Goal: Task Accomplishment & Management: Manage account settings

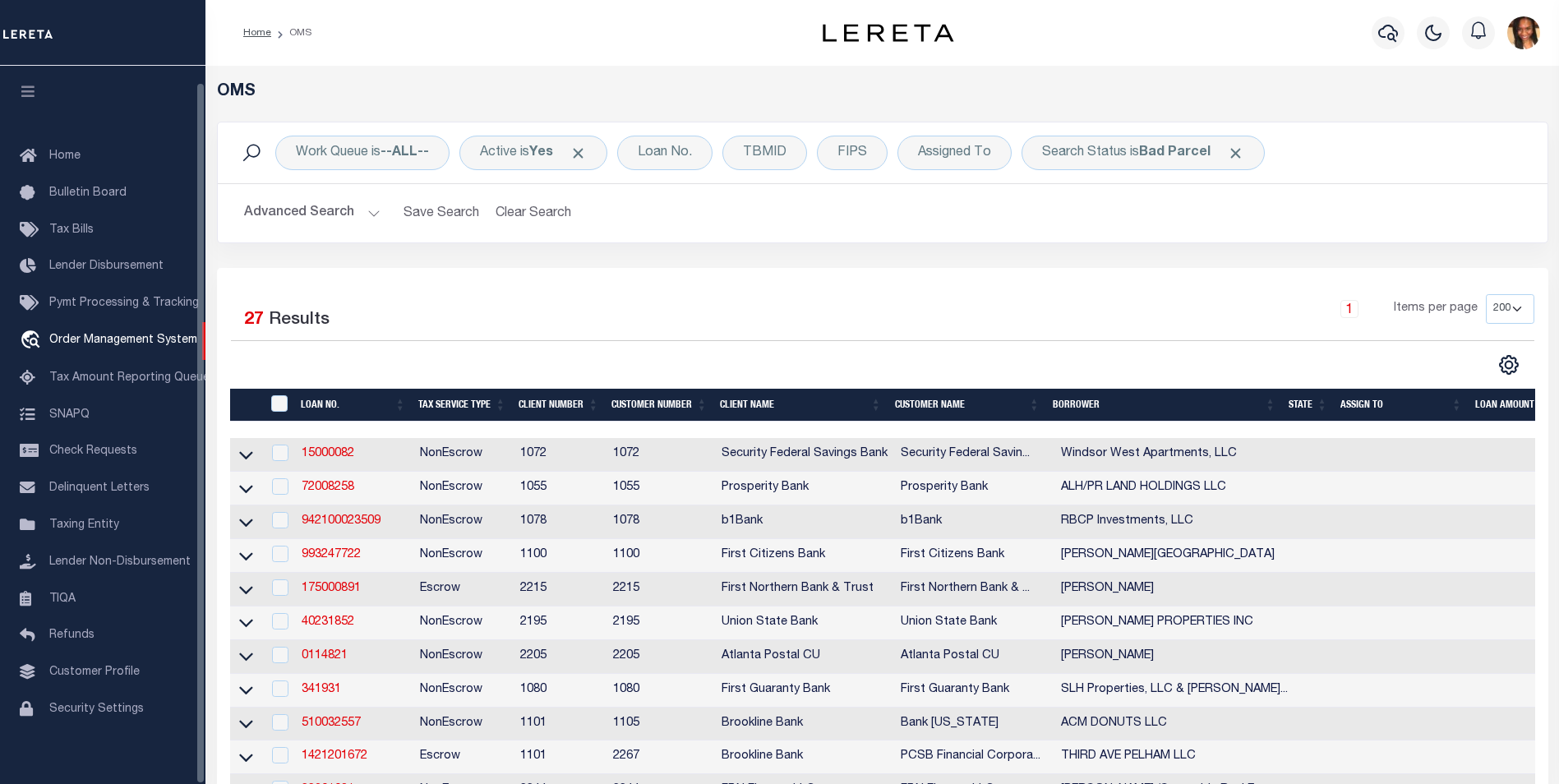
select select "200"
click at [248, 28] on link "Home" at bounding box center [257, 33] width 28 height 10
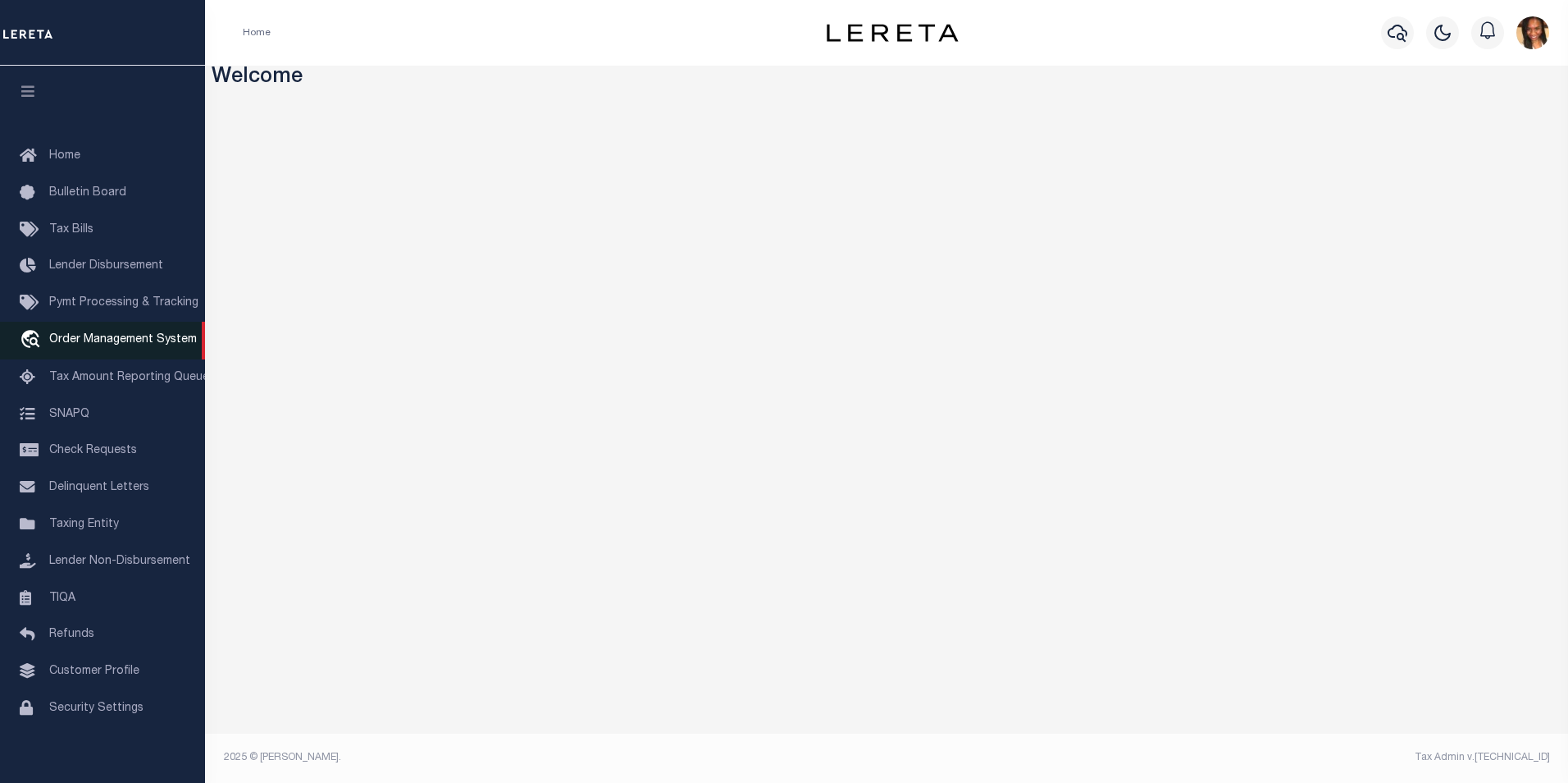
click at [84, 343] on span "Order Management System" at bounding box center [123, 340] width 147 height 12
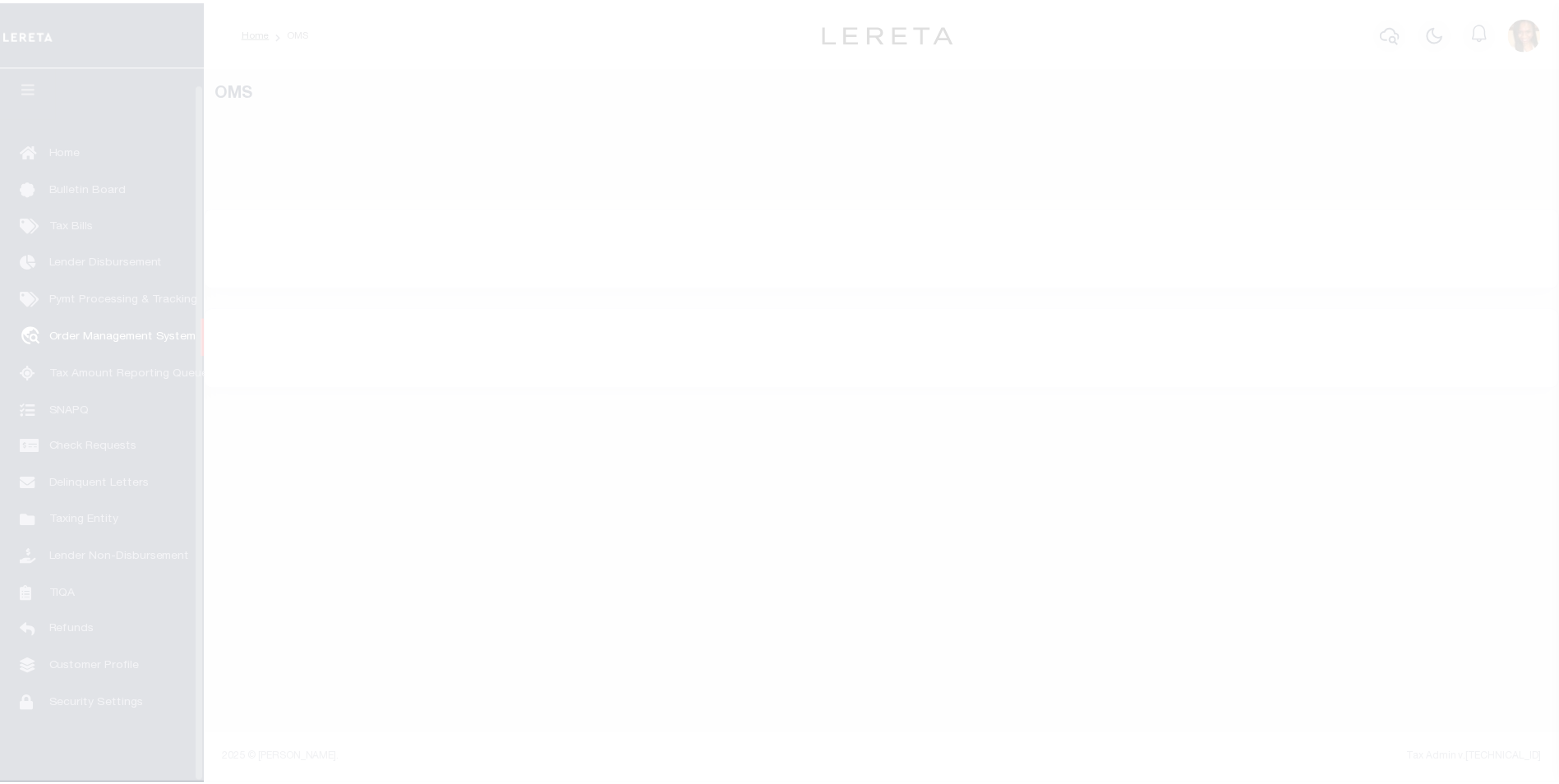
scroll to position [17, 0]
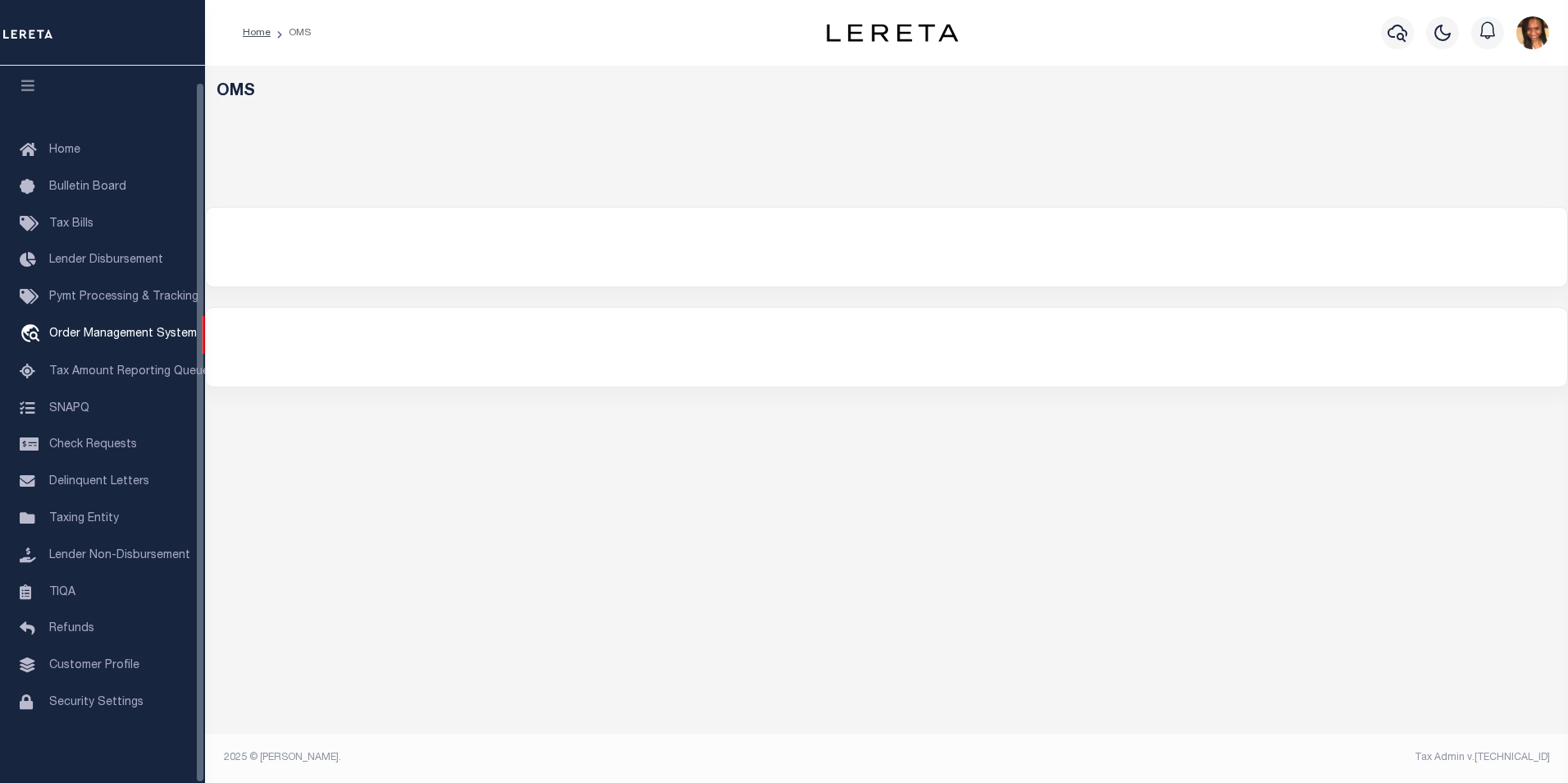
select select "200"
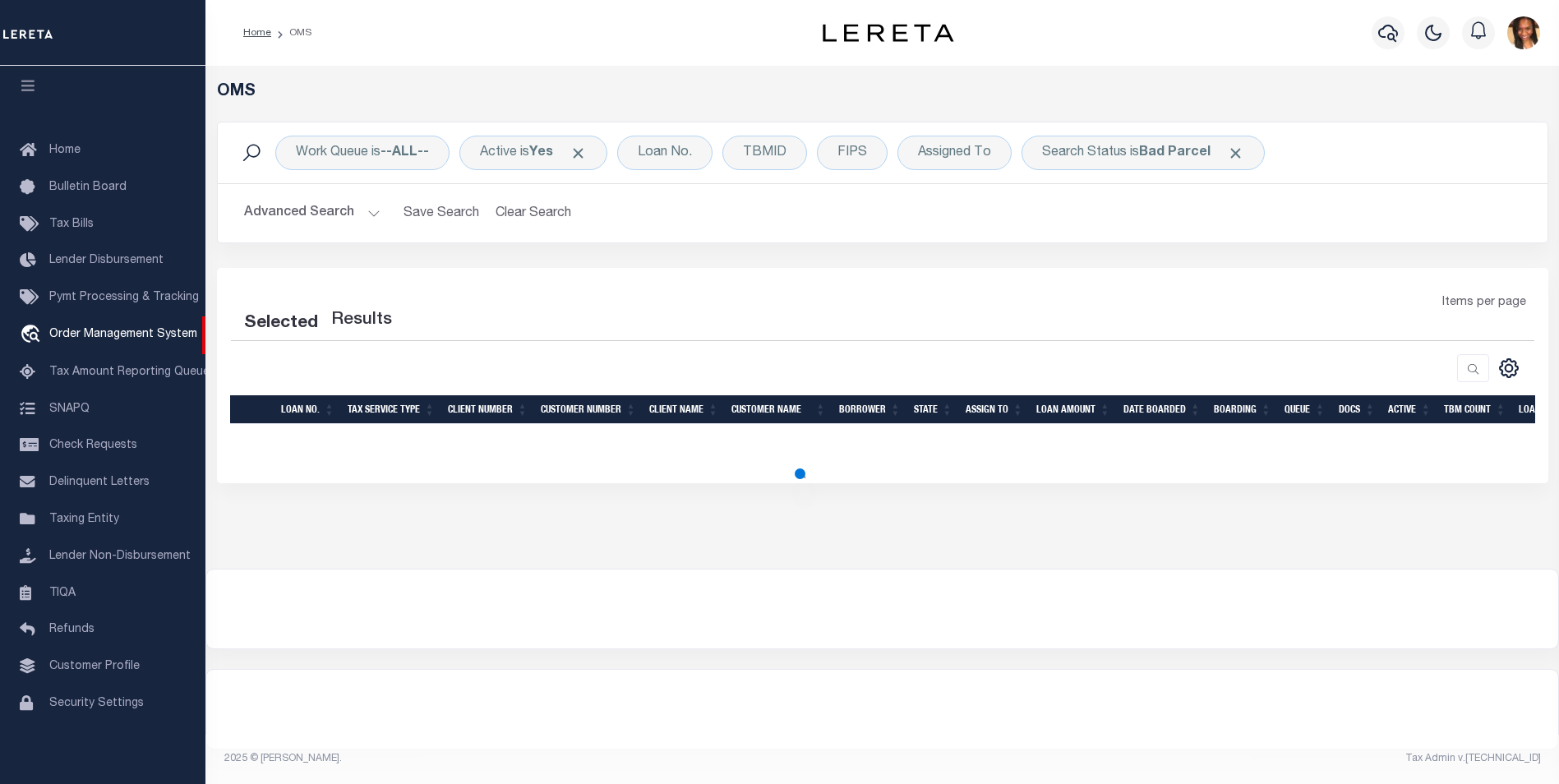
select select "200"
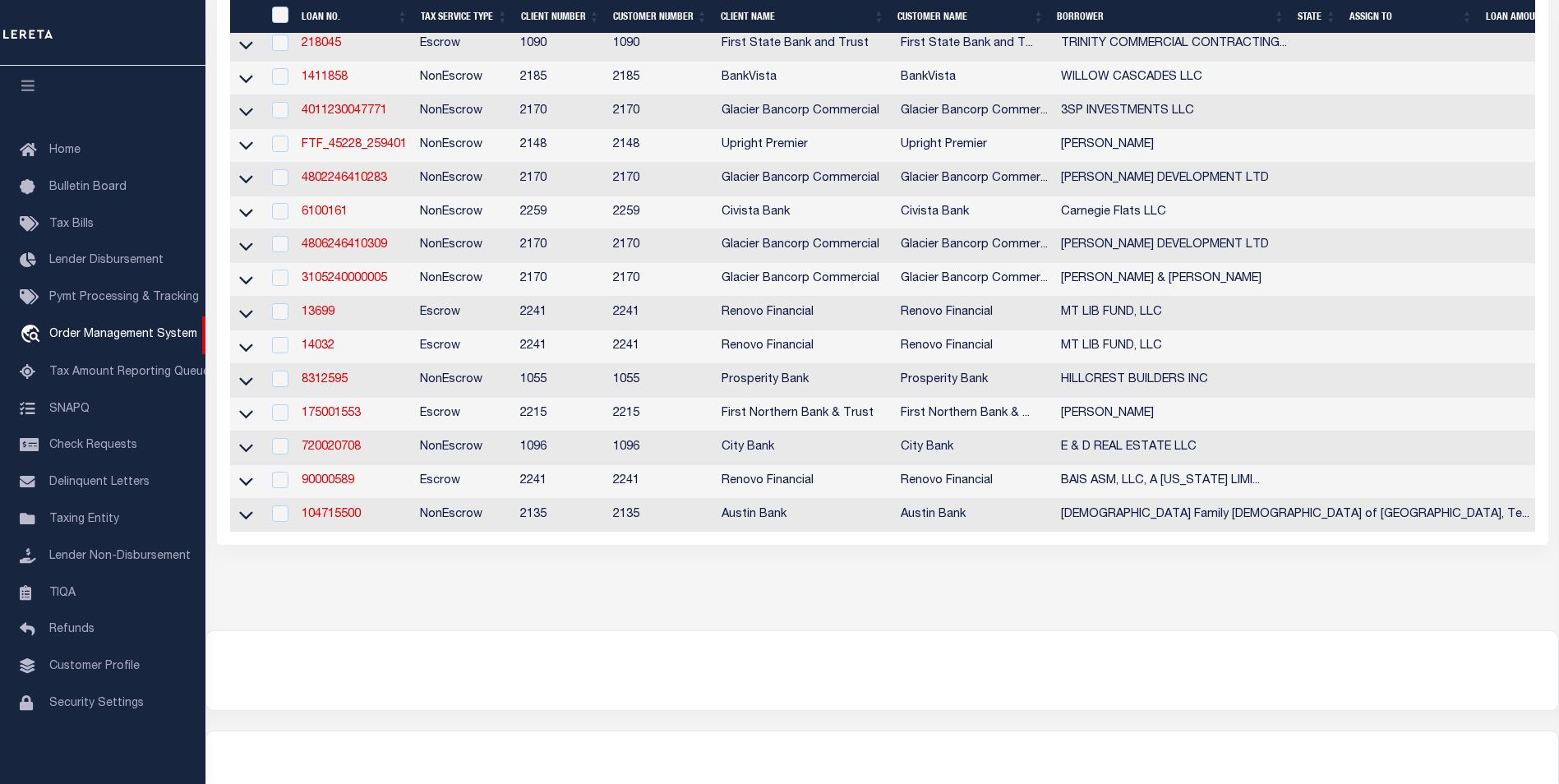
scroll to position [822, 0]
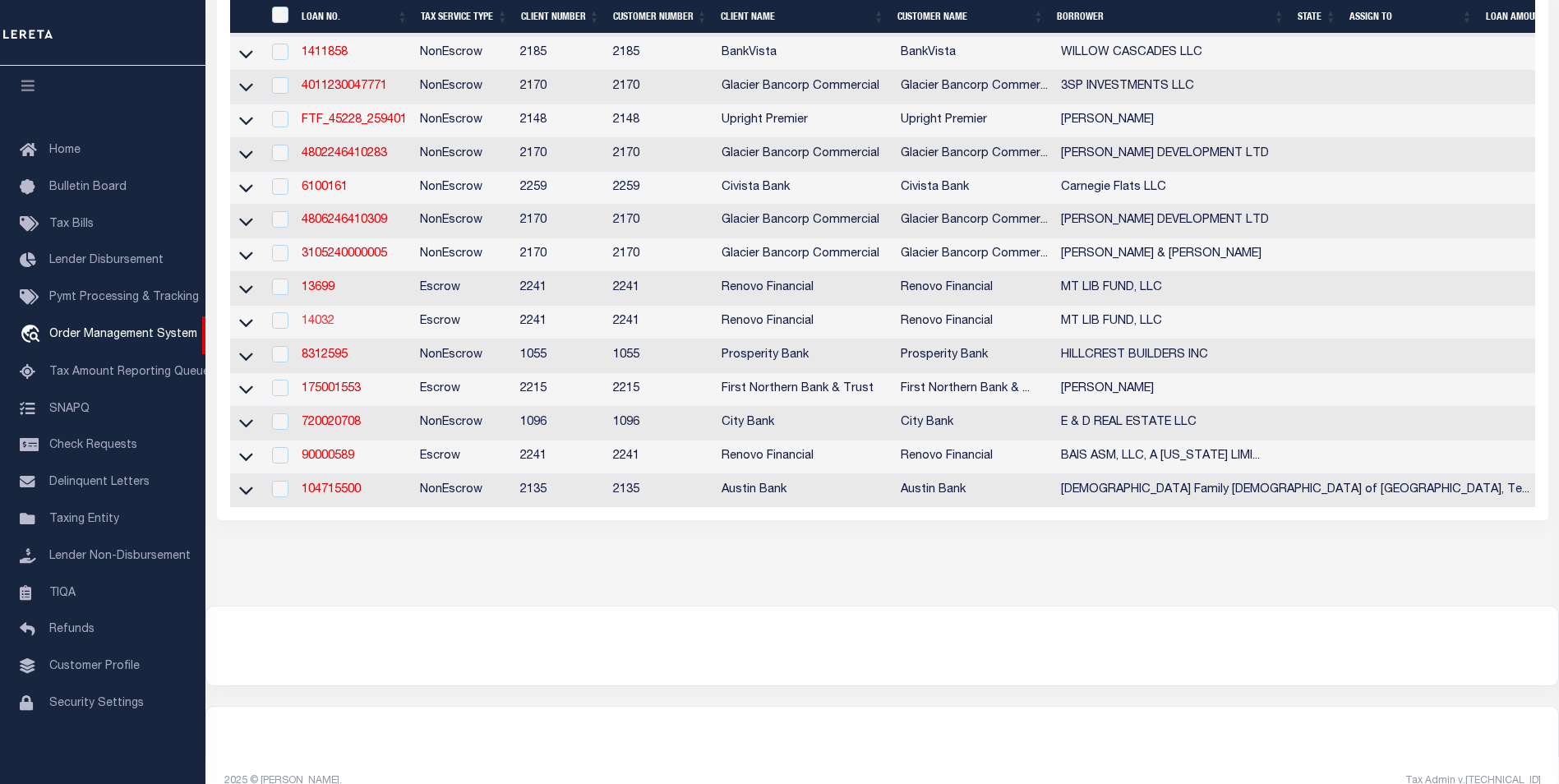
click at [314, 327] on link "14032" at bounding box center [318, 322] width 33 height 12
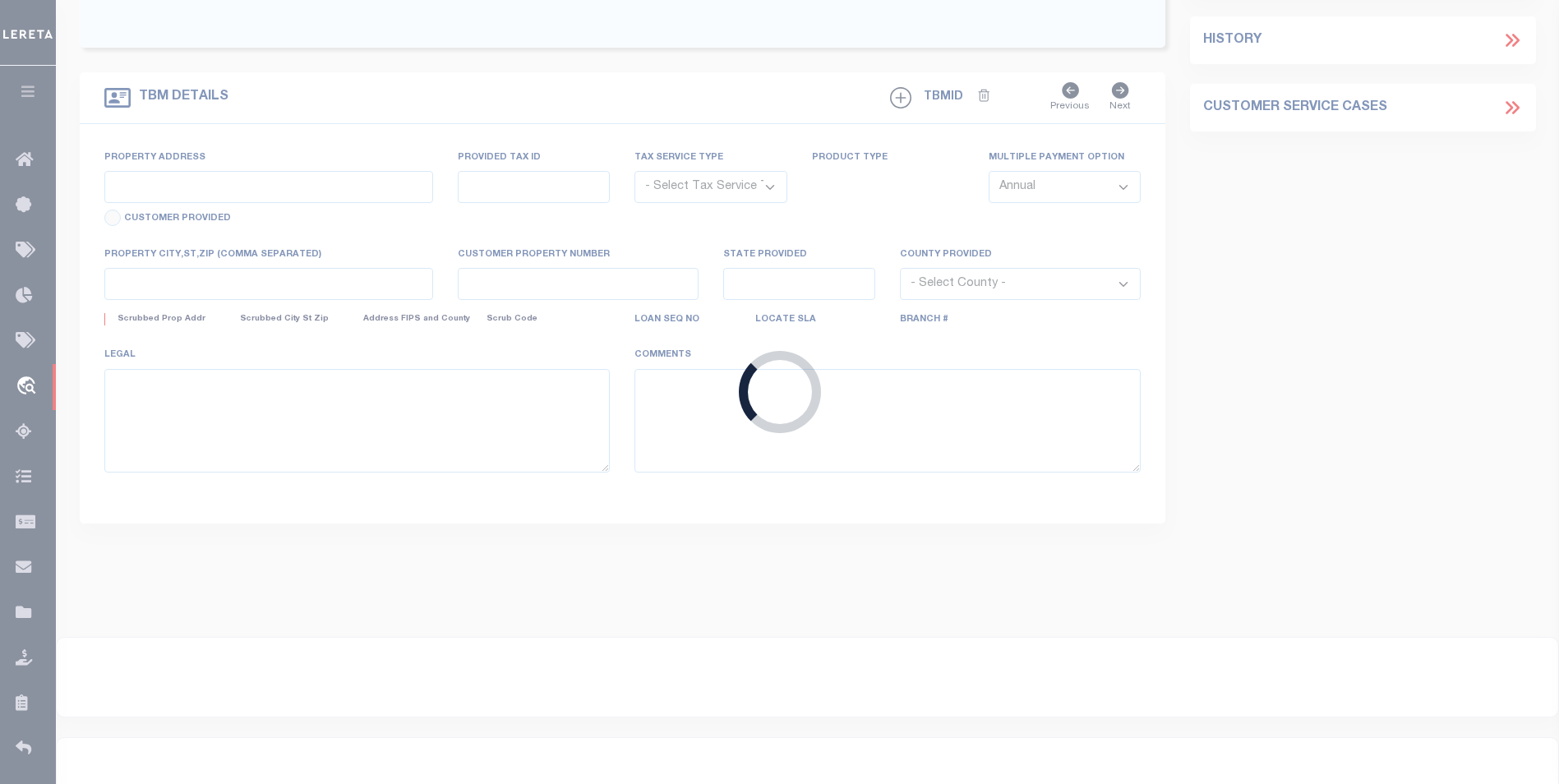
type input "14032"
type input "MT LIB FUND, LLC"
select select
type input "3710 E Northridge Circle"
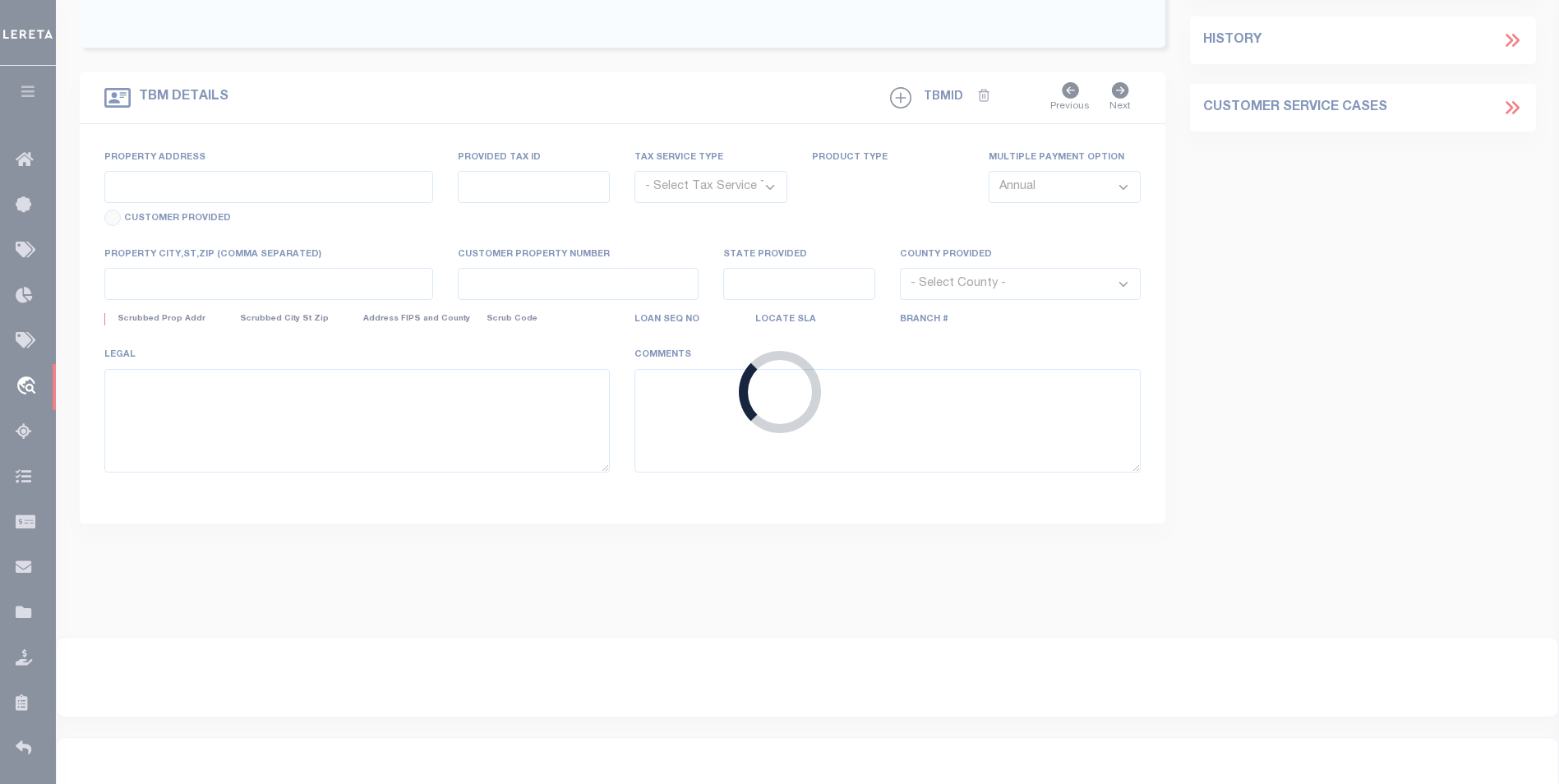
type input "Mesa AZ 85215"
select select "10"
select select "Escrow"
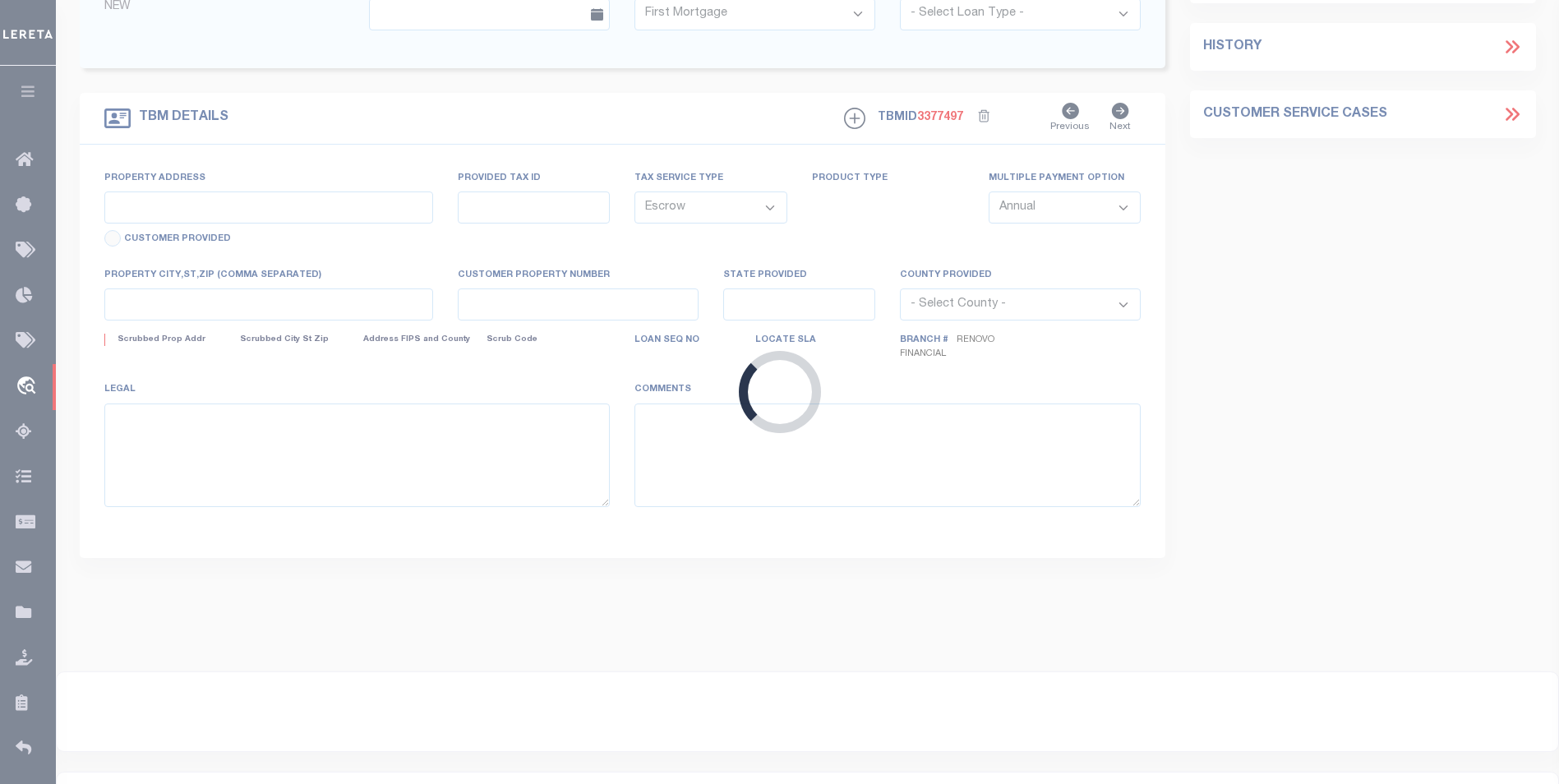
type input "[STREET_ADDRESS]"
select select
type input "[GEOGRAPHIC_DATA]"
type input "a0kUS0000041pJ7"
type input "AZ"
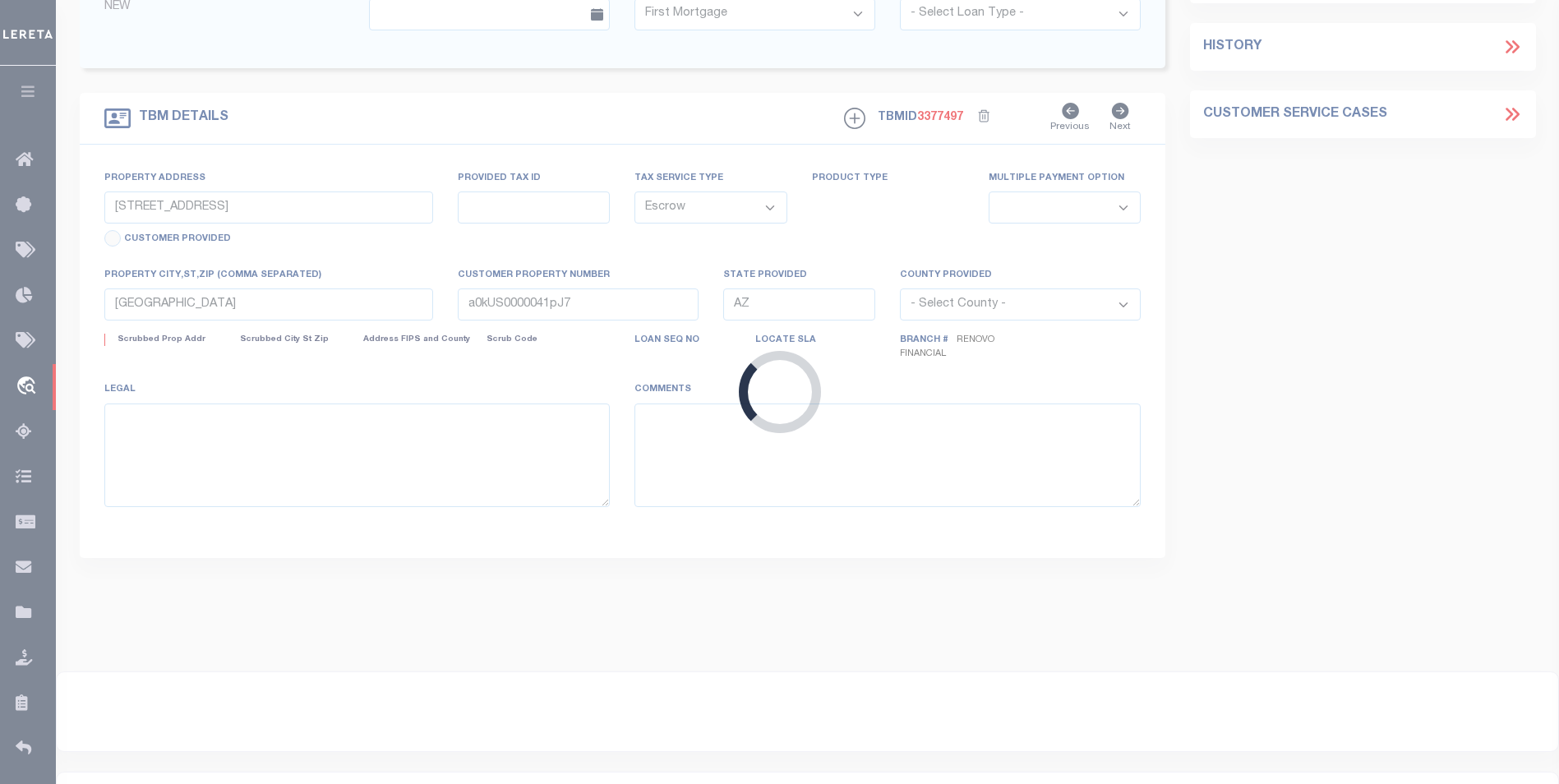
select select
type textarea "LEGAL REQUIRED"
select select "25066"
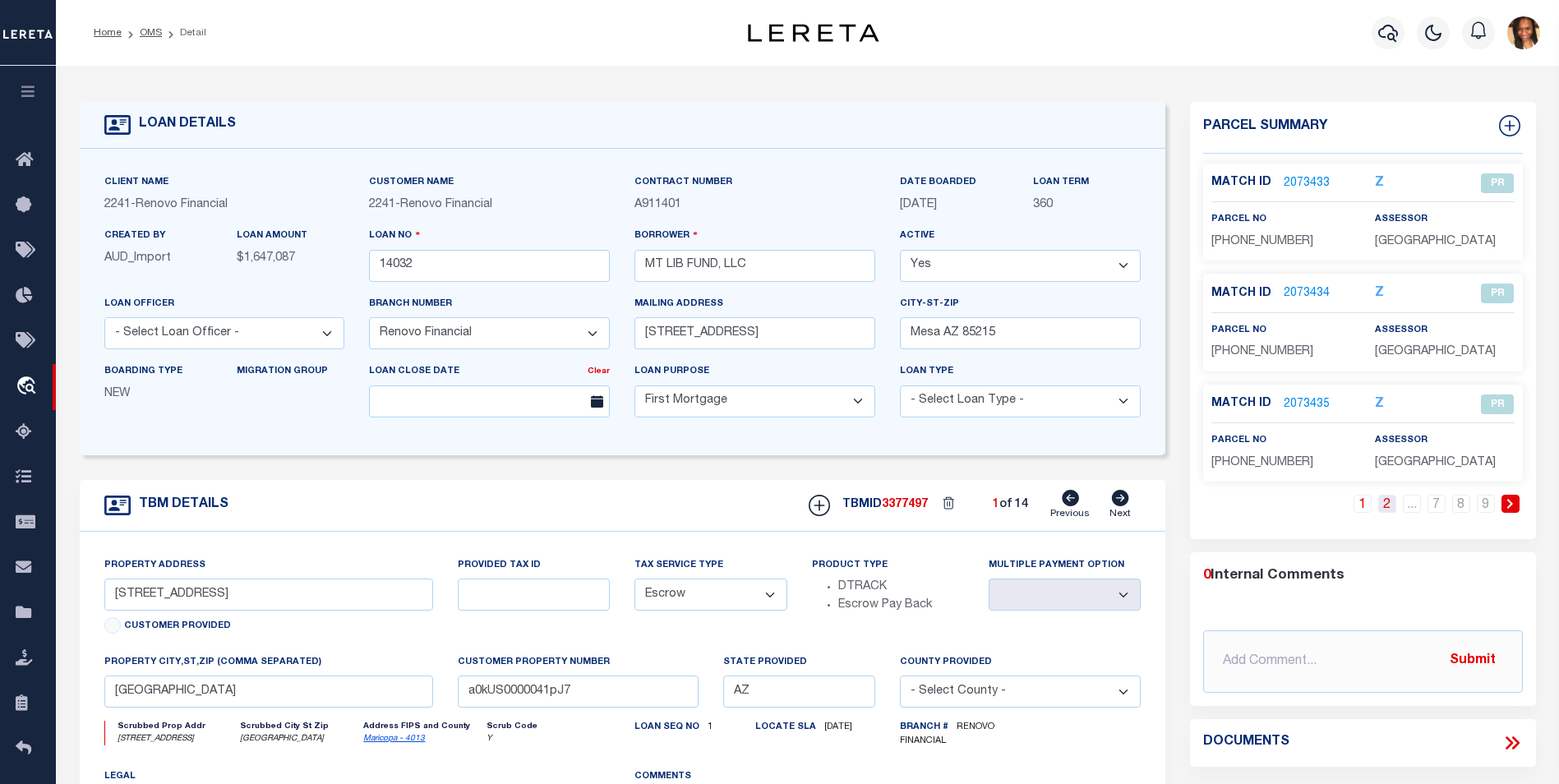
click at [1384, 503] on link "2" at bounding box center [1387, 503] width 18 height 18
click at [1503, 502] on link at bounding box center [1510, 503] width 18 height 18
click at [1319, 290] on link "2071783" at bounding box center [1306, 293] width 46 height 17
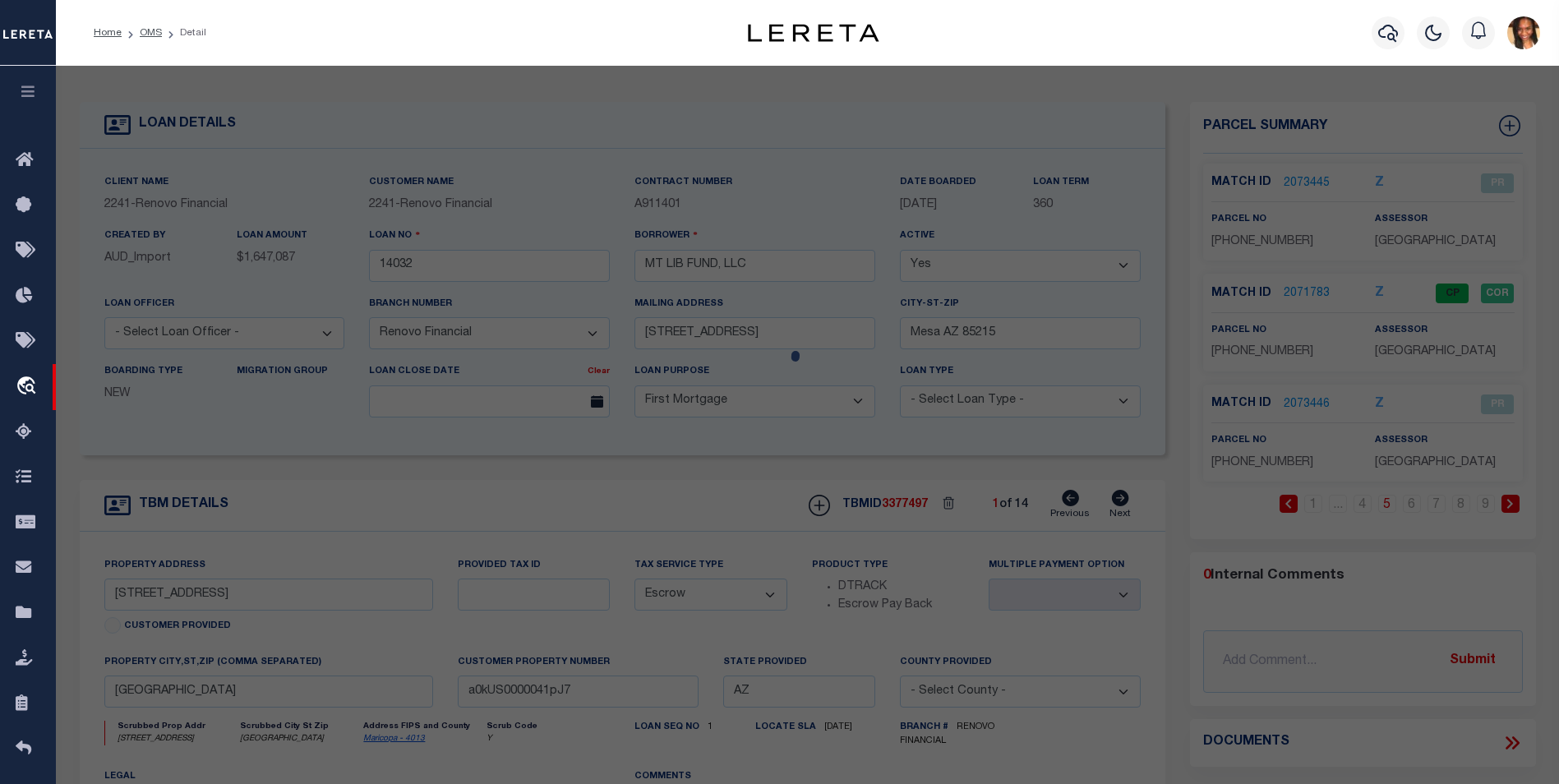
checkbox input "false"
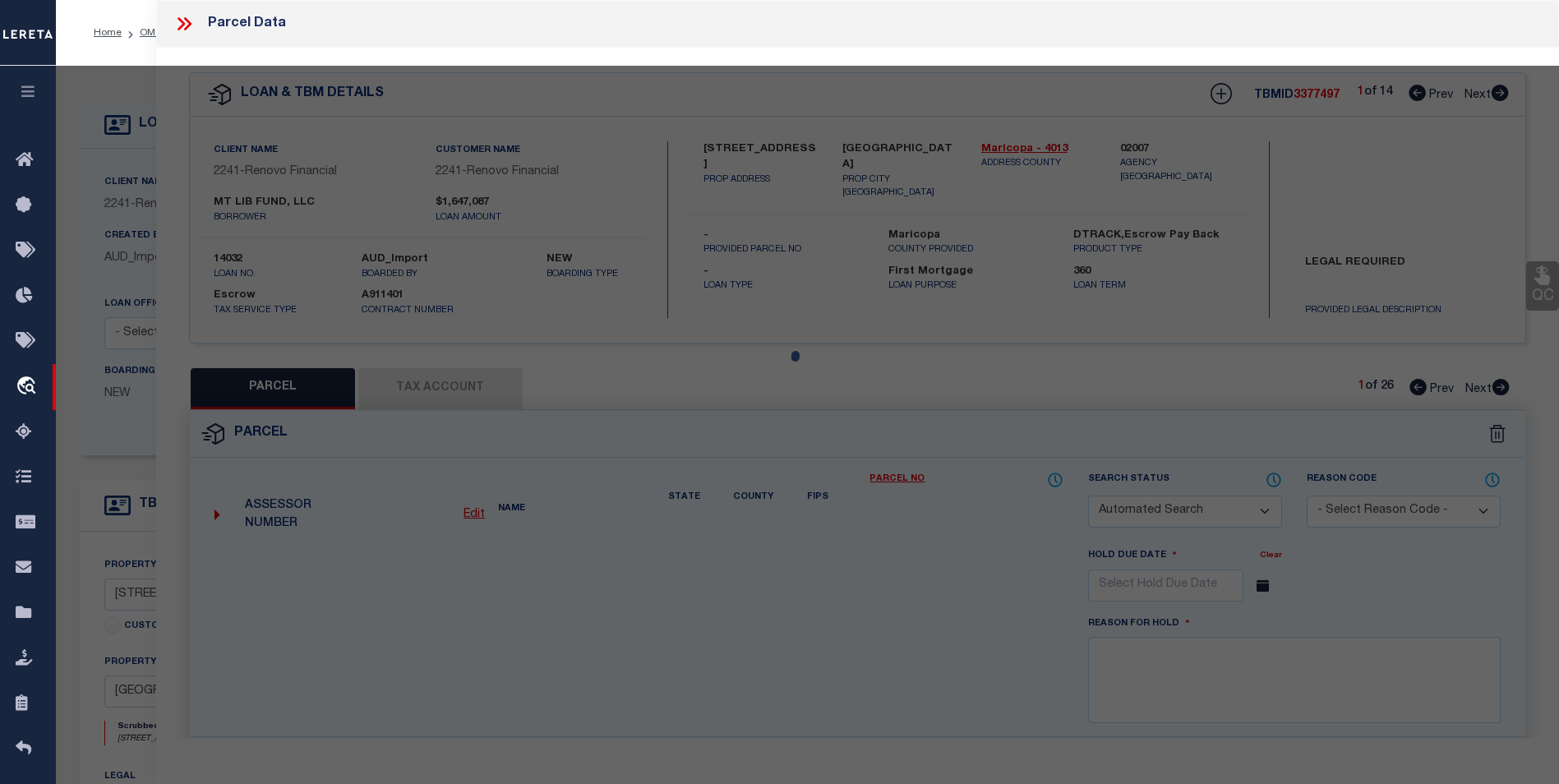
select select "CP"
type input "MT LIB FUND LLC"
select select "AGF"
select select "ADD"
type input "1224 E EVERGREEN ST 208"
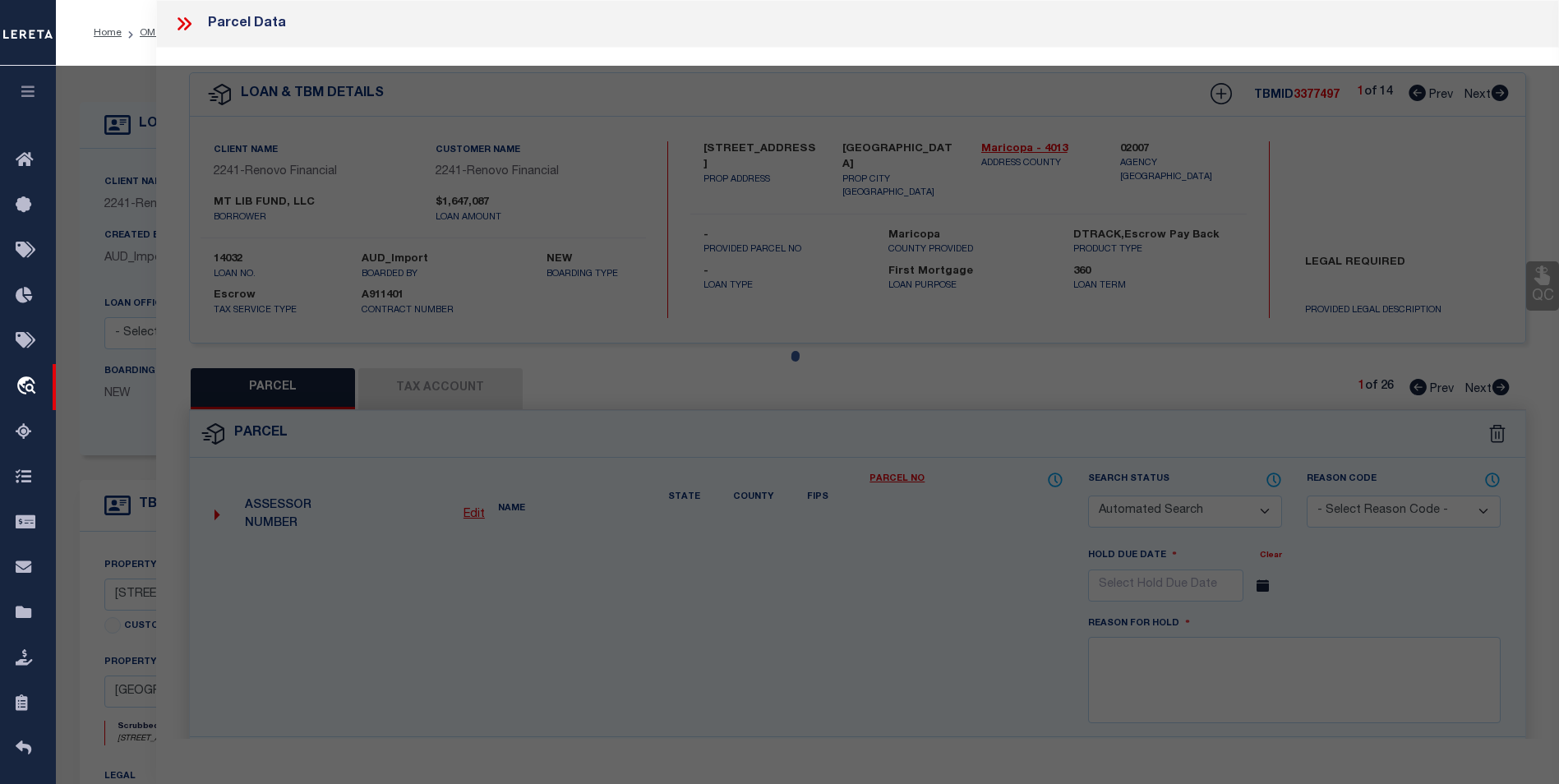
type input "MESA AZ 85203"
type textarea "LA CASA MESA CONDOMINIUM MCR 327-3 UNIT 0208 TOG WI AN UNDIV 1-86 INT IN THE CO…"
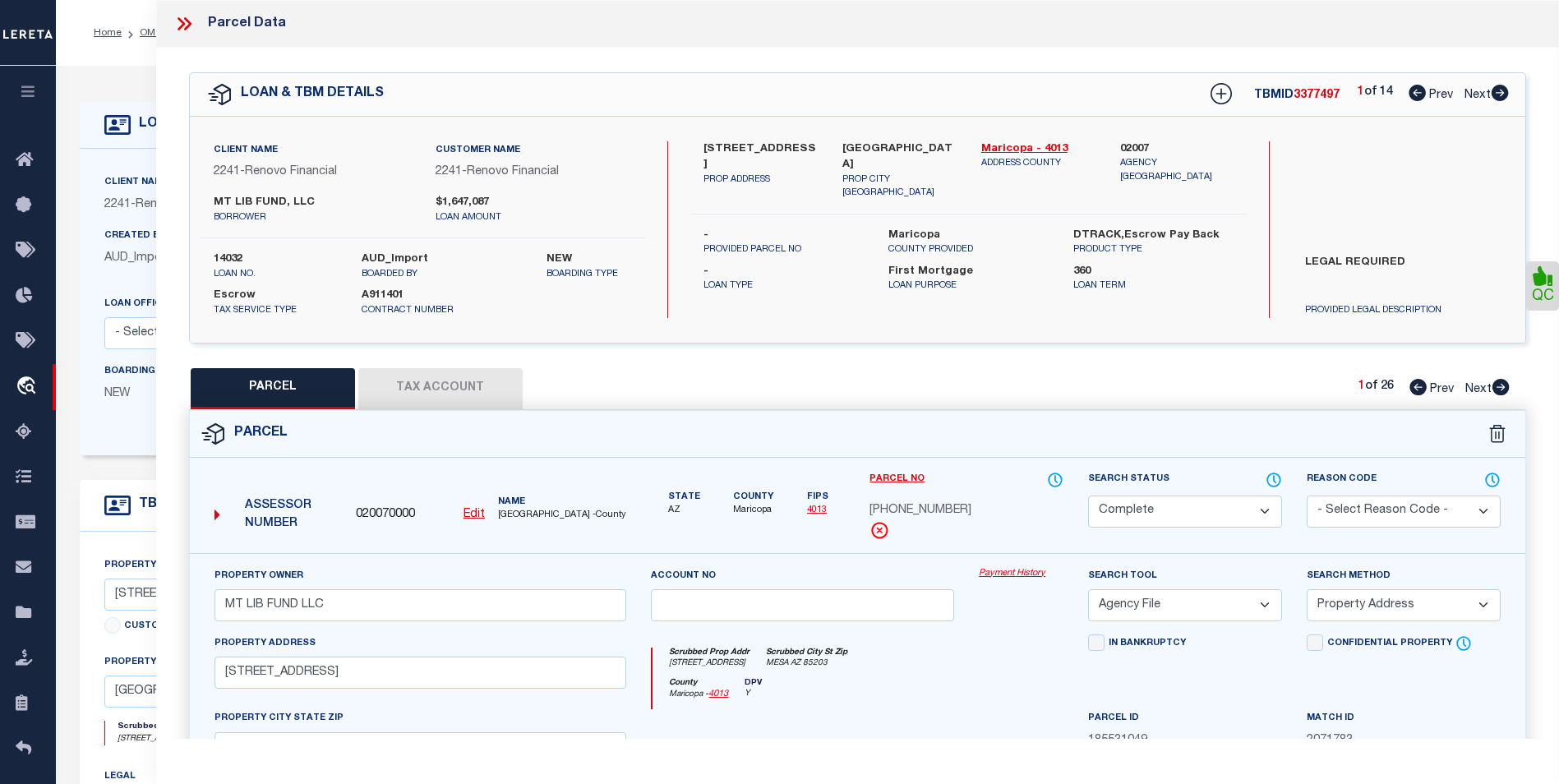
click at [1503, 94] on icon at bounding box center [1500, 92] width 18 height 17
select select "AS"
select select
checkbox input "false"
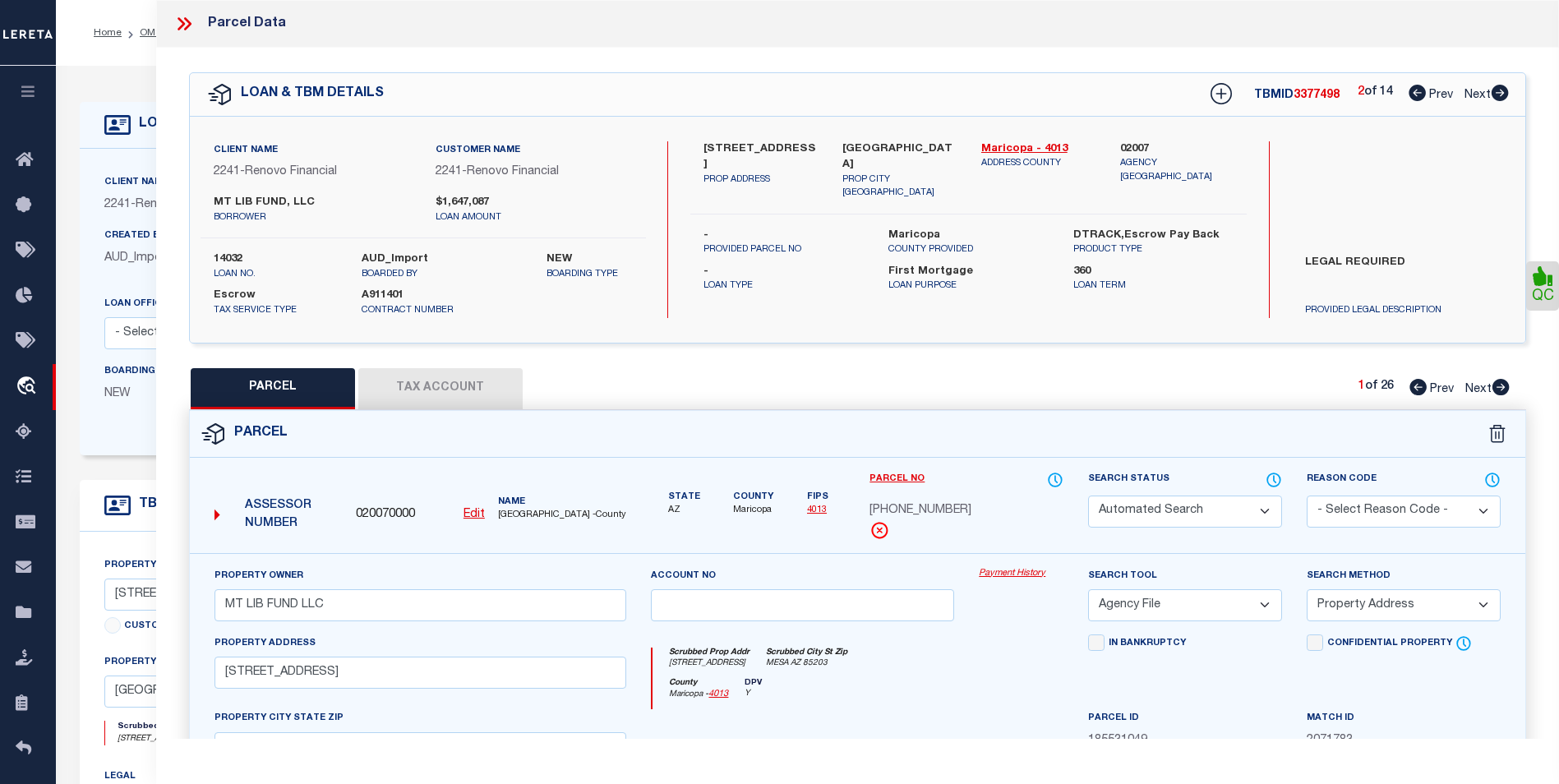
checkbox input "false"
select select "PR"
type input "MT LIB FUND LLC"
type input "1224 E EVERGREEN ST 105"
type input "MESA AZ 85203"
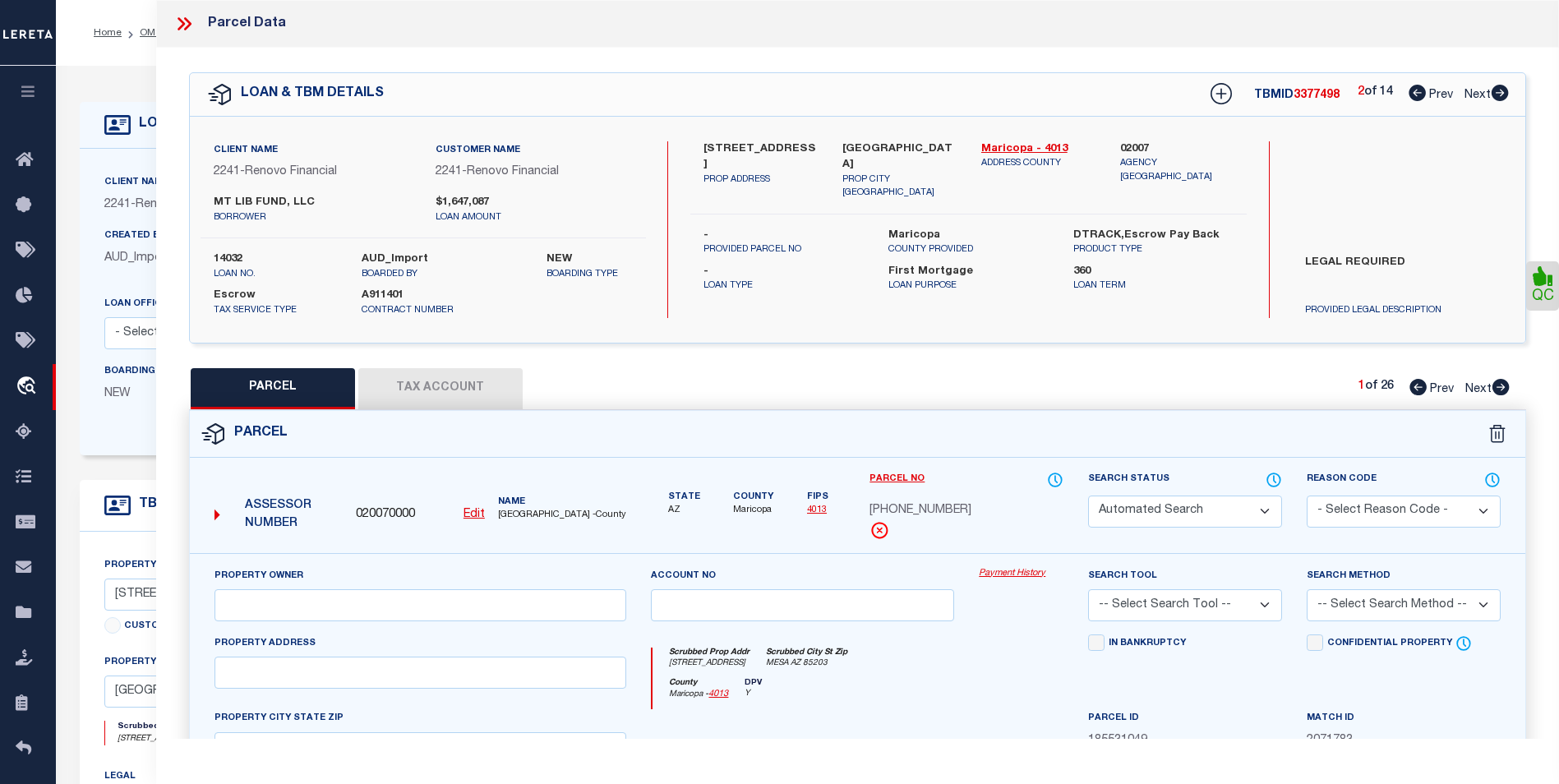
type textarea "LA CASA MESA CONDOMINIUM MCR 327-3 UNIT 0105 TOG WI AN UNDIV 1-86 INT IN THE CO…"
type textarea "High liability loan. Please provide a complete legal description."
click at [1503, 94] on icon at bounding box center [1500, 92] width 18 height 17
select select "AS"
checkbox input "false"
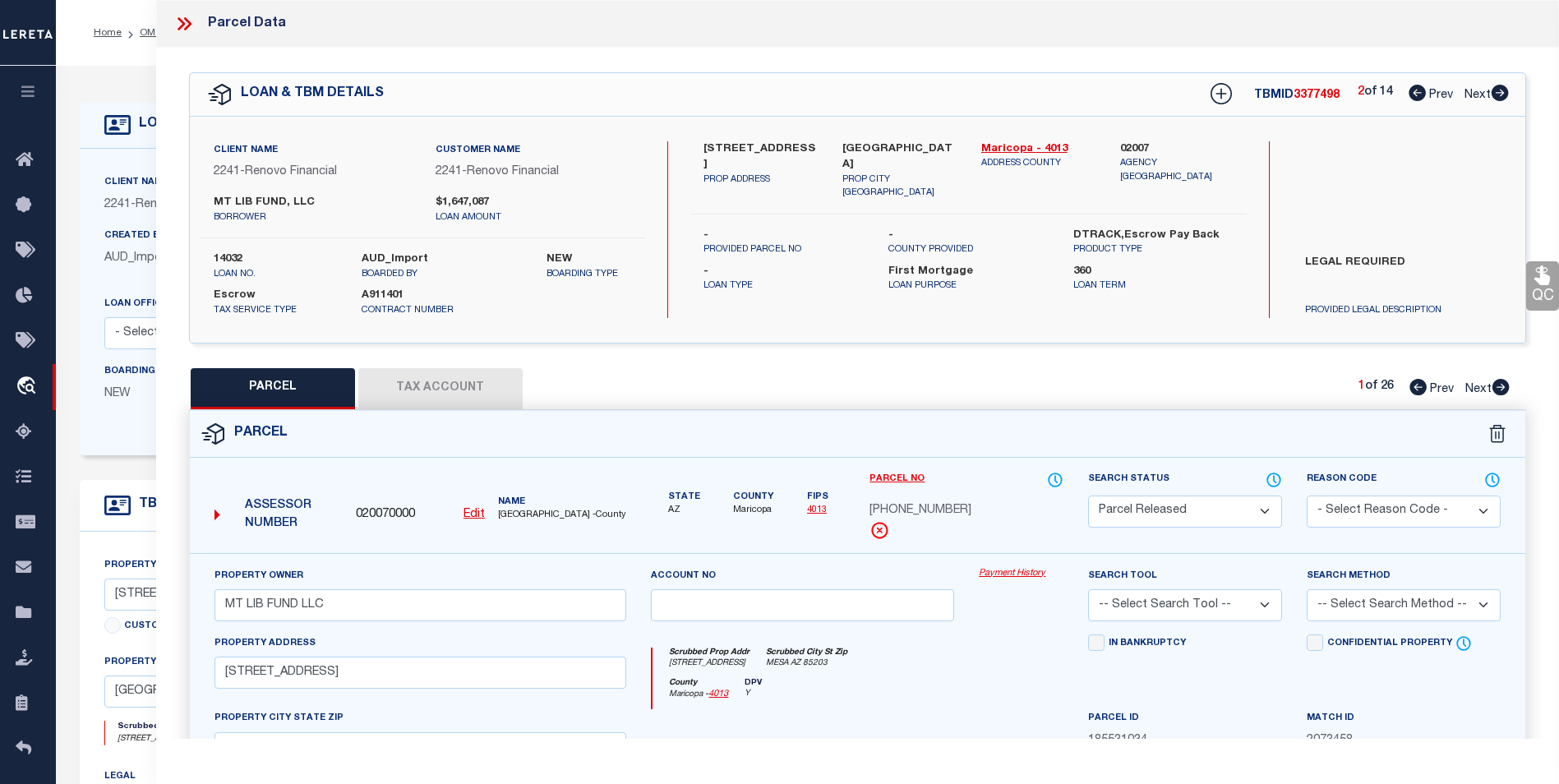
checkbox input "false"
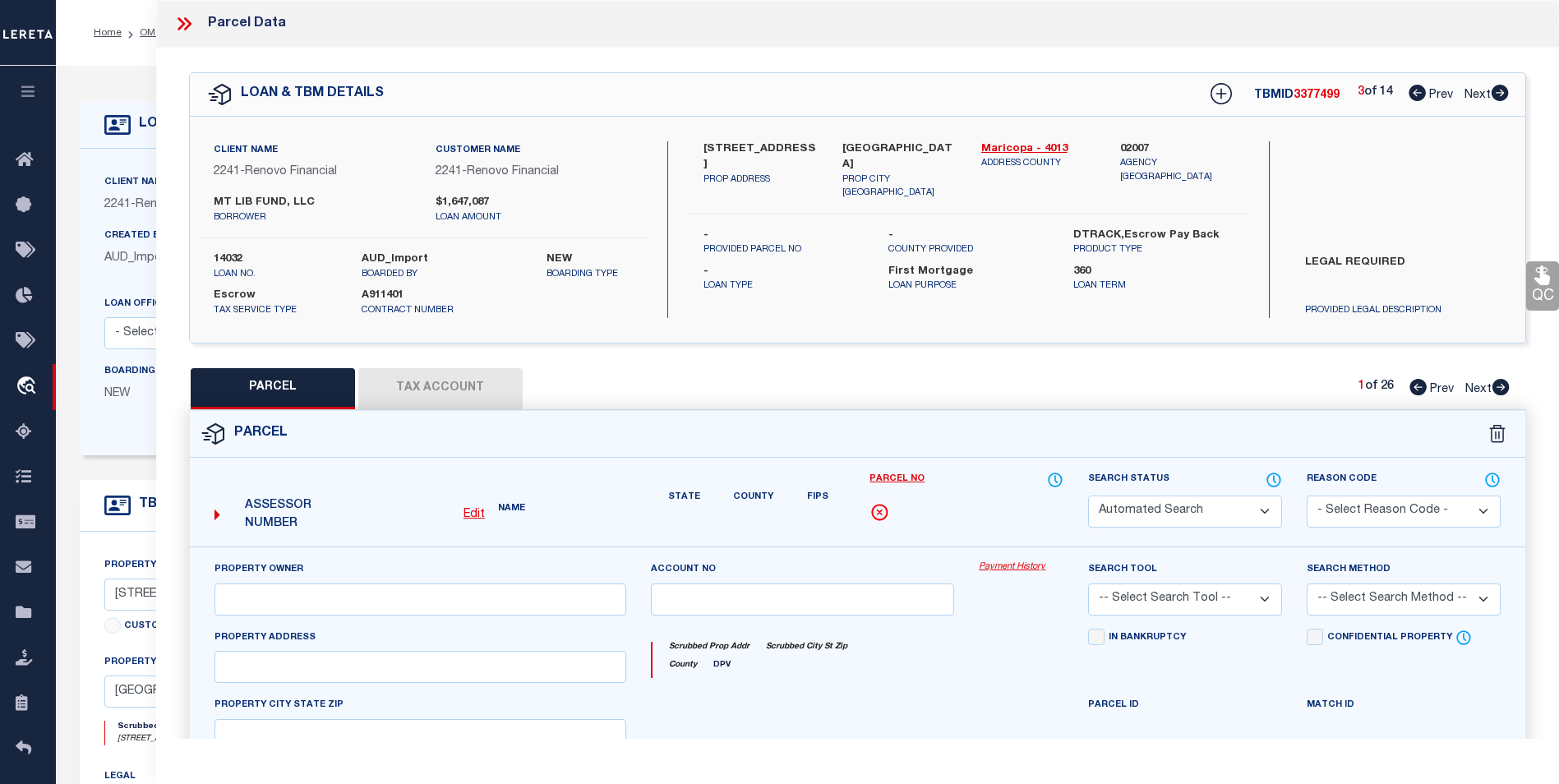
select select "PR"
type input "MT LIB FUND LLC"
type input "1224 E EVERGREEN ST 105"
type input "MESA AZ 85203"
type textarea "LA CASA MESA CONDOMINIUM MCR 327-3 UNIT 0105 TOG WI AN UNDIV 1-86 INT IN THE CO…"
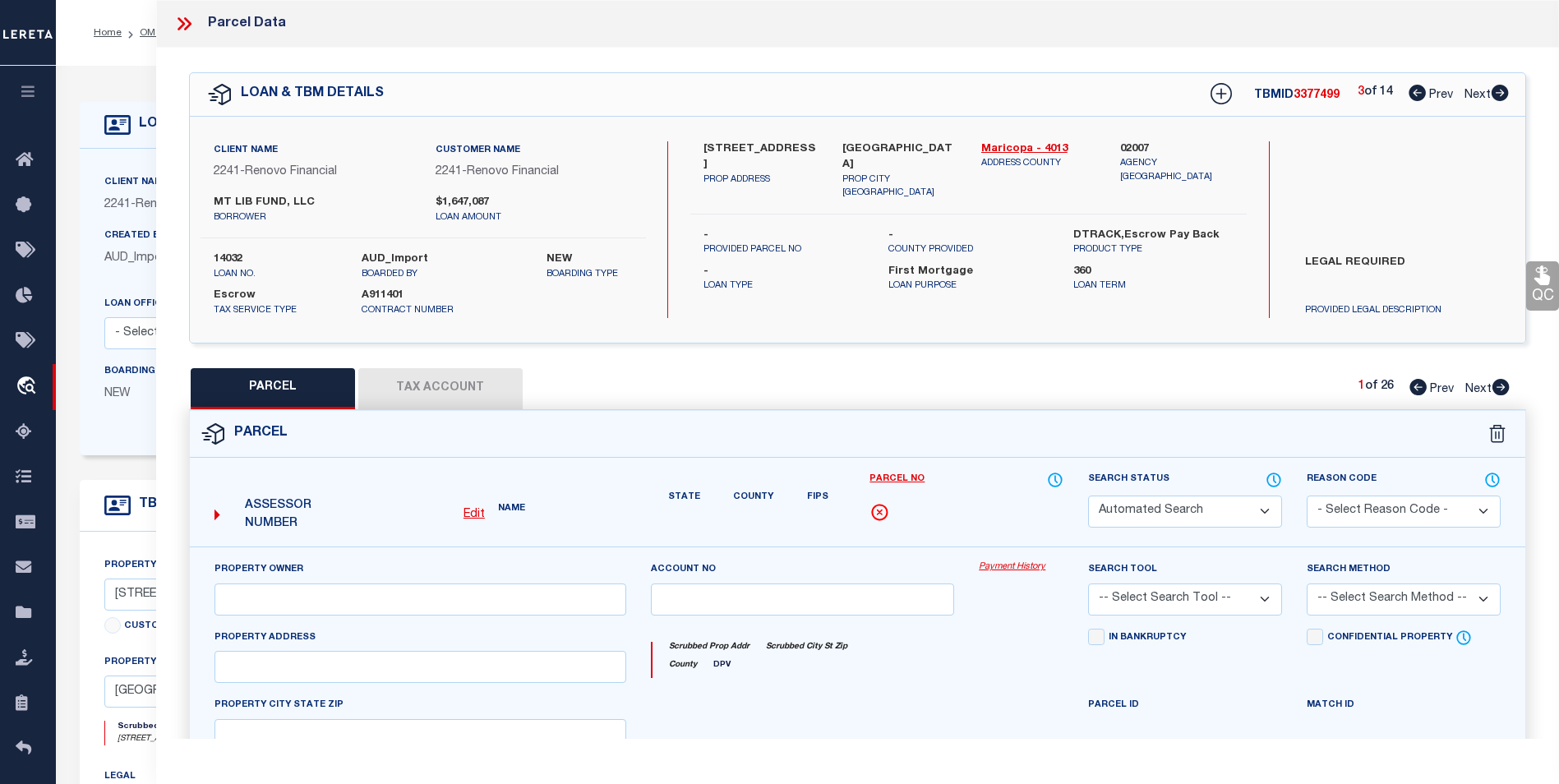
type textarea "High liability loan. Please provide a complete legal description."
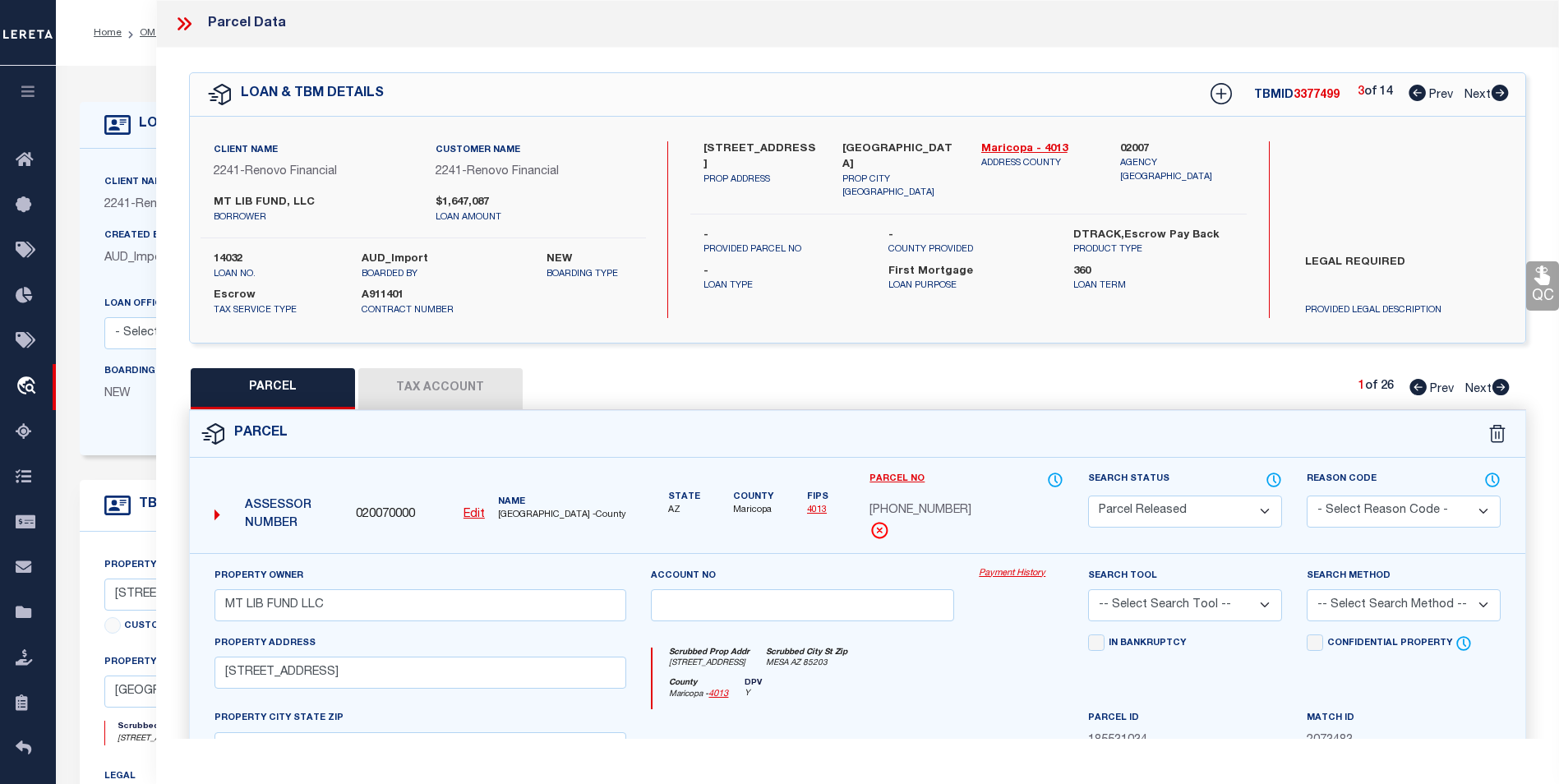
click at [1503, 94] on icon at bounding box center [1500, 92] width 18 height 17
select select "AS"
checkbox input "false"
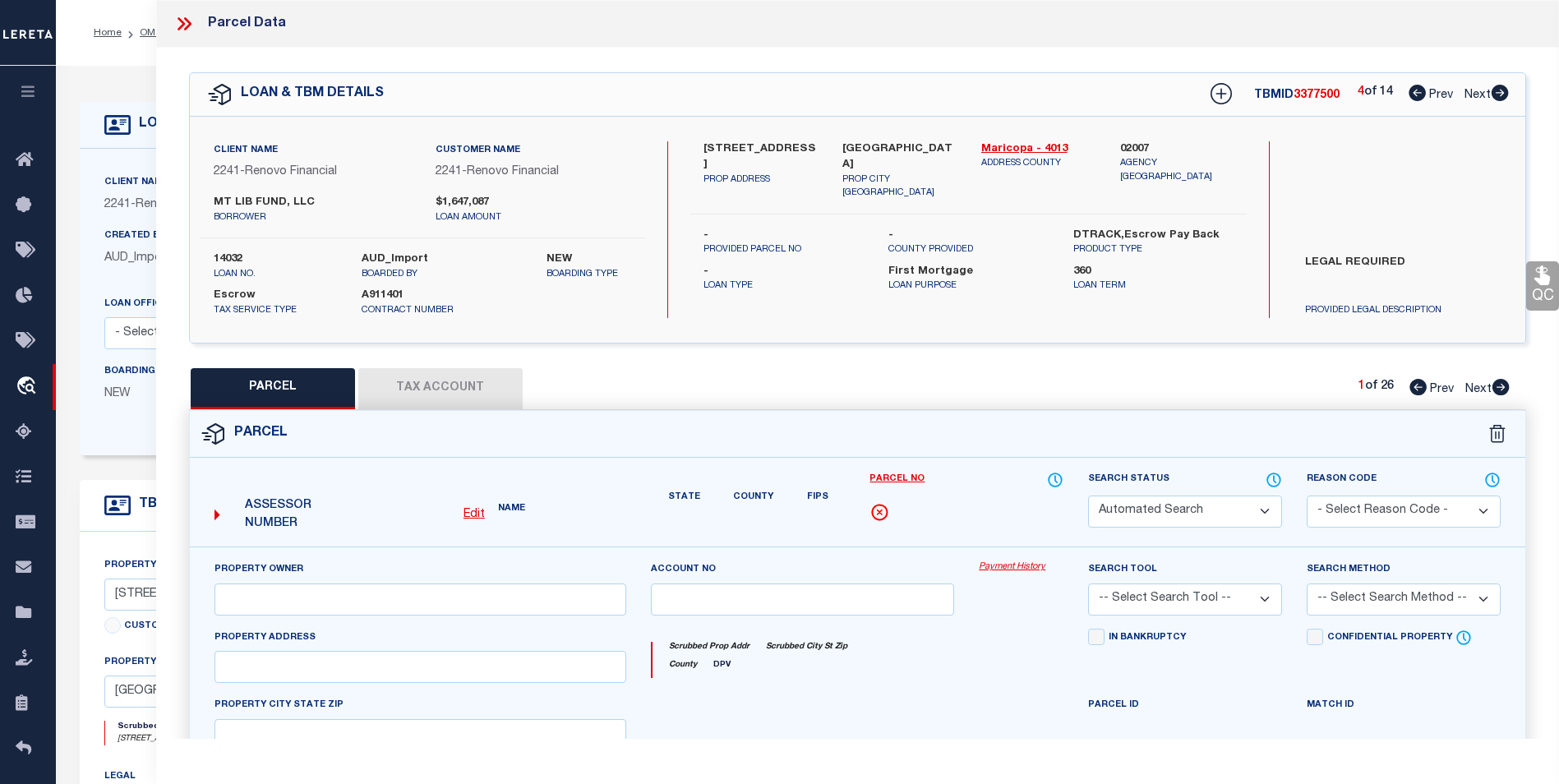
select select "PR"
type input "MT LIB FUND LLC"
type input "1224 E EVERGREEN ST 105"
type input "MESA AZ 85203"
type textarea "LA CASA MESA CONDOMINIUM MCR 327-3 UNIT 0105 TOG WI AN UNDIV 1-86 INT IN THE CO…"
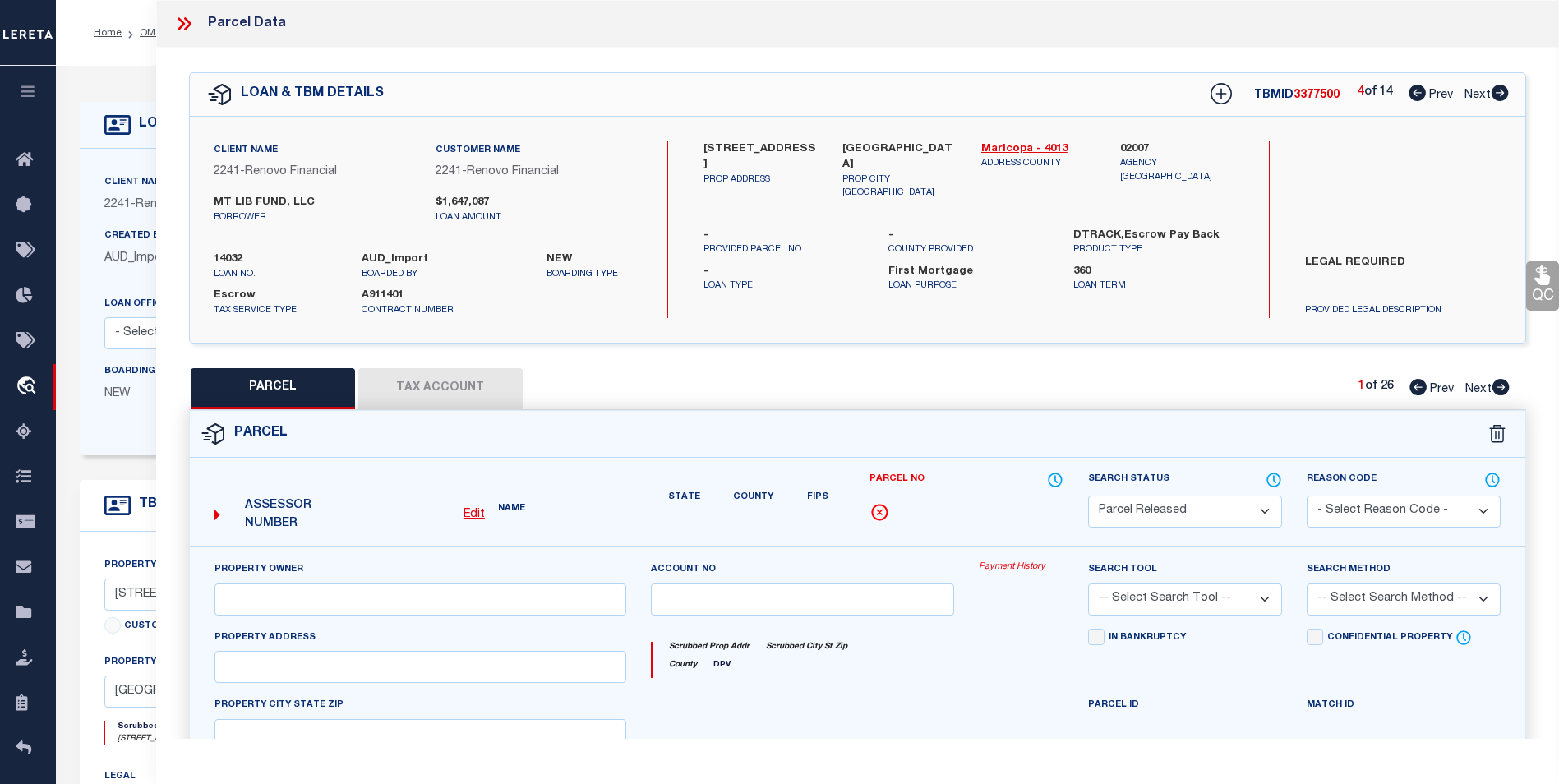
type textarea "Renovo client legal required."
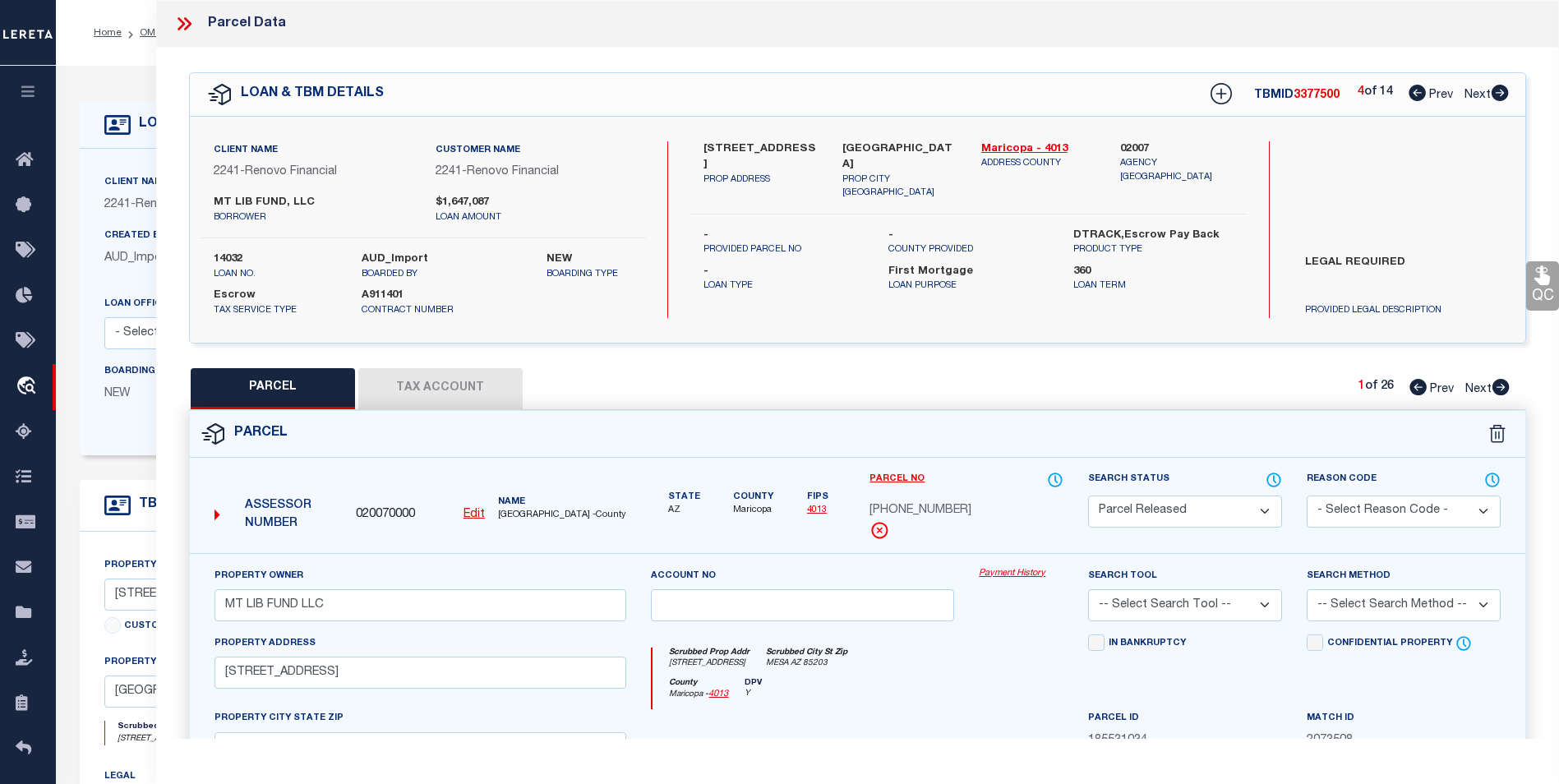
click at [1503, 94] on icon at bounding box center [1500, 92] width 18 height 17
select select "AS"
checkbox input "false"
select select "PR"
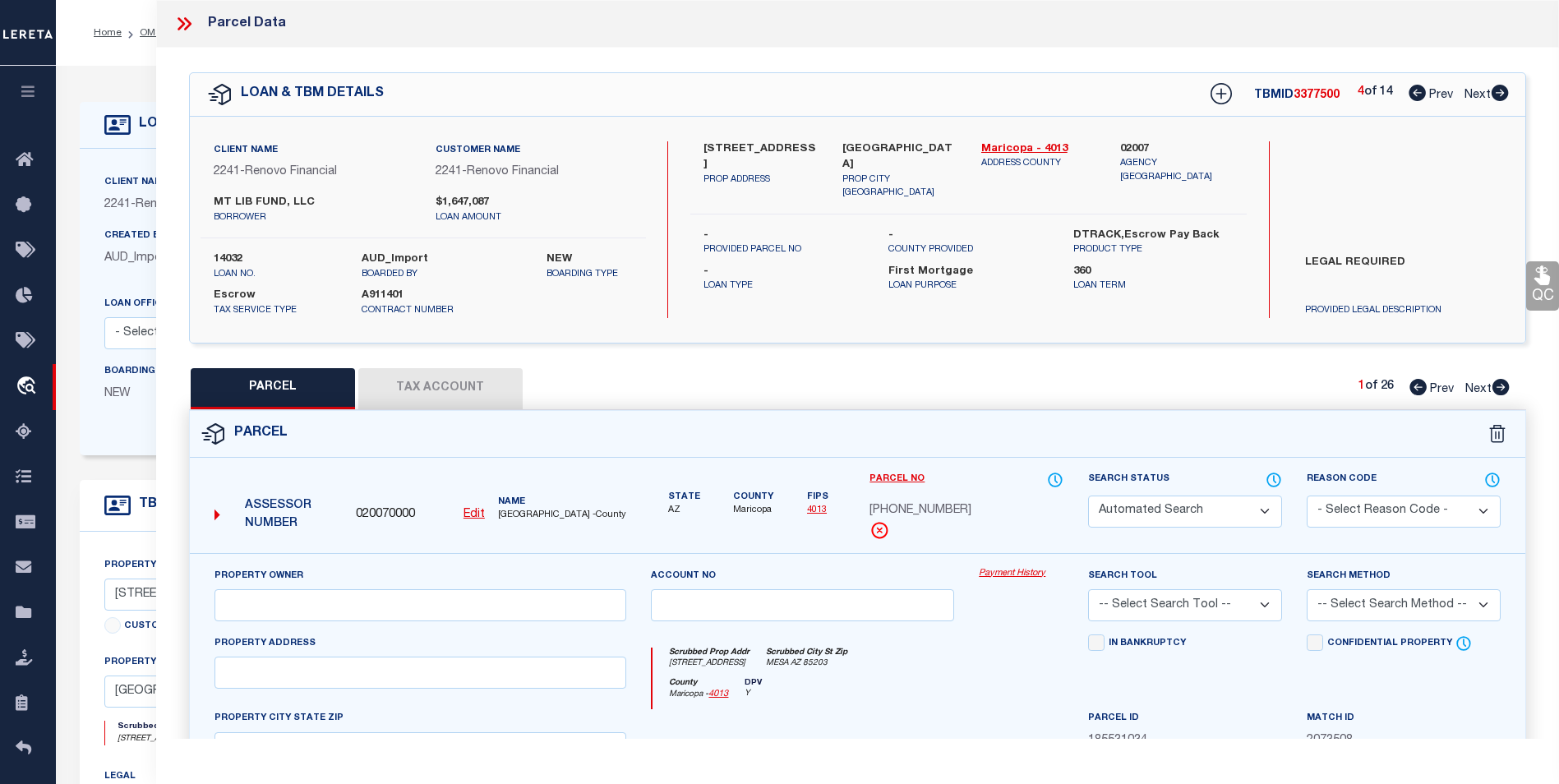
type input "MT LIB FUND LLC"
type input "1224 E EVERGREEN ST 105"
type input "MESA AZ 85203"
type textarea "LA CASA MESA CONDOMINIUM MCR 327-3 UNIT 0105 TOG WI AN UNDIV 1-86 INT IN THE CO…"
type textarea "Renovo client legal required."
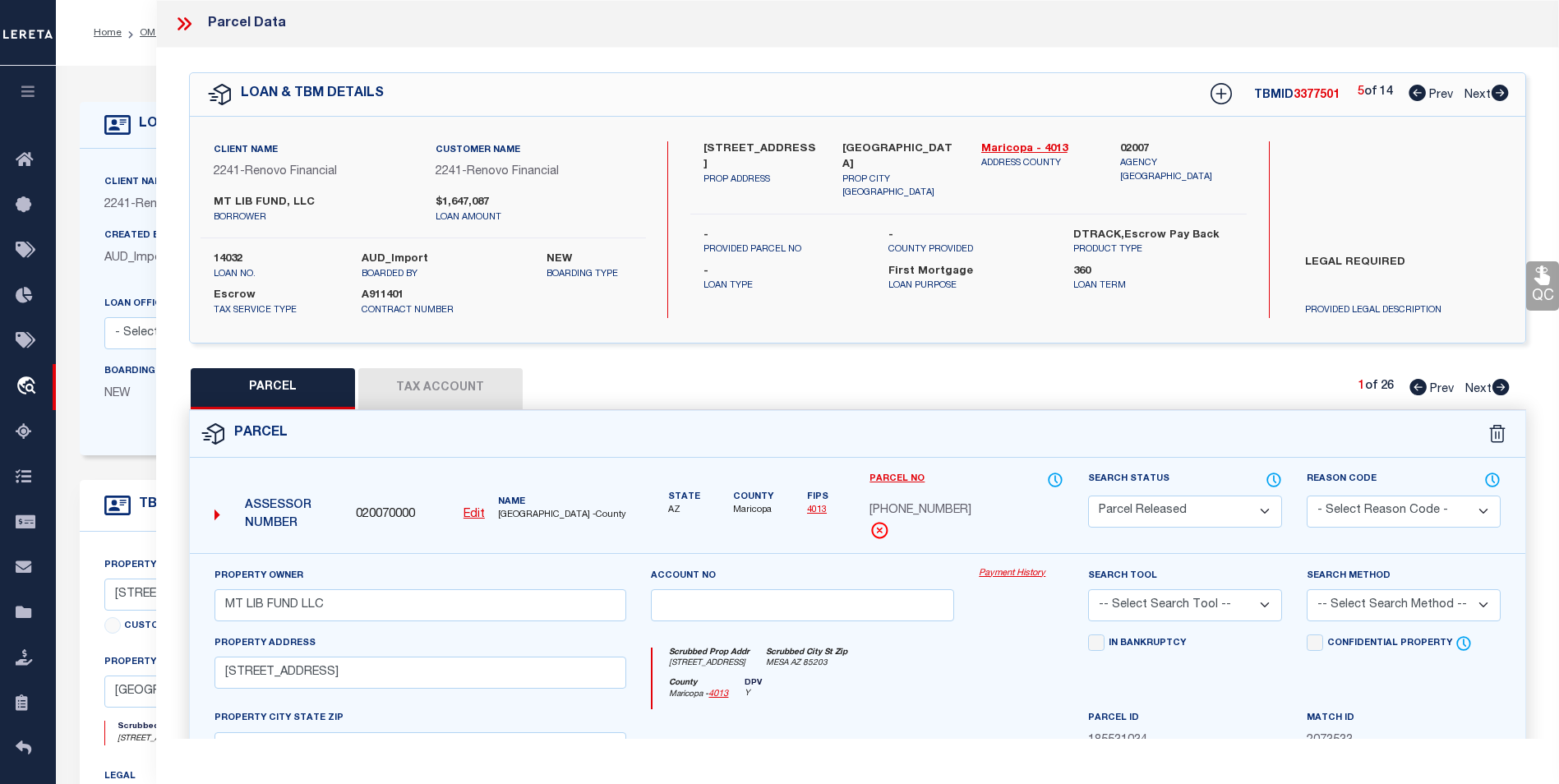
click at [1503, 94] on icon at bounding box center [1500, 92] width 18 height 17
select select "AS"
checkbox input "false"
select select "PR"
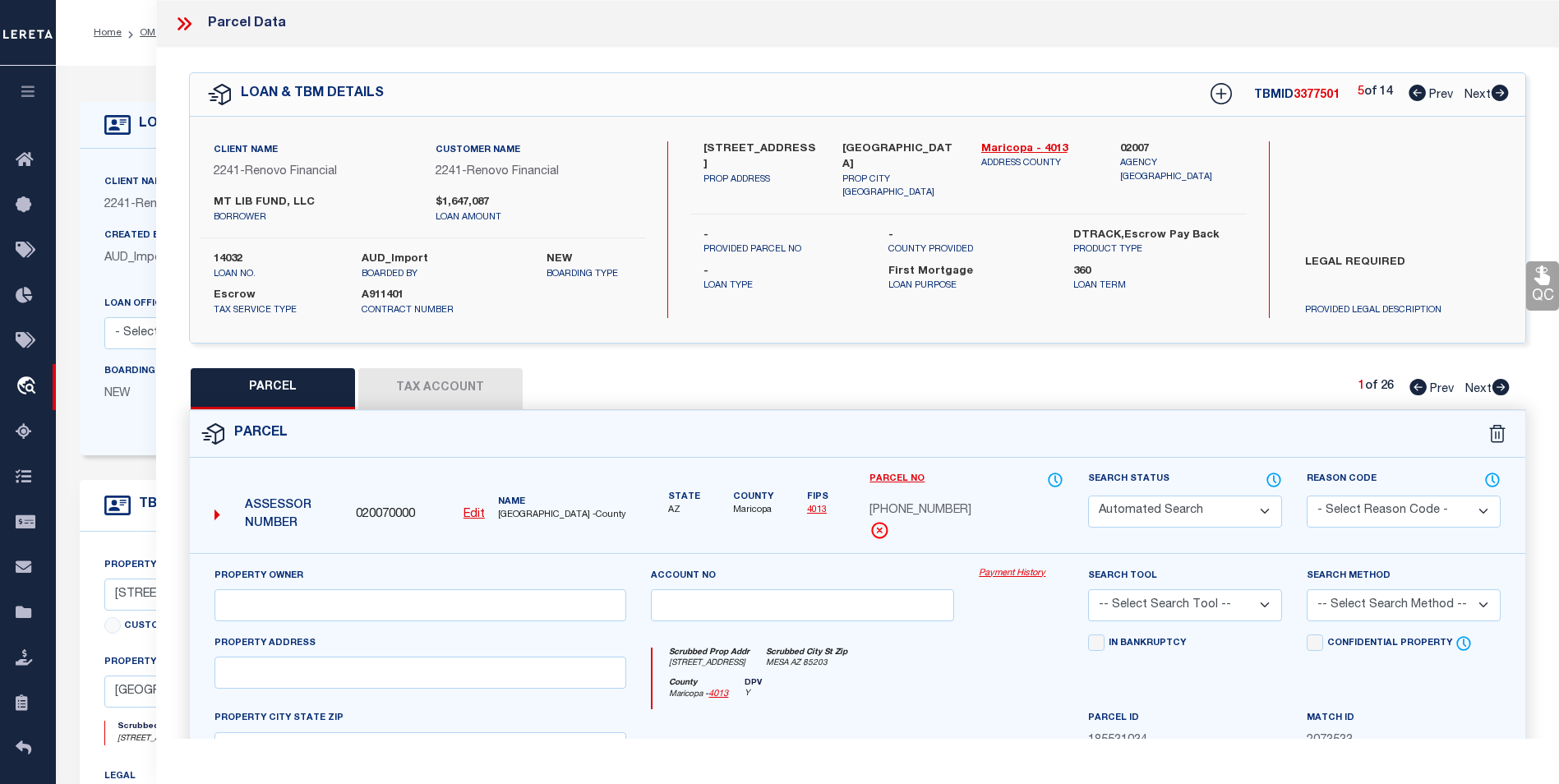
type input "MT LIB FUND LLC"
type input "1224 E EVERGREEN ST 105"
type input "MESA AZ 85203"
type textarea "LA CASA MESA CONDOMINIUM MCR 327-3 UNIT 0105 TOG WI AN UNDIV 1-86 INT IN THE CO…"
type textarea "Renovo client legal required."
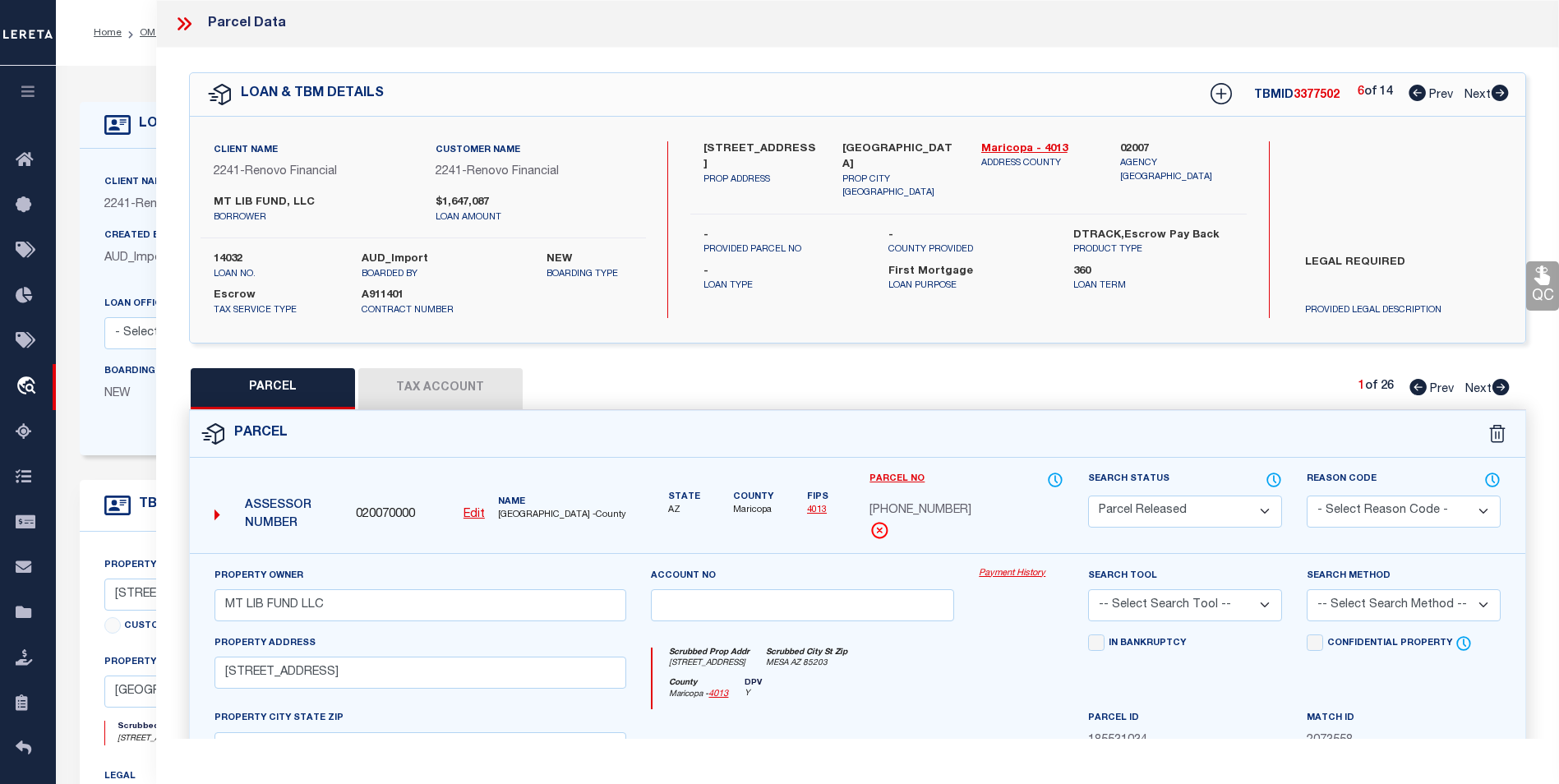
click at [1503, 94] on icon at bounding box center [1500, 92] width 18 height 17
select select "AS"
checkbox input "false"
select select "PR"
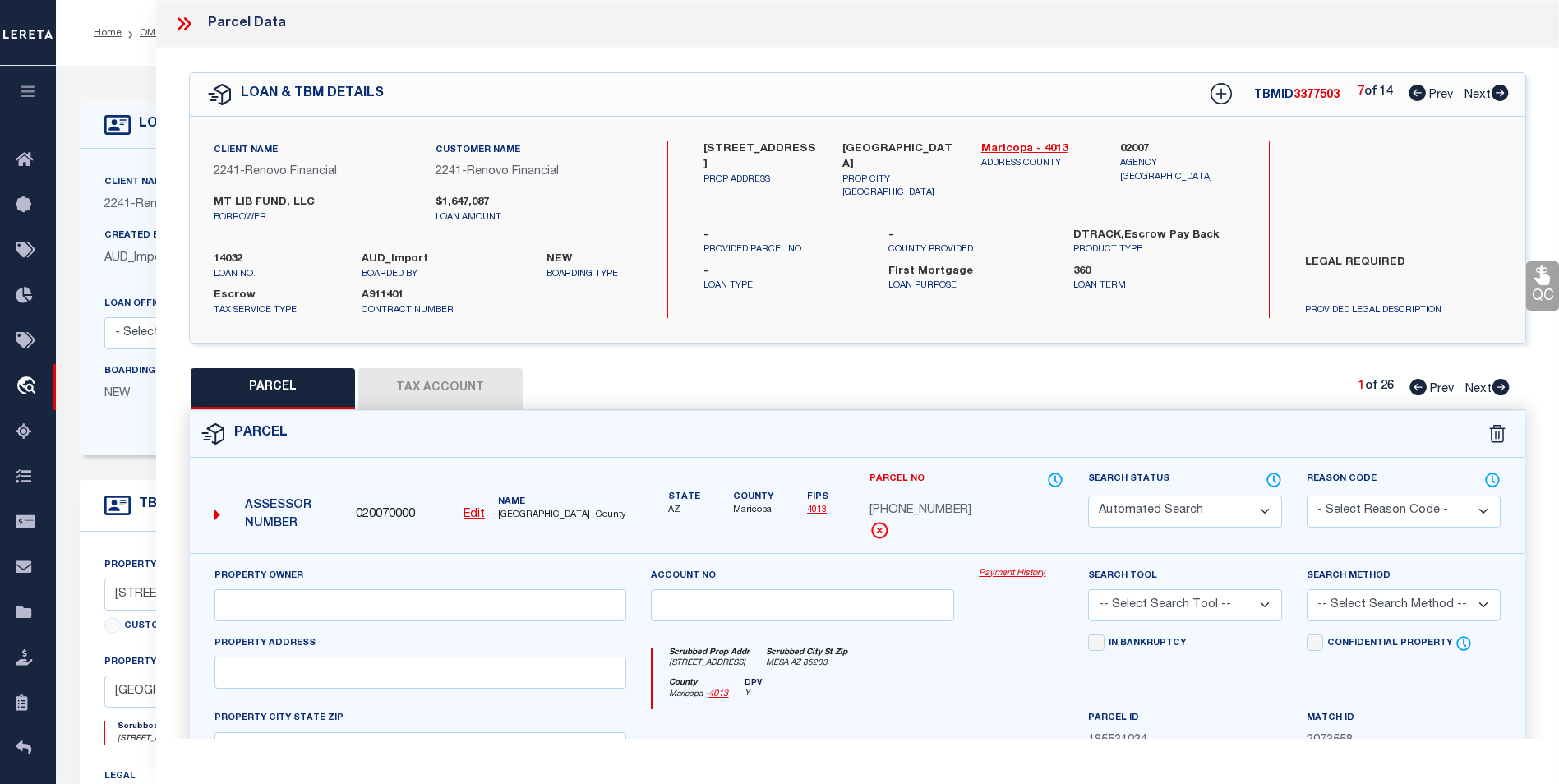
type input "MT LIB FUND LLC"
type input "1224 E EVERGREEN ST 105"
type input "MESA AZ 85203"
type textarea "LA CASA MESA CONDOMINIUM MCR 327-3 UNIT 0105 TOG WI AN UNDIV 1-86 INT IN THE CO…"
type textarea "Renovo client legal required."
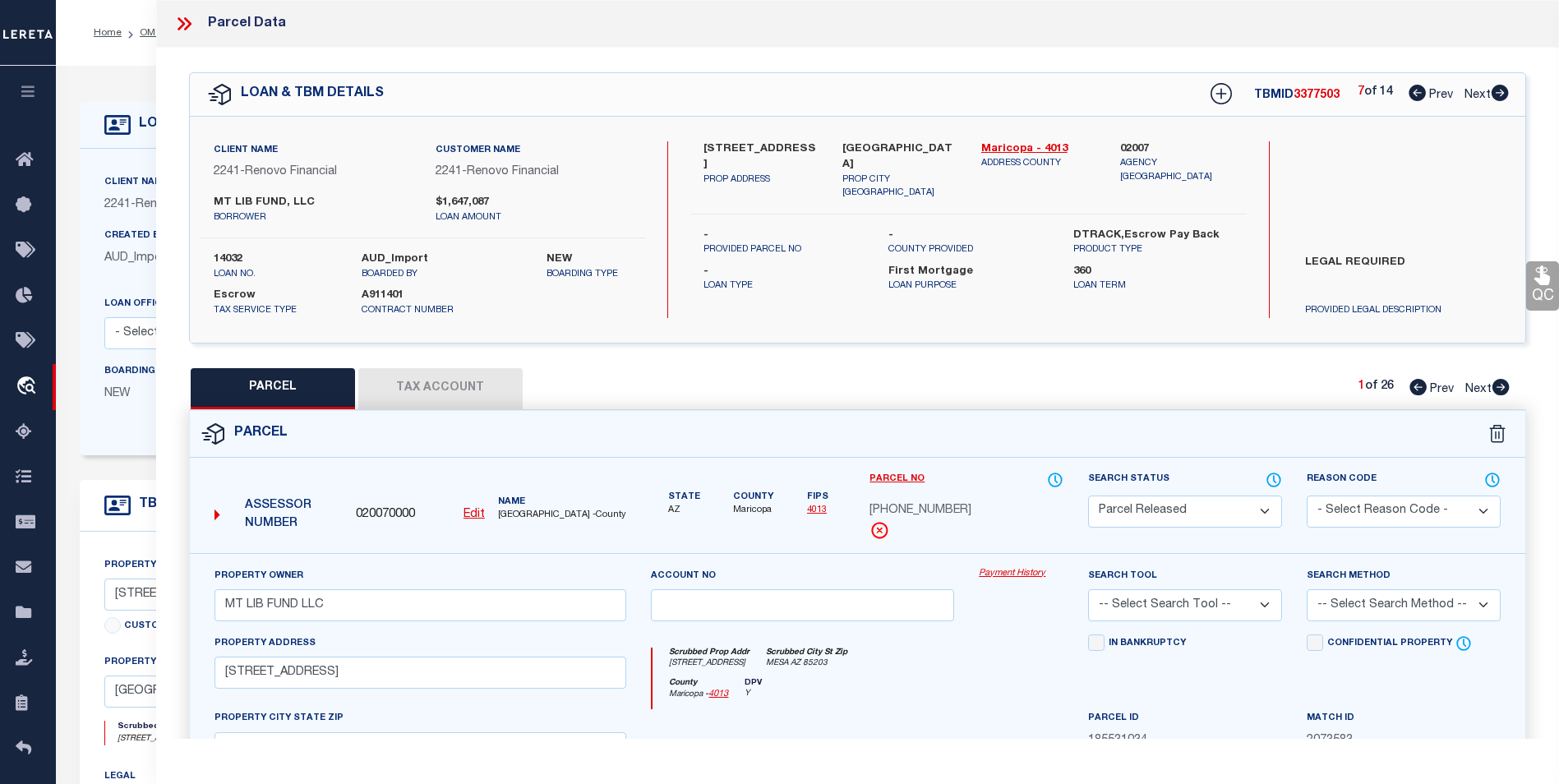
click at [1503, 94] on icon at bounding box center [1500, 92] width 18 height 17
select select "AS"
checkbox input "false"
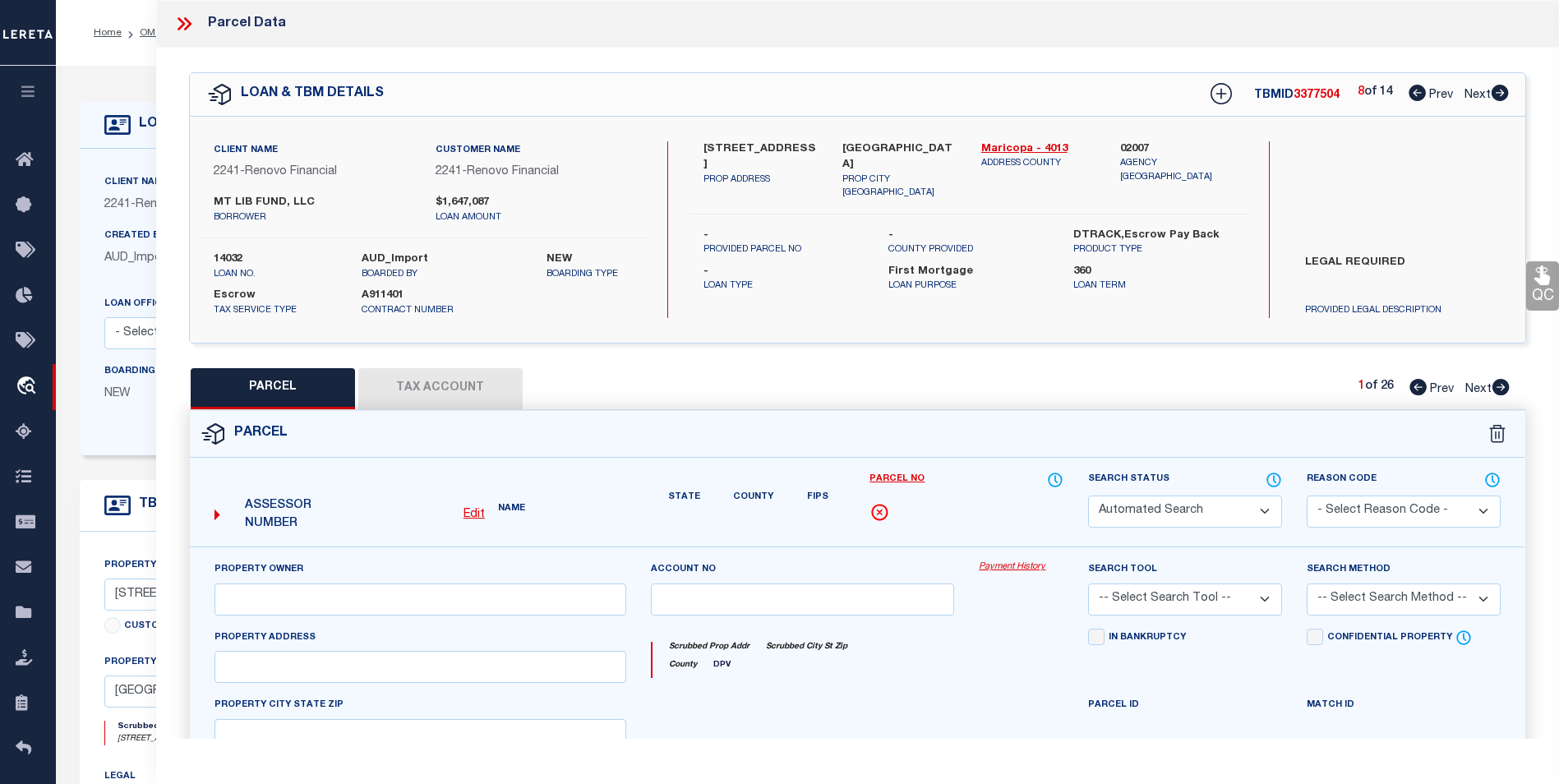
select select "PR"
type input "MT LIB FUND LLC"
type input "1224 E EVERGREEN ST 105"
type input "MESA AZ 85203"
type textarea "LA CASA MESA CONDOMINIUM MCR 327-3 UNIT 0105 TOG WI AN UNDIV 1-86 INT IN THE CO…"
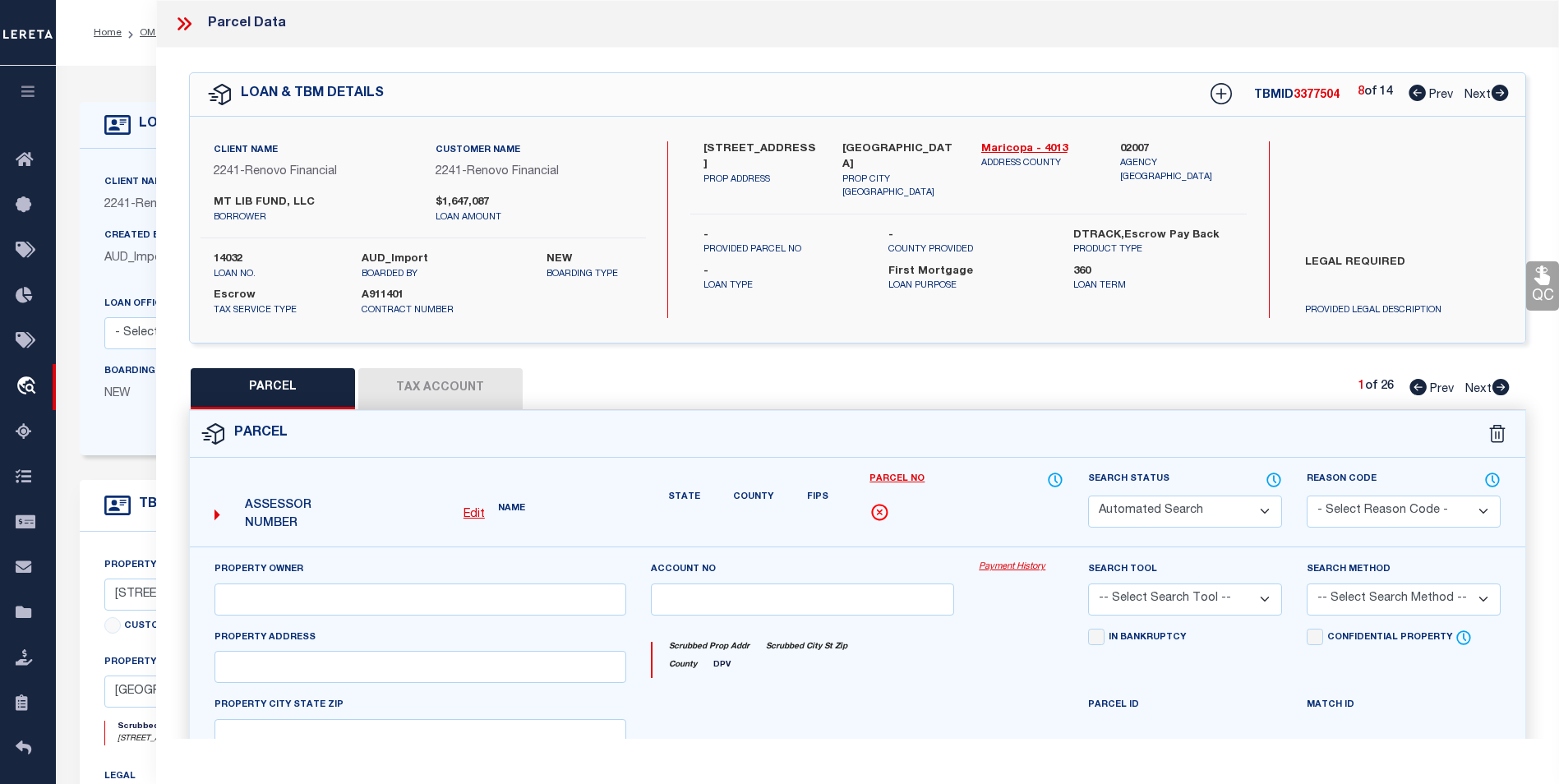
type textarea "Renovo client legal required."
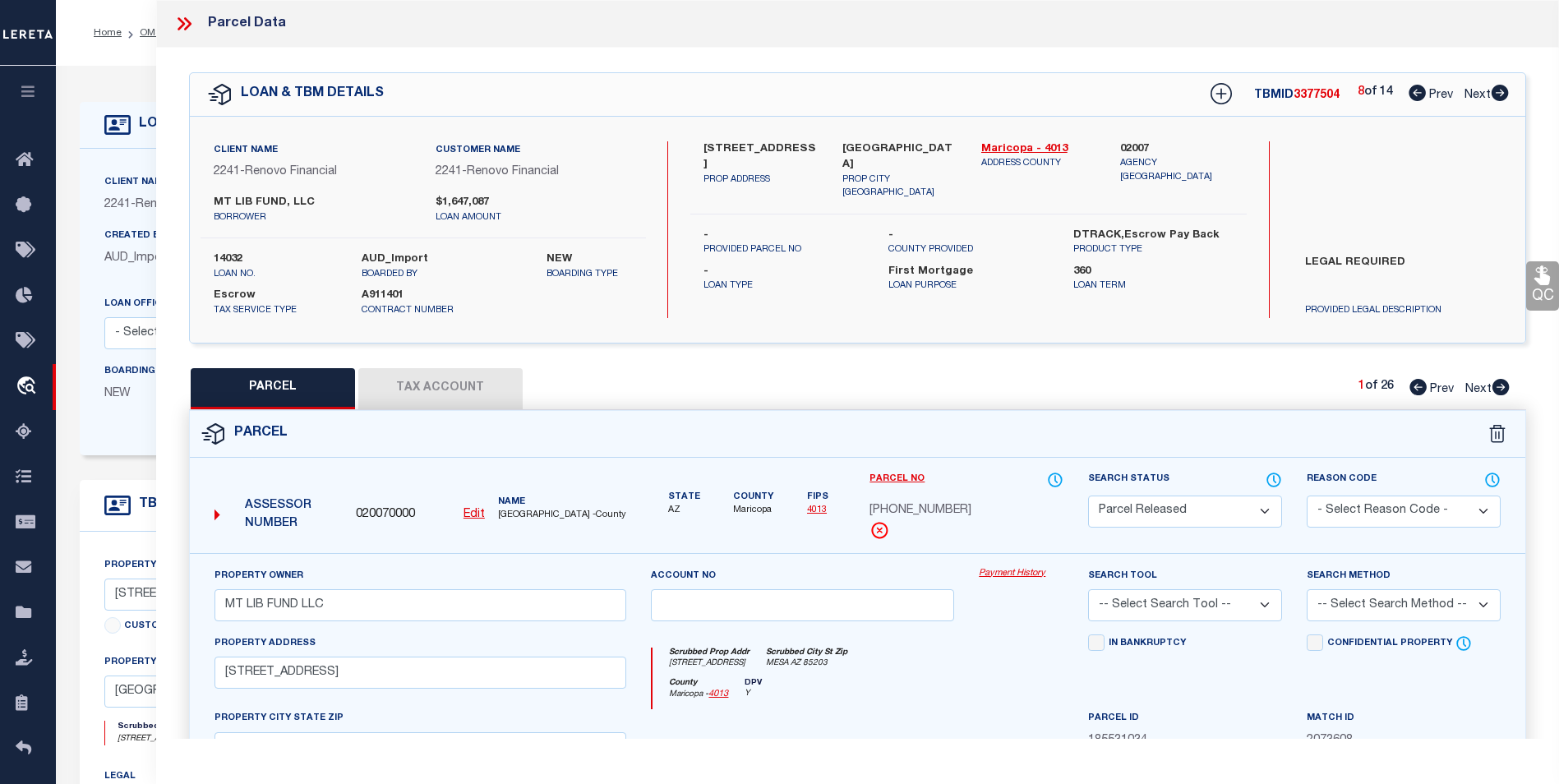
click at [1503, 94] on icon at bounding box center [1500, 92] width 18 height 17
select select "AS"
checkbox input "false"
select select "BP"
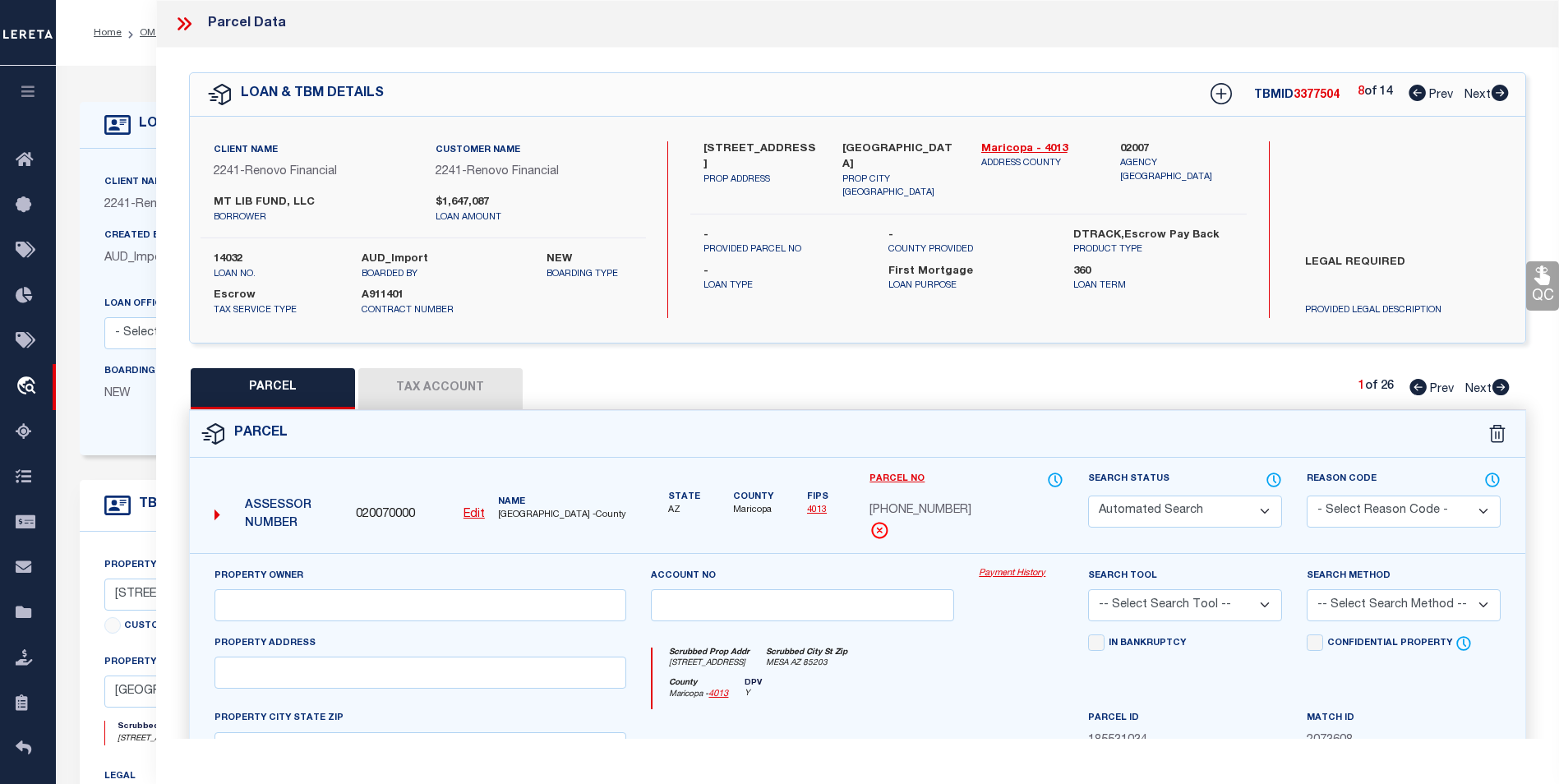
type input "MT LIB FUND LLC"
select select
type input "1224 E EVERGREEN ST 234"
checkbox input "false"
type input "MESA AZ 85203"
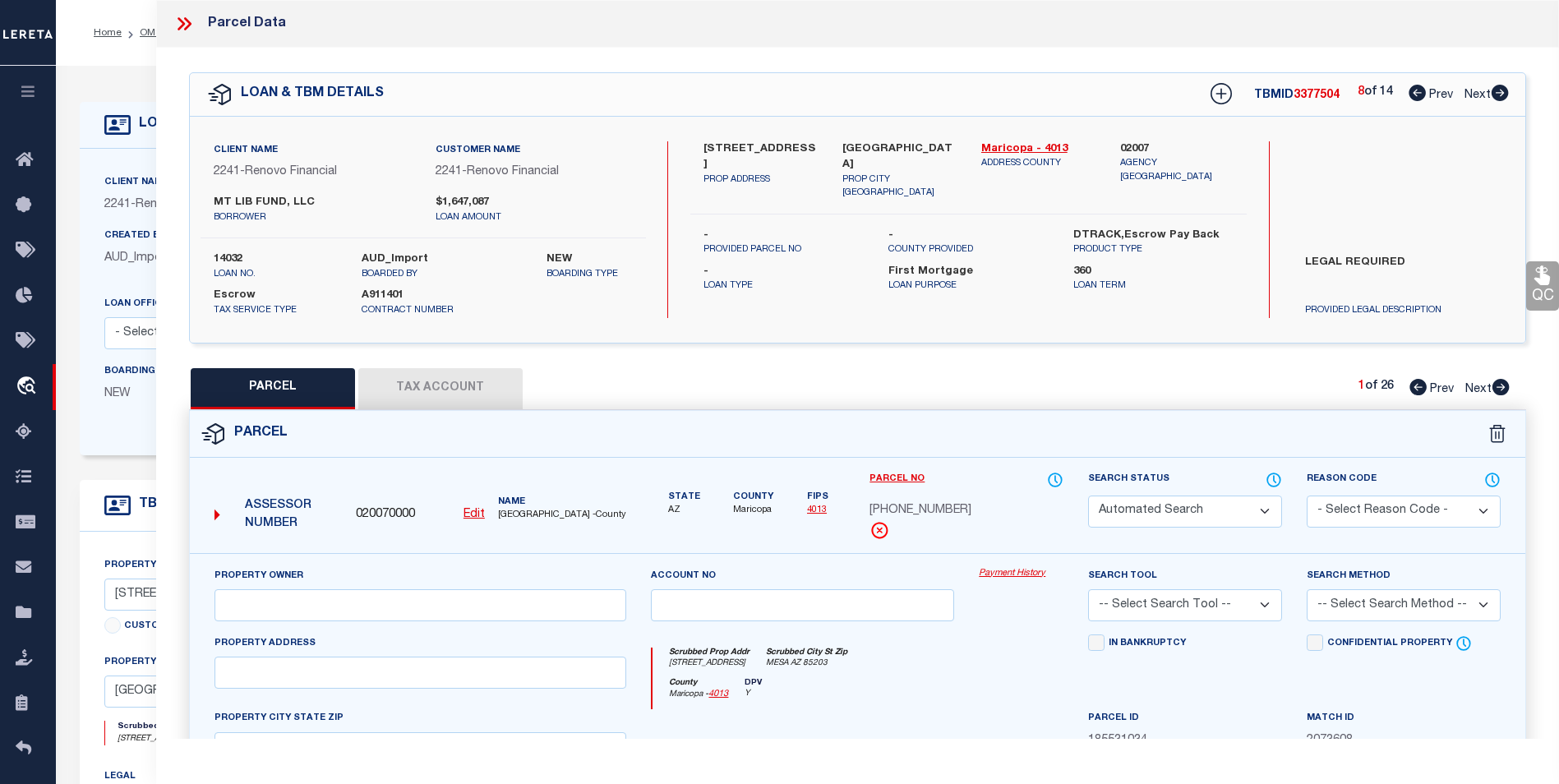
type textarea "LA CASA MESA CONDOMINIUM MCR 327-3 UNIT 0234 TOG WI AN UNDIV 1-86 INT IN THE CO…"
click at [1503, 94] on icon at bounding box center [1500, 92] width 18 height 17
select select "AS"
checkbox input "false"
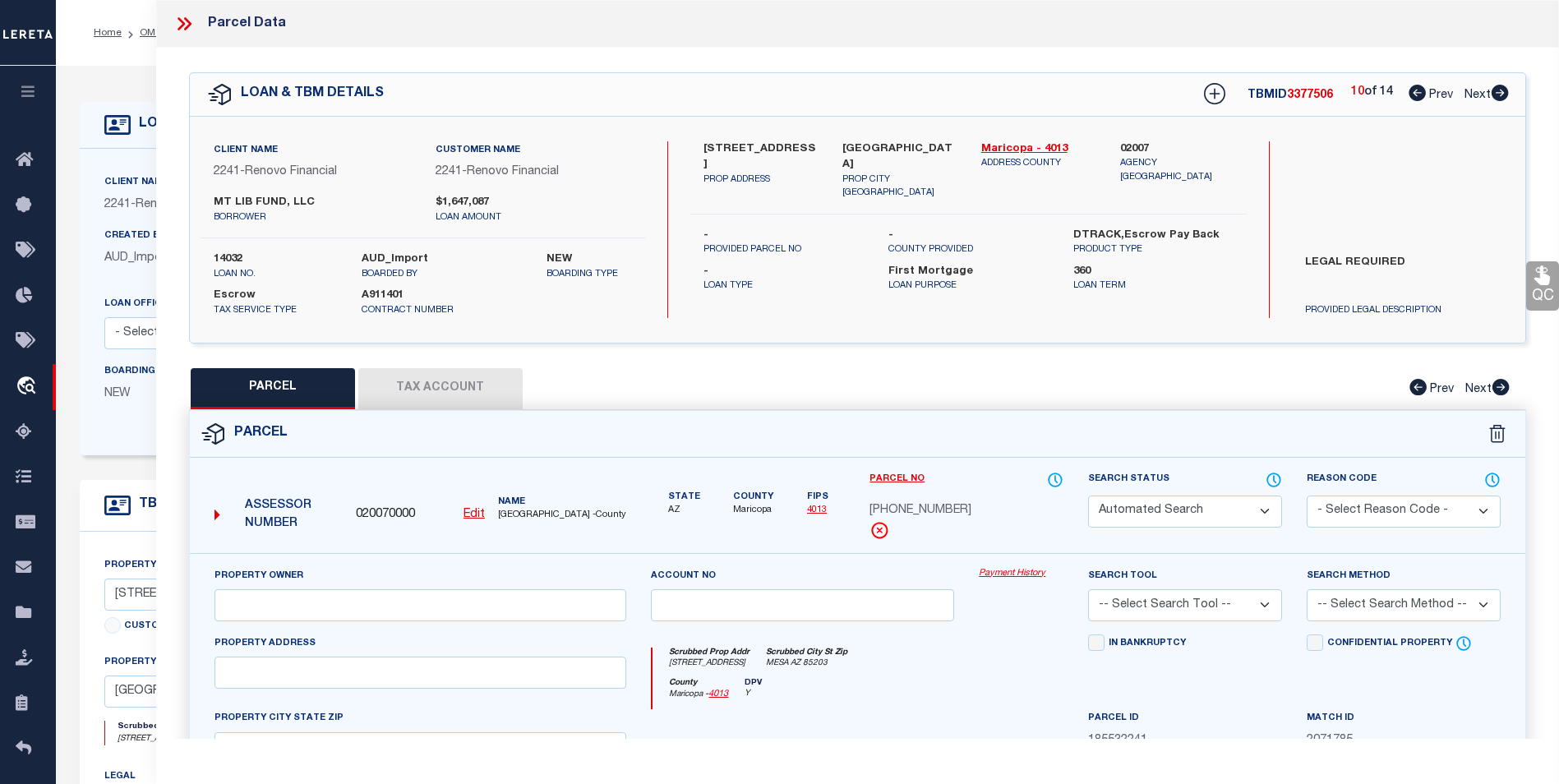
select select "PR"
type input "MT LIB FUND LLC"
type input "1224 E EVERGREEN ST 105"
type input "MESA AZ 85203"
type textarea "LA CASA MESA CONDOMINIUM MCR 327-3 UNIT 0105 TOG WI AN UNDIV 1-86 INT IN THE CO…"
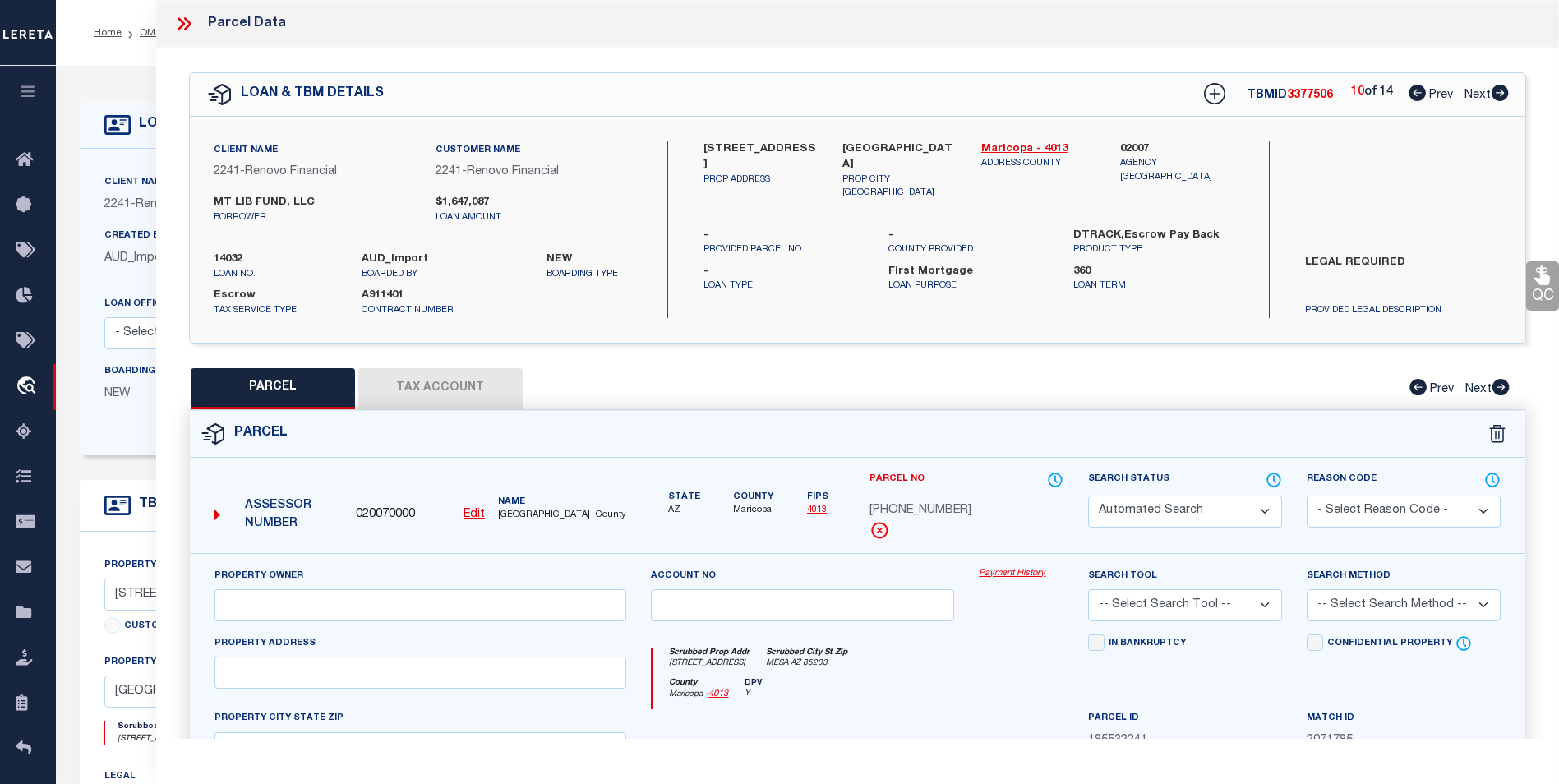
type textarea "High liability loan. Please provide a complete legal description."
click at [1420, 98] on icon at bounding box center [1418, 92] width 17 height 17
select select "AS"
checkbox input "false"
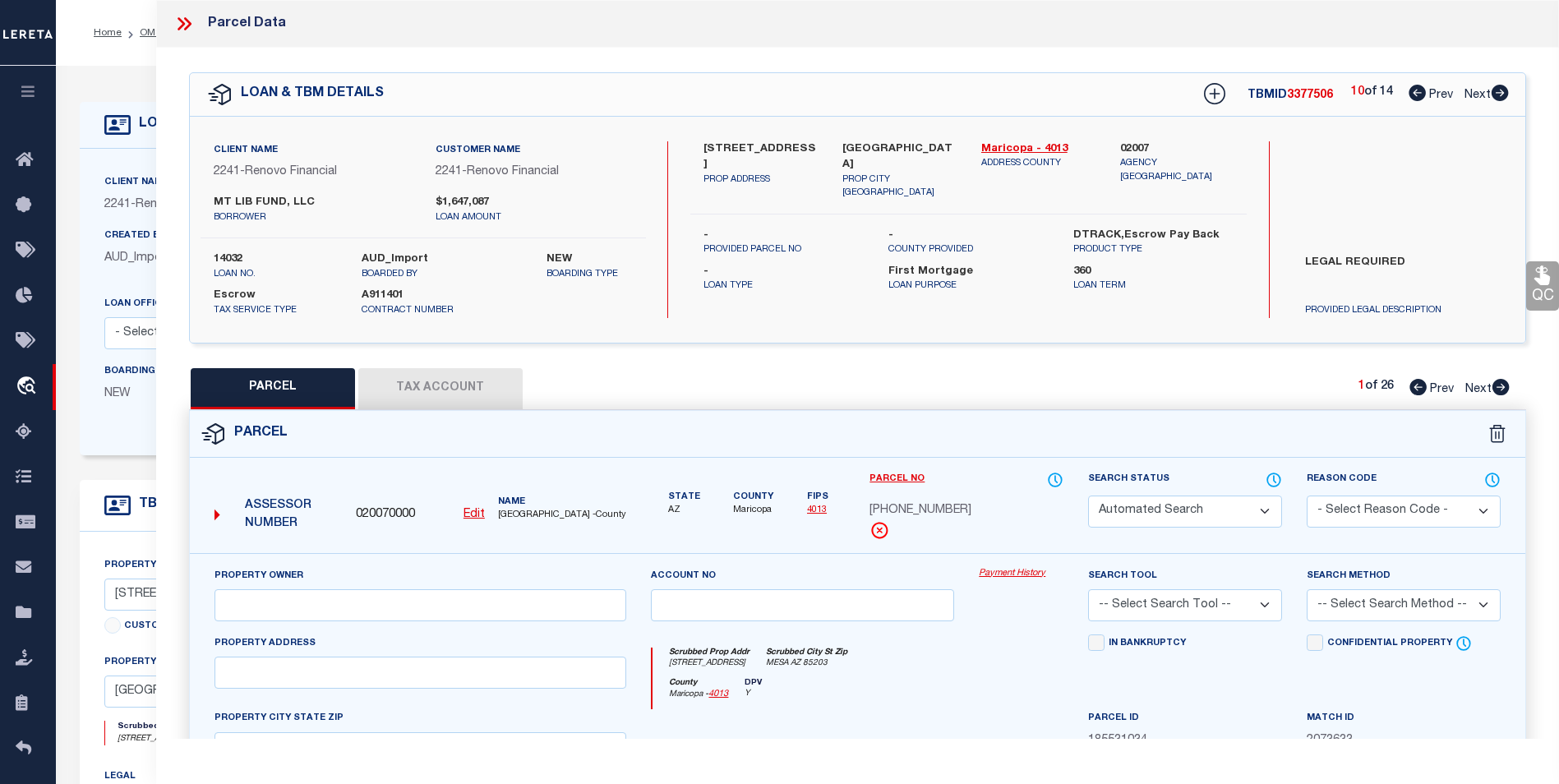
select select "BP"
type input "MT LIB FUND LLC"
select select
type input "1224 E EVERGREEN ST 234"
checkbox input "false"
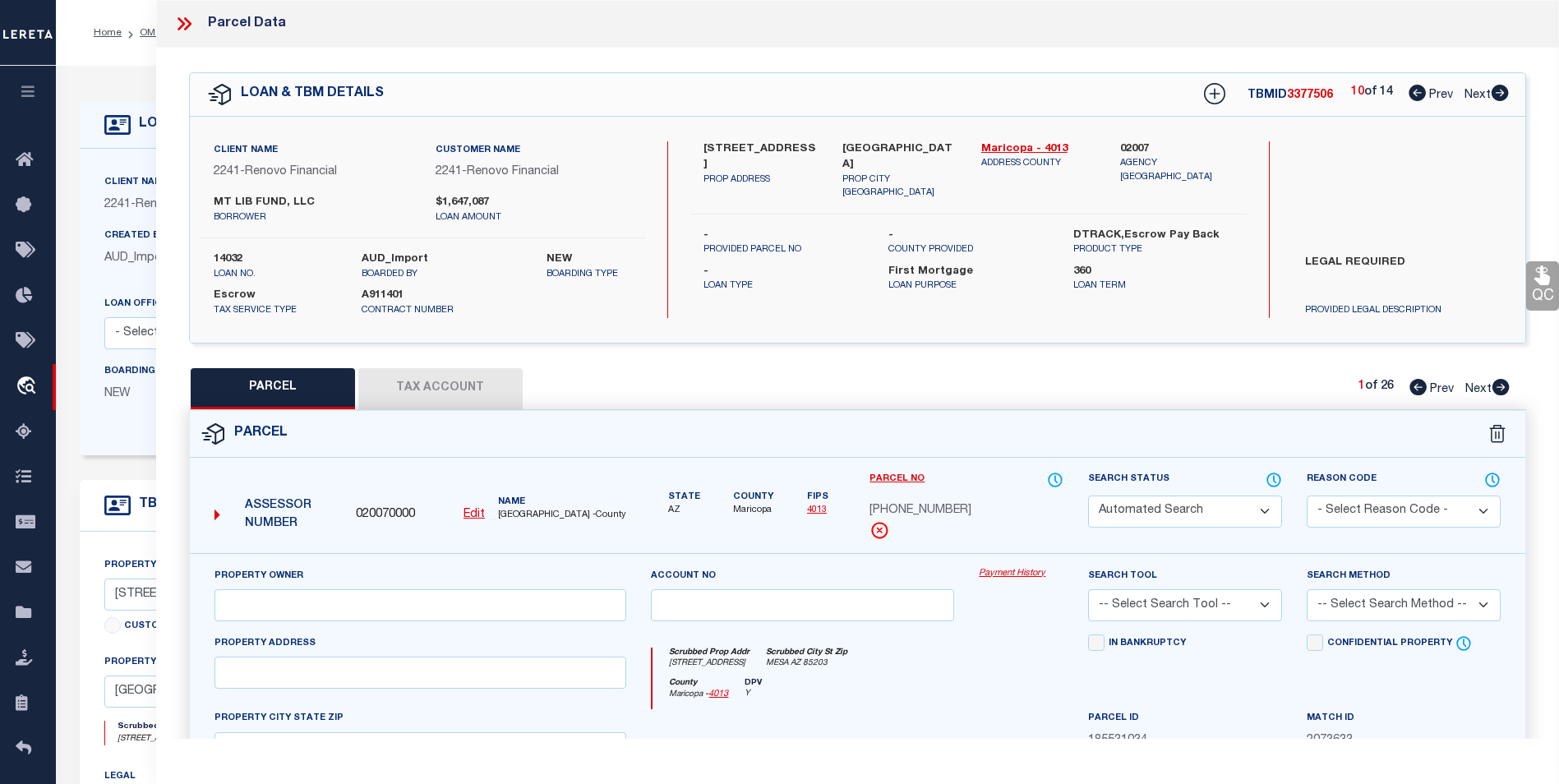
type input "MESA AZ 85203"
type textarea "LA CASA MESA CONDOMINIUM MCR 327-3 UNIT 0234 TOG WI AN UNDIV 1-86 INT IN THE CO…"
click at [470, 388] on button "Tax Account" at bounding box center [440, 389] width 164 height 41
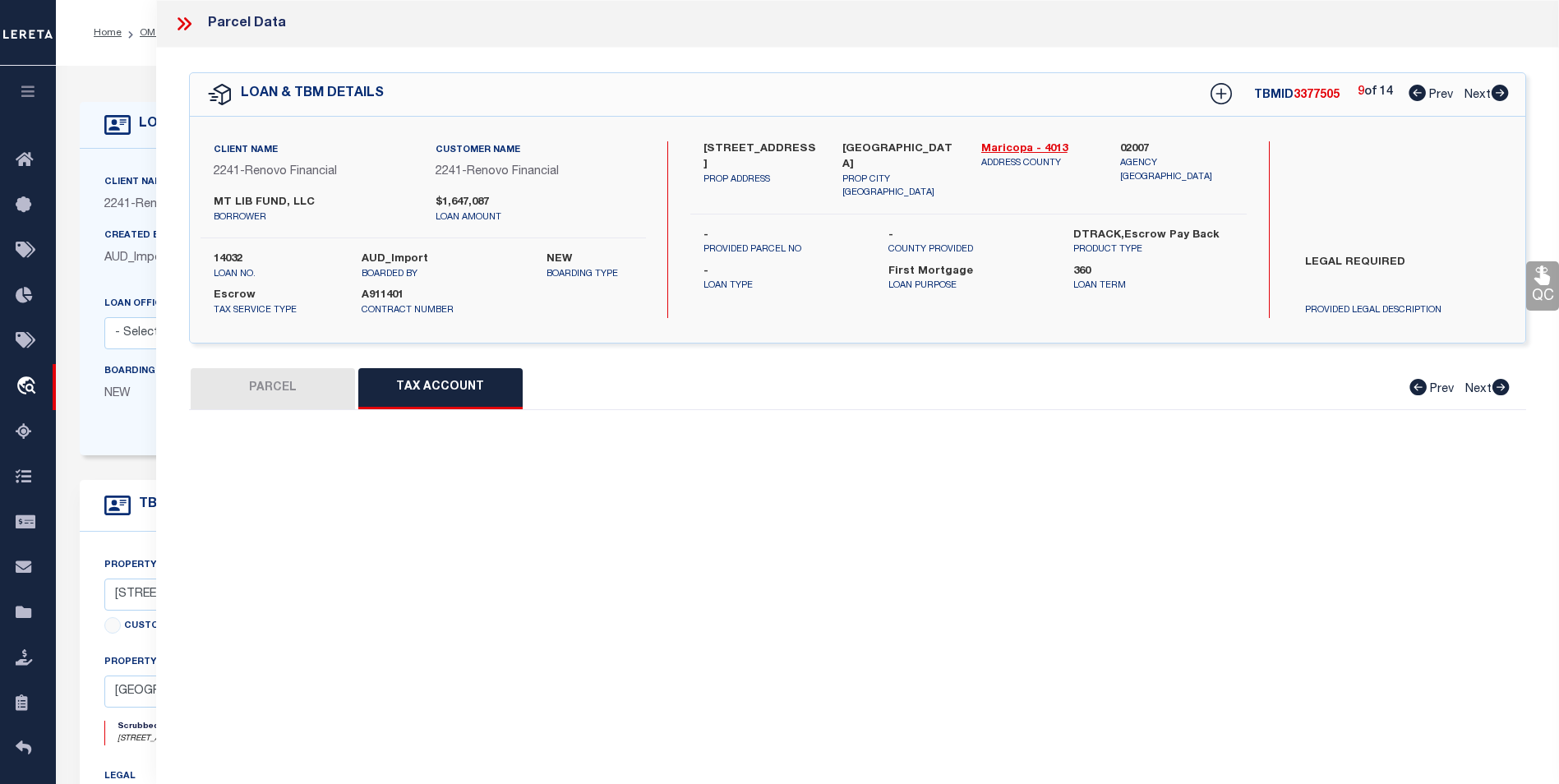
select select "100"
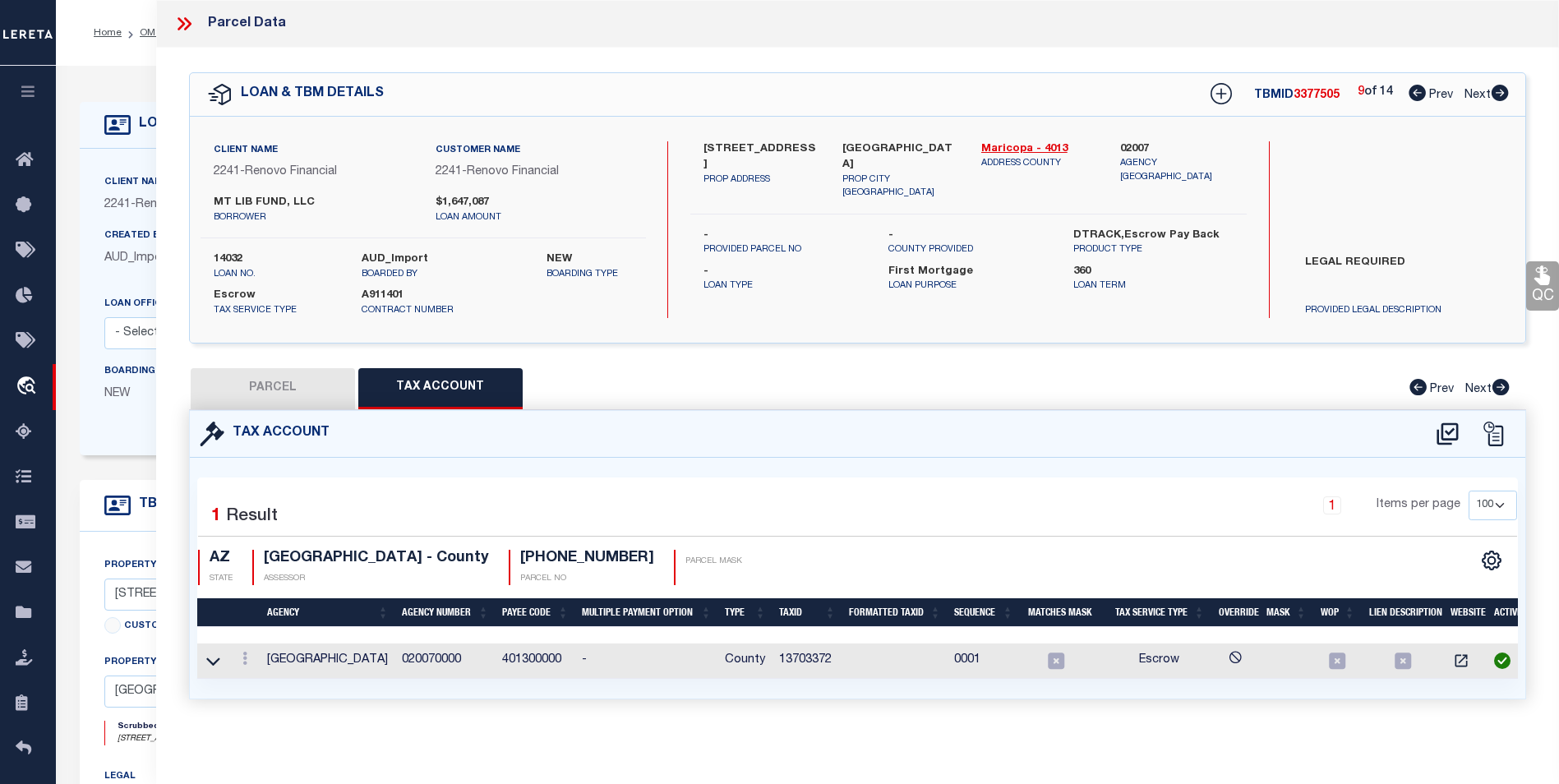
scroll to position [10, 0]
click at [248, 654] on link at bounding box center [245, 661] width 18 height 14
click at [259, 604] on icon "" at bounding box center [262, 607] width 13 height 13
type input "13703372"
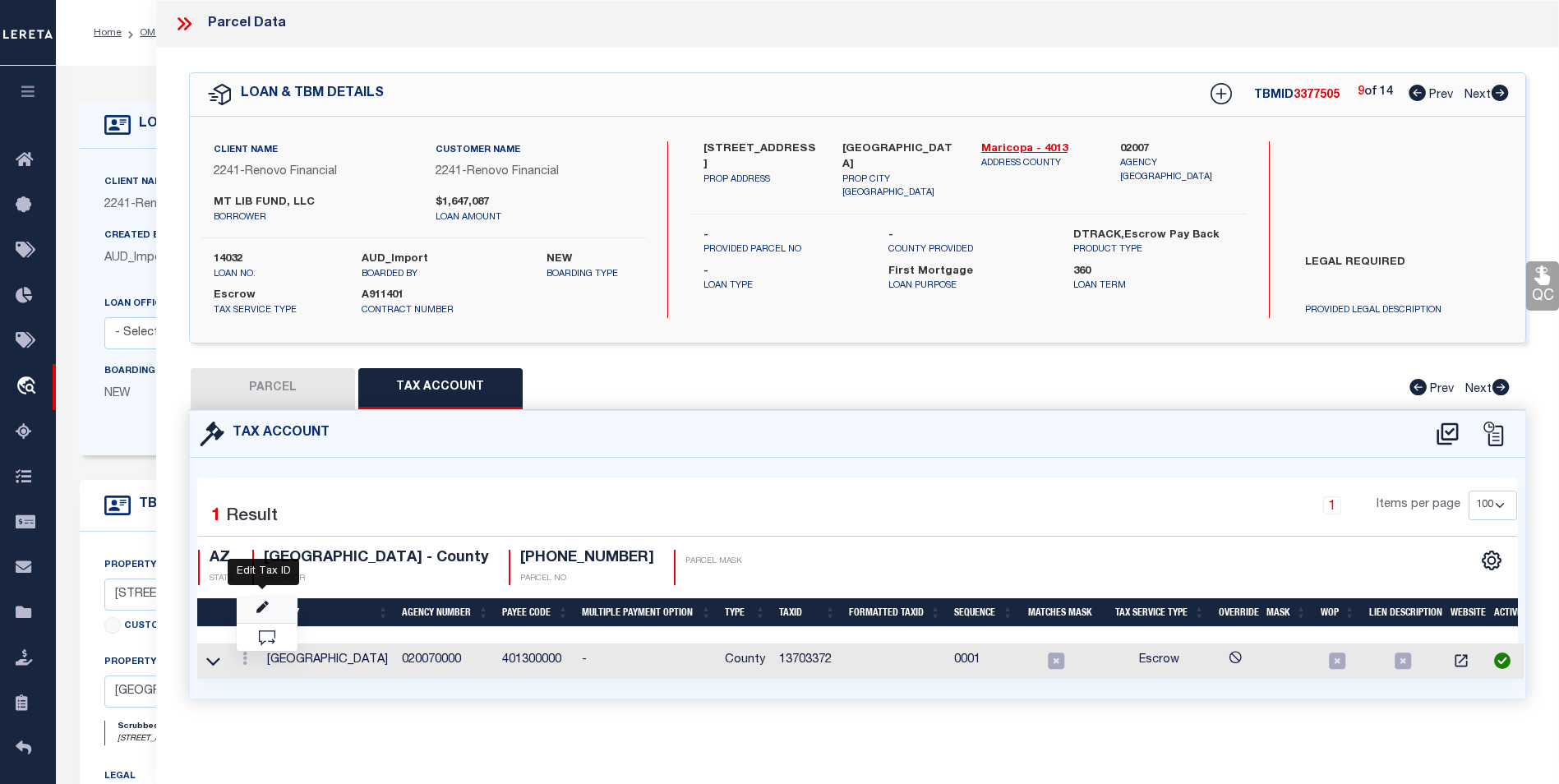
type textarea "$$$$$$$$*&"
checkbox input "true"
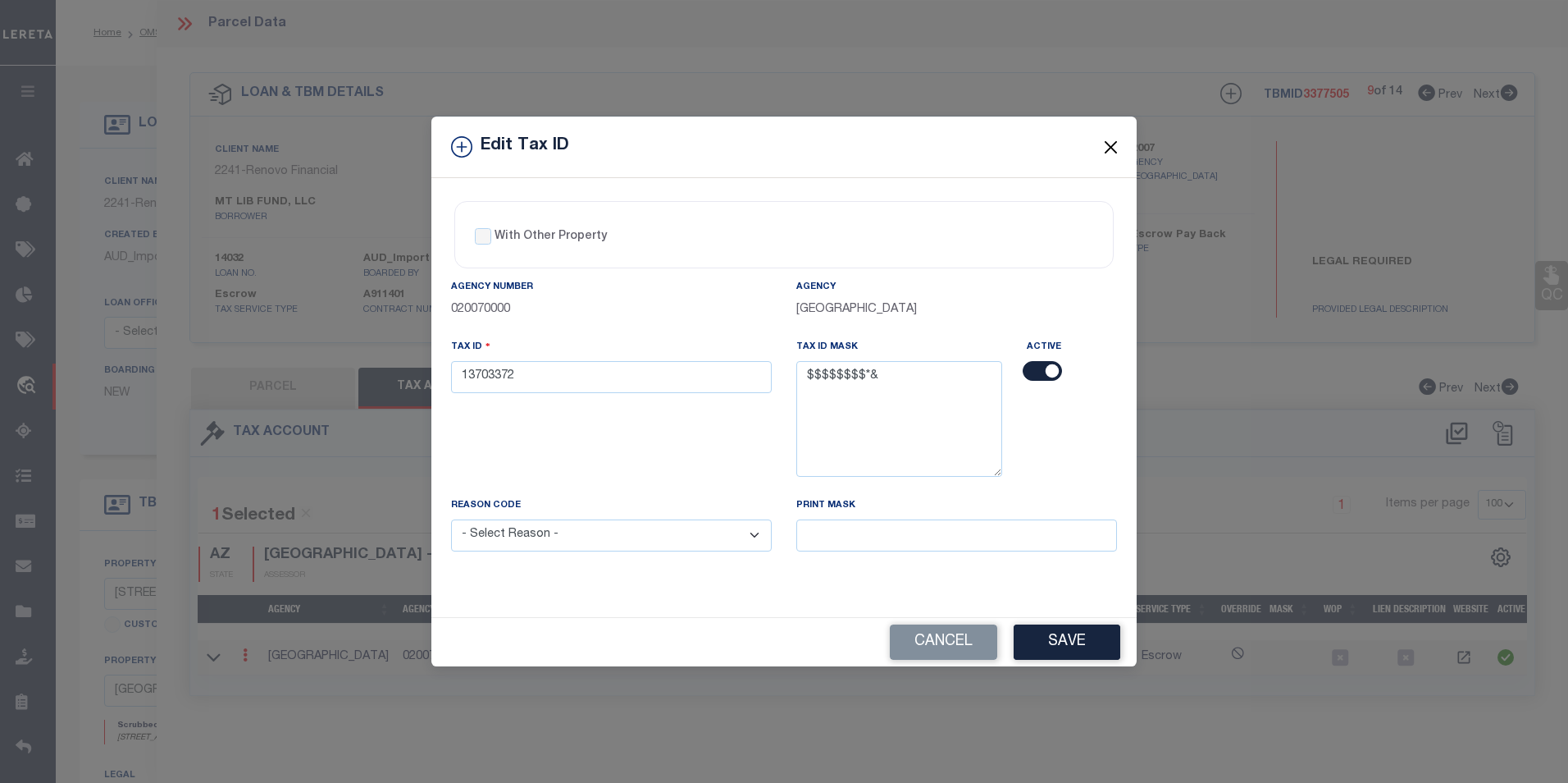
click at [1111, 146] on button "Close" at bounding box center [1111, 147] width 21 height 21
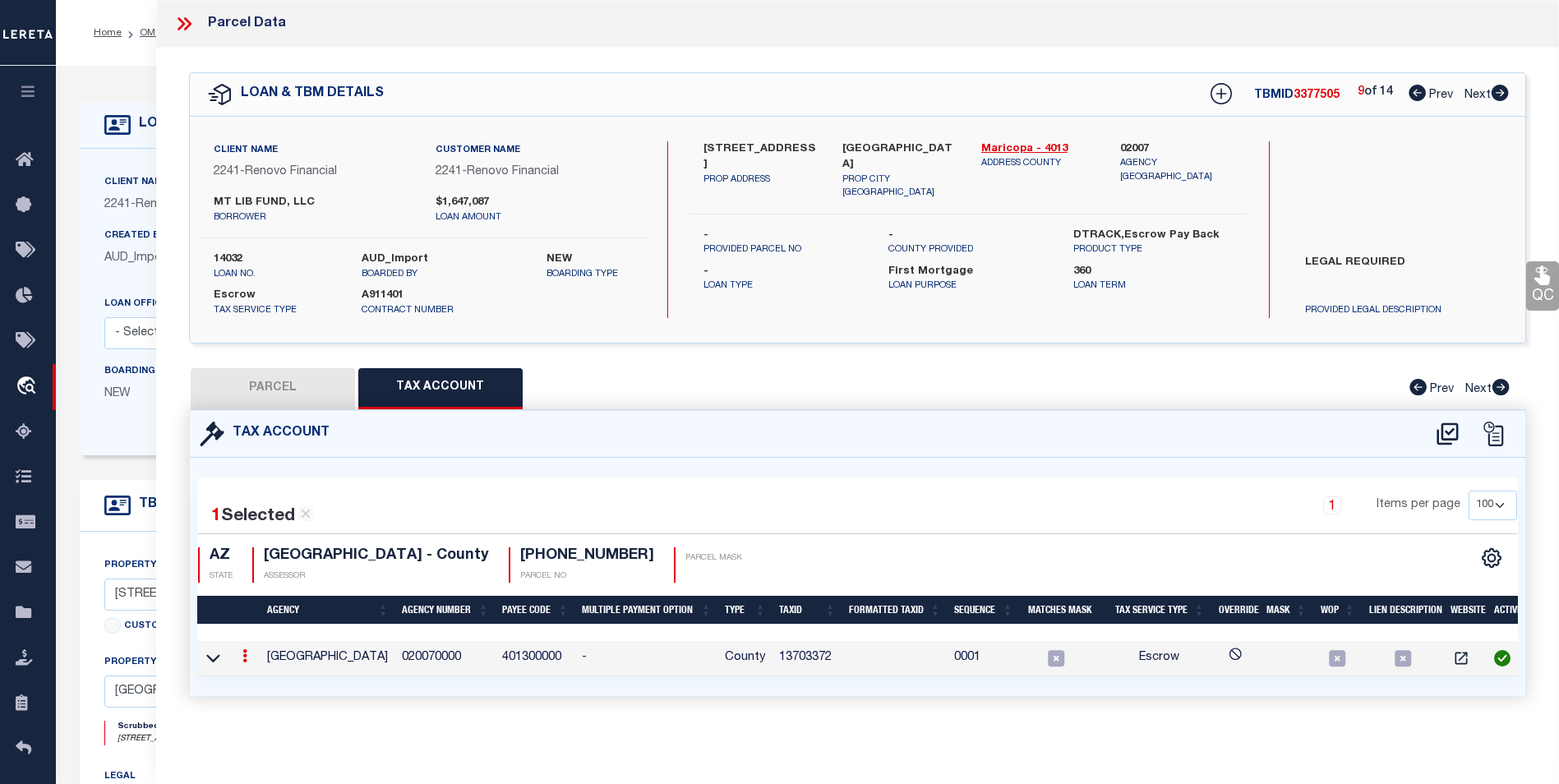
click at [294, 371] on button "PARCEL" at bounding box center [272, 389] width 164 height 41
select select "AS"
checkbox input "false"
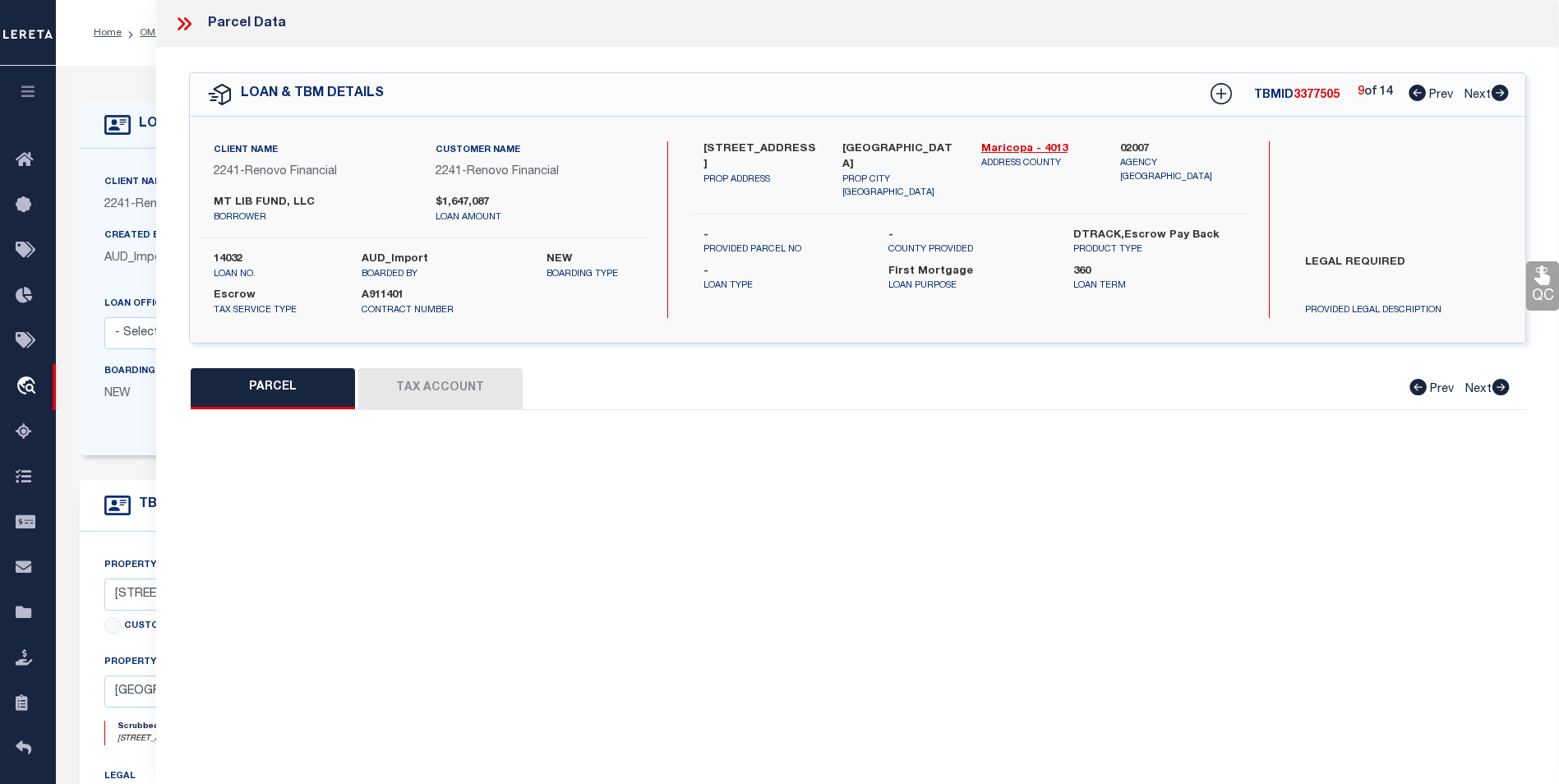
select select "BP"
type input "MT LIB FUND LLC"
select select
type input "1224 E EVERGREEN ST 234"
checkbox input "false"
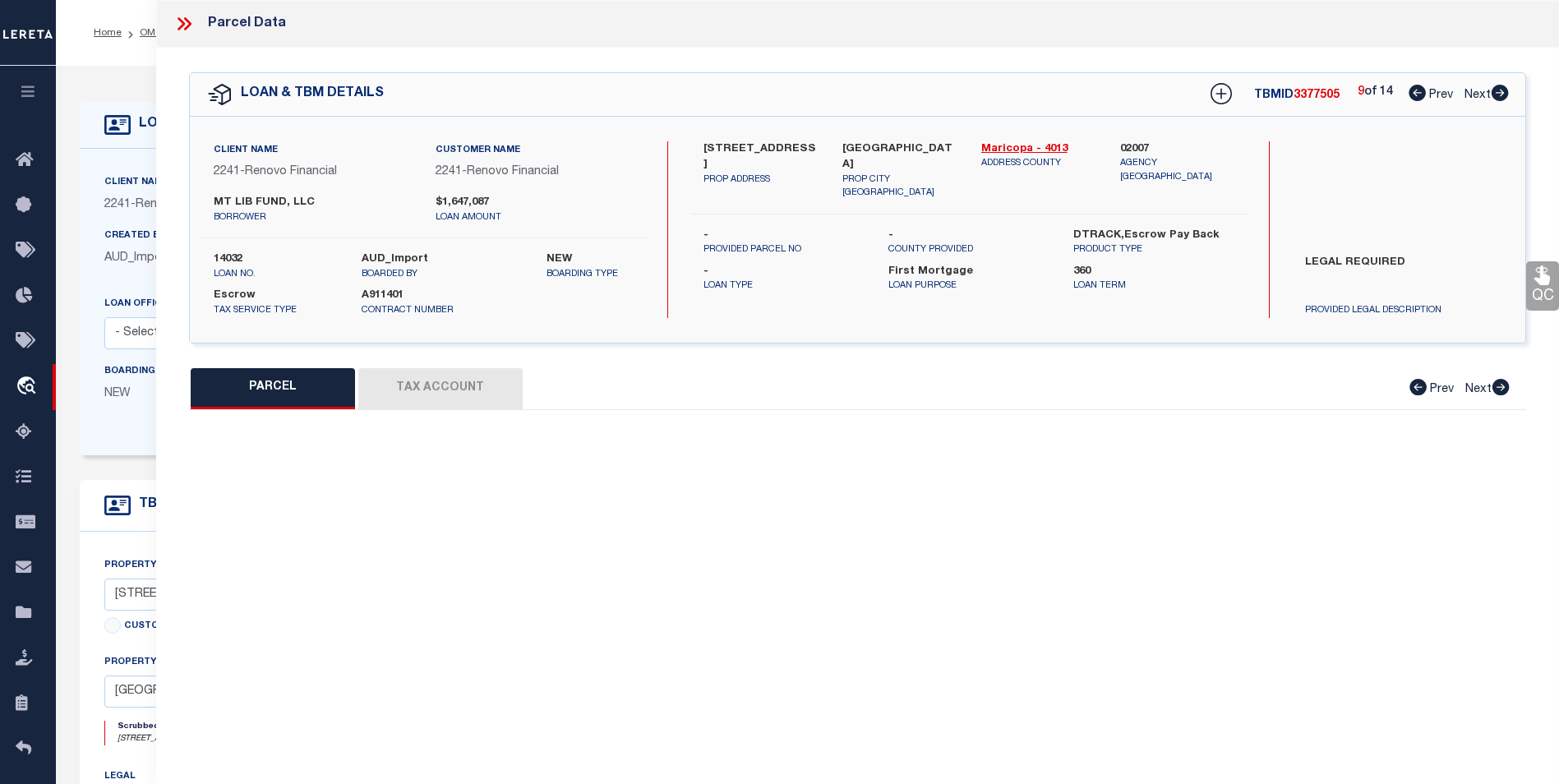
type input "MESA AZ 85203"
type textarea "LA CASA MESA CONDOMINIUM MCR 327-3 UNIT 0234 TOG WI AN UNDIV 1-86 INT IN THE CO…"
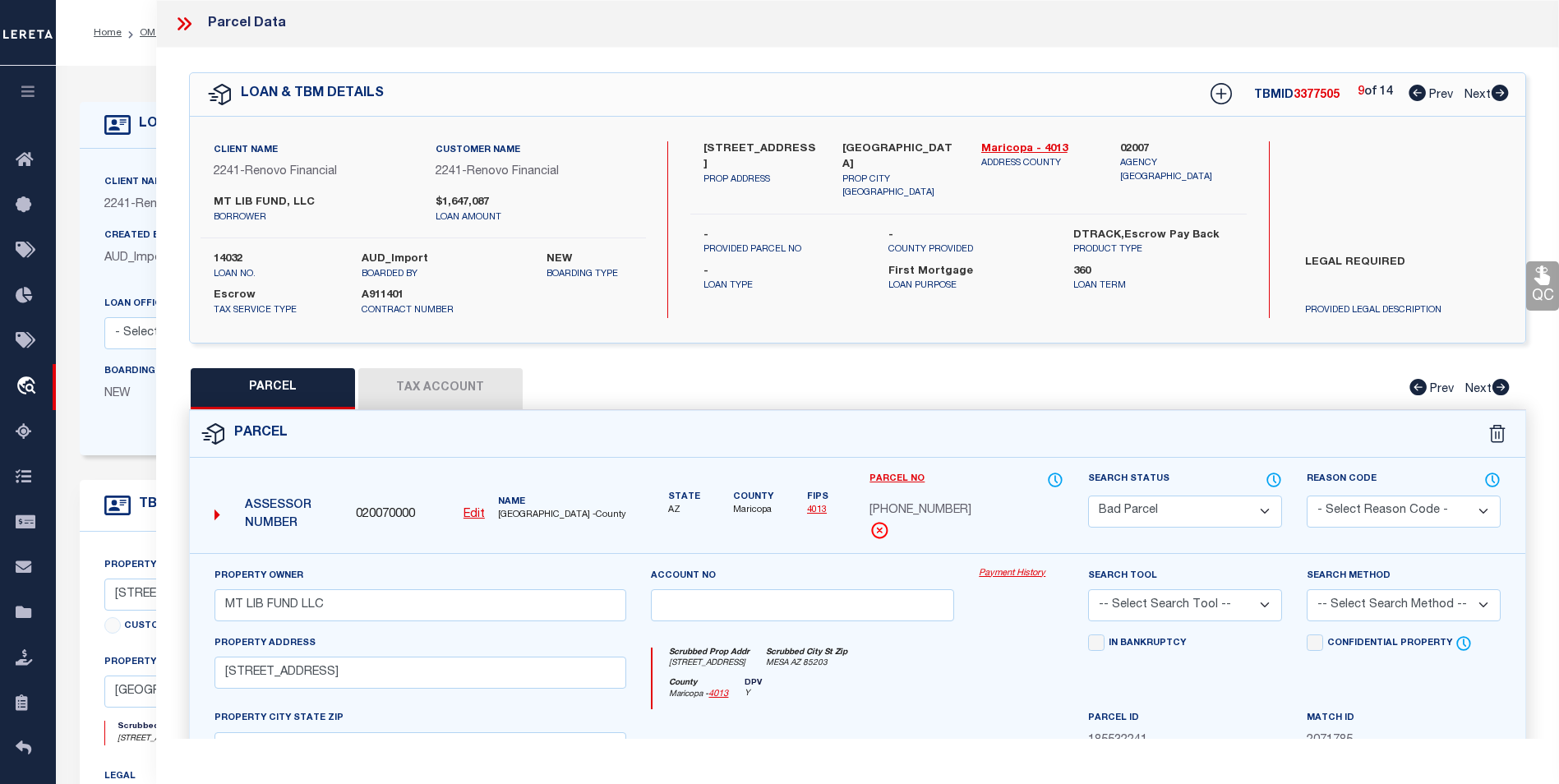
click at [1505, 89] on icon at bounding box center [1501, 92] width 17 height 17
select select "AS"
checkbox input "false"
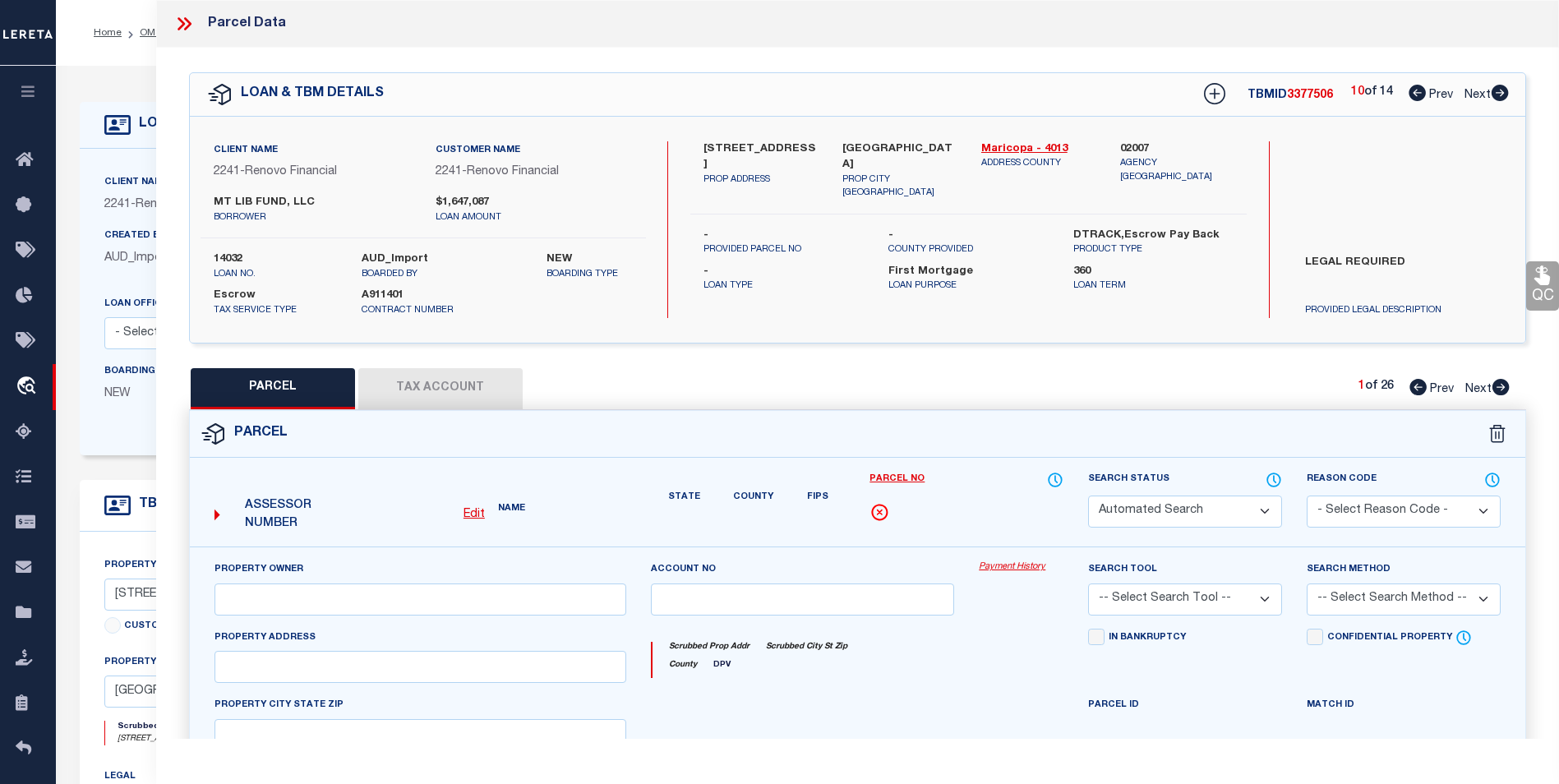
select select "PR"
type input "MT LIB FUND LLC"
type input "1224 E EVERGREEN ST 105"
type input "MESA AZ 85203"
type textarea "LA CASA MESA CONDOMINIUM MCR 327-3 UNIT 0105 TOG WI AN UNDIV 1-86 INT IN THE CO…"
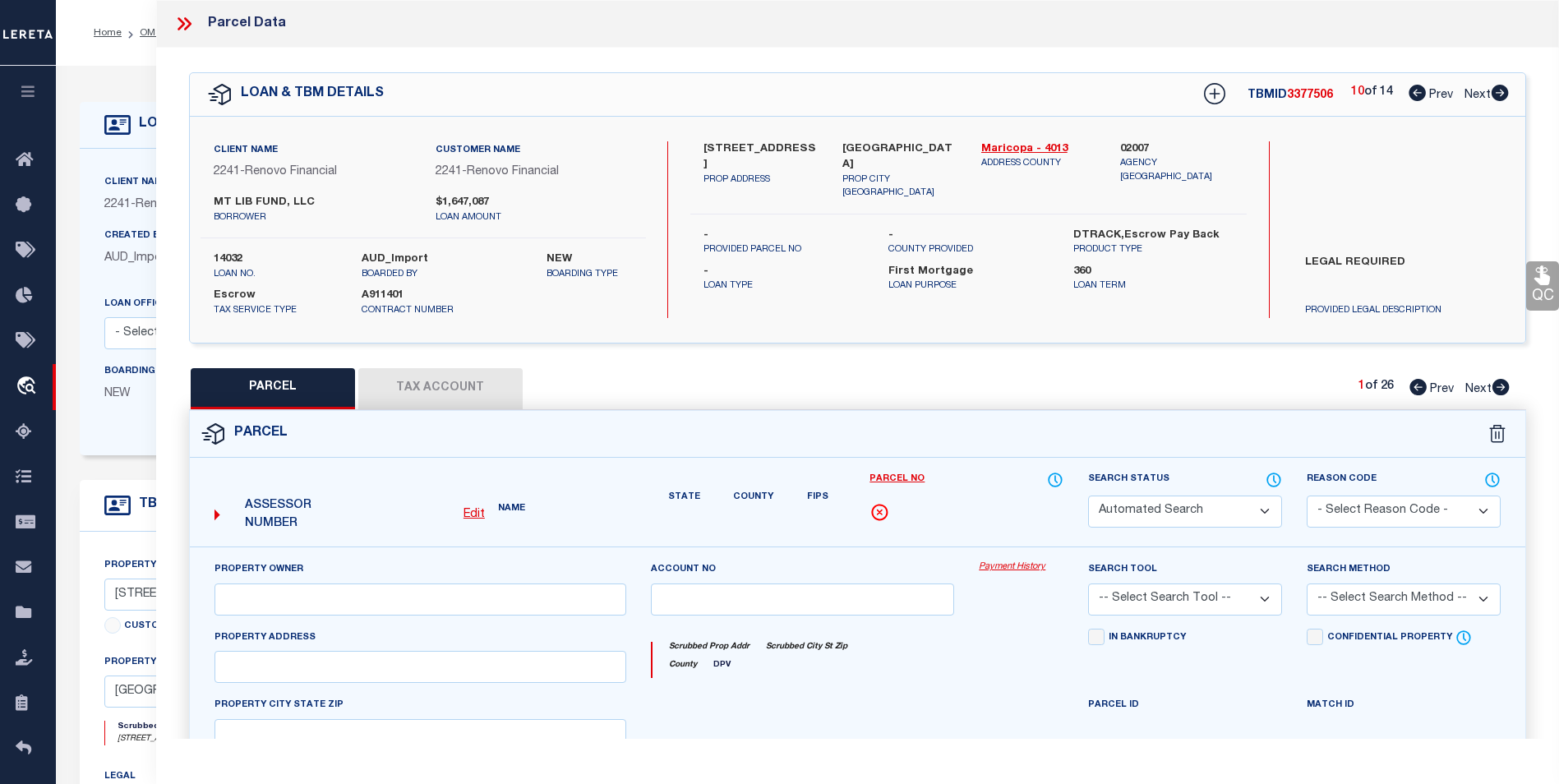
type textarea "High liability loan. Please provide a complete legal description."
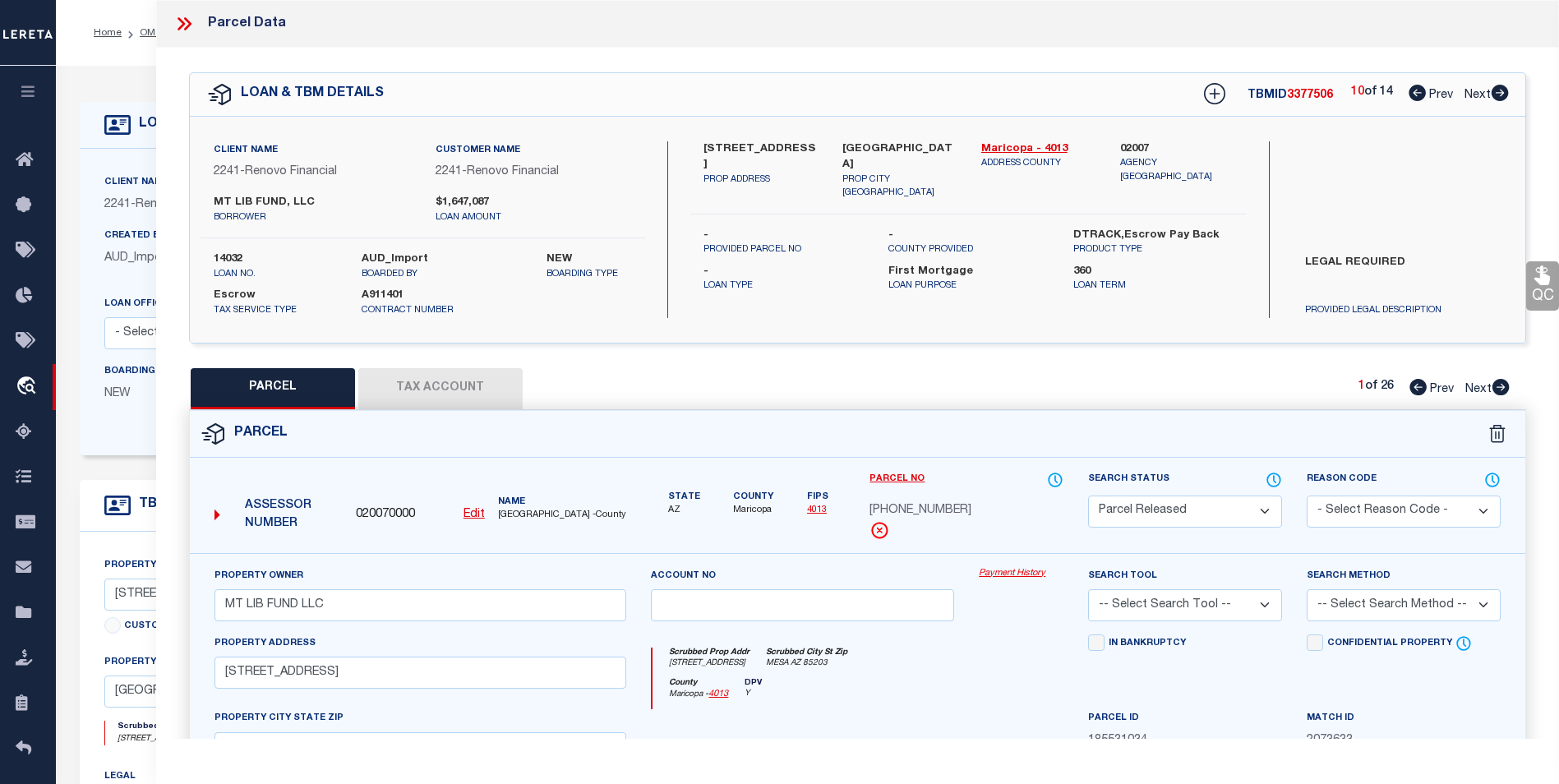
click at [1505, 89] on icon at bounding box center [1501, 92] width 17 height 17
click at [1424, 92] on link "Prev" at bounding box center [1436, 92] width 52 height 12
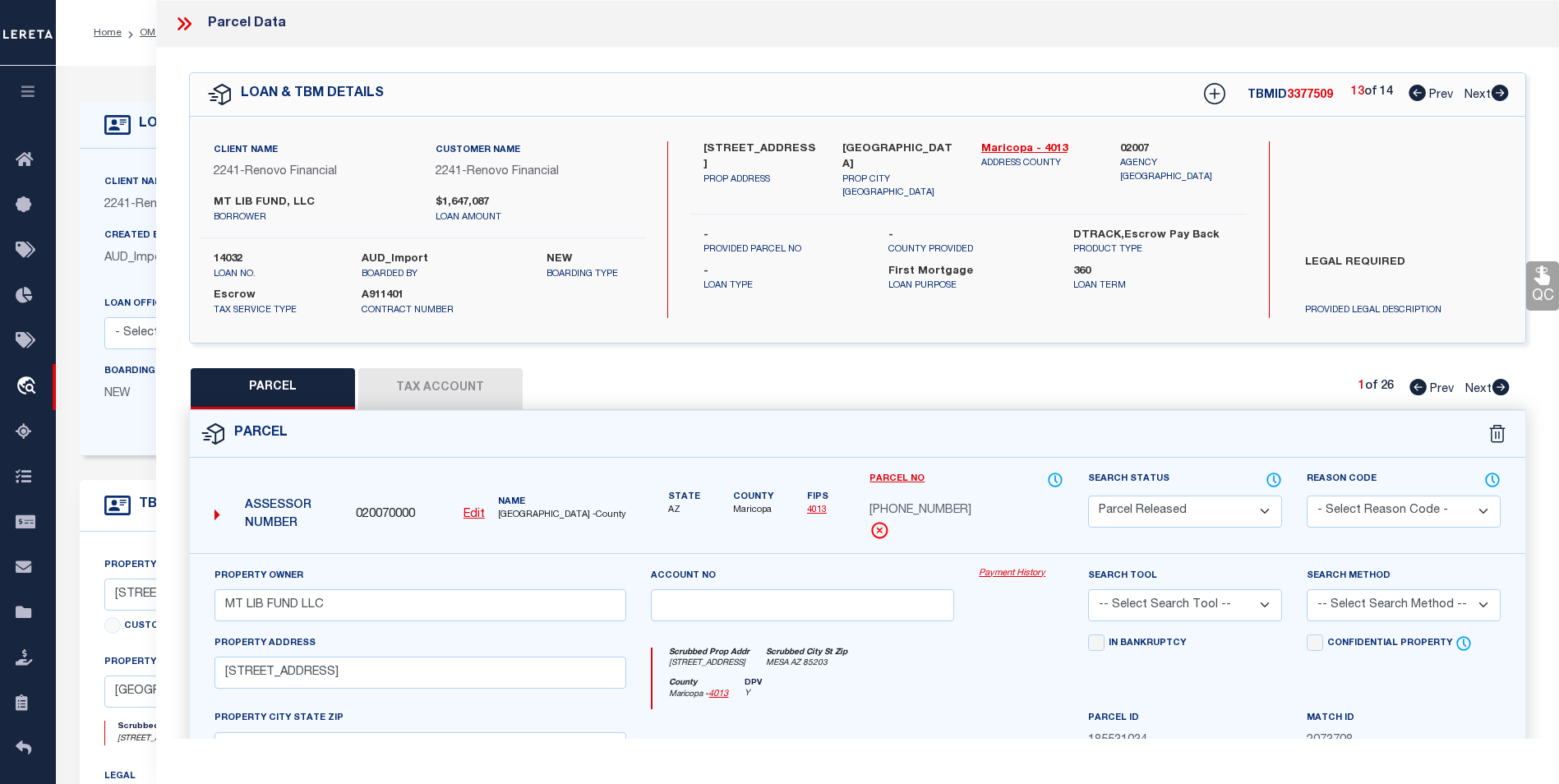
click at [1424, 92] on link "Prev" at bounding box center [1436, 92] width 52 height 12
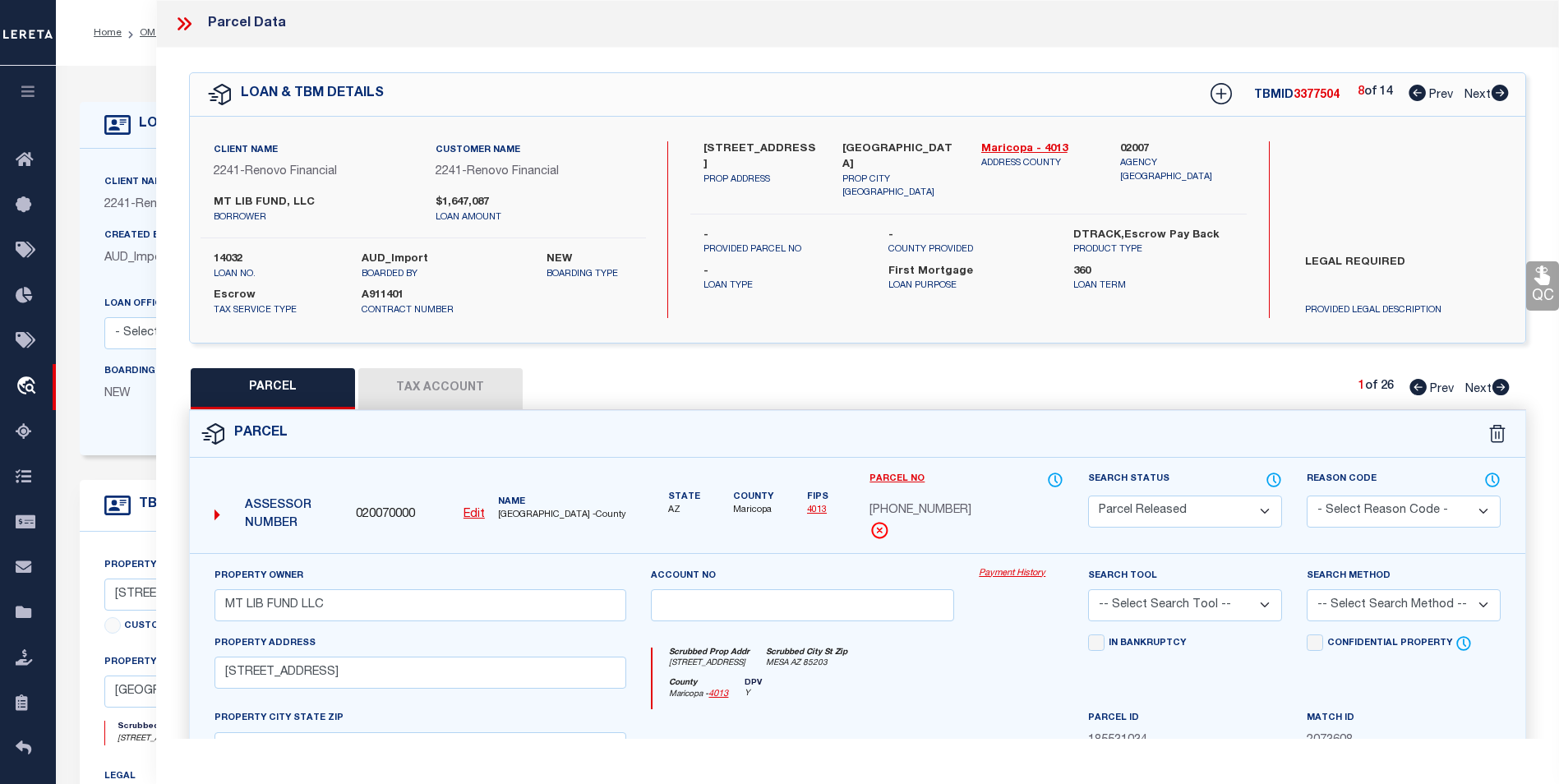
click at [1424, 92] on link "Prev" at bounding box center [1436, 92] width 52 height 12
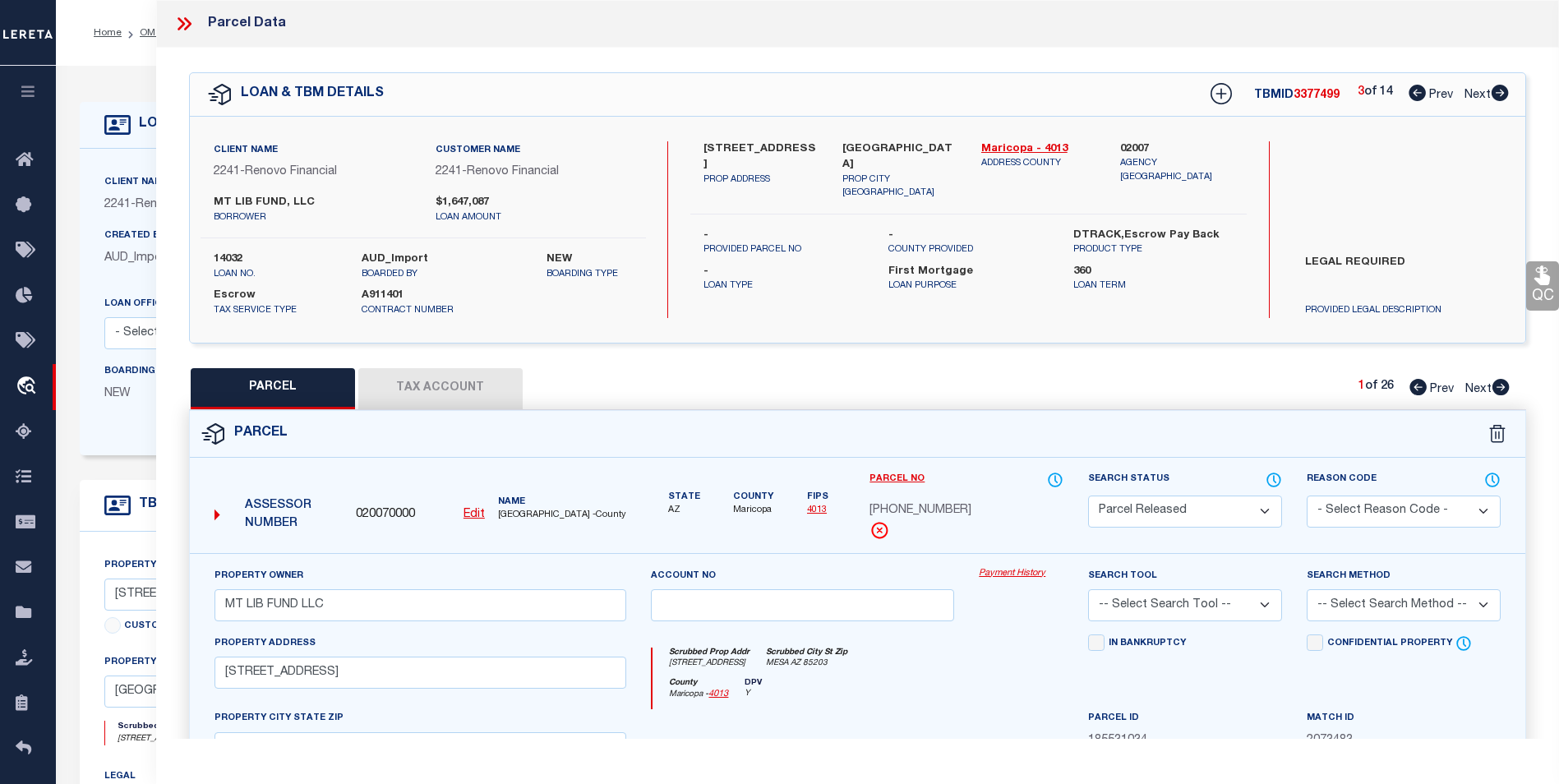
click at [1507, 93] on icon at bounding box center [1501, 92] width 17 height 17
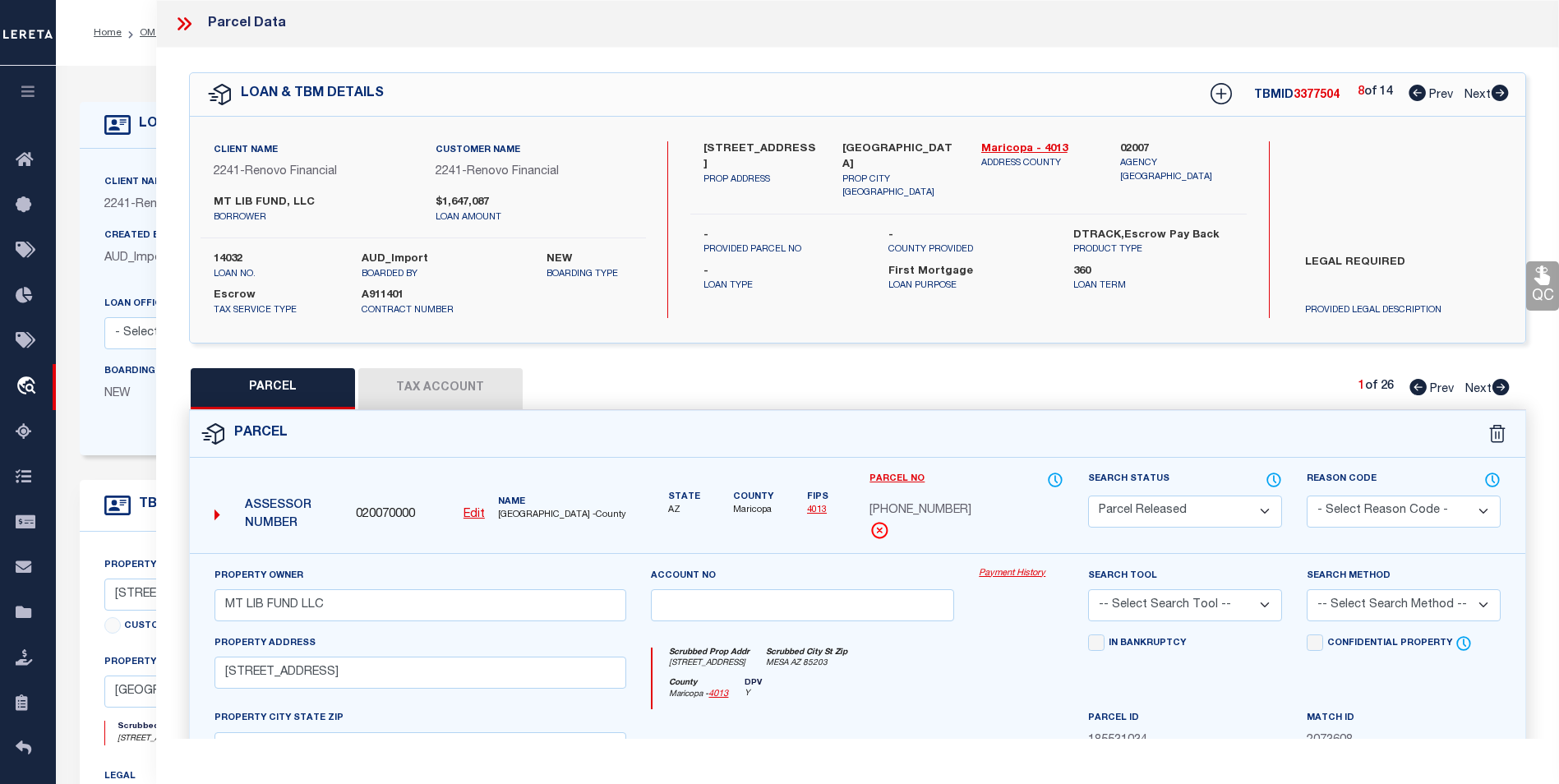
click at [1507, 93] on icon at bounding box center [1501, 92] width 17 height 17
click at [1415, 92] on icon at bounding box center [1418, 92] width 17 height 17
click at [1505, 88] on icon at bounding box center [1501, 92] width 17 height 17
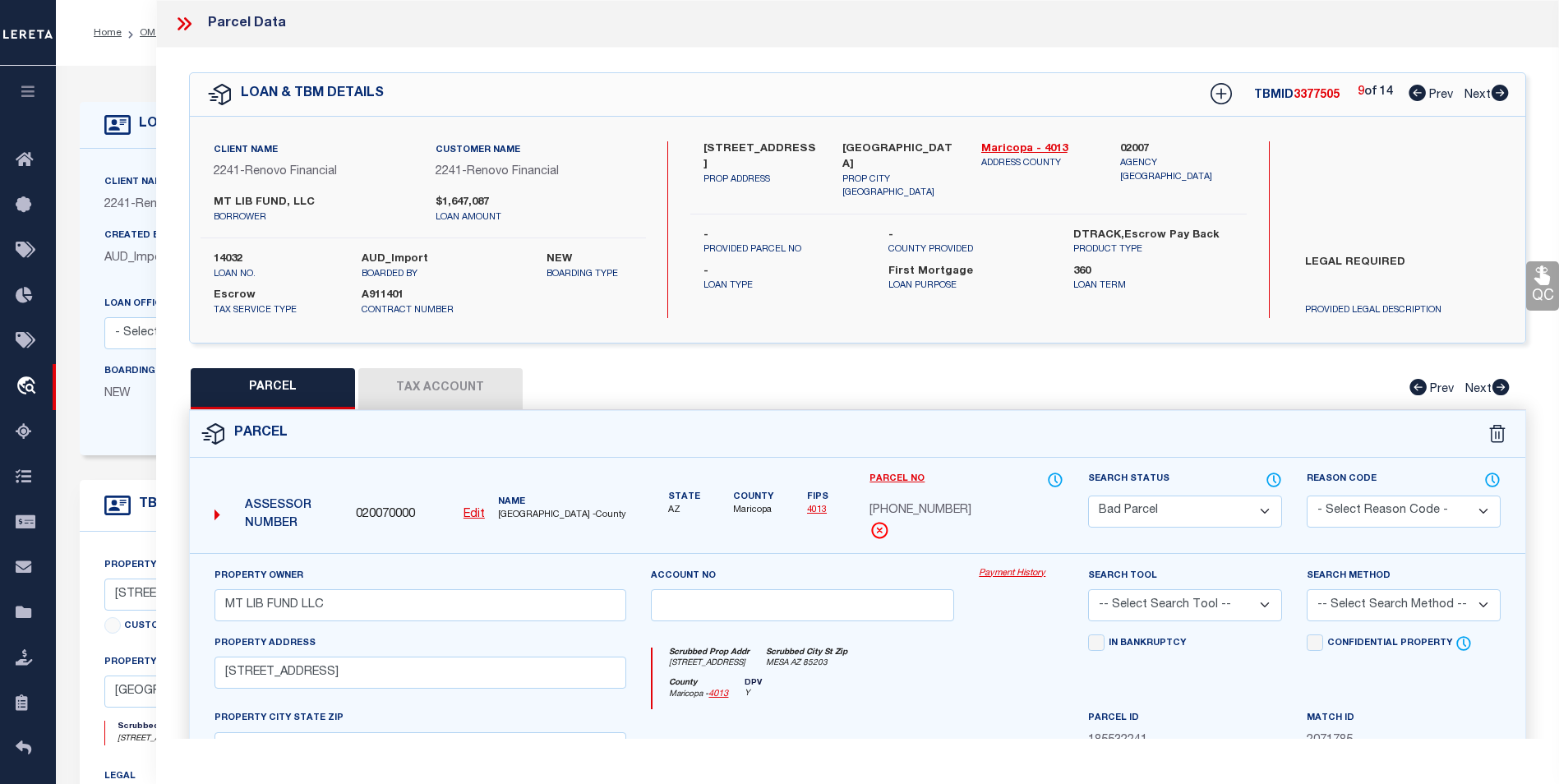
click at [381, 387] on button "Tax Account" at bounding box center [440, 389] width 164 height 41
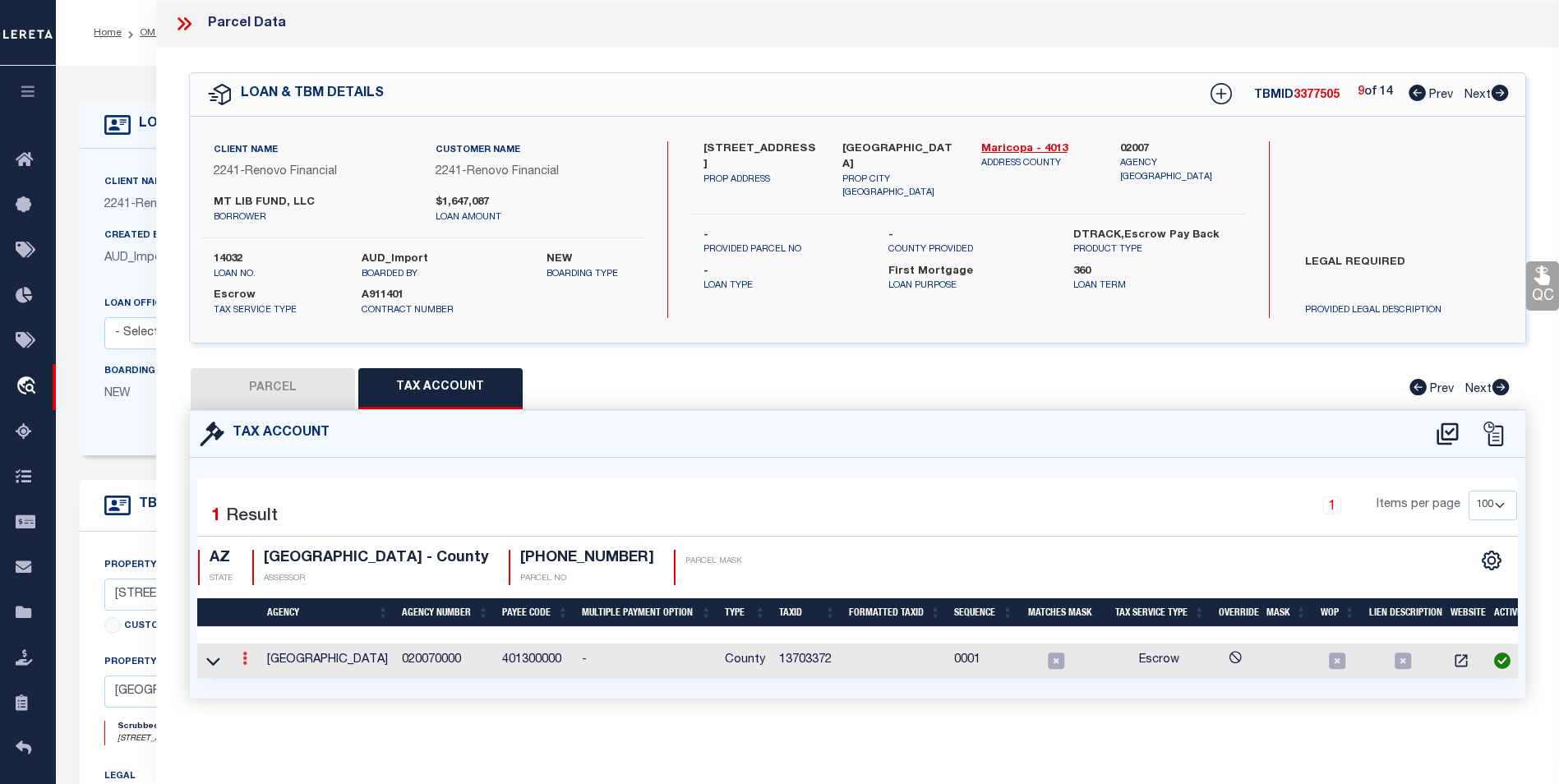
click at [249, 657] on link at bounding box center [245, 661] width 18 height 14
click at [271, 686] on link at bounding box center [267, 685] width 61 height 27
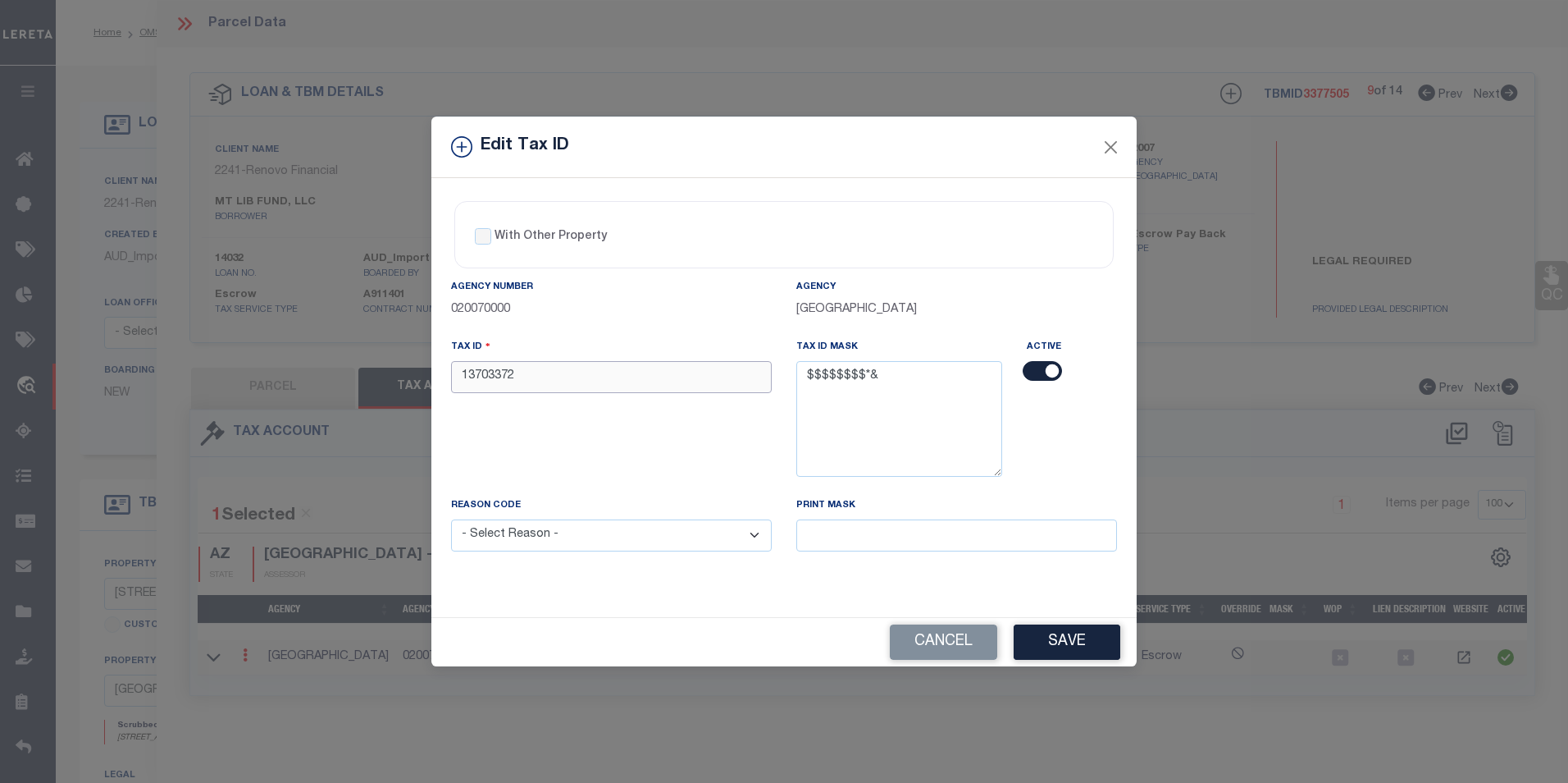
click at [524, 384] on input "13703372" at bounding box center [611, 376] width 321 height 32
click at [581, 377] on input "13703372" at bounding box center [611, 376] width 321 height 32
click at [717, 539] on select "- Select Reason - 099 - Other (Provide additional detail) ACT - Agency Changed …" at bounding box center [611, 535] width 321 height 32
click at [451, 520] on select "- Select Reason - 099 - Other (Provide additional detail) ACT - Agency Changed …" at bounding box center [611, 535] width 321 height 32
click at [1083, 648] on button "Save" at bounding box center [1067, 642] width 107 height 35
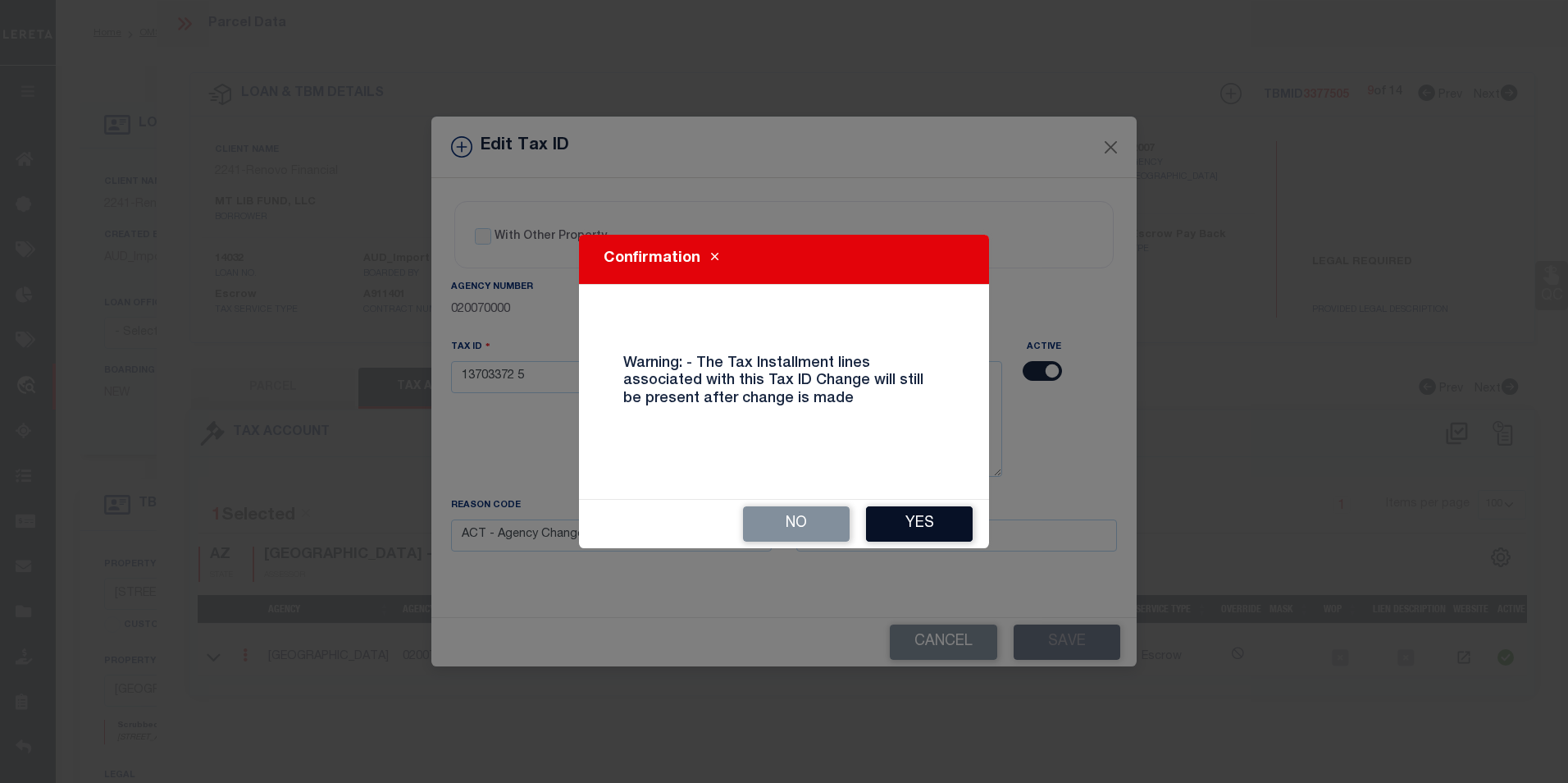
click at [922, 538] on button "Yes" at bounding box center [919, 524] width 107 height 35
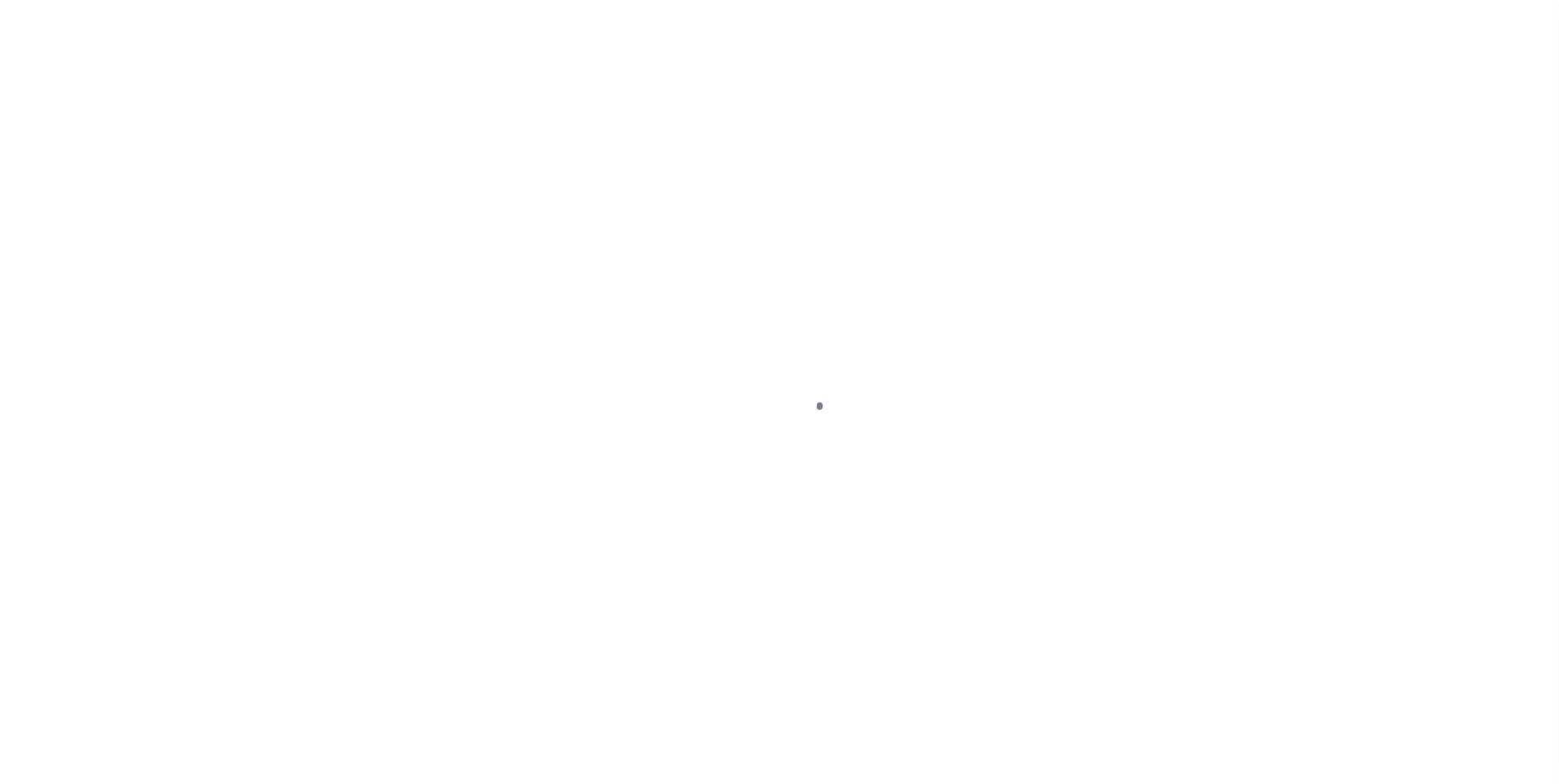
select select "10"
select select "Escrow"
type input "[STREET_ADDRESS]"
select select
type input "[GEOGRAPHIC_DATA]"
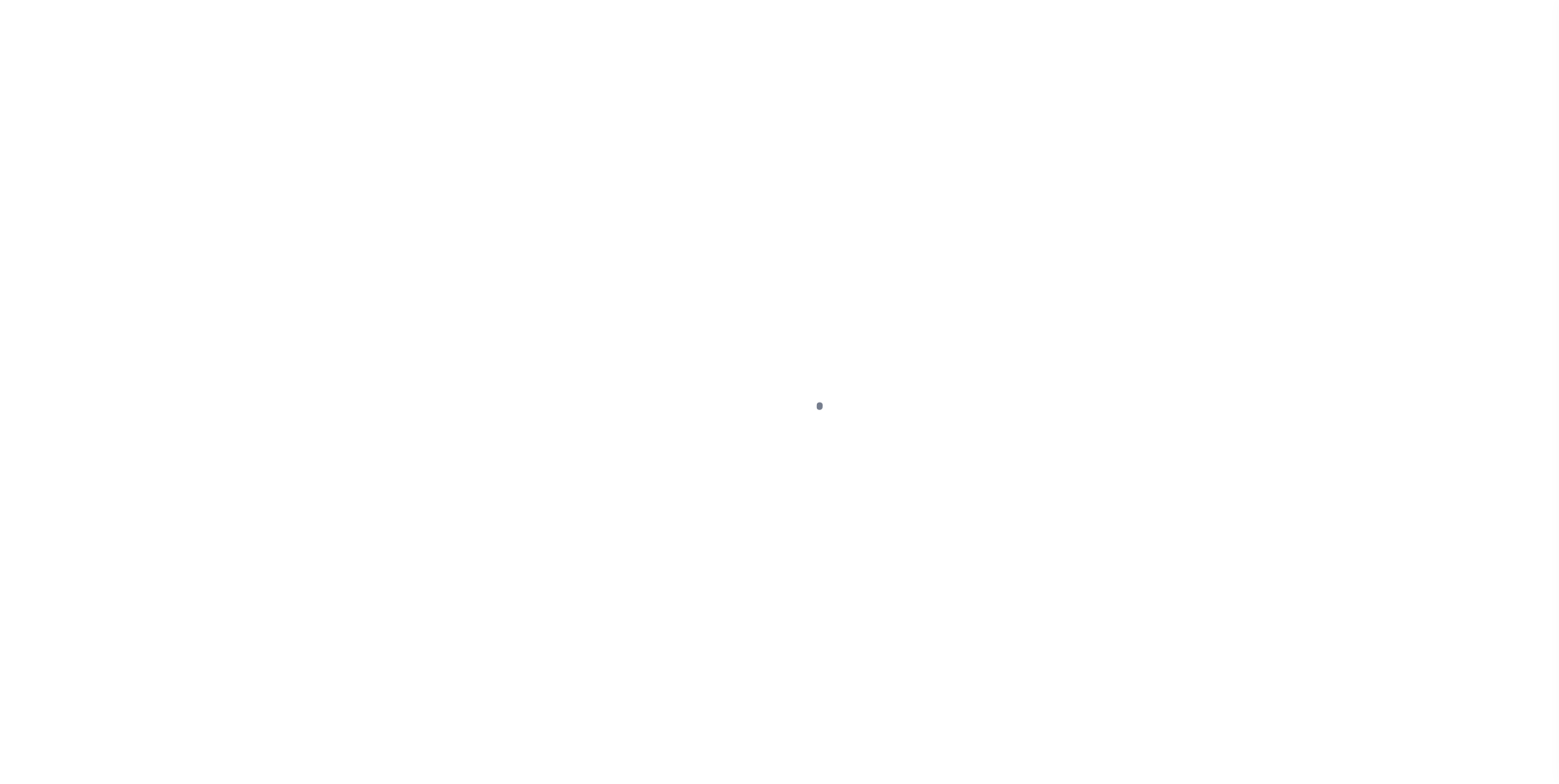
type input "a0kUS0000041pJ7"
type input "AZ"
select select
type textarea "LEGAL REQUIRED"
select select "25066"
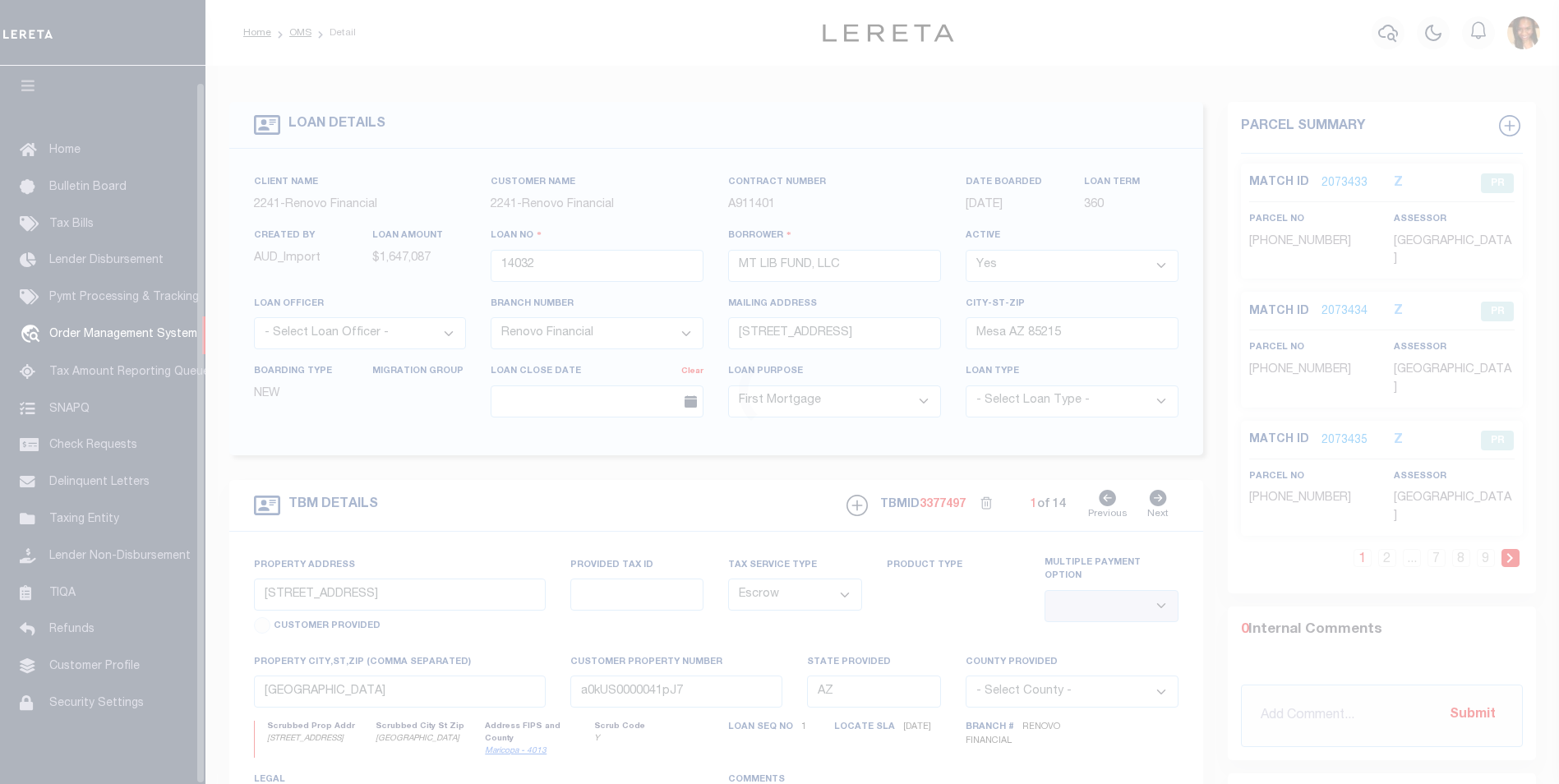
scroll to position [17, 0]
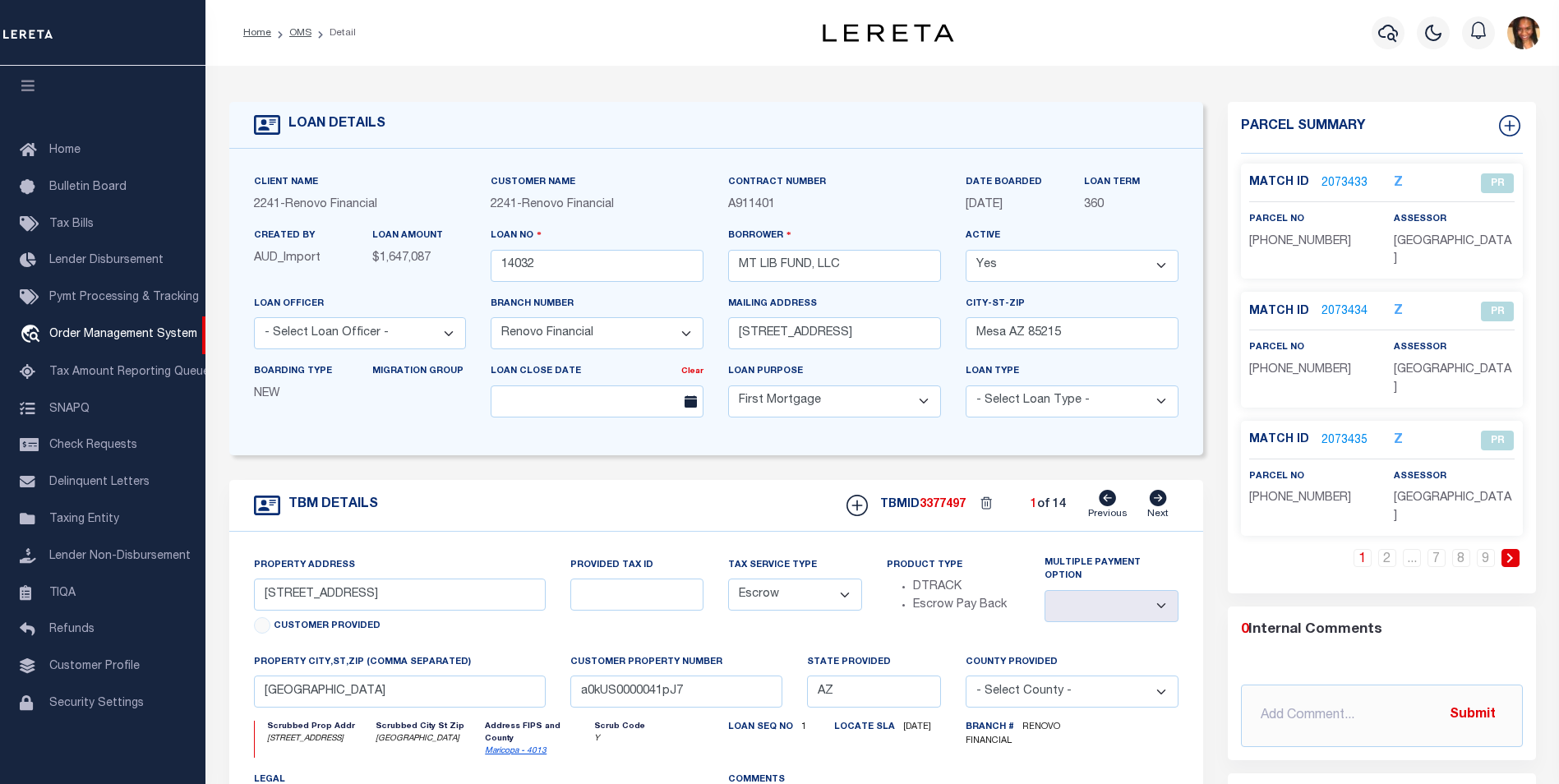
click at [1508, 549] on link at bounding box center [1510, 558] width 18 height 18
click at [1510, 553] on icon at bounding box center [1510, 558] width 8 height 10
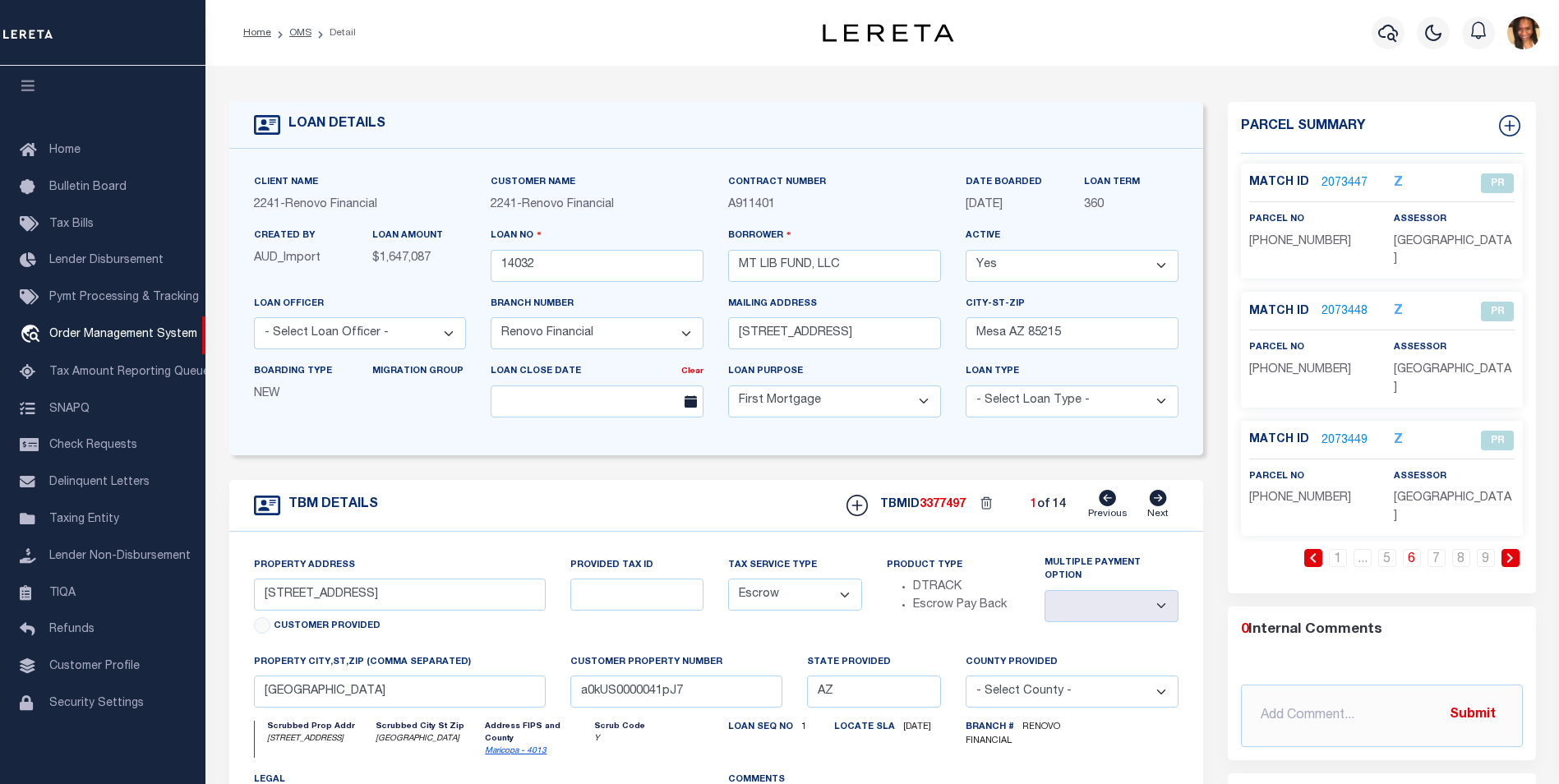
click at [1510, 553] on icon at bounding box center [1510, 558] width 8 height 10
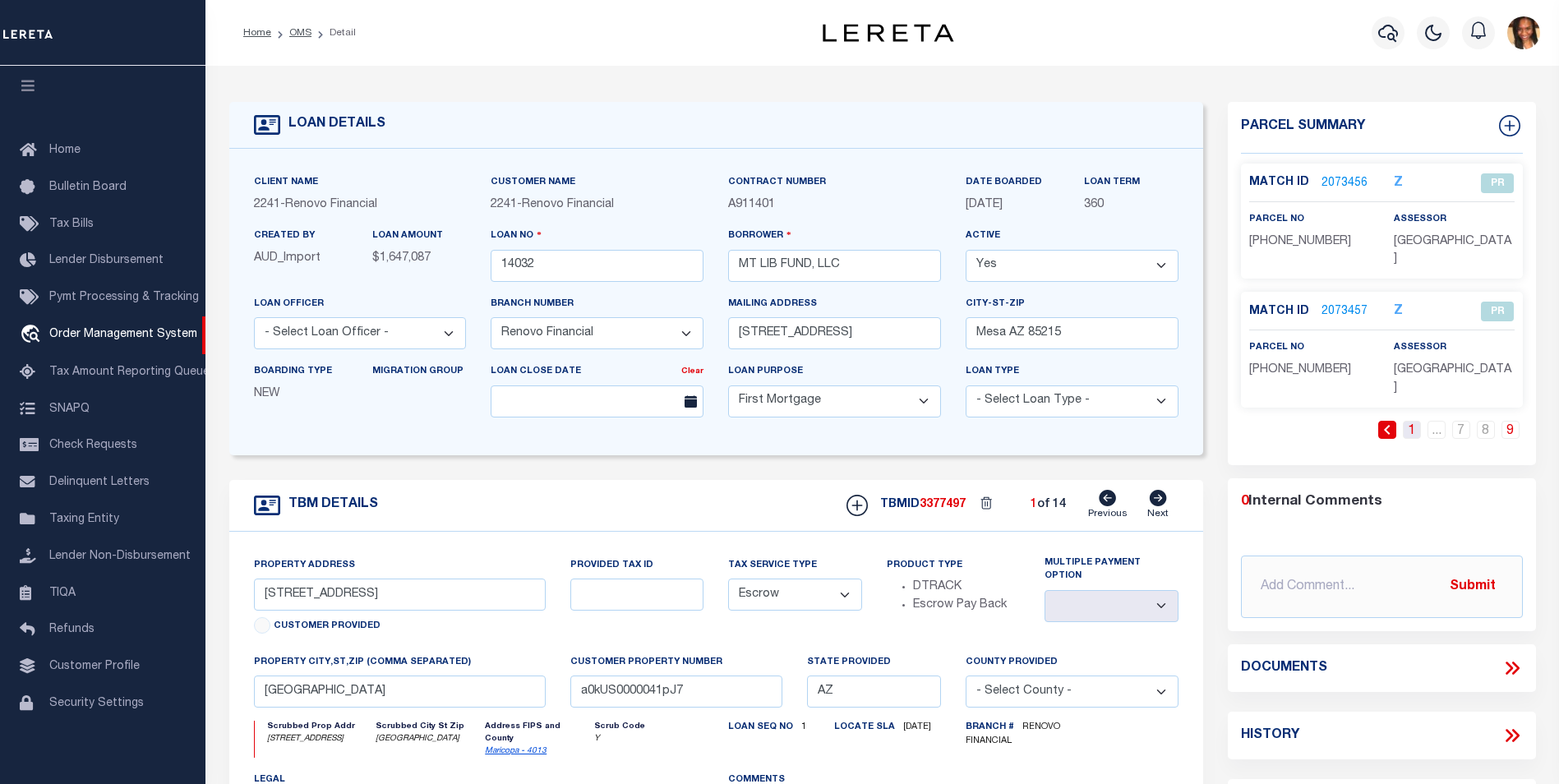
click at [1409, 421] on link "1" at bounding box center [1412, 429] width 18 height 18
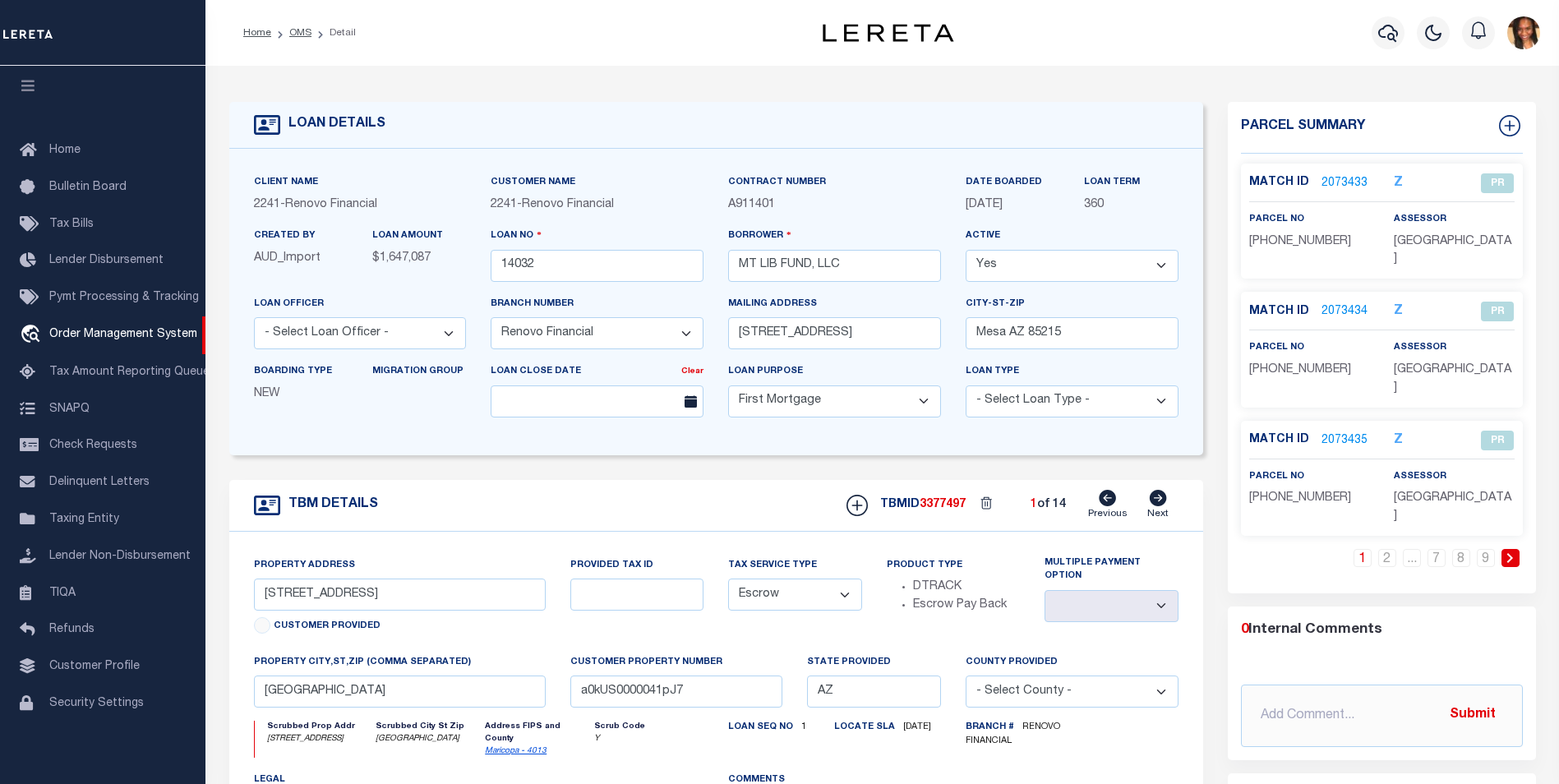
click at [1506, 549] on link at bounding box center [1510, 558] width 18 height 18
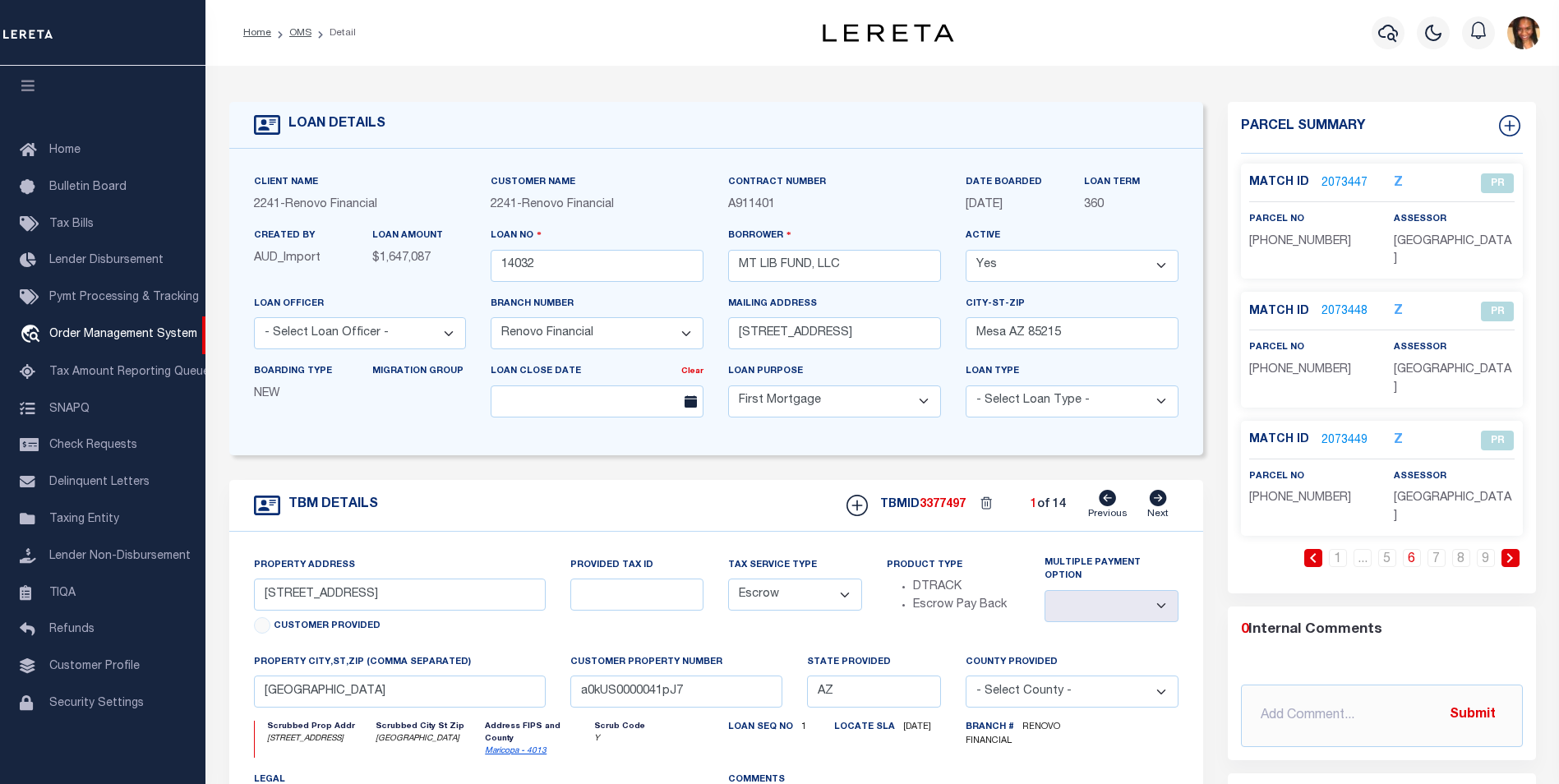
click at [1506, 549] on link at bounding box center [1510, 558] width 18 height 18
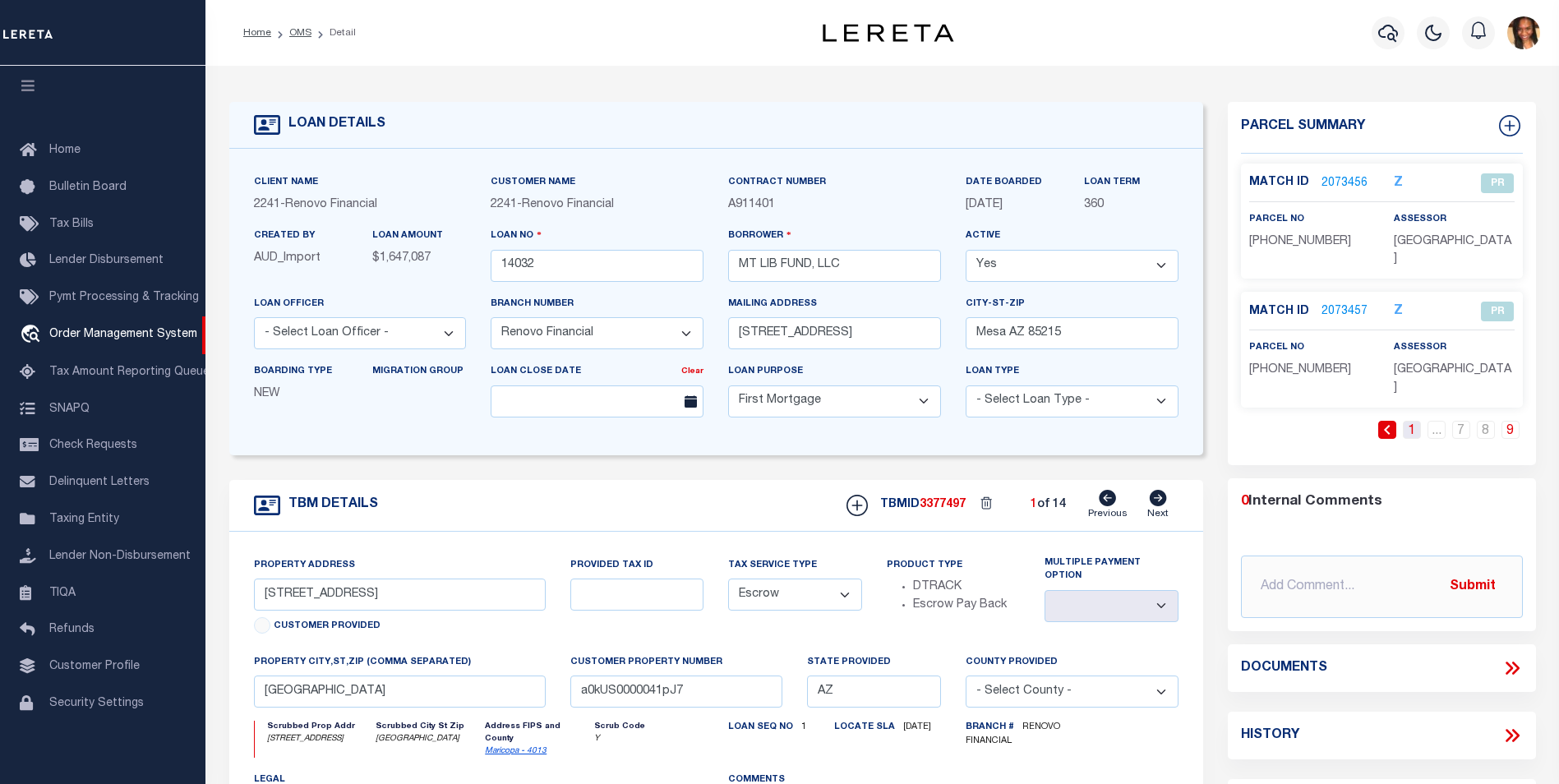
click at [1414, 421] on link "1" at bounding box center [1412, 429] width 18 height 18
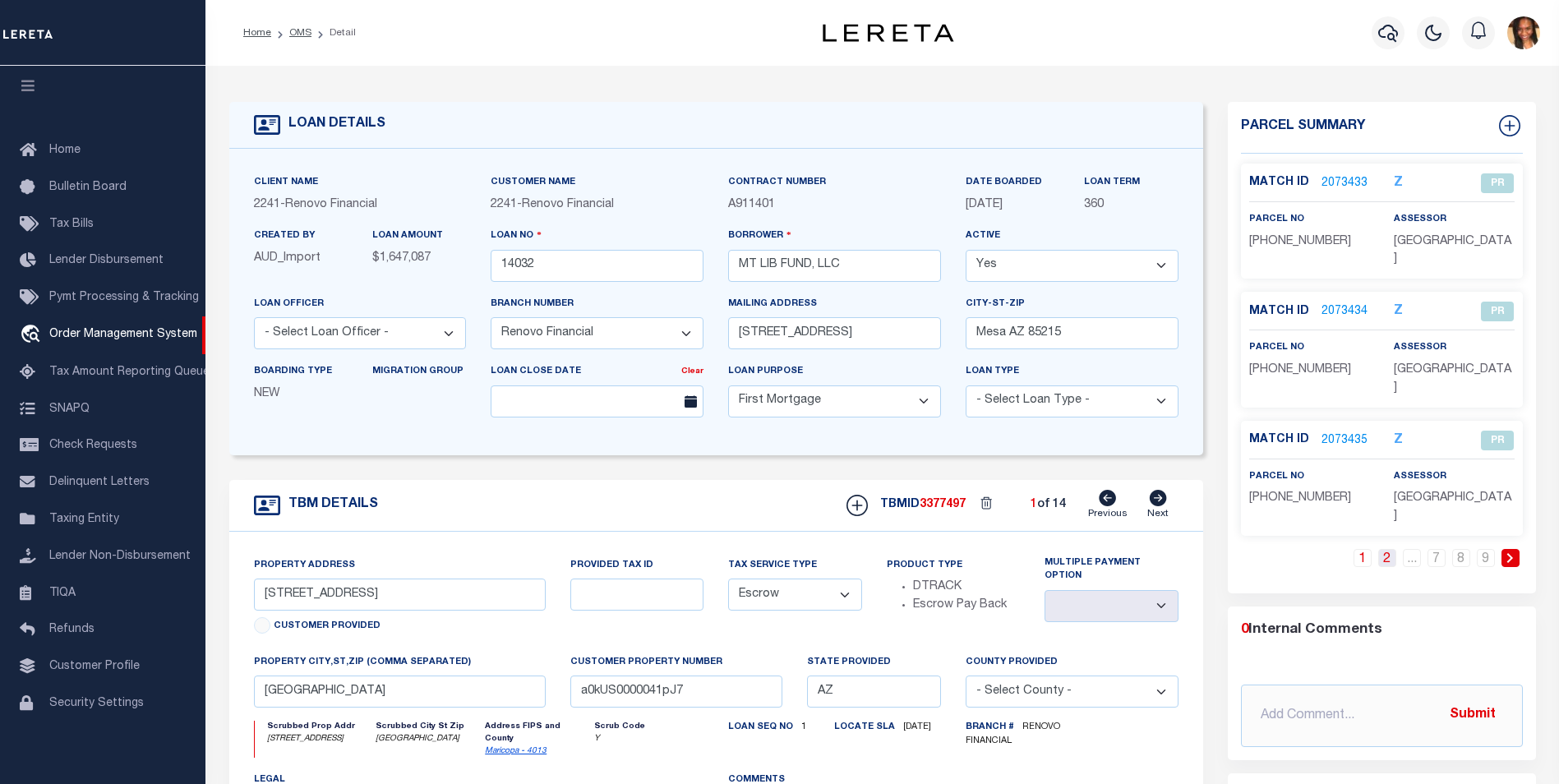
click at [1391, 549] on link "2" at bounding box center [1387, 558] width 18 height 18
click at [1513, 553] on icon at bounding box center [1510, 558] width 8 height 10
click at [1511, 553] on icon at bounding box center [1510, 558] width 6 height 10
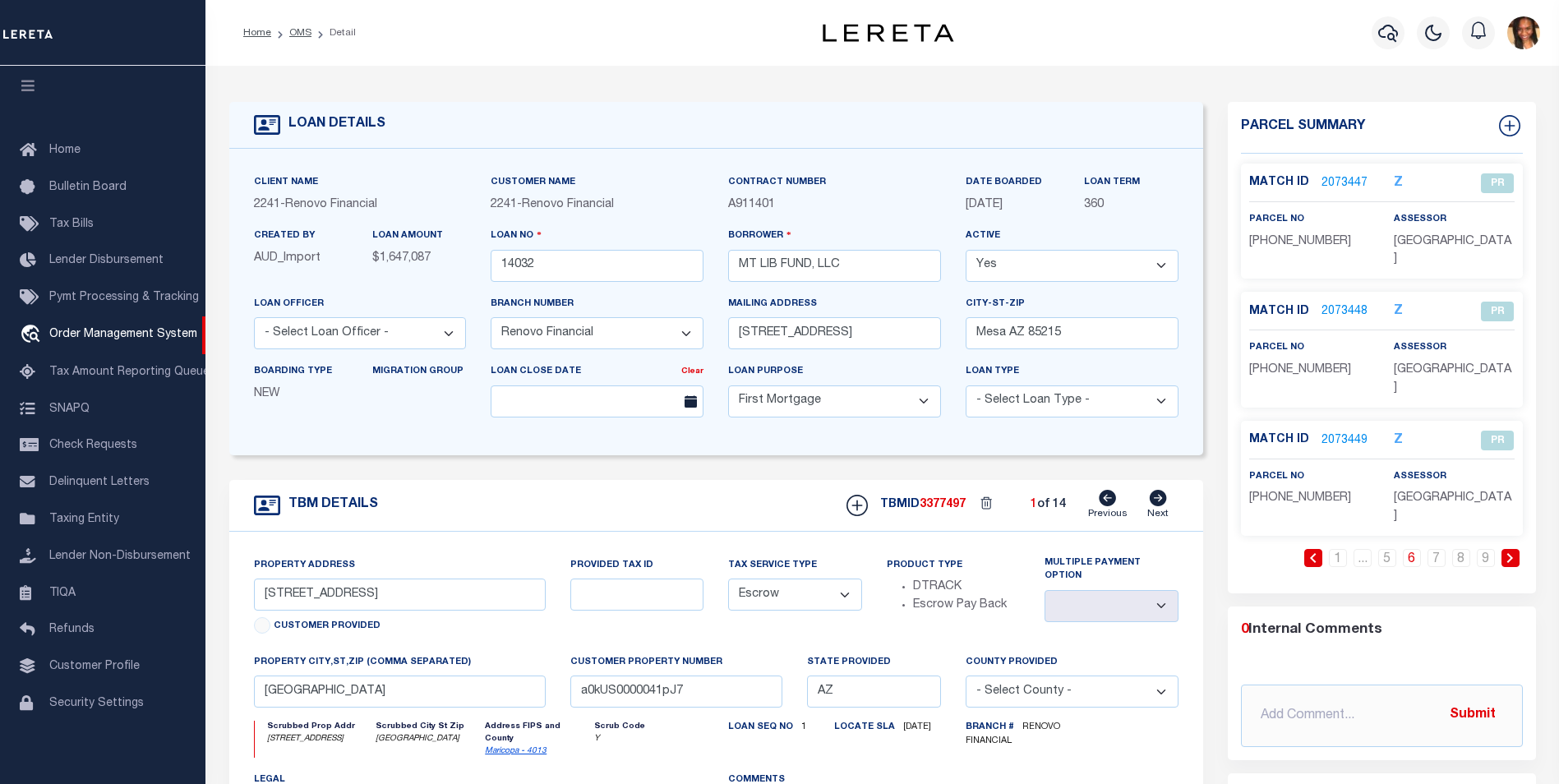
click at [1511, 553] on icon at bounding box center [1510, 558] width 6 height 10
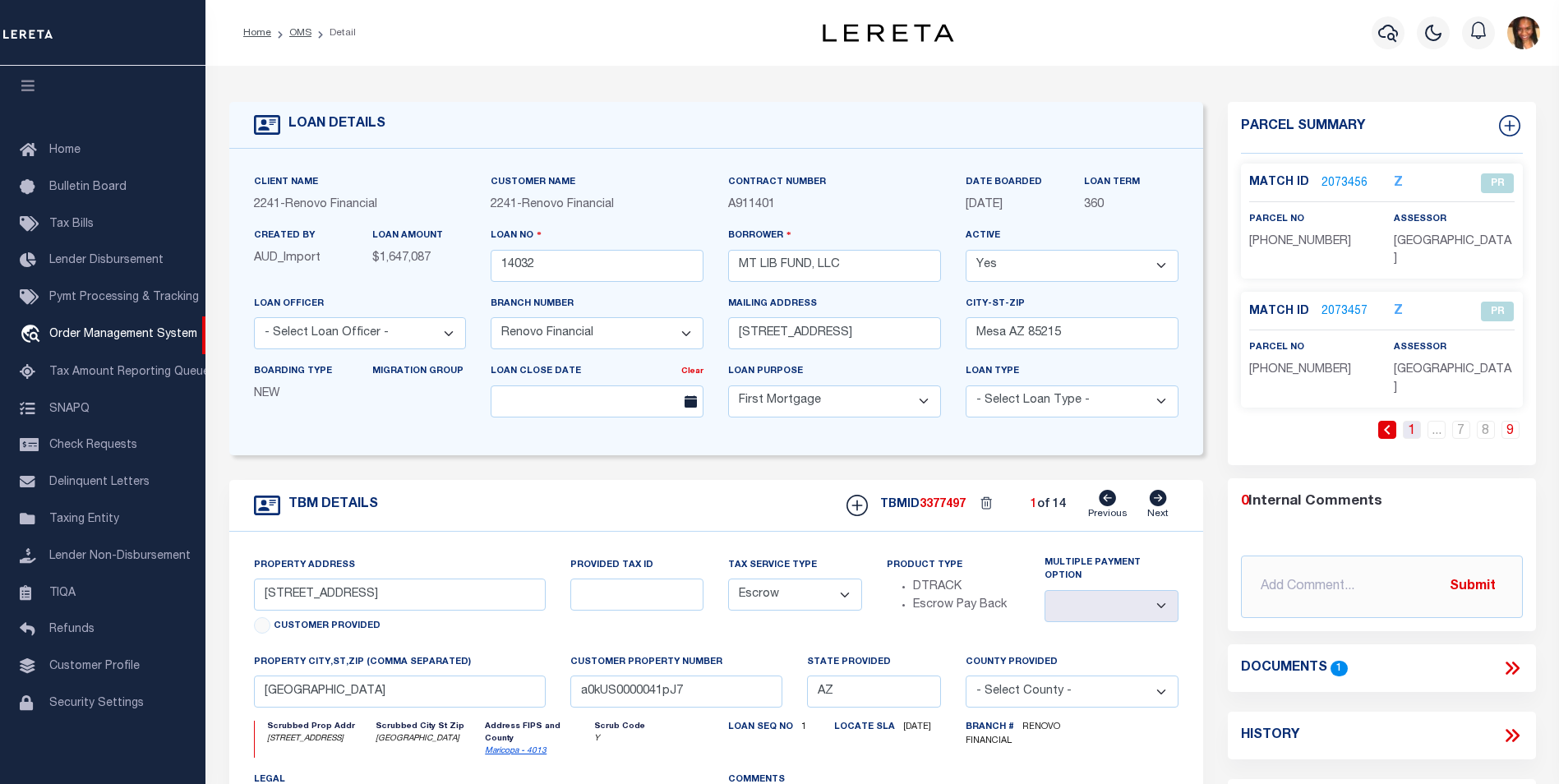
click at [1415, 421] on link "1" at bounding box center [1412, 429] width 18 height 18
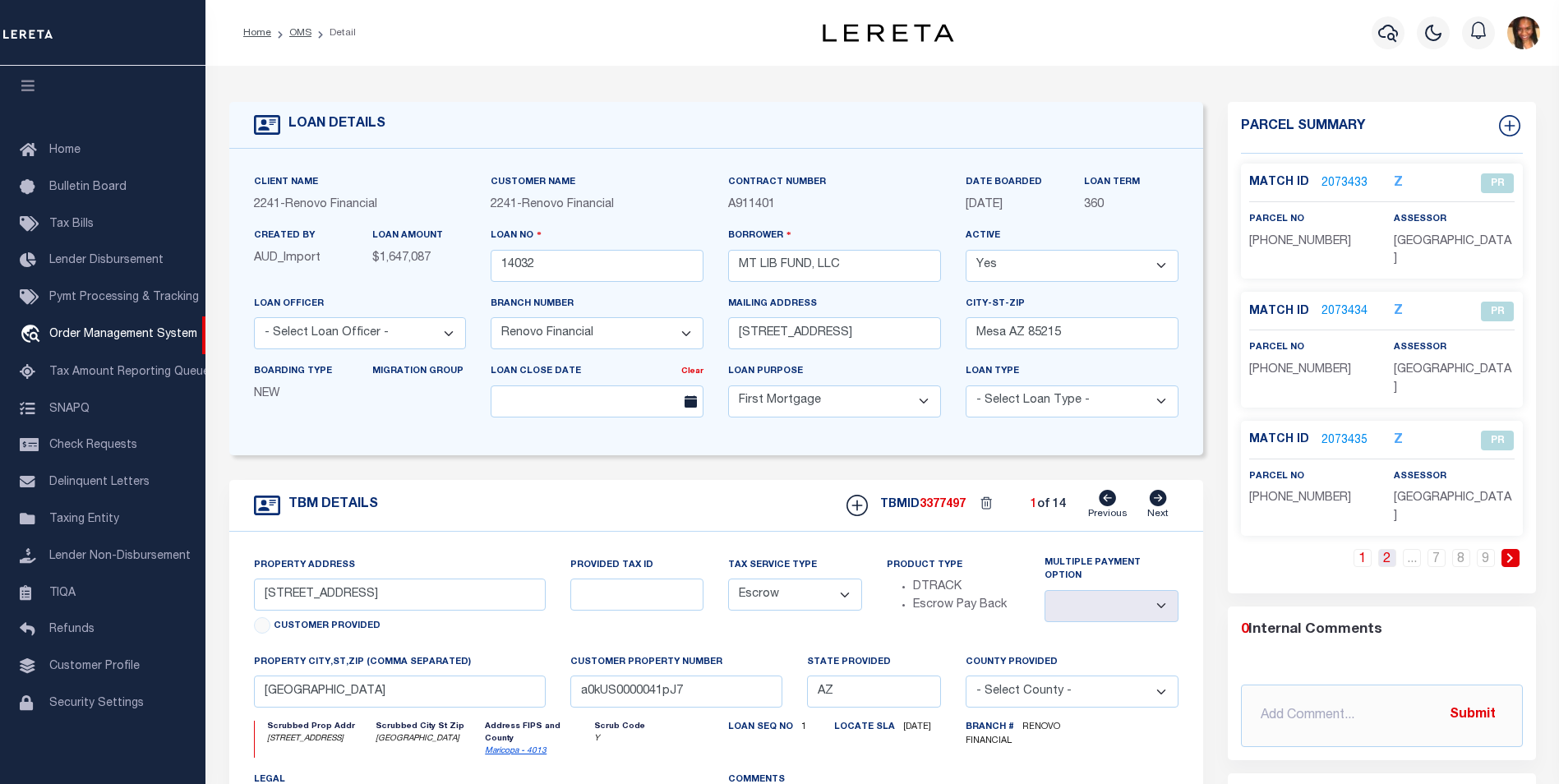
click at [1391, 549] on link "2" at bounding box center [1387, 558] width 18 height 18
click at [1507, 553] on icon at bounding box center [1510, 558] width 8 height 10
click at [1365, 302] on div "Match ID 2071783" at bounding box center [1310, 311] width 121 height 18
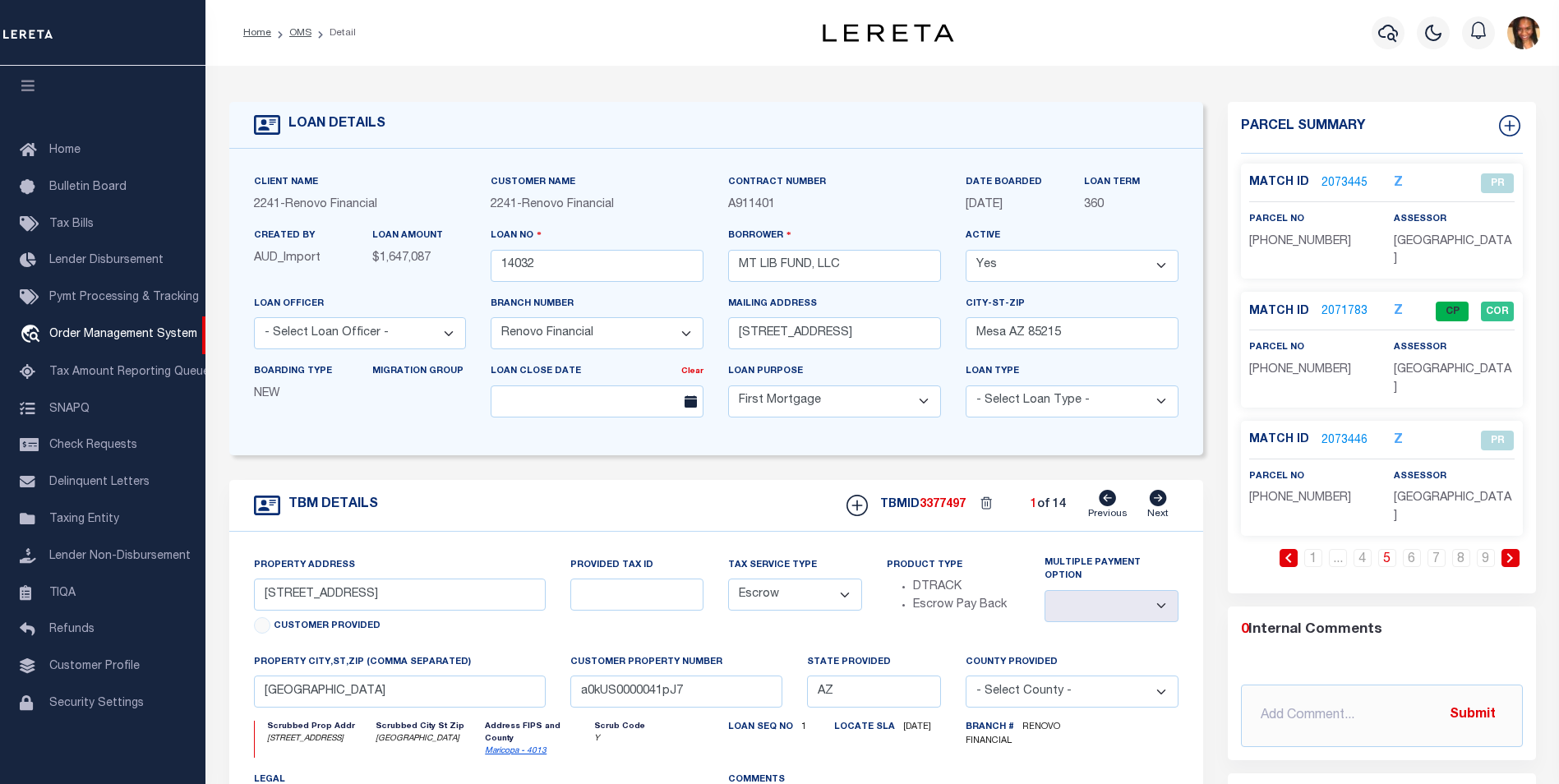
click at [1352, 303] on link "2071783" at bounding box center [1344, 312] width 46 height 17
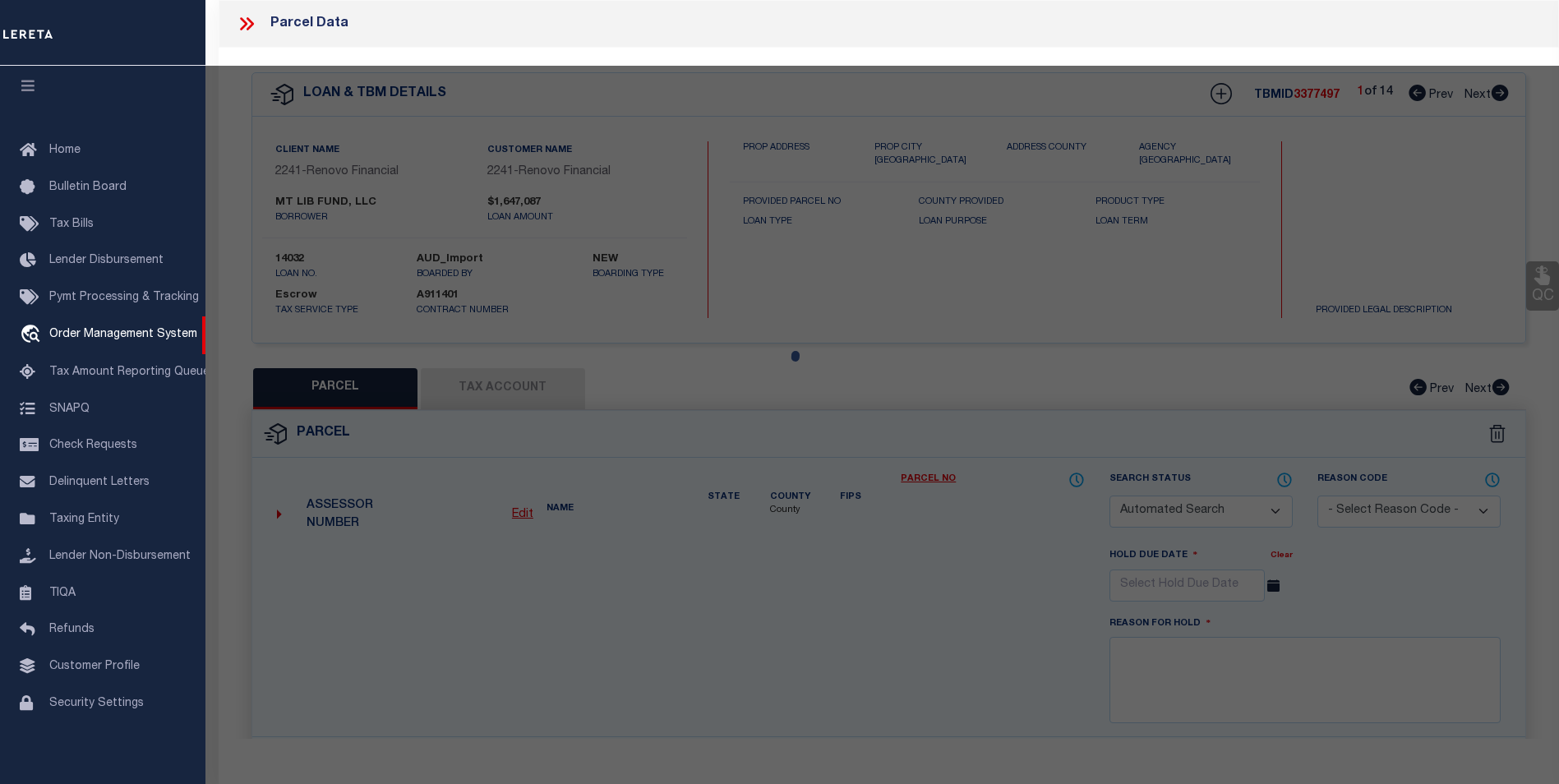
checkbox input "false"
select select "CP"
type input "MT LIB FUND LLC"
select select "AGF"
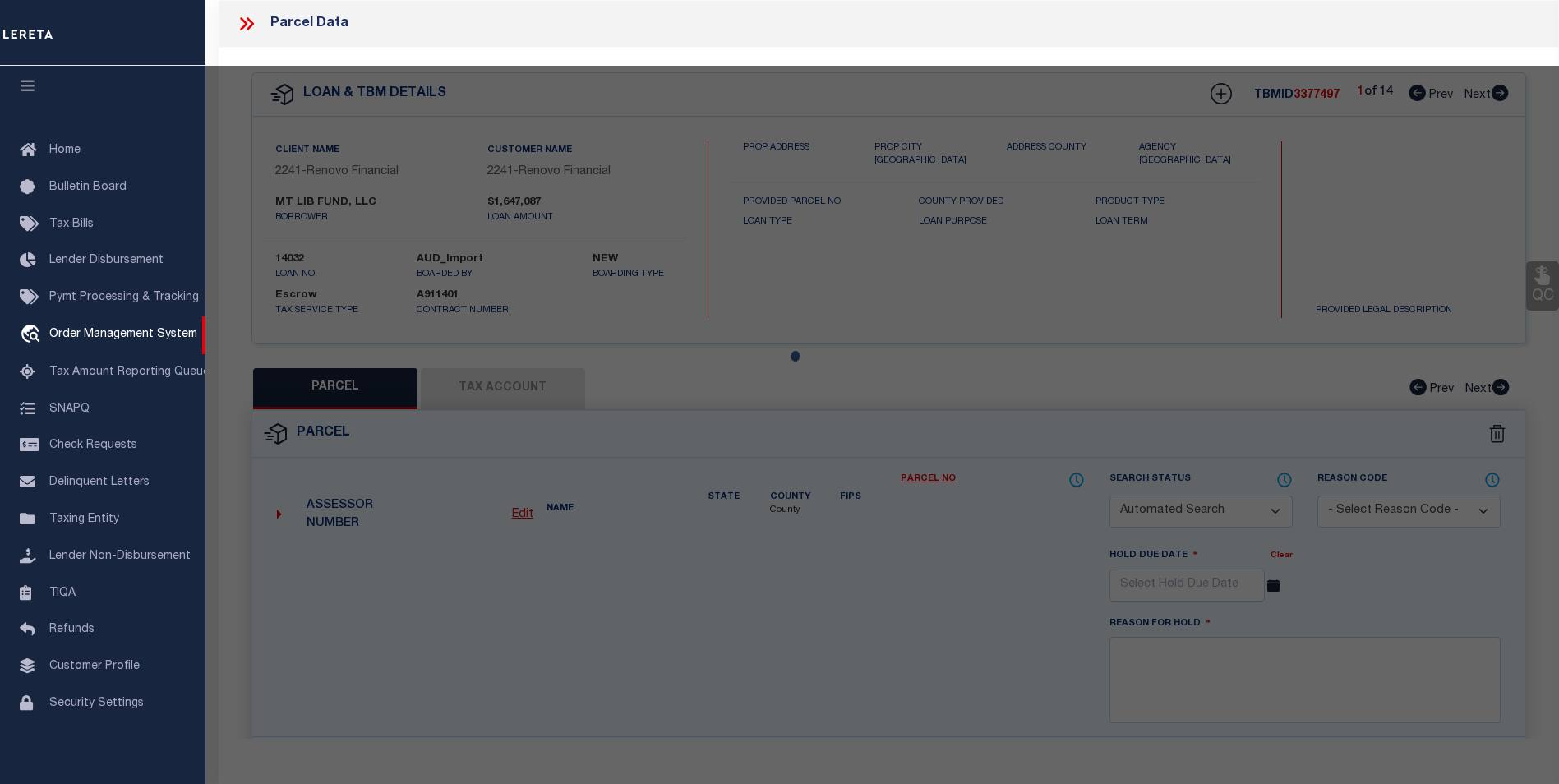
select select "ADD"
type input "1224 E EVERGREEN ST 208"
type input "MESA AZ 85203"
type textarea "LA CASA MESA CONDOMINIUM MCR 327-3 UNIT 0208 TOG WI AN UNDIV 1-86 INT IN THE CO…"
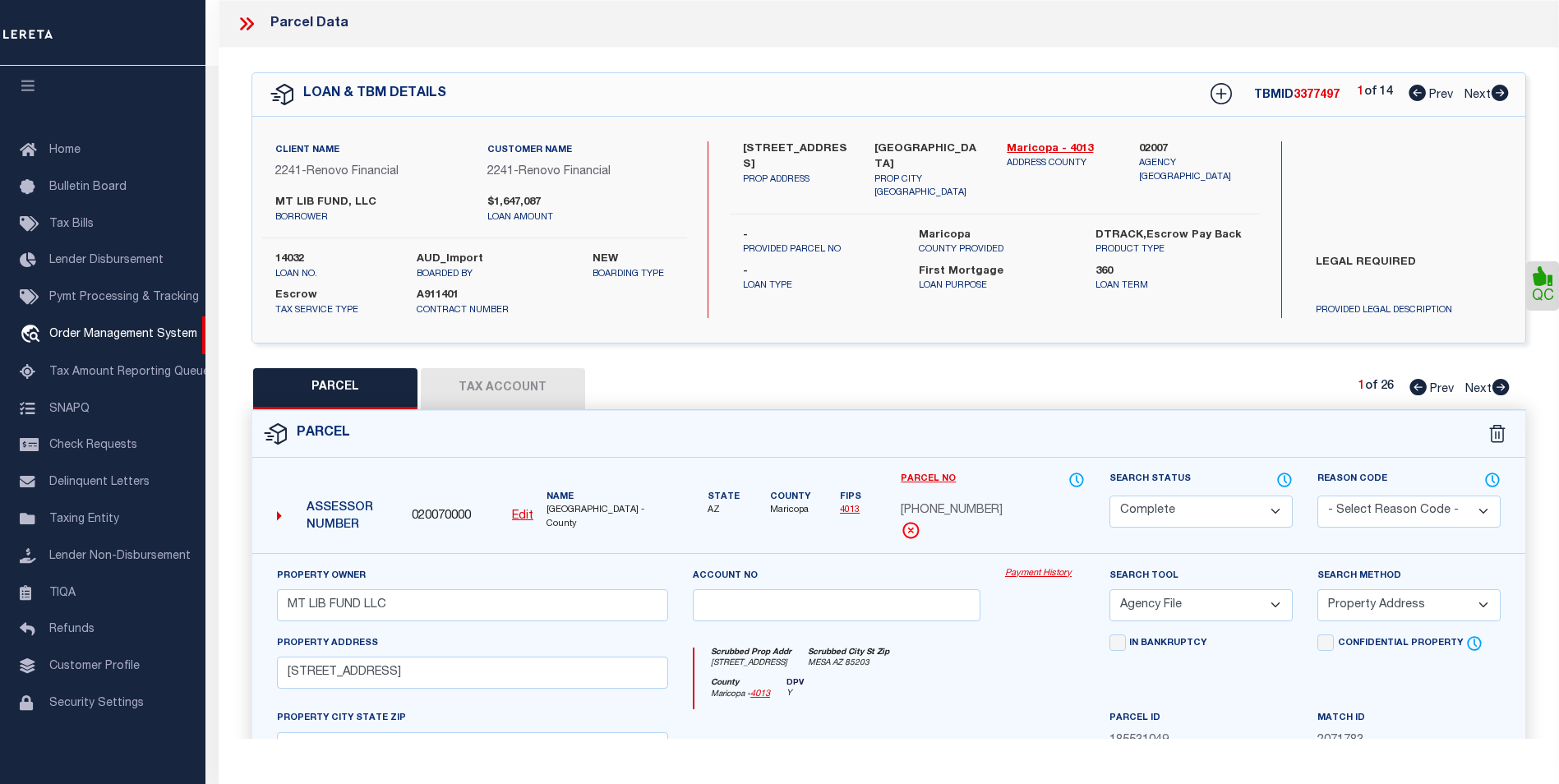
click at [1493, 98] on icon at bounding box center [1501, 92] width 17 height 17
select select "AS"
select select
checkbox input "false"
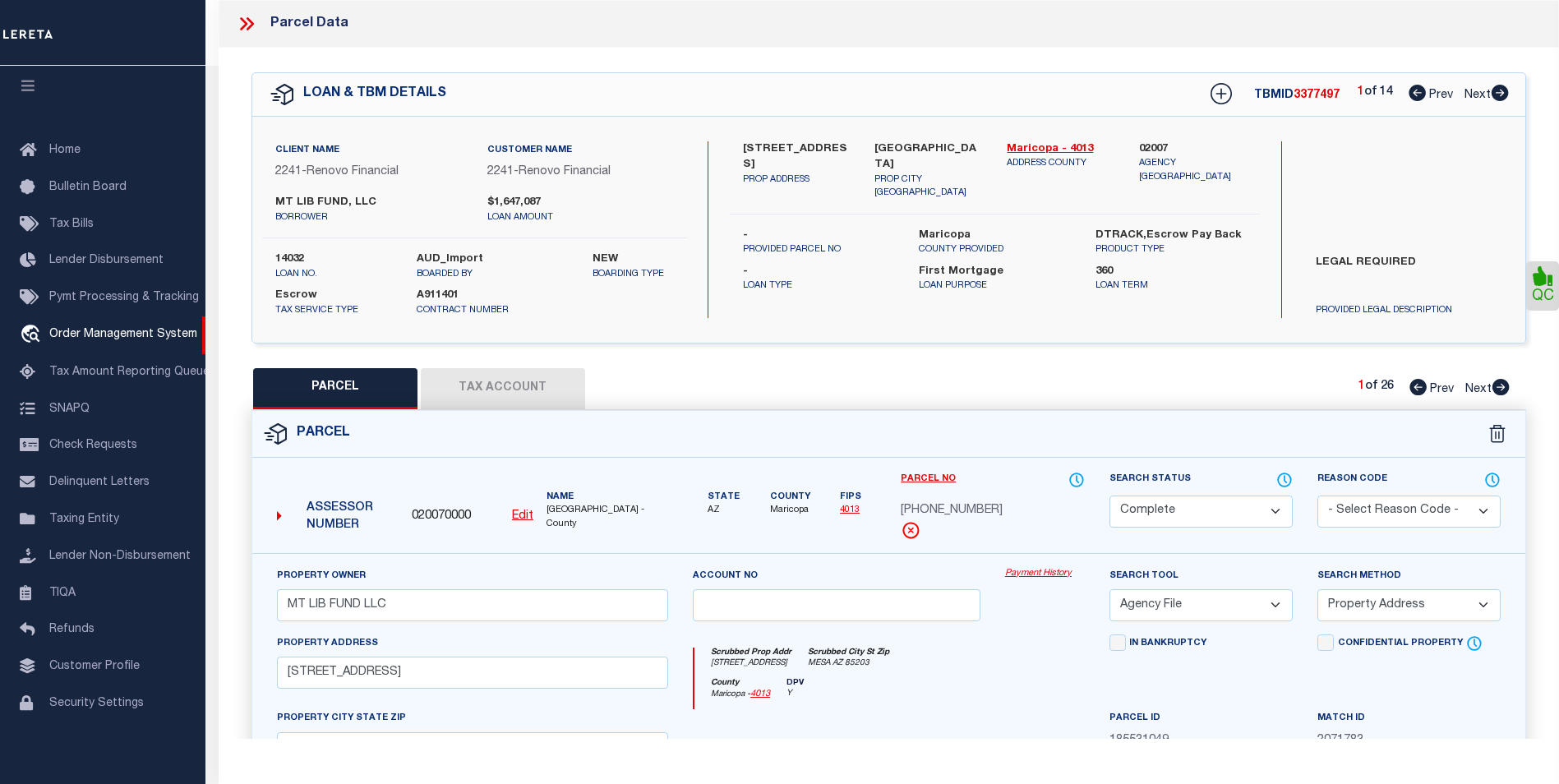
checkbox input "false"
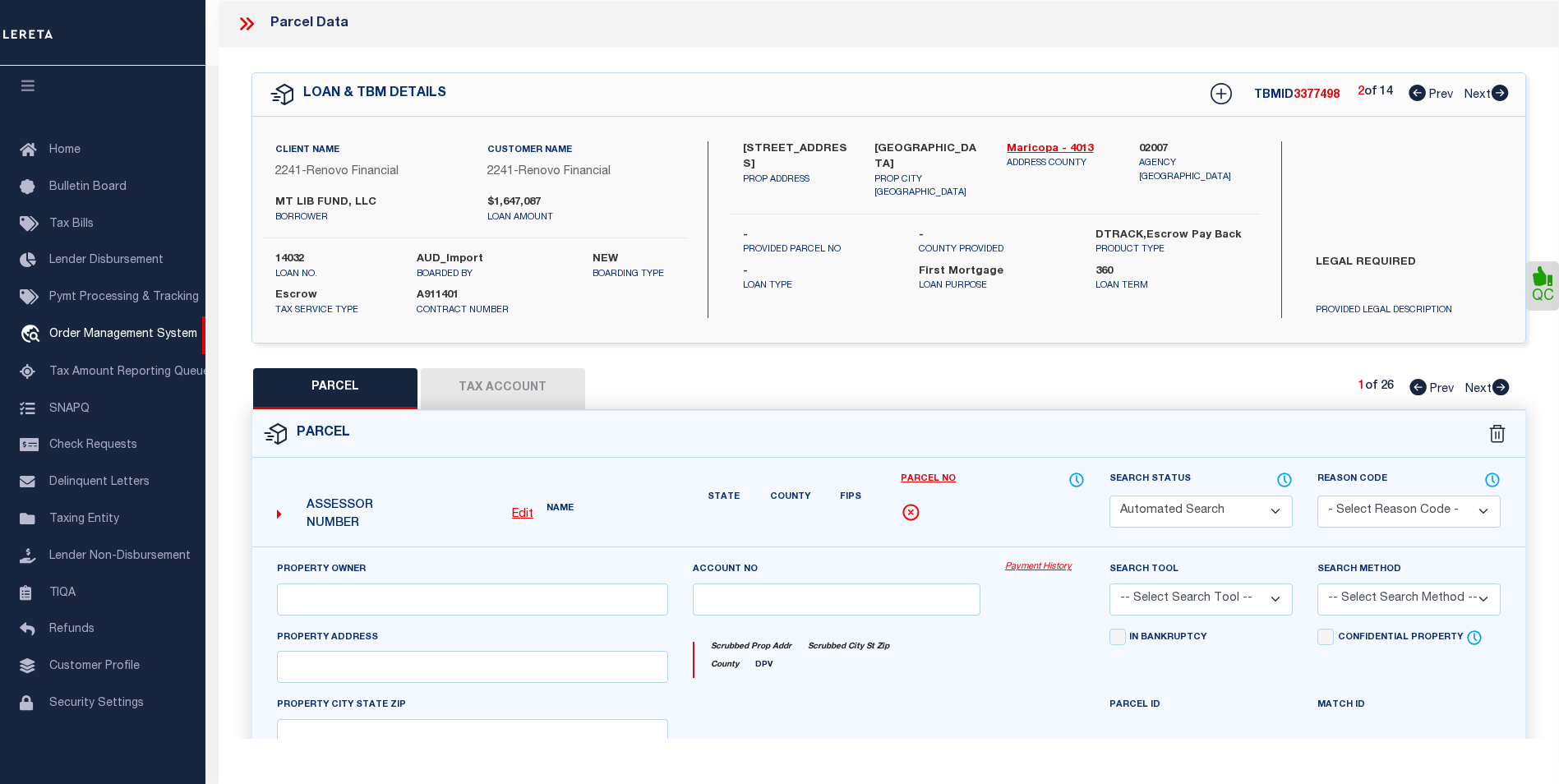
select select "PR"
type input "MT LIB FUND LLC"
type input "1224 E EVERGREEN ST 105"
type input "MESA AZ 85203"
type textarea "LA CASA MESA CONDOMINIUM MCR 327-3 UNIT 0105 TOG WI AN UNDIV 1-86 INT IN THE CO…"
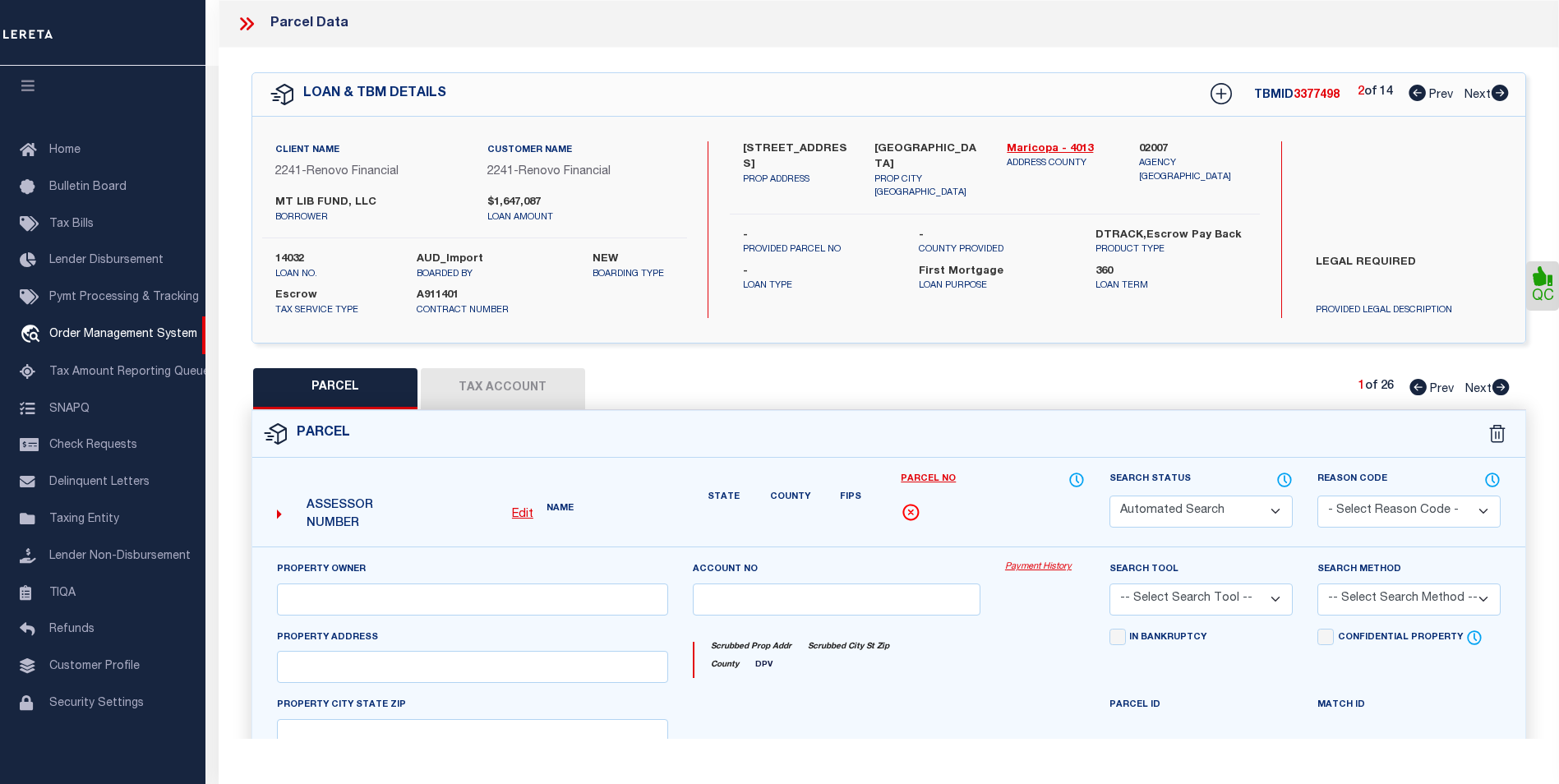
type textarea "High liability loan. Please provide a complete legal description."
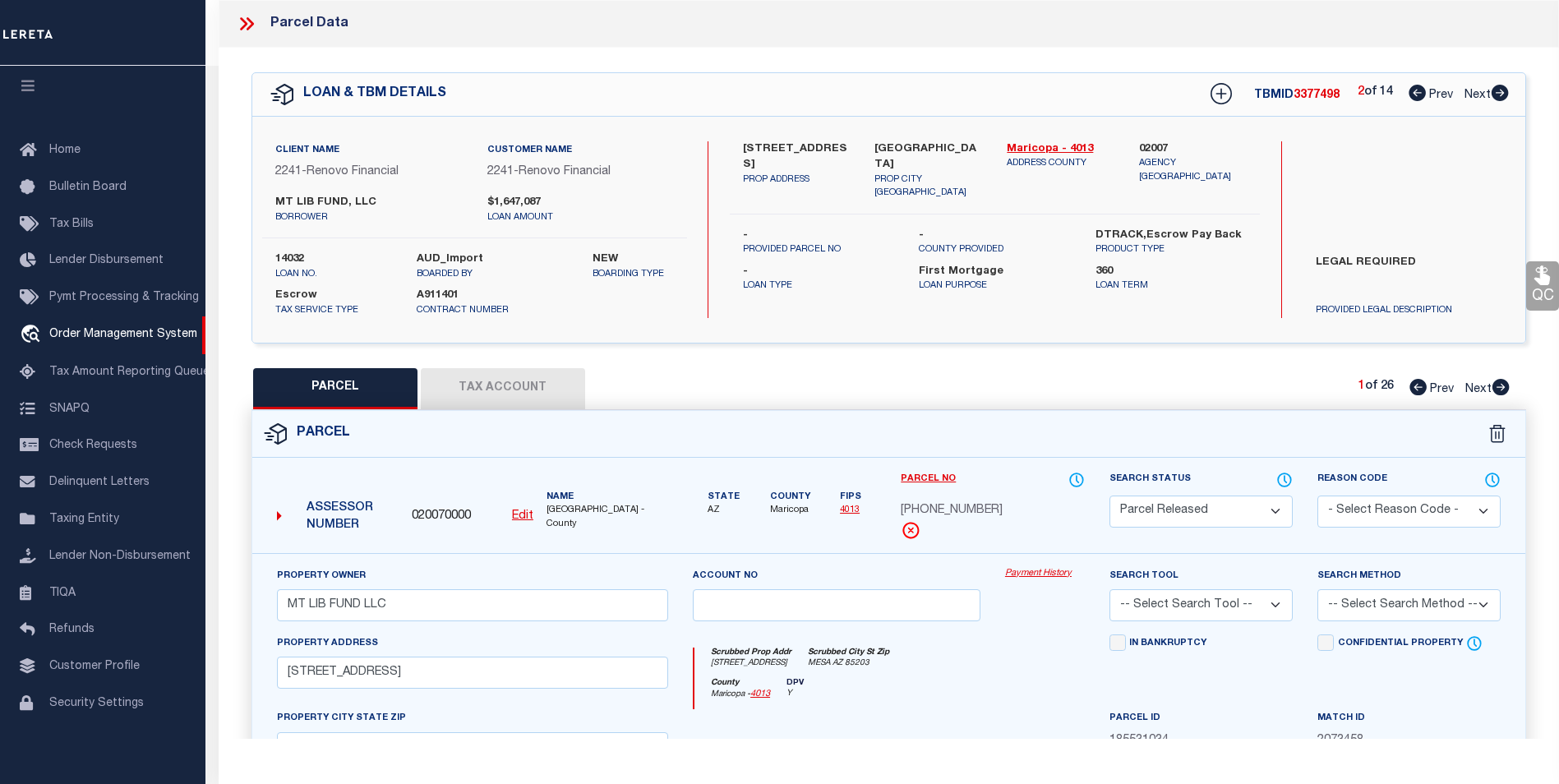
click at [1493, 98] on icon at bounding box center [1501, 92] width 17 height 17
select select "AS"
checkbox input "false"
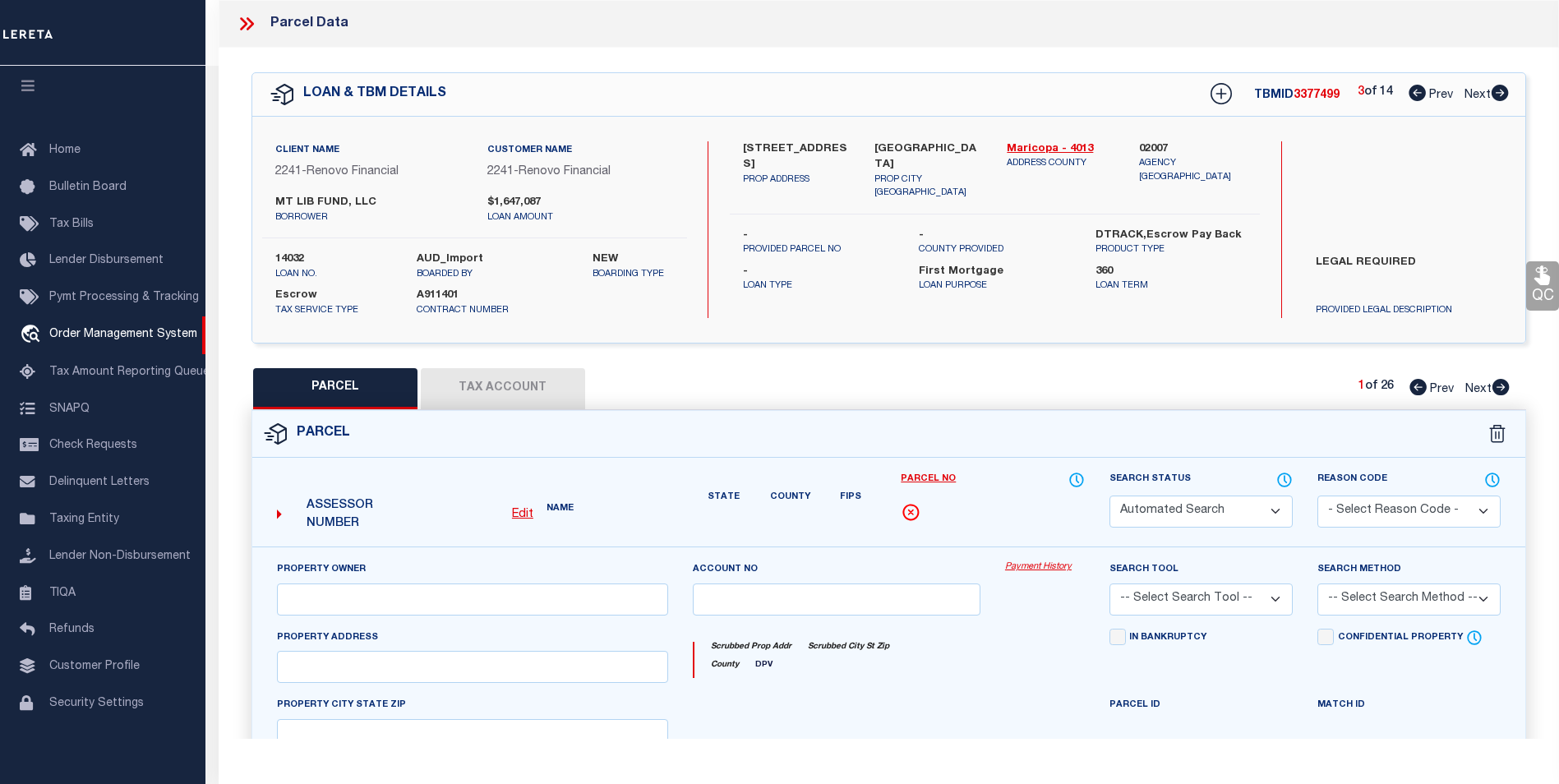
select select "PR"
type input "MT LIB FUND LLC"
type input "1224 E EVERGREEN ST 105"
type input "MESA AZ 85203"
type textarea "LA CASA MESA CONDOMINIUM MCR 327-3 UNIT 0105 TOG WI AN UNDIV 1-86 INT IN THE CO…"
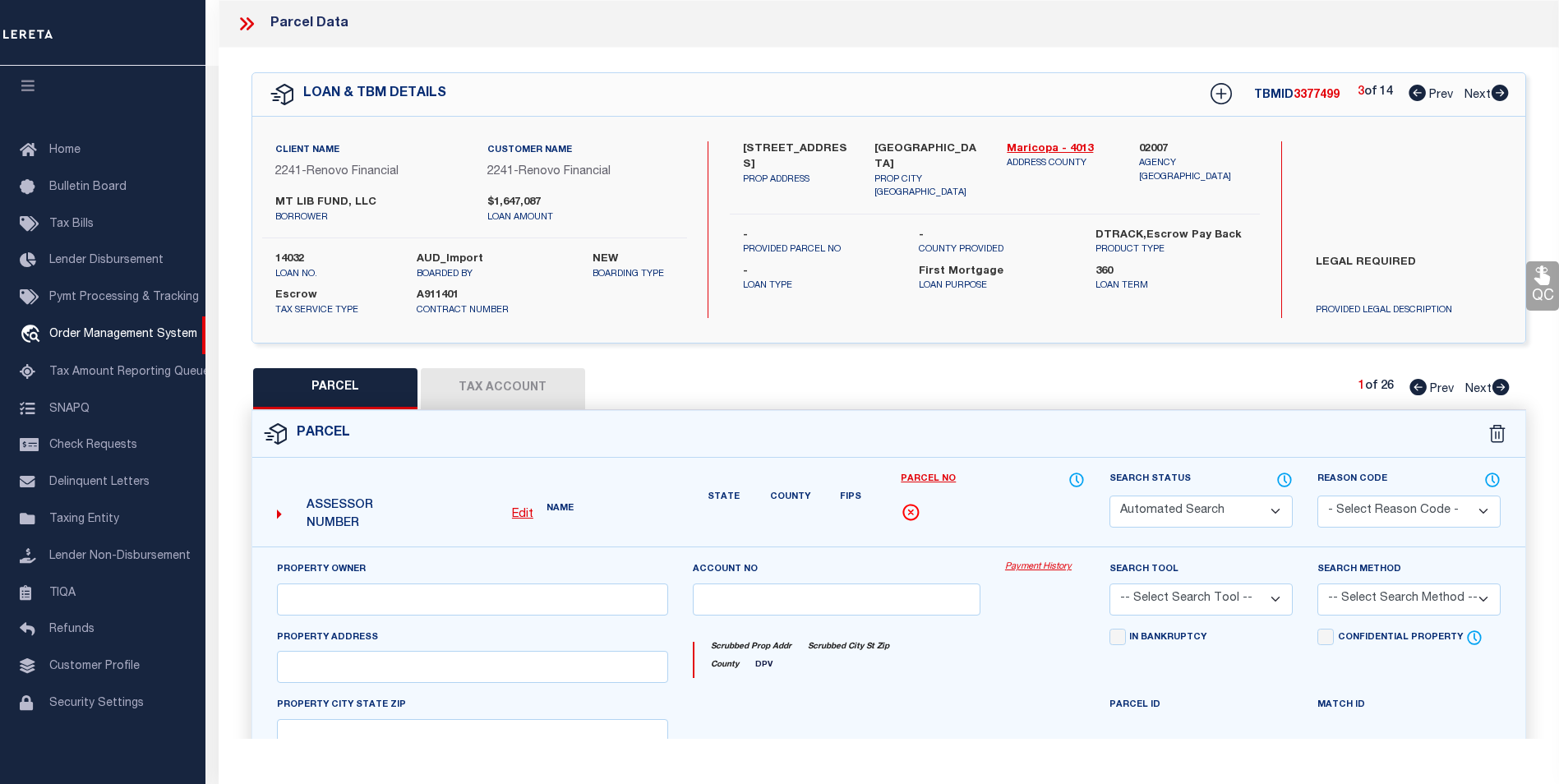
type textarea "High liability loan. Please provide a complete legal description."
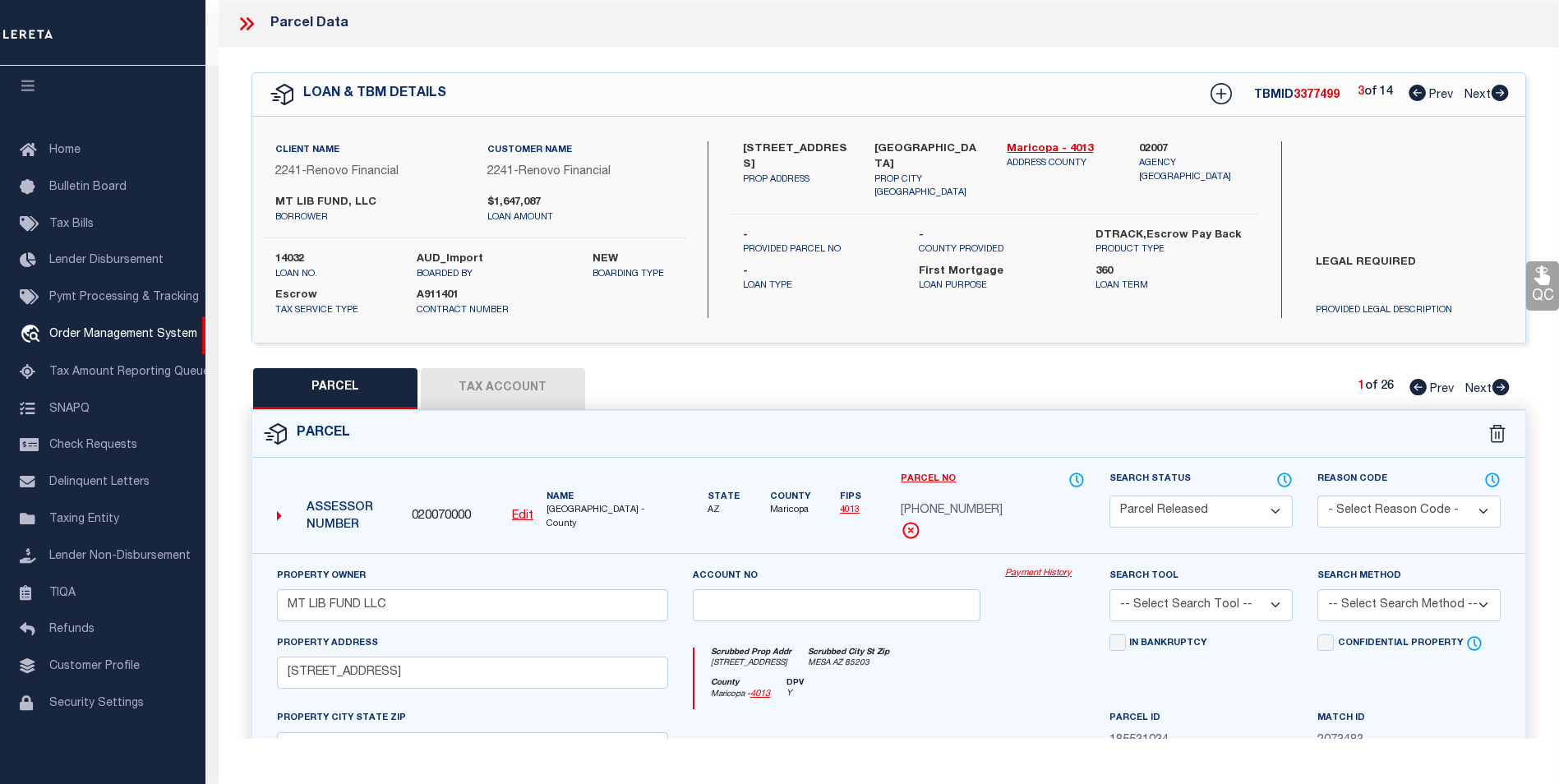
click at [1493, 98] on icon at bounding box center [1501, 92] width 17 height 17
select select "AS"
checkbox input "false"
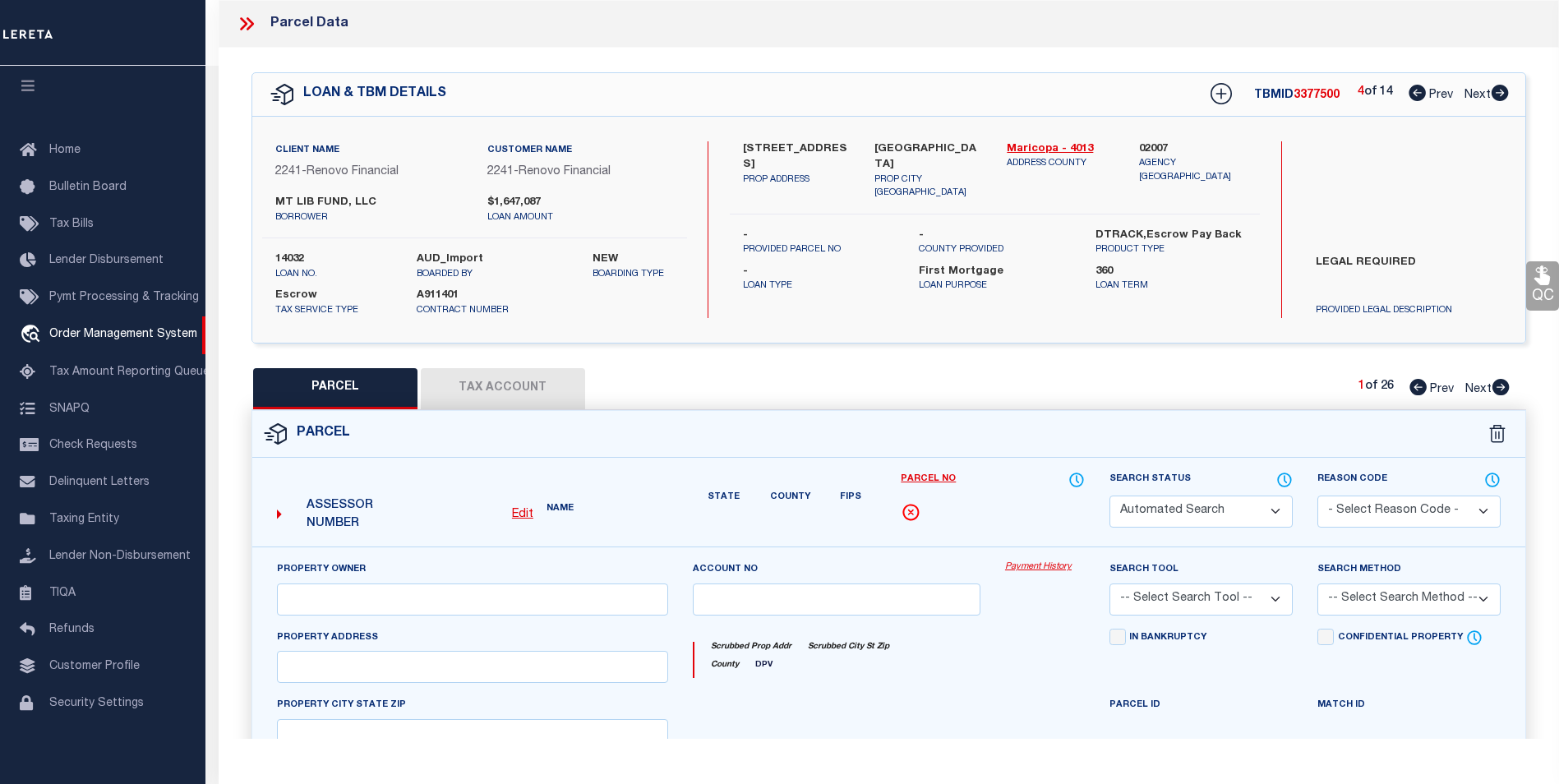
select select "PR"
type input "MT LIB FUND LLC"
type input "1224 E EVERGREEN ST 105"
type input "MESA AZ 85203"
type textarea "LA CASA MESA CONDOMINIUM MCR 327-3 UNIT 0105 TOG WI AN UNDIV 1-86 INT IN THE CO…"
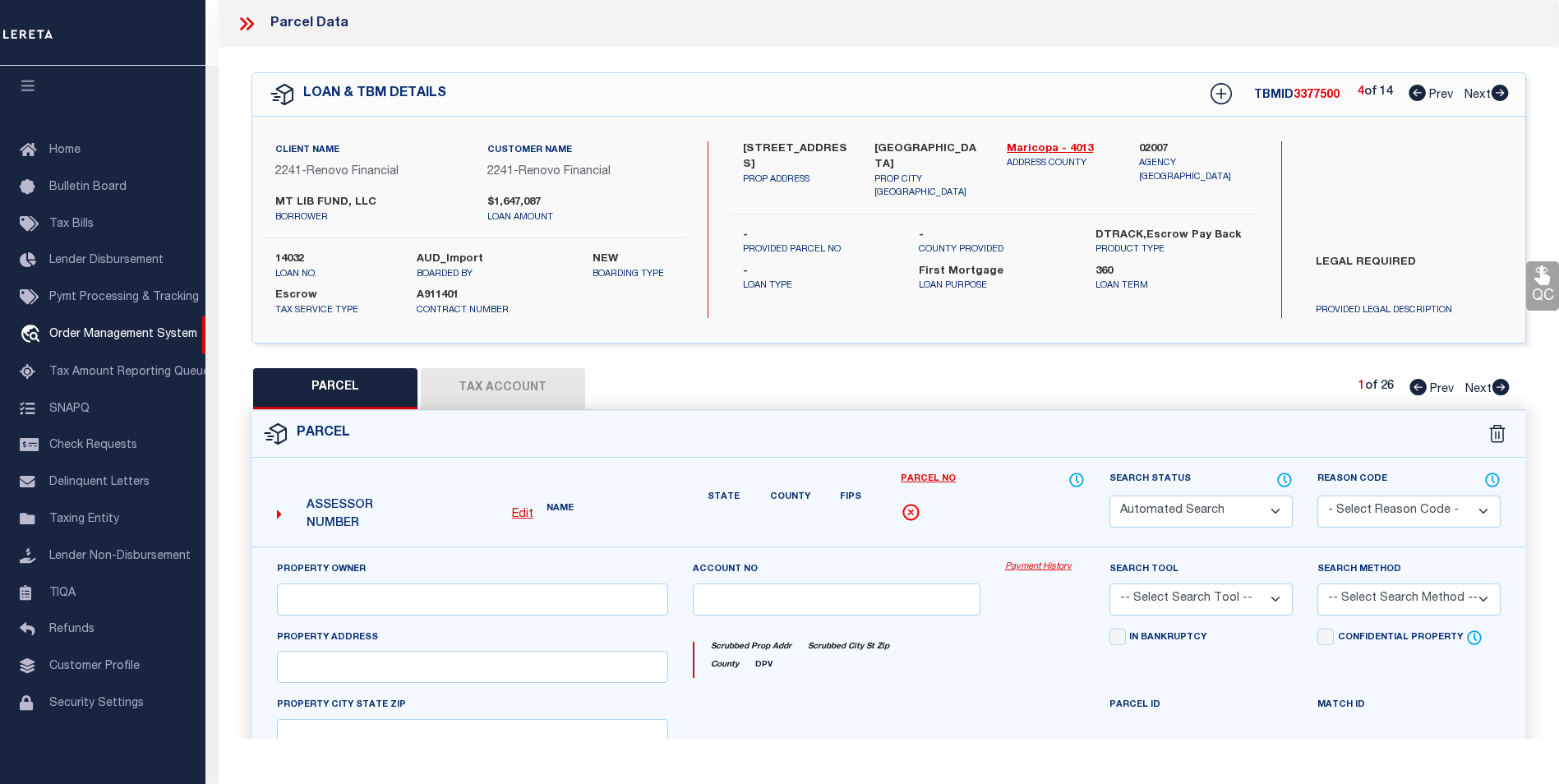
type textarea "Renovo client legal required."
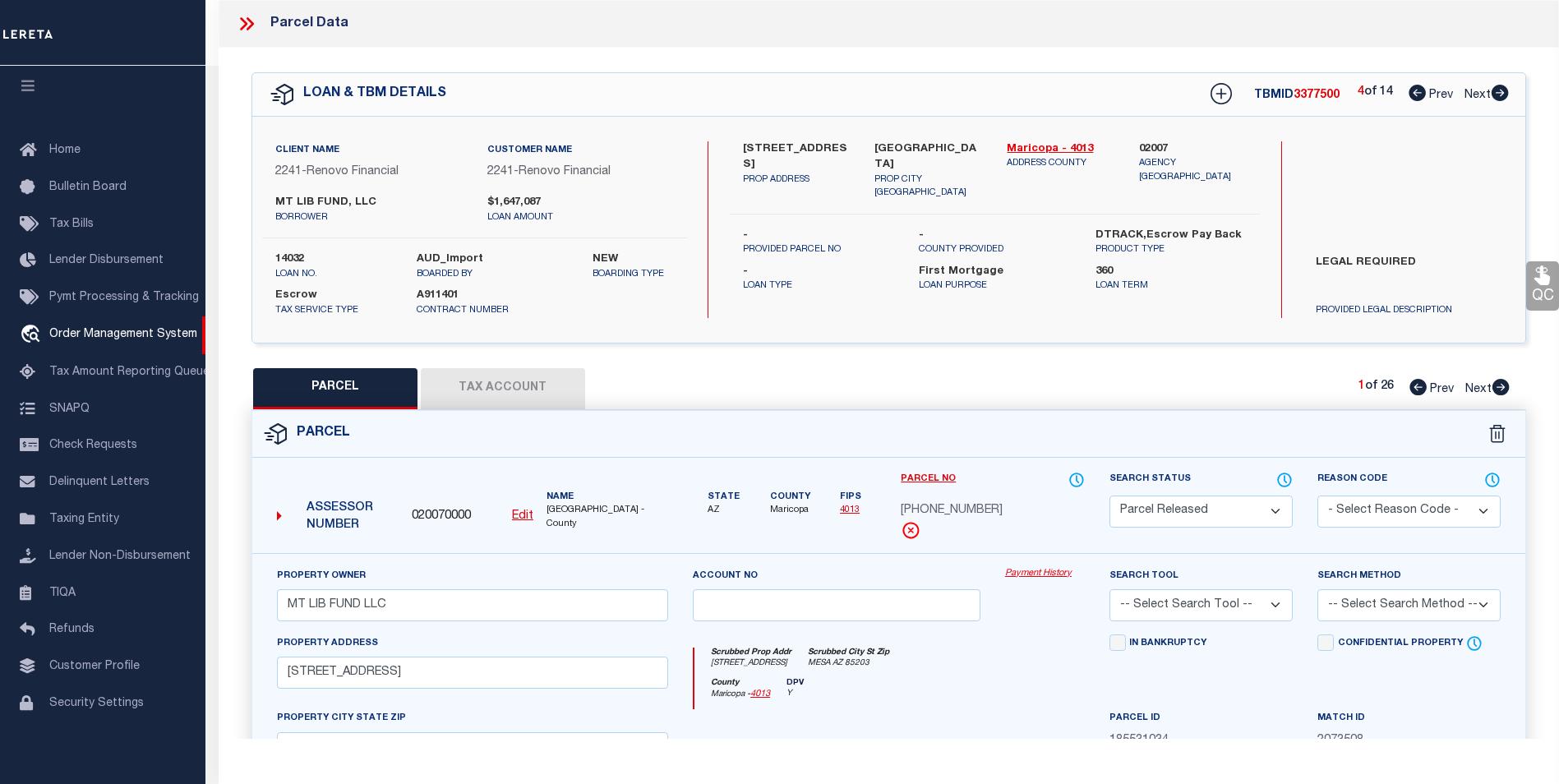
click at [1493, 98] on icon at bounding box center [1501, 92] width 17 height 17
select select "AS"
checkbox input "false"
select select "PR"
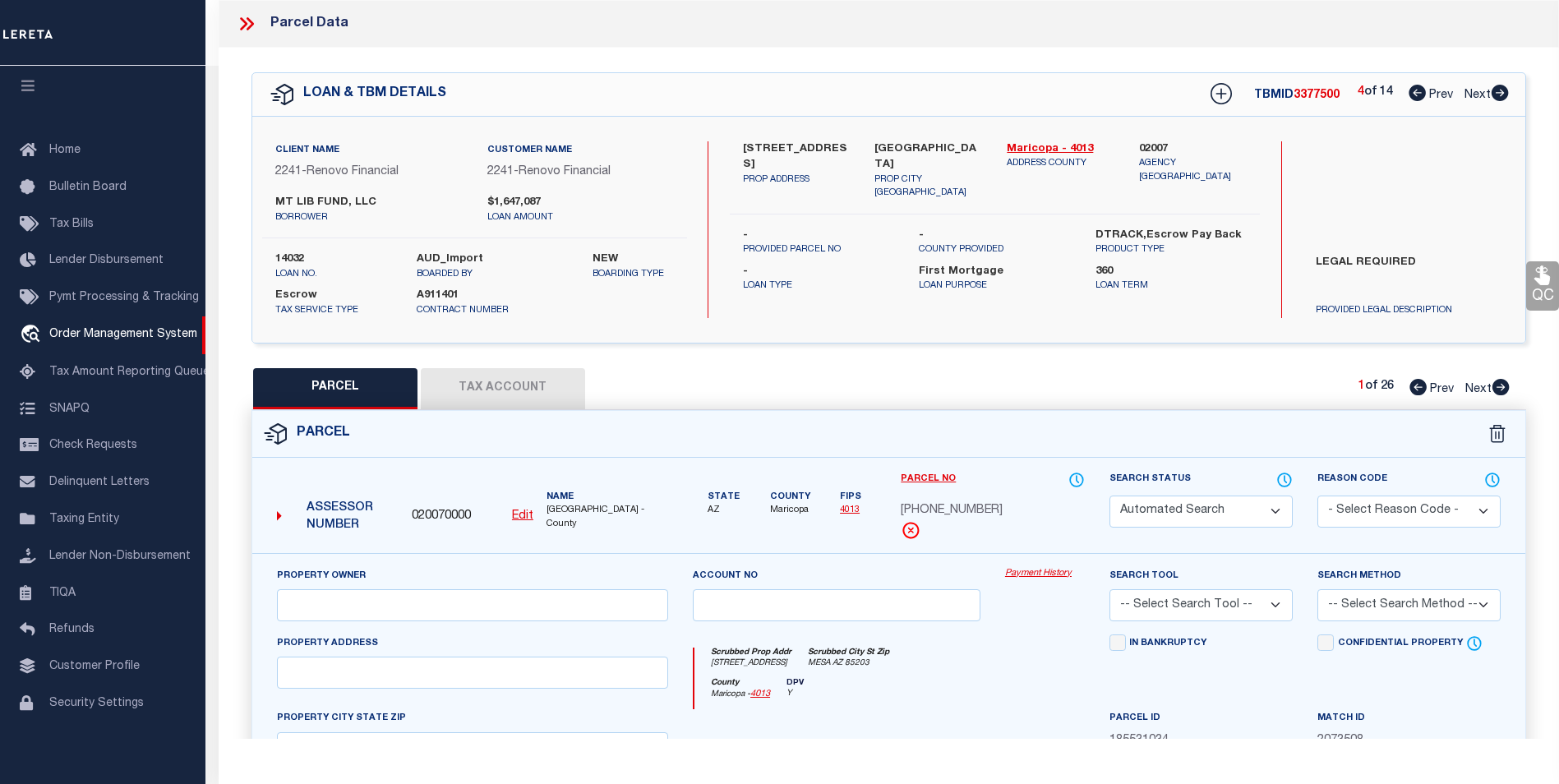
type input "MT LIB FUND LLC"
type input "1224 E EVERGREEN ST 105"
type input "MESA AZ 85203"
type textarea "LA CASA MESA CONDOMINIUM MCR 327-3 UNIT 0105 TOG WI AN UNDIV 1-86 INT IN THE CO…"
type textarea "Renovo client legal required."
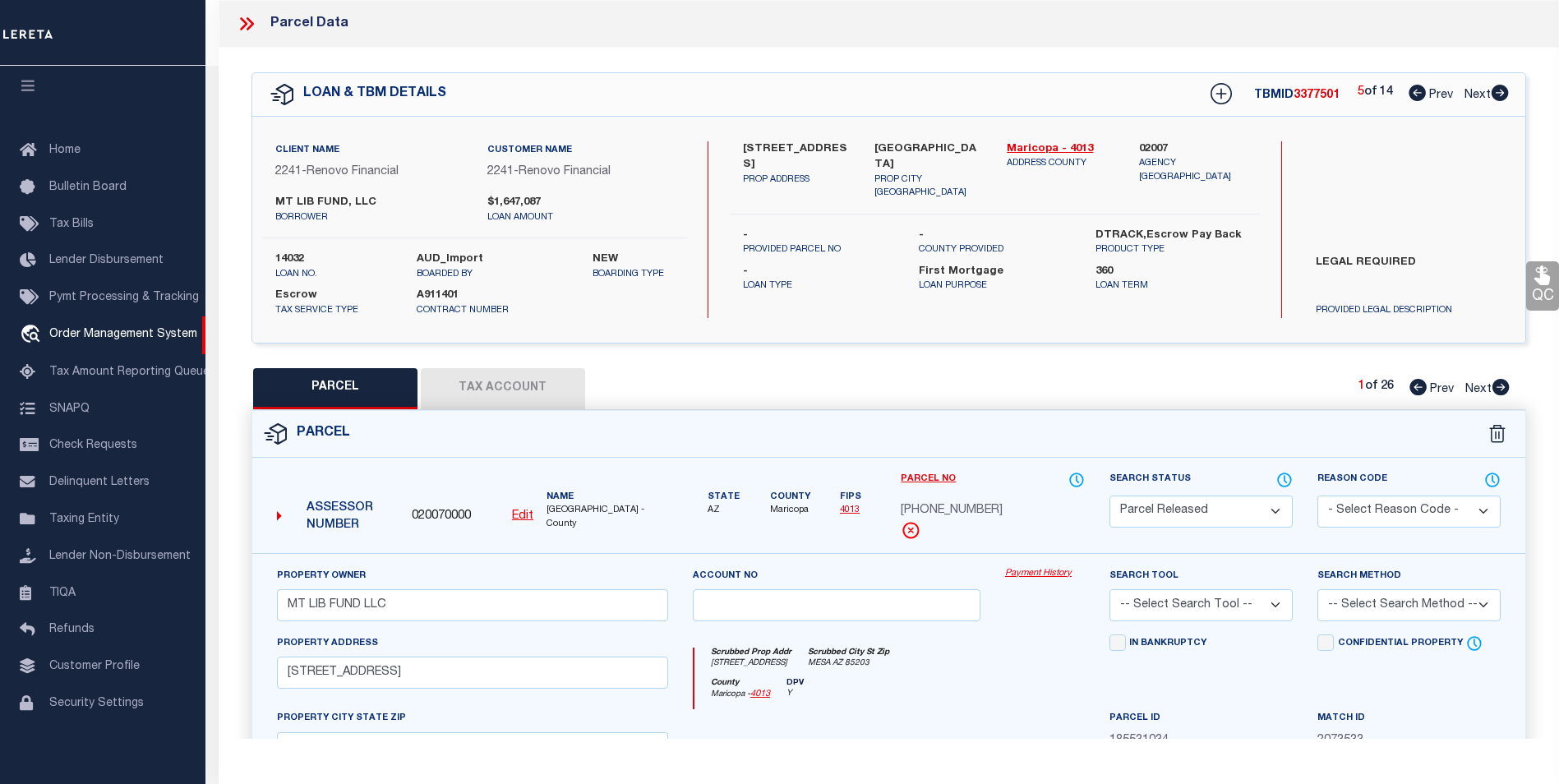
click at [1493, 98] on icon at bounding box center [1501, 92] width 17 height 17
select select "AS"
checkbox input "false"
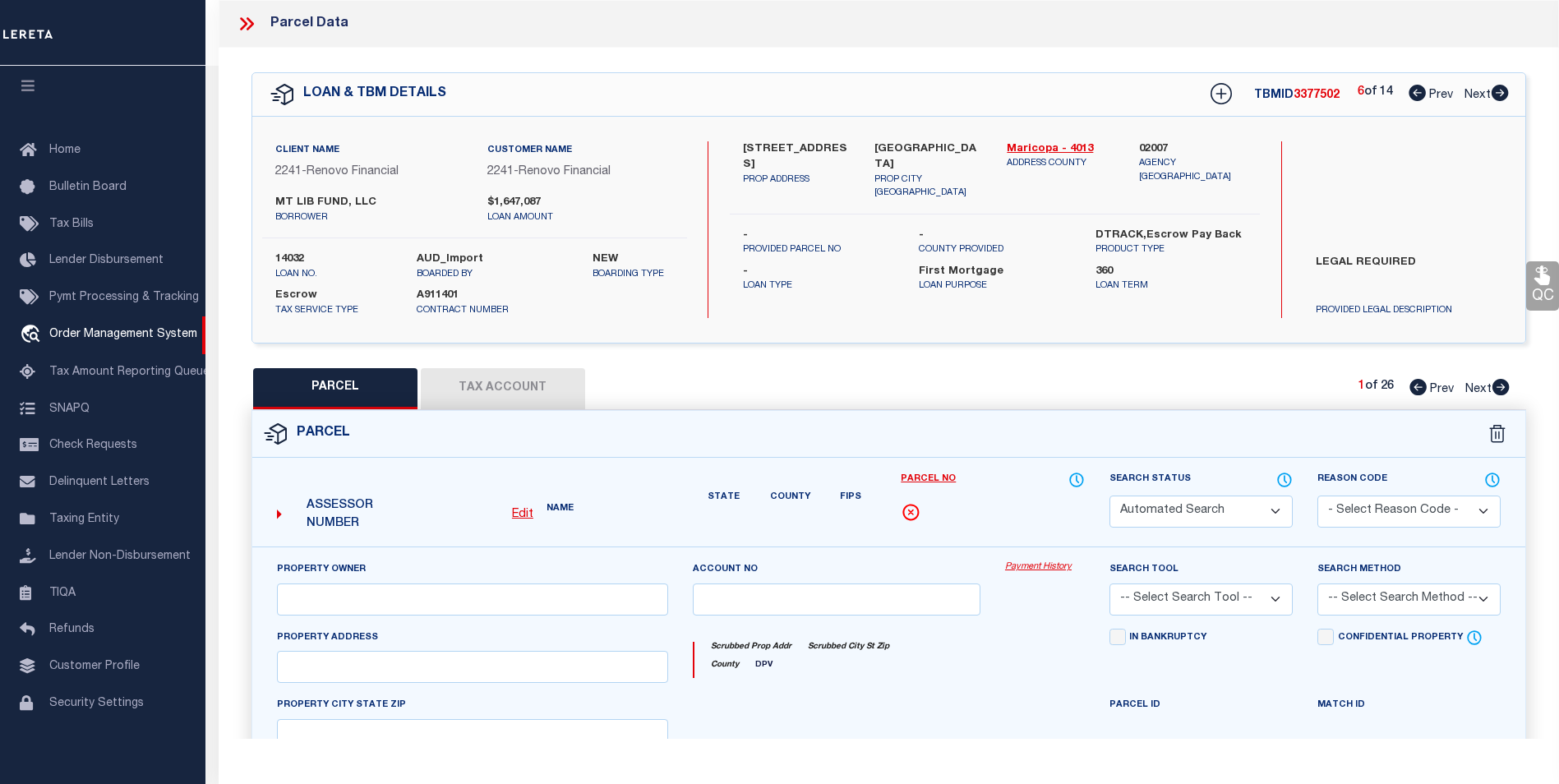
select select "PR"
type input "MT LIB FUND LLC"
type input "1224 E EVERGREEN ST 105"
type input "MESA AZ 85203"
type textarea "LA CASA MESA CONDOMINIUM MCR 327-3 UNIT 0105 TOG WI AN UNDIV 1-86 INT IN THE CO…"
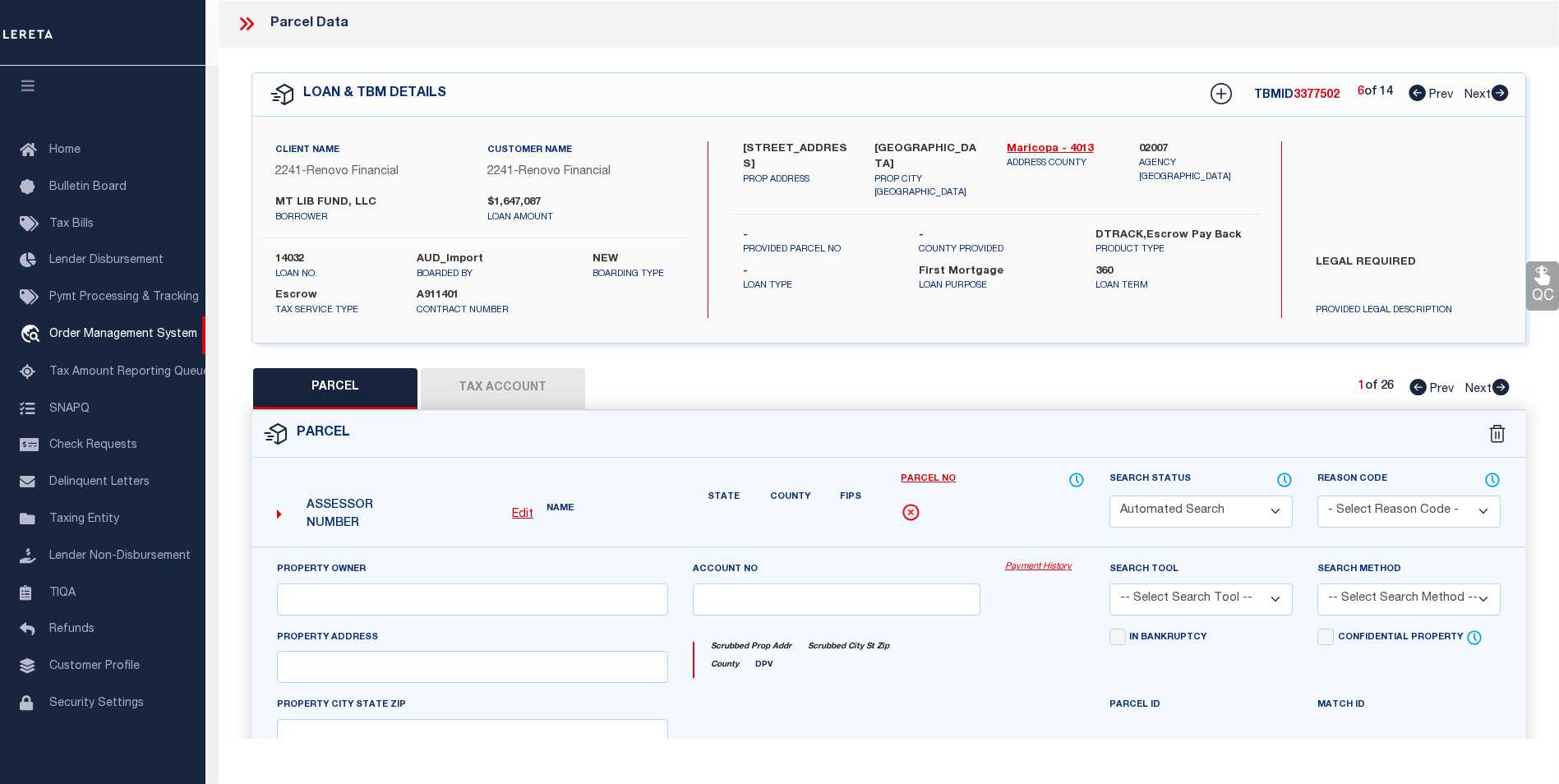
type textarea "Renovo client legal required."
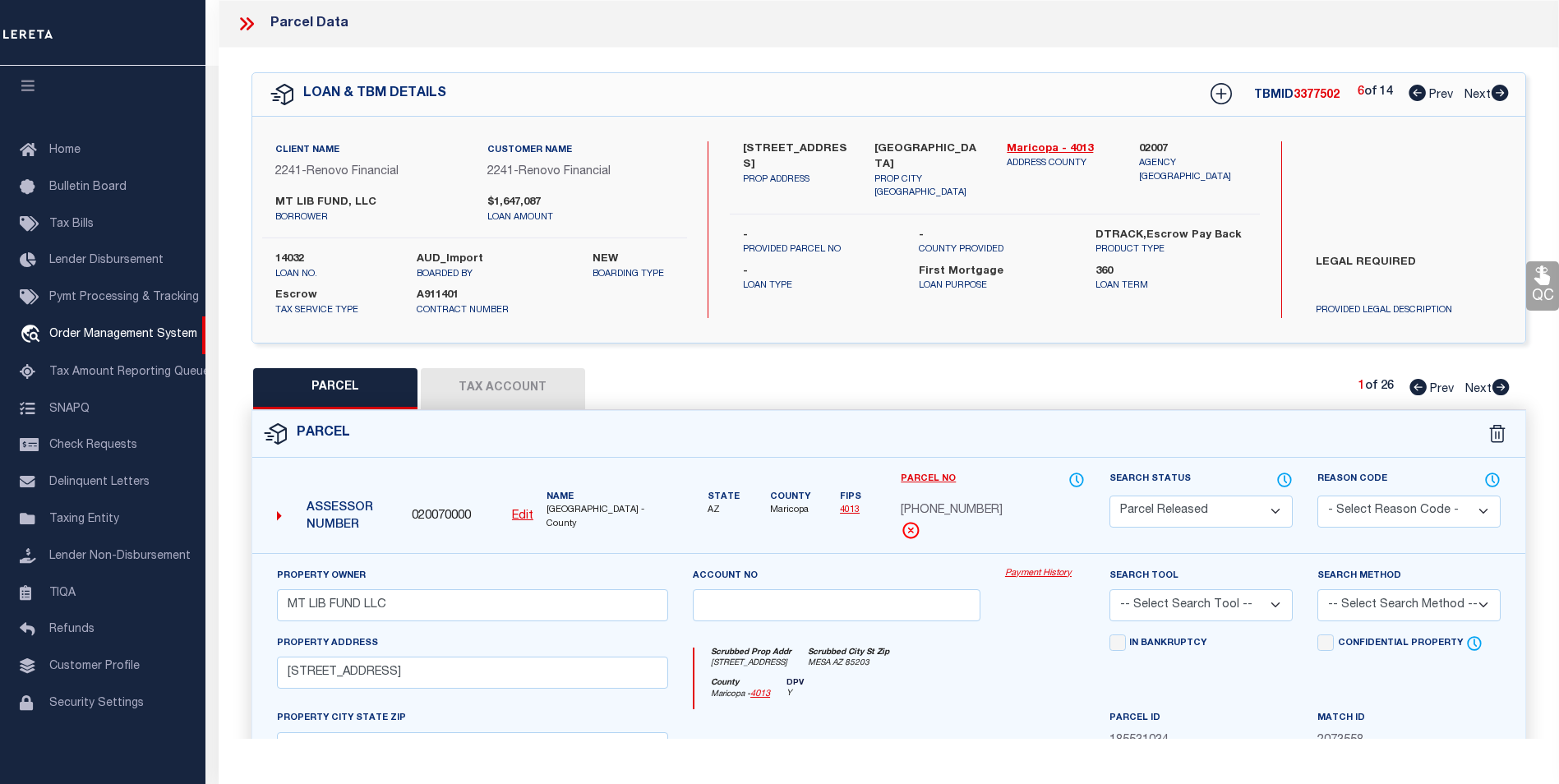
click at [1493, 98] on icon at bounding box center [1501, 92] width 17 height 17
select select "AS"
checkbox input "false"
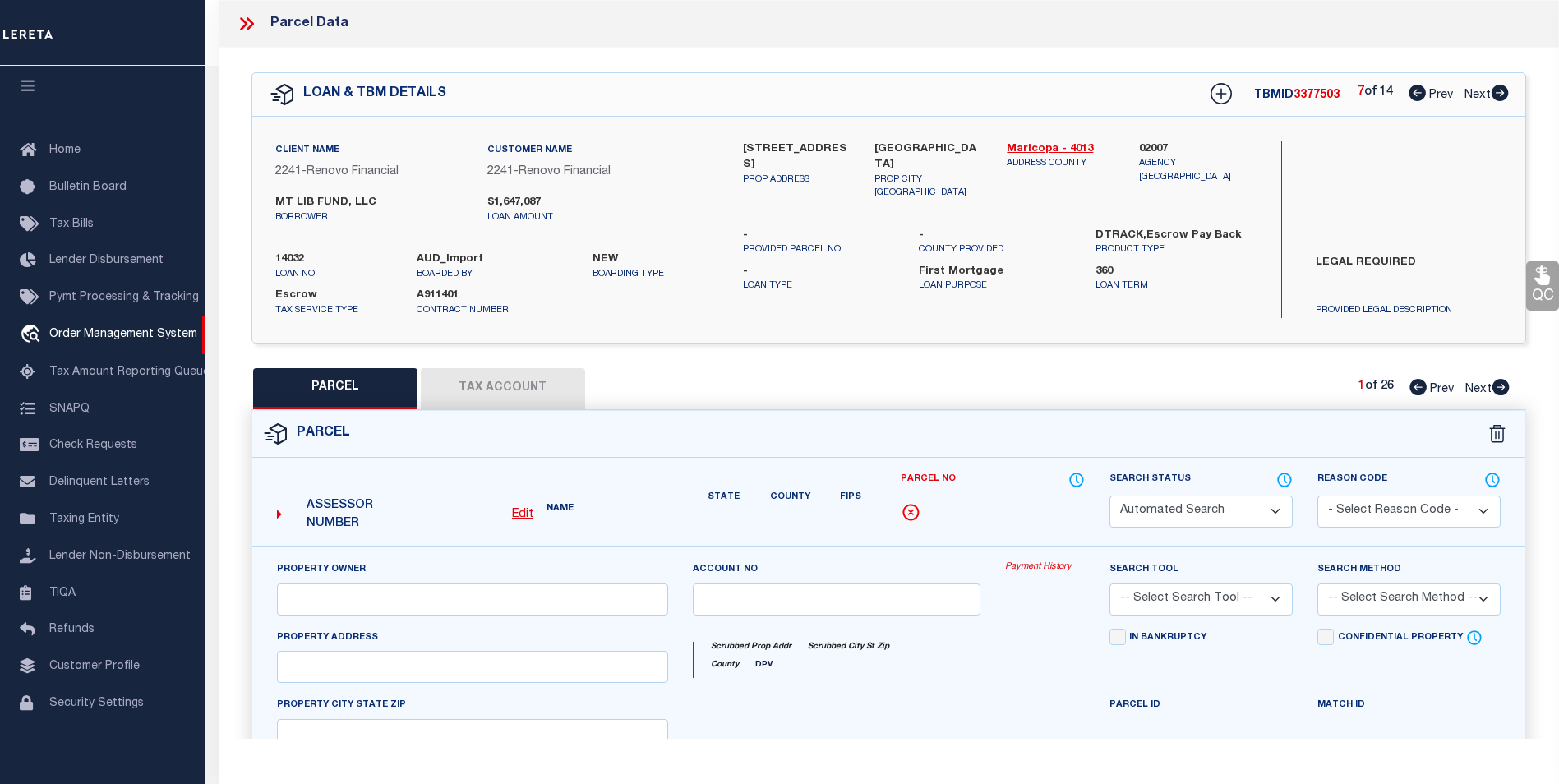
select select "PR"
type input "MT LIB FUND LLC"
type input "1224 E EVERGREEN ST 105"
type input "MESA AZ 85203"
type textarea "LA CASA MESA CONDOMINIUM MCR 327-3 UNIT 0105 TOG WI AN UNDIV 1-86 INT IN THE CO…"
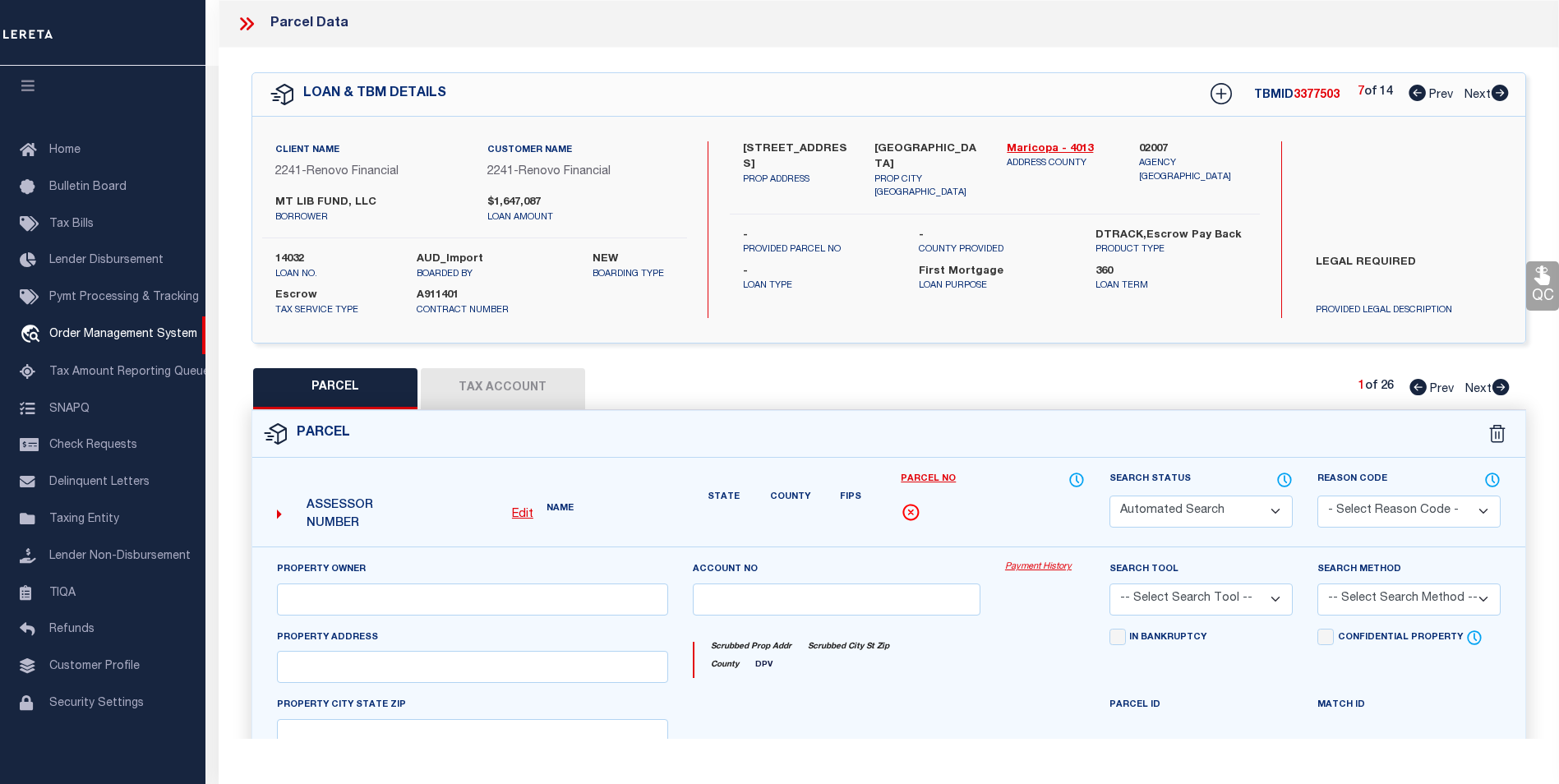
type textarea "Renovo client legal required."
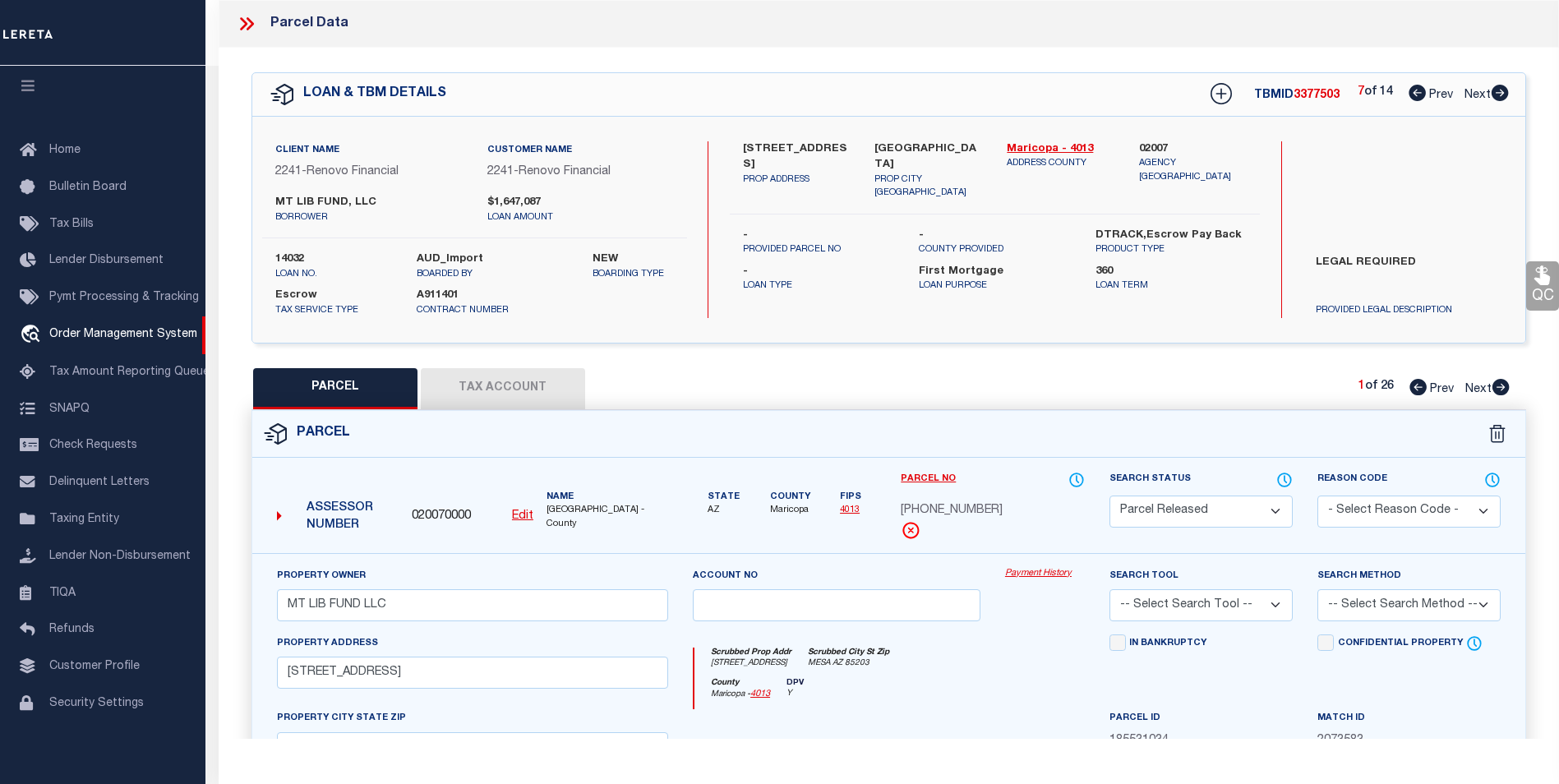
click at [1493, 98] on icon at bounding box center [1501, 92] width 17 height 17
select select "AS"
checkbox input "false"
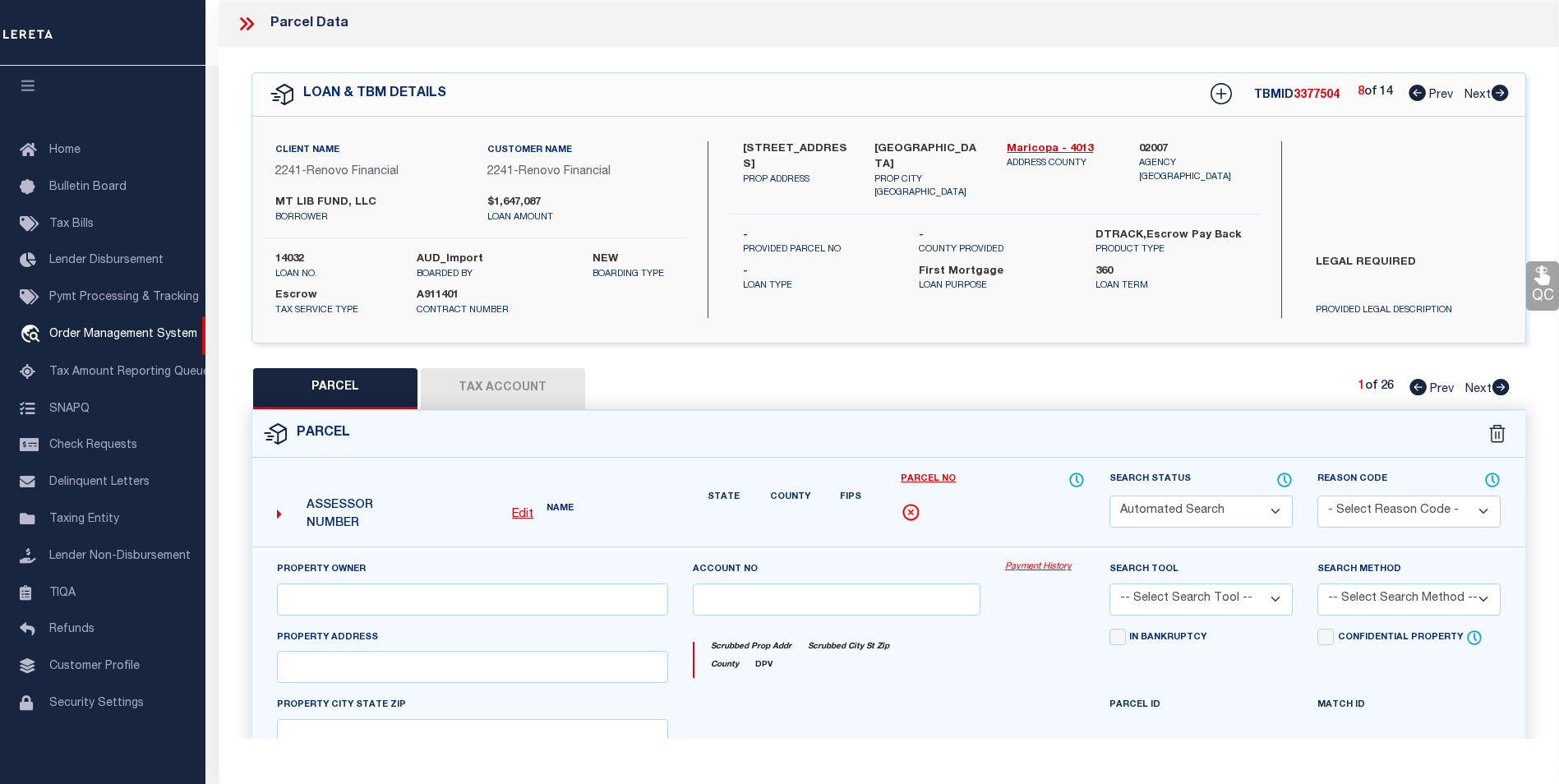
select select "PR"
type input "MT LIB FUND LLC"
type input "1224 E EVERGREEN ST 105"
type input "MESA AZ 85203"
type textarea "LA CASA MESA CONDOMINIUM MCR 327-3 UNIT 0105 TOG WI AN UNDIV 1-86 INT IN THE CO…"
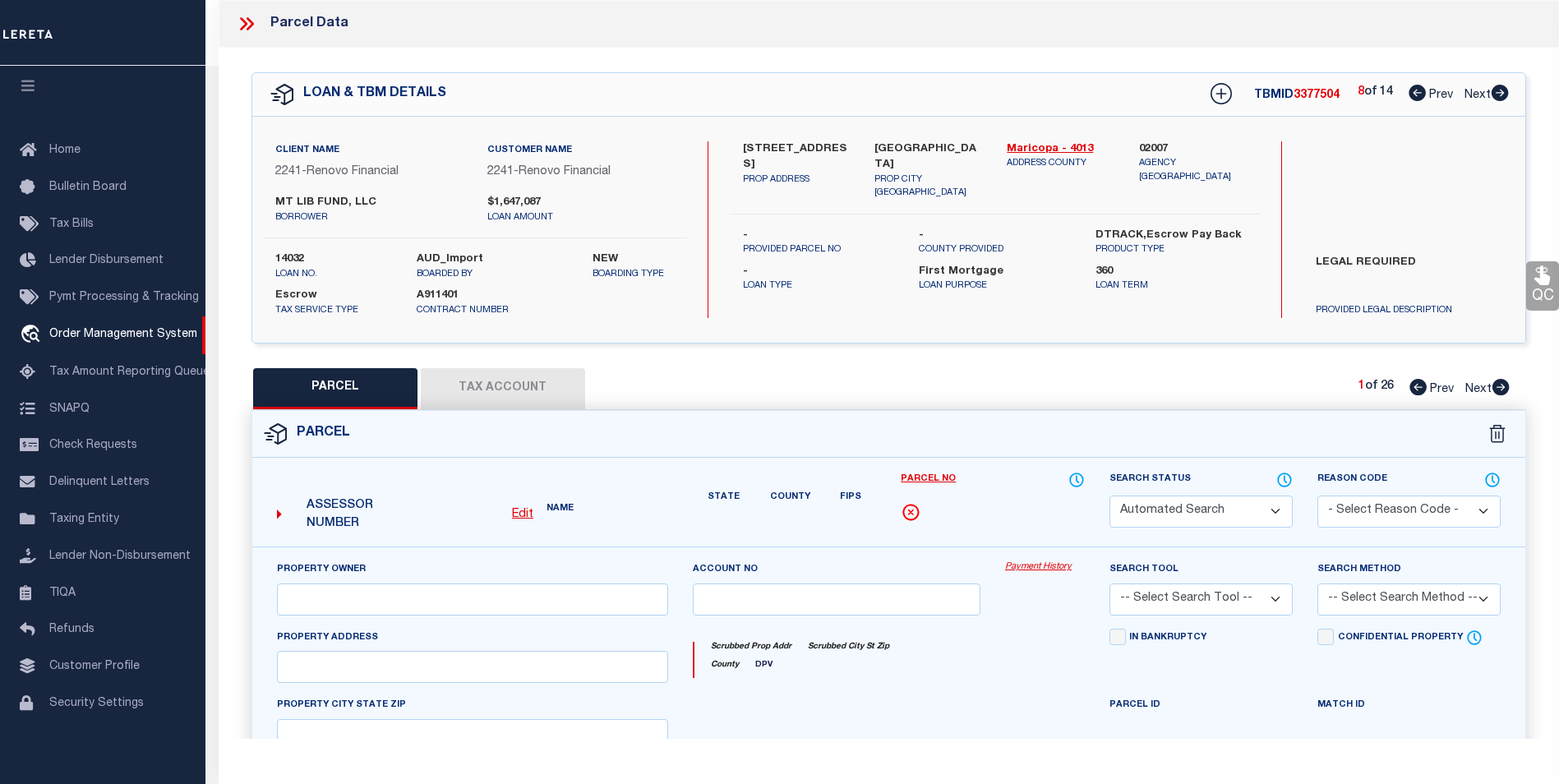
type textarea "Renovo client legal required."
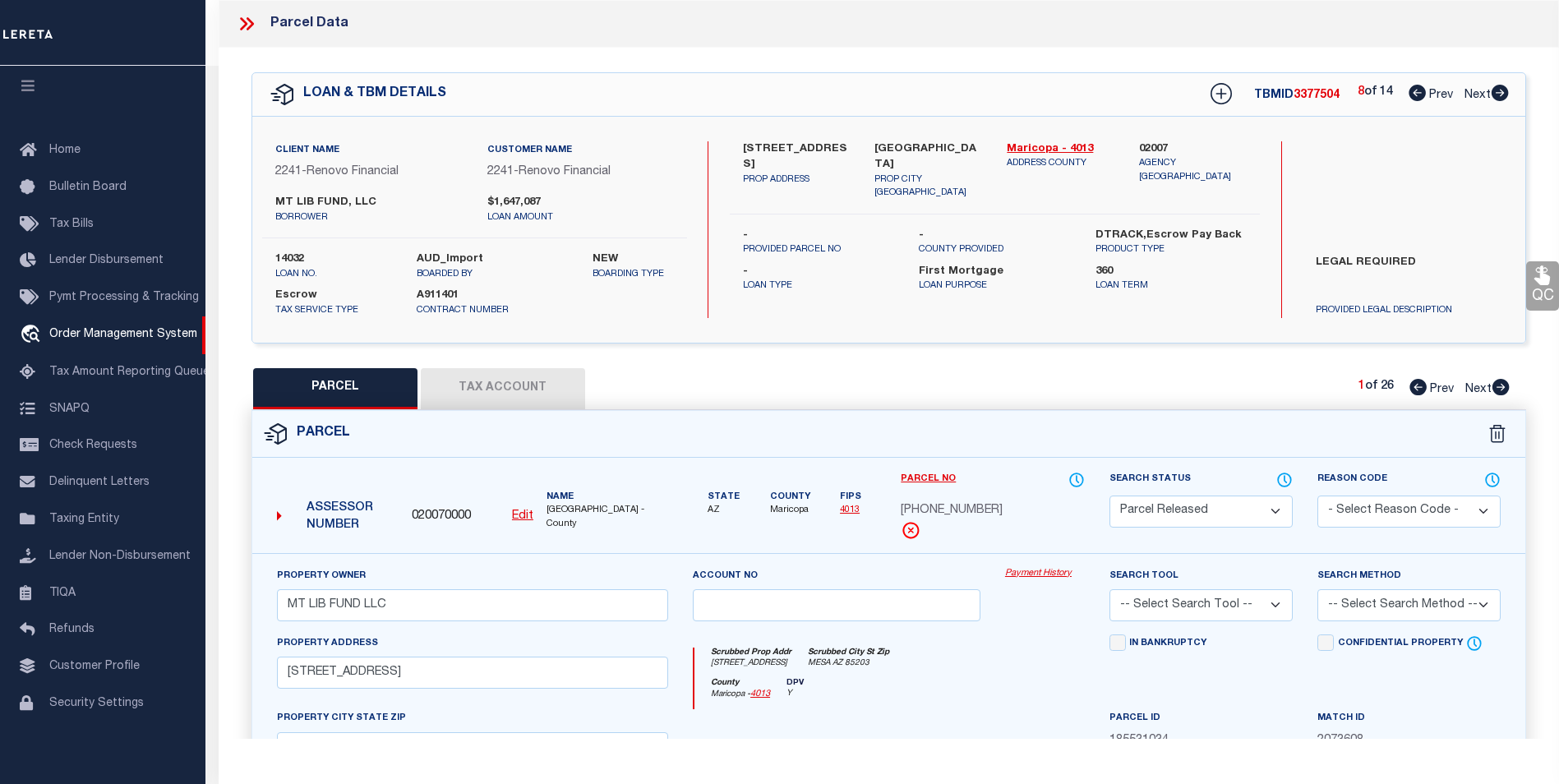
click at [1493, 98] on icon at bounding box center [1501, 92] width 17 height 17
select select "AS"
checkbox input "false"
select select "BP"
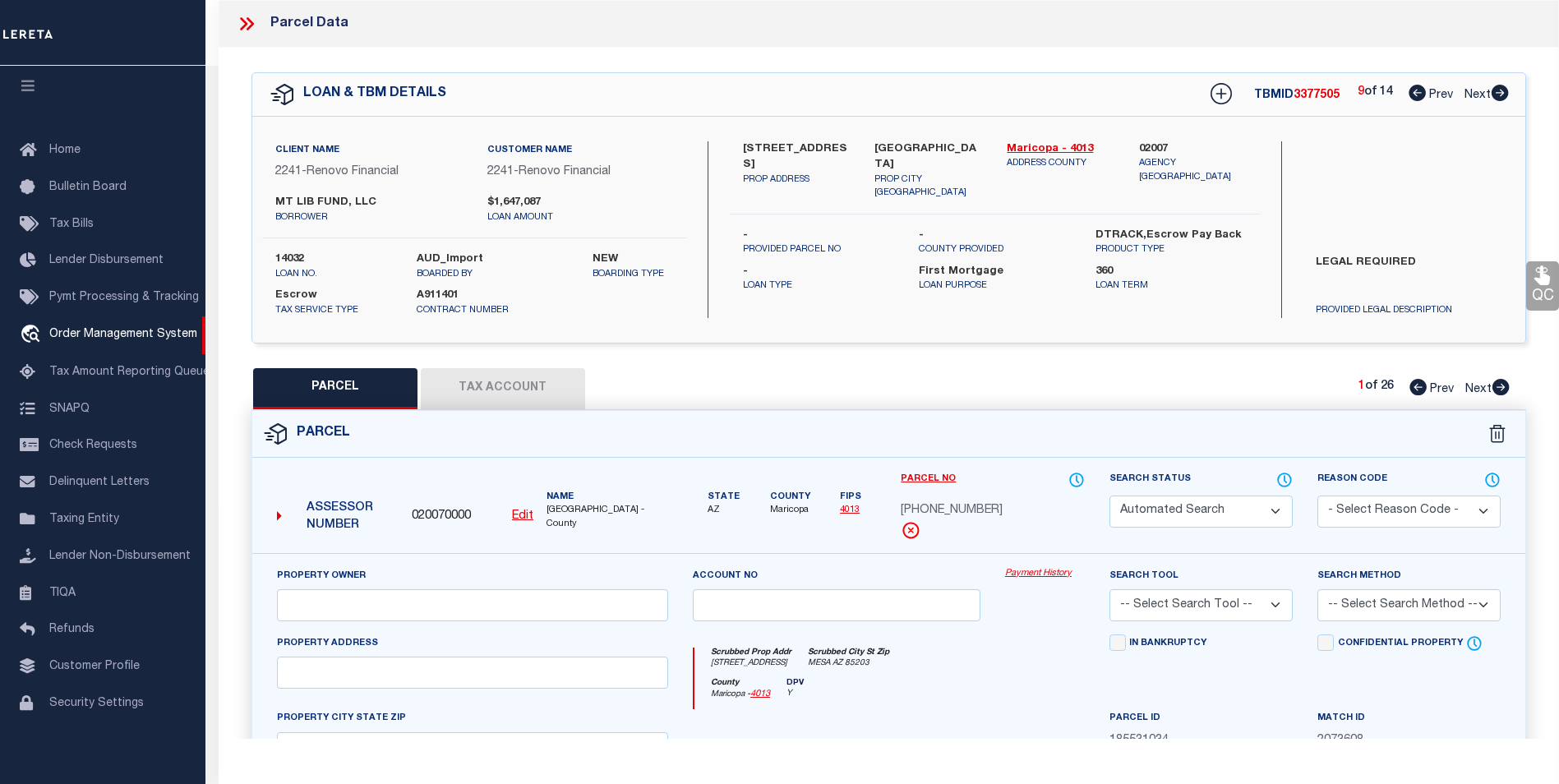
type input "MT LIB FUND LLC"
select select
type input "1224 E EVERGREEN ST 234"
checkbox input "false"
type input "MESA AZ 85203"
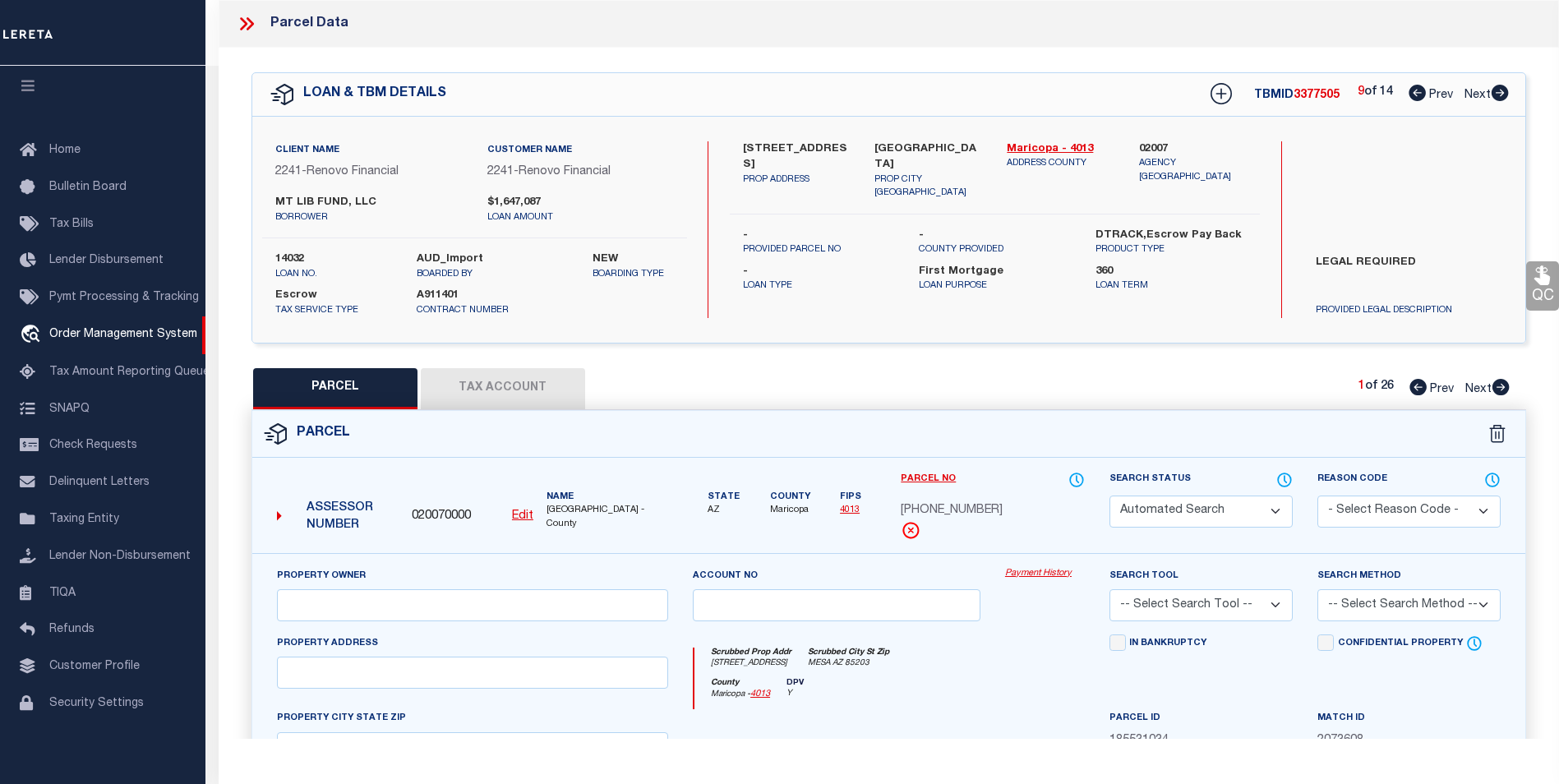
type textarea "LA CASA MESA CONDOMINIUM MCR 327-3 UNIT 0234 TOG WI AN UNDIV 1-86 INT IN THE CO…"
click at [533, 385] on button "Tax Account" at bounding box center [502, 389] width 164 height 41
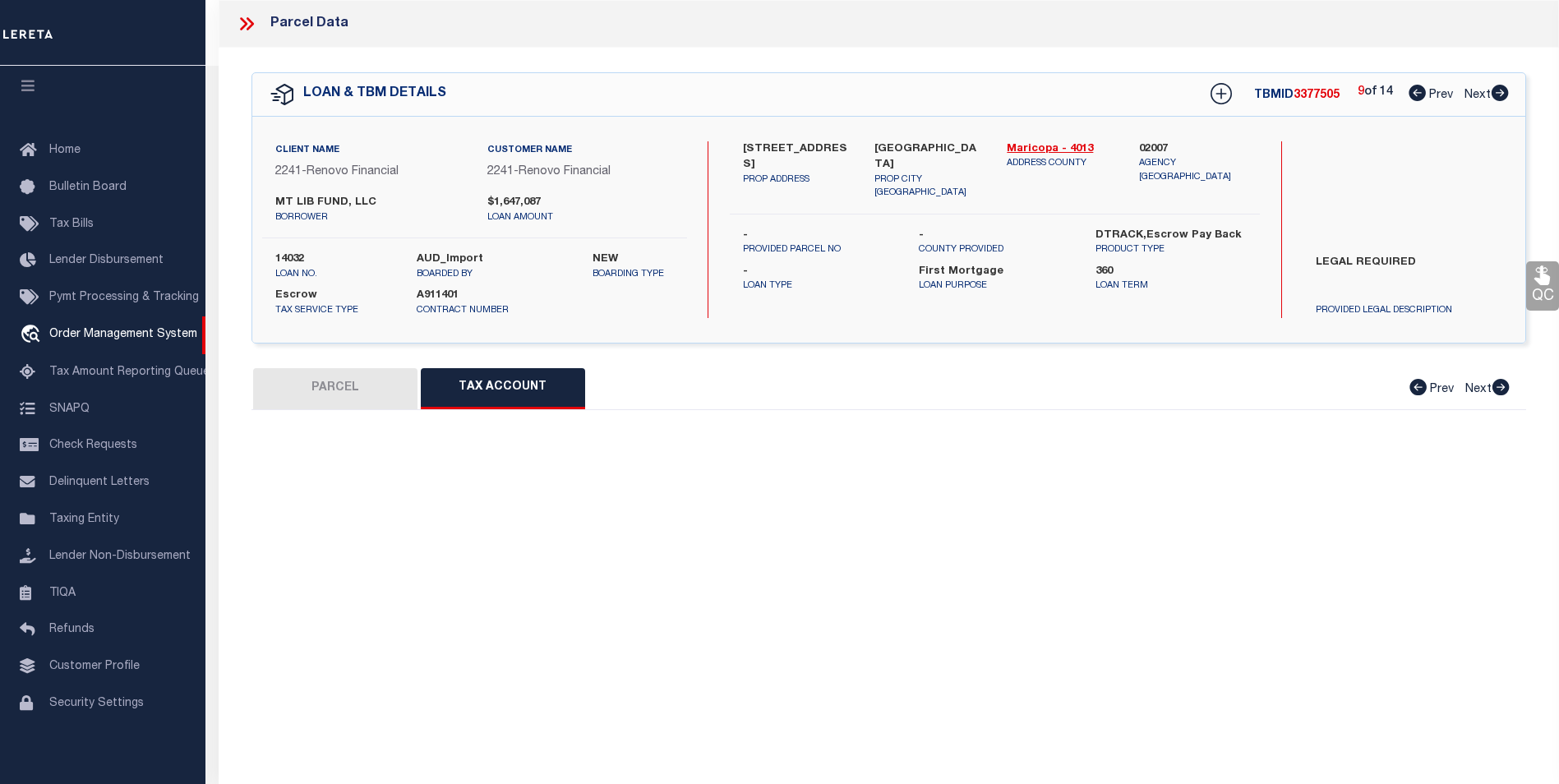
select select "100"
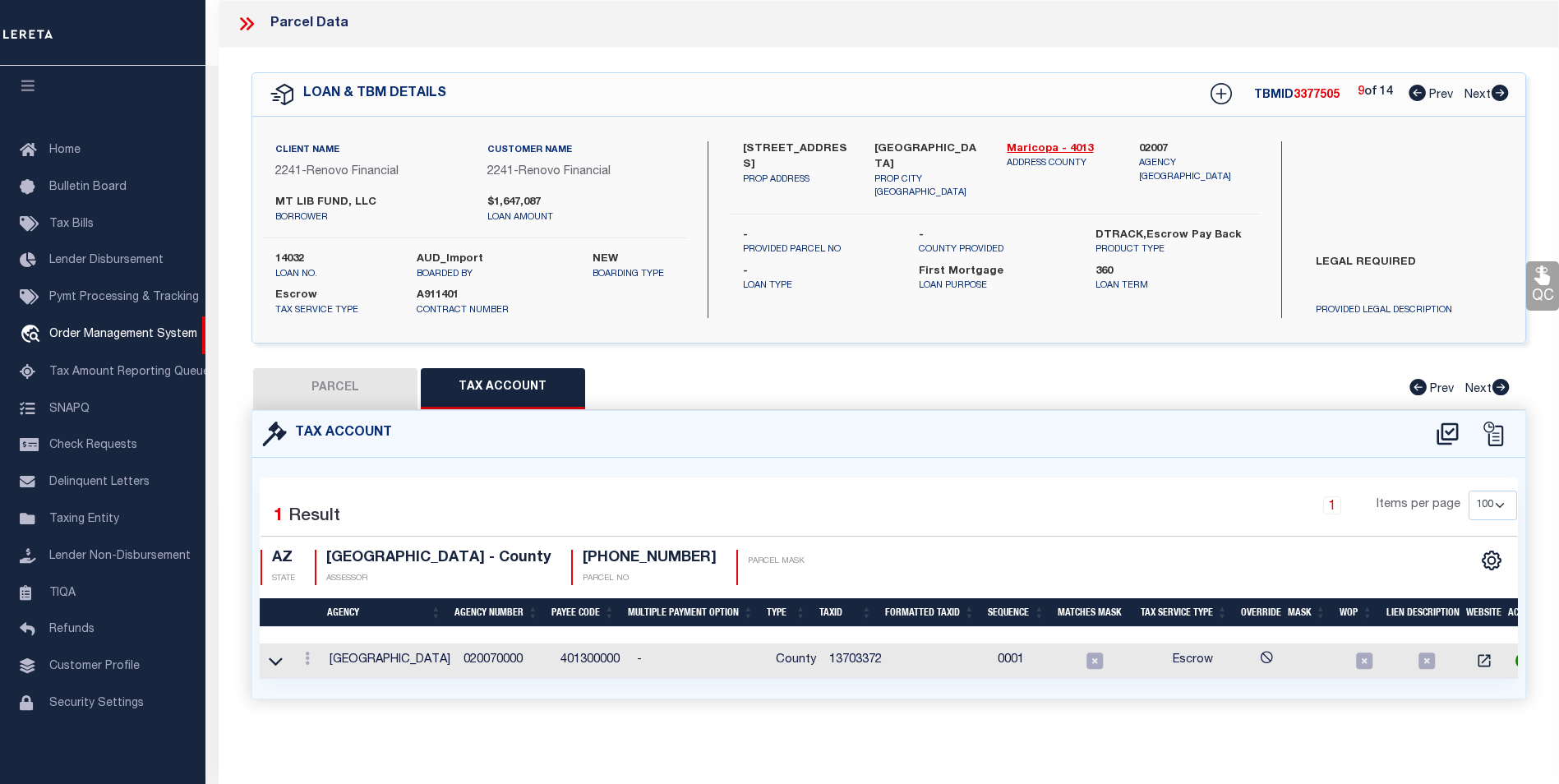
scroll to position [10, 0]
click at [305, 654] on link at bounding box center [307, 661] width 18 height 14
click at [313, 606] on link at bounding box center [329, 609] width 61 height 27
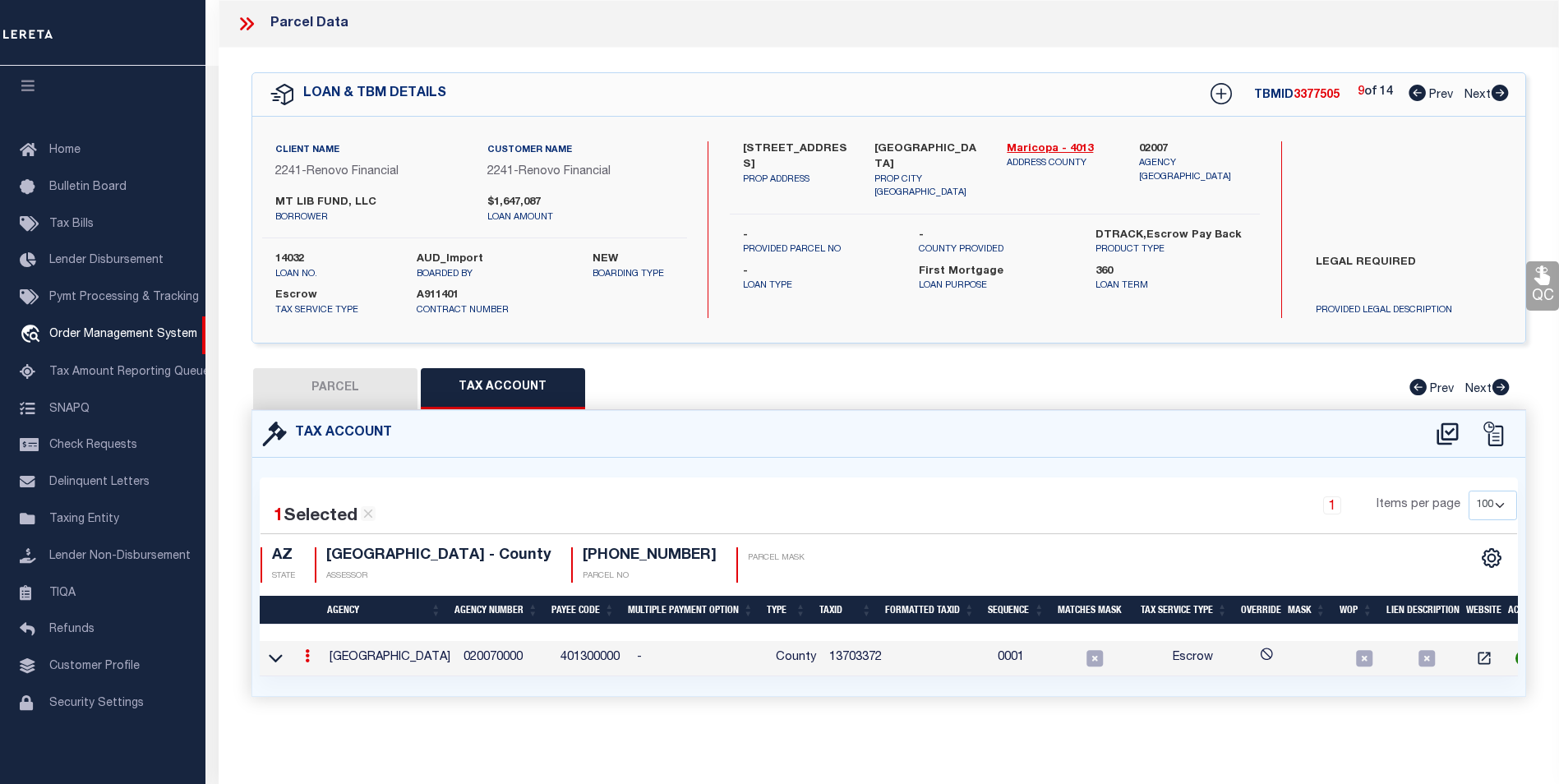
type input "13703372"
type textarea "$$$$$$$$*&"
checkbox input "true"
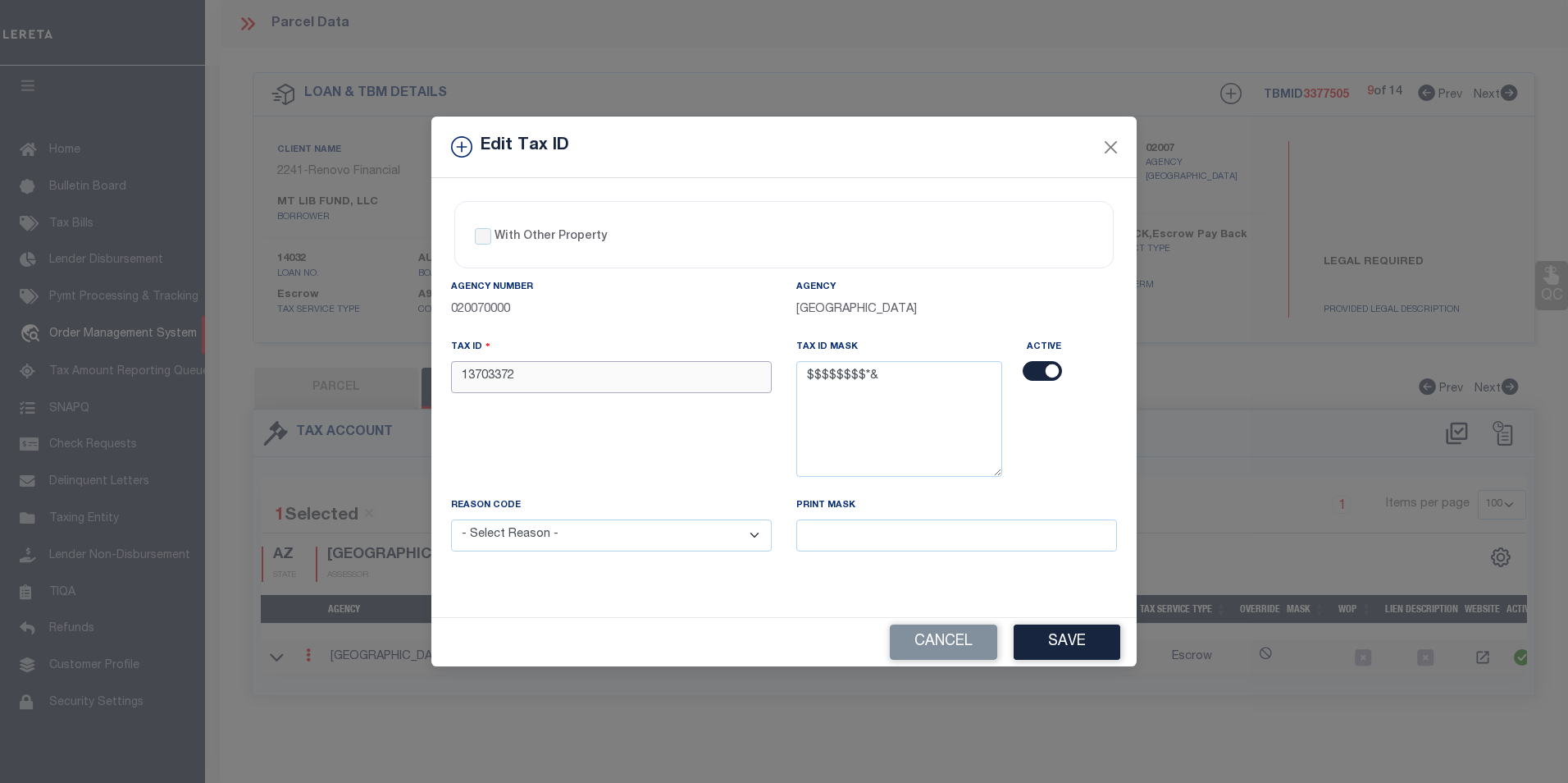
click at [533, 376] on input "13703372" at bounding box center [611, 376] width 321 height 32
type input "13703372 5"
click at [716, 531] on select "- Select Reason - 099 - Other (Provide additional detail) ACT - Agency Changed …" at bounding box center [611, 535] width 321 height 32
select select "ACT"
click at [451, 520] on select "- Select Reason - 099 - Other (Provide additional detail) ACT - Agency Changed …" at bounding box center [611, 535] width 321 height 32
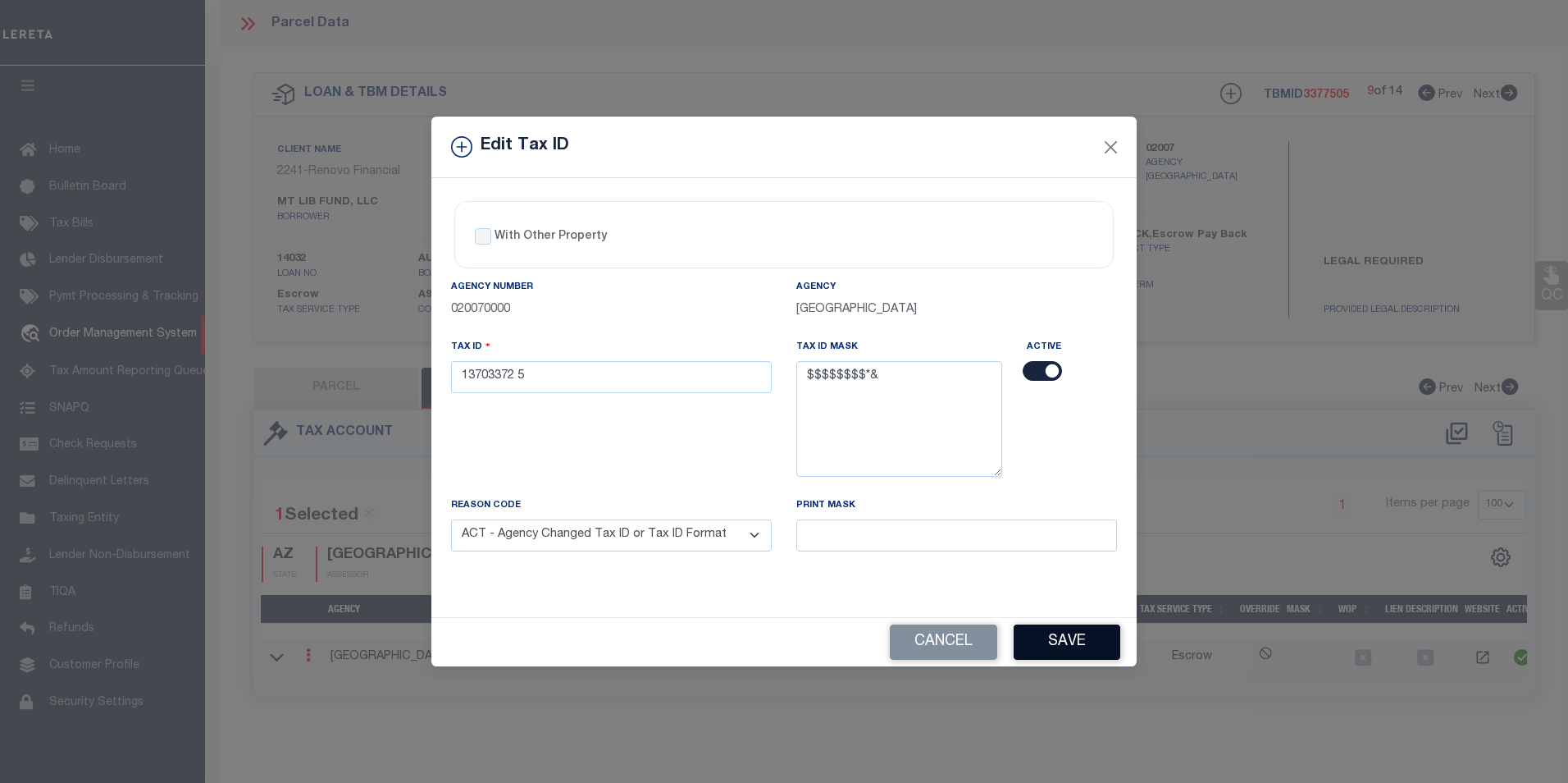
click at [1029, 637] on button "Save" at bounding box center [1067, 642] width 107 height 35
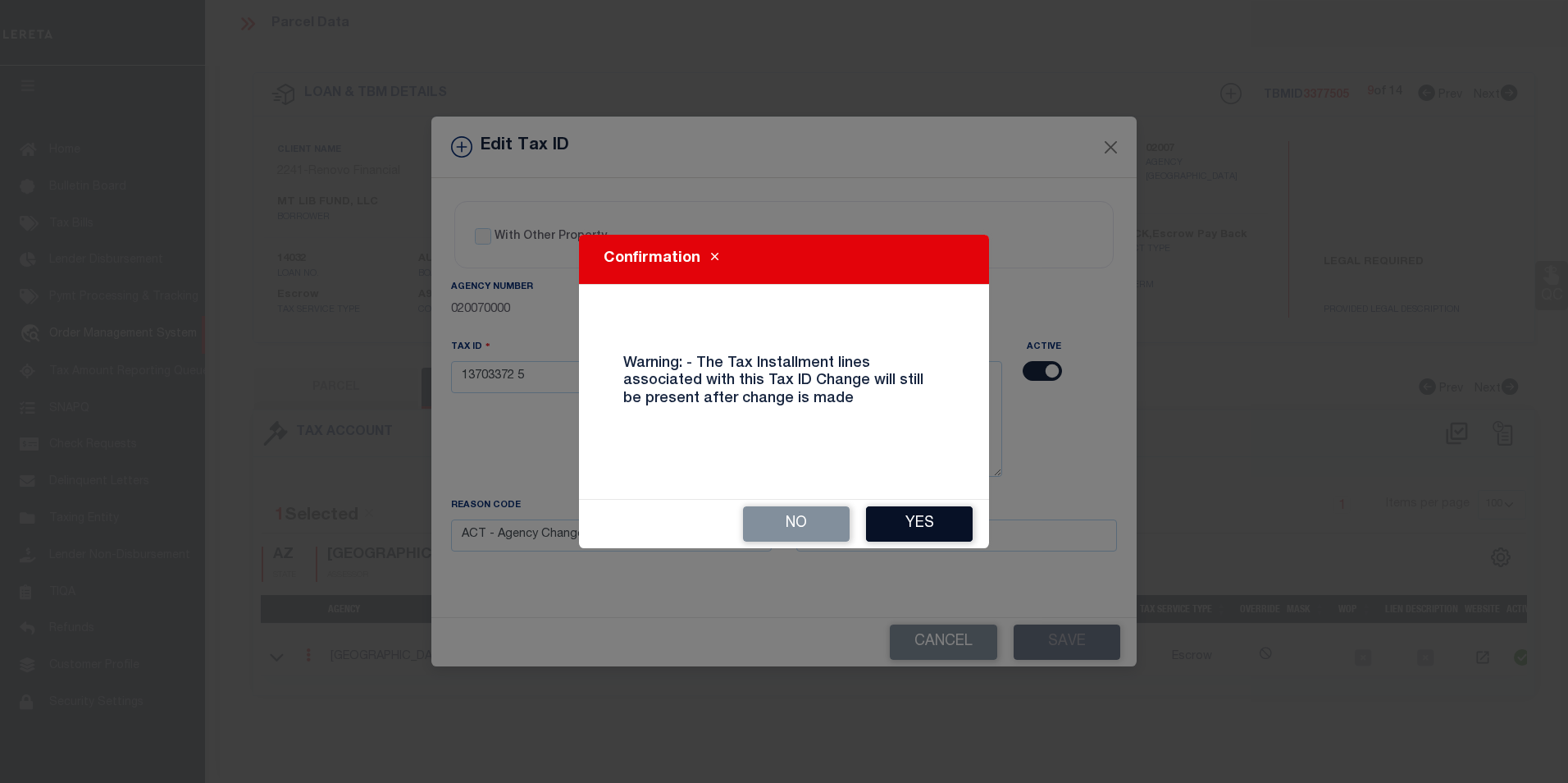
click at [938, 517] on button "Yes" at bounding box center [919, 524] width 107 height 35
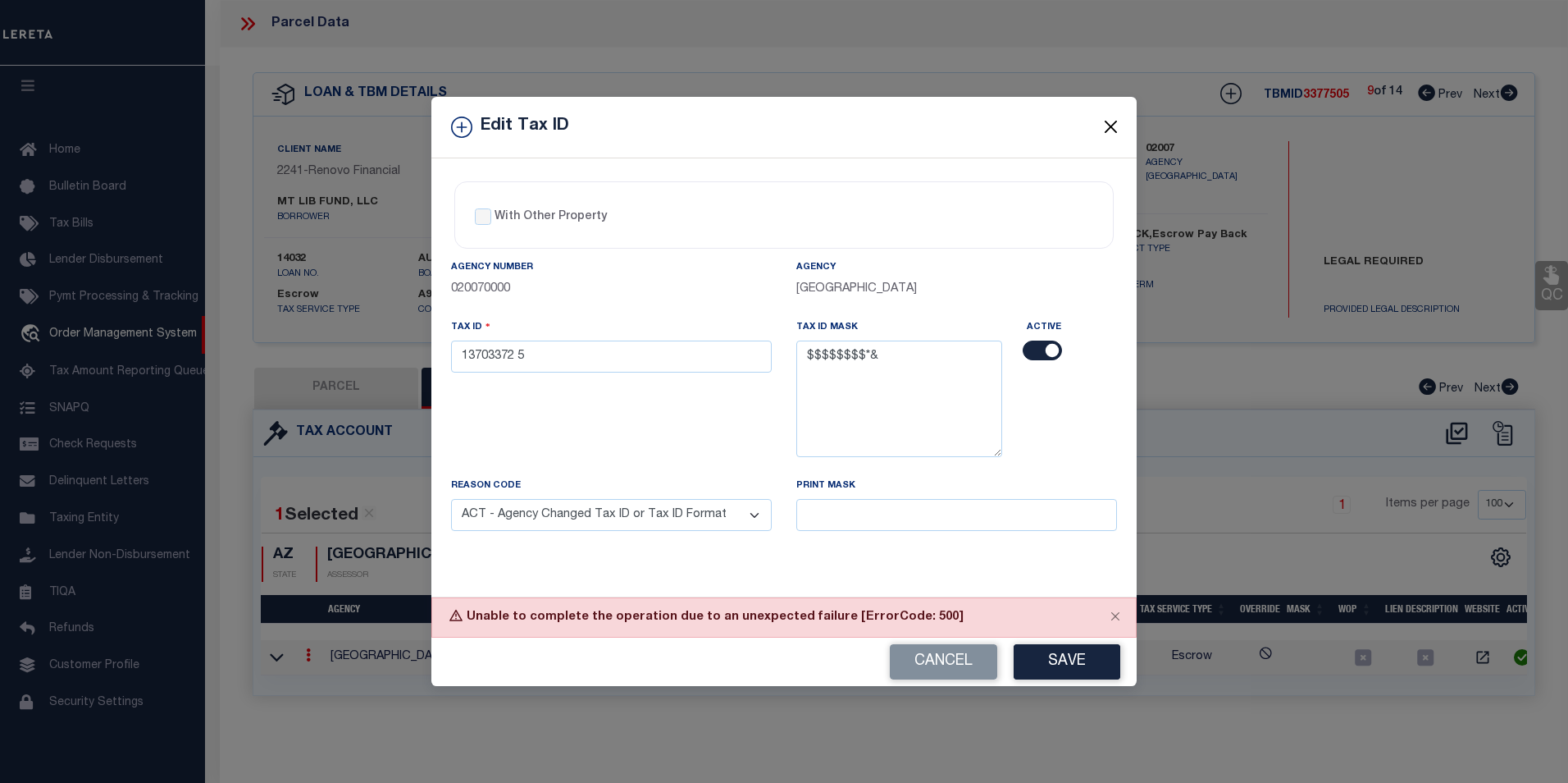
click at [1104, 127] on button "Close" at bounding box center [1111, 127] width 21 height 21
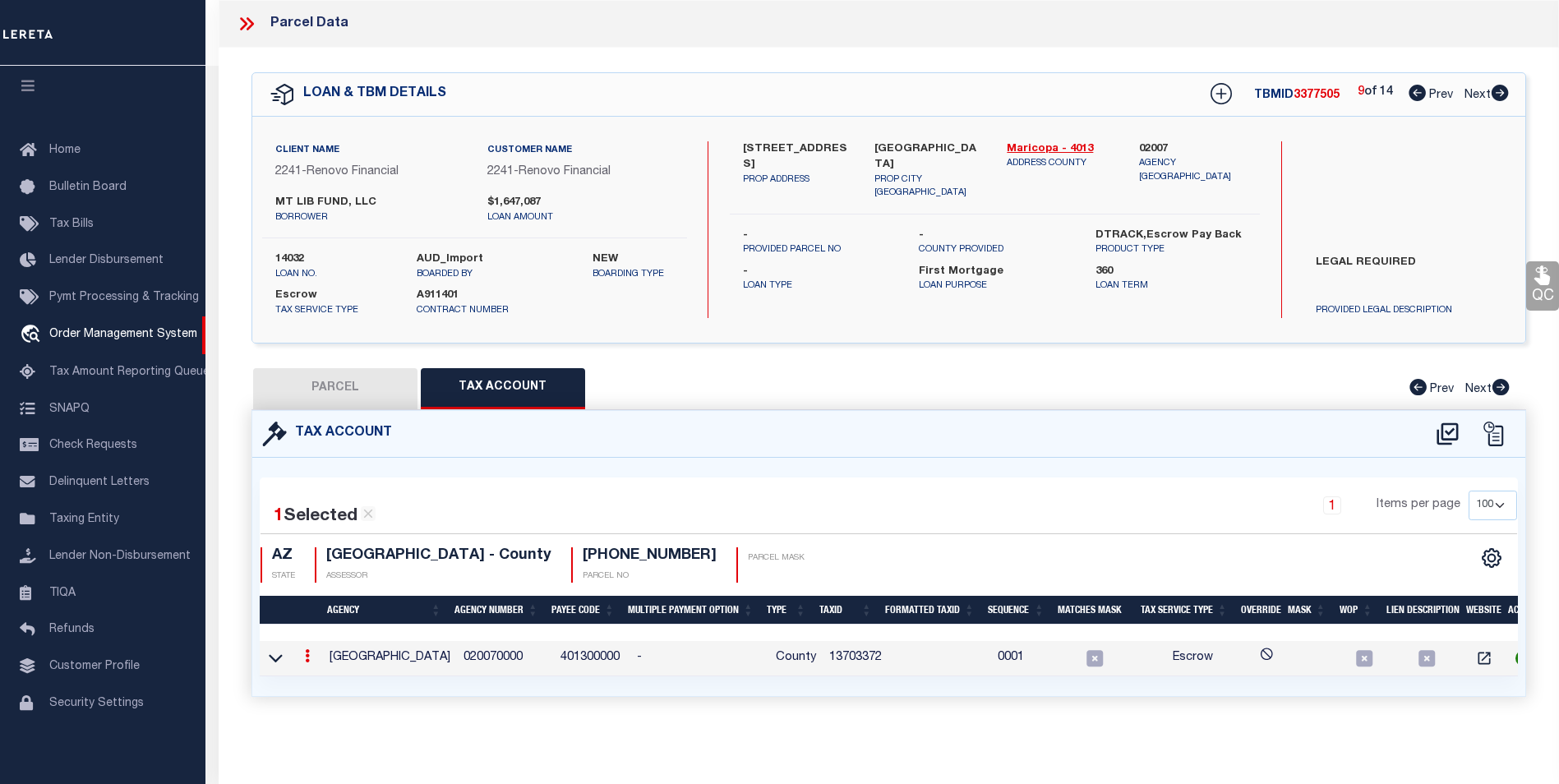
click at [1500, 97] on icon at bounding box center [1501, 92] width 17 height 17
select select "AS"
checkbox input "false"
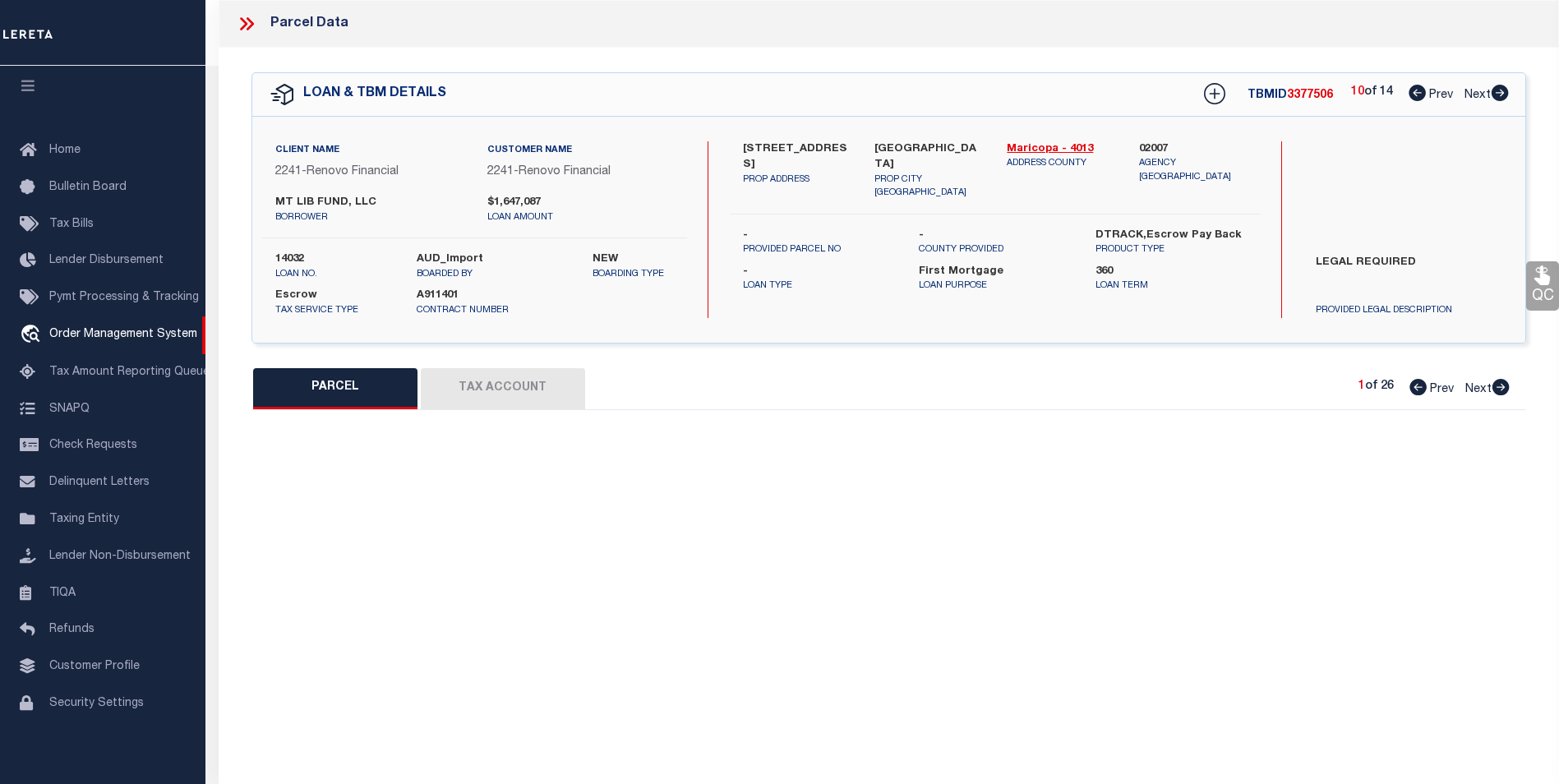
select select "PR"
type input "MT LIB FUND LLC"
type input "1224 E EVERGREEN ST 105"
type input "MESA AZ 85203"
type textarea "LA CASA MESA CONDOMINIUM MCR 327-3 UNIT 0105 TOG WI AN UNDIV 1-86 INT IN THE CO…"
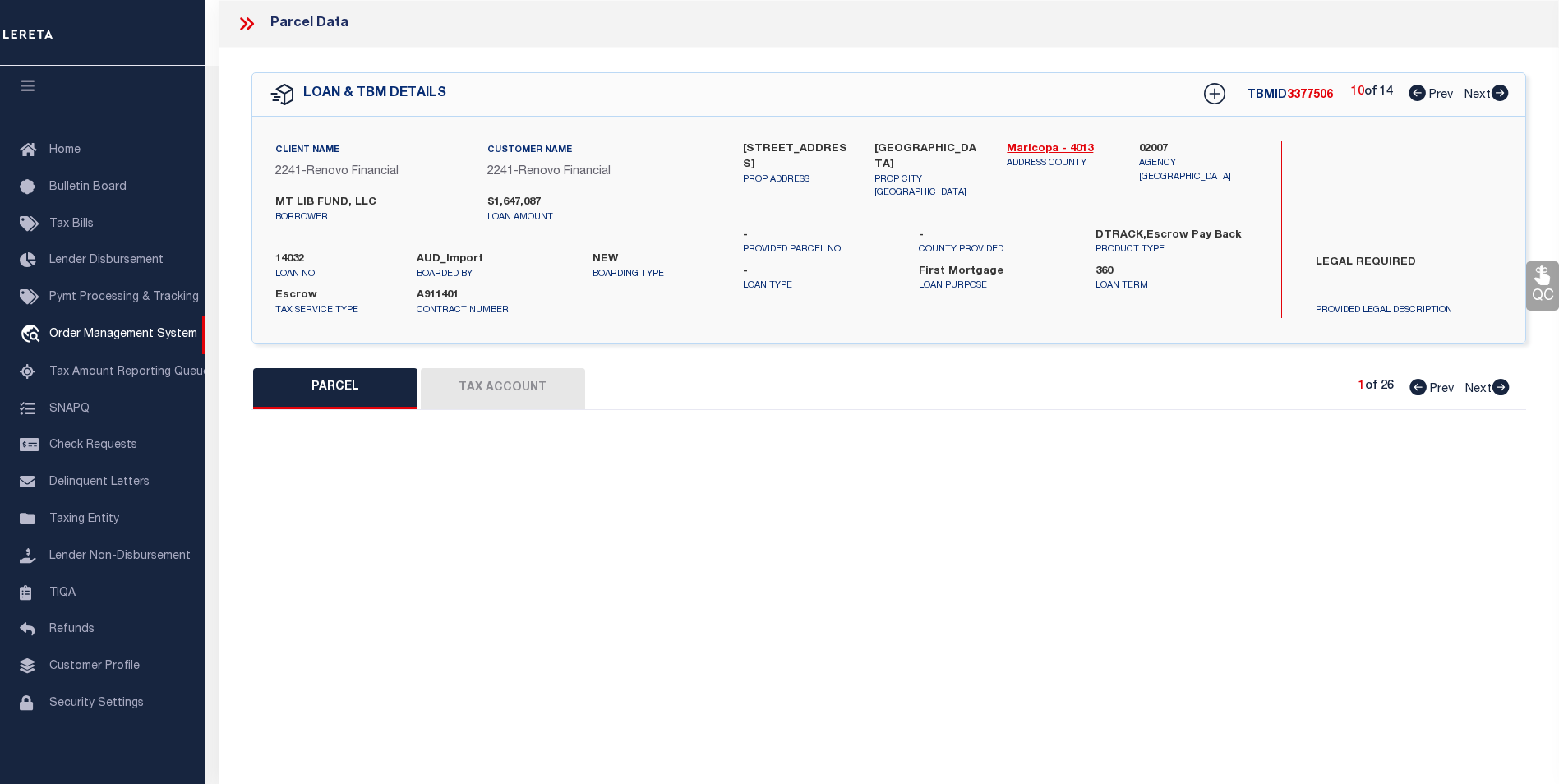
type textarea "High liability loan. Please provide a complete legal description."
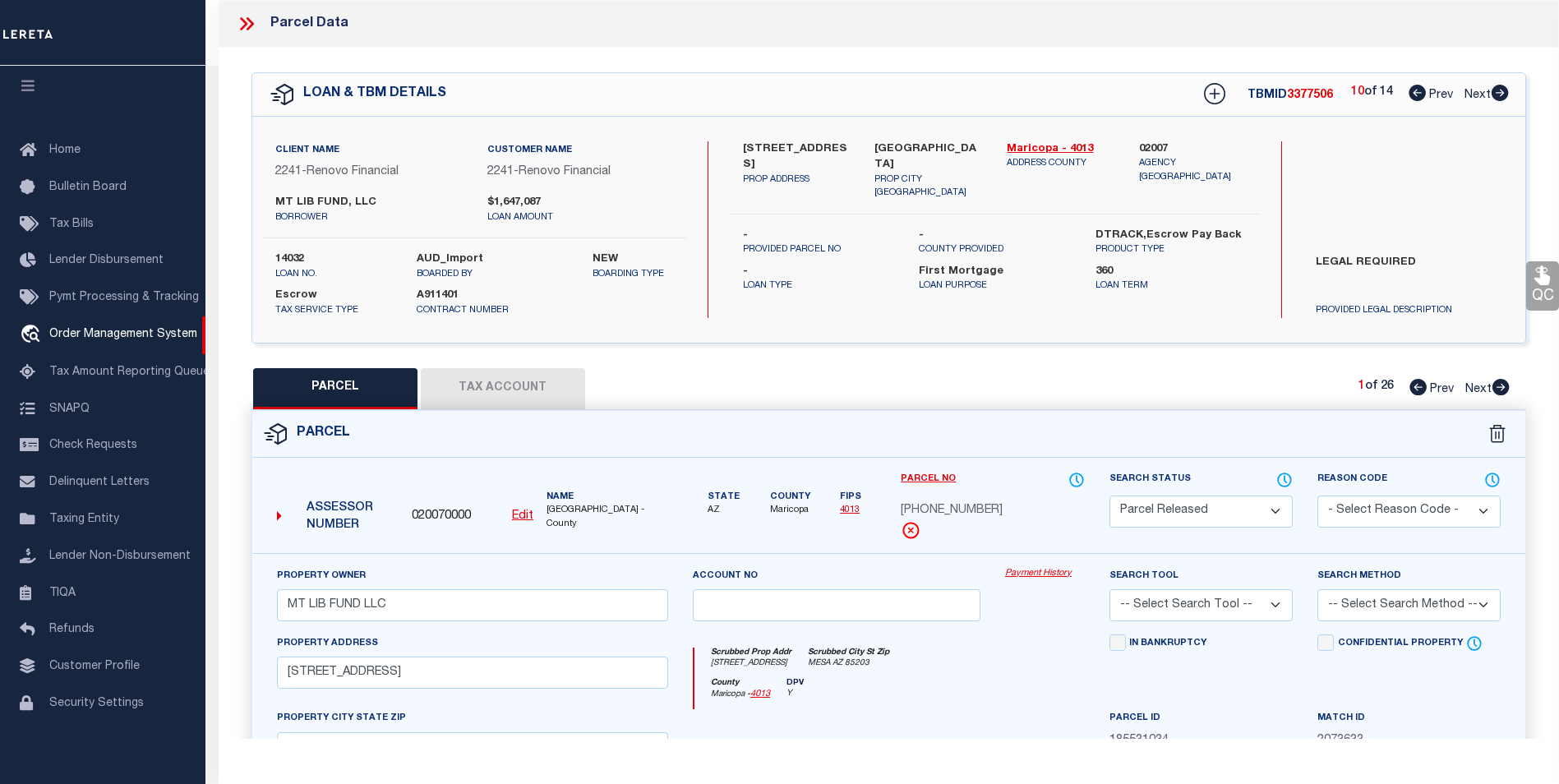
click at [1500, 97] on icon at bounding box center [1501, 92] width 17 height 17
select select "AS"
checkbox input "false"
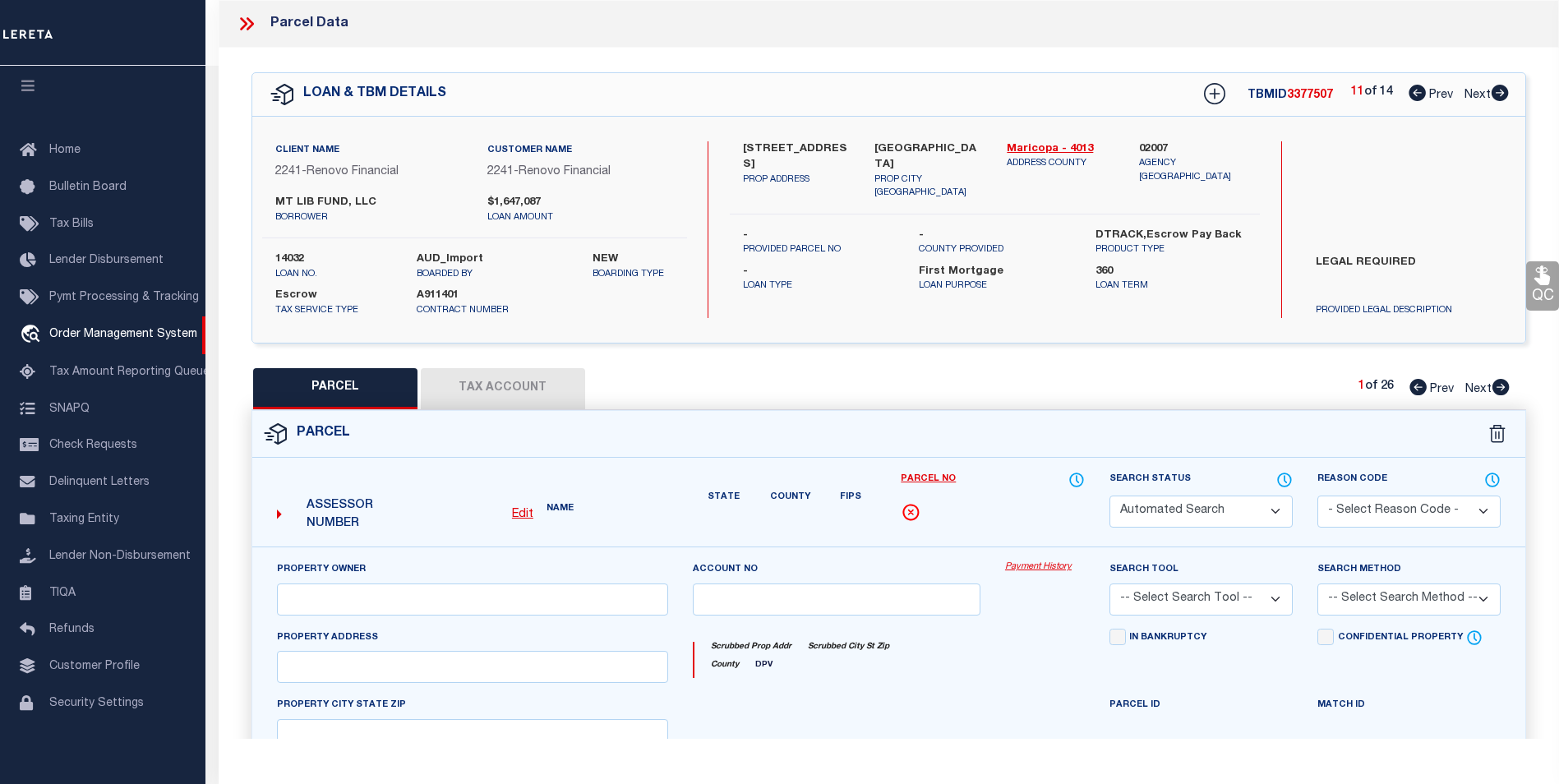
select select "PR"
type input "MT LIB FUND LLC"
type input "1224 E EVERGREEN ST 105"
type input "MESA AZ 85203"
type textarea "LA CASA MESA CONDOMINIUM MCR 327-3 UNIT 0105 TOG WI AN UNDIV 1-86 INT IN THE CO…"
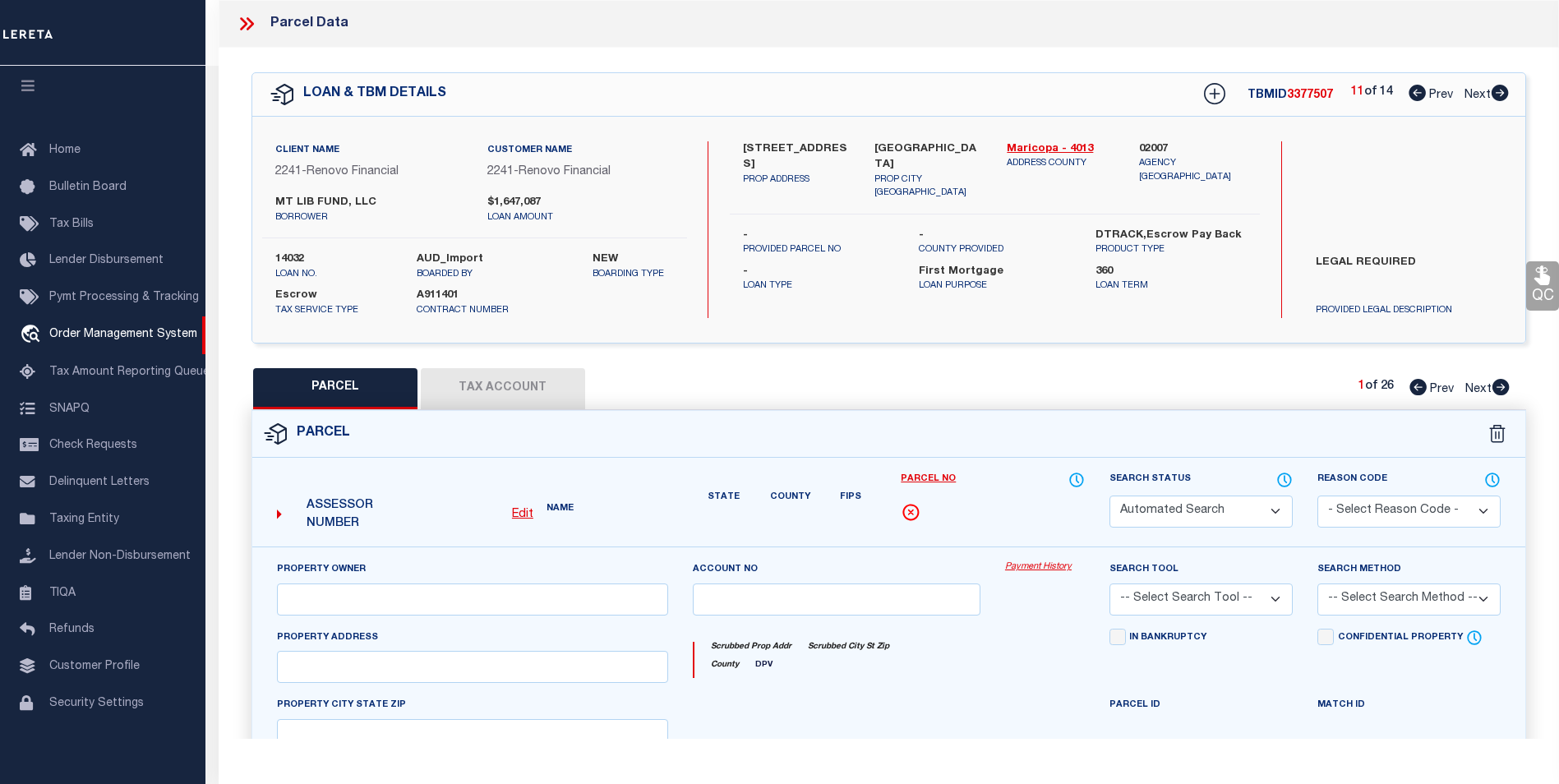
type textarea "High liability loan. Please provide a complete legal description."
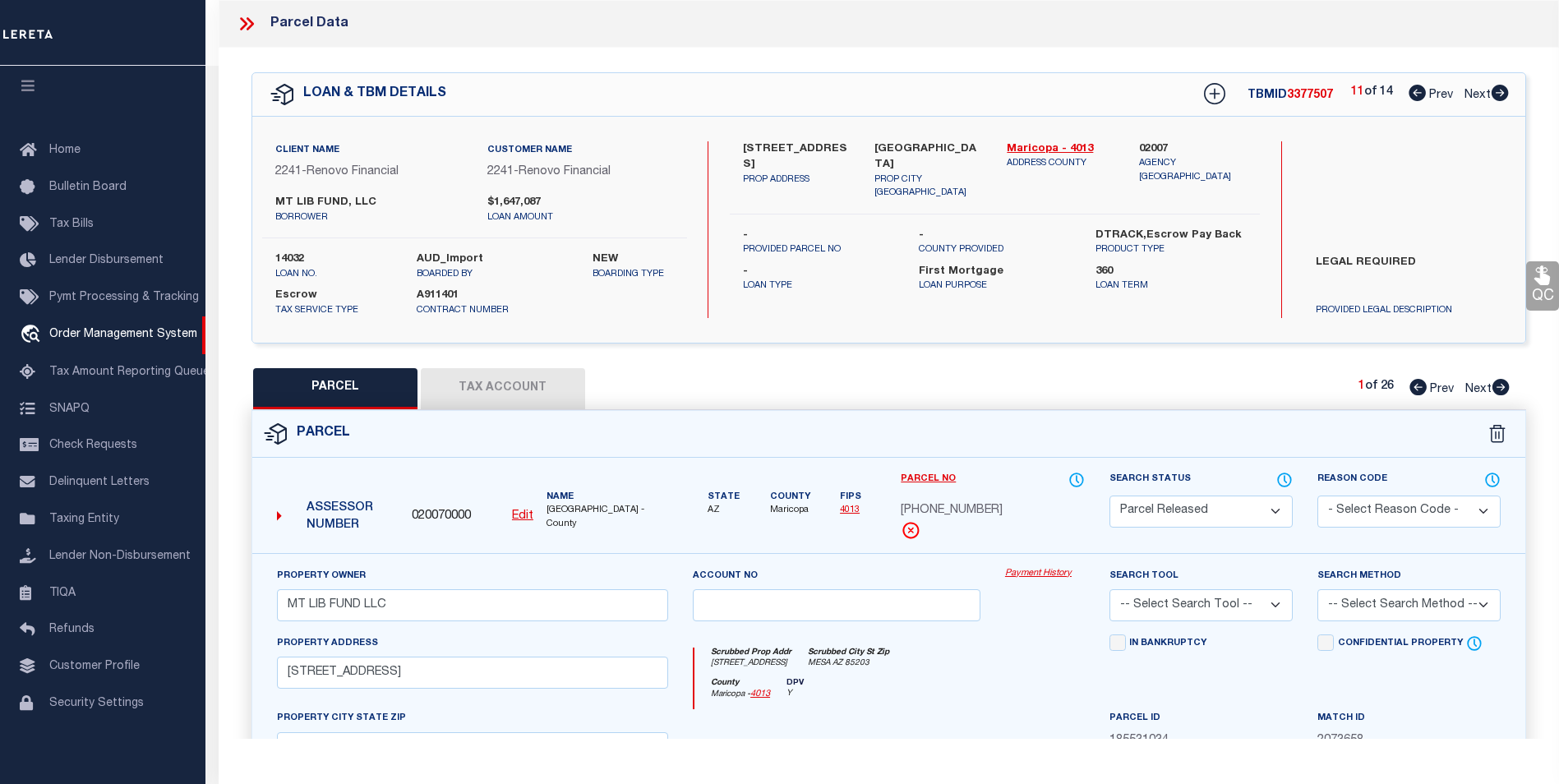
click at [1500, 97] on icon at bounding box center [1501, 92] width 17 height 17
select select "AS"
checkbox input "false"
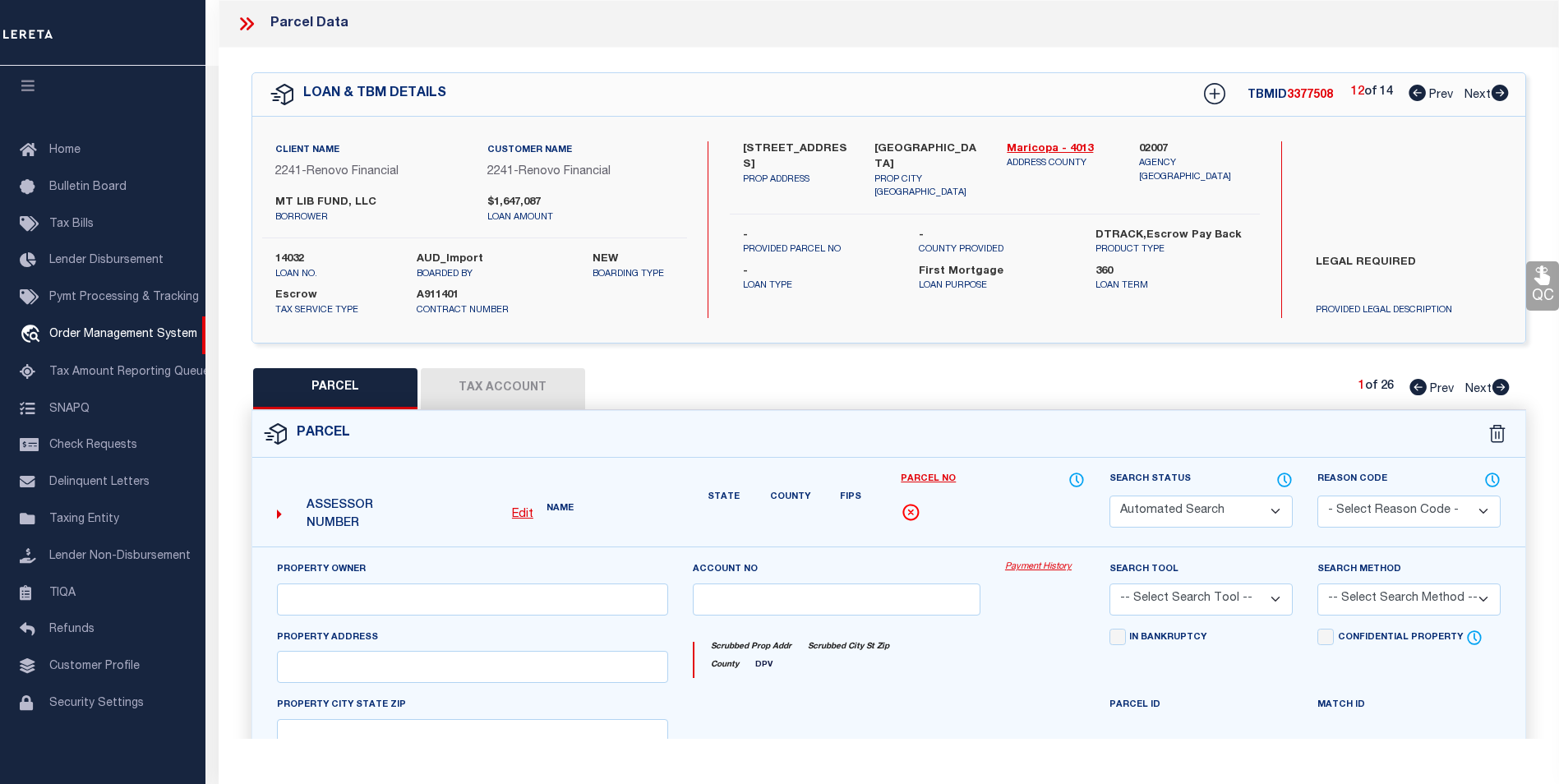
select select "PR"
type input "MT LIB FUND LLC"
type input "1224 E EVERGREEN ST 105"
type input "MESA AZ 85203"
type textarea "LA CASA MESA CONDOMINIUM MCR 327-3 UNIT 0105 TOG WI AN UNDIV 1-86 INT IN THE CO…"
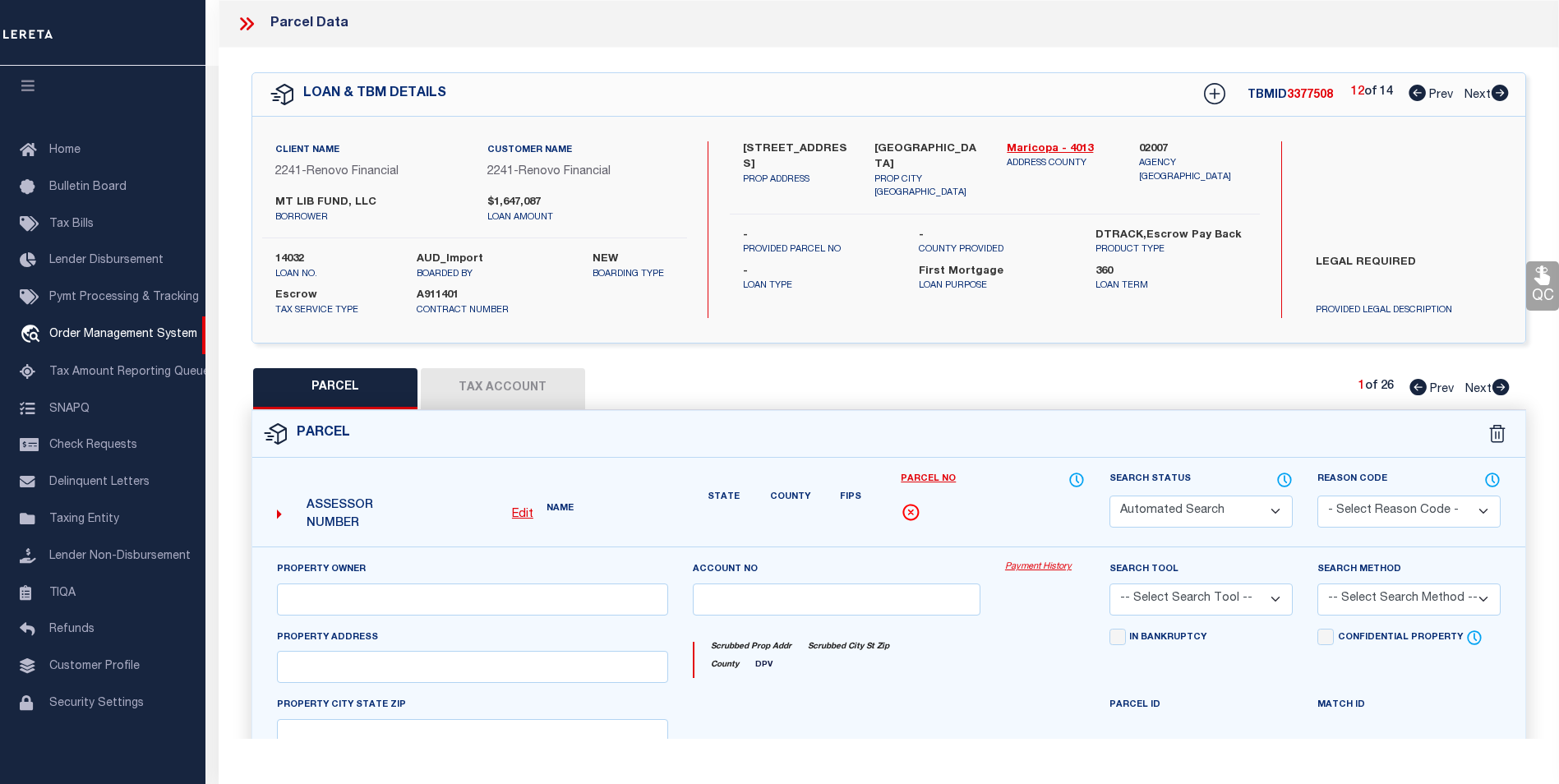
type textarea "Renovo client legal required."
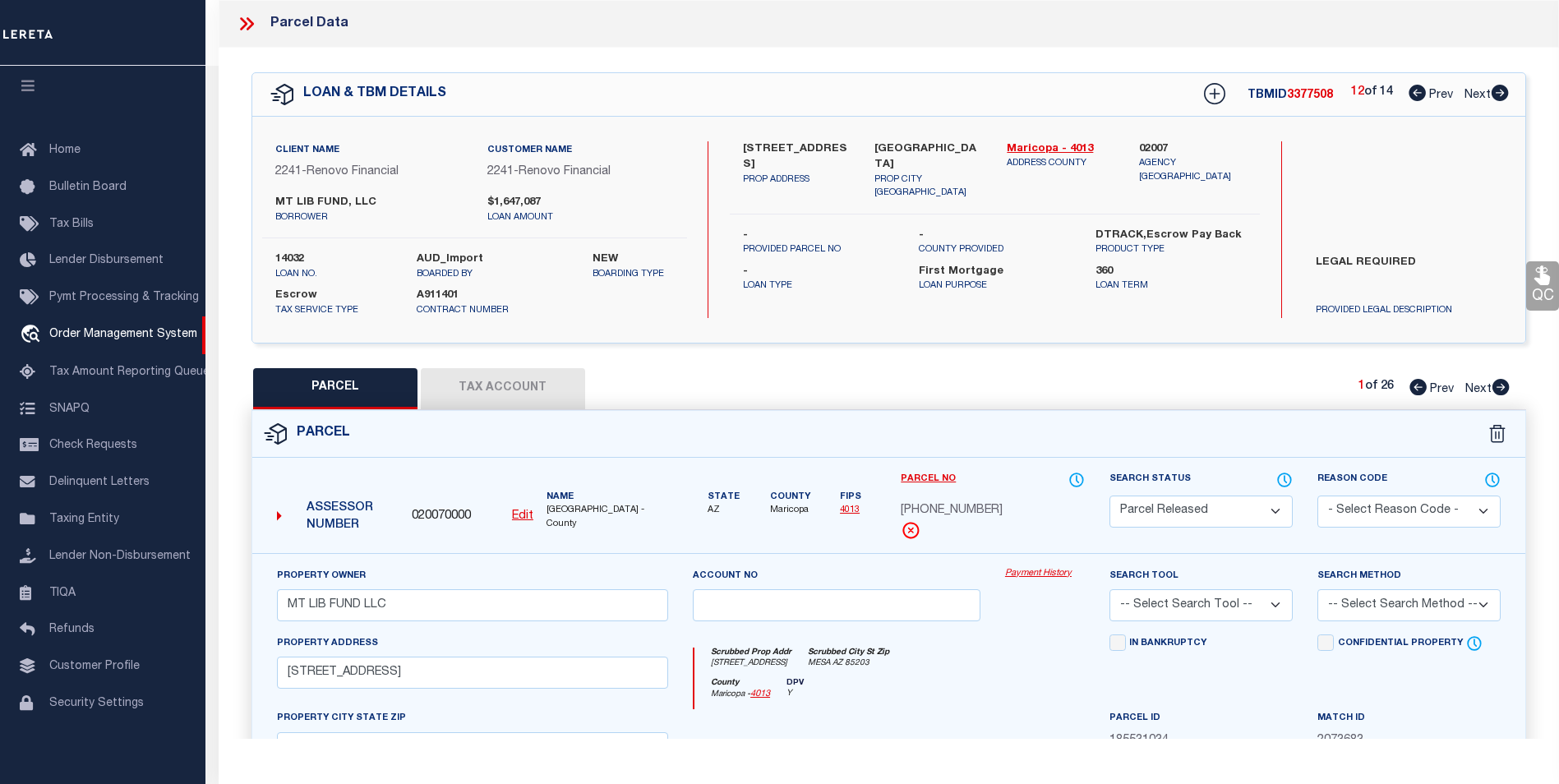
click at [1500, 97] on icon at bounding box center [1501, 92] width 17 height 17
select select "AS"
checkbox input "false"
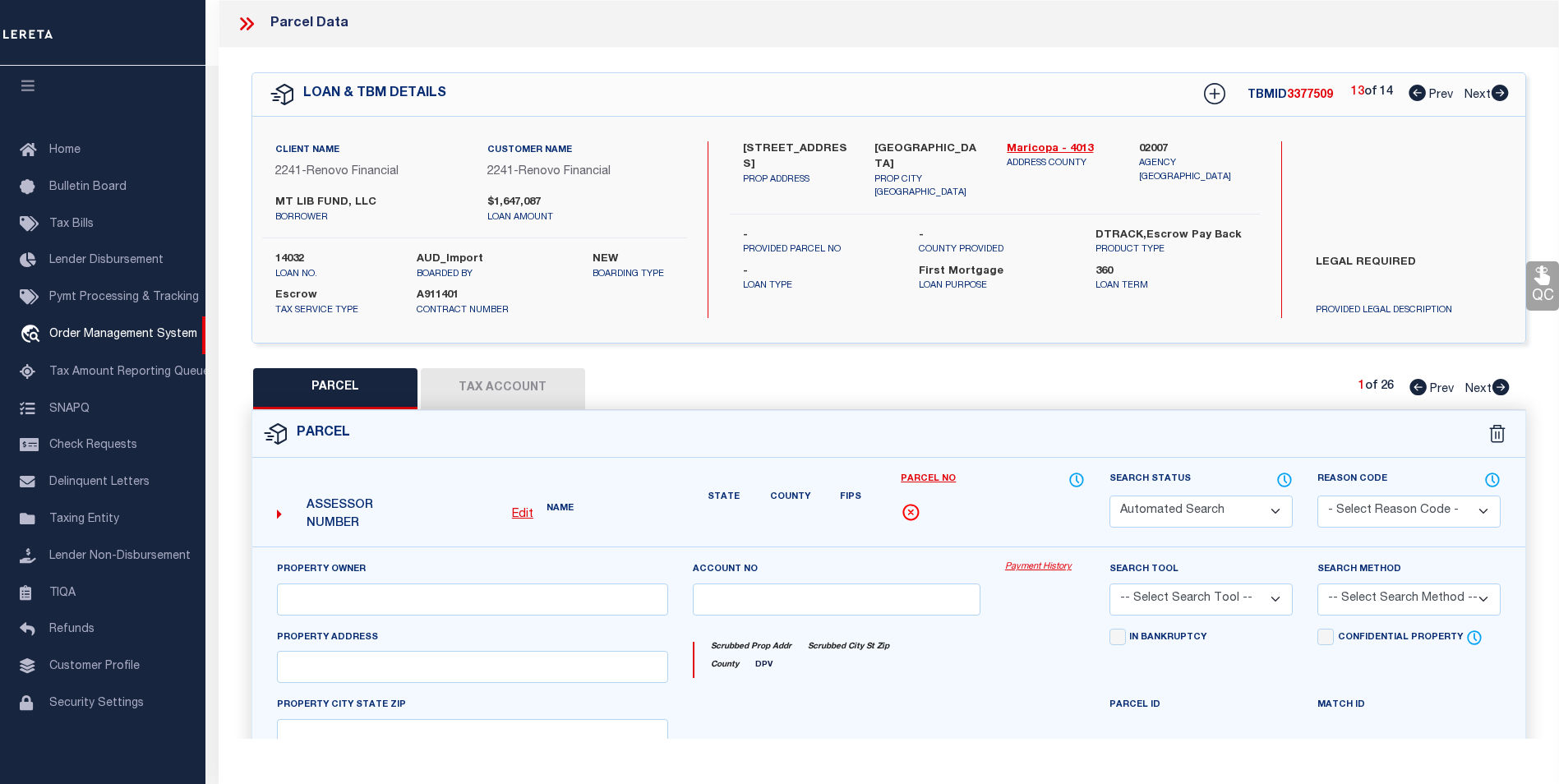
select select "PR"
type input "MT LIB FUND LLC"
type input "1224 E EVERGREEN ST 105"
type input "MESA AZ 85203"
type textarea "LA CASA MESA CONDOMINIUM MCR 327-3 UNIT 0105 TOG WI AN UNDIV 1-86 INT IN THE CO…"
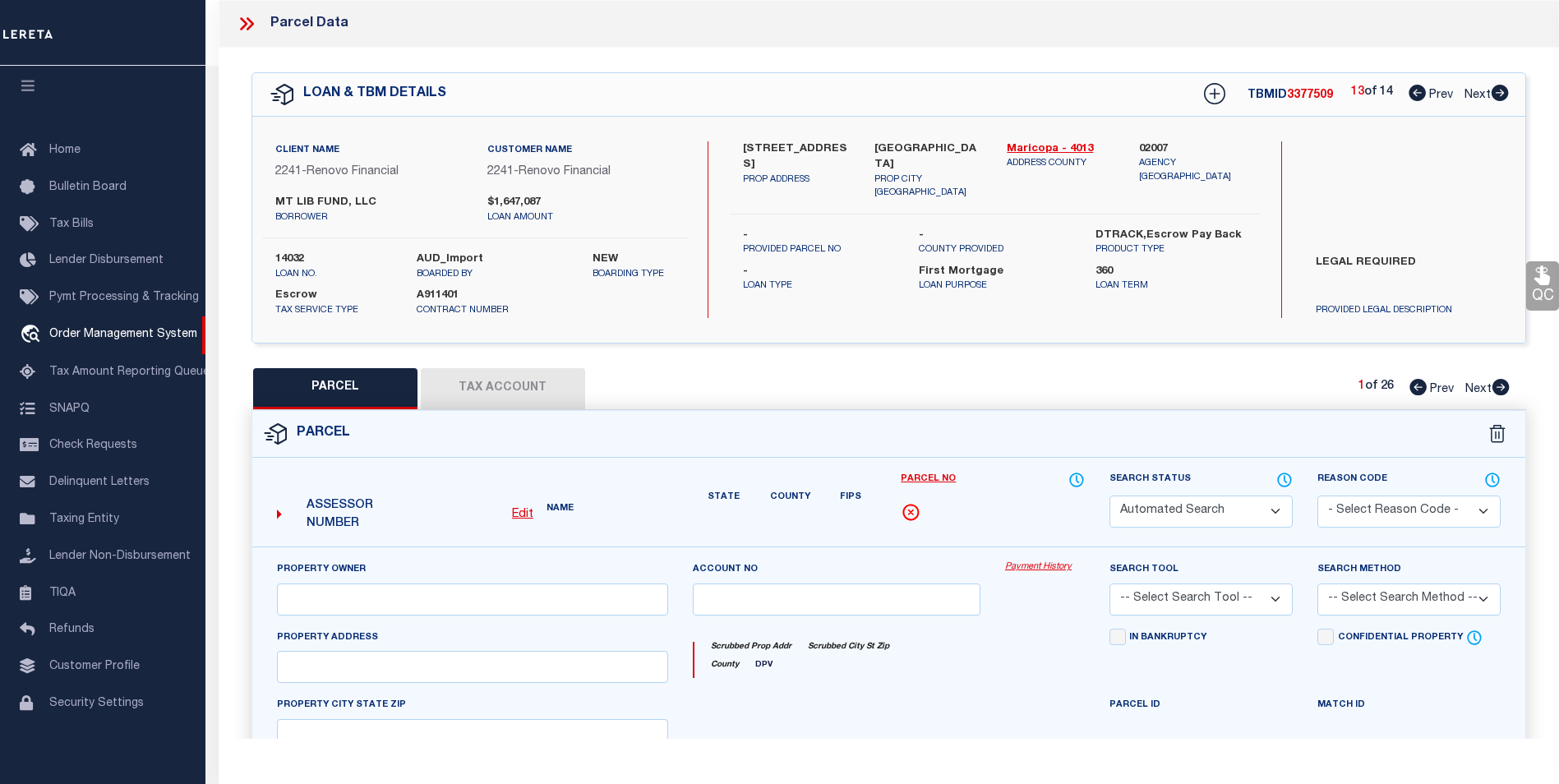
type textarea "High liability loan. Please provide a complete legal description."
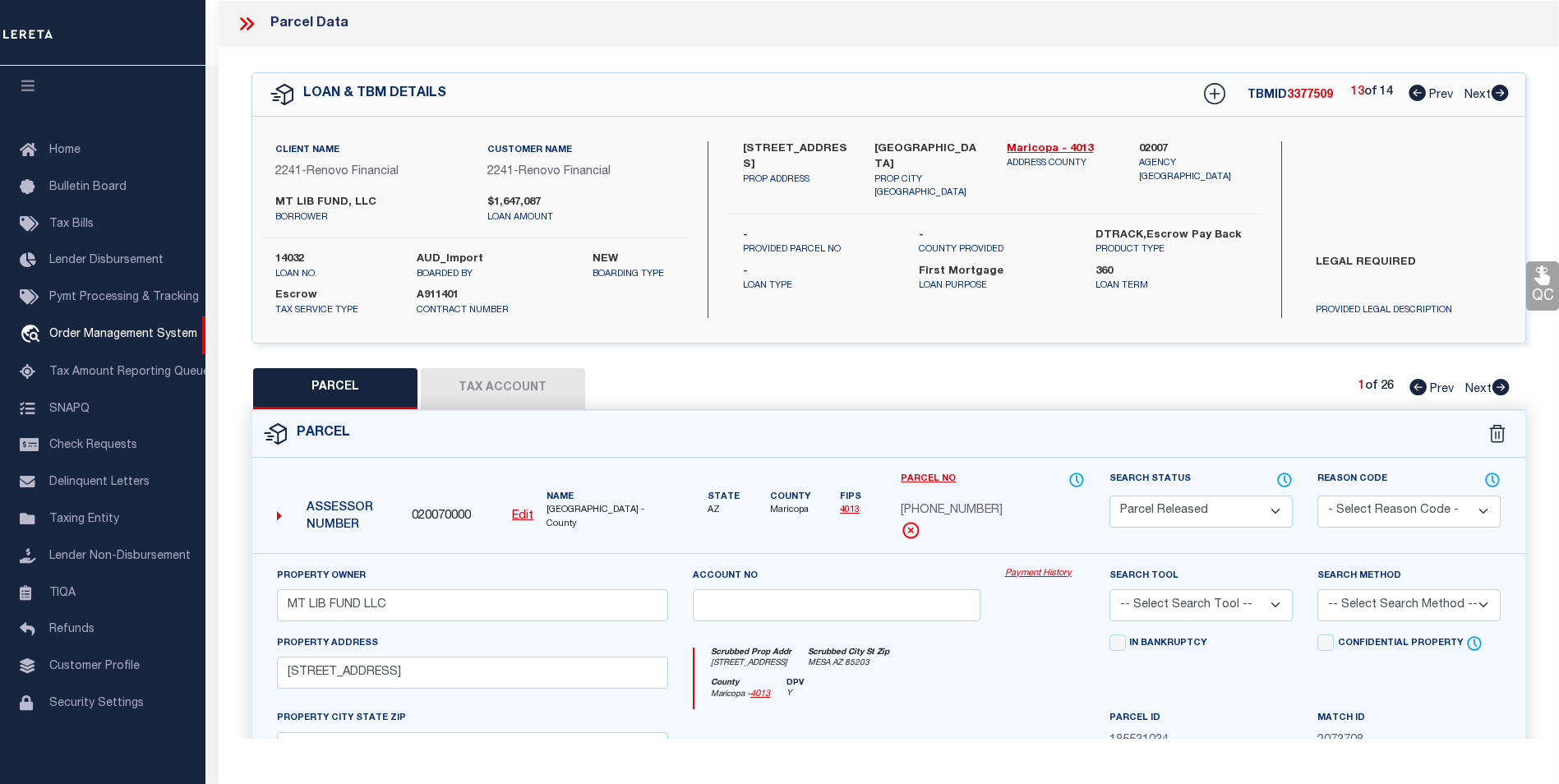
click at [1500, 97] on icon at bounding box center [1501, 92] width 17 height 17
select select "AS"
checkbox input "false"
click at [1500, 97] on icon at bounding box center [1501, 92] width 17 height 17
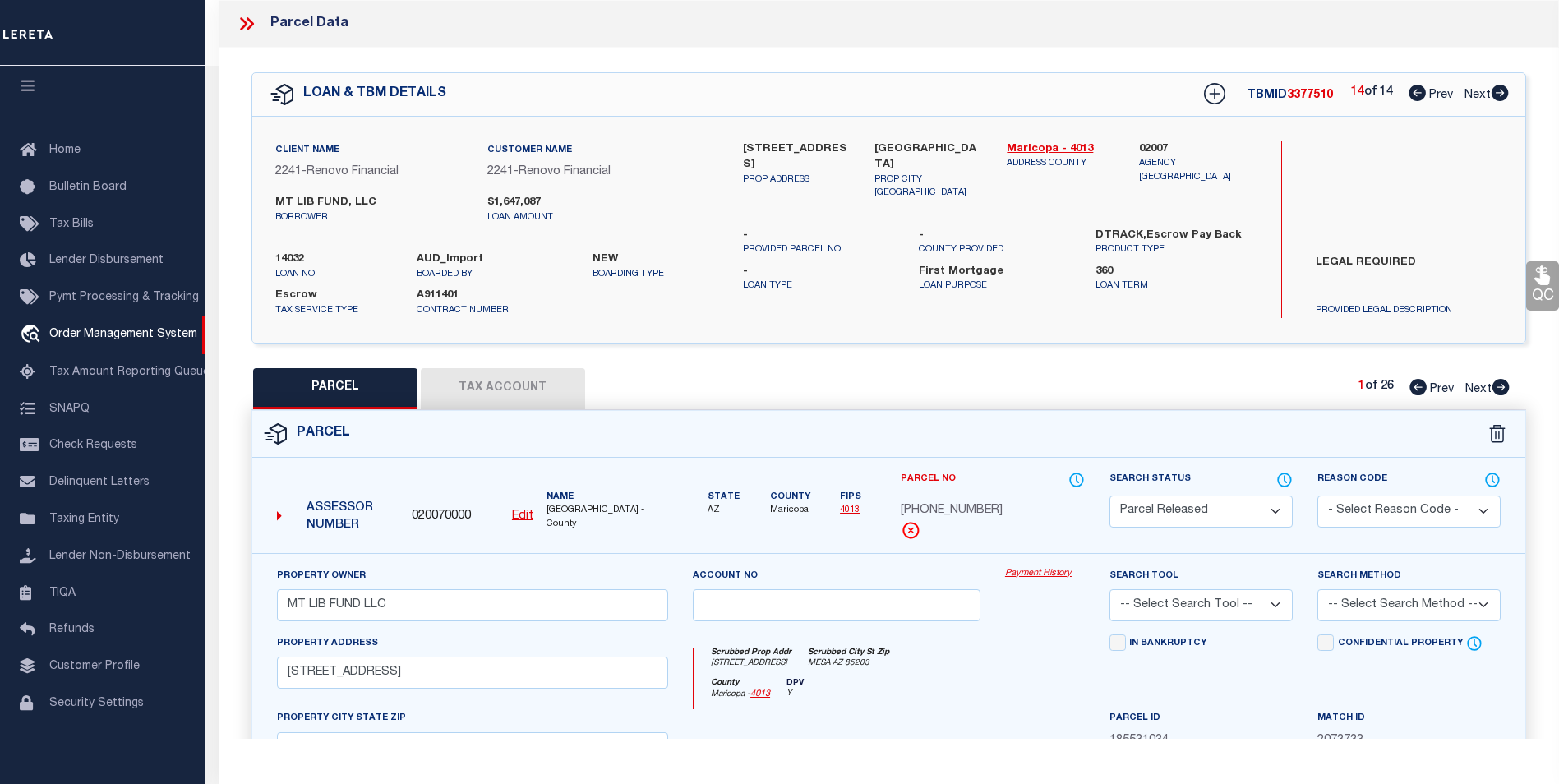
click at [1500, 97] on icon at bounding box center [1501, 92] width 17 height 17
click at [1400, 101] on div "14 of 14 Prev Next" at bounding box center [1430, 94] width 157 height 21
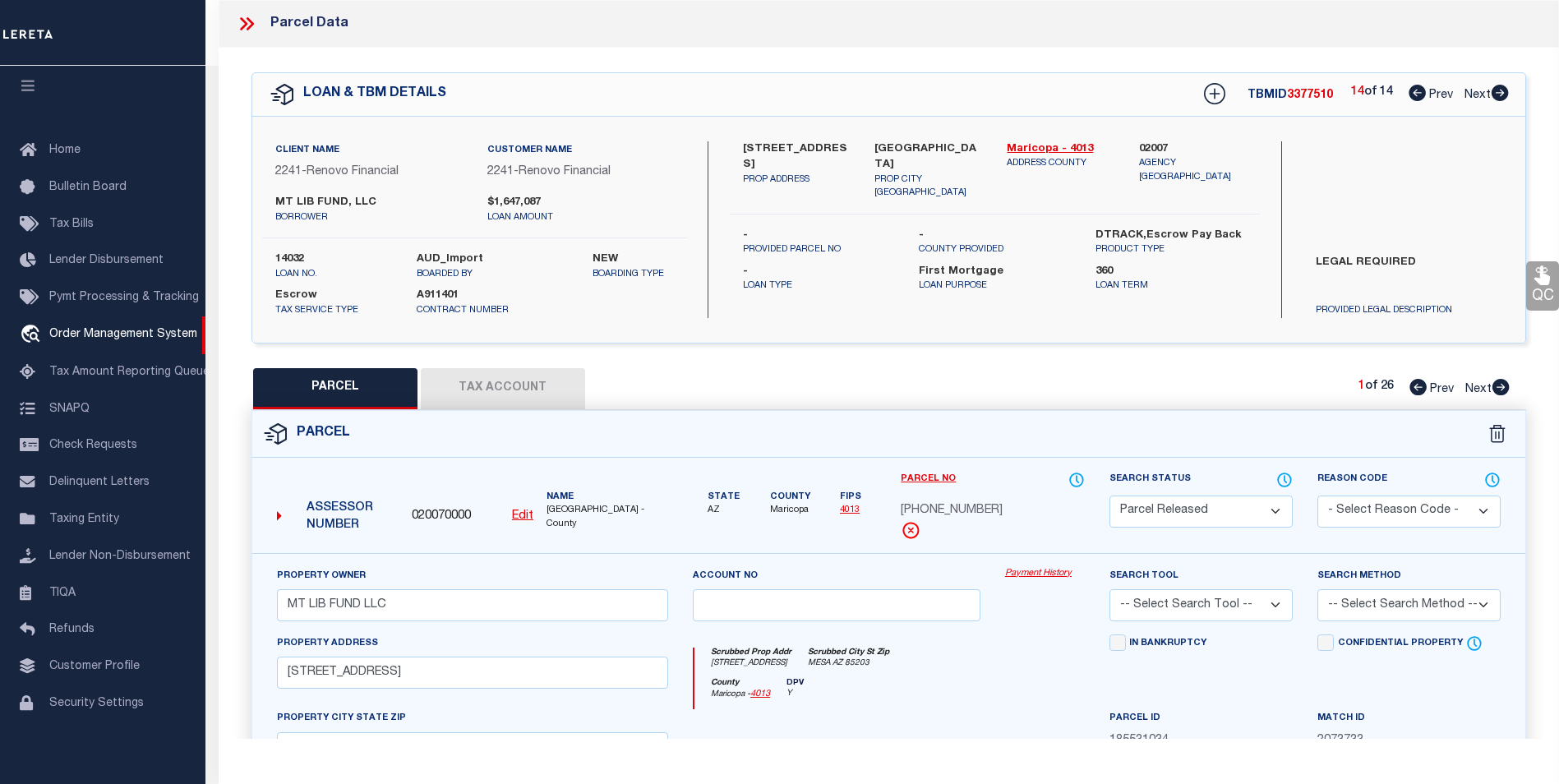
click at [1404, 99] on div "14 of 14 Prev Next" at bounding box center [1430, 94] width 157 height 21
click at [1506, 390] on icon at bounding box center [1502, 387] width 17 height 17
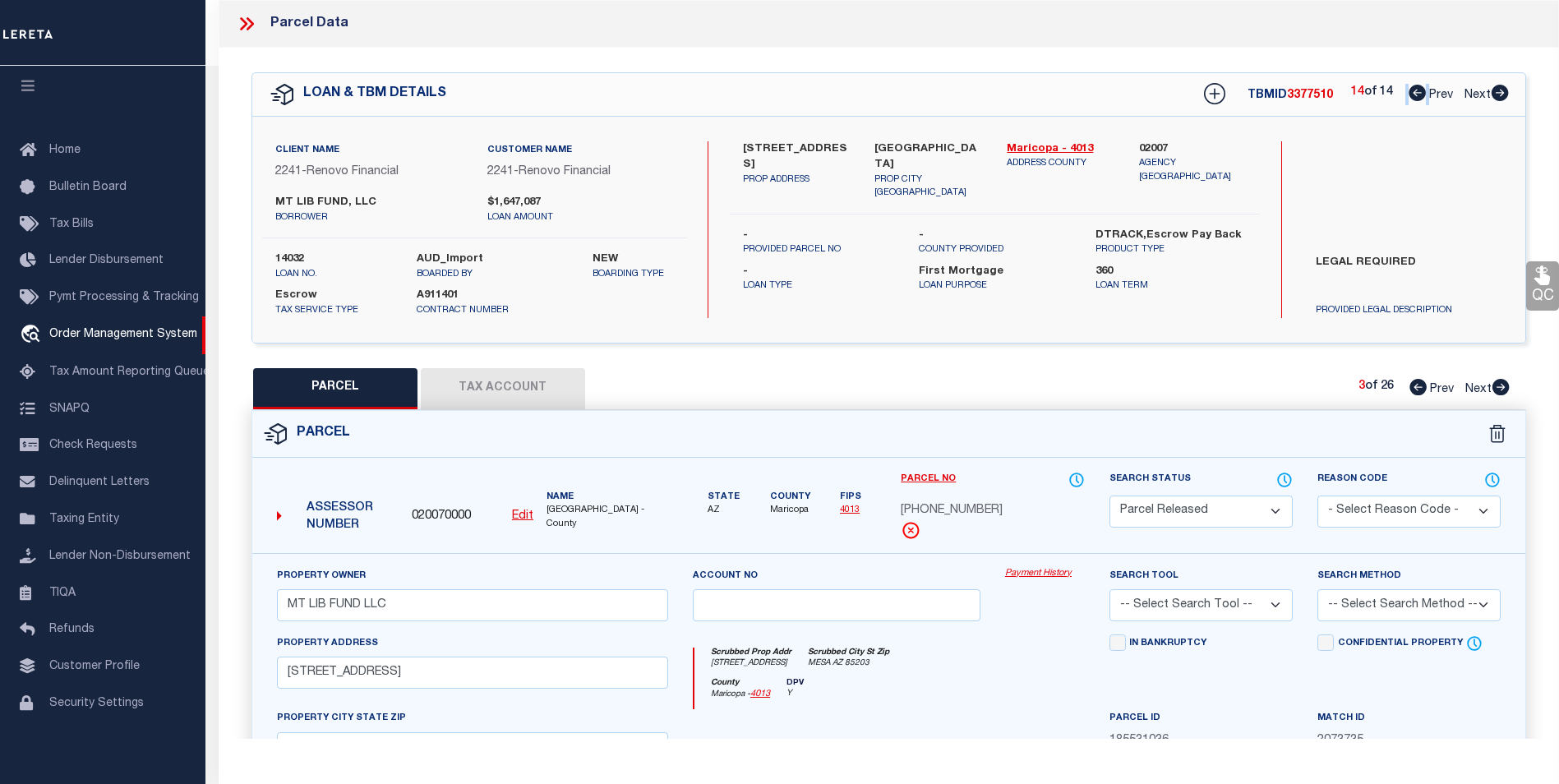
click at [1506, 390] on icon at bounding box center [1502, 387] width 17 height 17
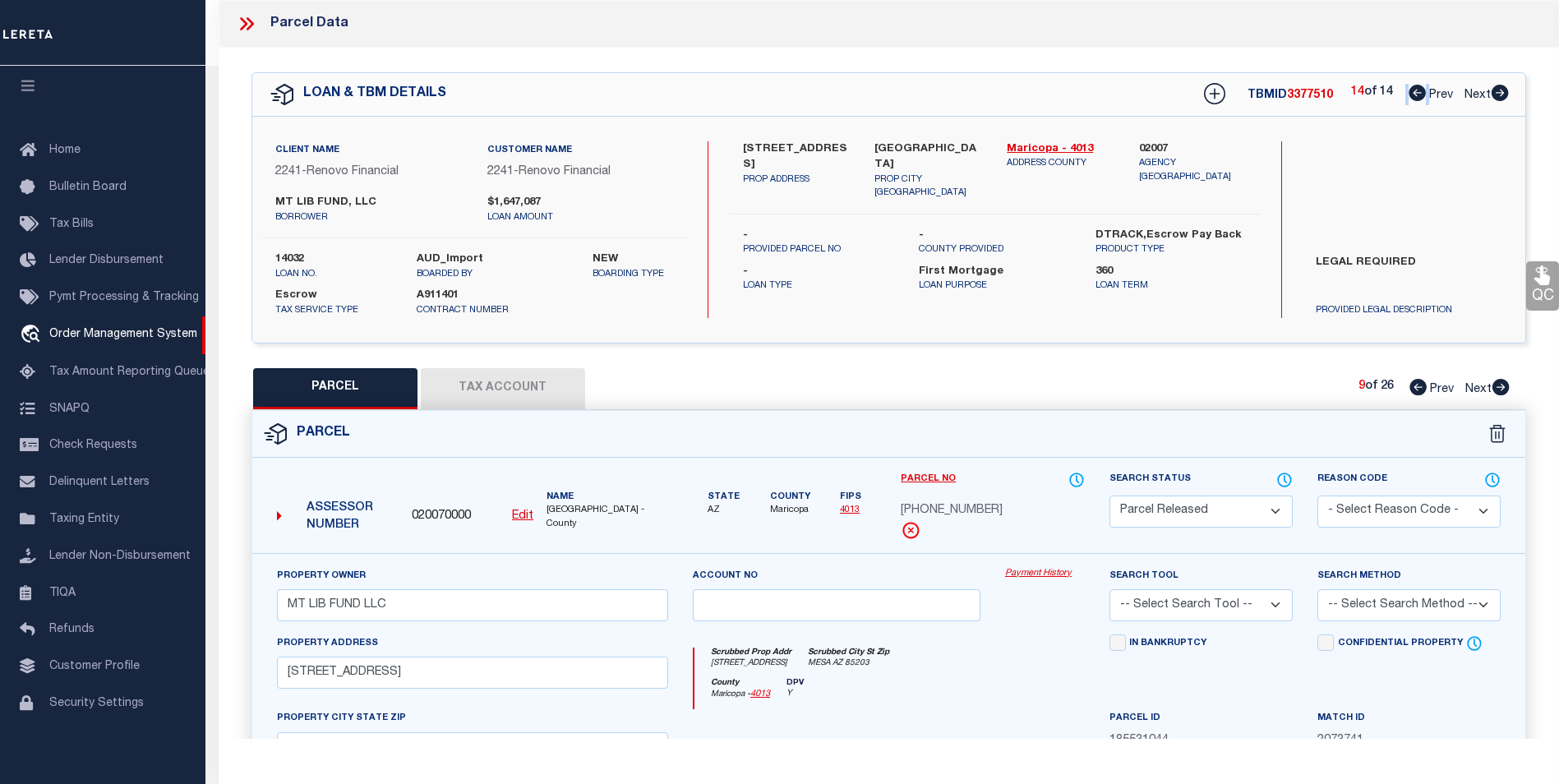
click at [1506, 390] on icon at bounding box center [1502, 387] width 17 height 17
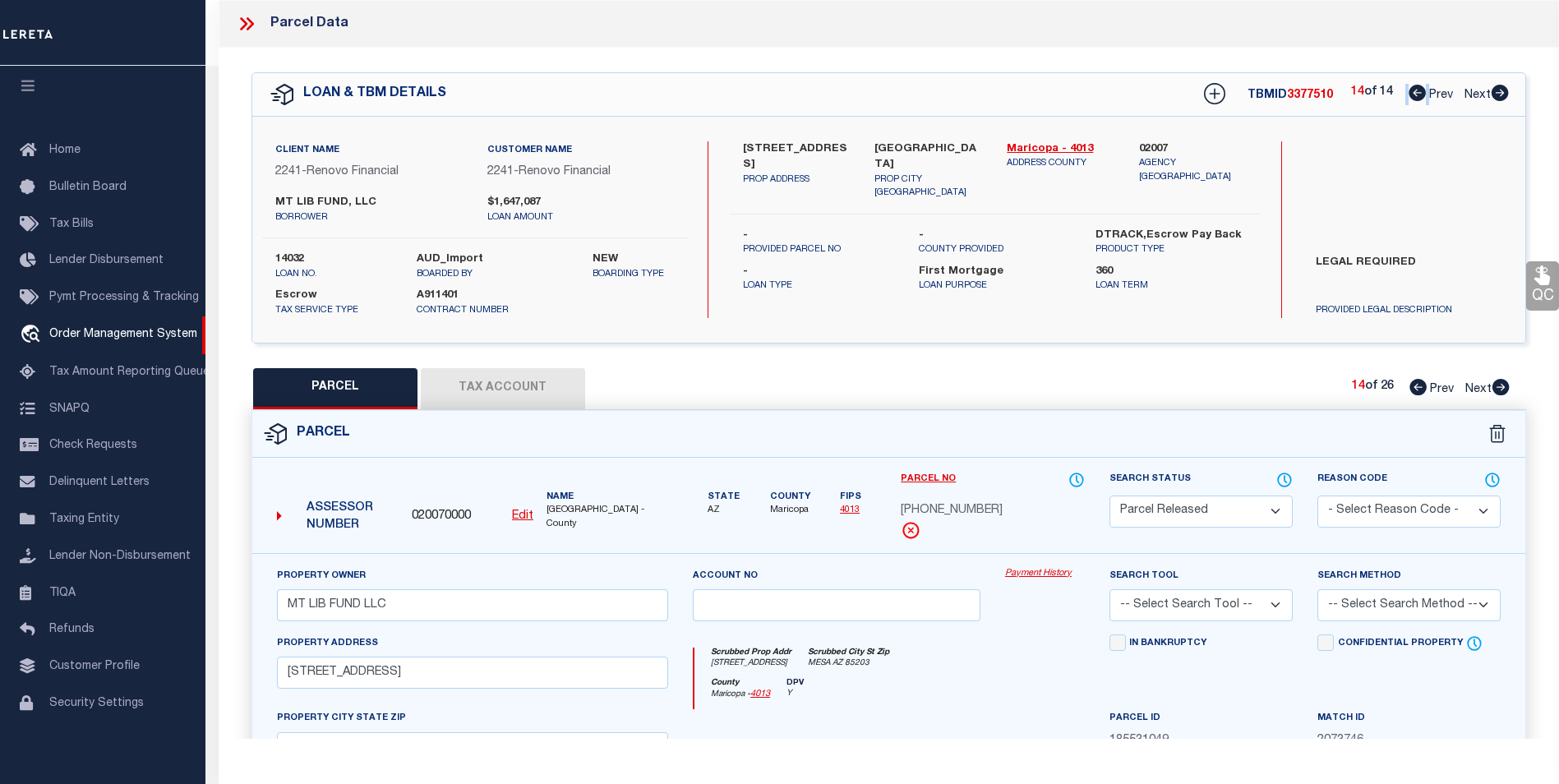
click at [1506, 390] on icon at bounding box center [1502, 387] width 17 height 17
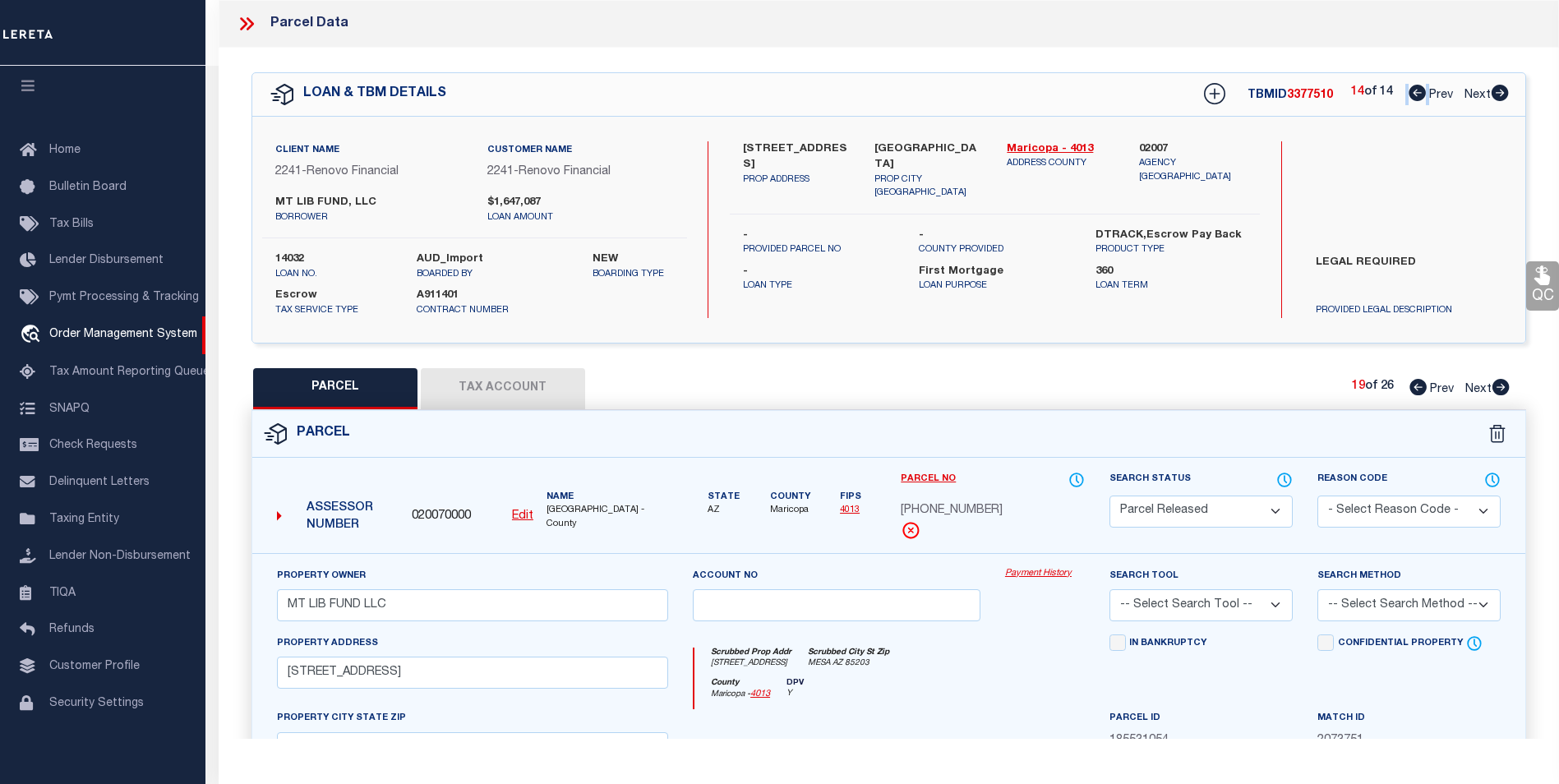
click at [1506, 390] on icon at bounding box center [1502, 387] width 17 height 17
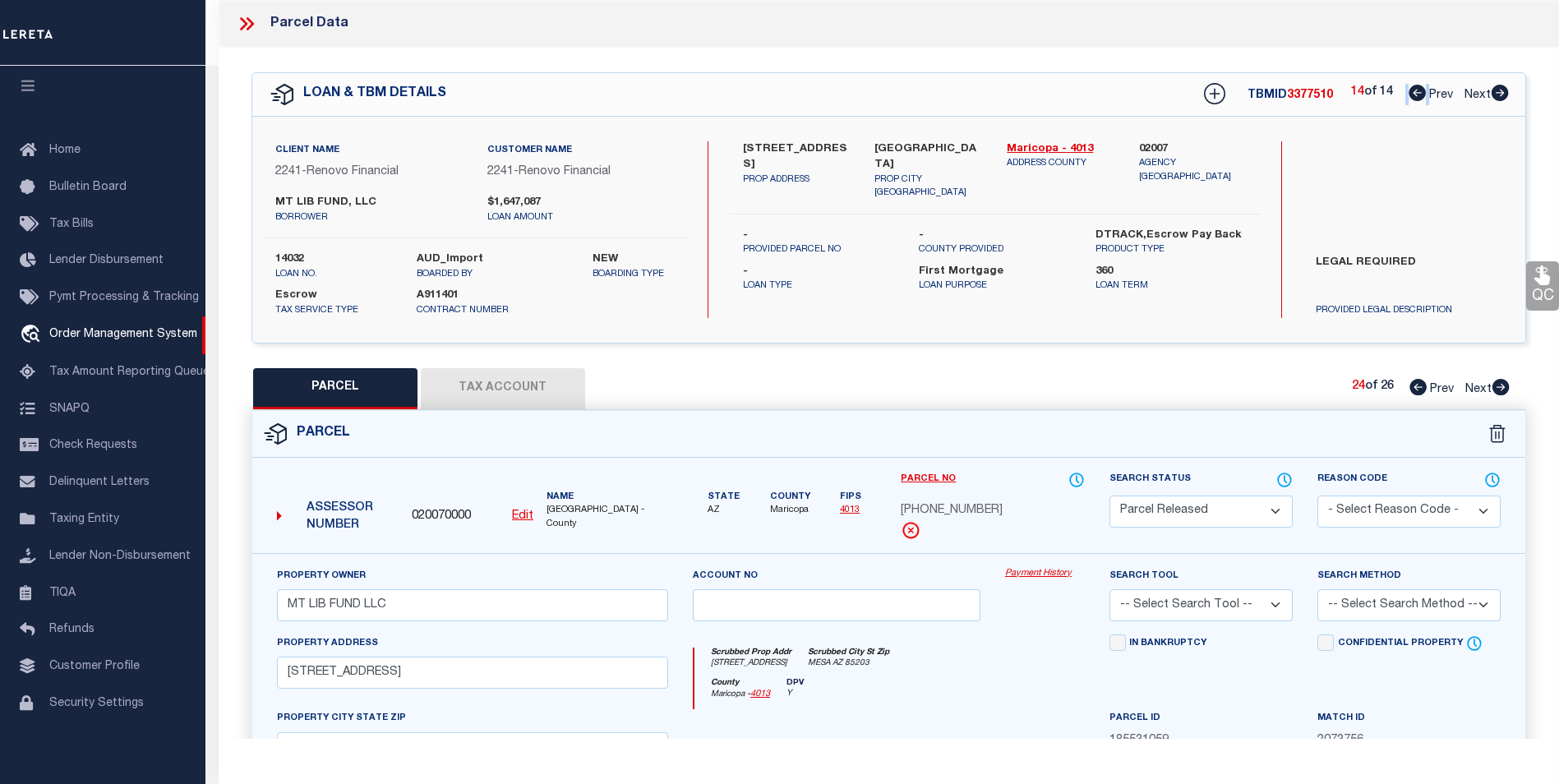
click at [1506, 390] on icon at bounding box center [1502, 387] width 17 height 17
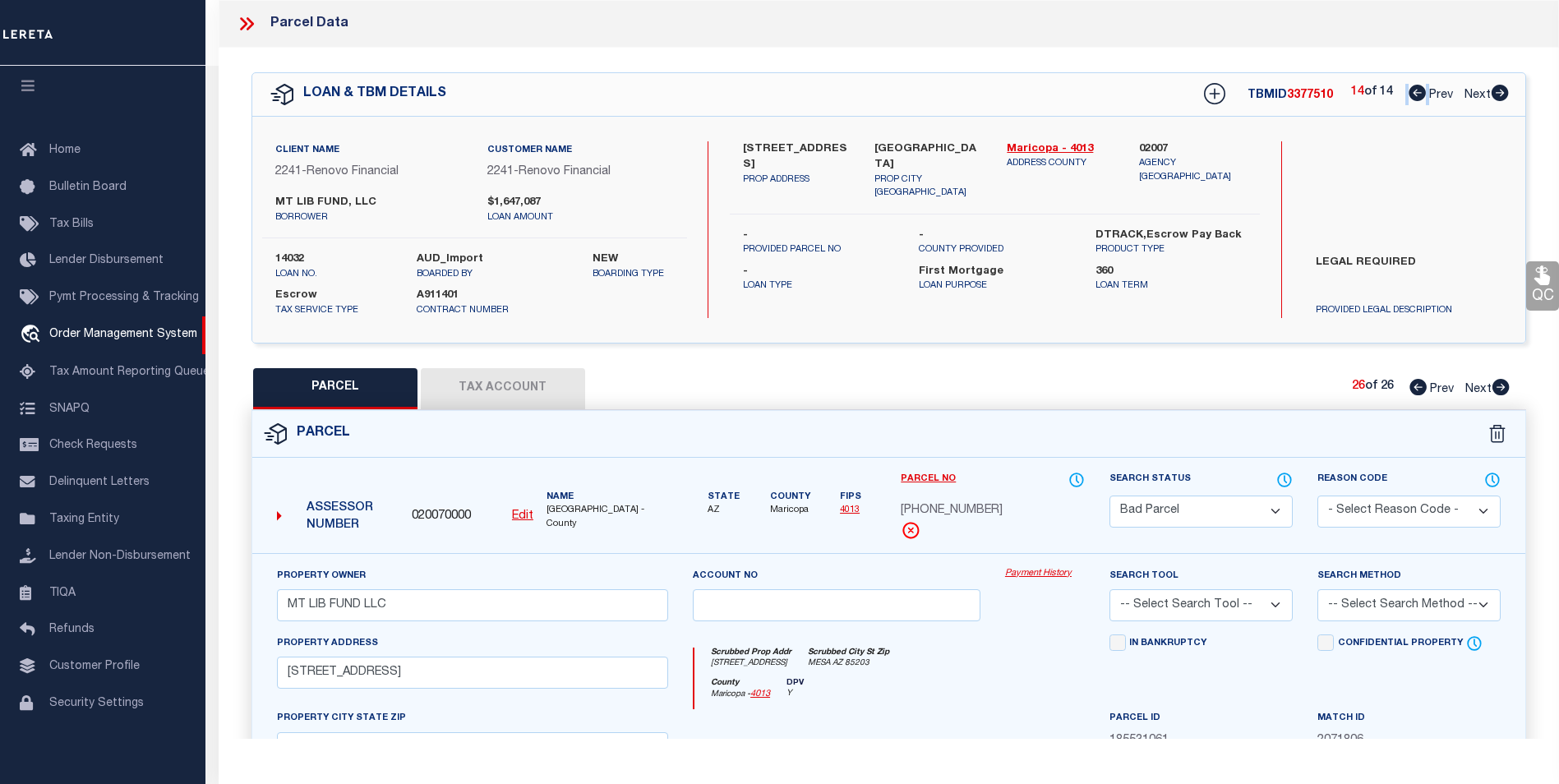
click at [1506, 390] on icon at bounding box center [1502, 387] width 17 height 17
click at [506, 390] on button "Tax Account" at bounding box center [502, 389] width 164 height 41
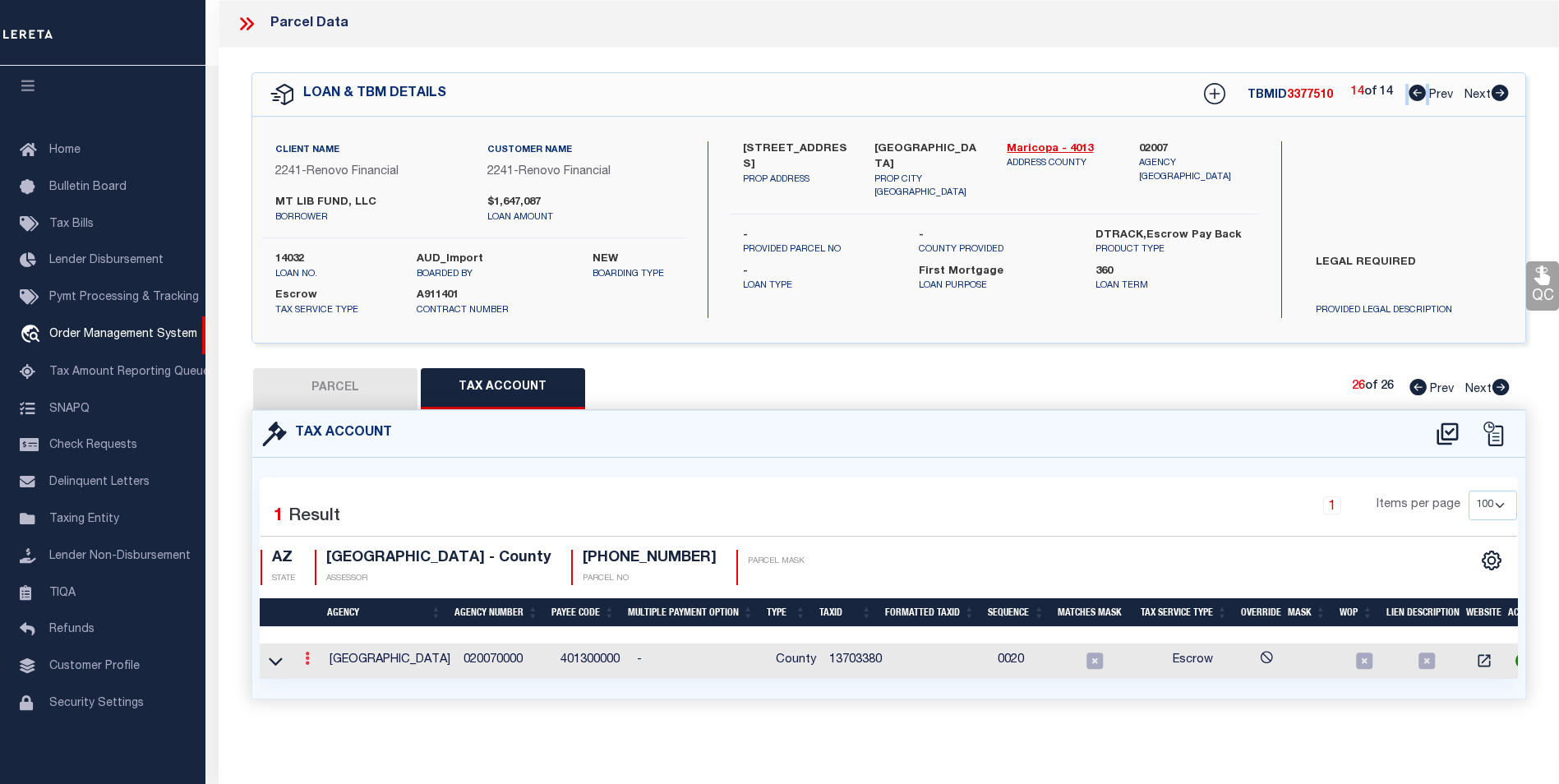
click at [305, 665] on icon at bounding box center [307, 659] width 5 height 14
click at [322, 679] on icon "" at bounding box center [325, 683] width 13 height 13
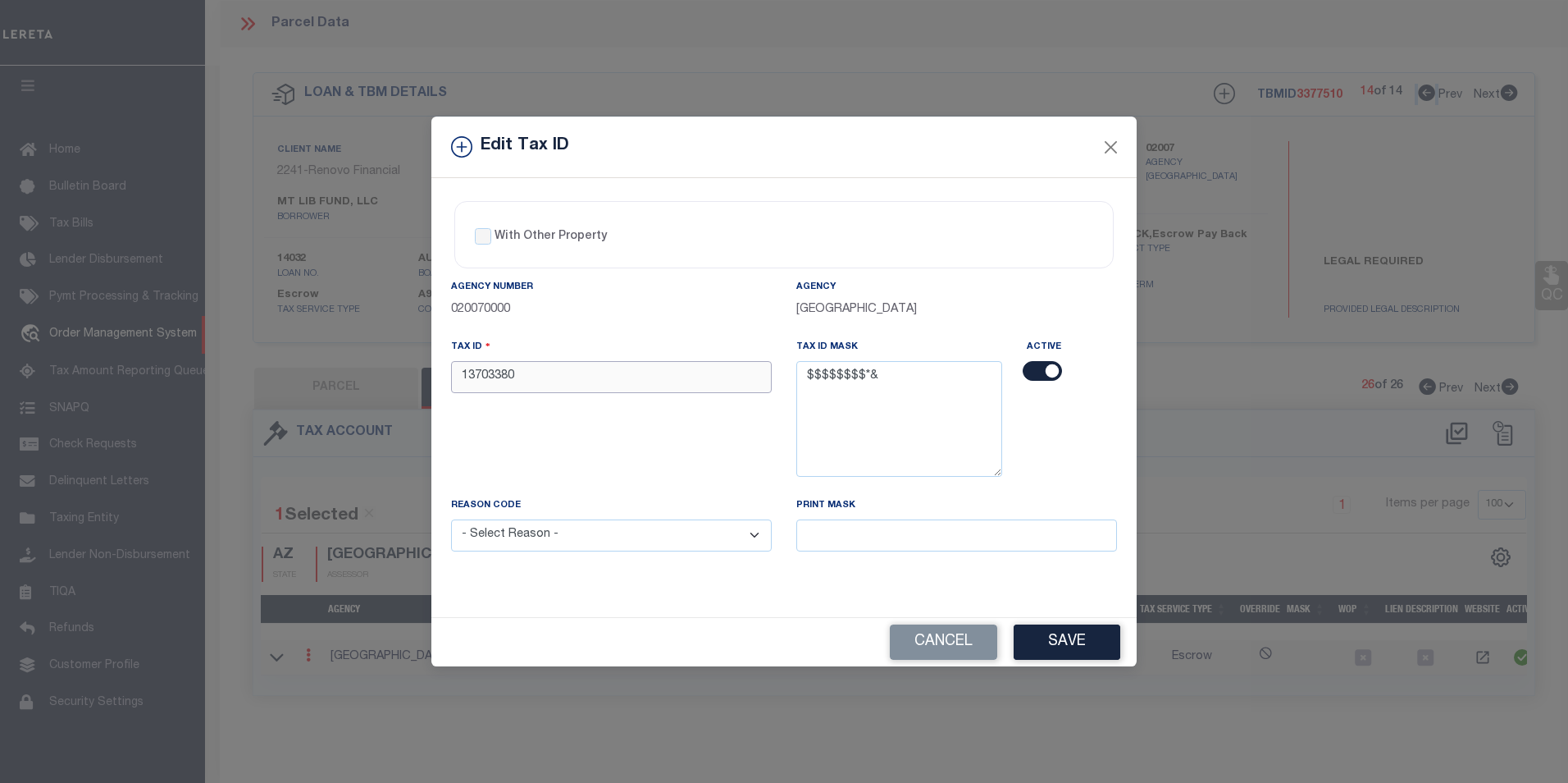
click at [550, 383] on input "13703380" at bounding box center [611, 376] width 321 height 32
click at [580, 535] on select "- Select Reason - 099 - Other (Provide additional detail) ACT - Agency Changed …" at bounding box center [611, 535] width 321 height 32
click at [451, 520] on select "- Select Reason - 099 - Other (Provide additional detail) ACT - Agency Changed …" at bounding box center [611, 535] width 321 height 32
click at [1081, 648] on button "Save" at bounding box center [1067, 642] width 107 height 35
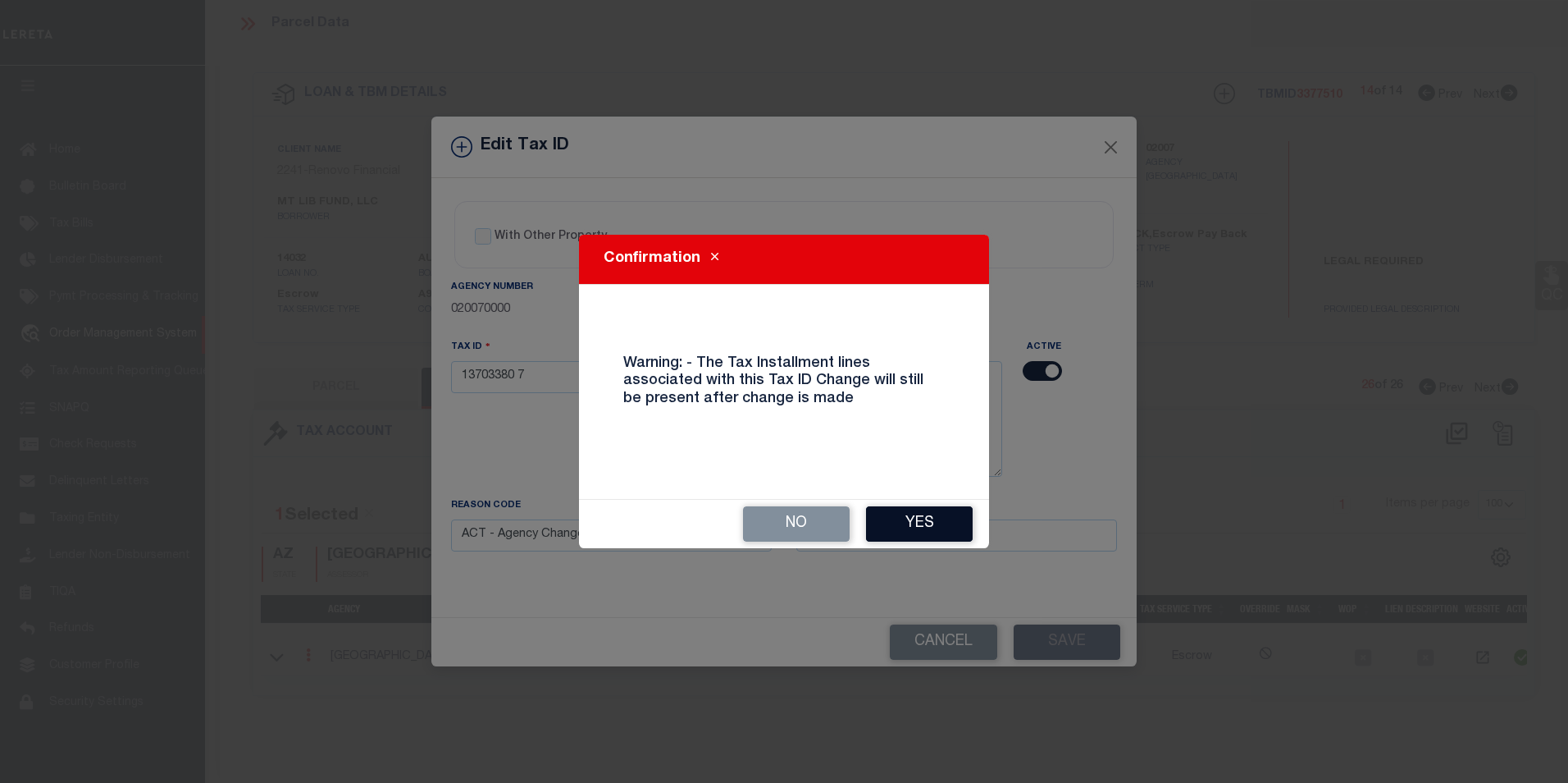
click at [873, 514] on button "Yes" at bounding box center [919, 524] width 107 height 35
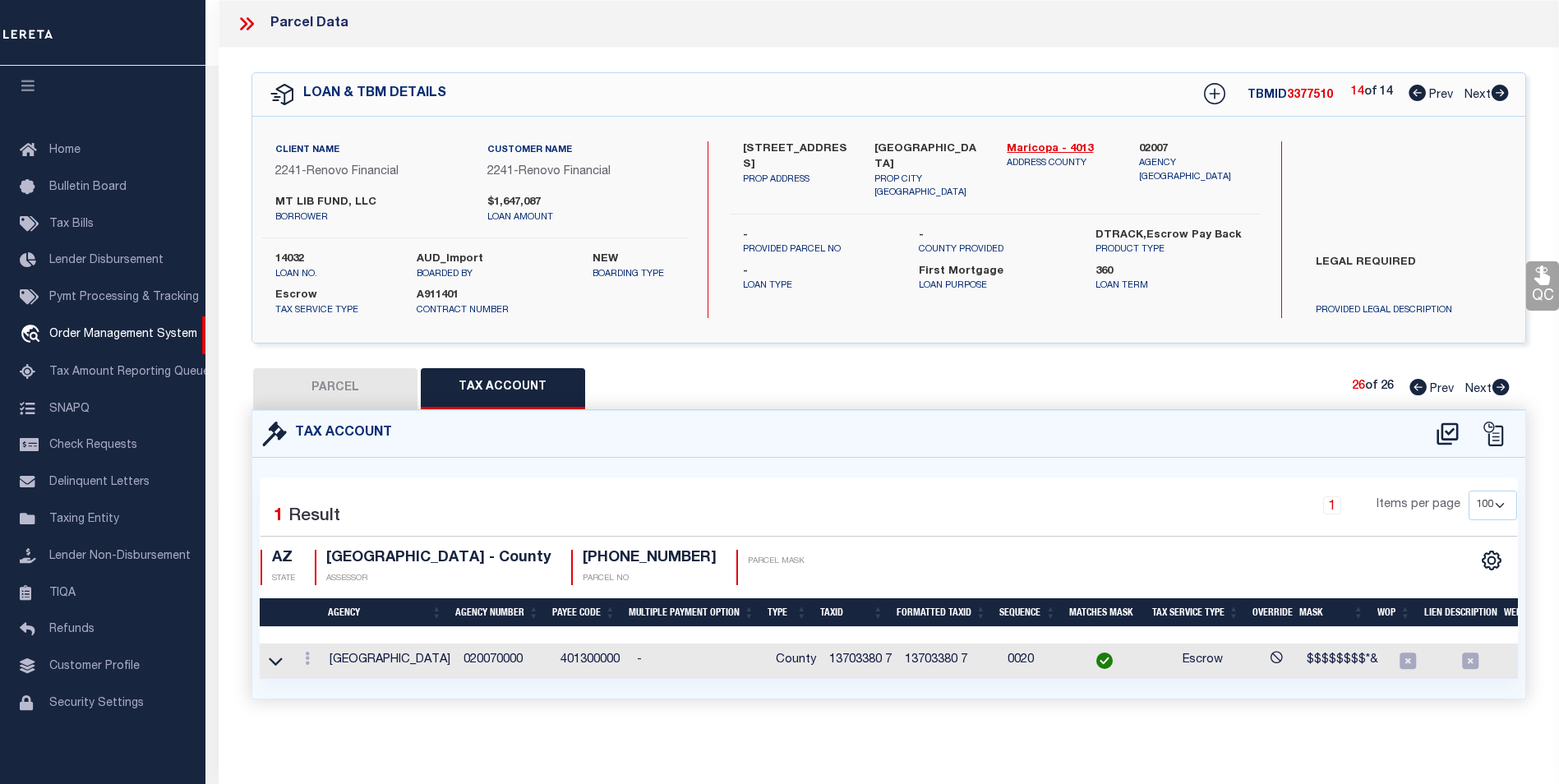
click at [338, 392] on button "PARCEL" at bounding box center [334, 389] width 164 height 41
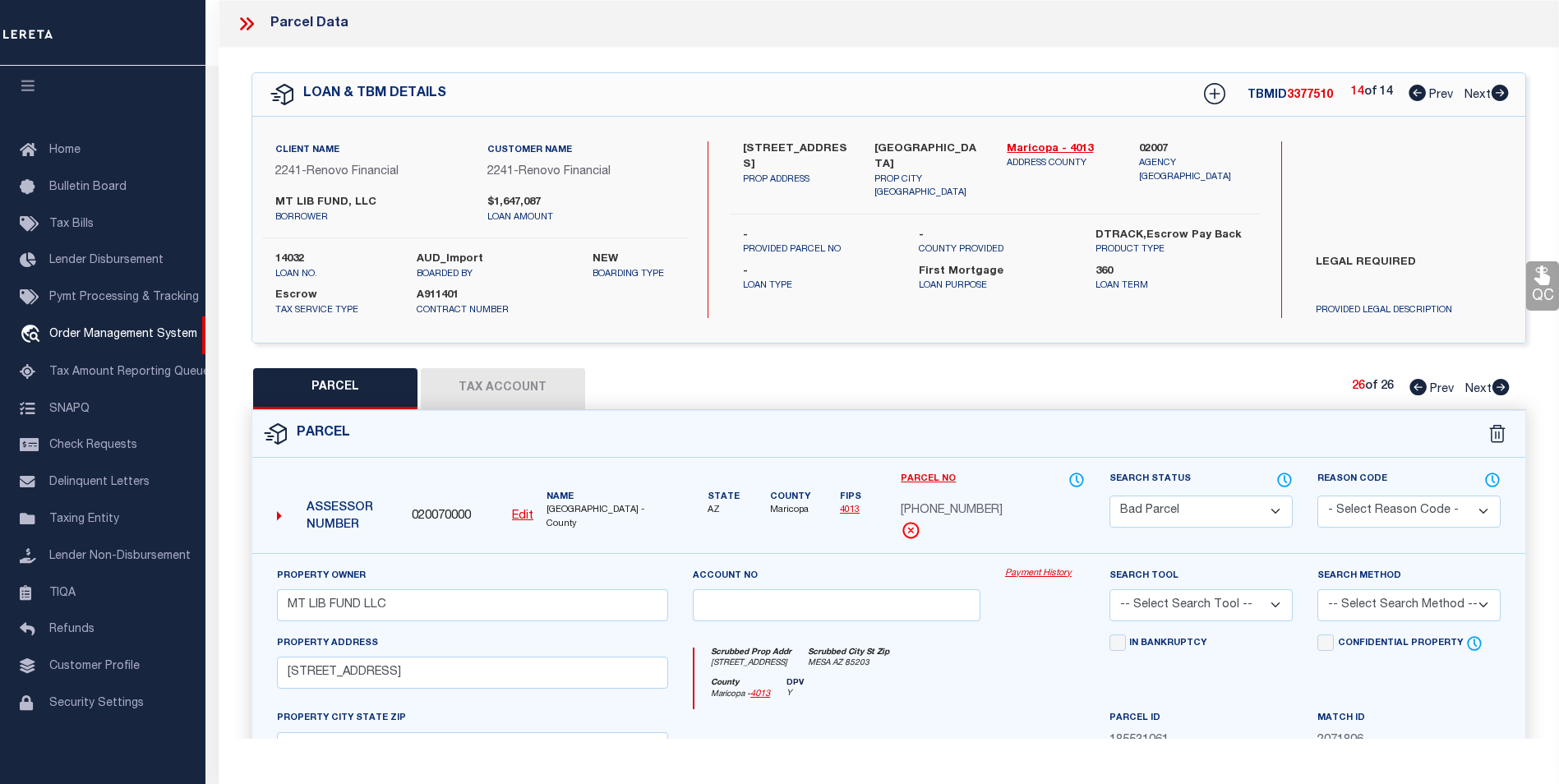
click at [1282, 501] on select "Automated Search Bad Parcel Complete Duplicate Parcel High Dollar Reporting In …" at bounding box center [1201, 511] width 184 height 32
click at [1110, 495] on select "Automated Search Bad Parcel Complete Duplicate Parcel High Dollar Reporting In …" at bounding box center [1201, 511] width 184 height 32
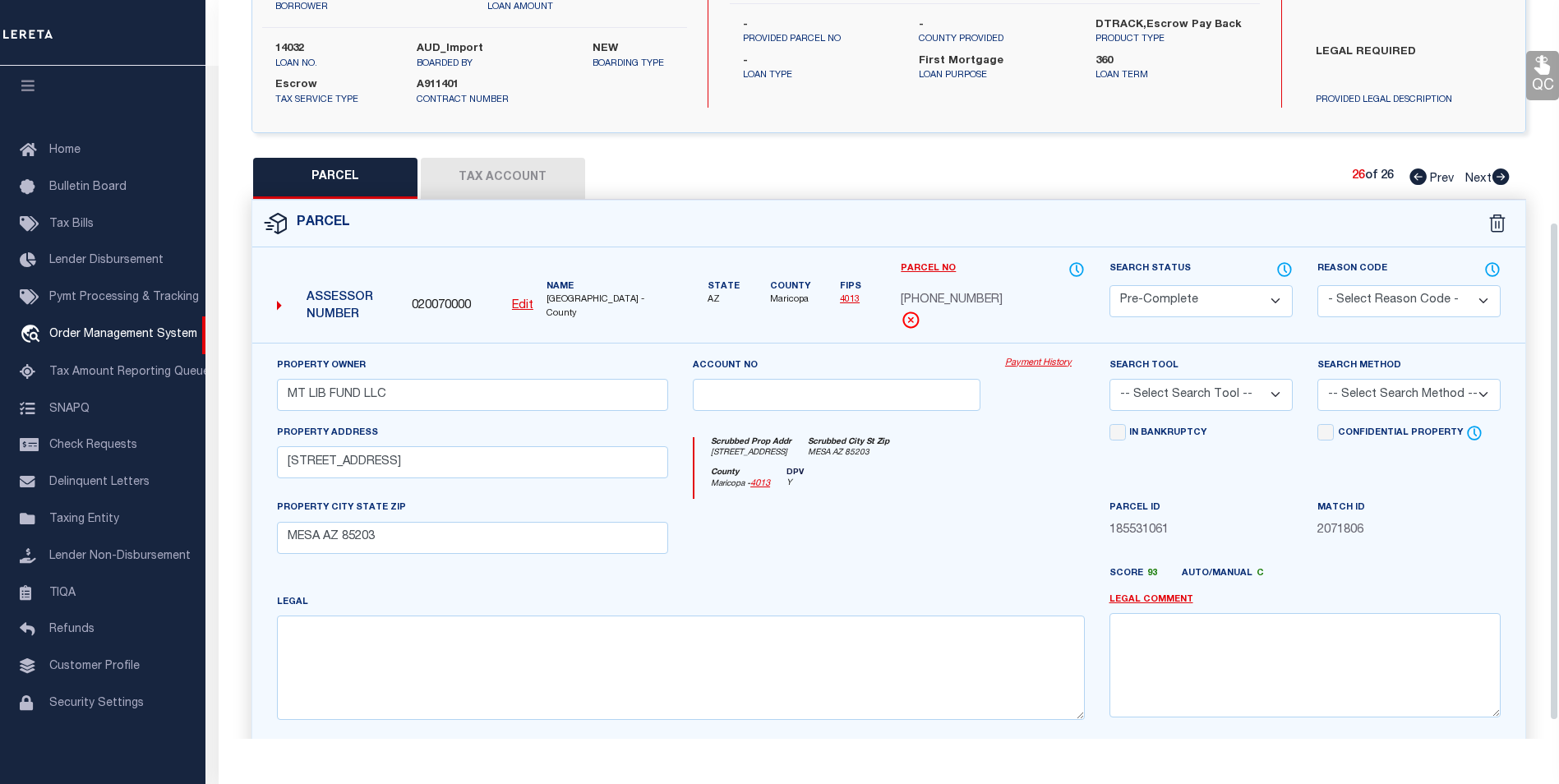
scroll to position [328, 0]
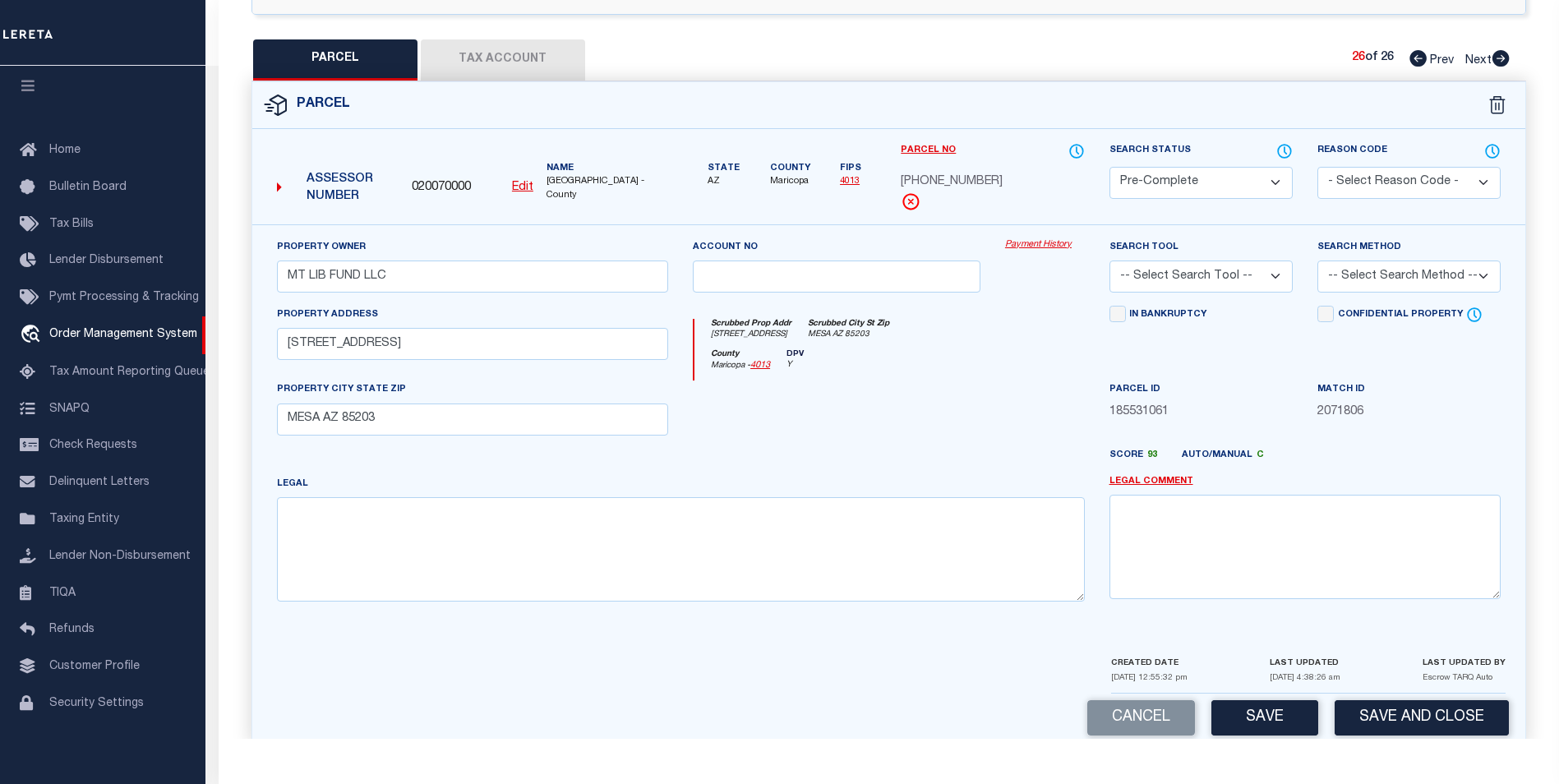
click at [1436, 277] on select "-- Select Search Method -- Property Address Legal Liability Info Provided" at bounding box center [1409, 276] width 184 height 32
click at [1318, 260] on select "-- Select Search Method -- Property Address Legal Liability Info Provided" at bounding box center [1409, 276] width 184 height 32
click at [1289, 713] on button "Save" at bounding box center [1265, 718] width 107 height 35
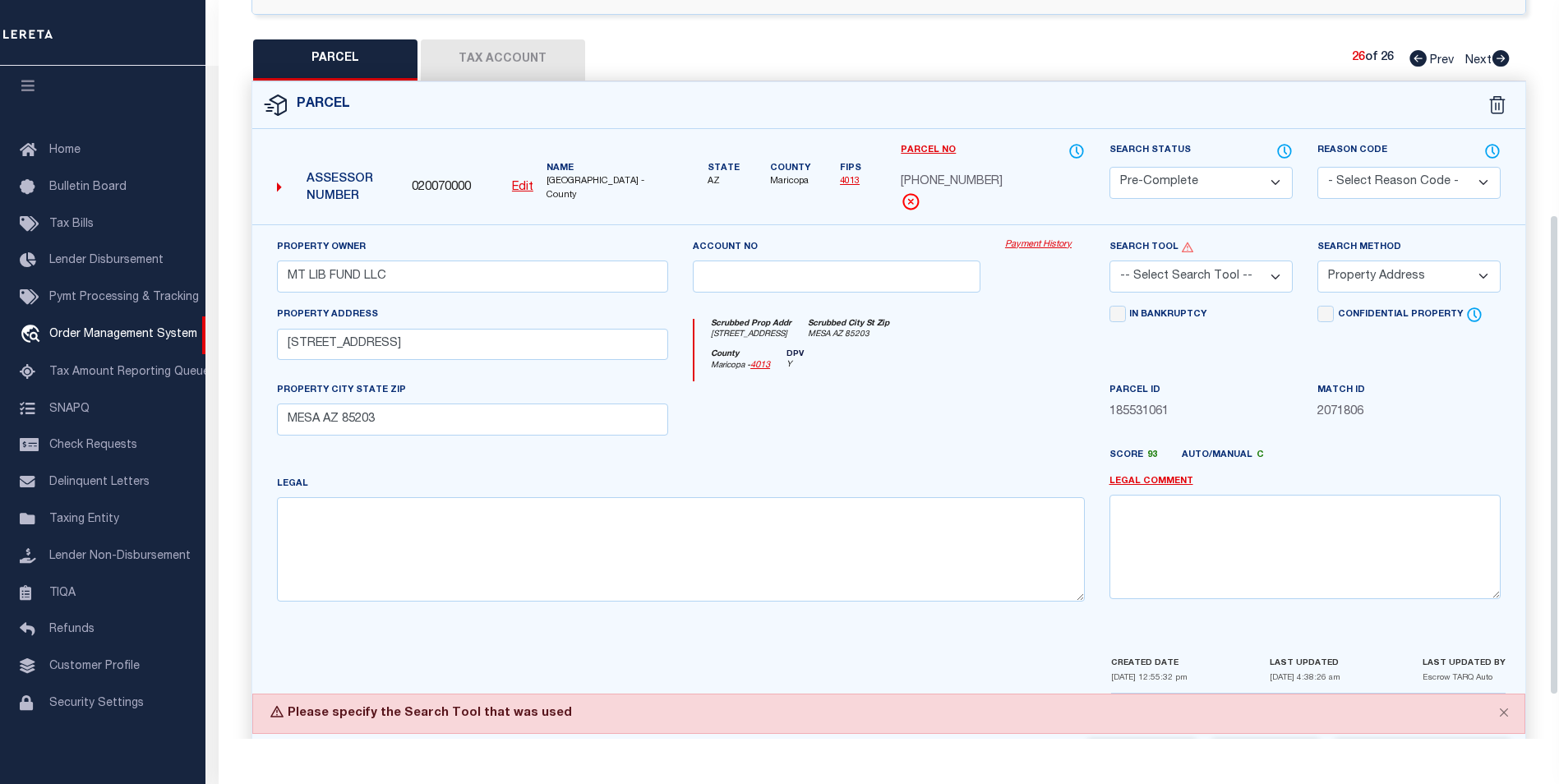
click at [1268, 292] on select "-- Select Search Tool -- 3rd Party Website Agency File Agency Website ATLS CNV-…" at bounding box center [1201, 276] width 184 height 32
click at [1110, 260] on select "-- Select Search Tool -- 3rd Party Website Agency File Agency Website ATLS CNV-…" at bounding box center [1201, 276] width 184 height 32
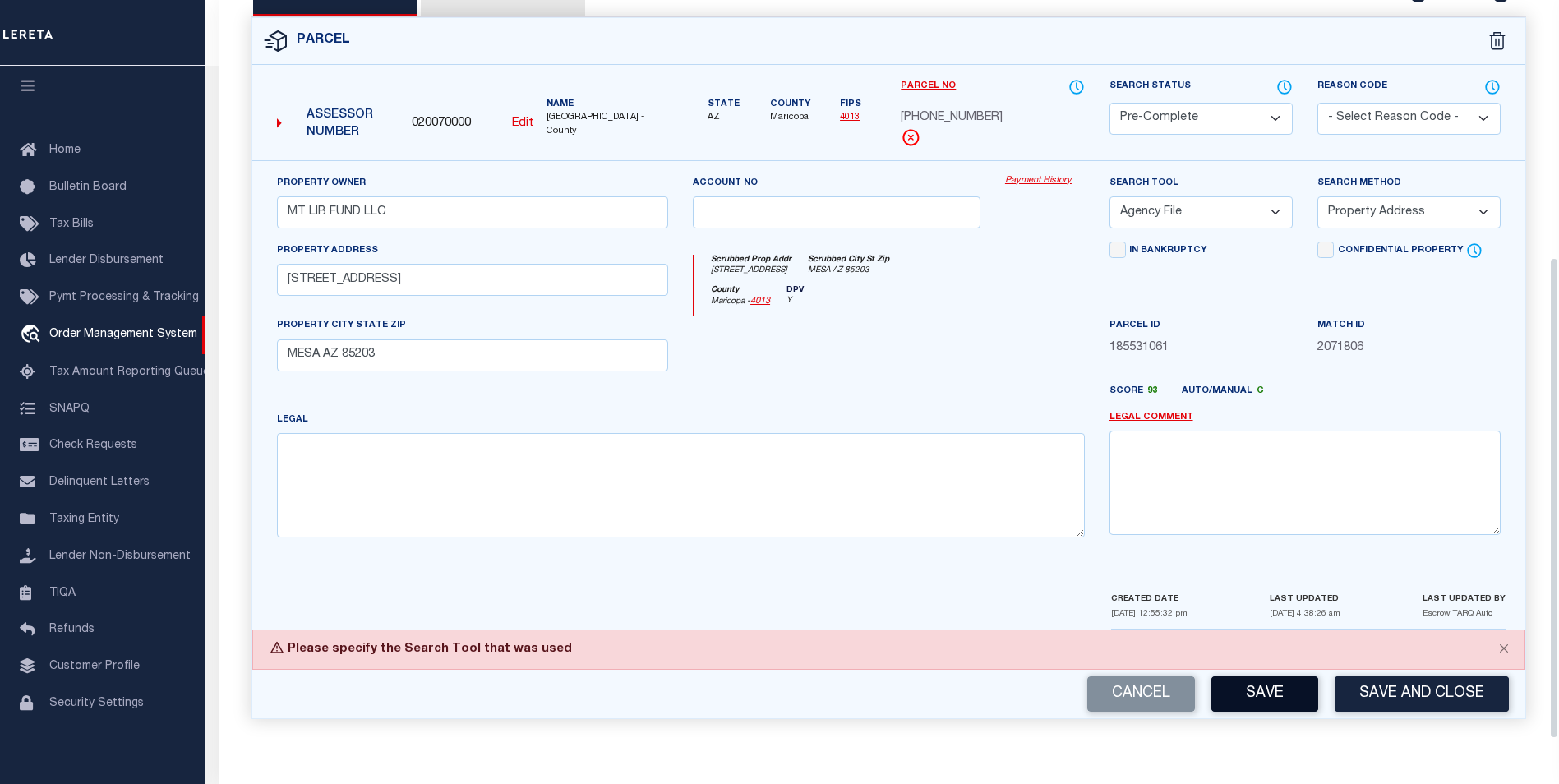
click at [1262, 681] on button "Save" at bounding box center [1265, 694] width 107 height 35
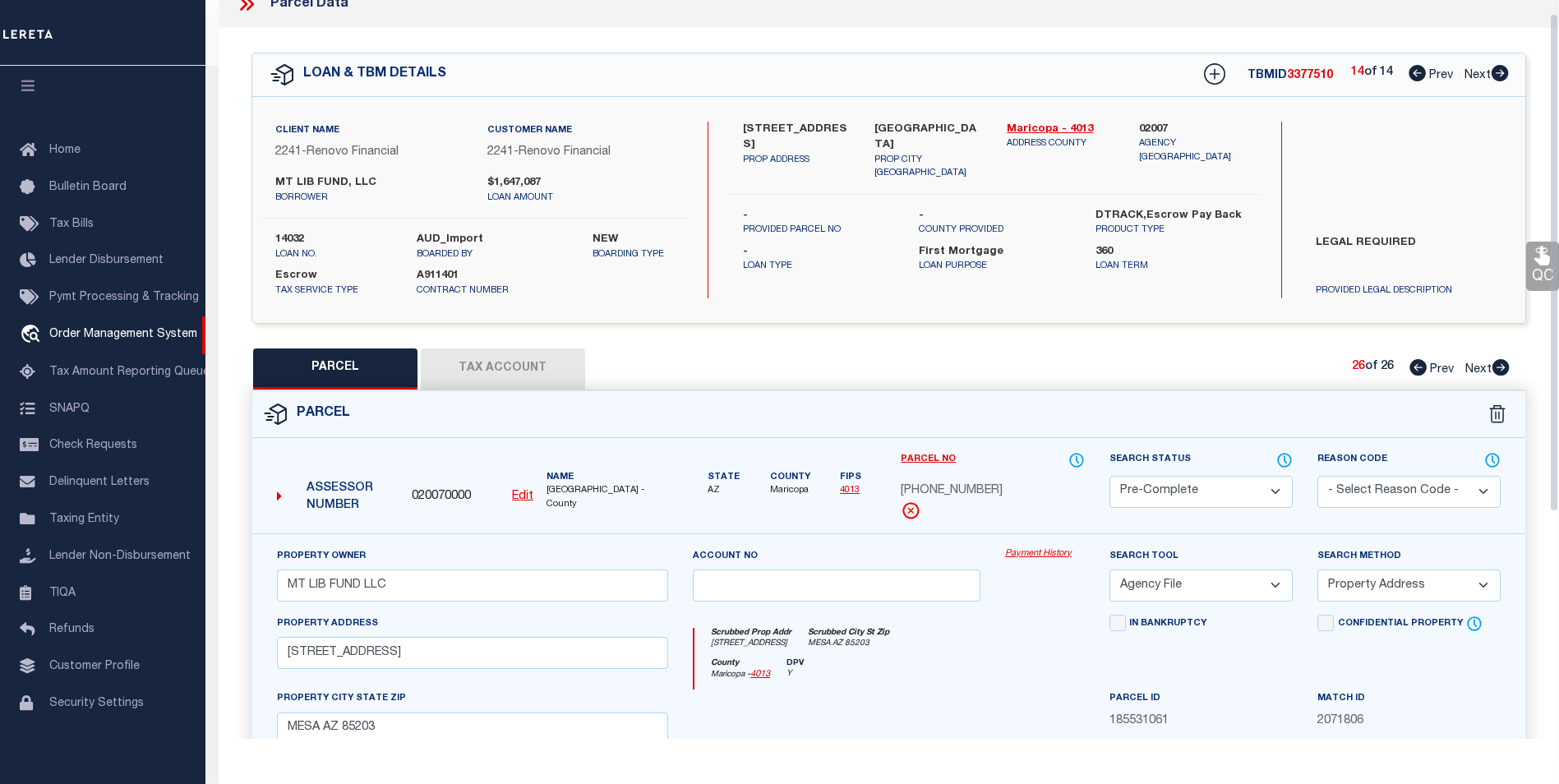
scroll to position [0, 0]
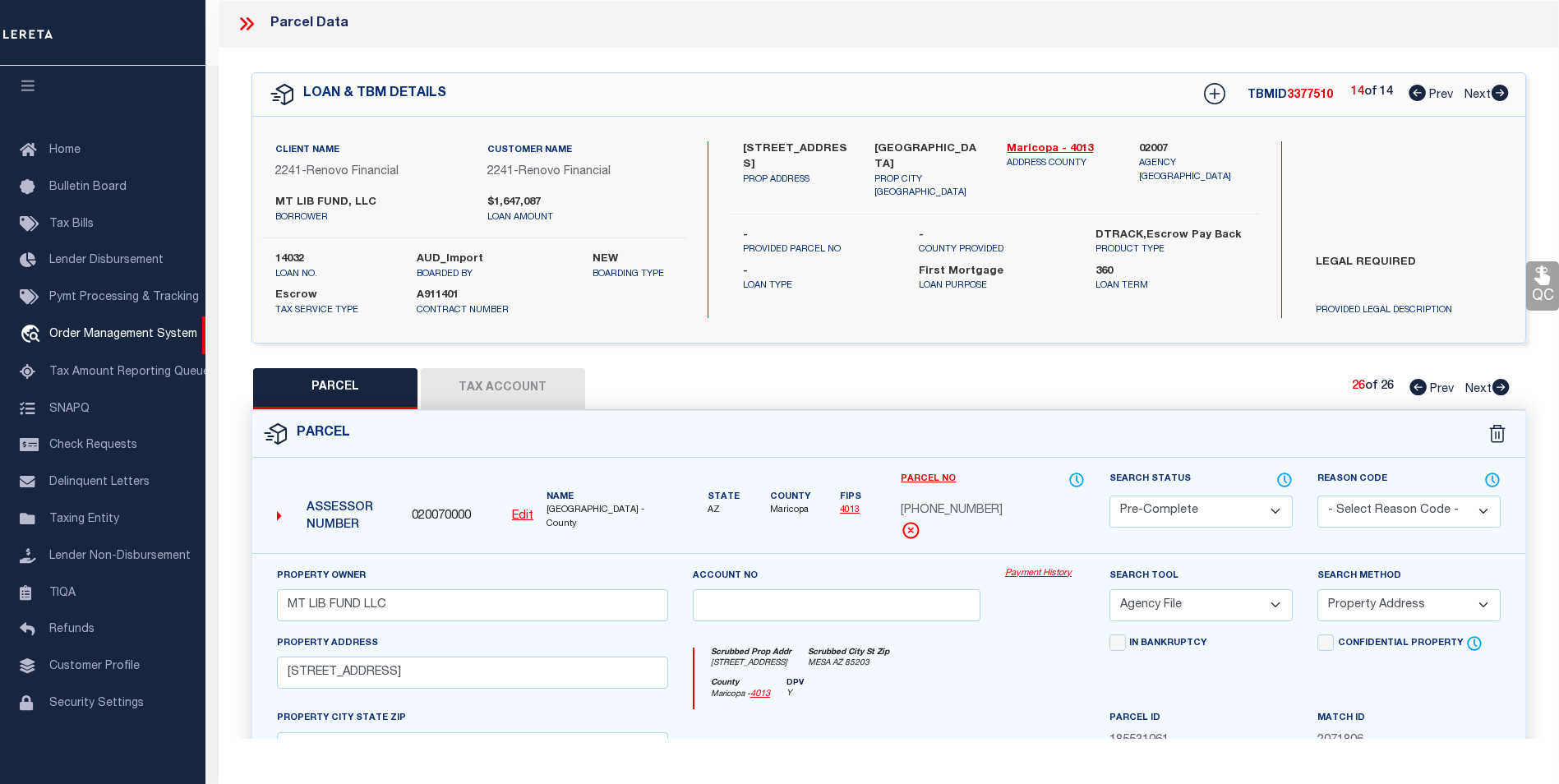
click at [1409, 92] on icon at bounding box center [1418, 92] width 17 height 17
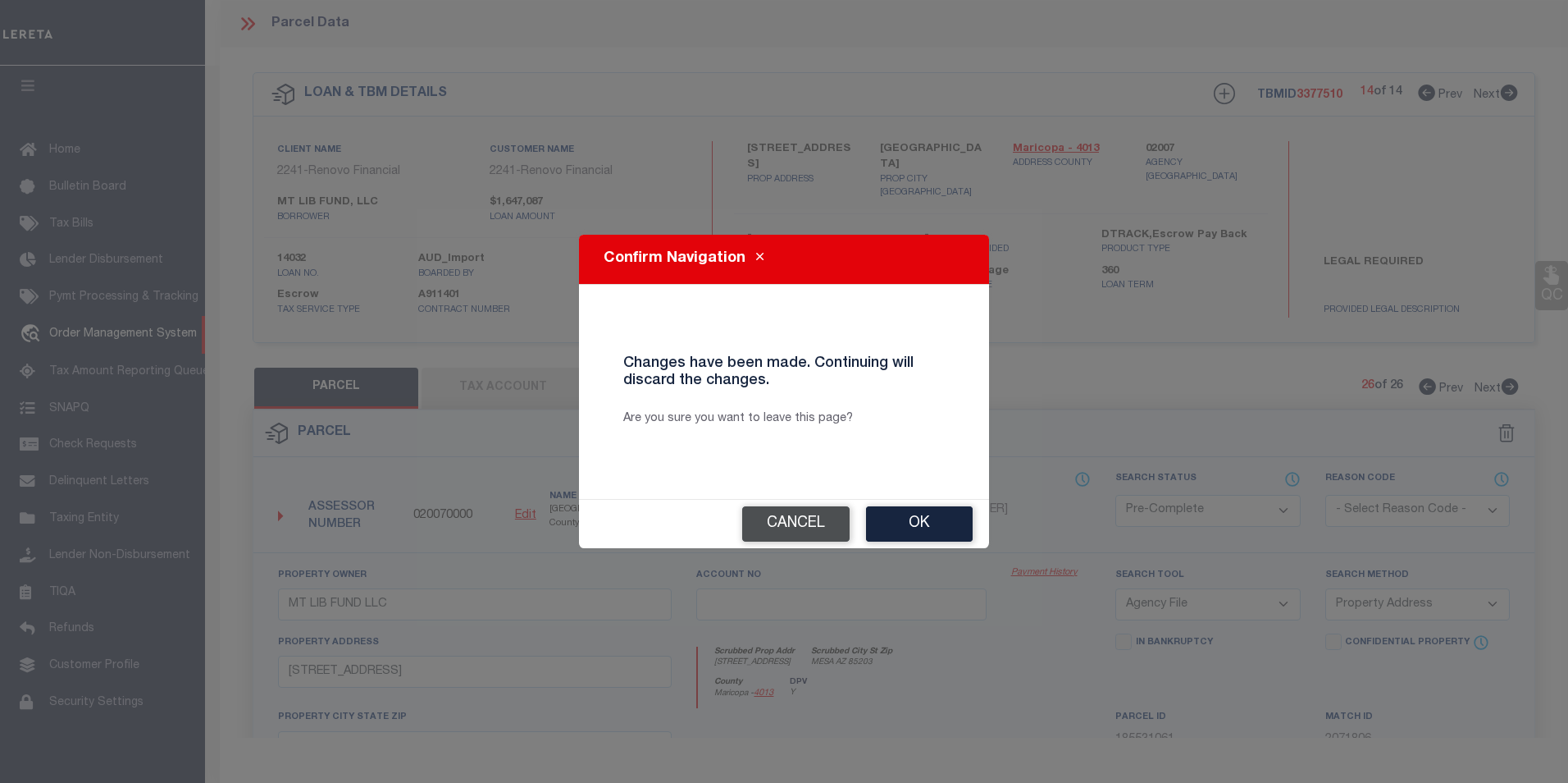
click at [822, 521] on button "Cancel" at bounding box center [795, 524] width 108 height 35
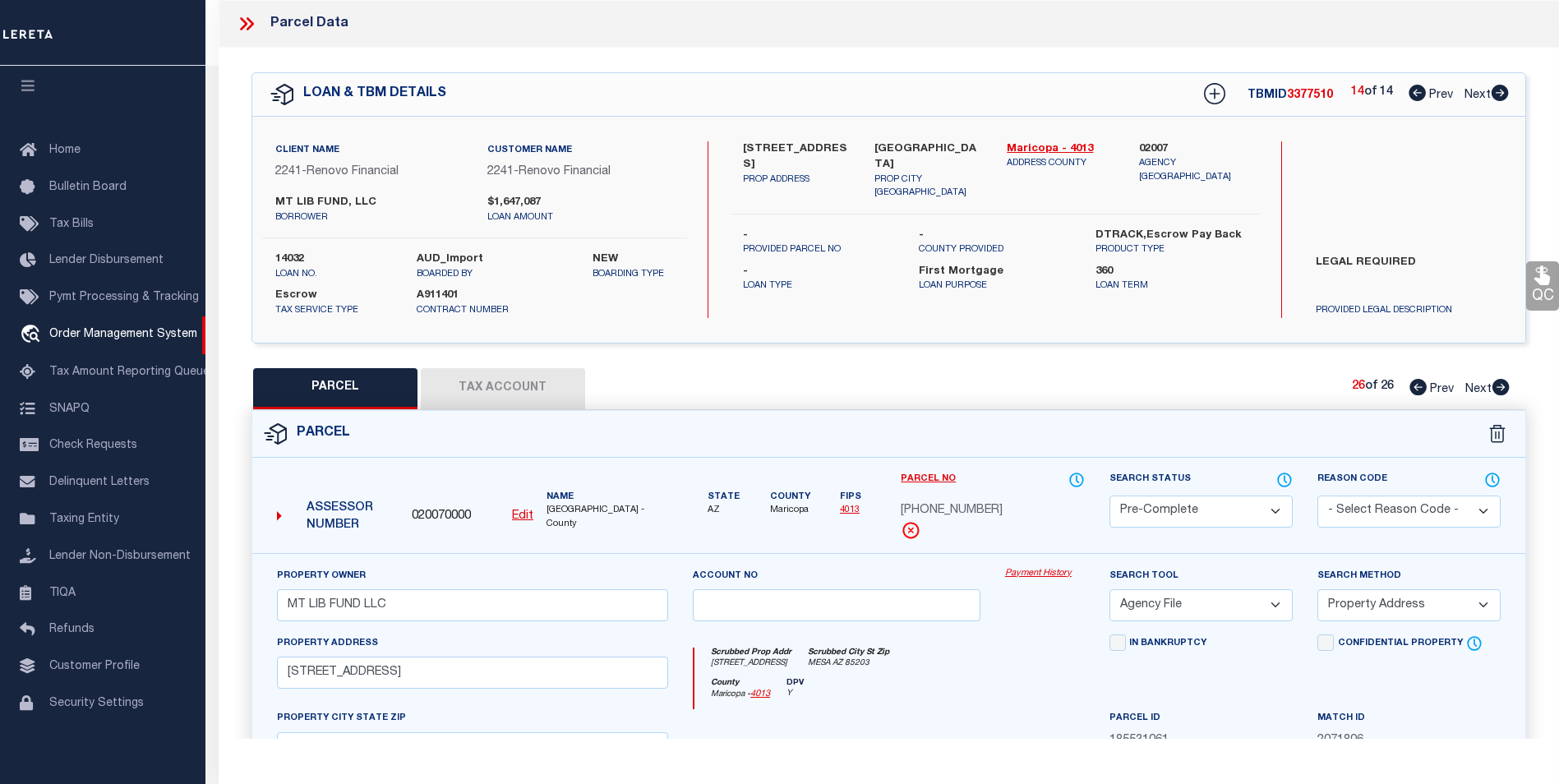
click at [1412, 97] on icon at bounding box center [1418, 92] width 17 height 17
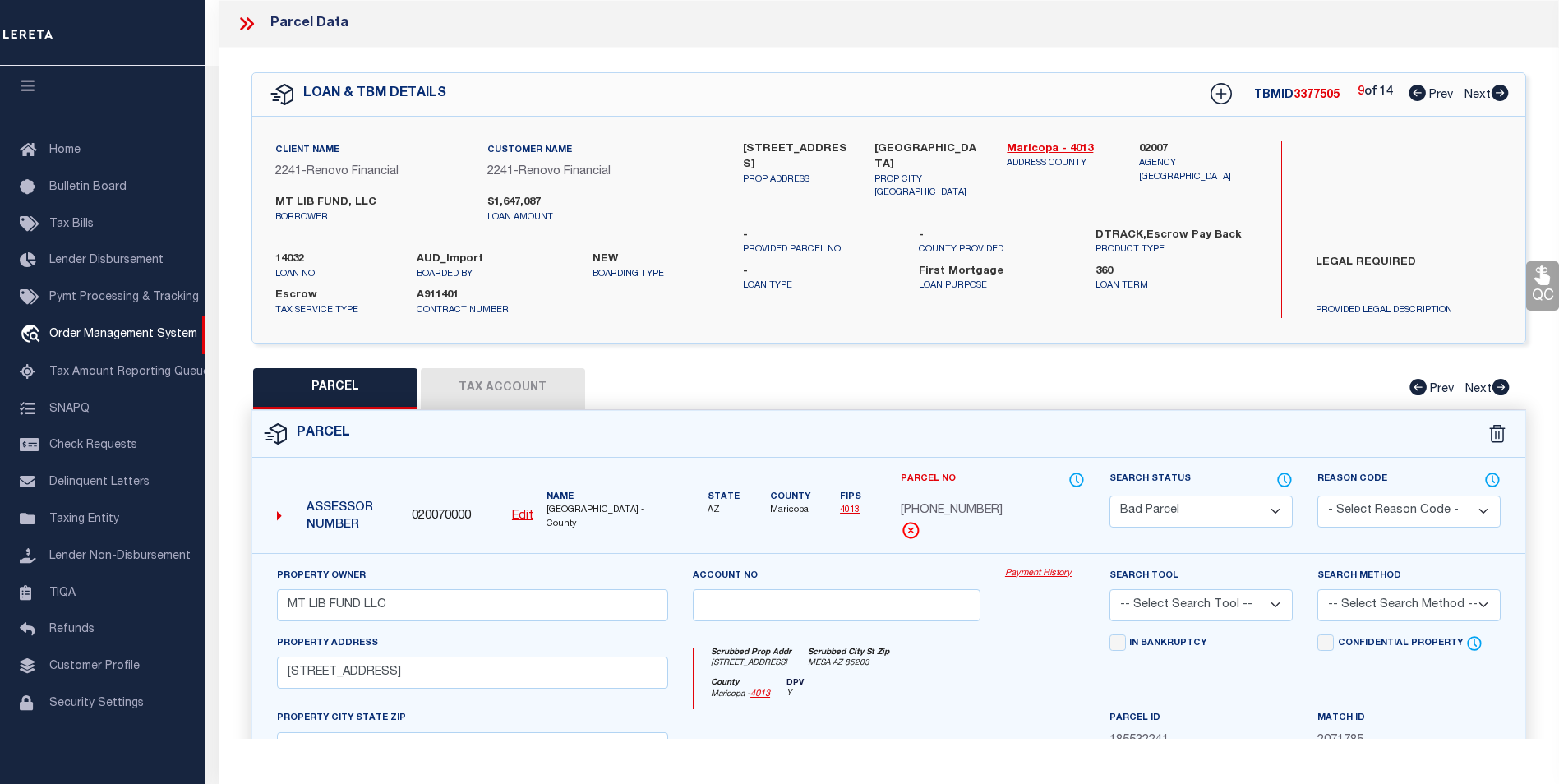
click at [1412, 97] on icon at bounding box center [1418, 92] width 17 height 17
click at [1506, 95] on icon at bounding box center [1501, 92] width 17 height 17
click at [514, 386] on button "Tax Account" at bounding box center [502, 389] width 164 height 41
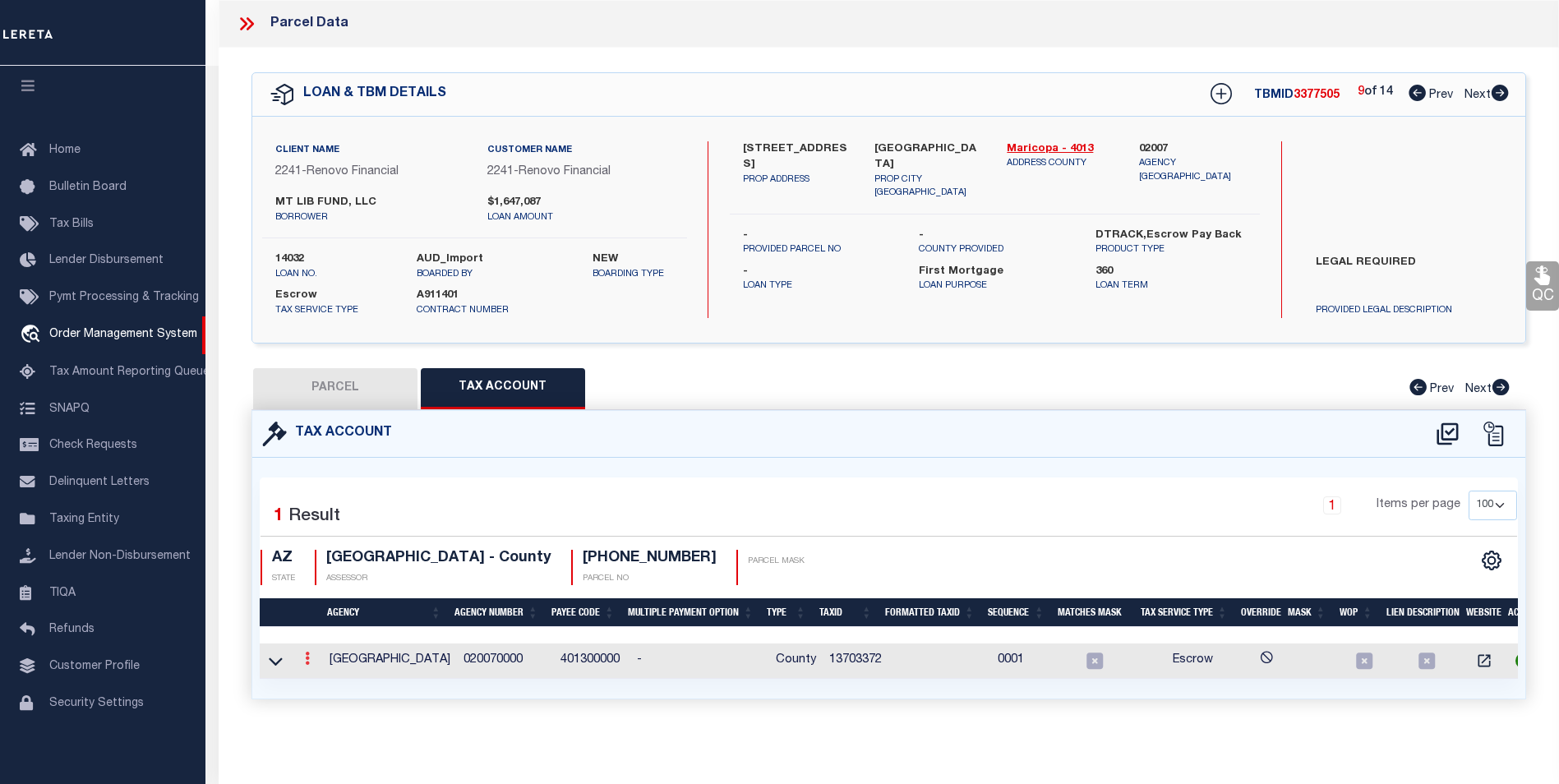
click at [303, 659] on link at bounding box center [307, 661] width 18 height 14
click at [327, 686] on icon "" at bounding box center [325, 683] width 13 height 13
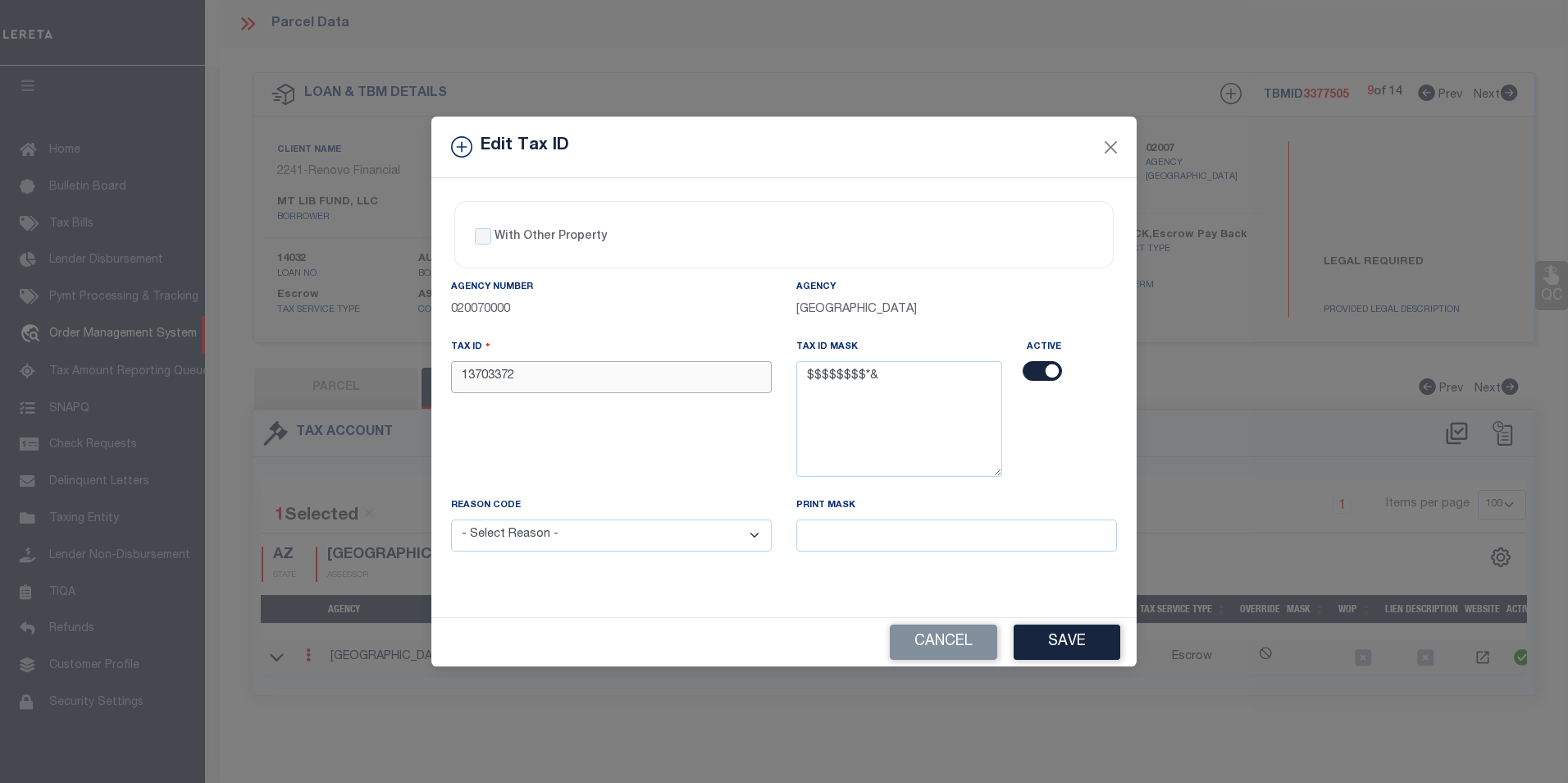
click at [570, 376] on input "13703372" at bounding box center [611, 376] width 321 height 32
click at [687, 538] on select "- Select Reason - 099 - Other (Provide additional detail) ACT - Agency Changed …" at bounding box center [611, 535] width 321 height 32
click at [451, 520] on select "- Select Reason - 099 - Other (Provide additional detail) ACT - Agency Changed …" at bounding box center [611, 535] width 321 height 32
click at [1089, 639] on button "Save" at bounding box center [1067, 642] width 107 height 35
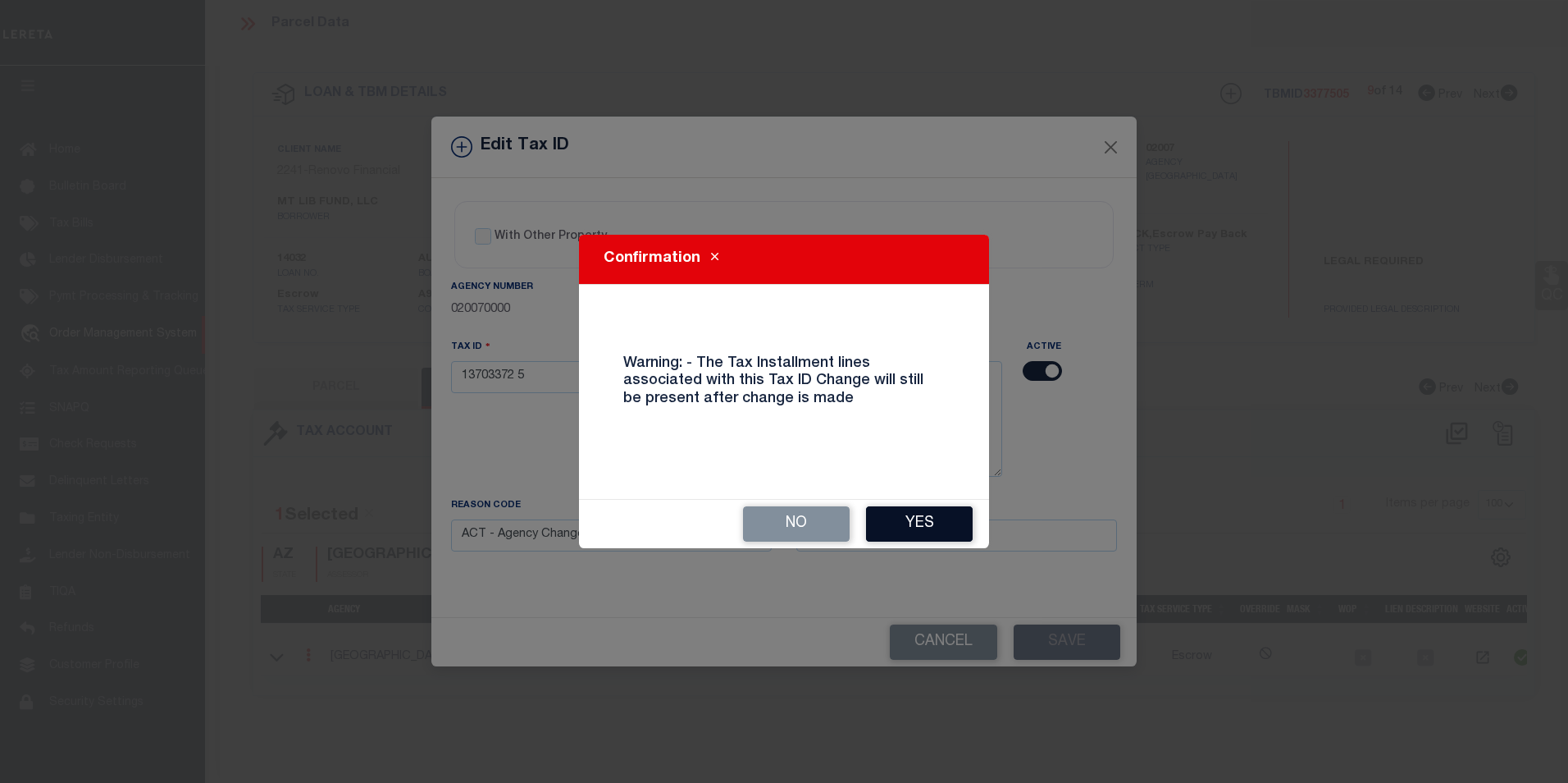
click at [933, 515] on button "Yes" at bounding box center [919, 524] width 107 height 35
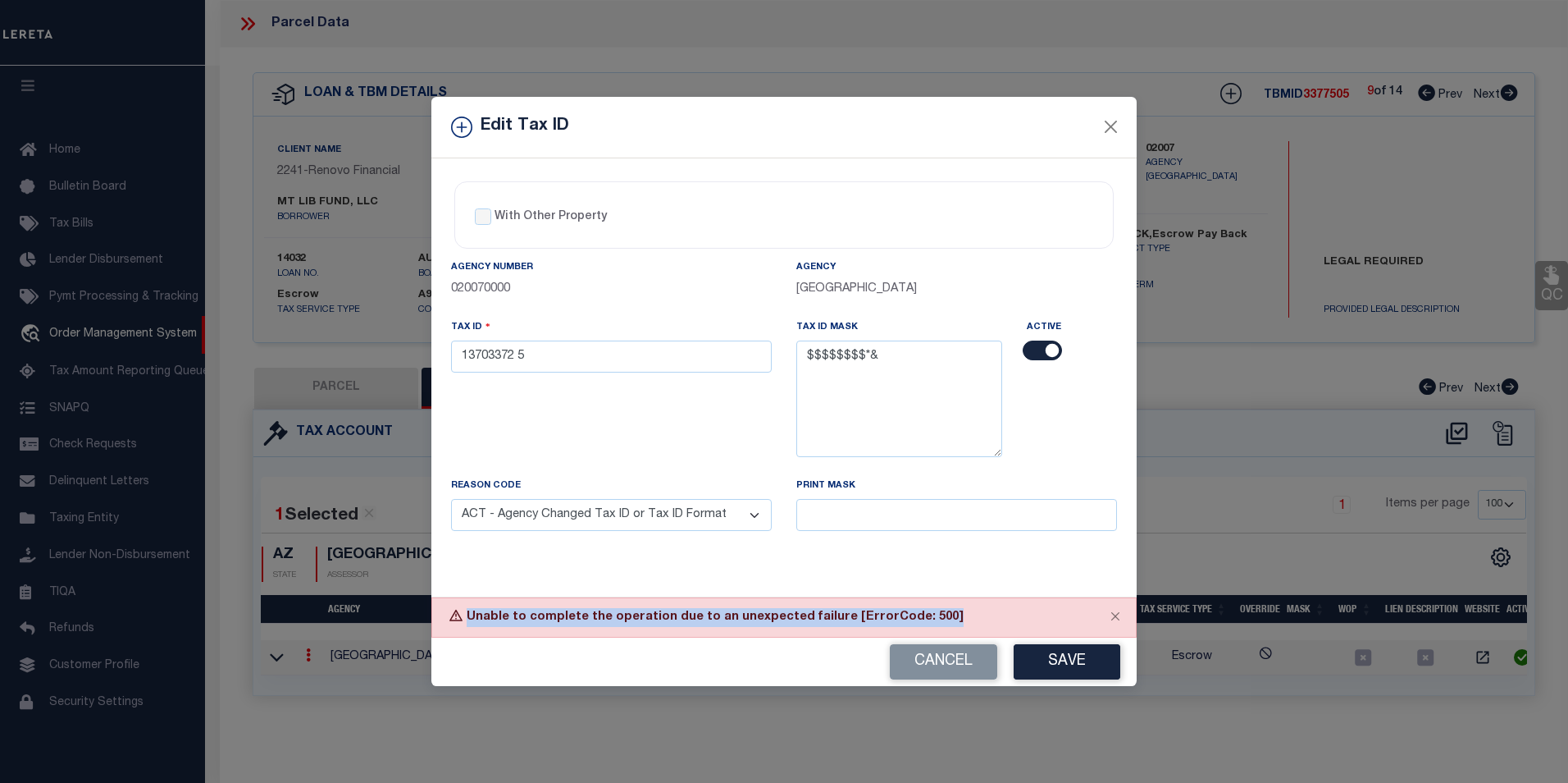
drag, startPoint x: 456, startPoint y: 613, endPoint x: 922, endPoint y: 619, distance: 466.0
click at [931, 620] on div "Unable to complete the operation due to an unexpected failure [ErrorCode: 500]" at bounding box center [784, 617] width 705 height 40
copy div "Unable to complete the operation due to an unexpected failure [ErrorCode: 500]"
click at [1255, 435] on div "Edit Tax ID With Other Property With Other Property Type Temporary" at bounding box center [784, 391] width 1568 height 783
click at [1109, 124] on button "Close" at bounding box center [1111, 127] width 21 height 21
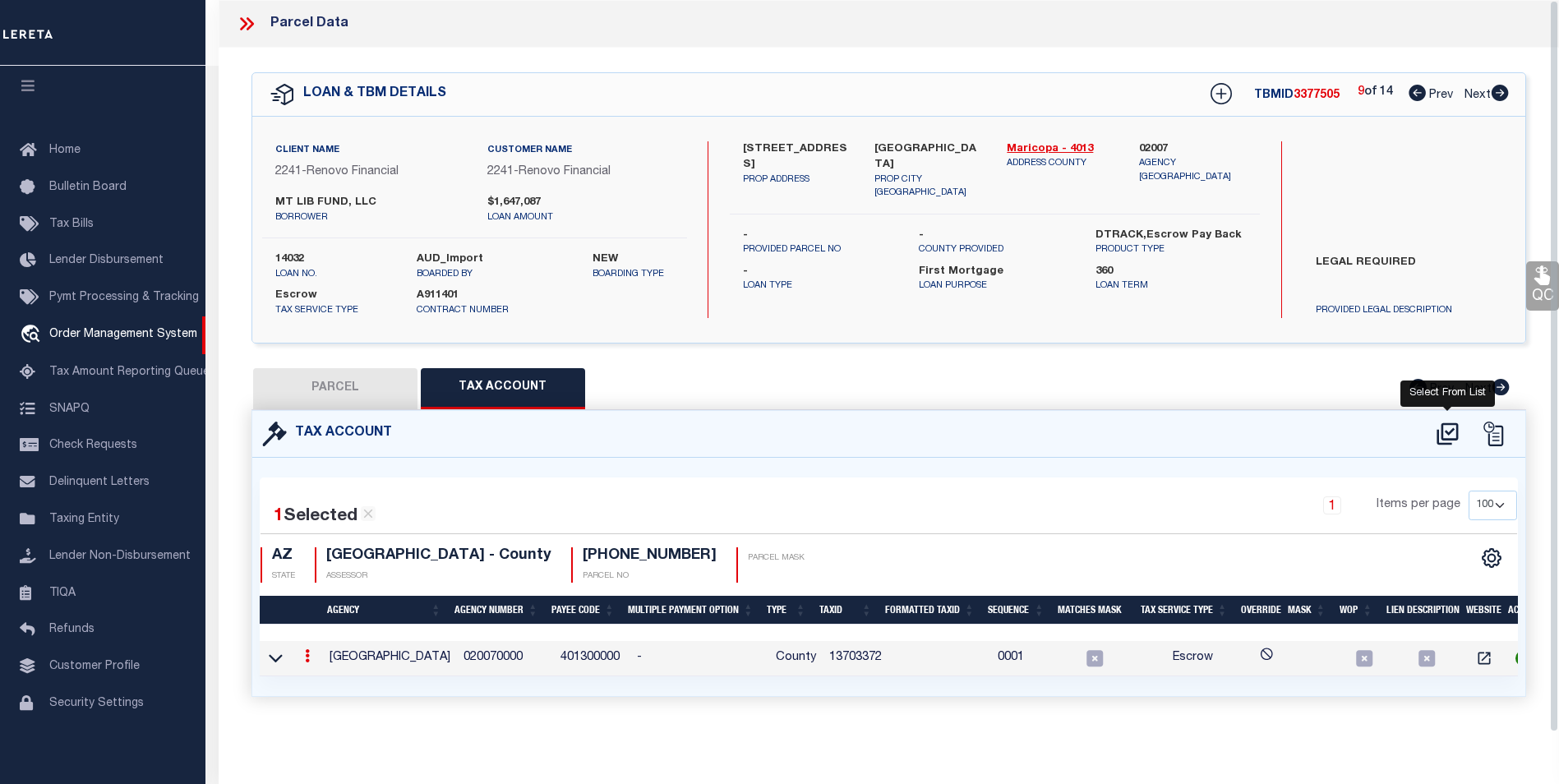
click at [1448, 426] on icon at bounding box center [1448, 433] width 27 height 26
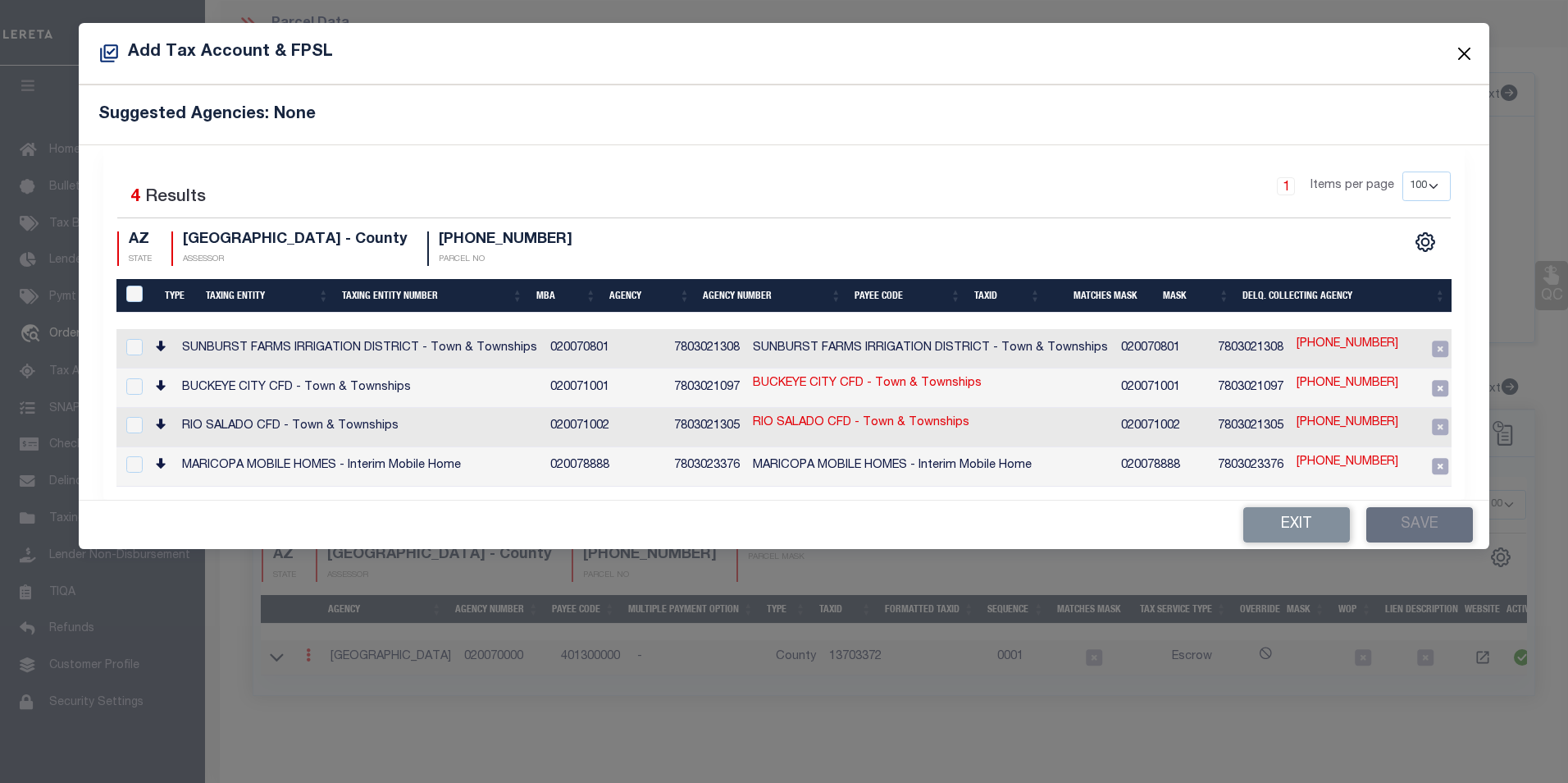
click at [1458, 52] on button "Close" at bounding box center [1464, 53] width 21 height 21
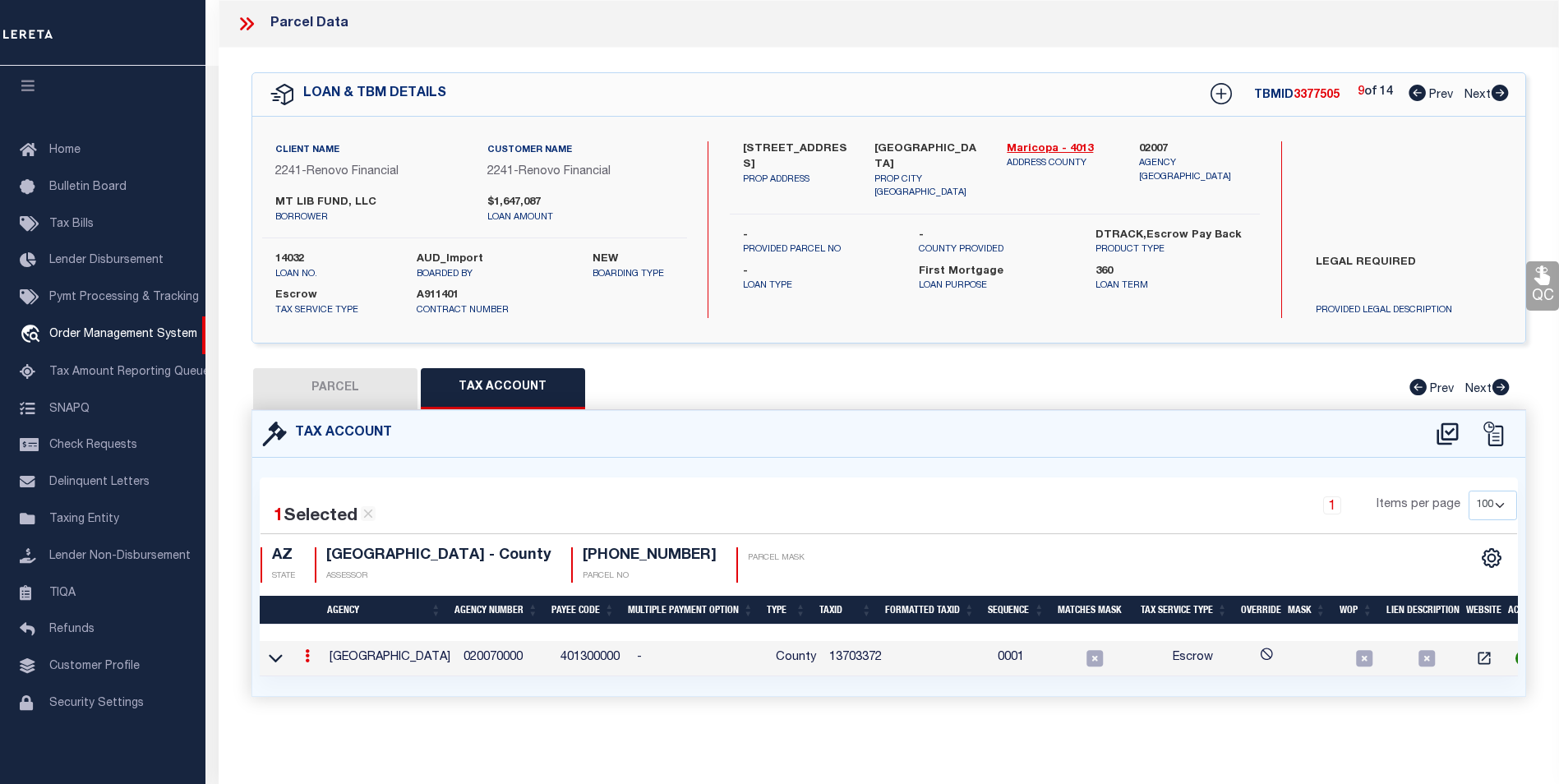
click at [345, 382] on button "PARCEL" at bounding box center [334, 389] width 164 height 41
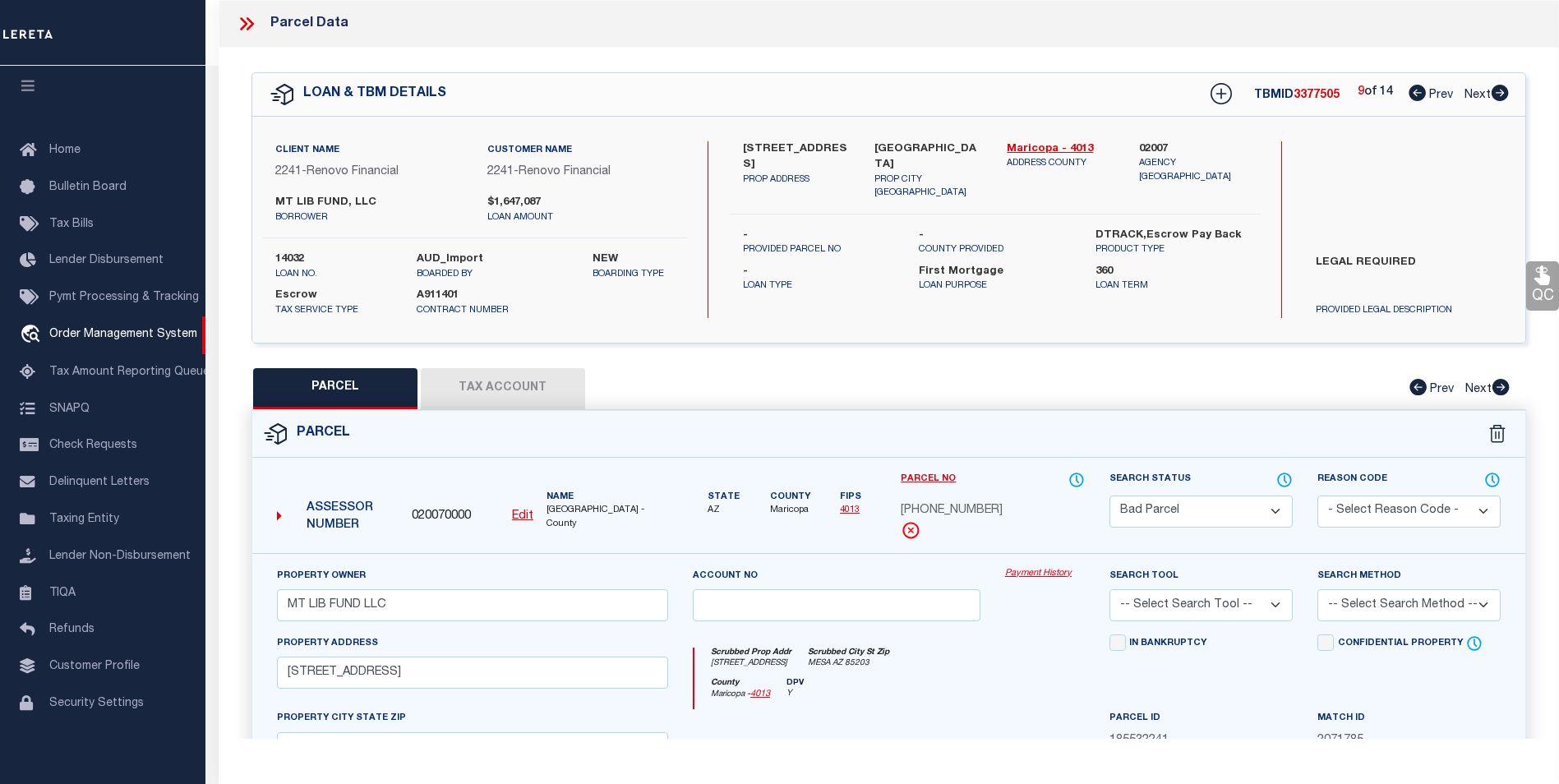
click at [1251, 511] on select "Automated Search Bad Parcel Complete Duplicate Parcel High Dollar Reporting In …" at bounding box center [1201, 511] width 184 height 32
click at [1110, 495] on select "Automated Search Bad Parcel Complete Duplicate Parcel High Dollar Reporting In …" at bounding box center [1201, 511] width 184 height 32
click at [1355, 512] on select "- Select Reason Code - 099 - Other (Provide additional detail) ACT - Agency Cha…" at bounding box center [1409, 511] width 184 height 32
click at [1318, 495] on select "- Select Reason Code - 099 - Other (Provide additional detail) ACT - Agency Cha…" at bounding box center [1409, 511] width 184 height 32
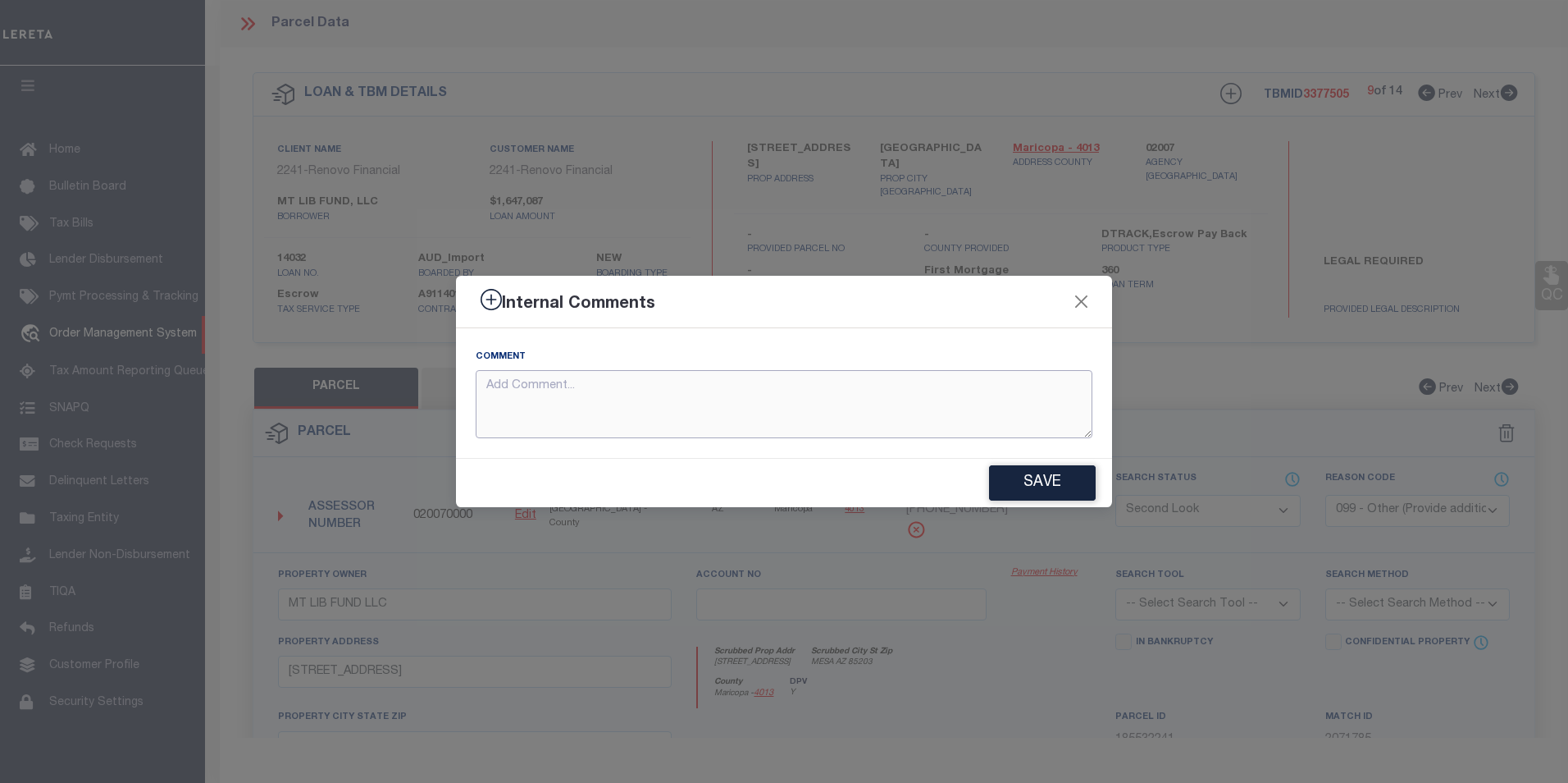
click at [564, 392] on textarea at bounding box center [784, 404] width 617 height 68
paste textarea "Unable to complete the operation due to an unexpected failure [ErrorCode: 500]"
click at [1087, 482] on button "Save" at bounding box center [1042, 483] width 107 height 35
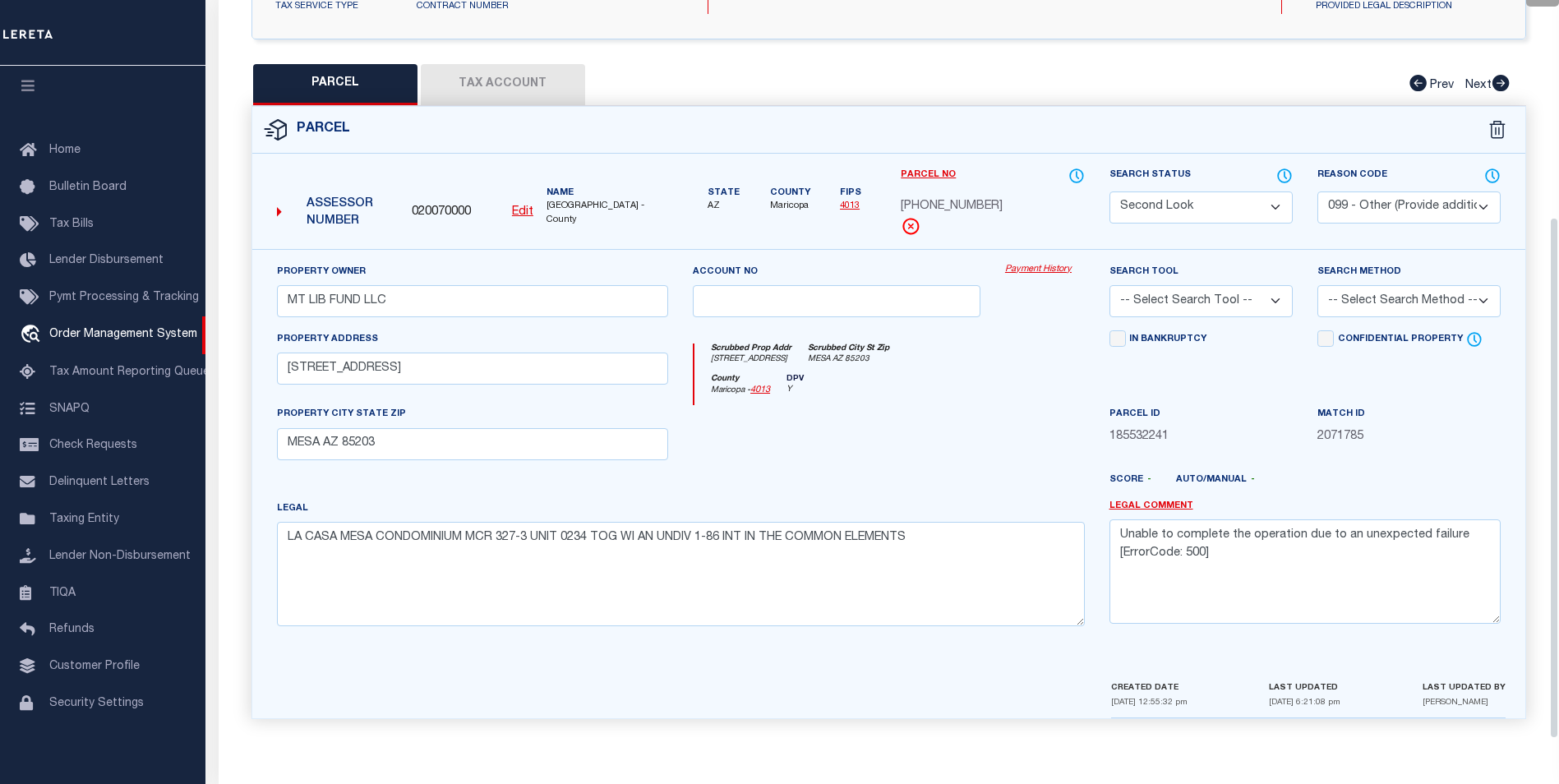
scroll to position [247, 0]
click at [1254, 359] on div "In Bankruptcy" at bounding box center [1201, 368] width 208 height 76
click at [1261, 301] on select "-- Select Search Tool -- 3rd Party Website Agency File Agency Website ATLS CNV-…" at bounding box center [1201, 300] width 184 height 32
click at [1350, 407] on label "Match ID" at bounding box center [1354, 414] width 72 height 14
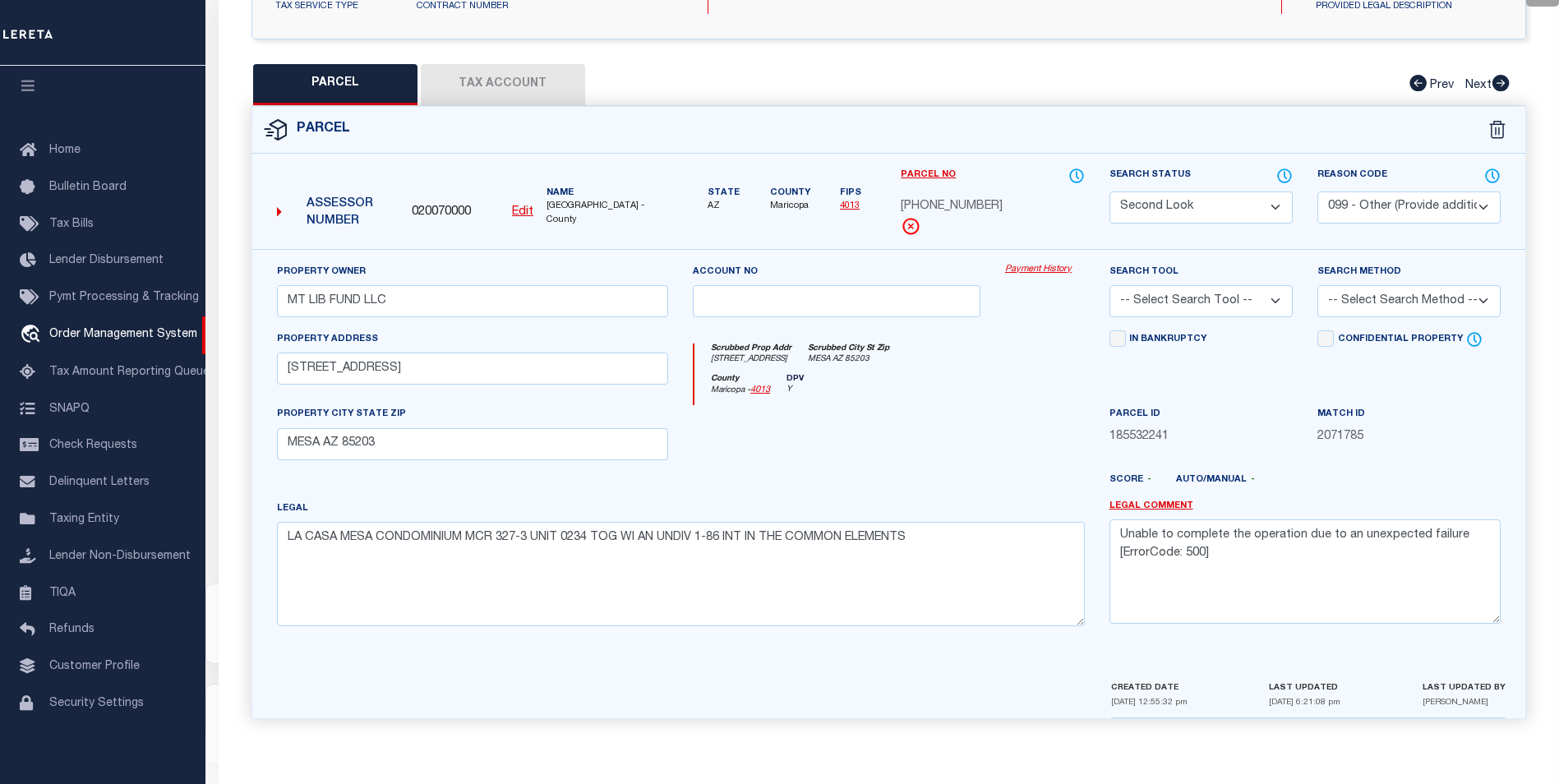
click at [1207, 292] on select "-- Select Search Tool -- 3rd Party Website Agency File Agency Website ATLS CNV-…" at bounding box center [1201, 300] width 184 height 32
click at [1110, 285] on select "-- Select Search Tool -- 3rd Party Website Agency File Agency Website ATLS CNV-…" at bounding box center [1201, 300] width 184 height 32
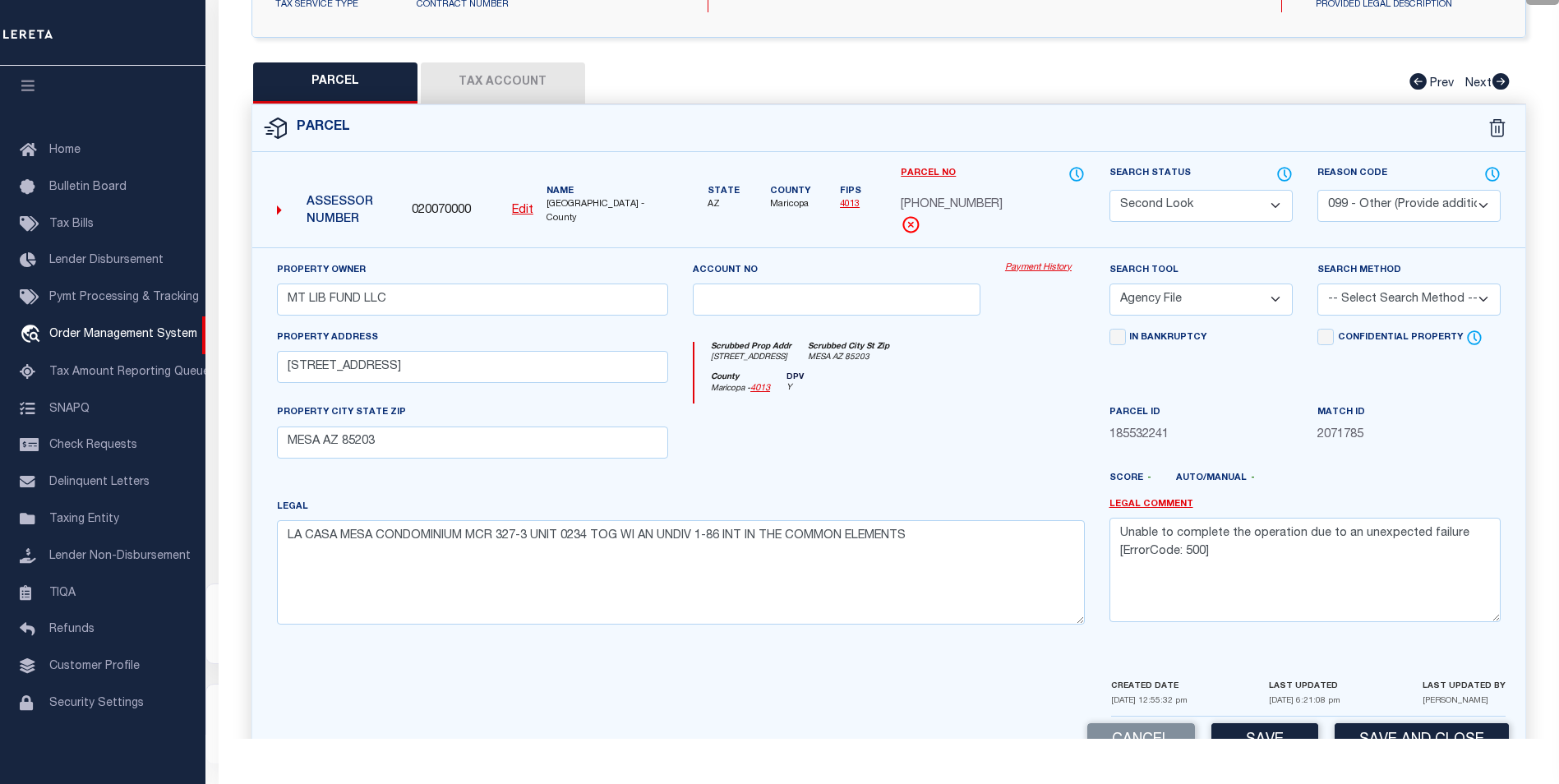
click at [1437, 376] on div "Confidential Property Elective Installment" at bounding box center [1409, 366] width 208 height 76
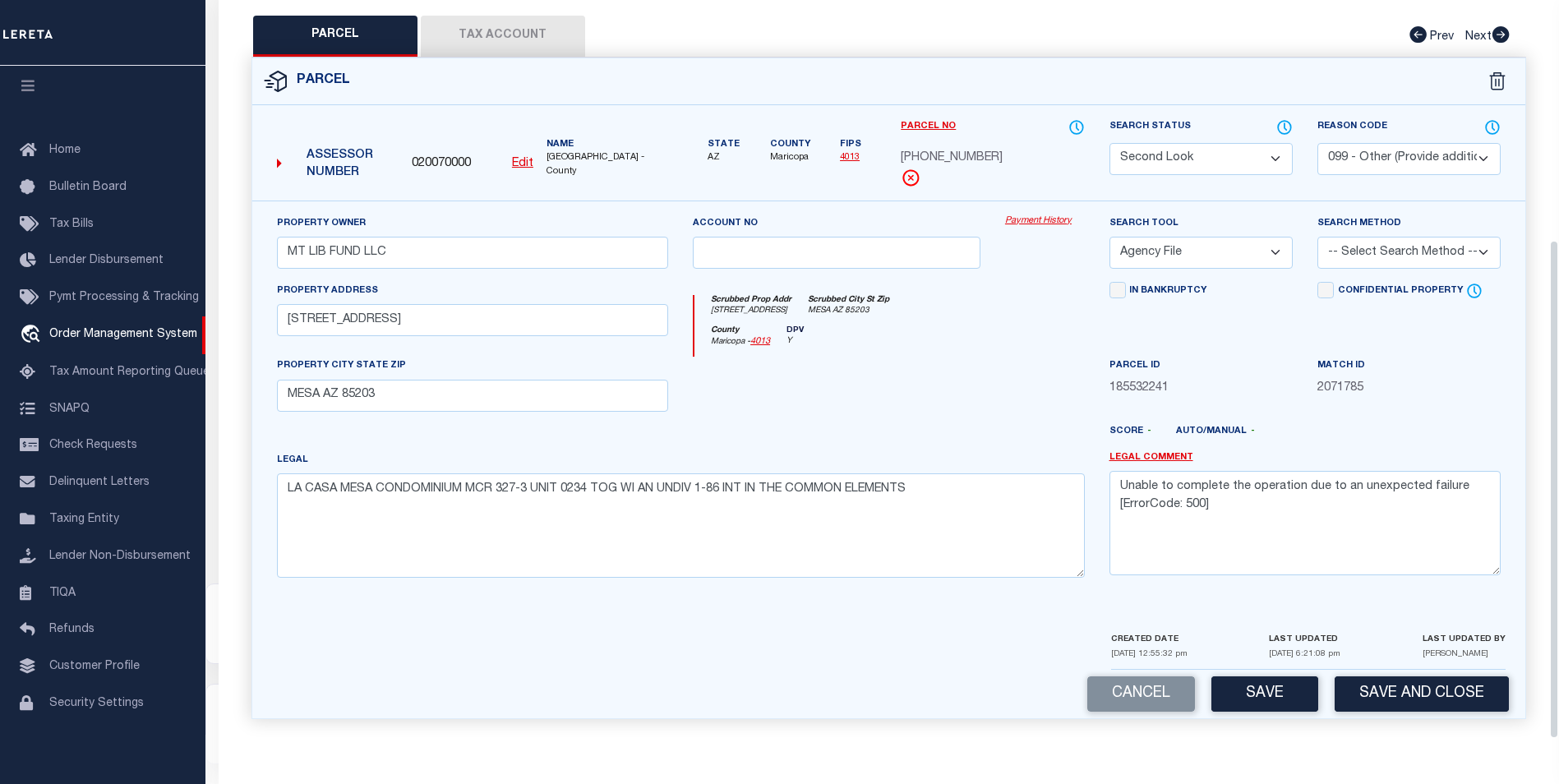
scroll to position [355, 0]
click at [1254, 248] on select "-- Select Search Tool -- 3rd Party Website Agency File Agency Website ATLS CNV-…" at bounding box center [1201, 253] width 184 height 32
click at [1110, 269] on select "-- Select Search Tool -- 3rd Party Website Agency File Agency Website ATLS CNV-…" at bounding box center [1201, 253] width 184 height 32
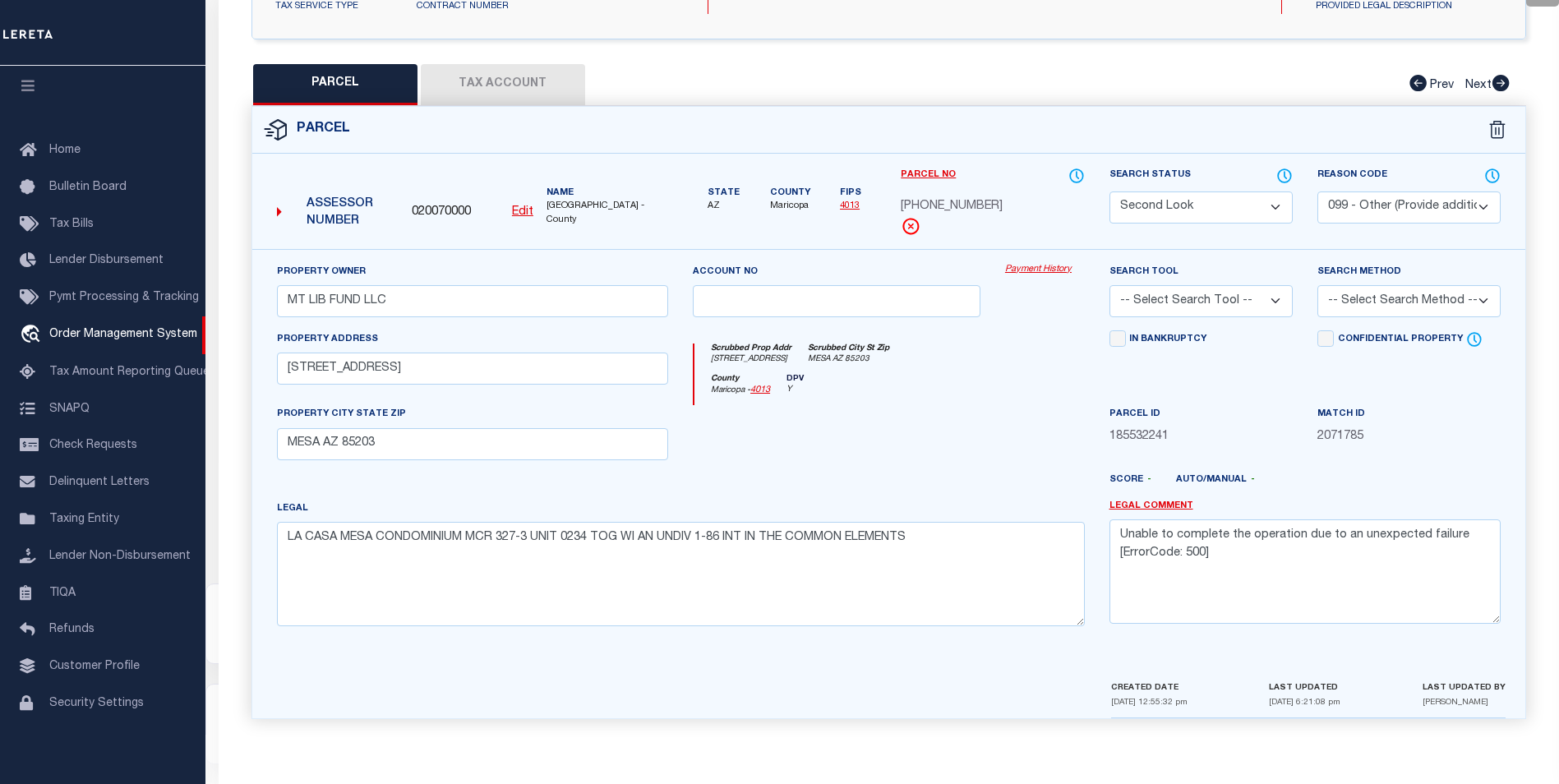
click at [1235, 309] on select "-- Select Search Tool -- 3rd Party Website Agency File Agency Website ATLS CNV-…" at bounding box center [1201, 300] width 184 height 32
click at [1110, 285] on select "-- Select Search Tool -- 3rd Party Website Agency File Agency Website ATLS CNV-…" at bounding box center [1201, 300] width 184 height 32
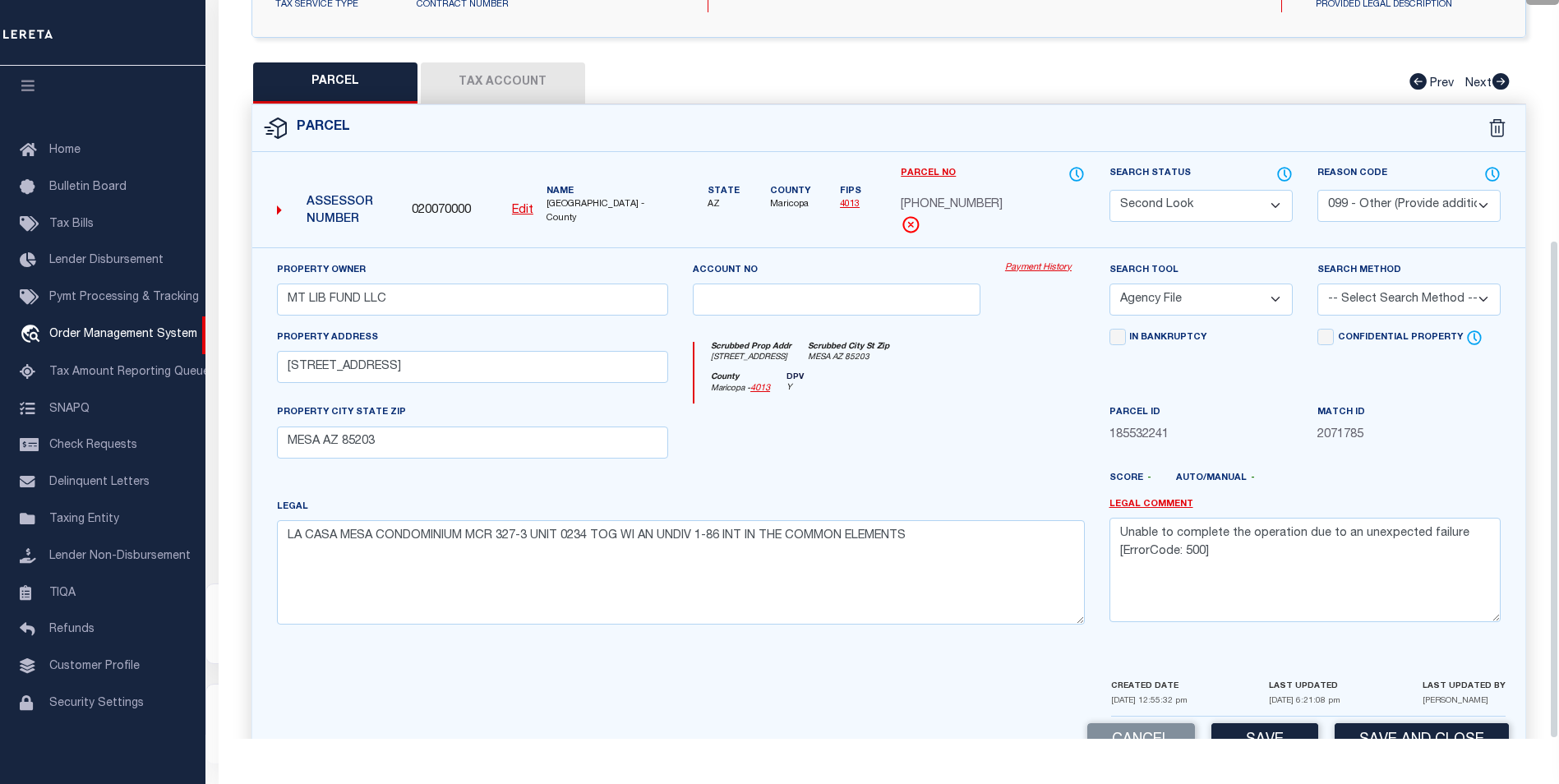
scroll to position [355, 0]
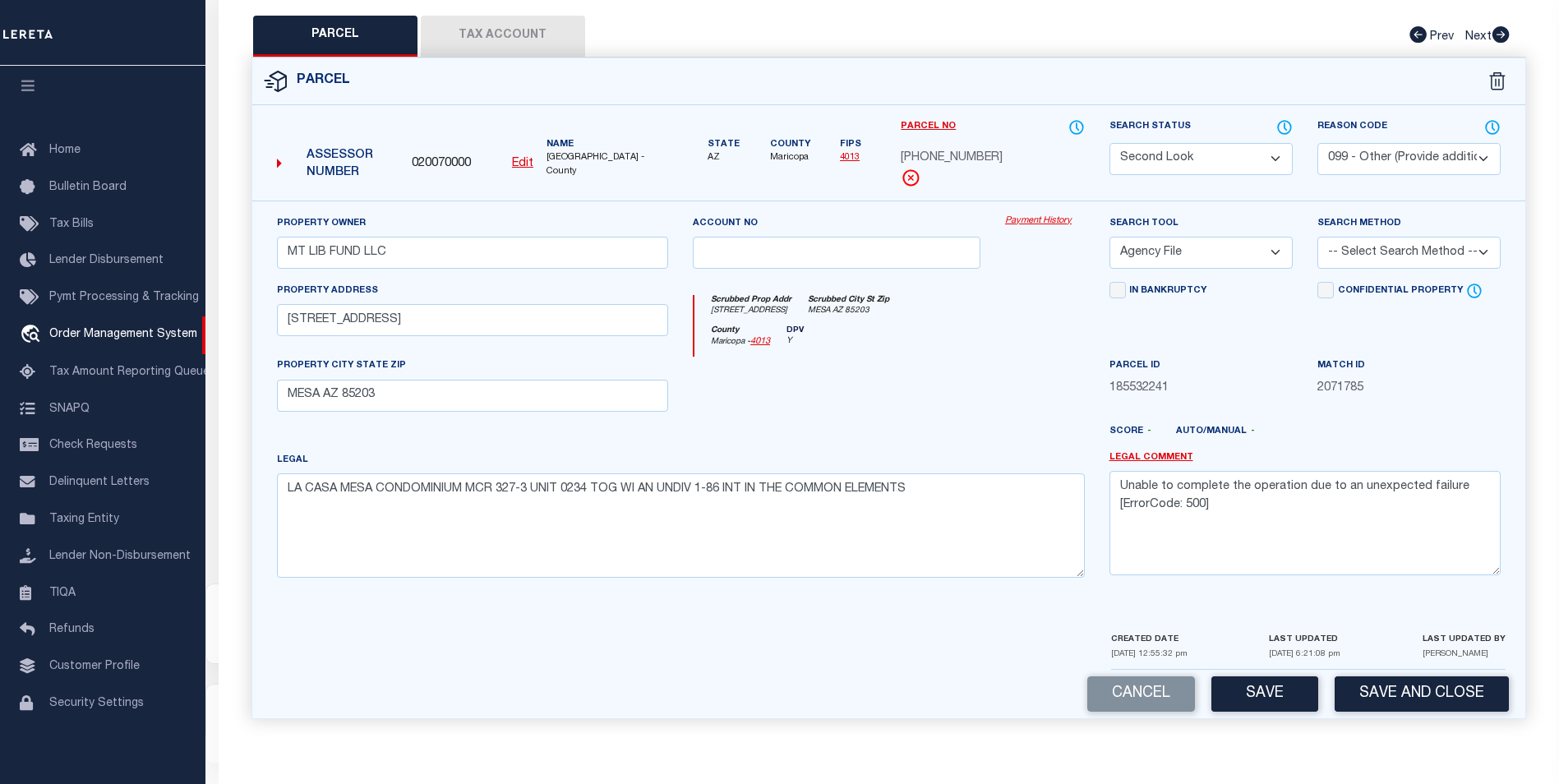
click at [1429, 260] on select "-- Select Search Method -- Property Address Legal Liability Info Provided" at bounding box center [1409, 253] width 184 height 32
click at [1318, 237] on select "-- Select Search Method -- Property Address Legal Liability Info Provided" at bounding box center [1409, 253] width 184 height 32
click at [1281, 691] on button "Save" at bounding box center [1265, 694] width 107 height 35
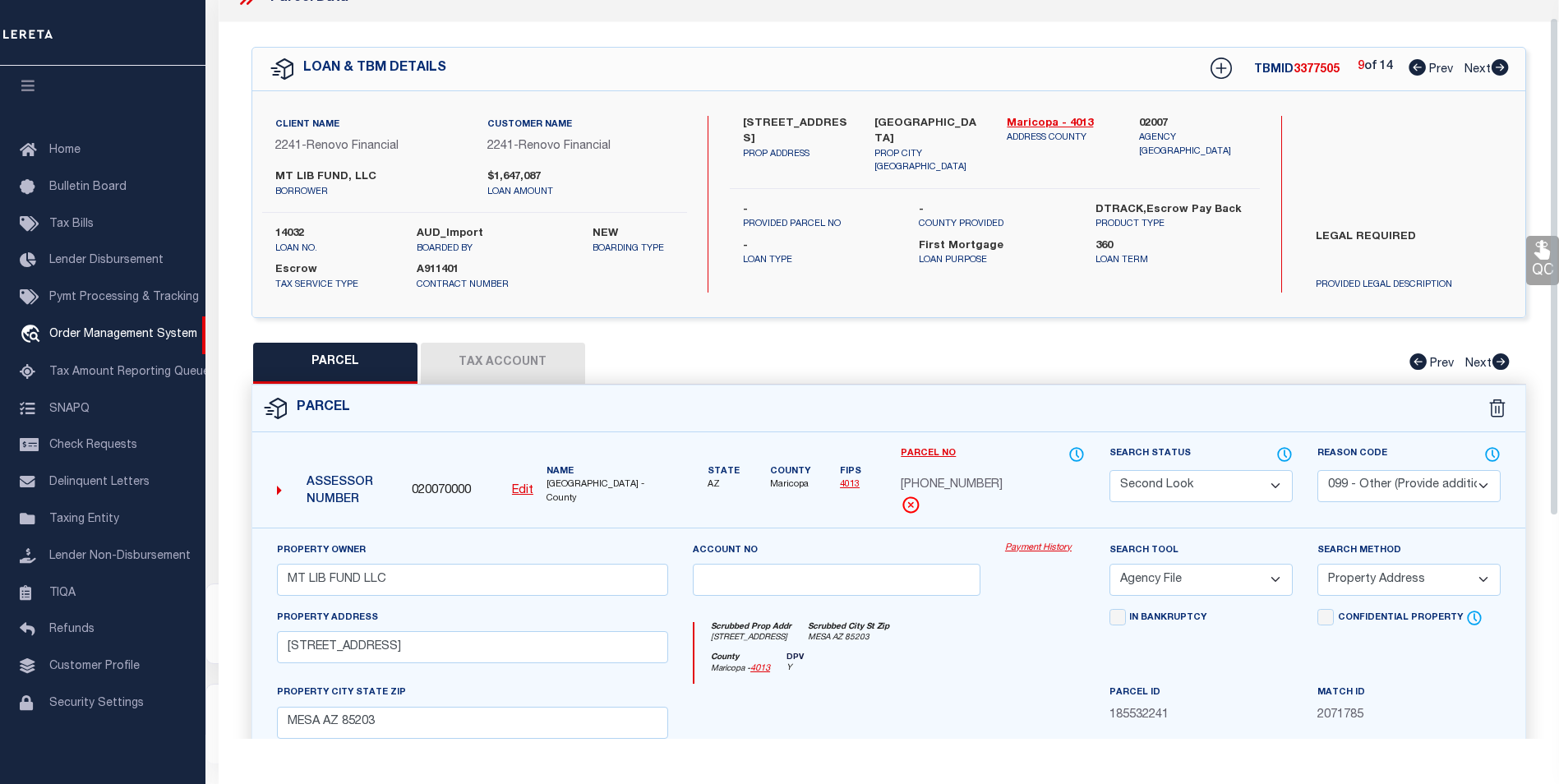
scroll to position [0, 0]
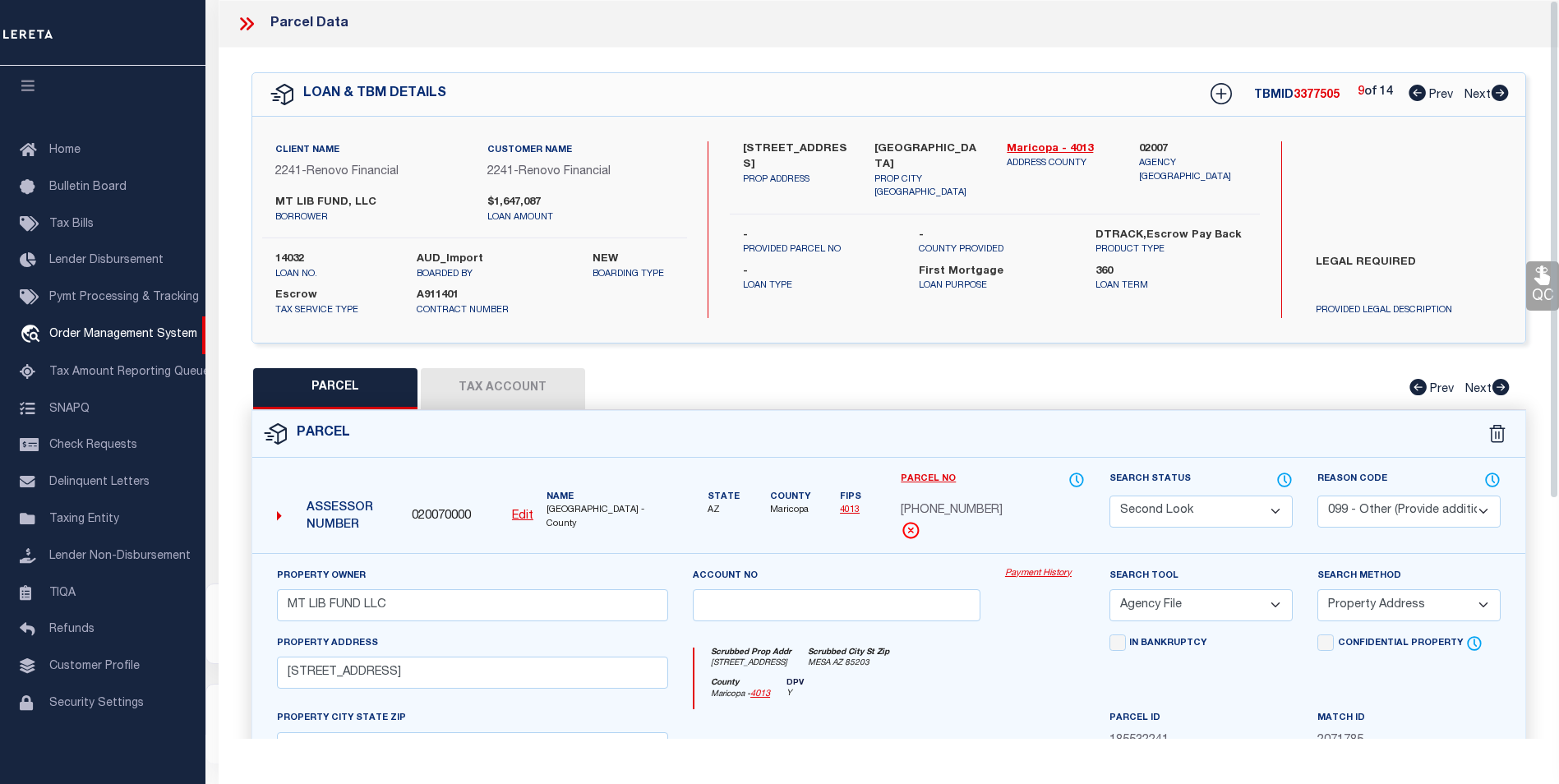
click at [243, 14] on icon at bounding box center [247, 24] width 21 height 21
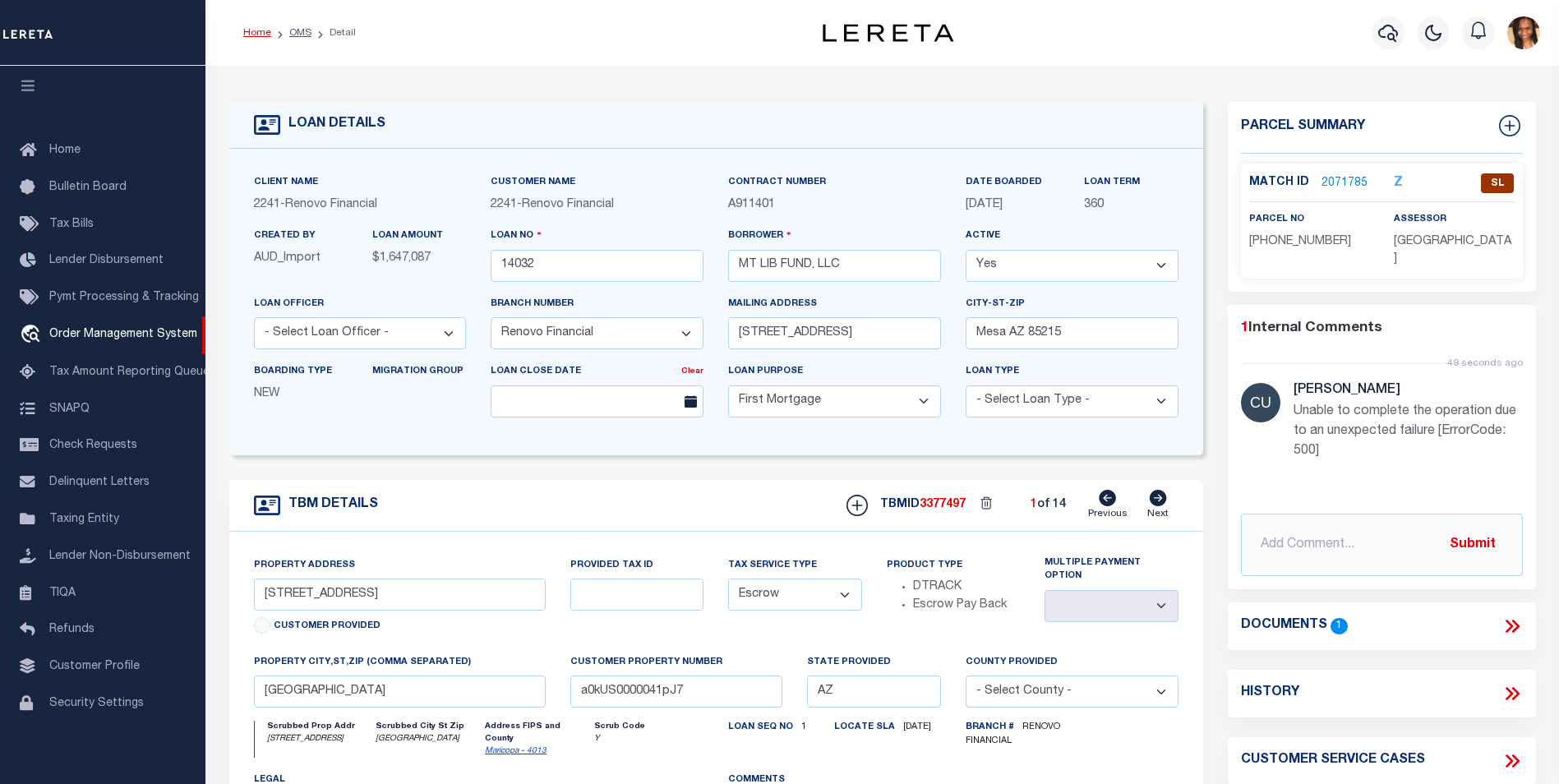
click at [251, 36] on link "Home" at bounding box center [257, 33] width 28 height 10
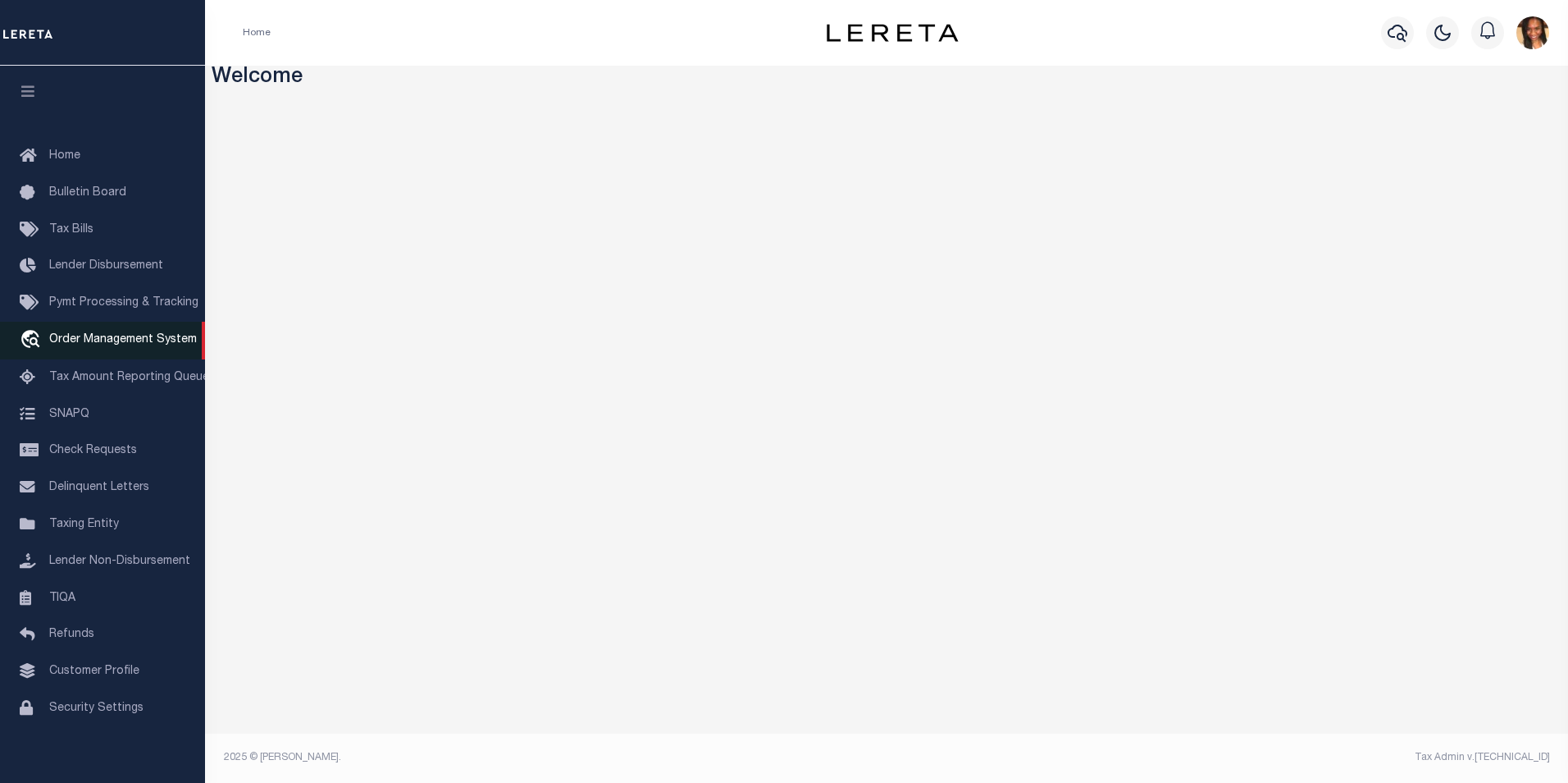
click at [84, 342] on span "Order Management System" at bounding box center [123, 340] width 147 height 12
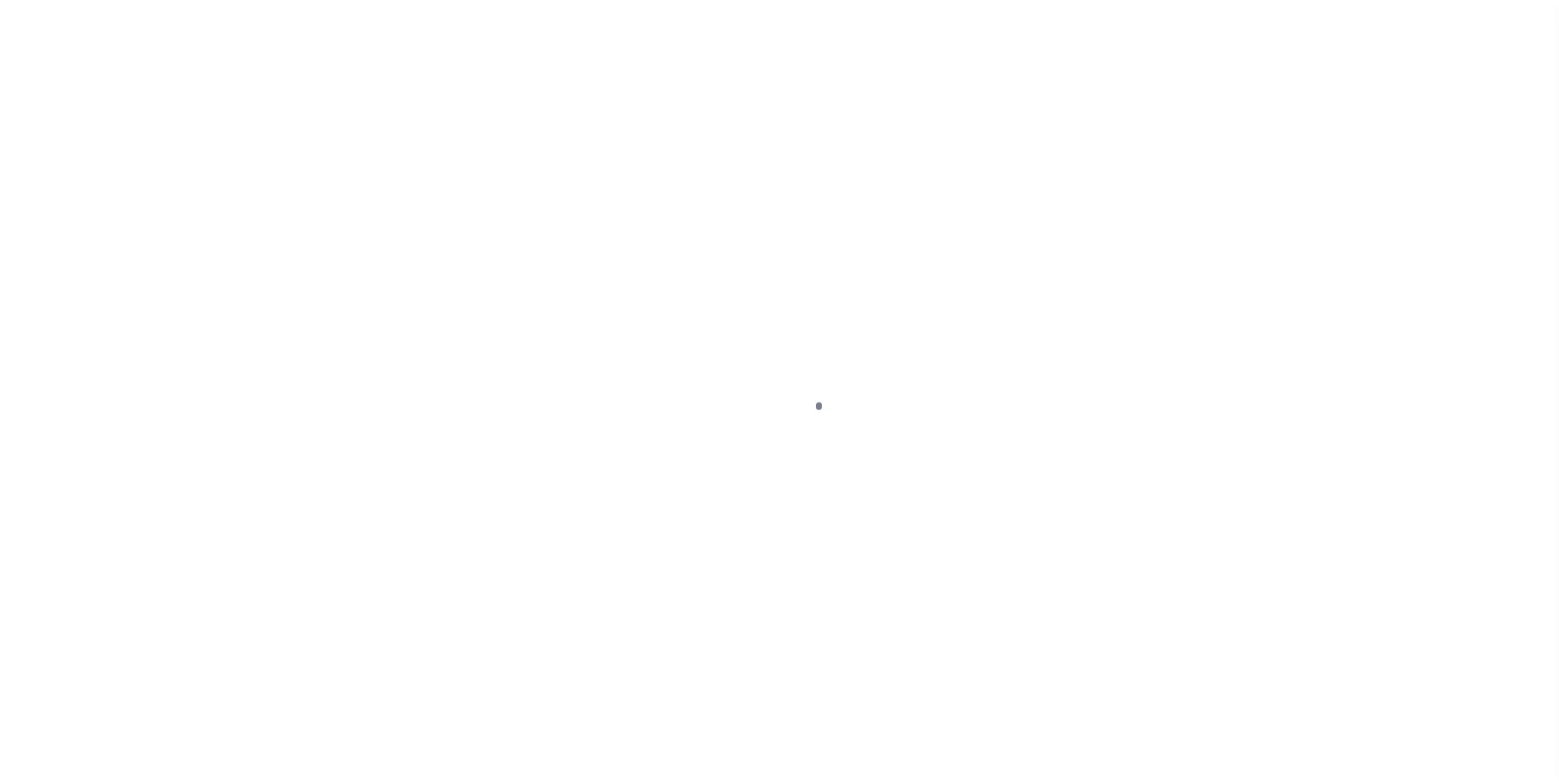
scroll to position [17, 0]
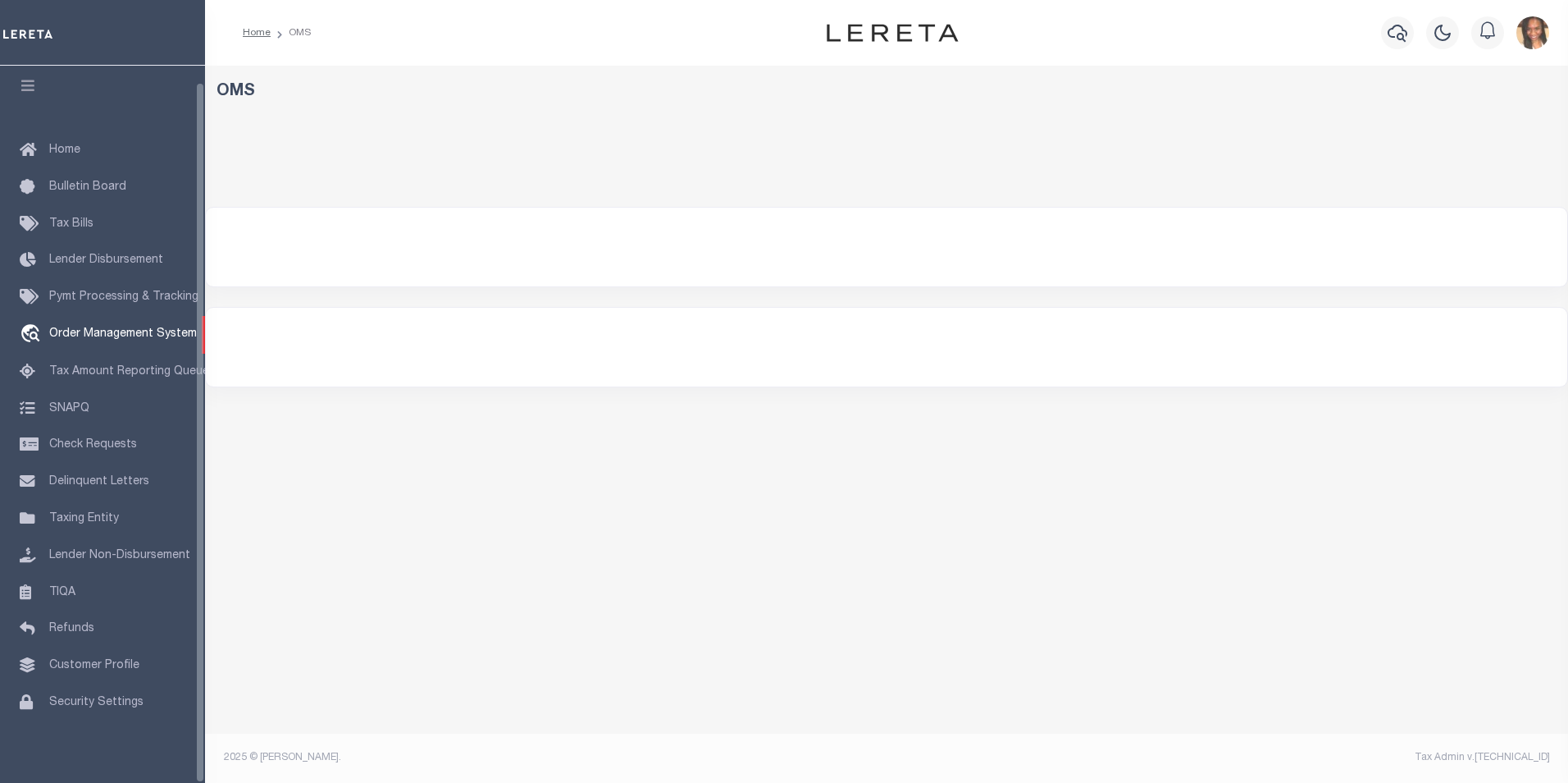
select select "200"
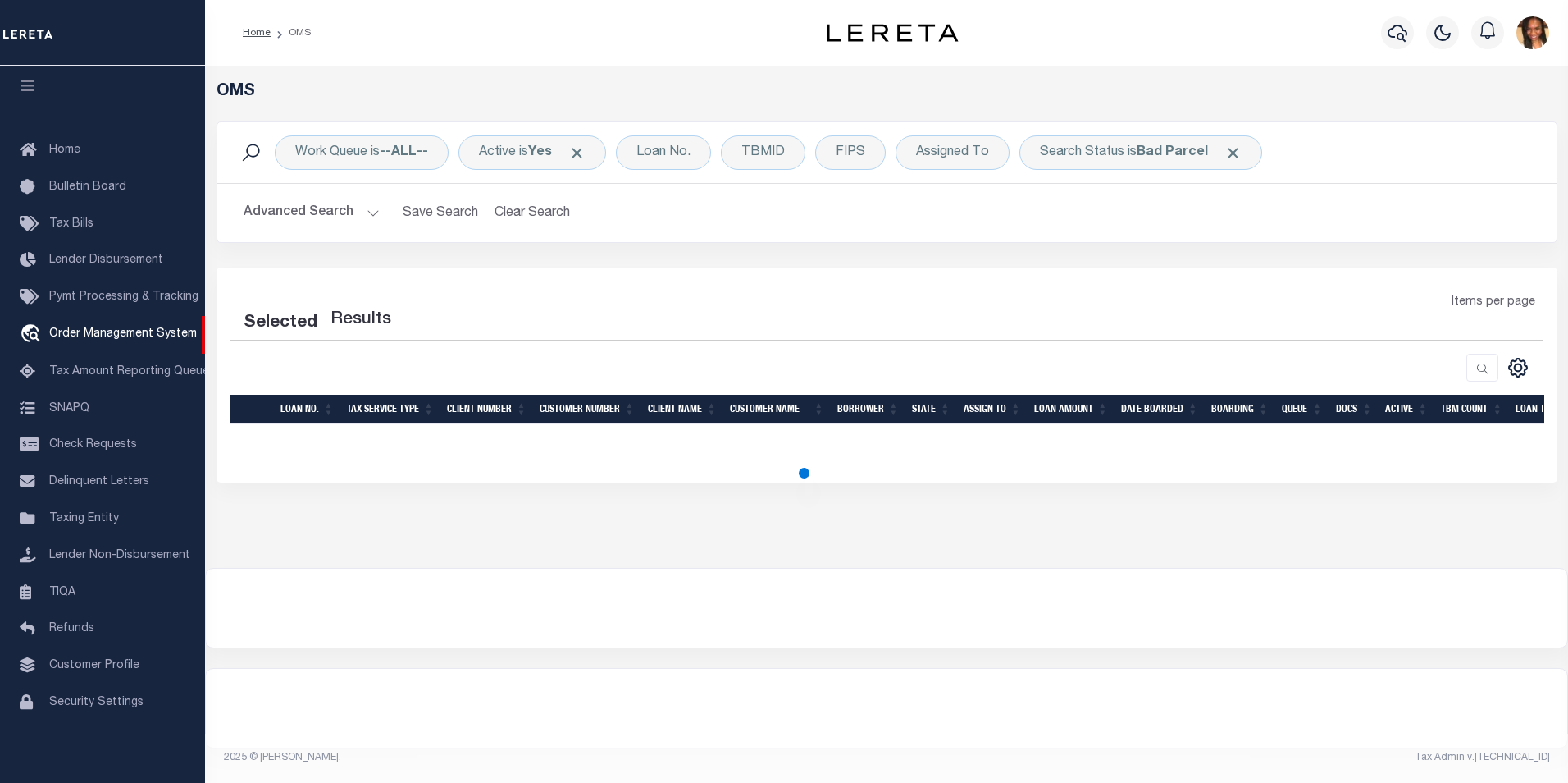
select select "200"
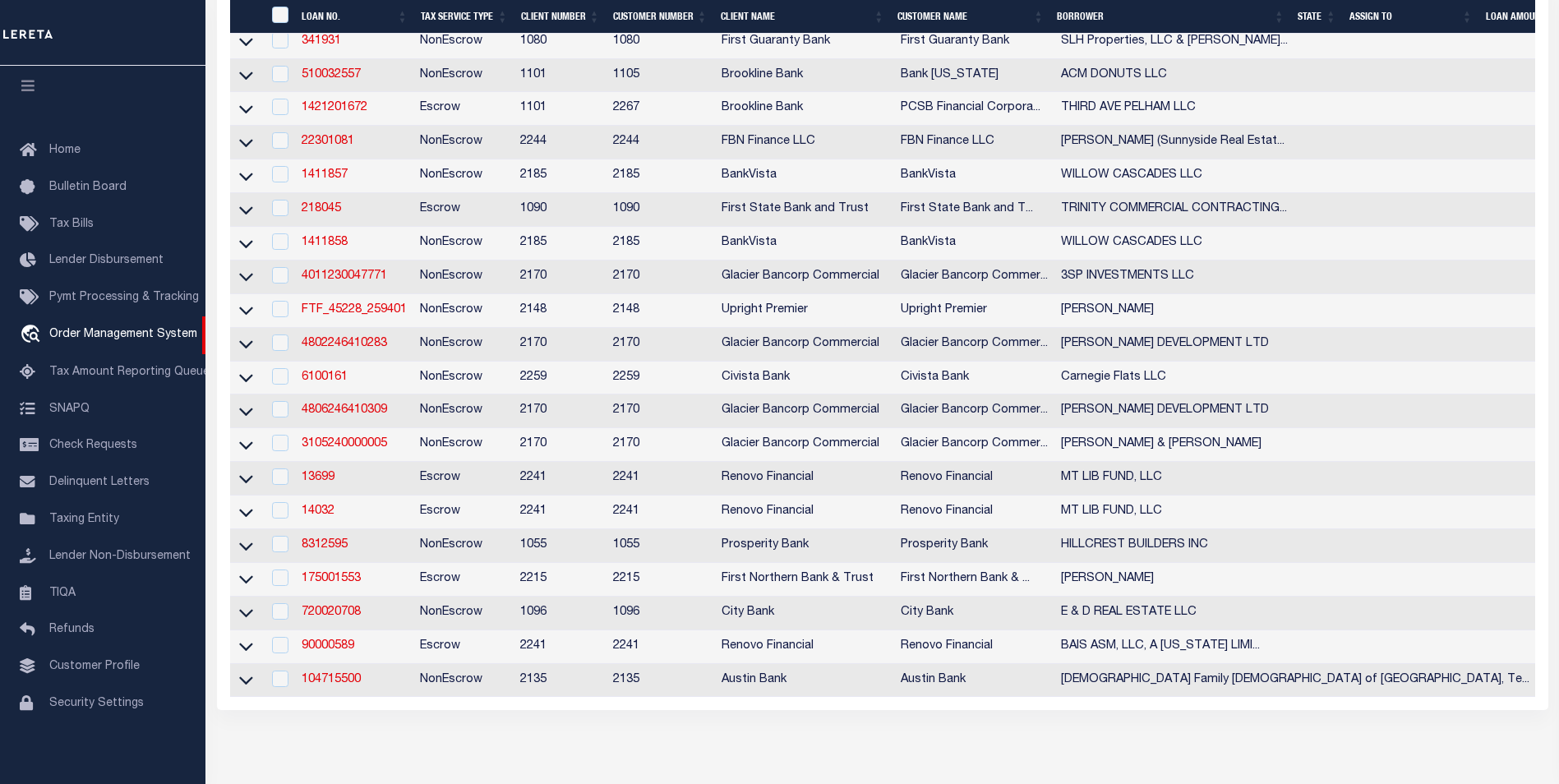
scroll to position [880, 0]
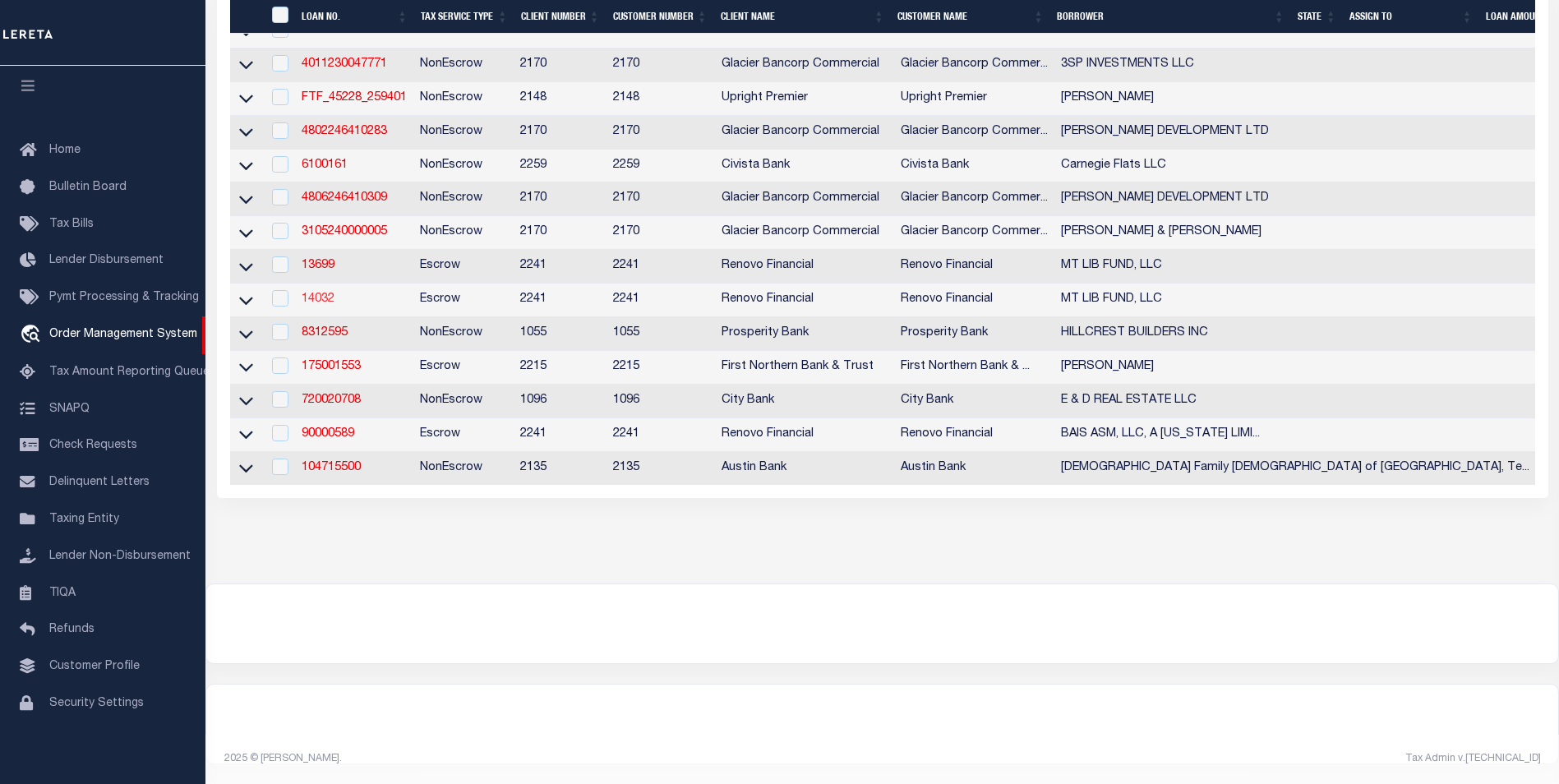
click at [331, 293] on link "14032" at bounding box center [318, 299] width 33 height 12
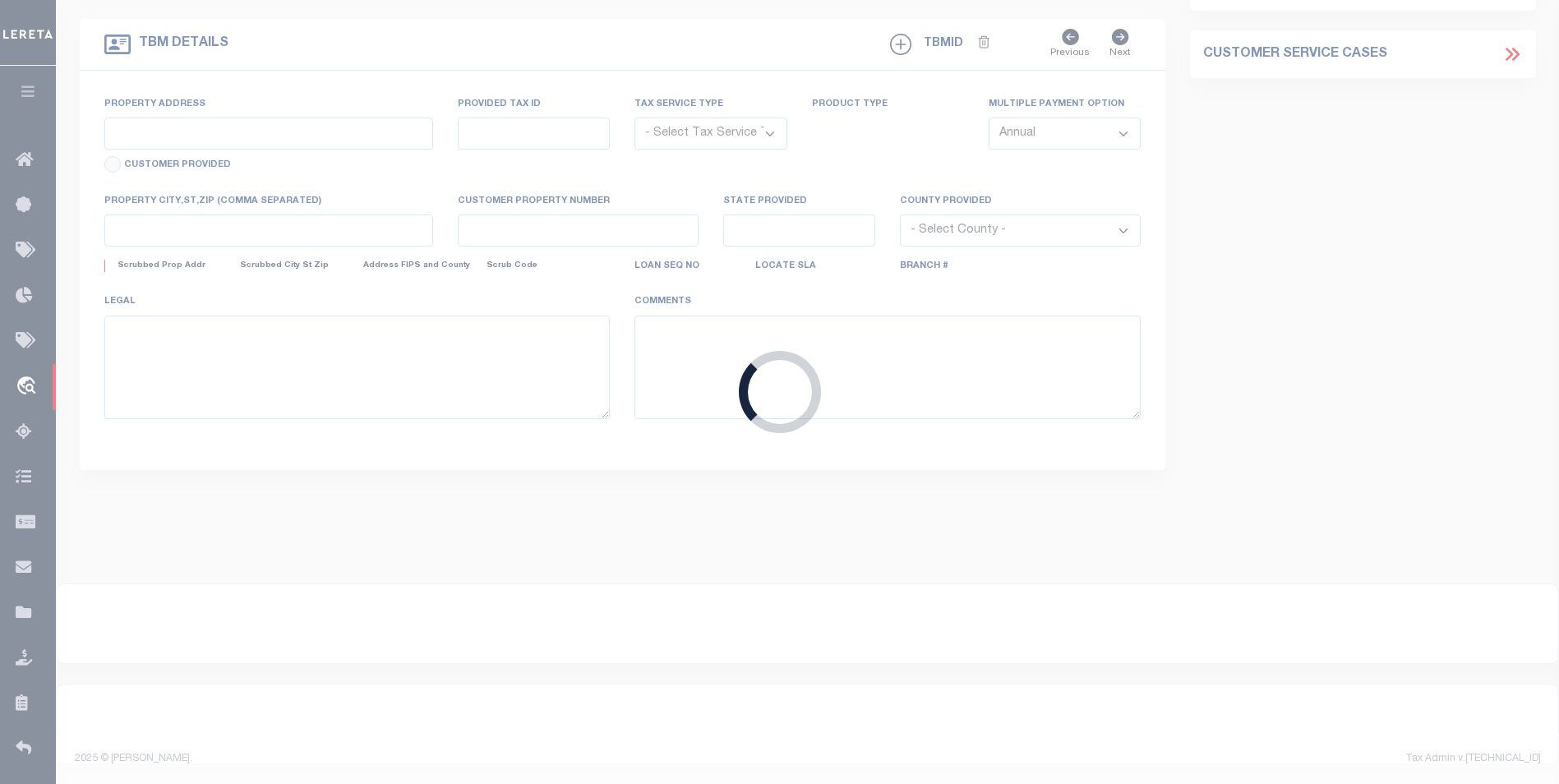
type input "14032"
type input "MT LIB FUND, LLC"
select select
type input "[STREET_ADDRESS]"
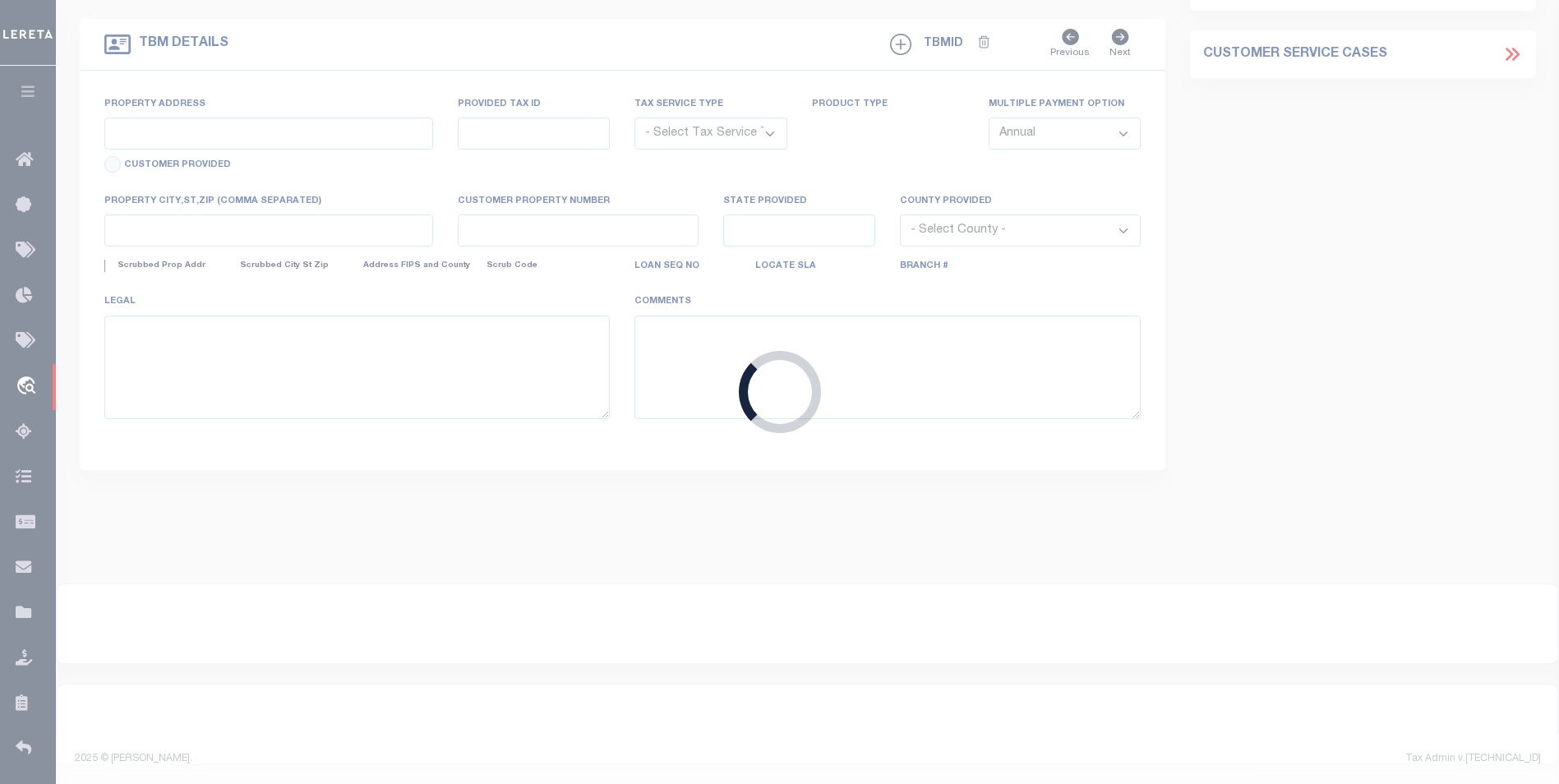
type input "Mesa AZ 85215"
select select "10"
select select "Escrow"
type input "1224 East Evergreen Street #208"
select select
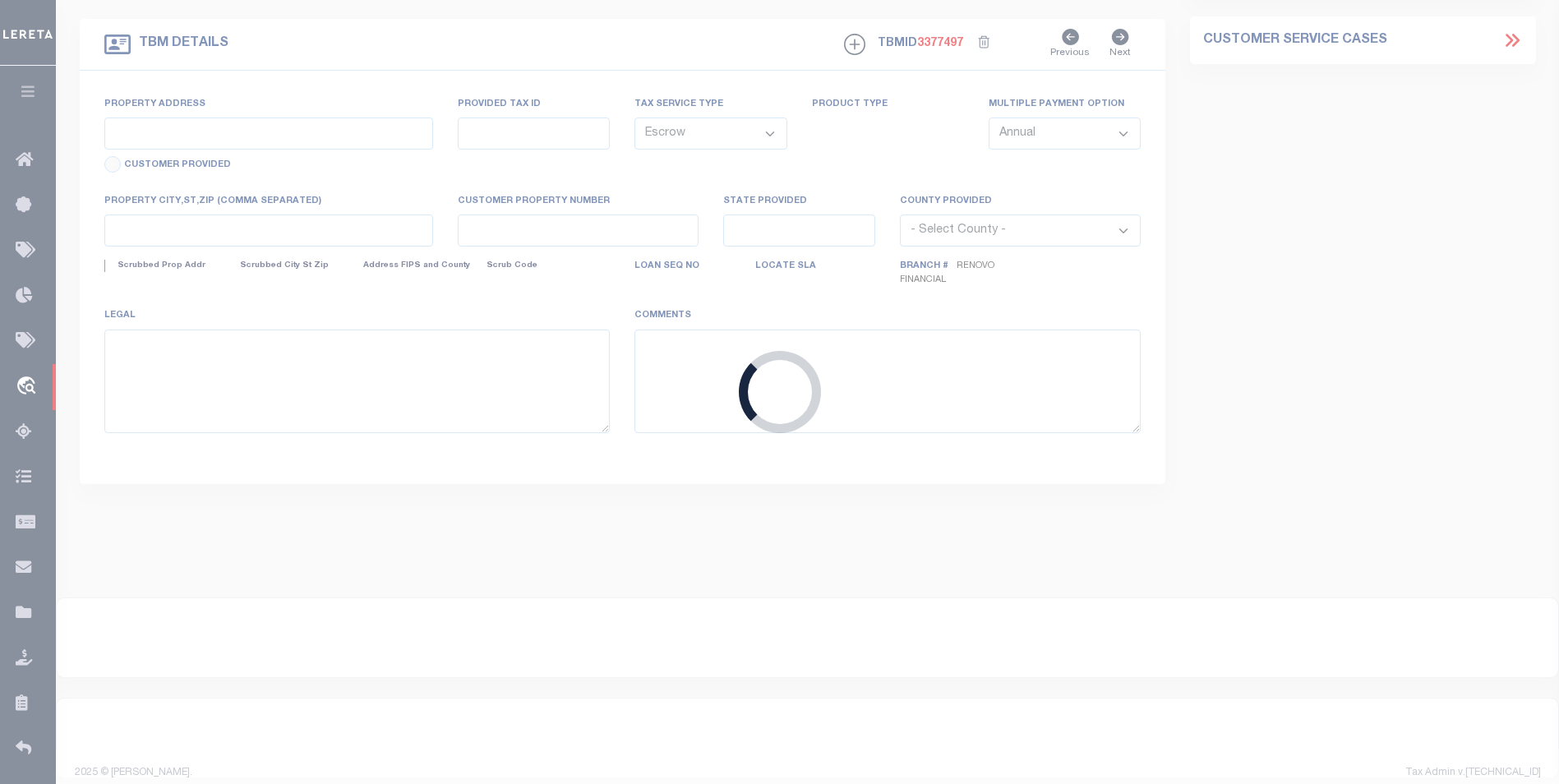
type input "[GEOGRAPHIC_DATA]"
type input "a0kUS0000041pJ7"
type input "AZ"
select select
type textarea "LEGAL REQUIRED"
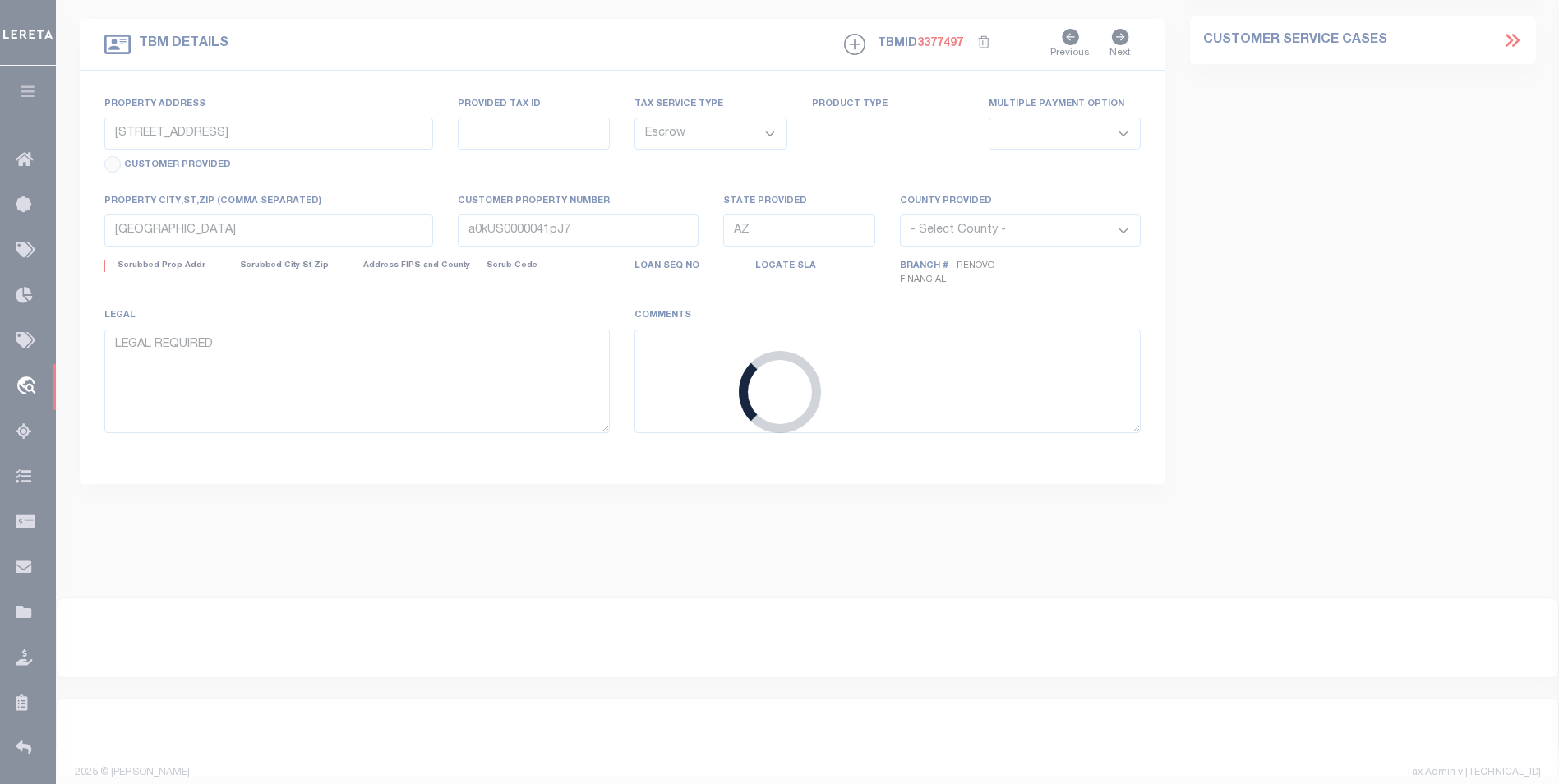
select select "25066"
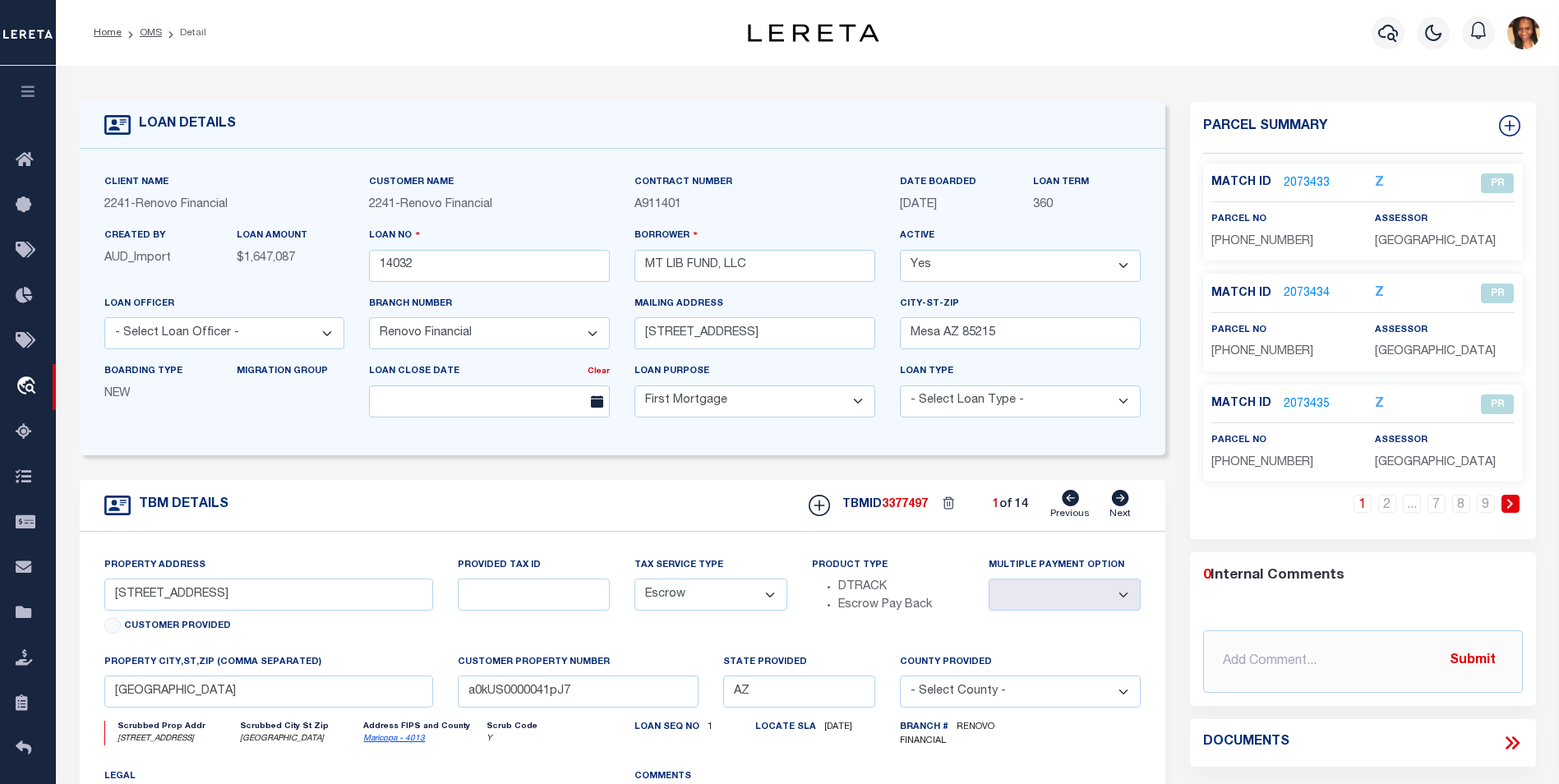
click at [1303, 182] on link "2073433" at bounding box center [1306, 184] width 46 height 17
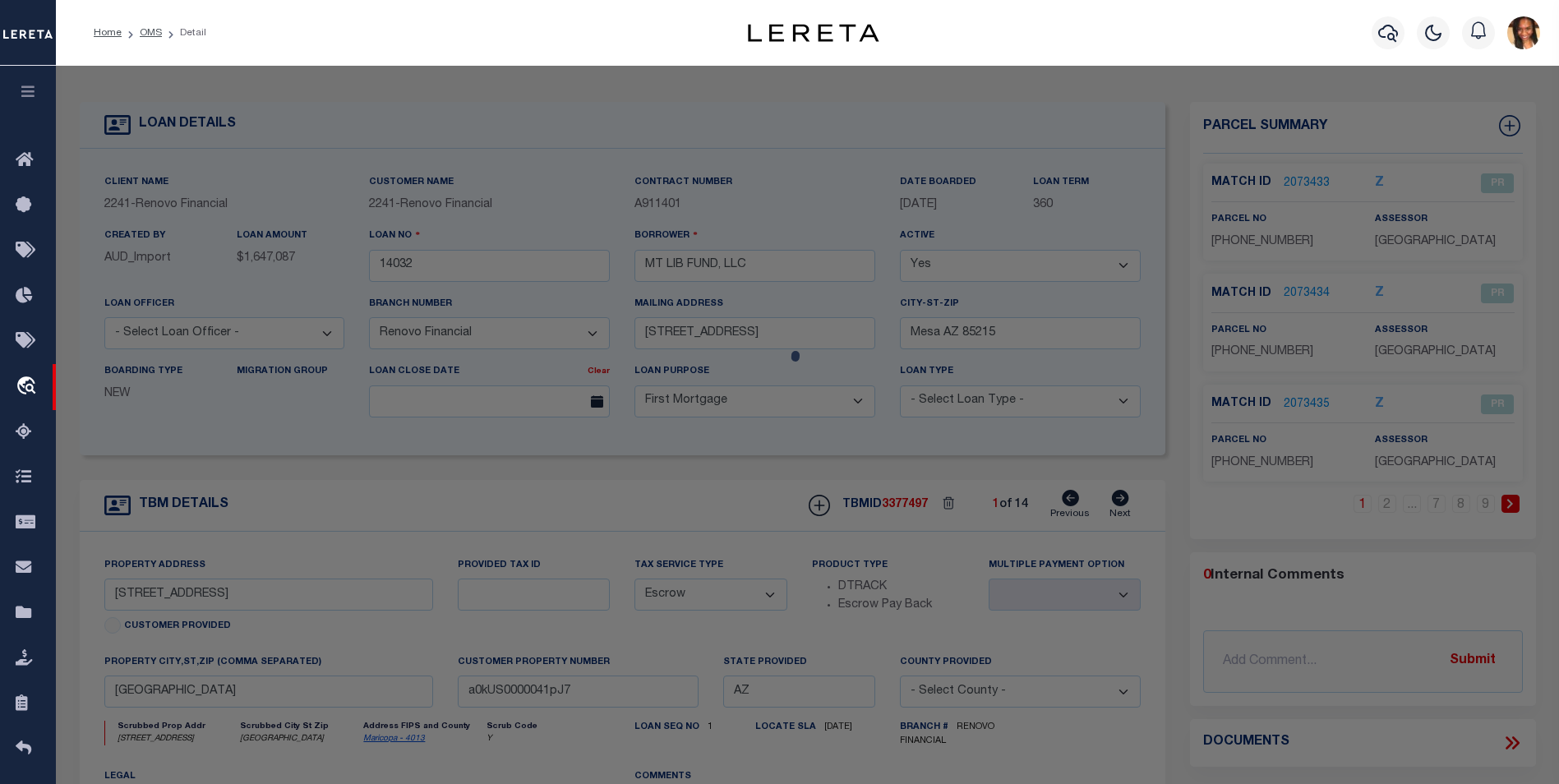
checkbox input "false"
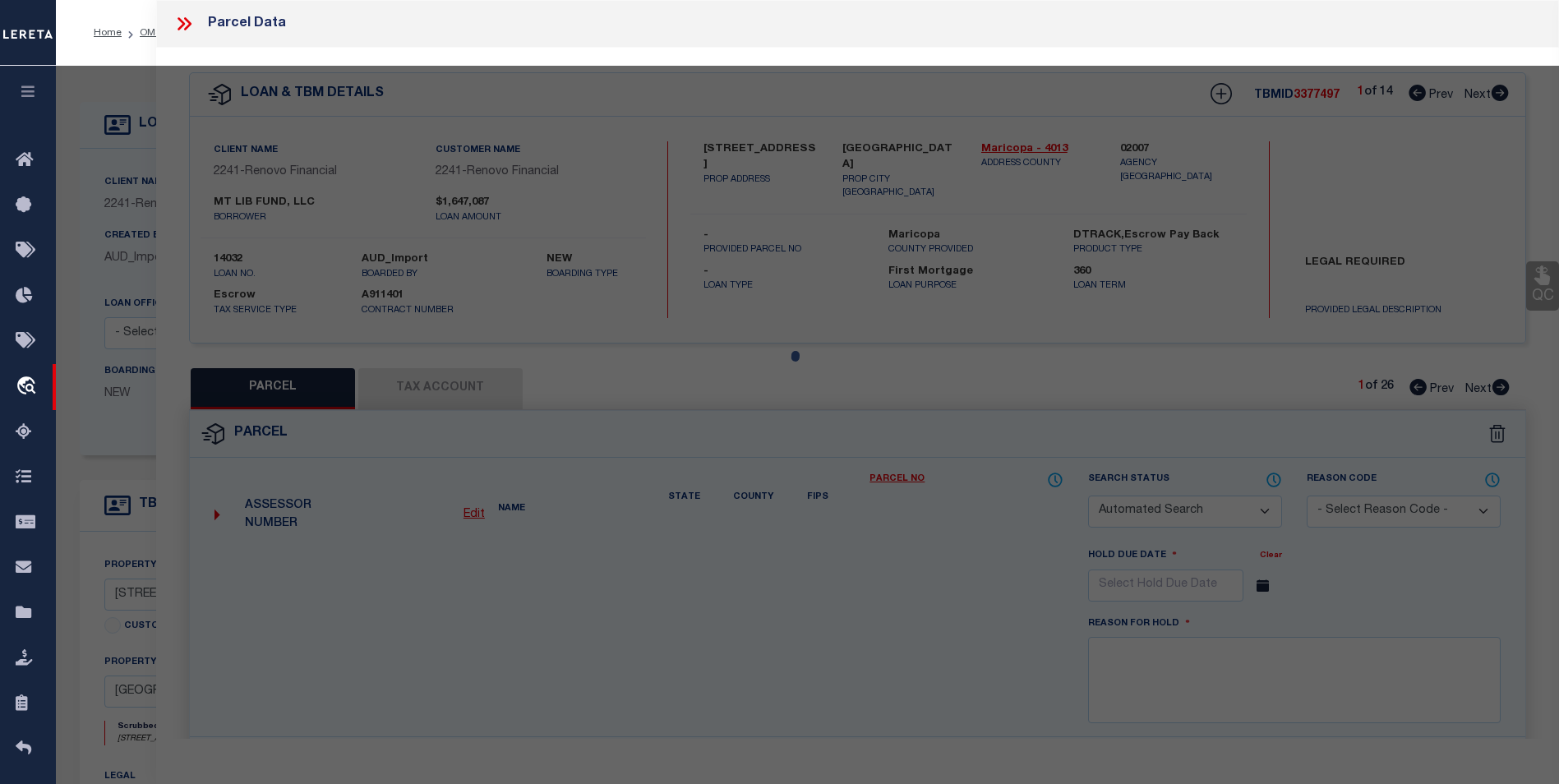
select select "PR"
type input "MT LIB FUND LLC"
type input "1224 E EVERGREEN ST 105"
type input "MESA AZ 85203"
type textarea "LA CASA MESA CONDOMINIUM MCR 327-3 UNIT 0105 TOG WI AN UNDIV 1-86 INT IN THE CO…"
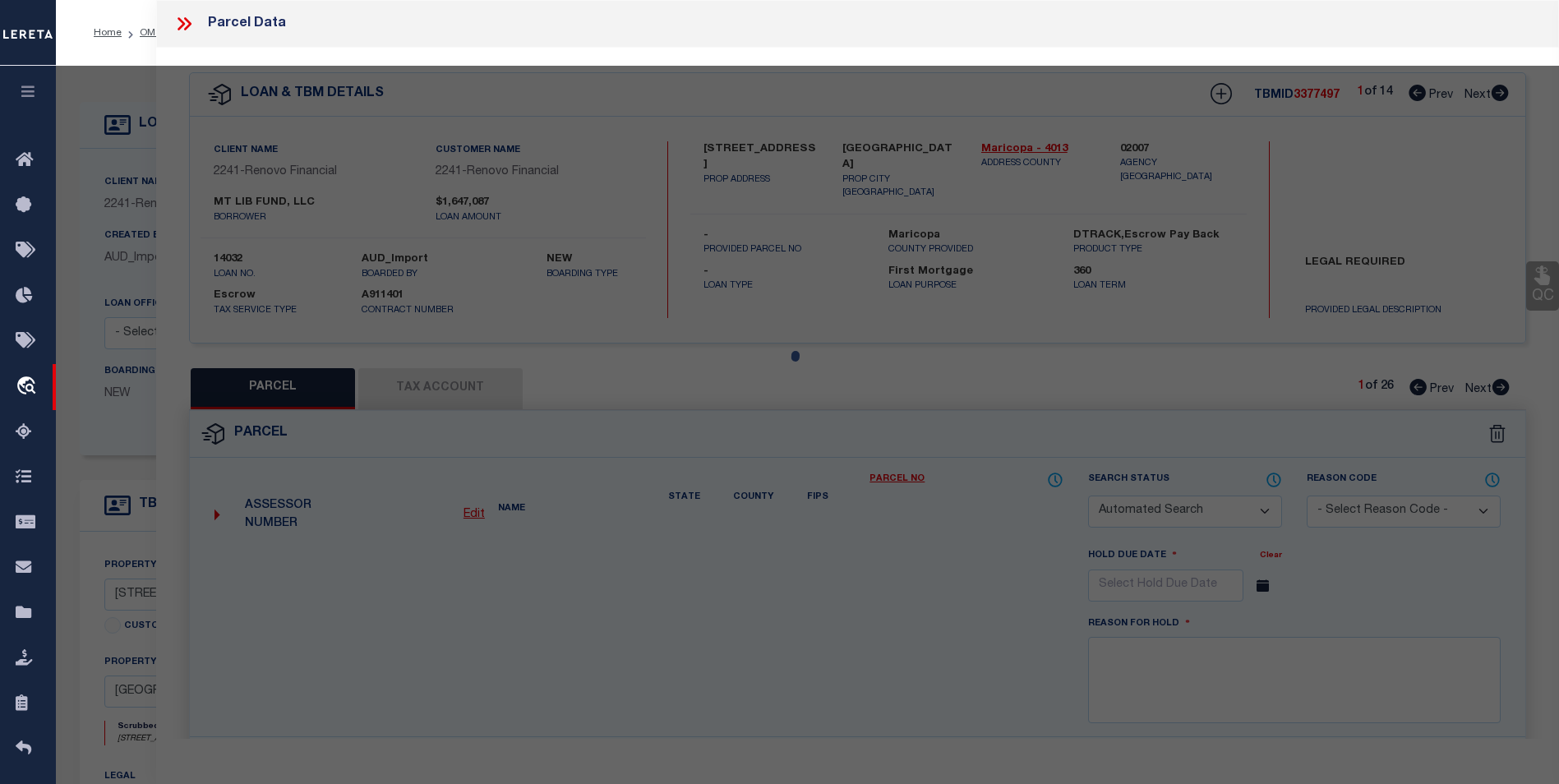
type textarea "High liability loan. Please provide a complete legal description."
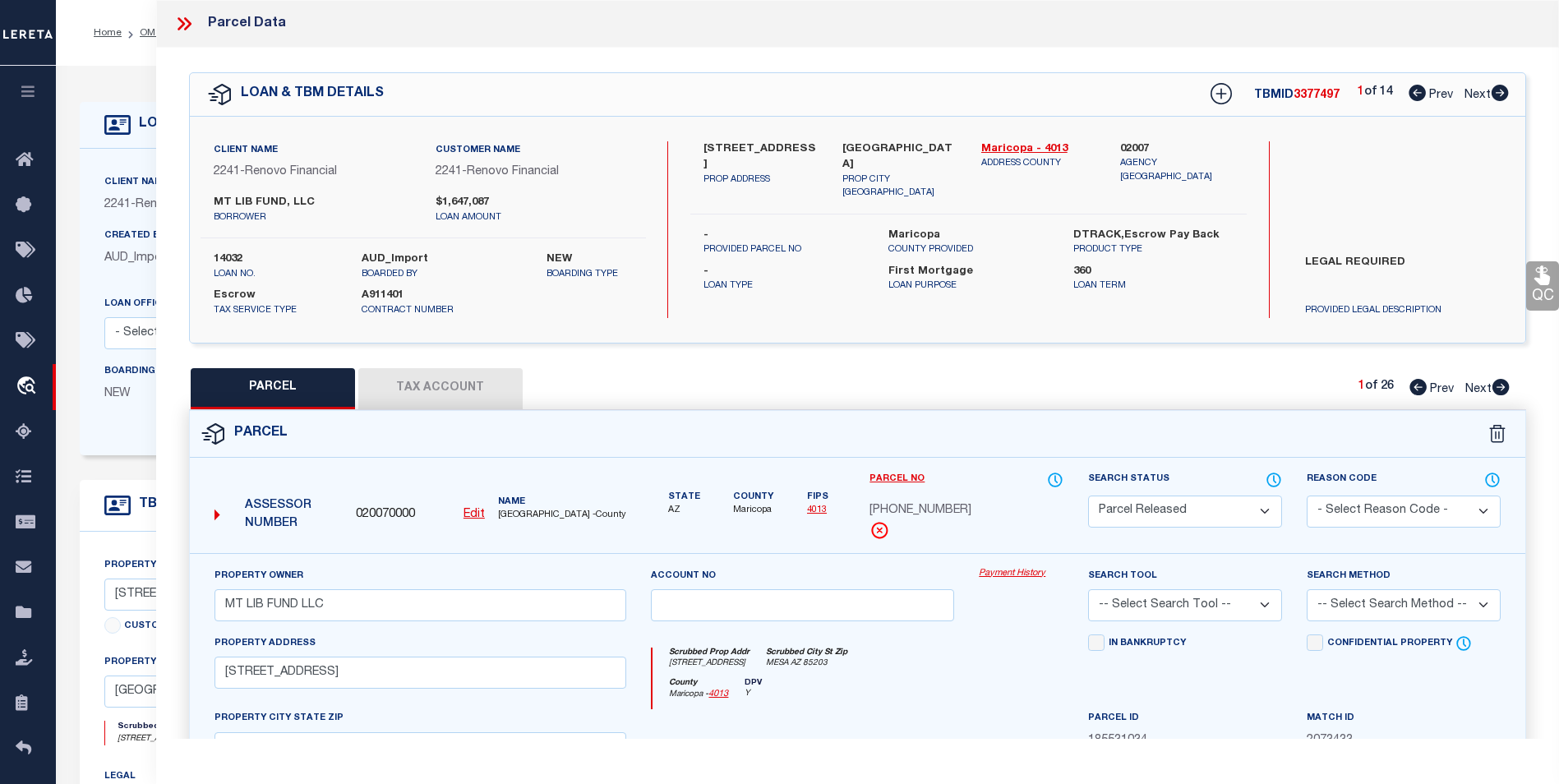
click at [1501, 90] on icon at bounding box center [1501, 92] width 17 height 17
select select "AS"
checkbox input "false"
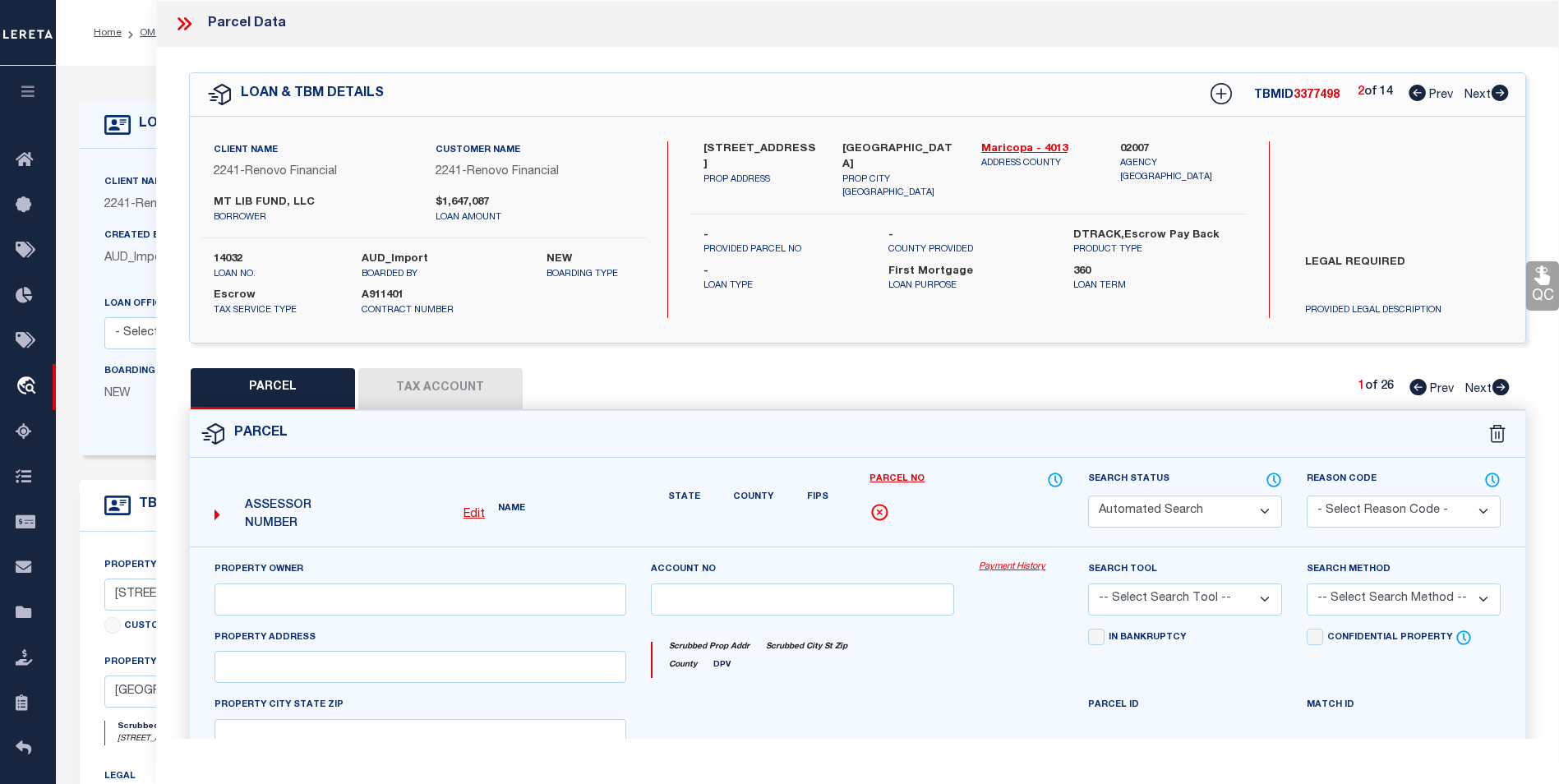
select select "PR"
type input "MT LIB FUND LLC"
type input "1224 E EVERGREEN ST 105"
type input "MESA AZ 85203"
type textarea "LA CASA MESA CONDOMINIUM MCR 327-3 UNIT 0105 TOG WI AN UNDIV 1-86 INT IN THE CO…"
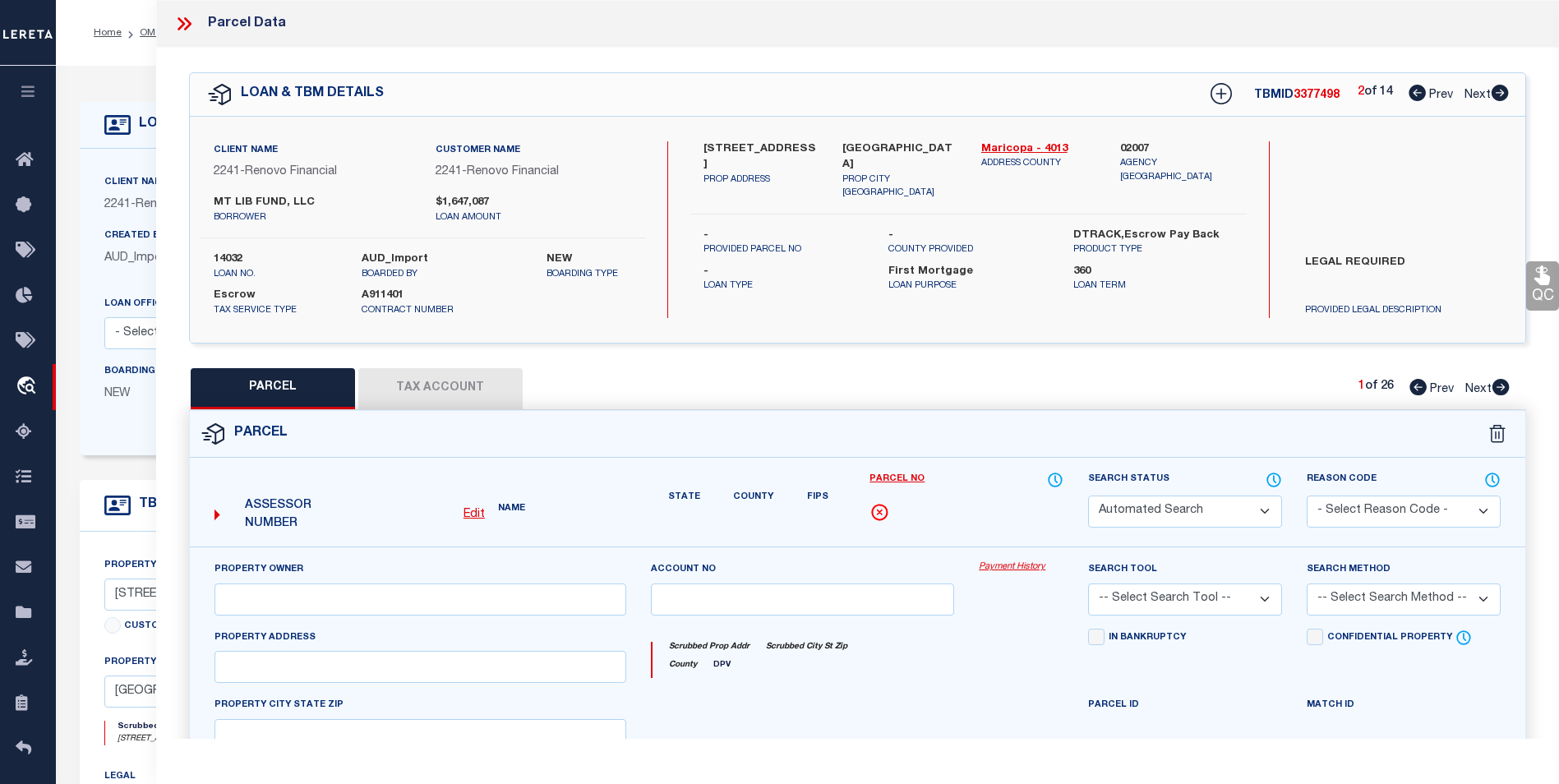
type textarea "High liability loan. Please provide a complete legal description."
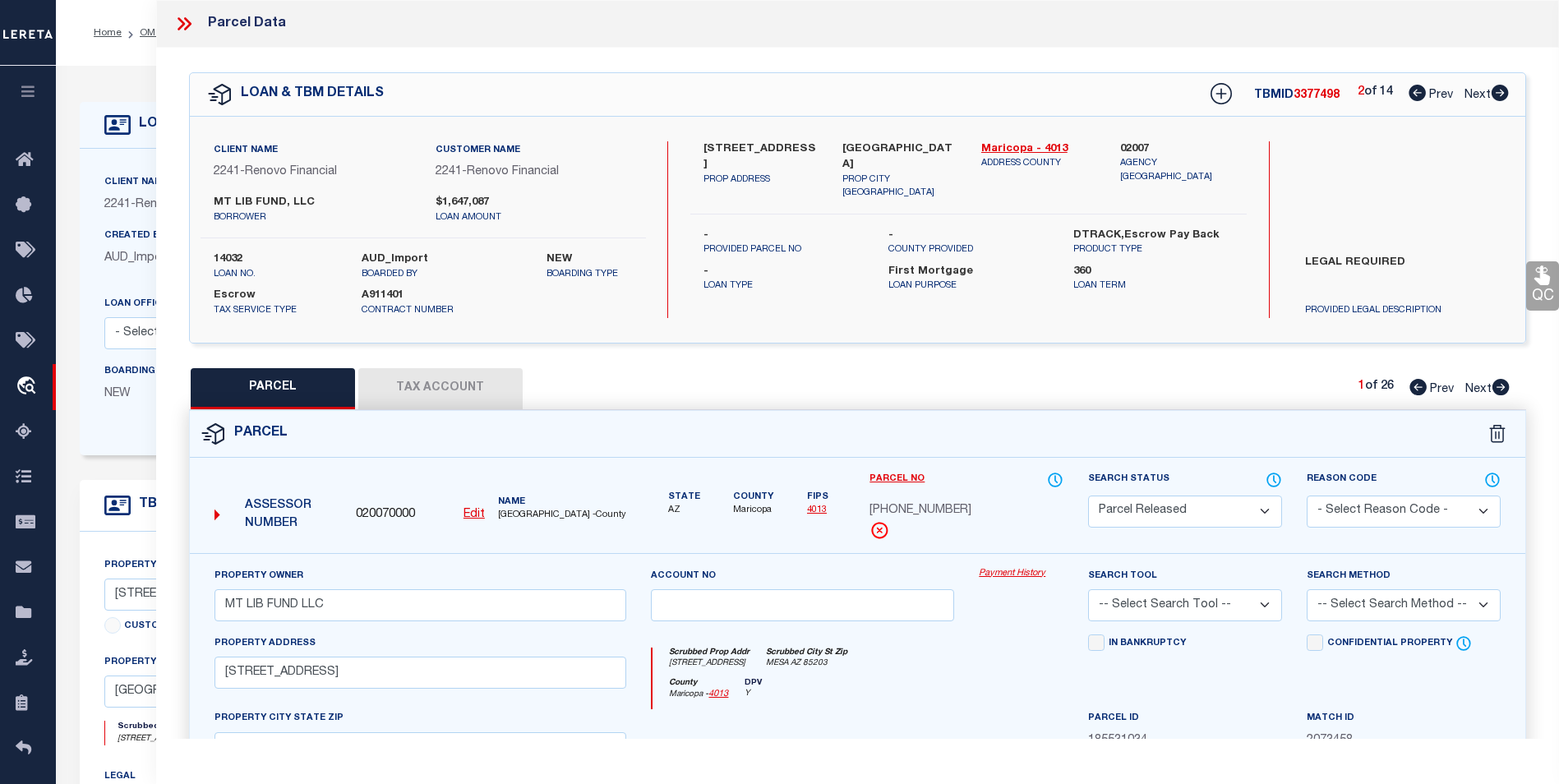
click at [1501, 90] on icon at bounding box center [1501, 92] width 17 height 17
select select "AS"
checkbox input "false"
select select "PR"
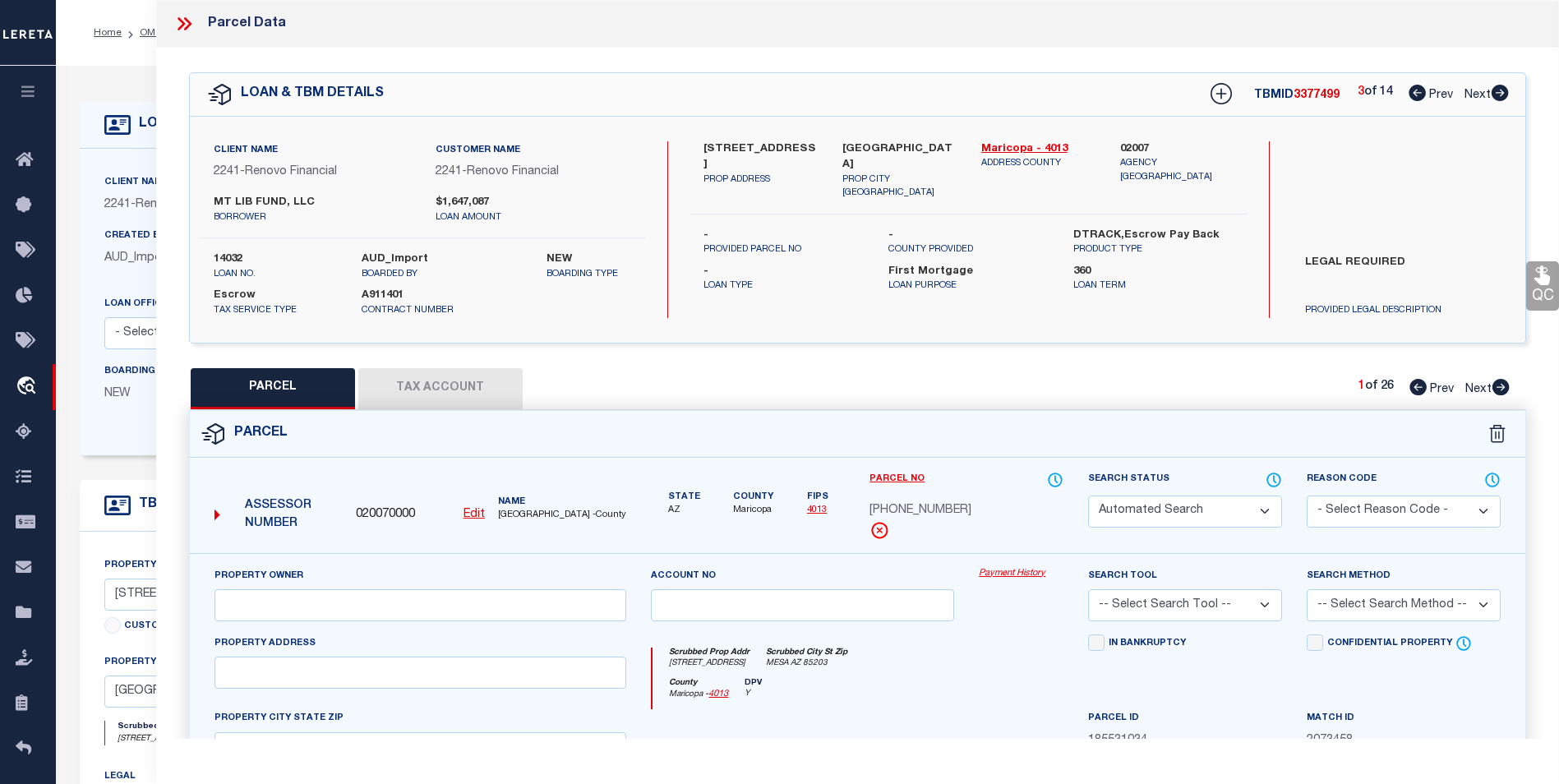
type input "MT LIB FUND LLC"
type input "1224 E EVERGREEN ST 105"
type input "MESA AZ 85203"
type textarea "LA CASA MESA CONDOMINIUM MCR 327-3 UNIT 0105 TOG WI AN UNDIV 1-86 INT IN THE CO…"
type textarea "High liability loan. Please provide a complete legal description."
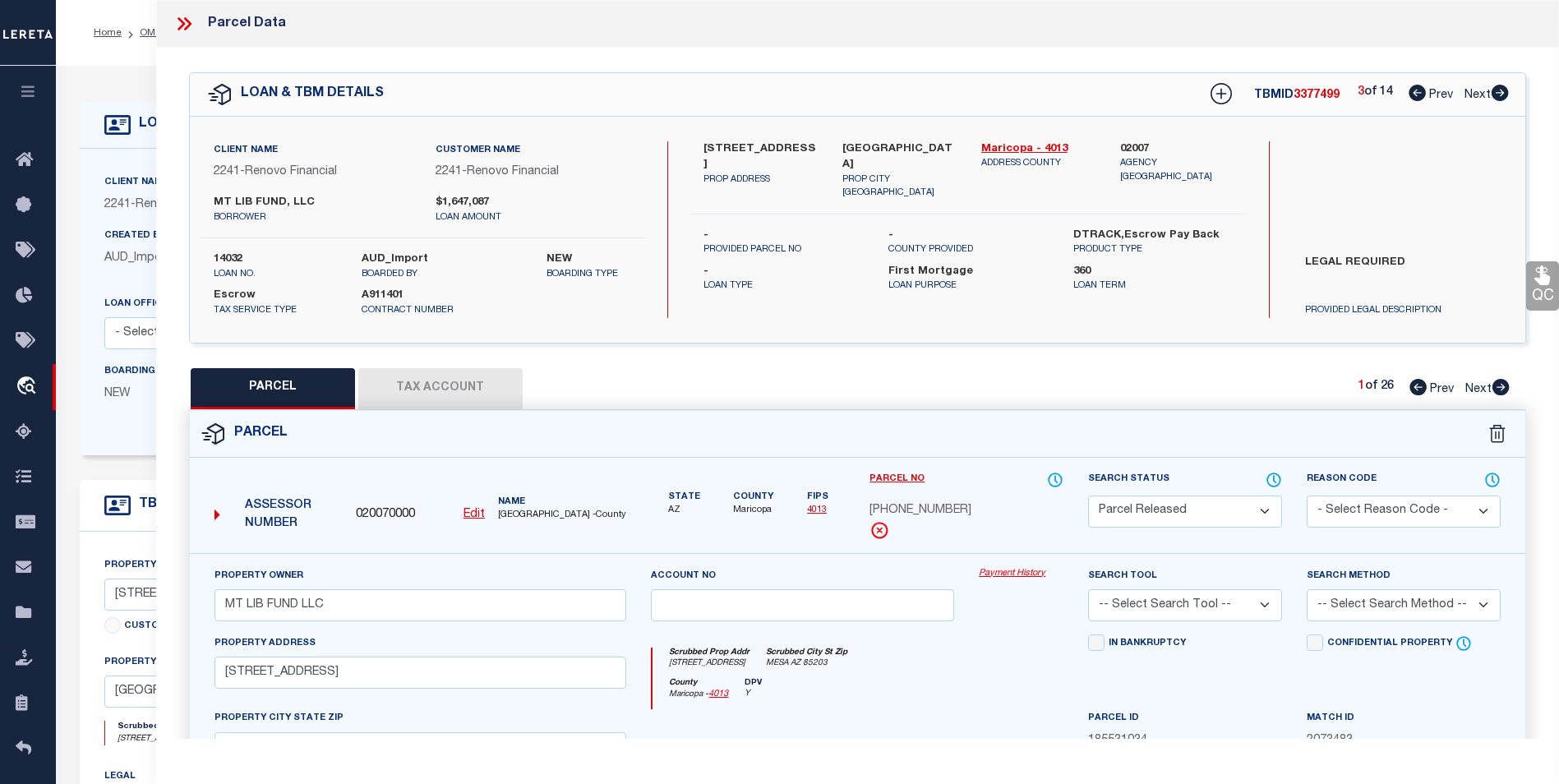
click at [1501, 90] on icon at bounding box center [1501, 92] width 17 height 17
select select "AS"
checkbox input "false"
select select "PR"
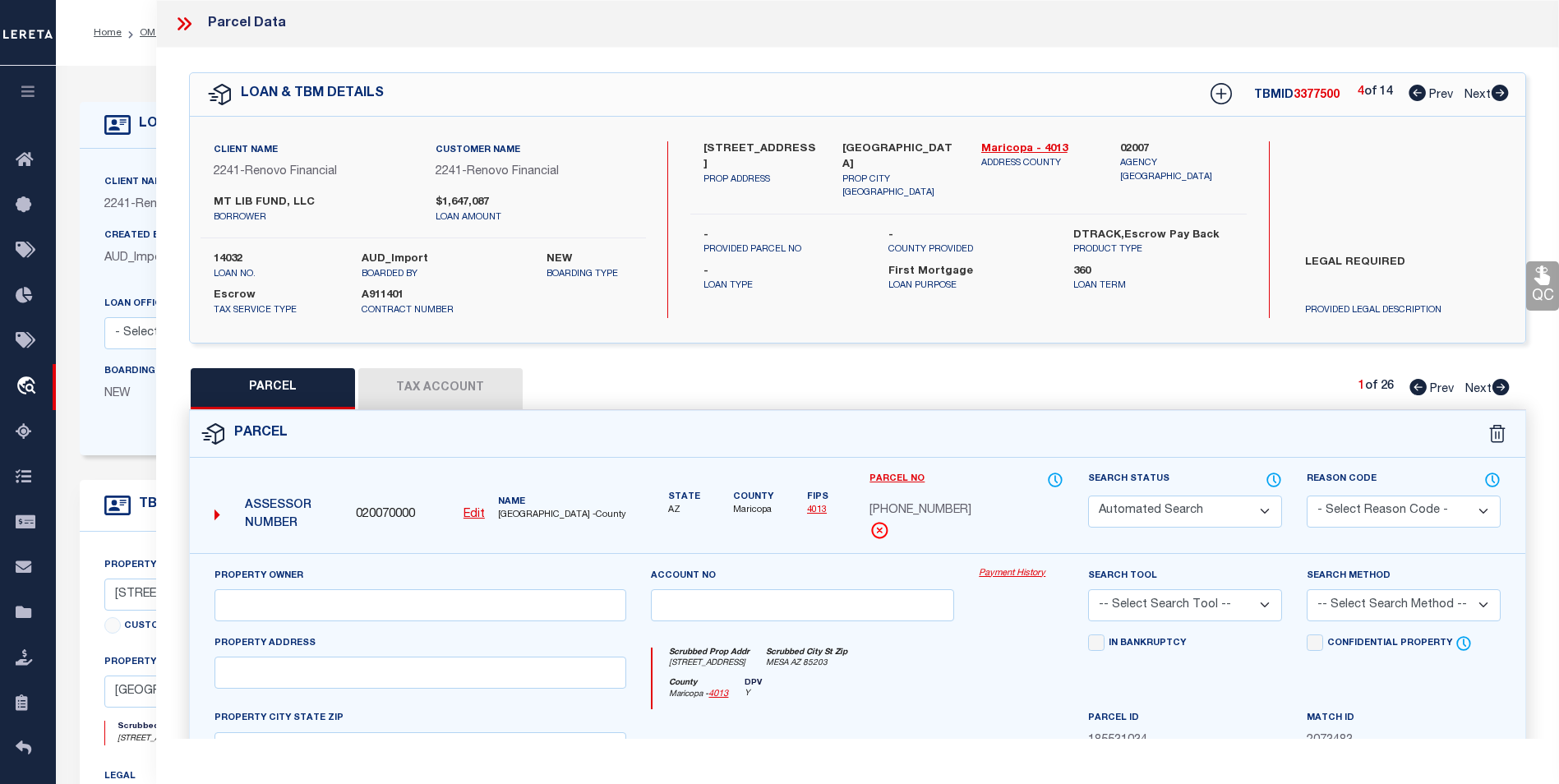
type input "MT LIB FUND LLC"
type input "1224 E EVERGREEN ST 105"
type input "MESA AZ 85203"
type textarea "LA CASA MESA CONDOMINIUM MCR 327-3 UNIT 0105 TOG WI AN UNDIV 1-86 INT IN THE CO…"
type textarea "Renovo client legal required."
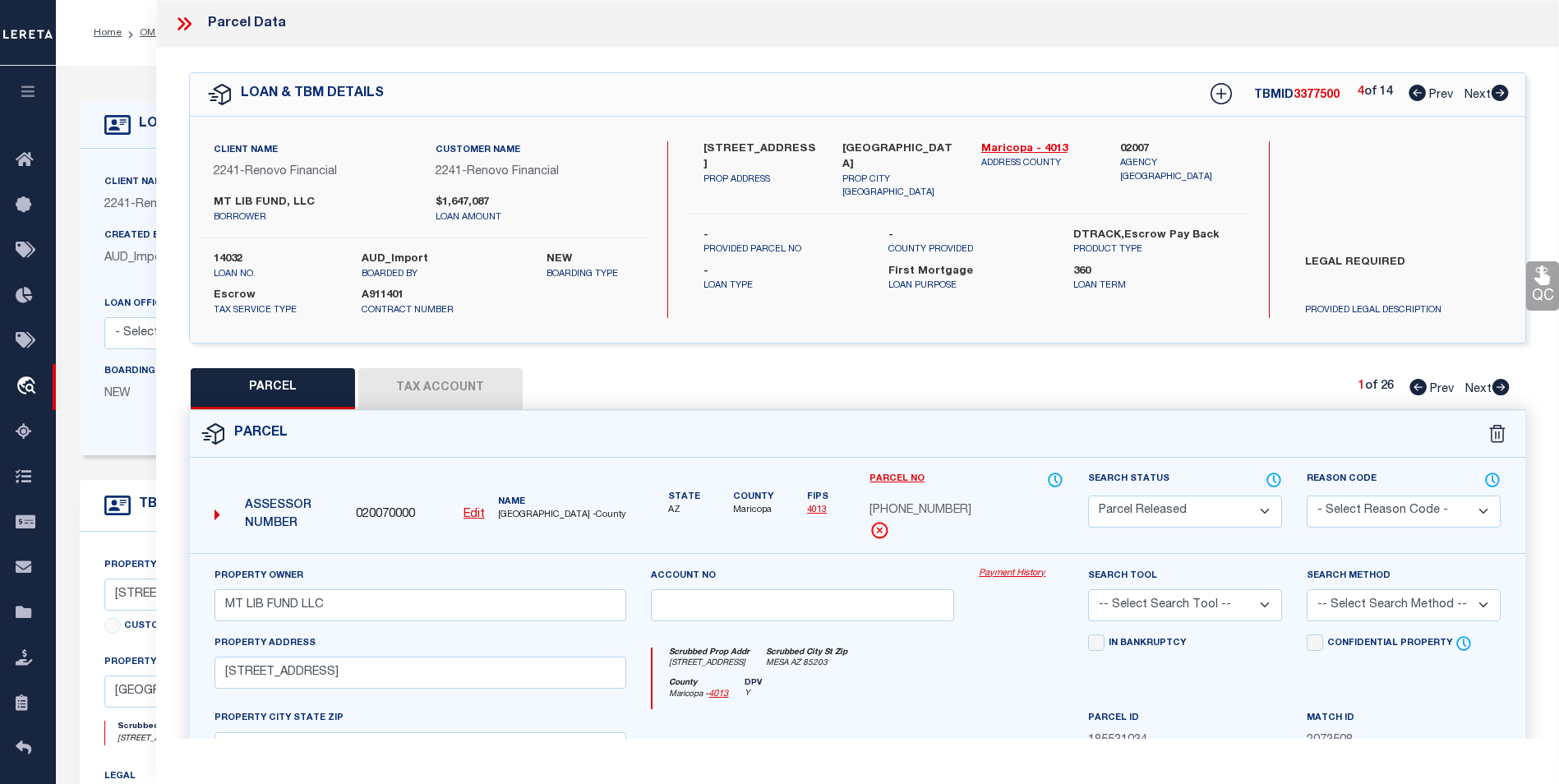
click at [1501, 90] on icon at bounding box center [1501, 92] width 17 height 17
select select "AS"
checkbox input "false"
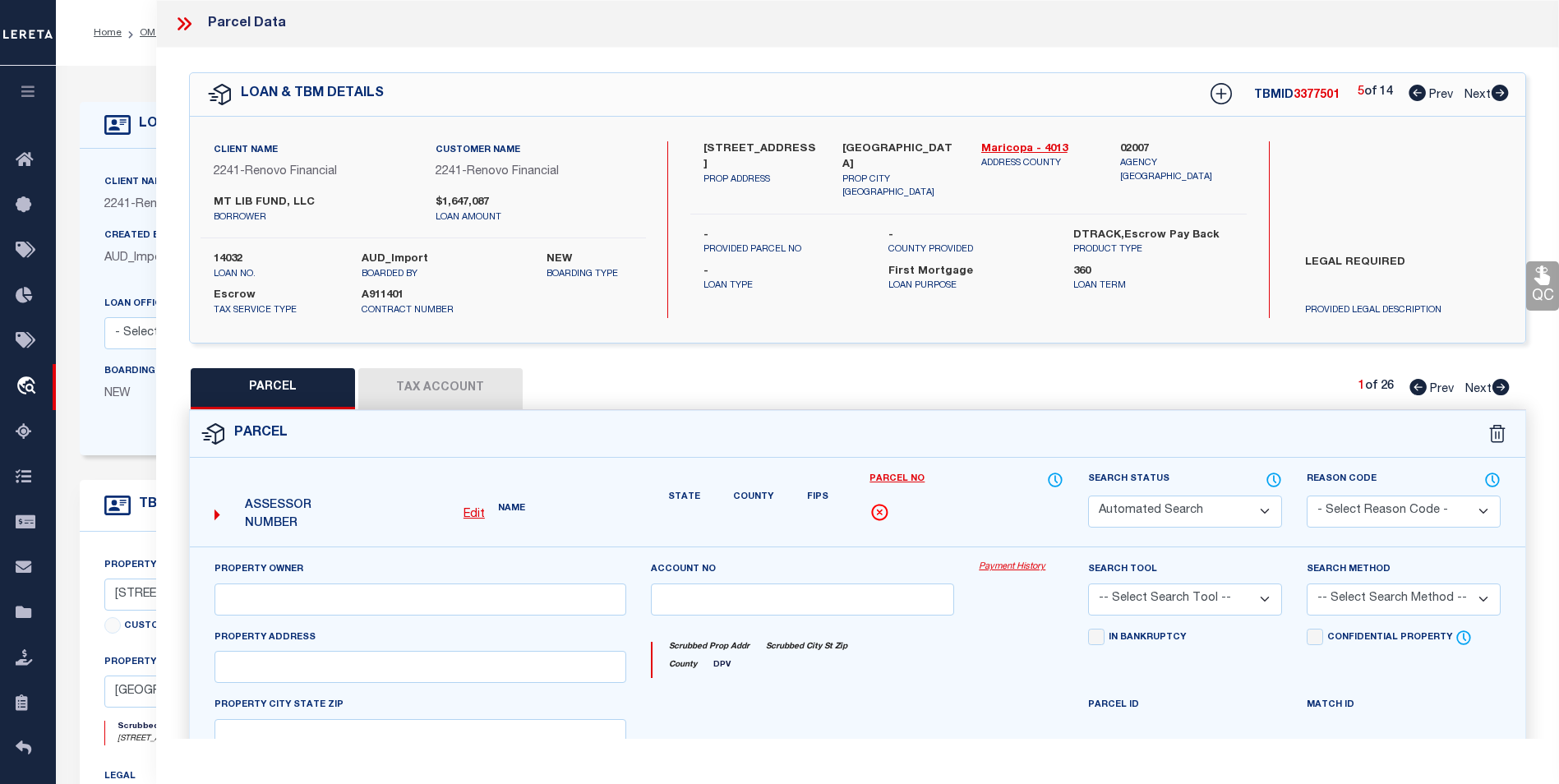
select select "PR"
type input "MT LIB FUND LLC"
type input "1224 E EVERGREEN ST 105"
type input "MESA AZ 85203"
type textarea "LA CASA MESA CONDOMINIUM MCR 327-3 UNIT 0105 TOG WI AN UNDIV 1-86 INT IN THE CO…"
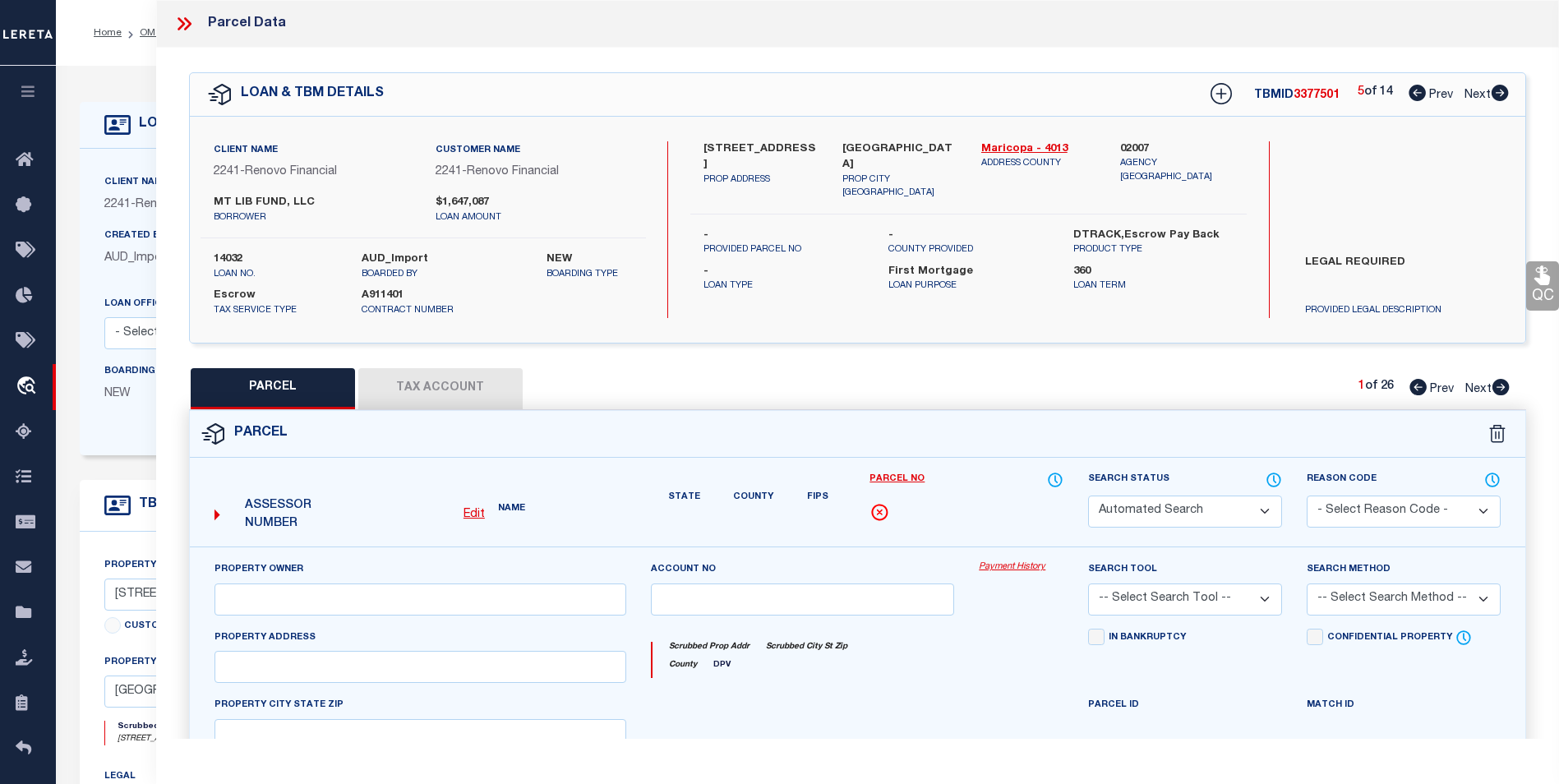
type textarea "Renovo client legal required."
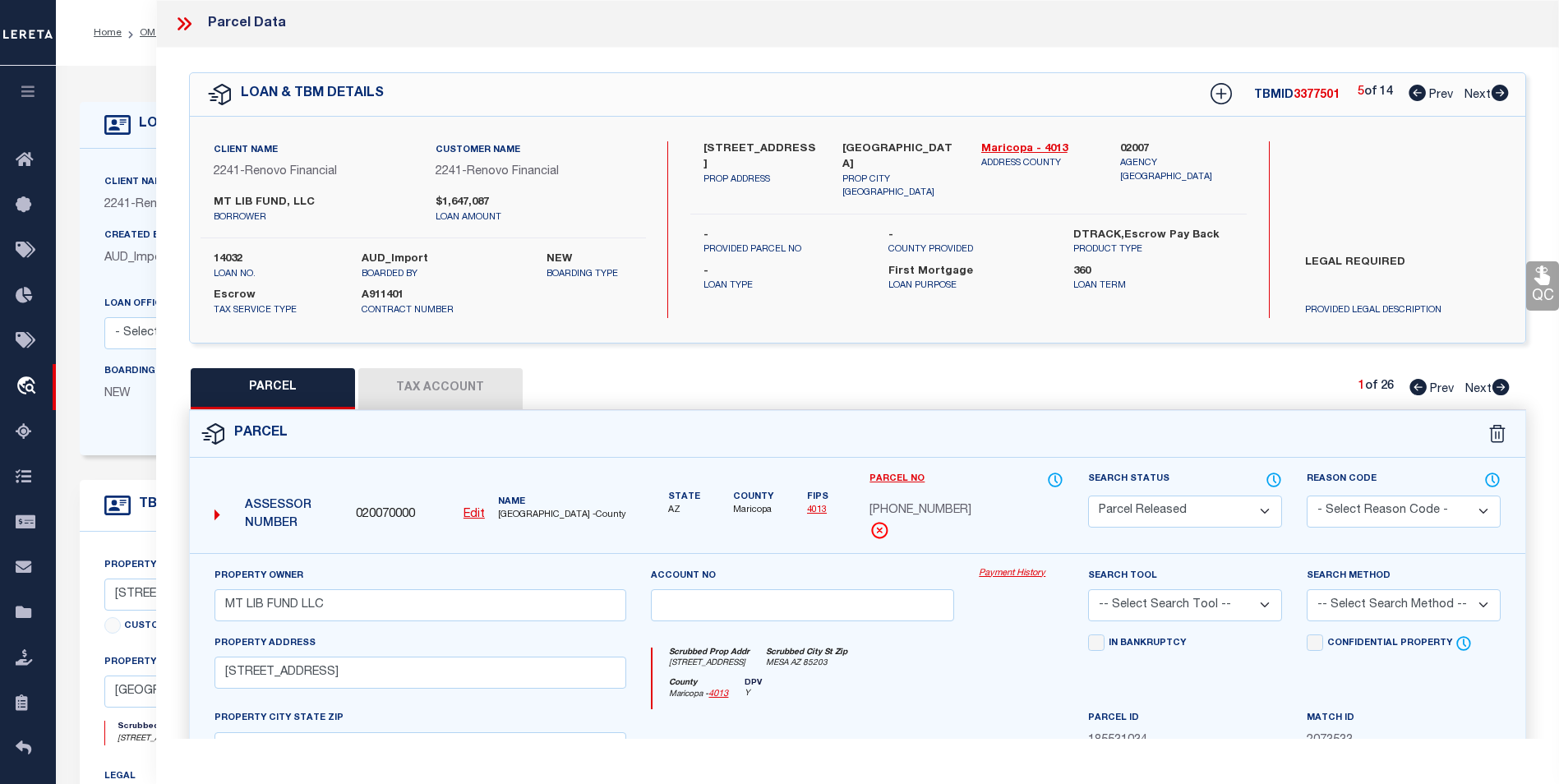
click at [1501, 90] on icon at bounding box center [1501, 92] width 17 height 17
select select "AS"
checkbox input "false"
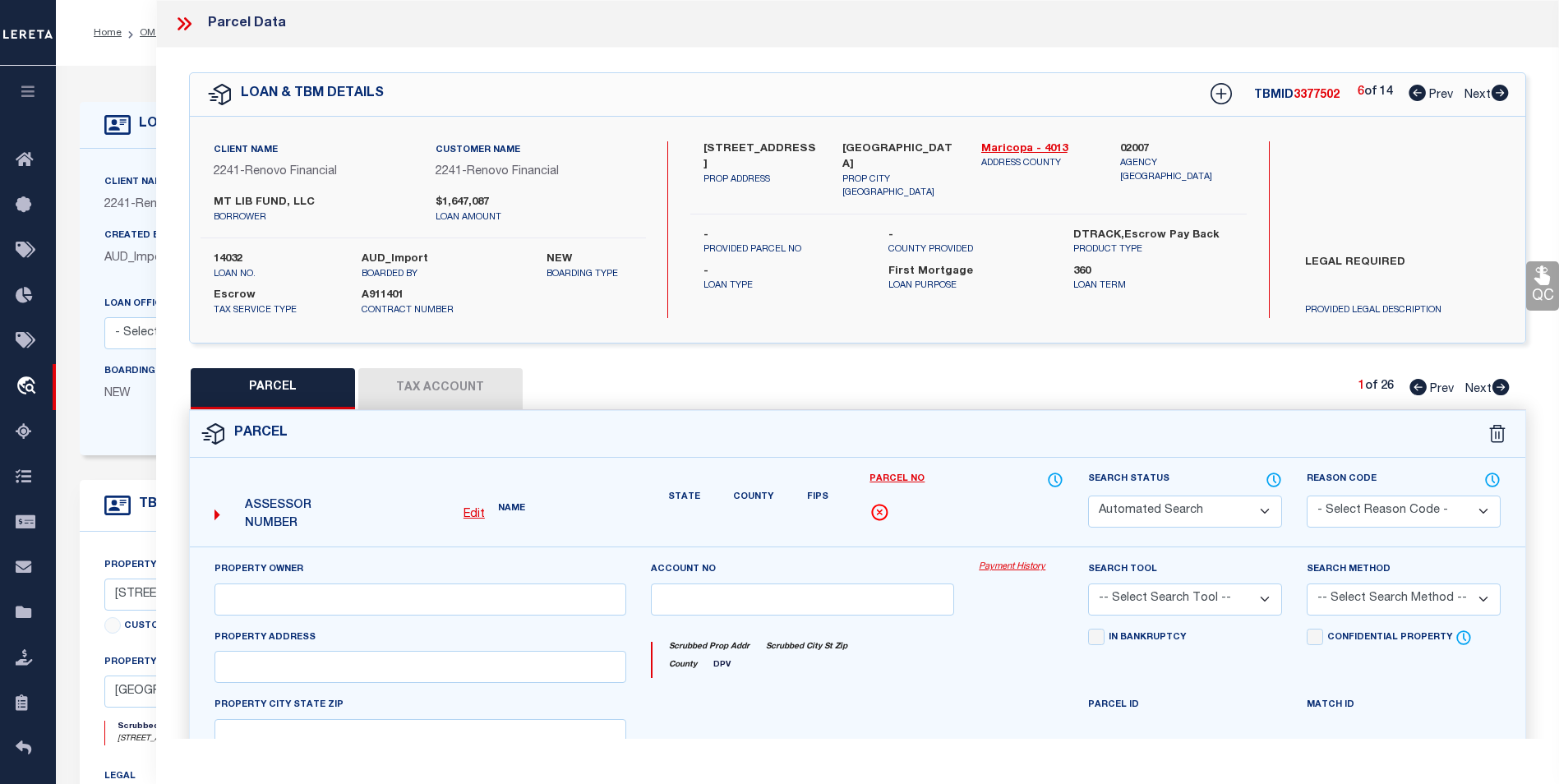
select select "PR"
type input "MT LIB FUND LLC"
type input "1224 E EVERGREEN ST 105"
type input "MESA AZ 85203"
type textarea "LA CASA MESA CONDOMINIUM MCR 327-3 UNIT 0105 TOG WI AN UNDIV 1-86 INT IN THE CO…"
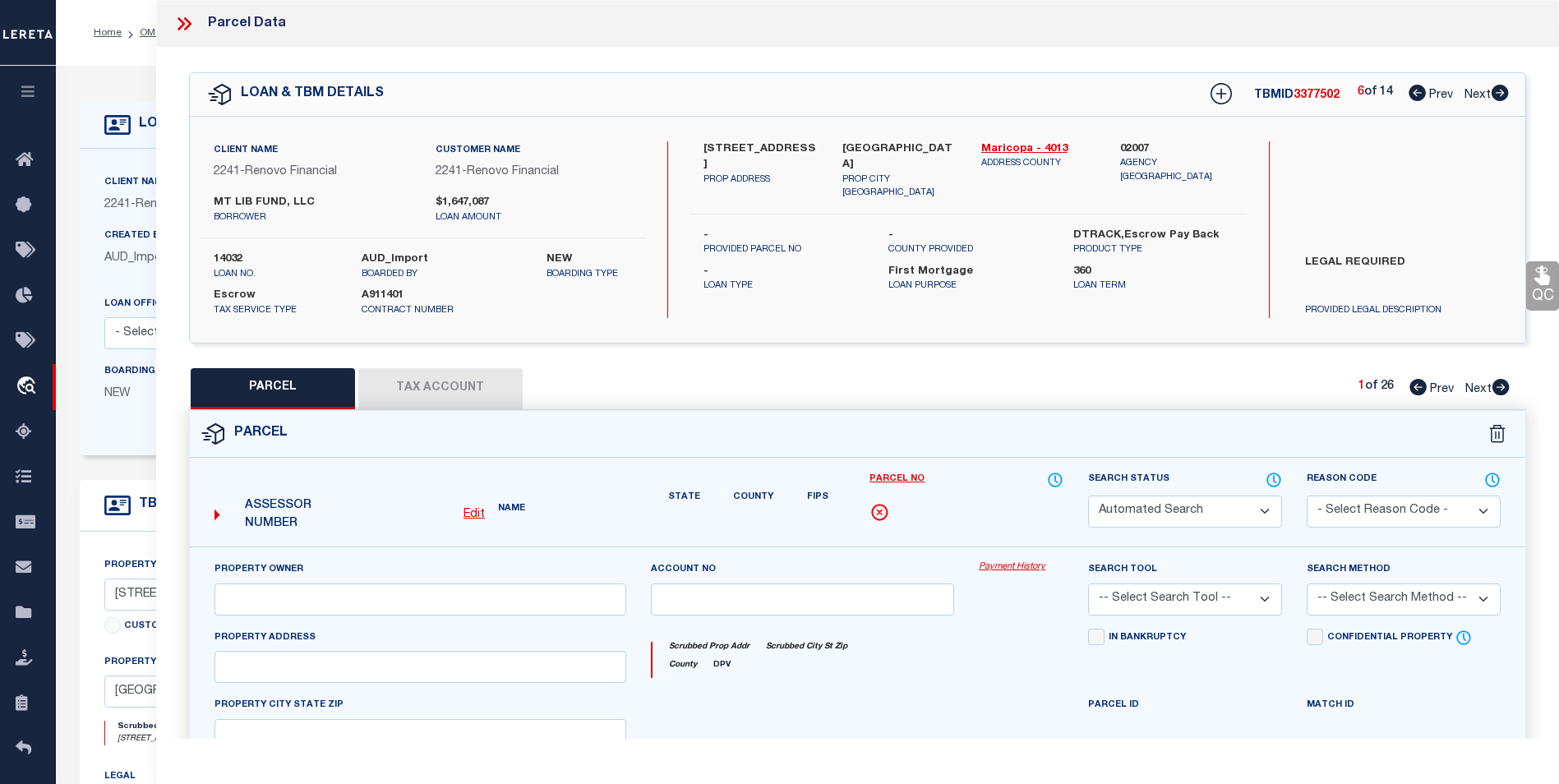
type textarea "Renovo client legal required."
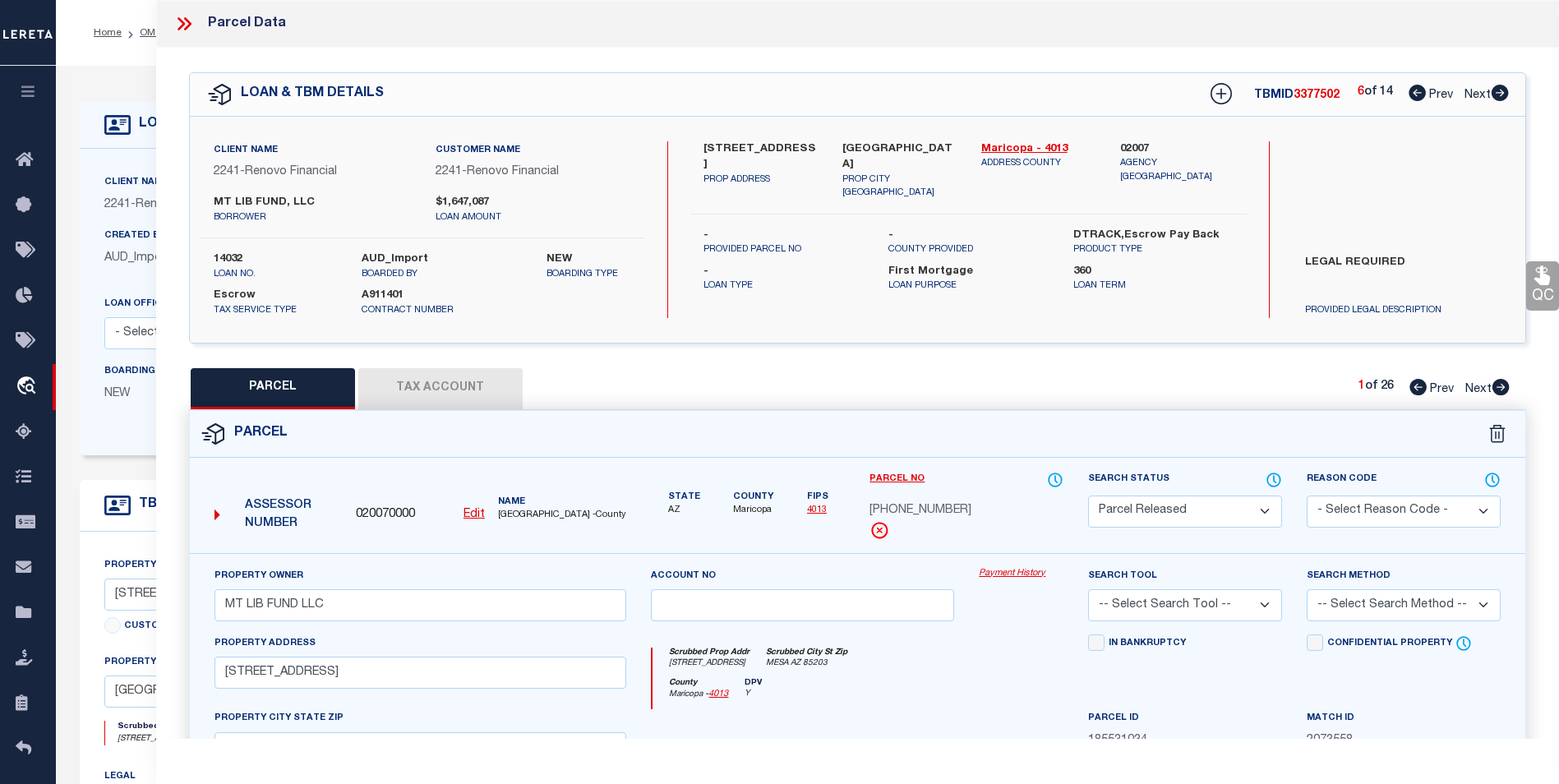
click at [1501, 90] on icon at bounding box center [1501, 92] width 17 height 17
select select "AS"
checkbox input "false"
select select "PR"
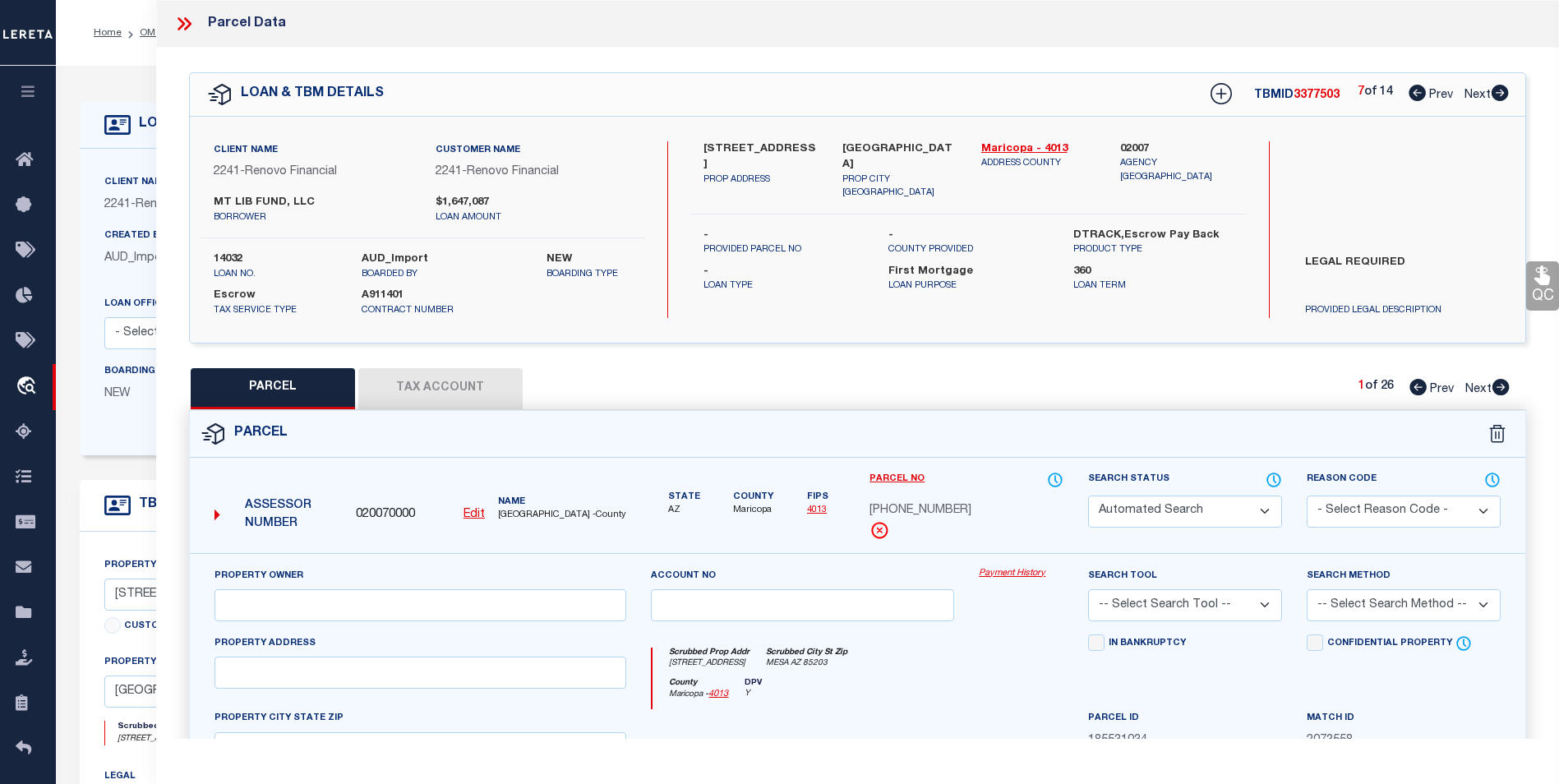
type input "MT LIB FUND LLC"
type input "1224 E EVERGREEN ST 105"
type input "MESA AZ 85203"
type textarea "LA CASA MESA CONDOMINIUM MCR 327-3 UNIT 0105 TOG WI AN UNDIV 1-86 INT IN THE CO…"
type textarea "Renovo client legal required."
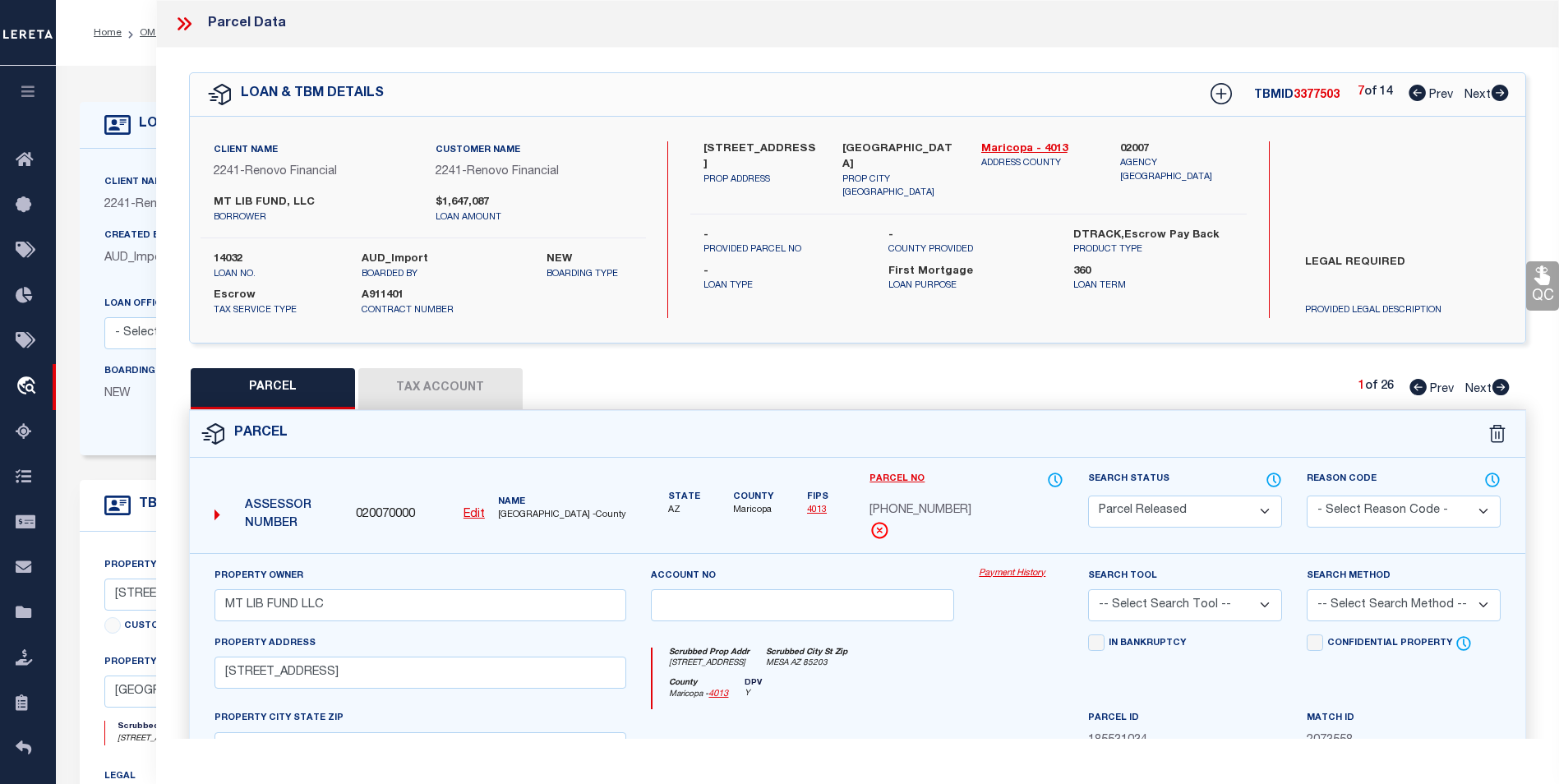
click at [1501, 90] on icon at bounding box center [1501, 92] width 17 height 17
select select "AS"
checkbox input "false"
select select "PR"
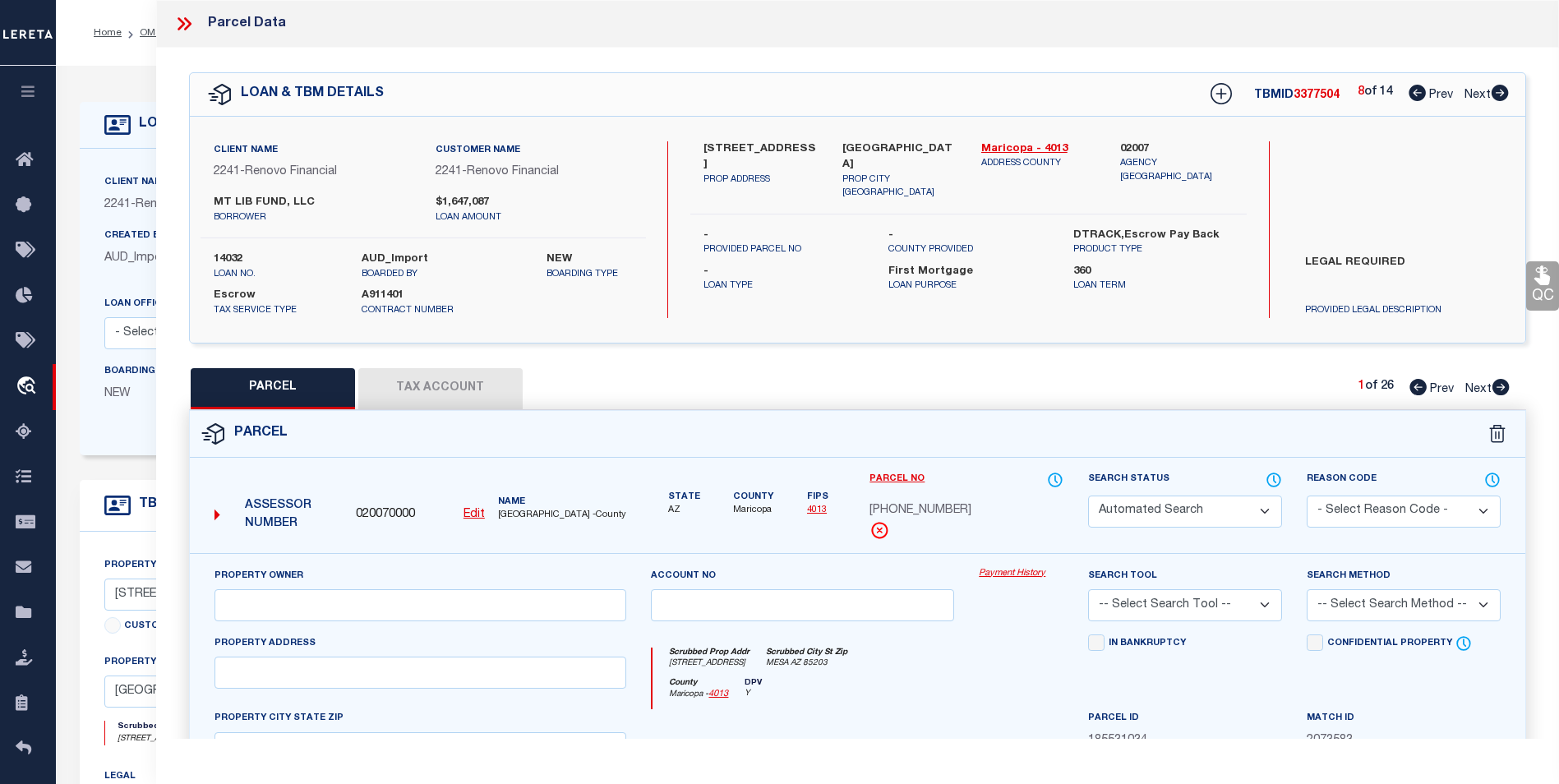
type input "MT LIB FUND LLC"
type input "1224 E EVERGREEN ST 105"
type input "MESA AZ 85203"
type textarea "LA CASA MESA CONDOMINIUM MCR 327-3 UNIT 0105 TOG WI AN UNDIV 1-86 INT IN THE CO…"
type textarea "Renovo client legal required."
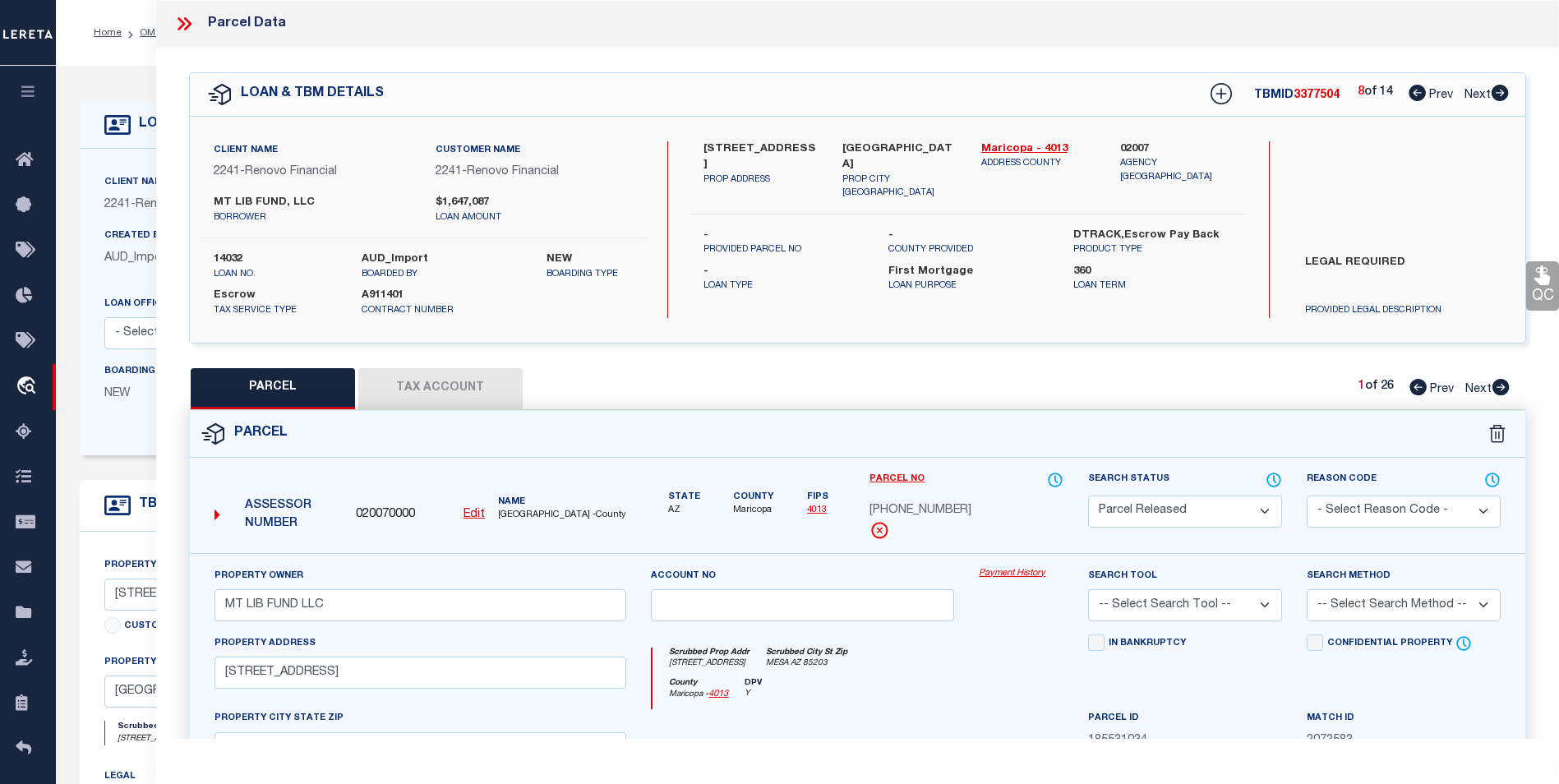
click at [1501, 90] on icon at bounding box center [1501, 92] width 17 height 17
select select "AS"
checkbox input "false"
select select "SL"
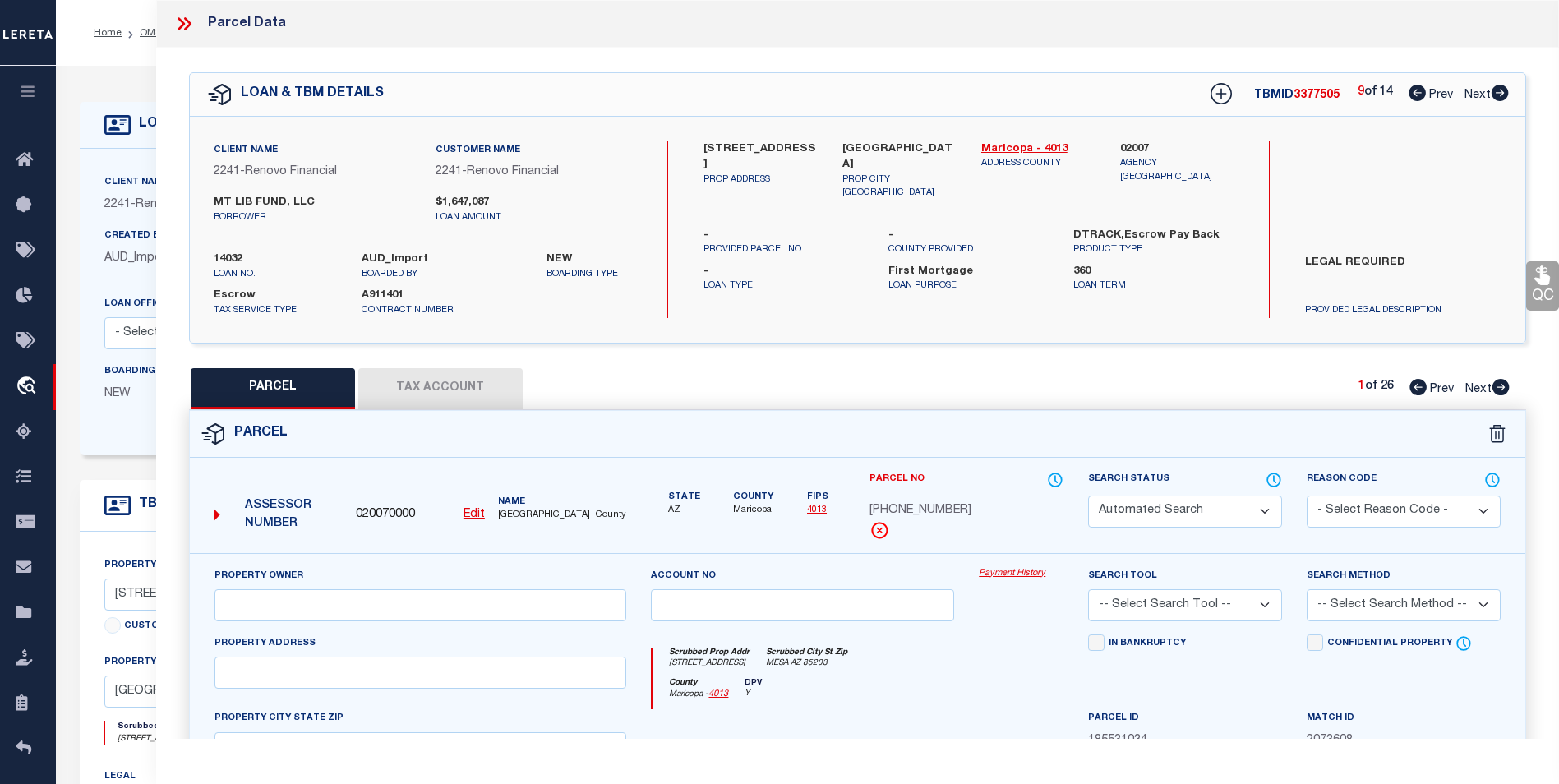
select select "099"
type input "MT LIB FUND LLC"
select select "AGF"
select select "ADD"
type input "1224 E EVERGREEN ST 234"
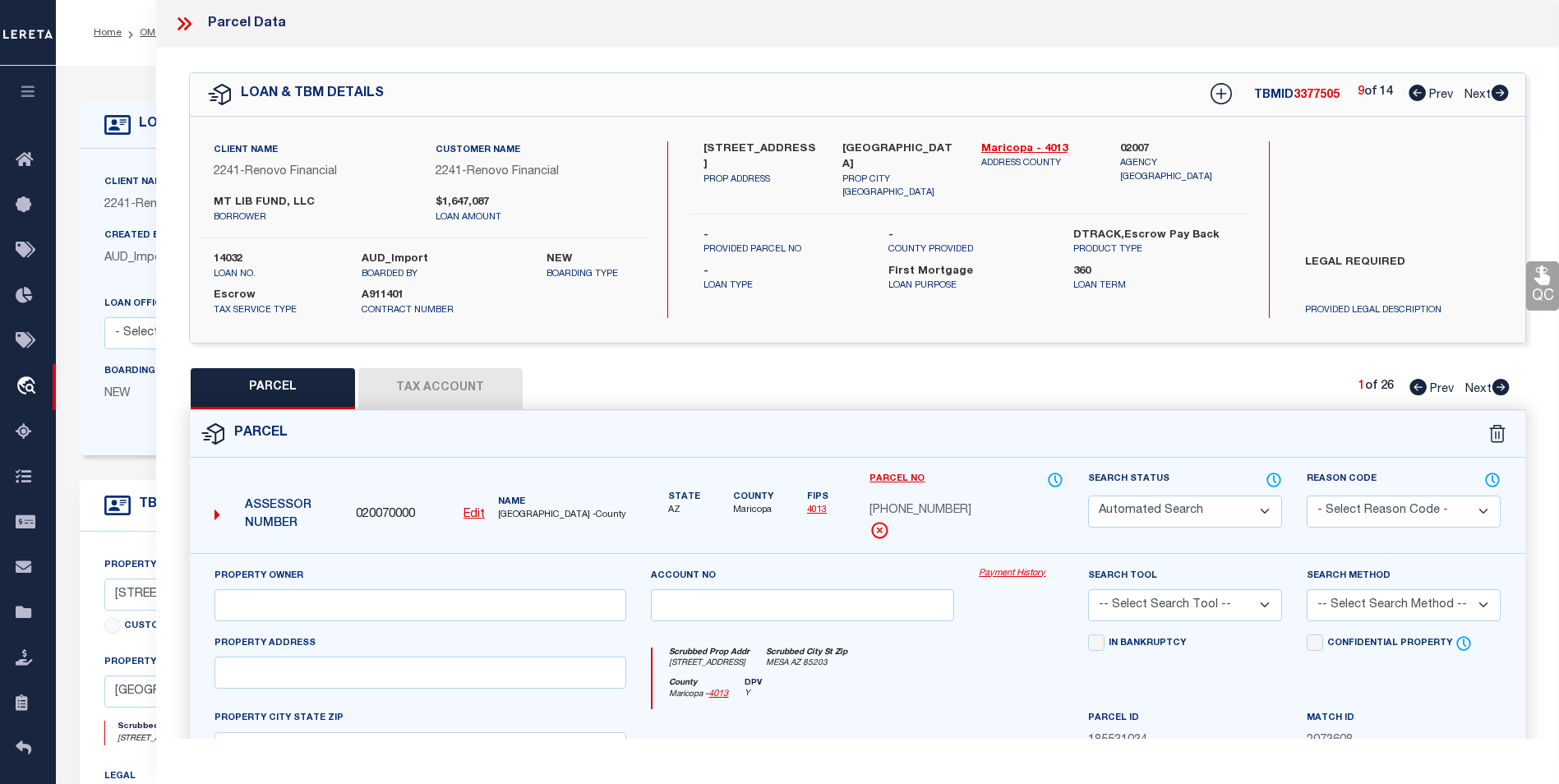
type input "MESA AZ 85203"
type textarea "LA CASA MESA CONDOMINIUM MCR 327-3 UNIT 0234 TOG WI AN UNDIV 1-86 INT IN THE CO…"
type textarea "Unable to complete the operation due to an unexpected failure [ErrorCode: 500]"
click at [1501, 90] on icon at bounding box center [1501, 92] width 17 height 17
select select "AS"
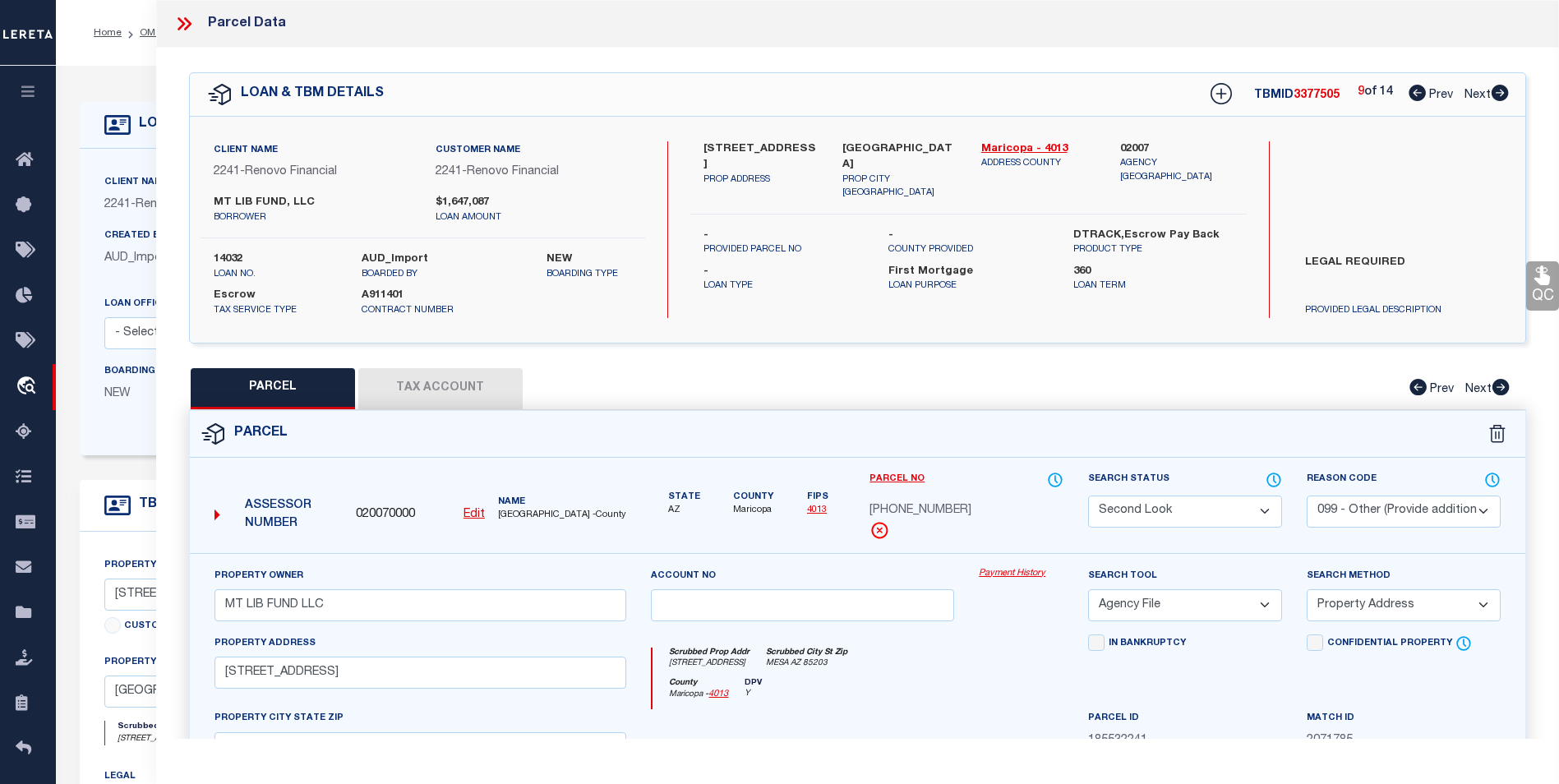
select select
checkbox input "false"
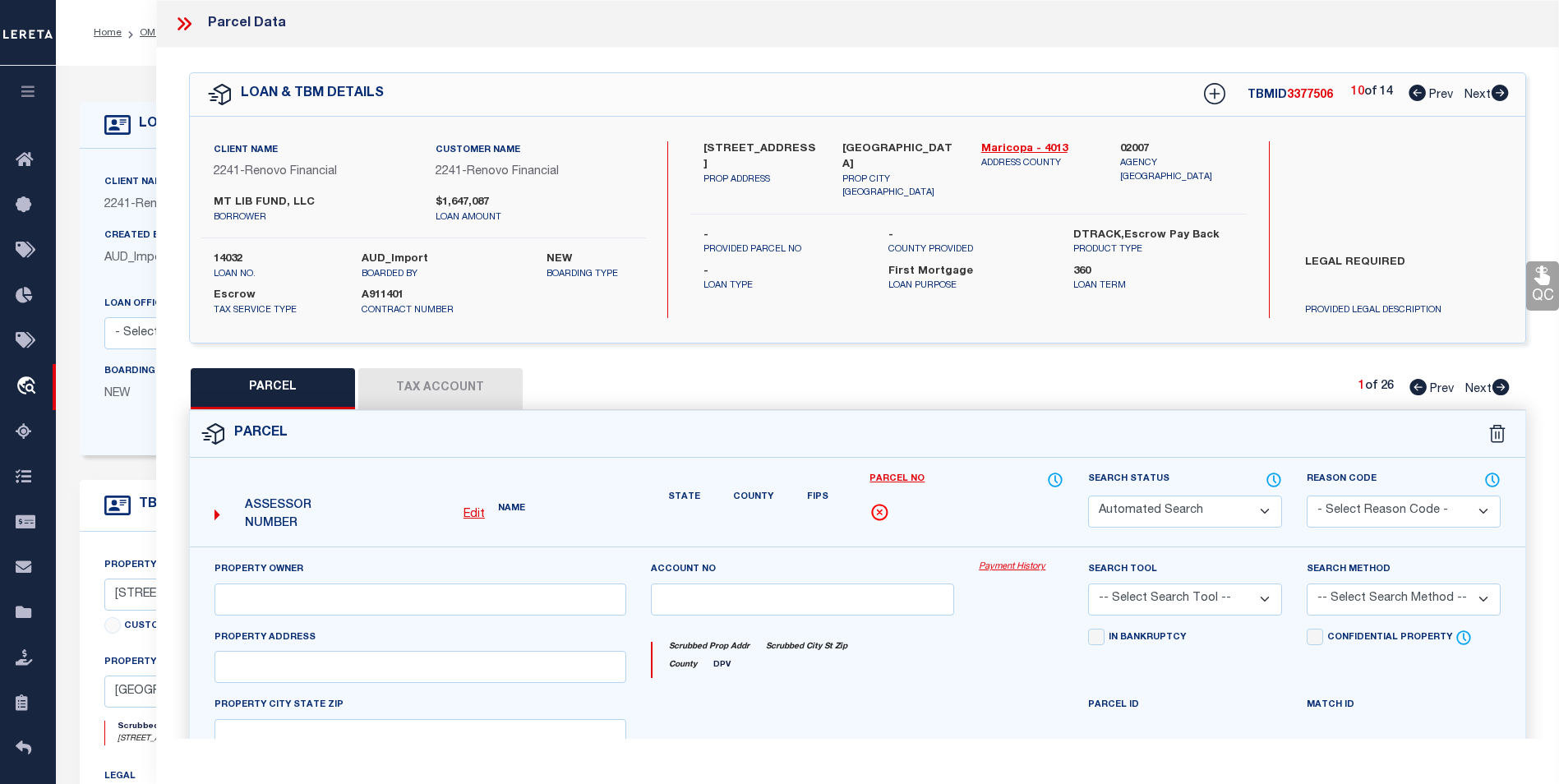
select select "PR"
type input "MT LIB FUND LLC"
type input "1224 E EVERGREEN ST 105"
type input "MESA AZ 85203"
type textarea "LA CASA MESA CONDOMINIUM MCR 327-3 UNIT 0105 TOG WI AN UNDIV 1-86 INT IN THE CO…"
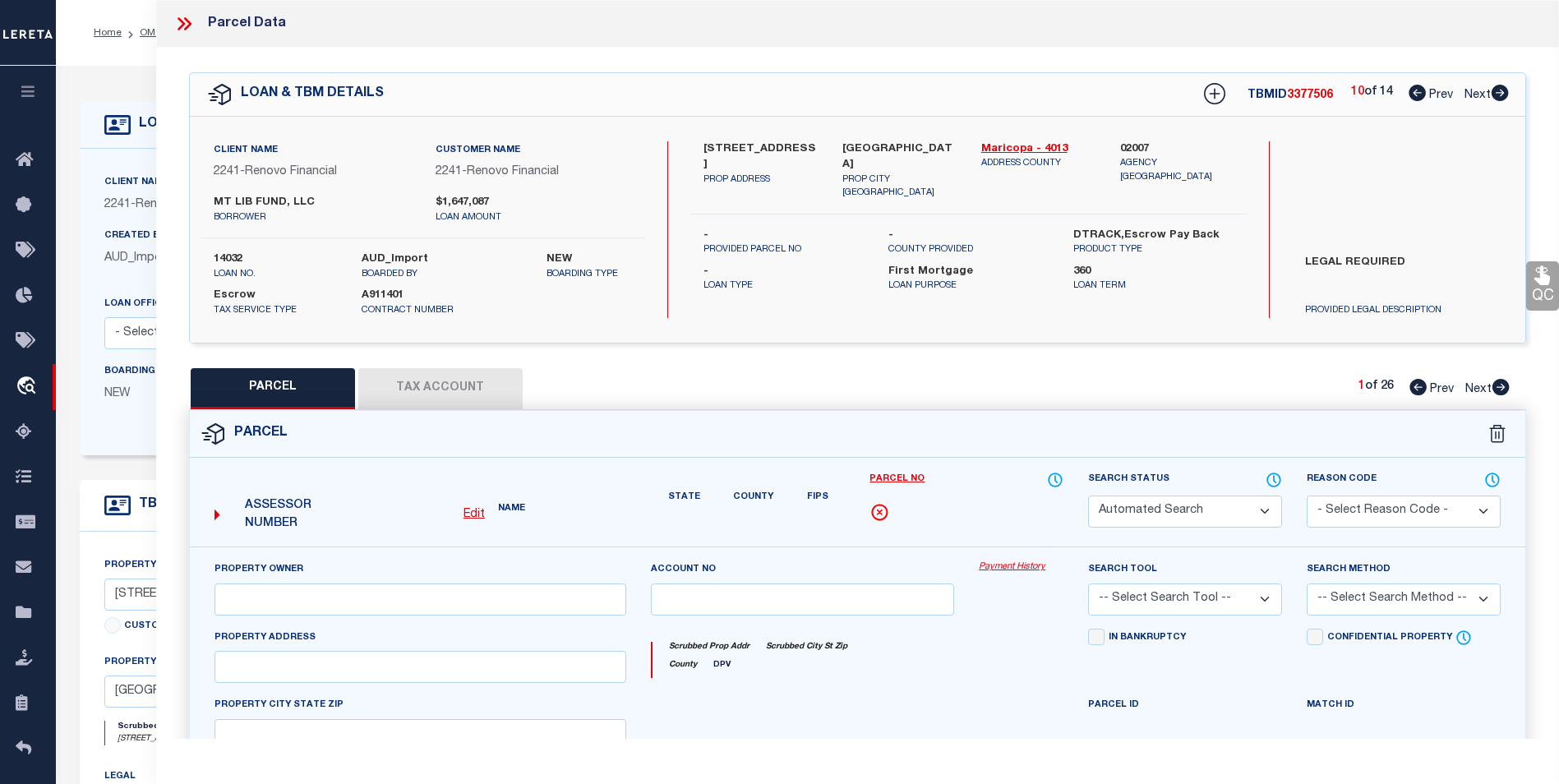
type textarea "High liability loan. Please provide a complete legal description."
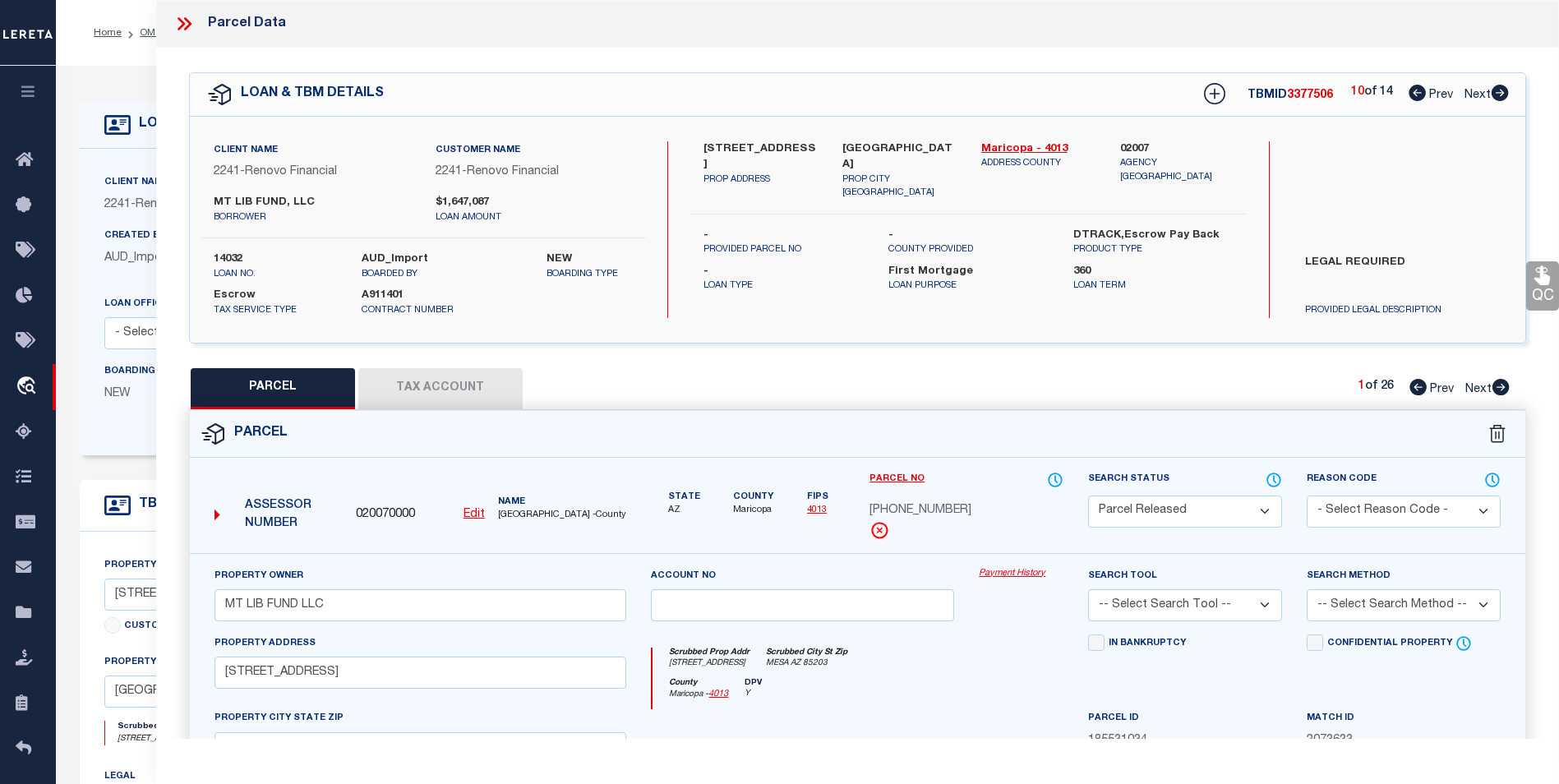
click at [1501, 90] on icon at bounding box center [1501, 92] width 17 height 17
select select "AS"
checkbox input "false"
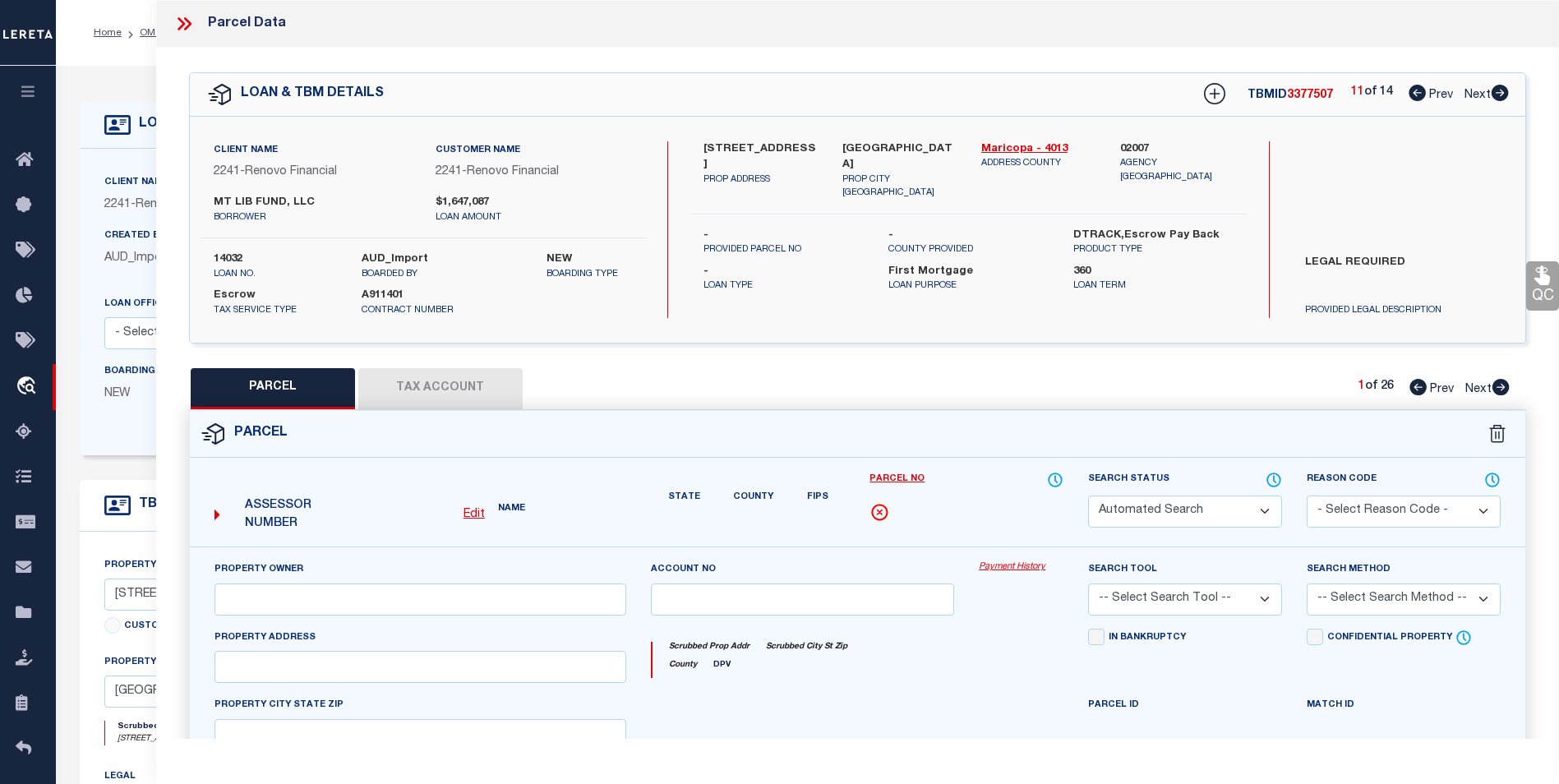
select select "PR"
type input "MT LIB FUND LLC"
type input "1224 E EVERGREEN ST 105"
type input "MESA AZ 85203"
type textarea "LA CASA MESA CONDOMINIUM MCR 327-3 UNIT 0105 TOG WI AN UNDIV 1-86 INT IN THE CO…"
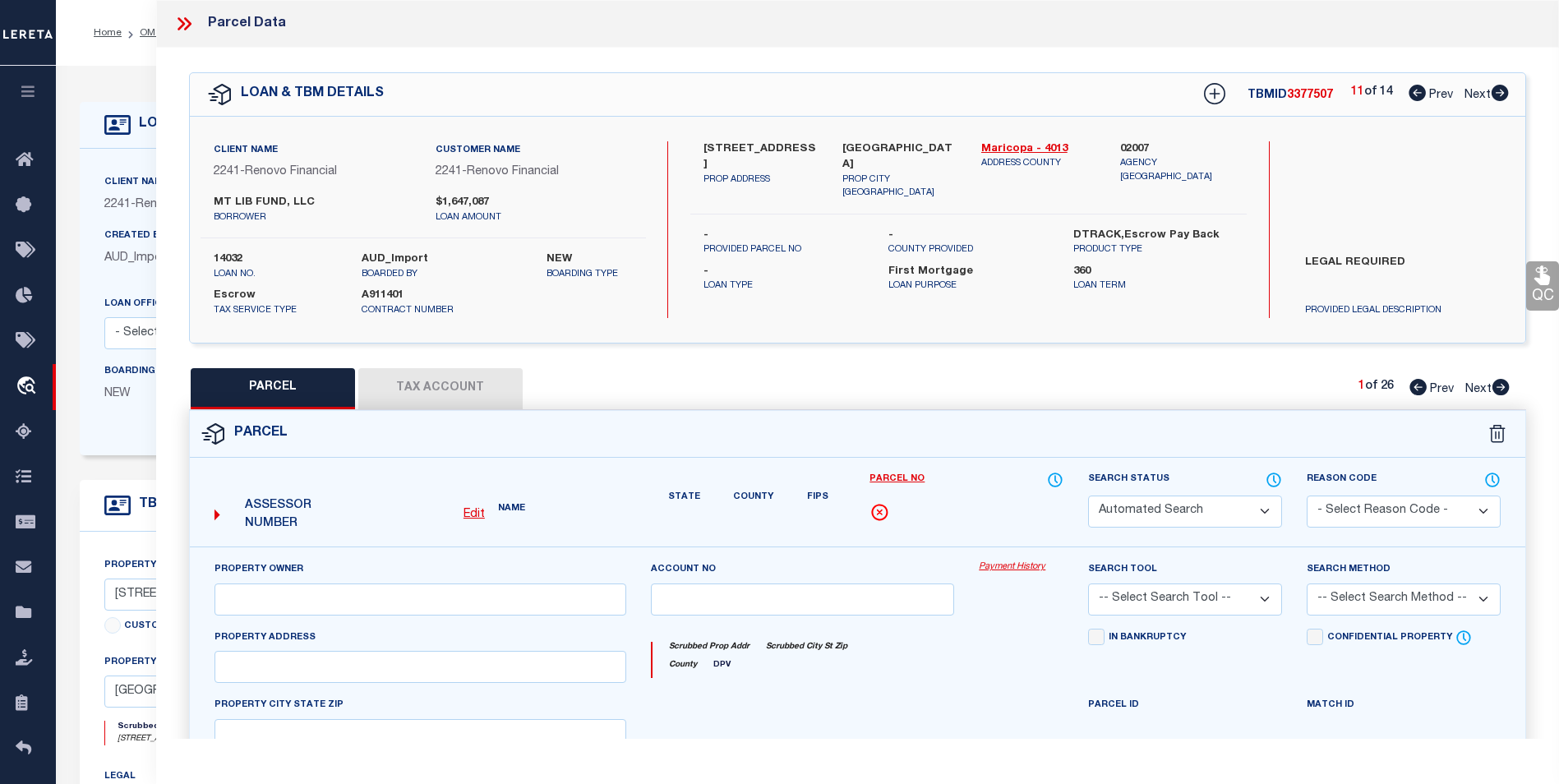
type textarea "High liability loan. Please provide a complete legal description."
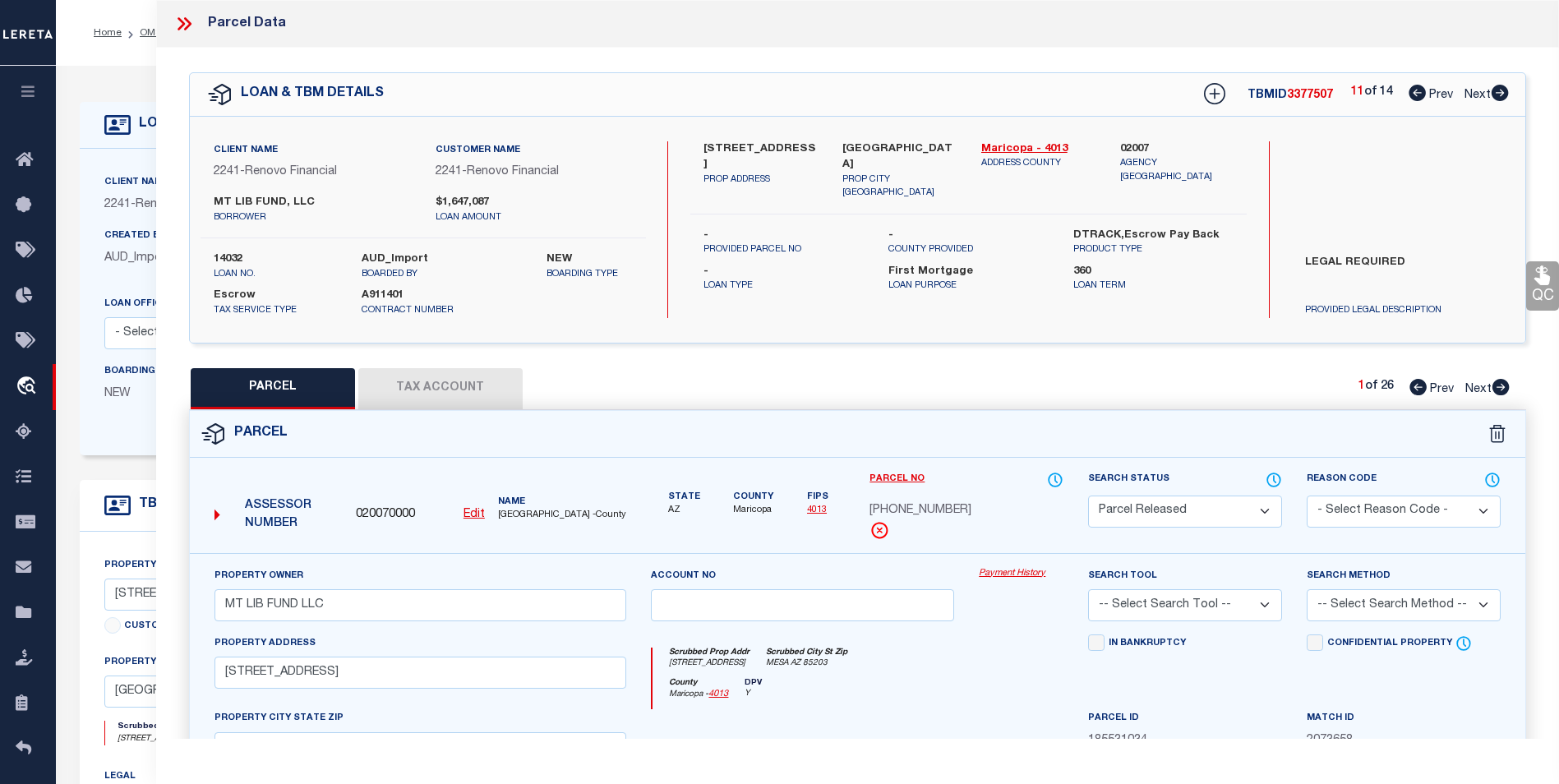
click at [1501, 90] on icon at bounding box center [1501, 92] width 17 height 17
select select "AS"
checkbox input "false"
select select "PR"
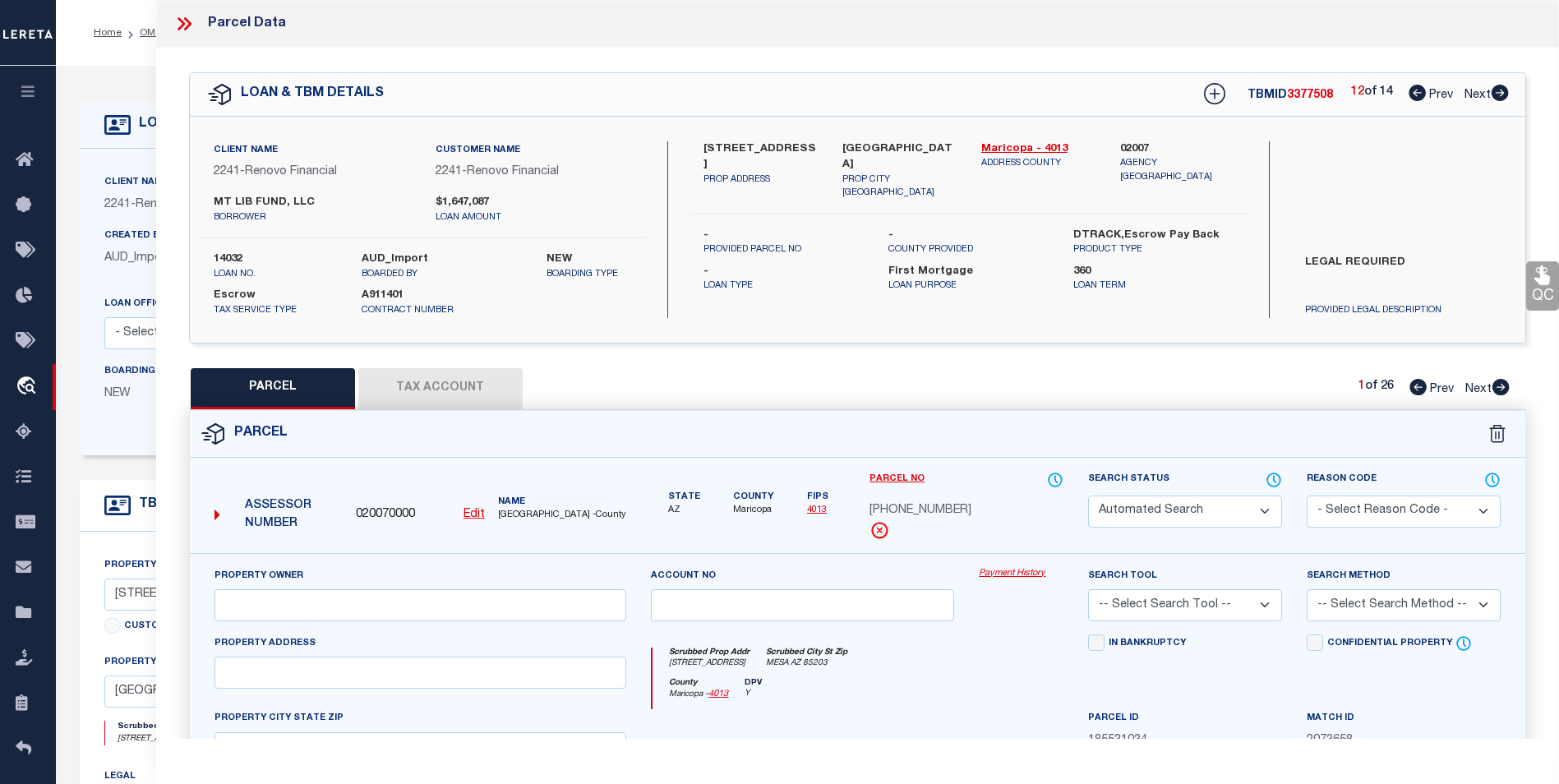
type input "MT LIB FUND LLC"
type input "1224 E EVERGREEN ST 105"
type input "MESA AZ 85203"
type textarea "LA CASA MESA CONDOMINIUM MCR 327-3 UNIT 0105 TOG WI AN UNDIV 1-86 INT IN THE CO…"
type textarea "Renovo client legal required."
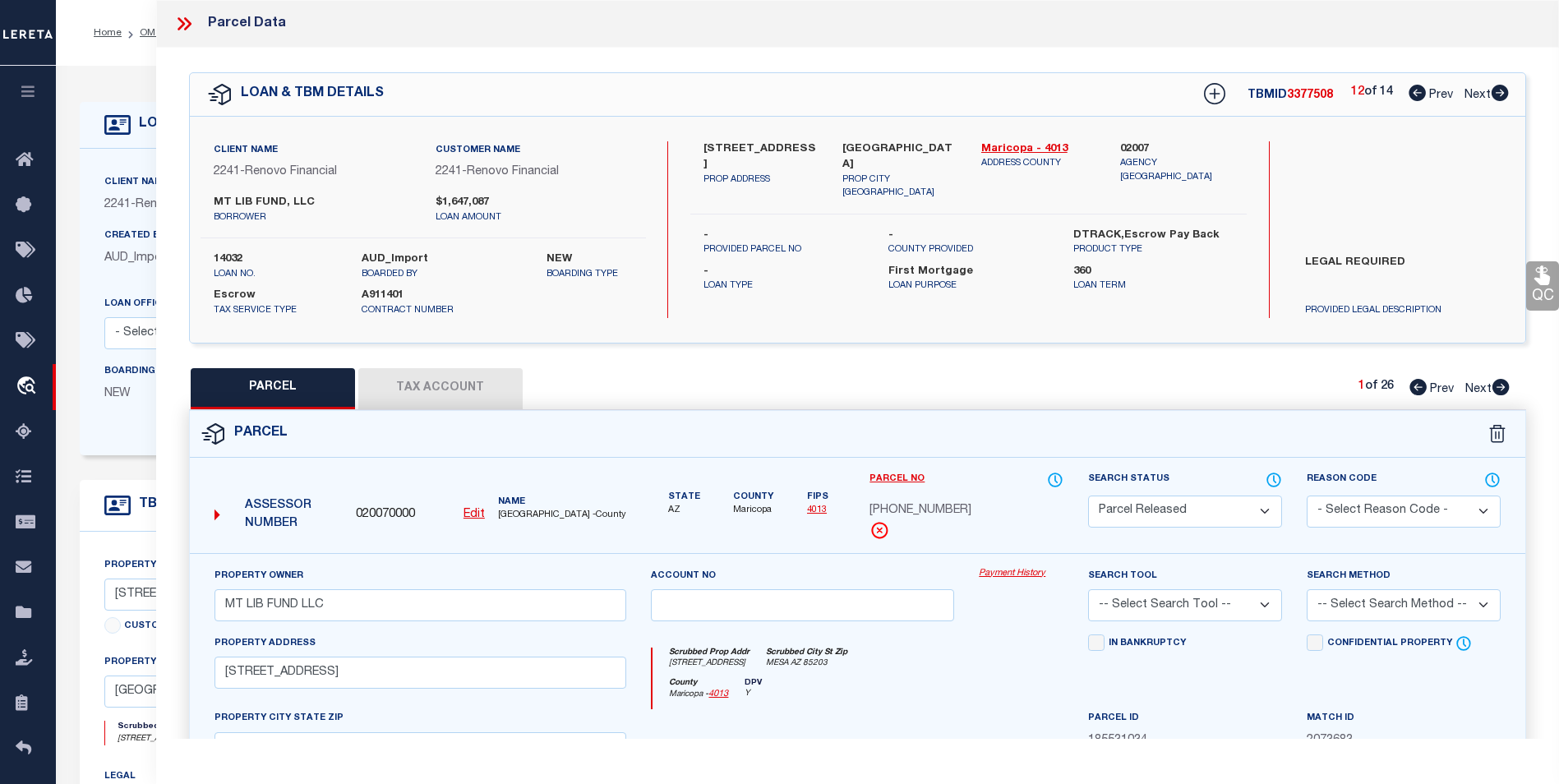
click at [1501, 90] on icon at bounding box center [1501, 92] width 17 height 17
select select "AS"
checkbox input "false"
select select "PR"
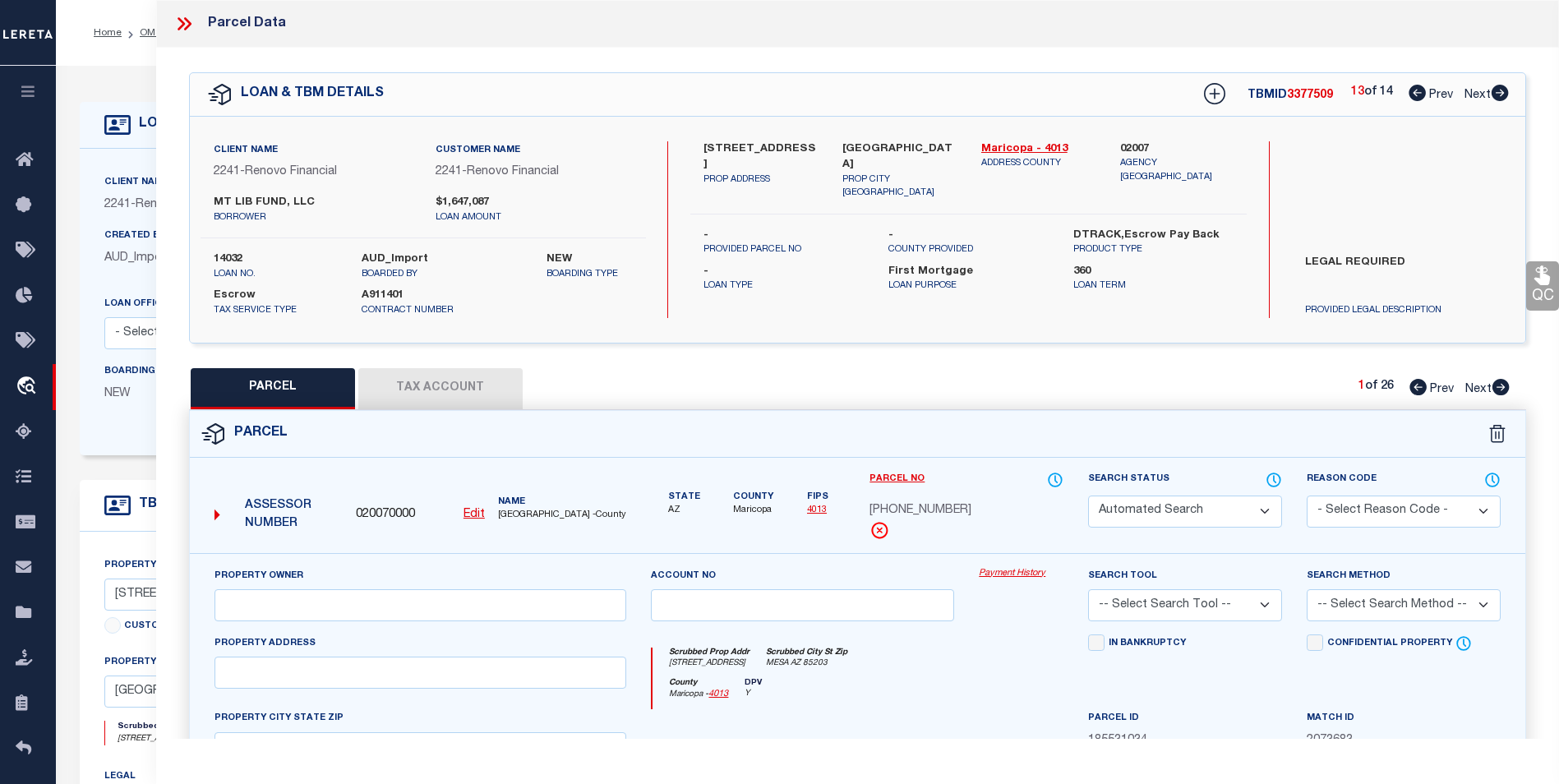
type input "MT LIB FUND LLC"
type input "1224 E EVERGREEN ST 105"
type input "MESA AZ 85203"
type textarea "LA CASA MESA CONDOMINIUM MCR 327-3 UNIT 0105 TOG WI AN UNDIV 1-86 INT IN THE CO…"
type textarea "High liability loan. Please provide a complete legal description."
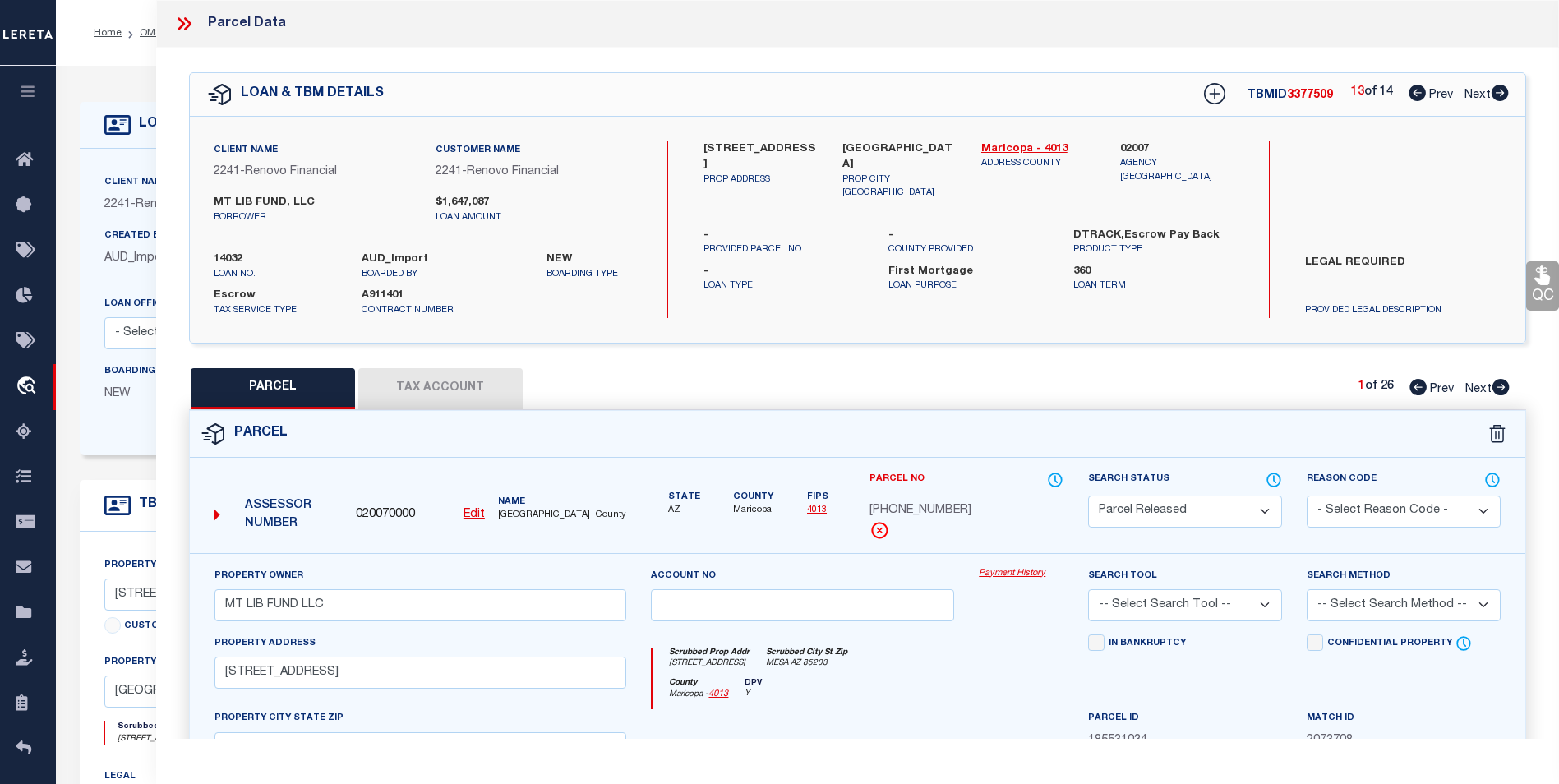
click at [1501, 90] on icon at bounding box center [1501, 92] width 17 height 17
click at [1501, 388] on icon at bounding box center [1502, 387] width 17 height 17
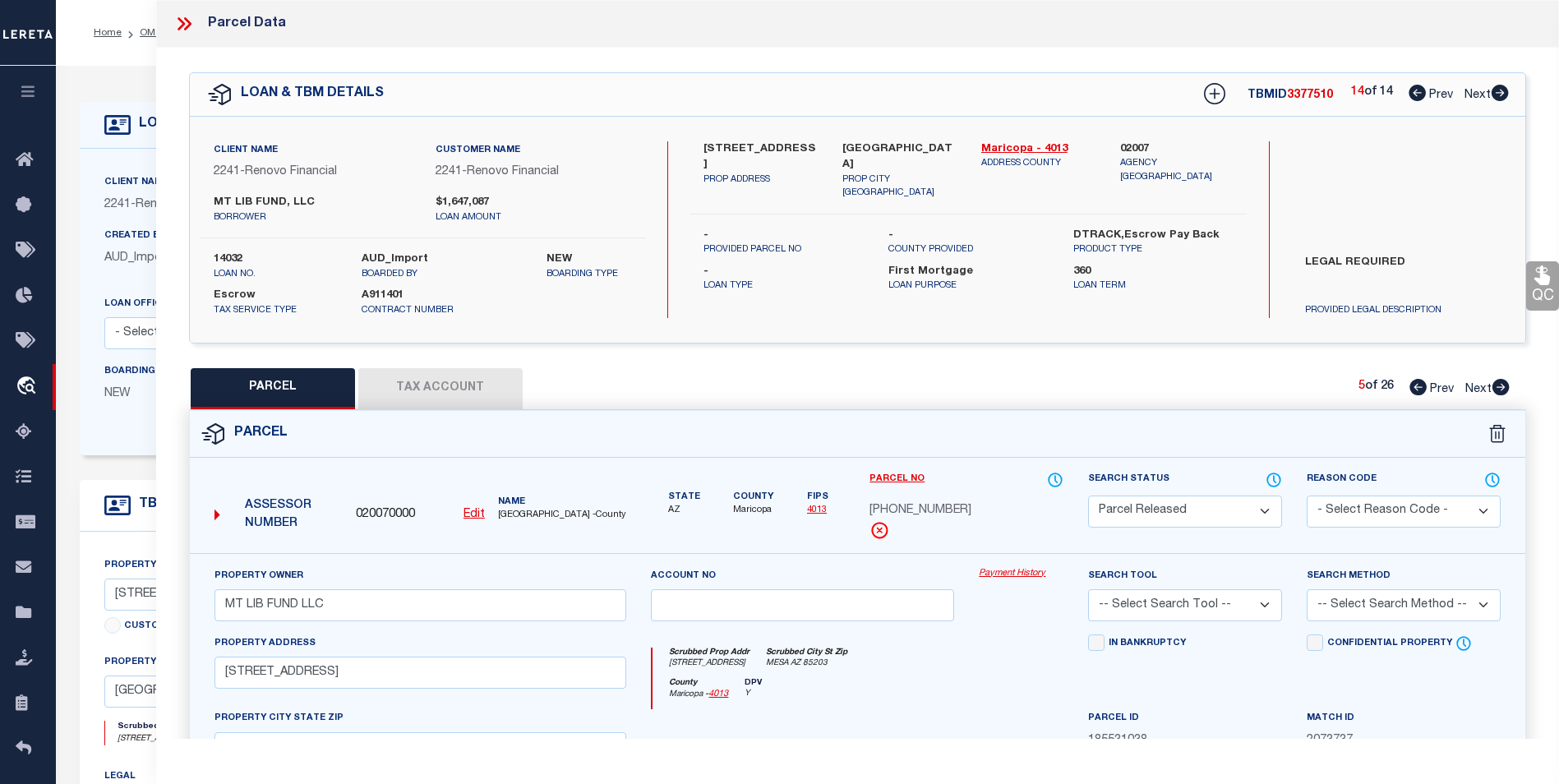
click at [1501, 388] on icon at bounding box center [1502, 387] width 17 height 17
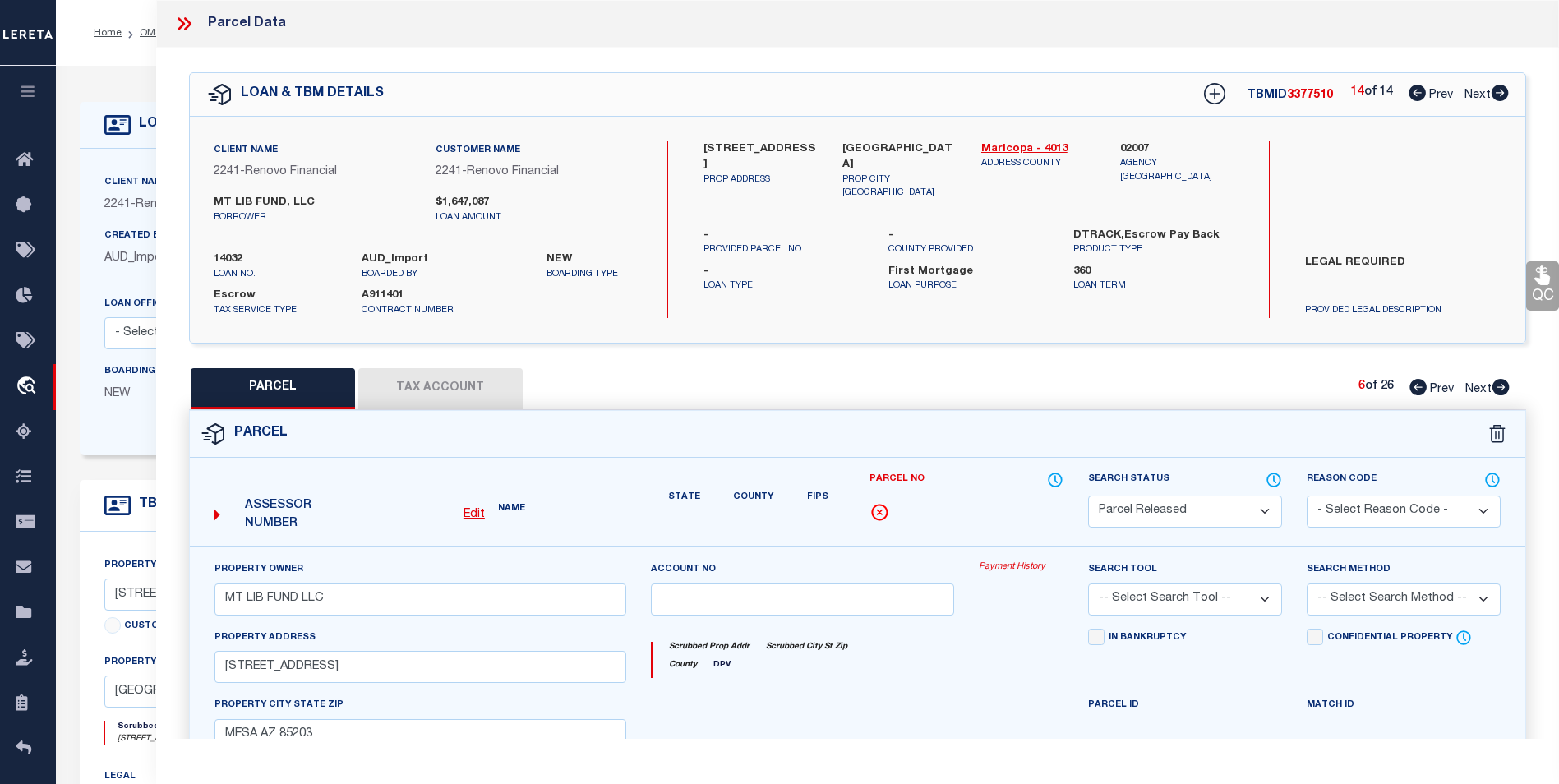
click at [1501, 388] on icon at bounding box center [1502, 387] width 17 height 17
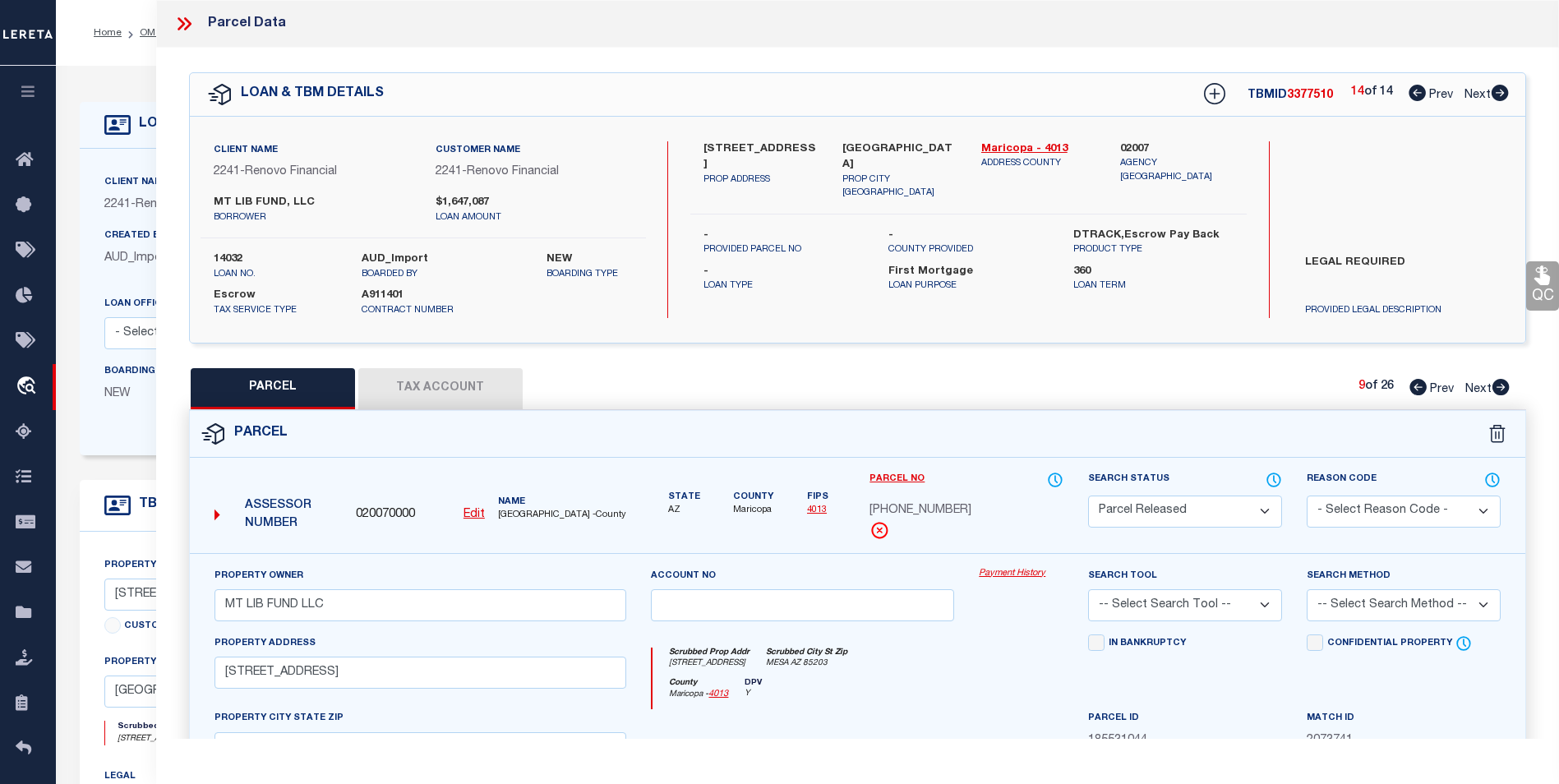
click at [1501, 388] on icon at bounding box center [1502, 387] width 17 height 17
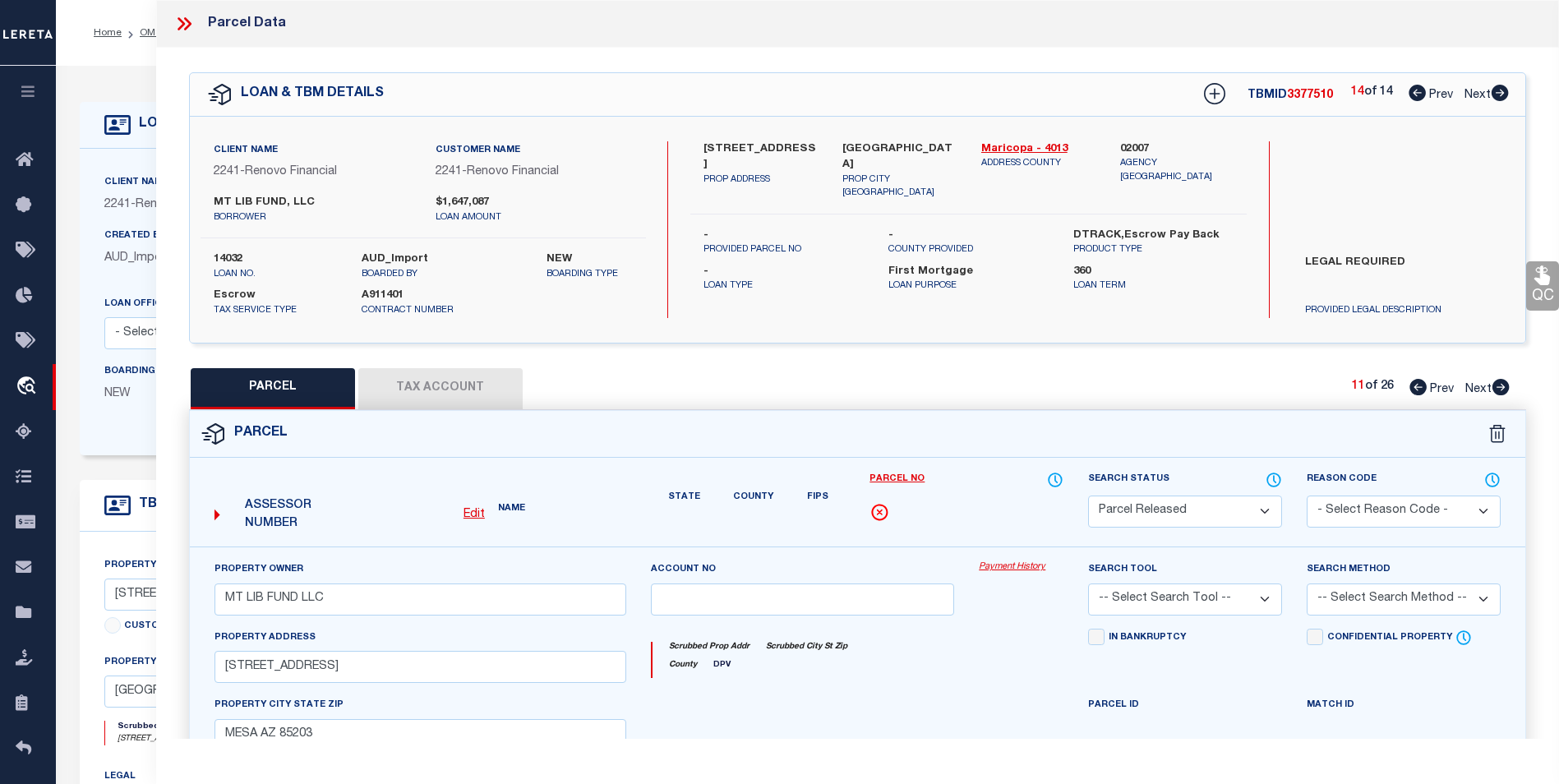
click at [1501, 388] on icon at bounding box center [1502, 387] width 17 height 17
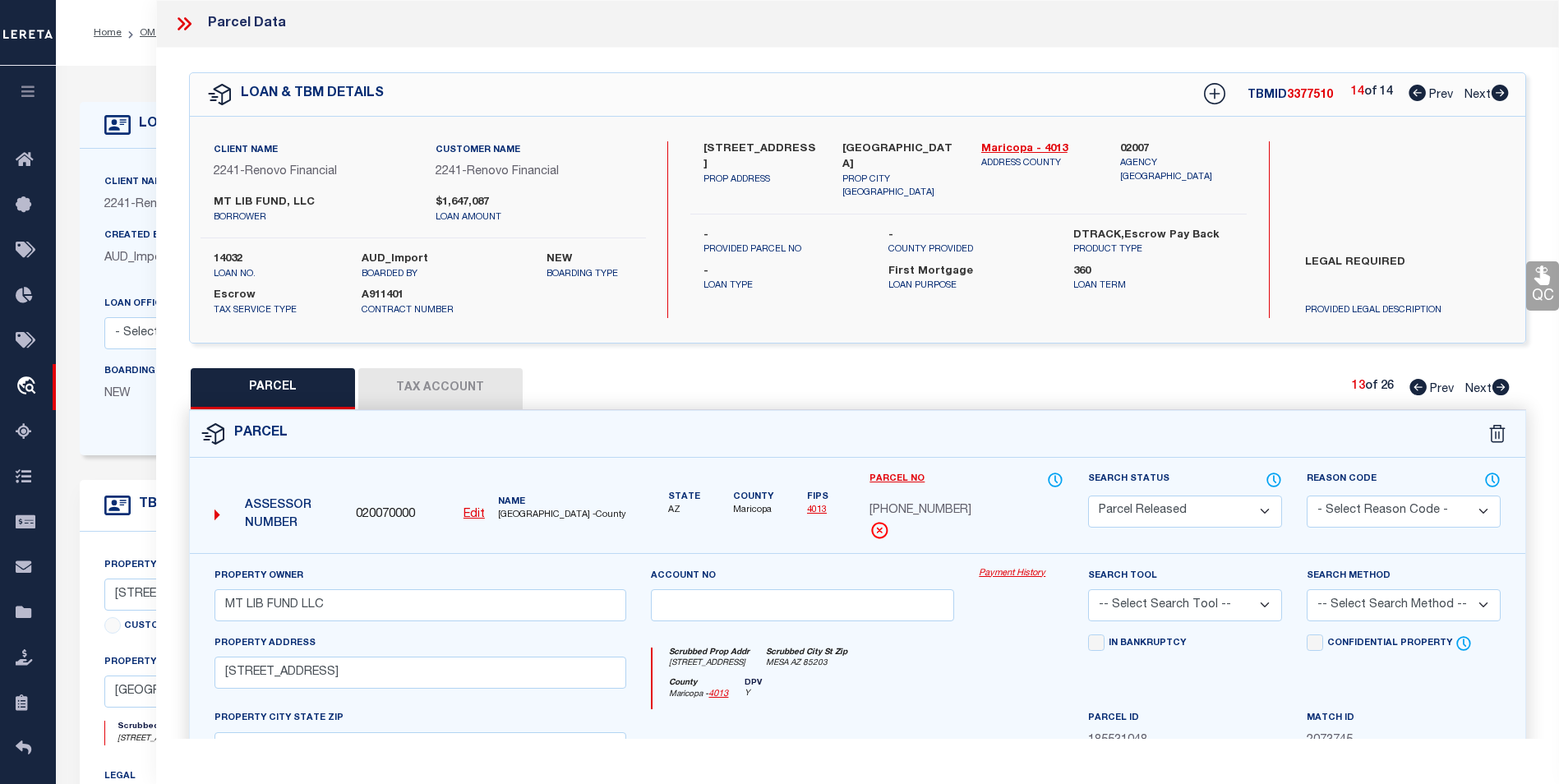
click at [1501, 388] on icon at bounding box center [1502, 387] width 17 height 17
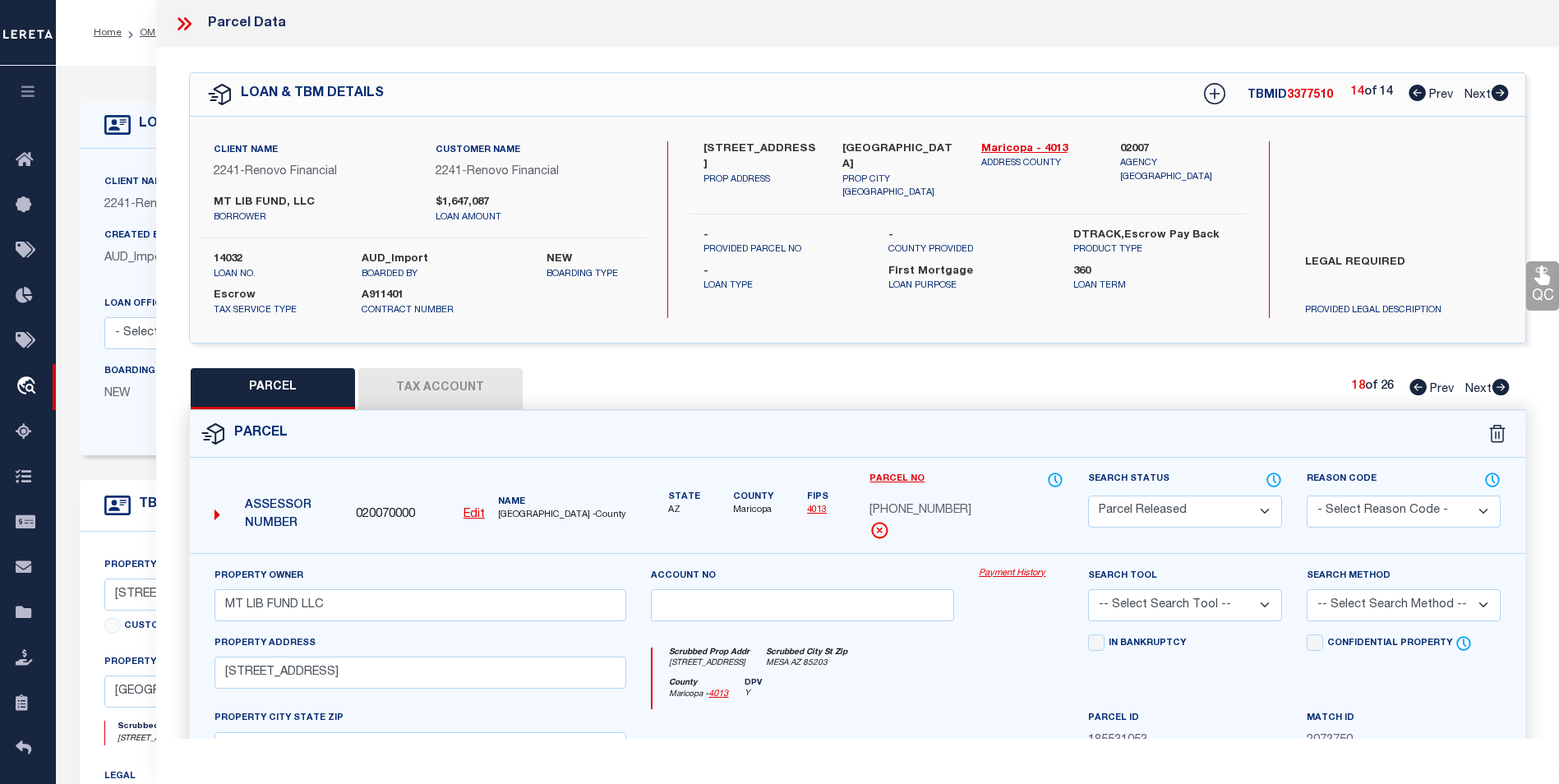
click at [1501, 388] on icon at bounding box center [1502, 387] width 17 height 17
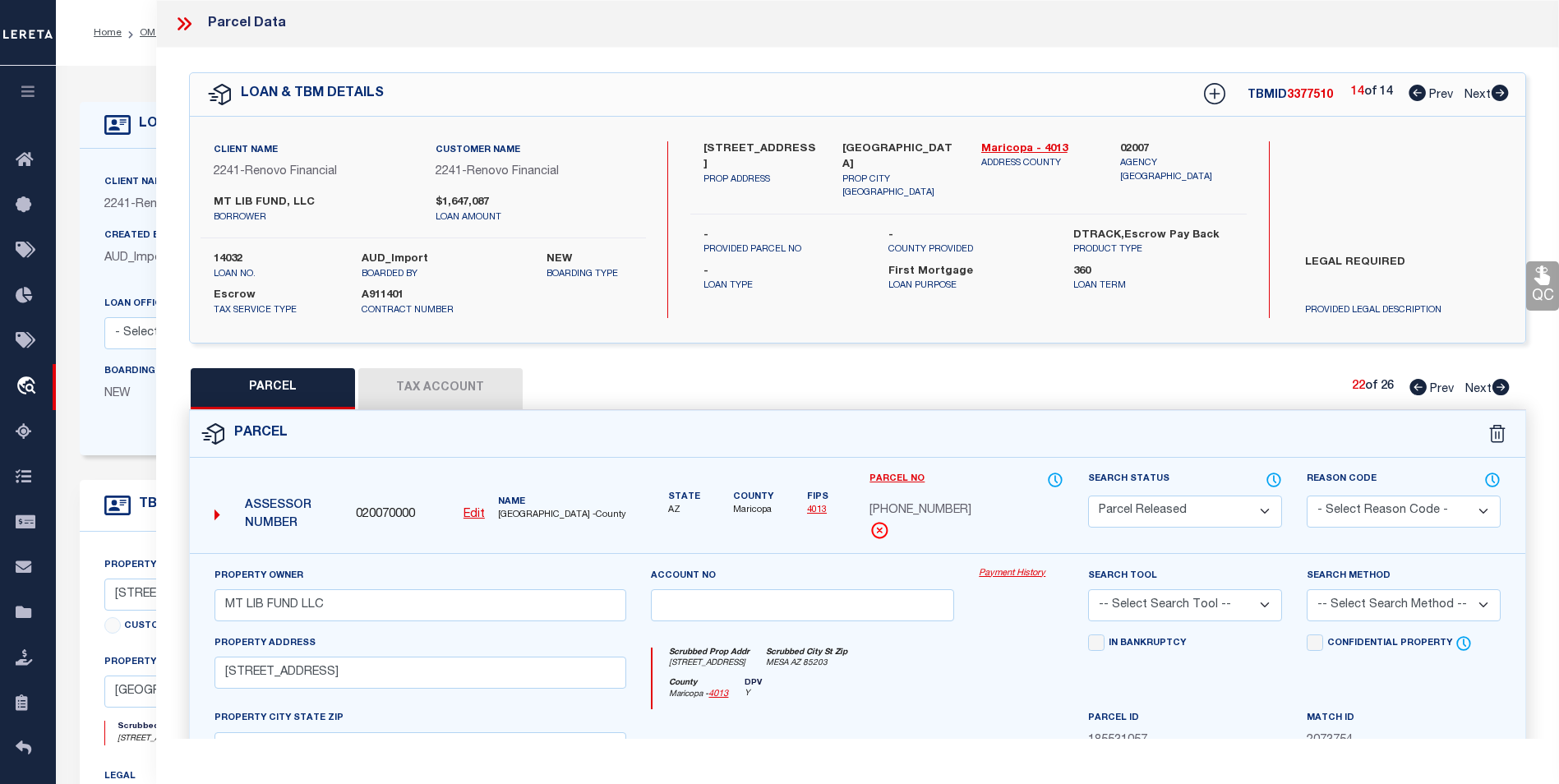
click at [1501, 388] on icon at bounding box center [1502, 387] width 17 height 17
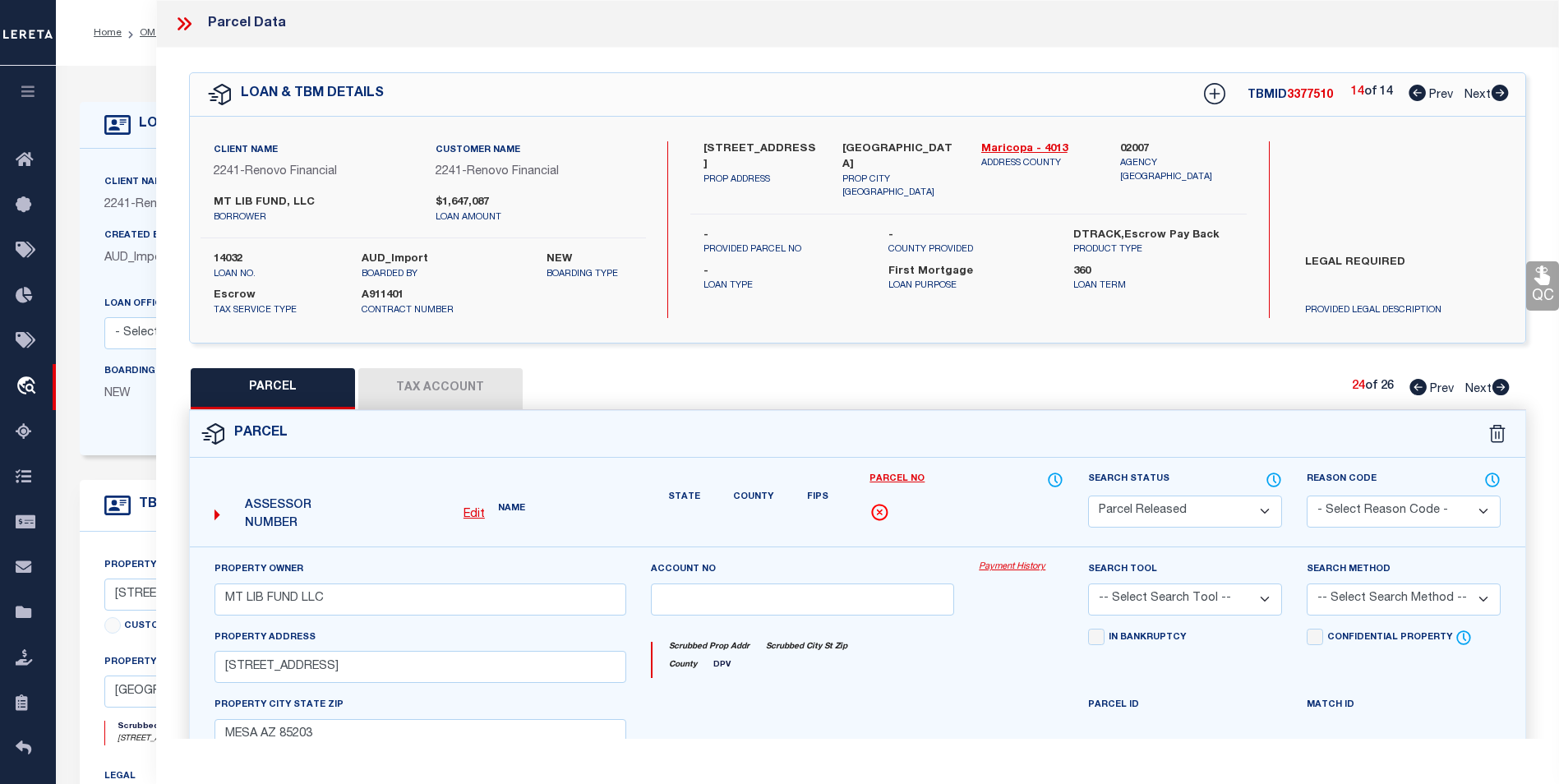
click at [1501, 388] on icon at bounding box center [1502, 387] width 17 height 17
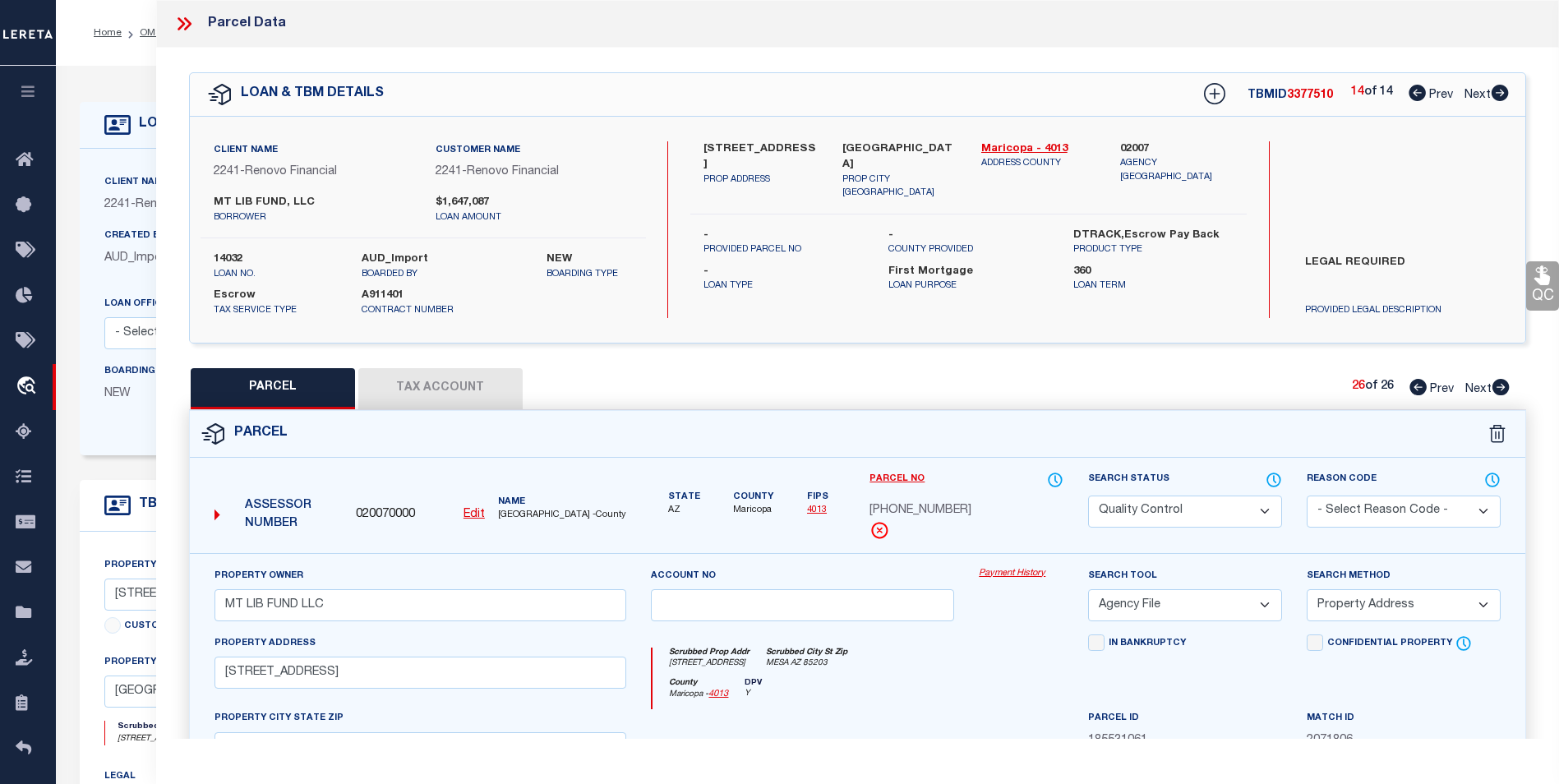
click at [1501, 388] on icon at bounding box center [1502, 387] width 17 height 17
click at [178, 18] on icon at bounding box center [184, 24] width 21 height 21
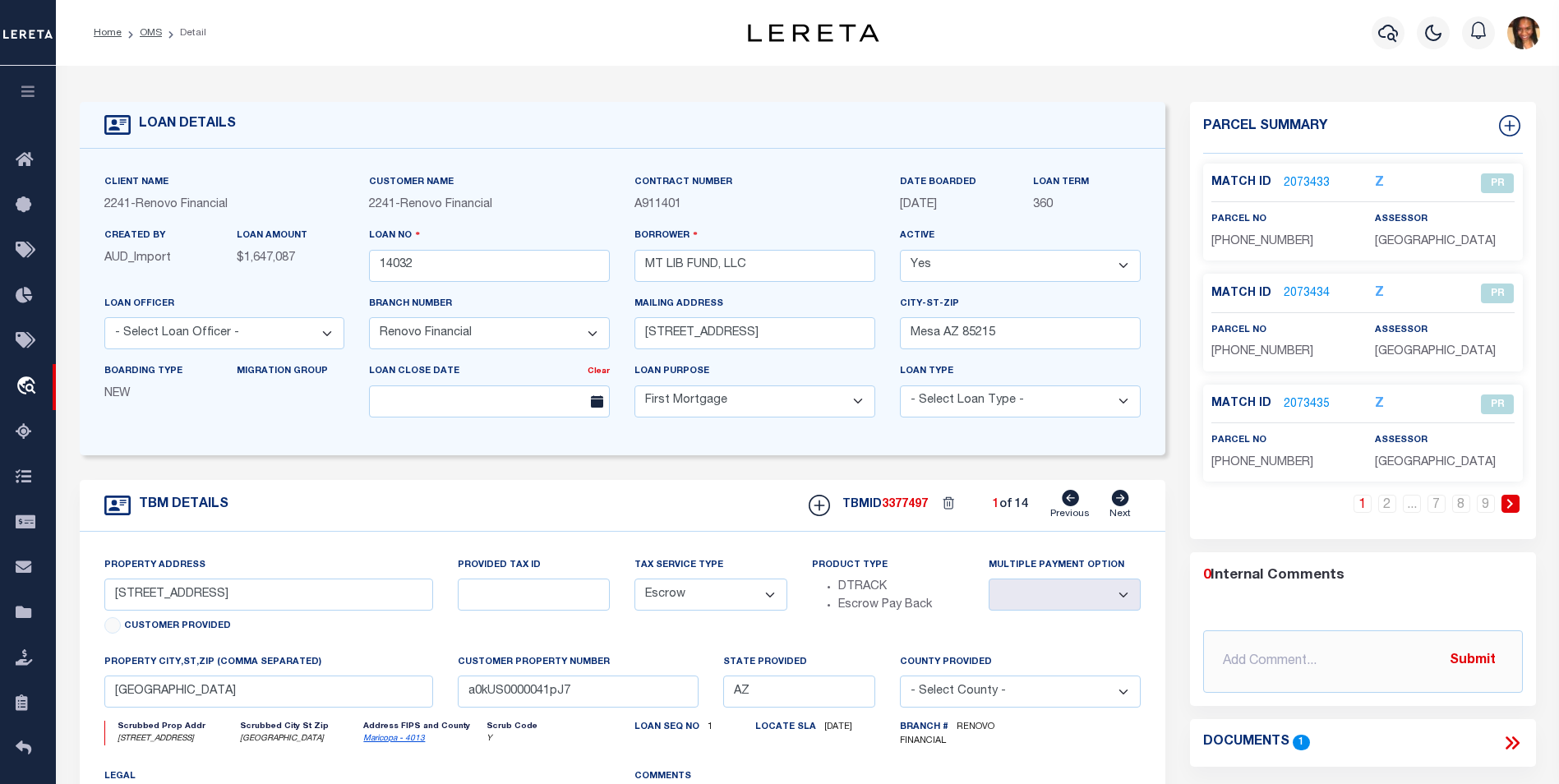
click at [1293, 181] on link "2073433" at bounding box center [1306, 184] width 46 height 17
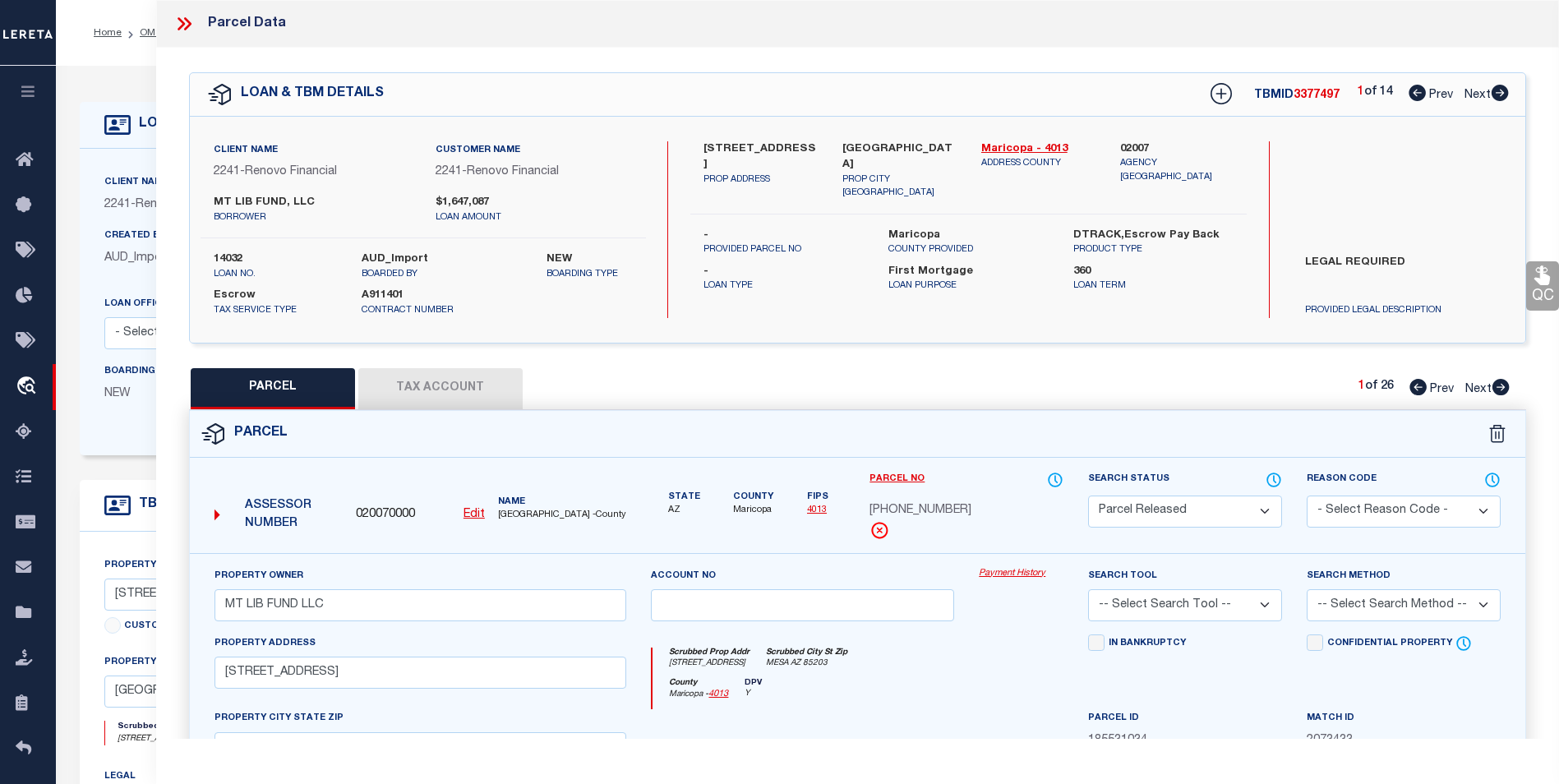
click at [1506, 96] on icon at bounding box center [1501, 92] width 17 height 17
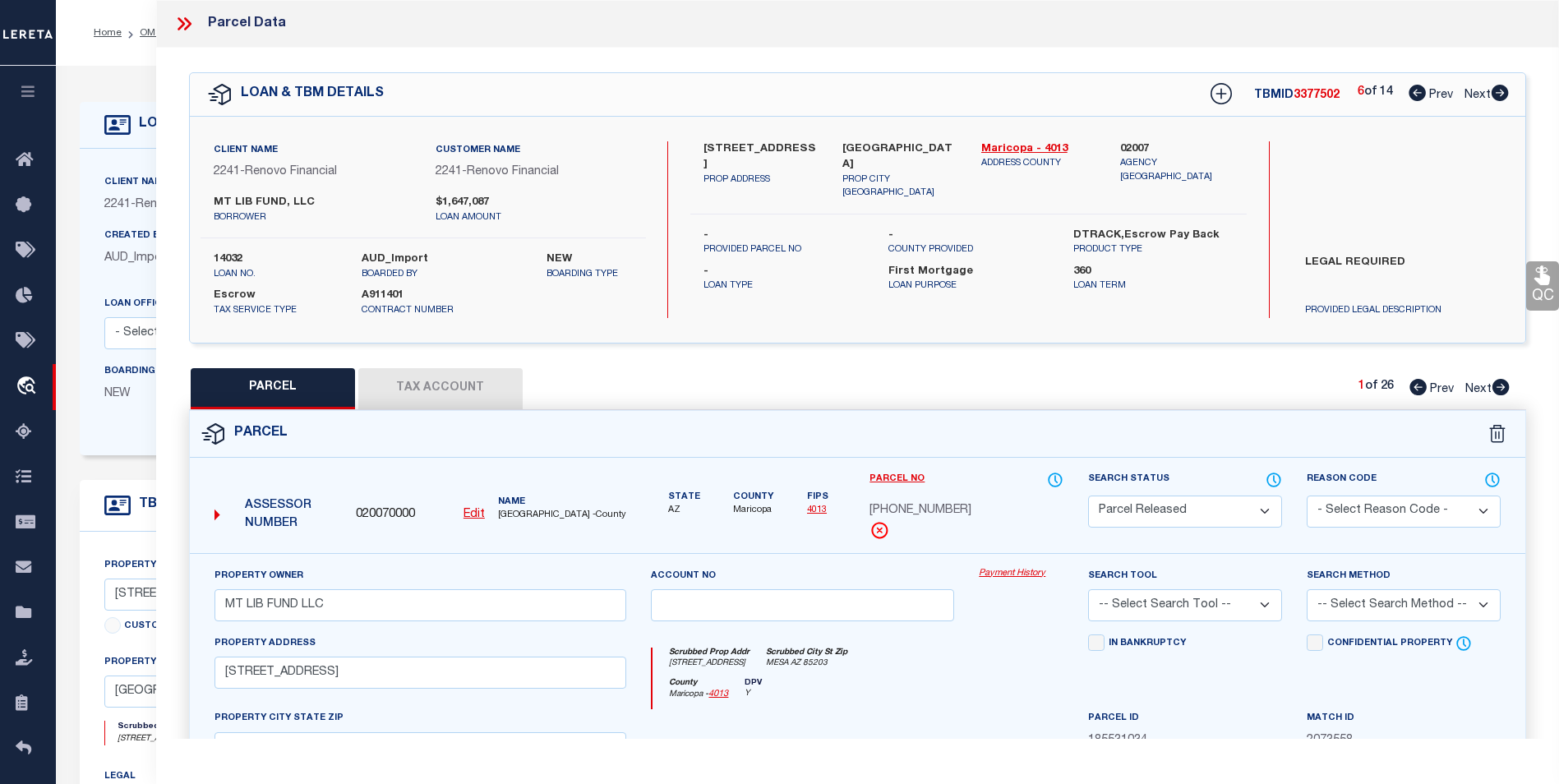
click at [1506, 96] on icon at bounding box center [1501, 92] width 17 height 17
click at [1416, 92] on icon at bounding box center [1418, 92] width 17 height 17
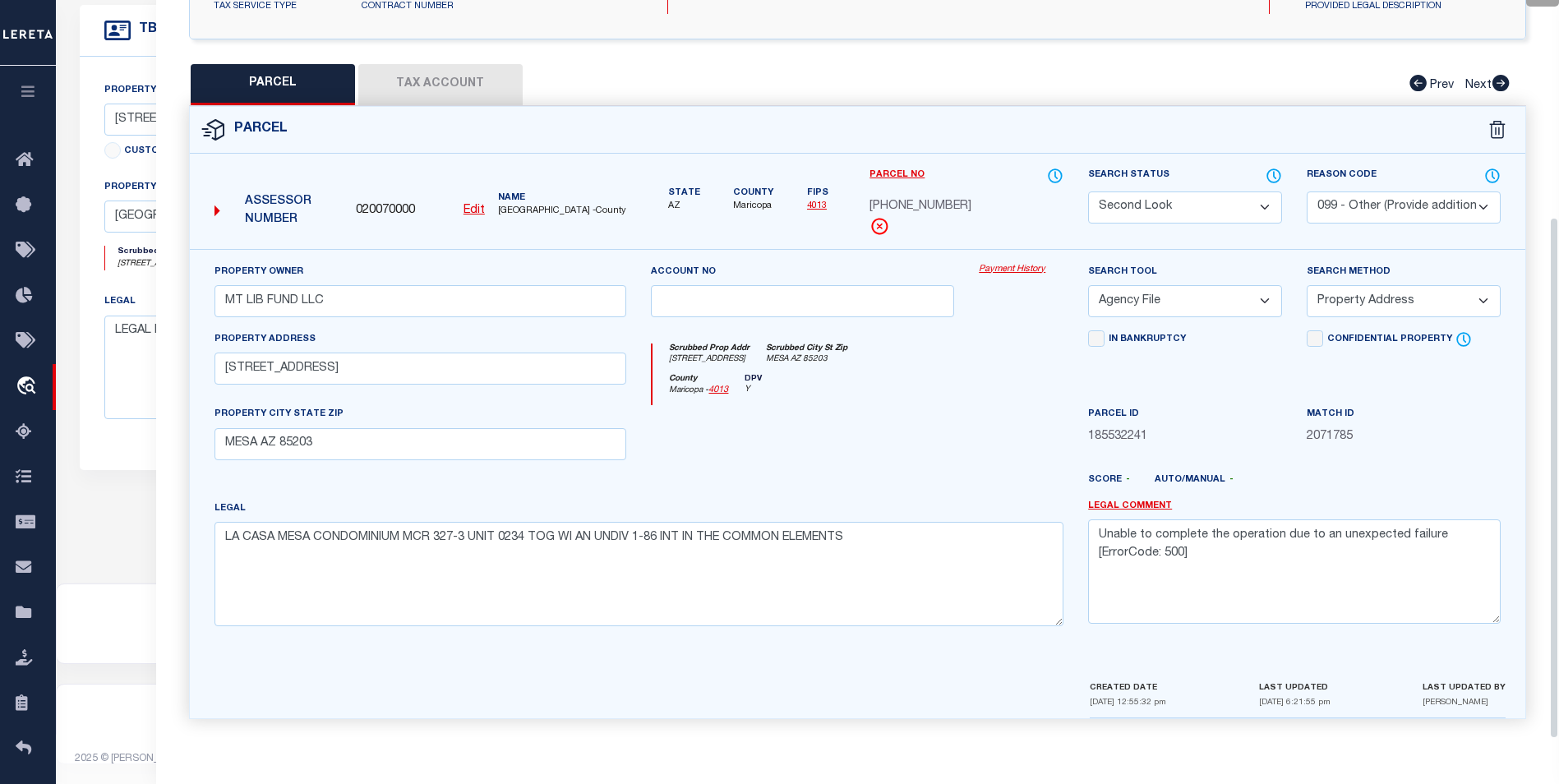
scroll to position [485, 0]
click at [1190, 623] on textarea "Unable to complete the operation due to an unexpected failure [ErrorCode: 500]" at bounding box center [1295, 571] width 413 height 104
click at [1247, 296] on select "-- Select Search Tool -- 3rd Party Website Agency File Agency Website ATLS CNV-…" at bounding box center [1186, 300] width 194 height 32
click at [1255, 298] on select "-- Select Search Tool -- 3rd Party Website Agency File Agency Website ATLS CNV-…" at bounding box center [1186, 300] width 194 height 32
click at [1089, 285] on select "-- Select Search Tool -- 3rd Party Website Agency File Agency Website ATLS CNV-…" at bounding box center [1186, 300] width 194 height 32
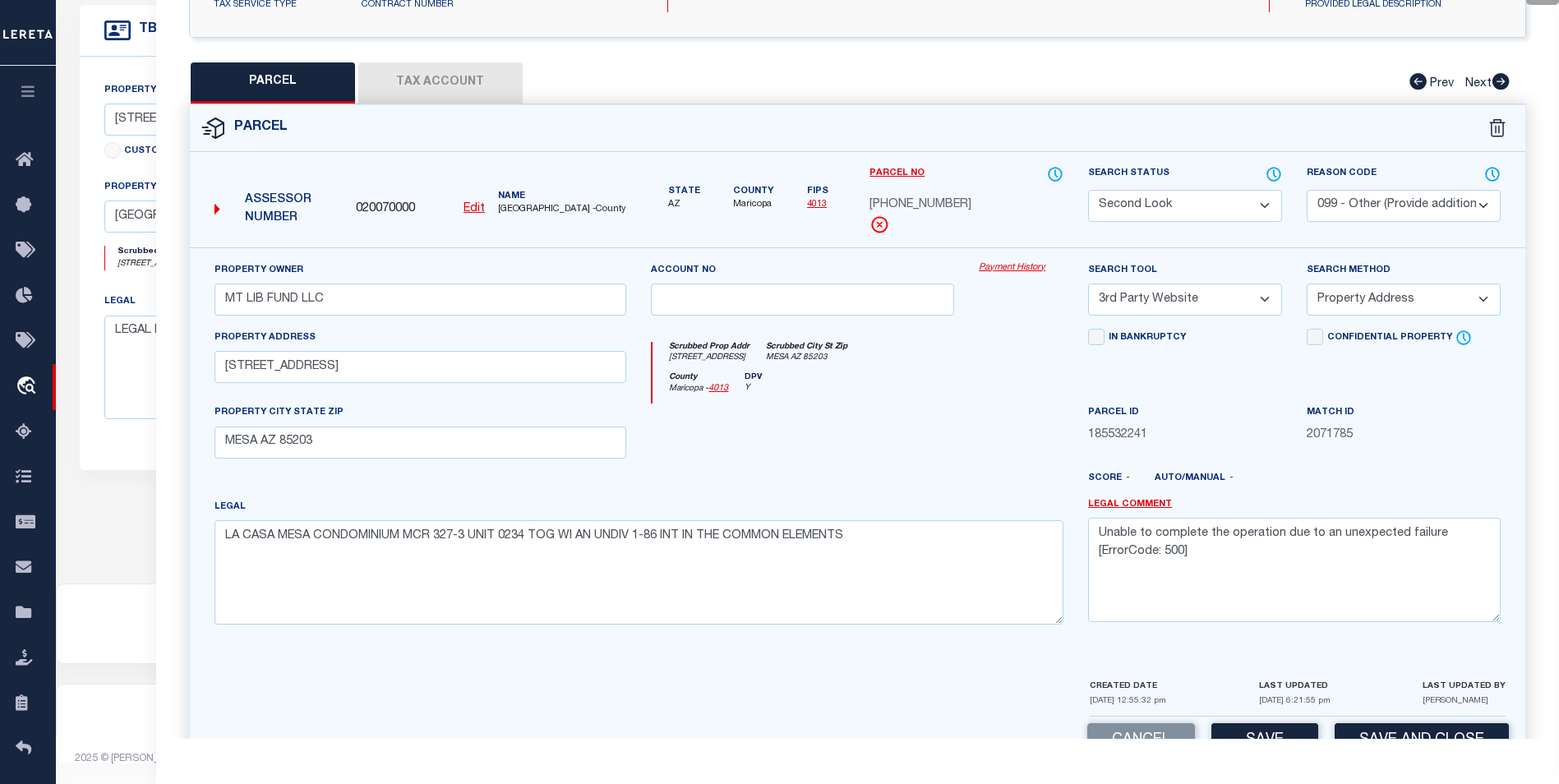
click at [1251, 290] on select "-- Select Search Tool -- 3rd Party Website Agency File Agency Website ATLS CNV-…" at bounding box center [1186, 299] width 194 height 32
click at [1089, 284] on select "-- Select Search Tool -- 3rd Party Website Agency File Agency Website ATLS CNV-…" at bounding box center [1186, 299] width 194 height 32
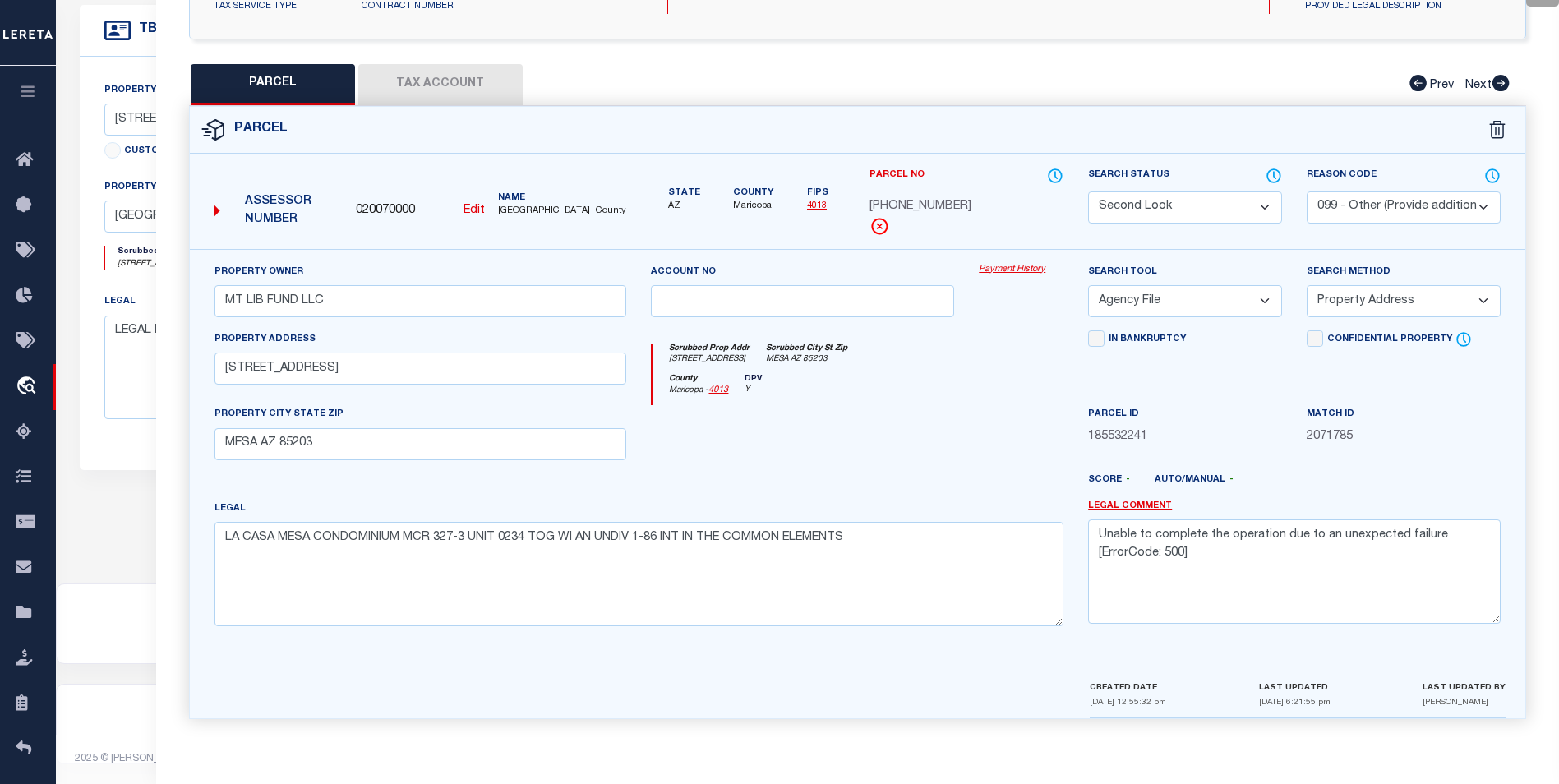
click at [1250, 307] on select "-- Select Search Tool -- 3rd Party Website Agency File Agency Website ATLS CNV-…" at bounding box center [1186, 300] width 194 height 32
click at [1089, 285] on select "-- Select Search Tool -- 3rd Party Website Agency File Agency Website ATLS CNV-…" at bounding box center [1186, 300] width 194 height 32
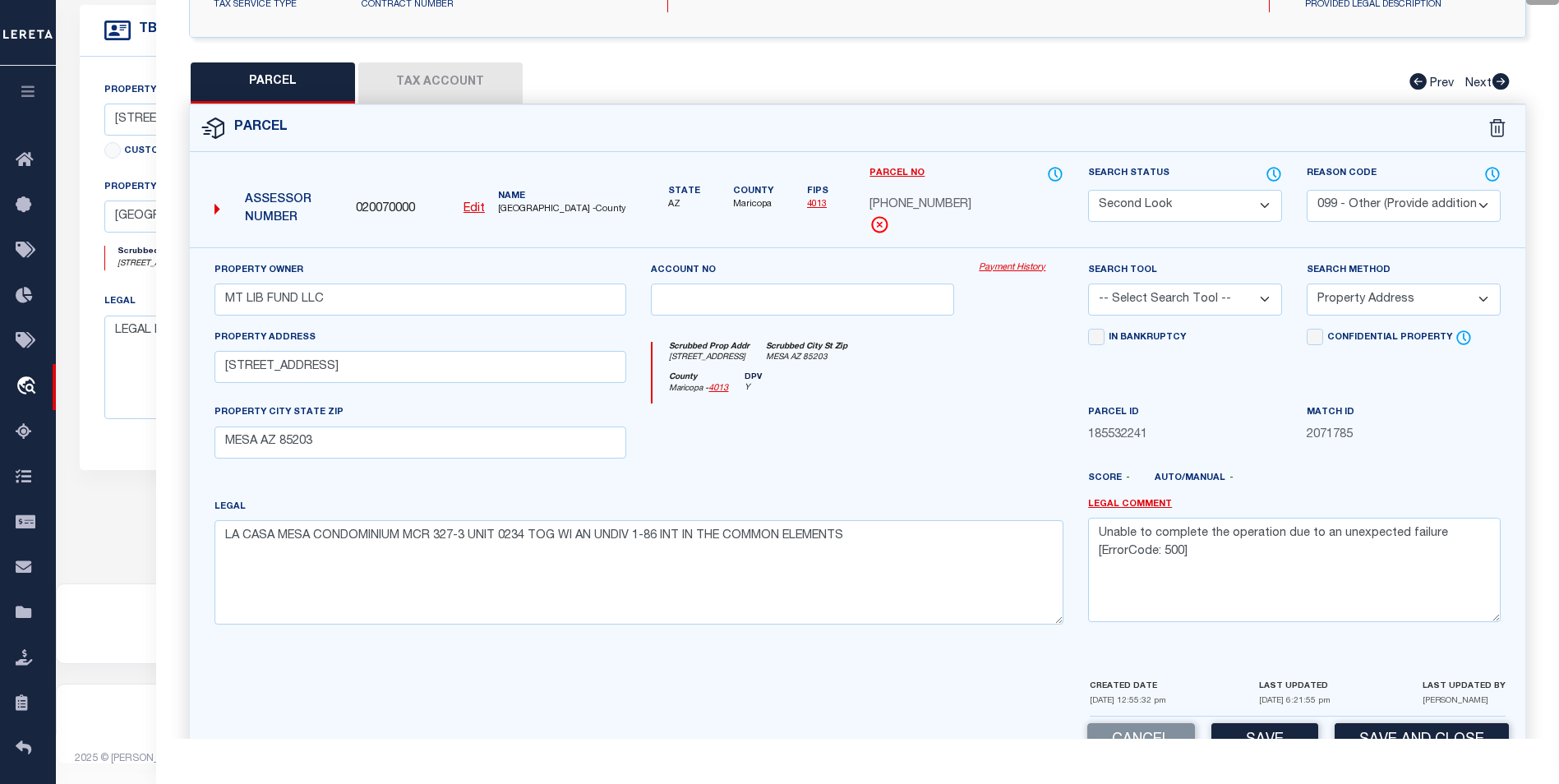
click at [1341, 305] on select "-- Select Search Method -- Property Address Legal Liability Info Provided" at bounding box center [1404, 299] width 194 height 32
click at [1273, 732] on button "Save" at bounding box center [1265, 740] width 107 height 35
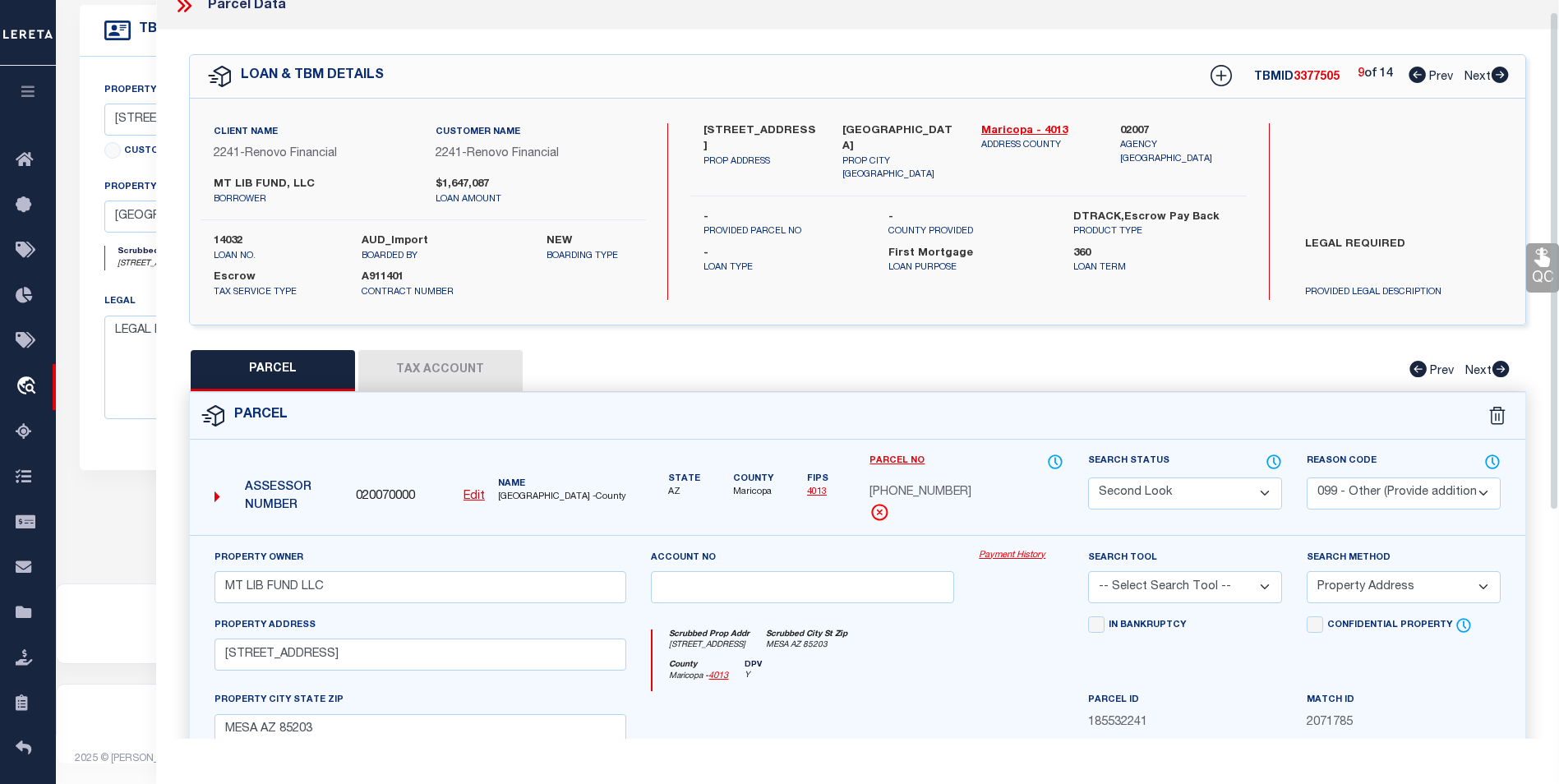
scroll to position [0, 0]
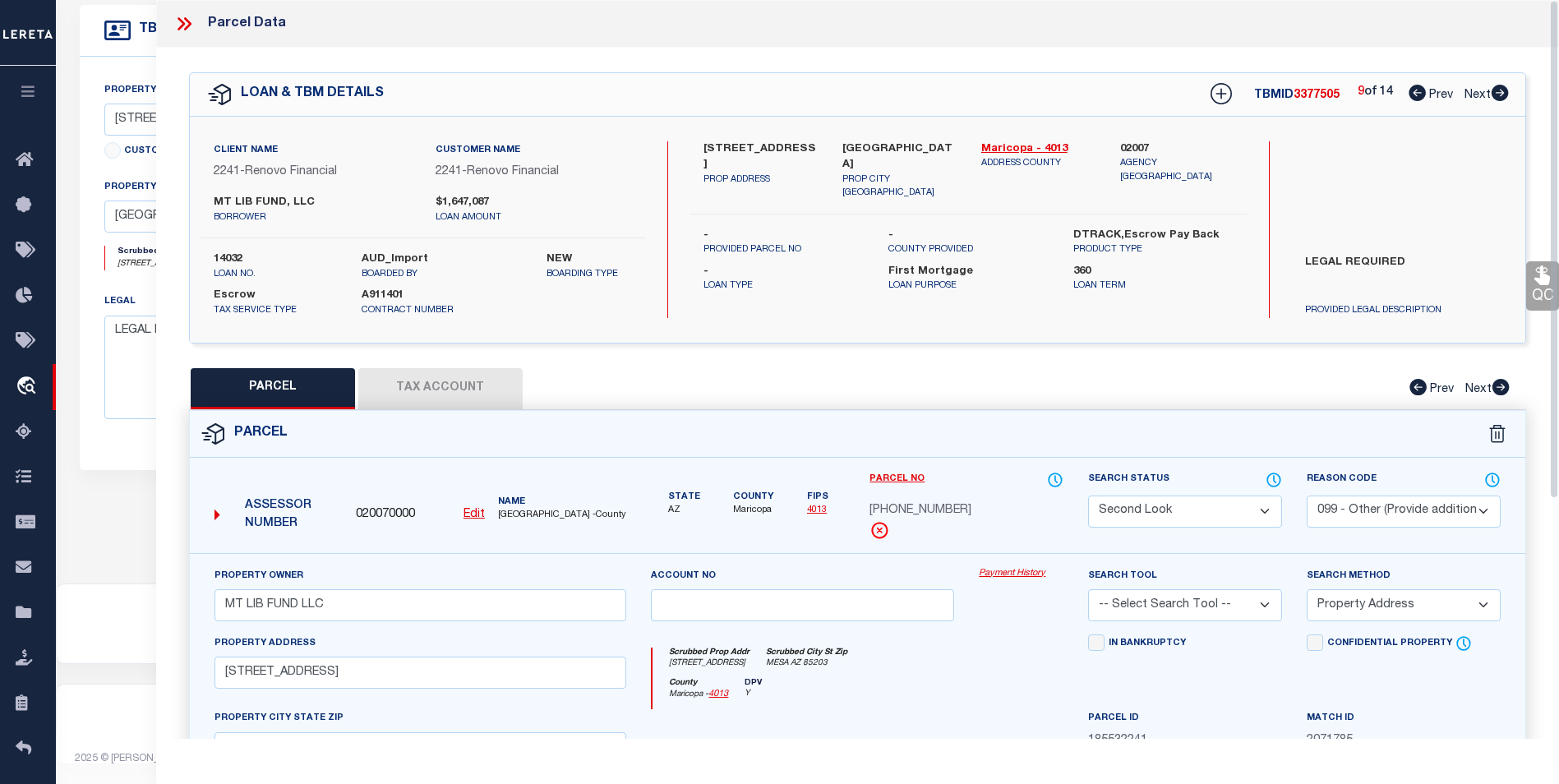
click at [1502, 98] on icon at bounding box center [1501, 92] width 17 height 17
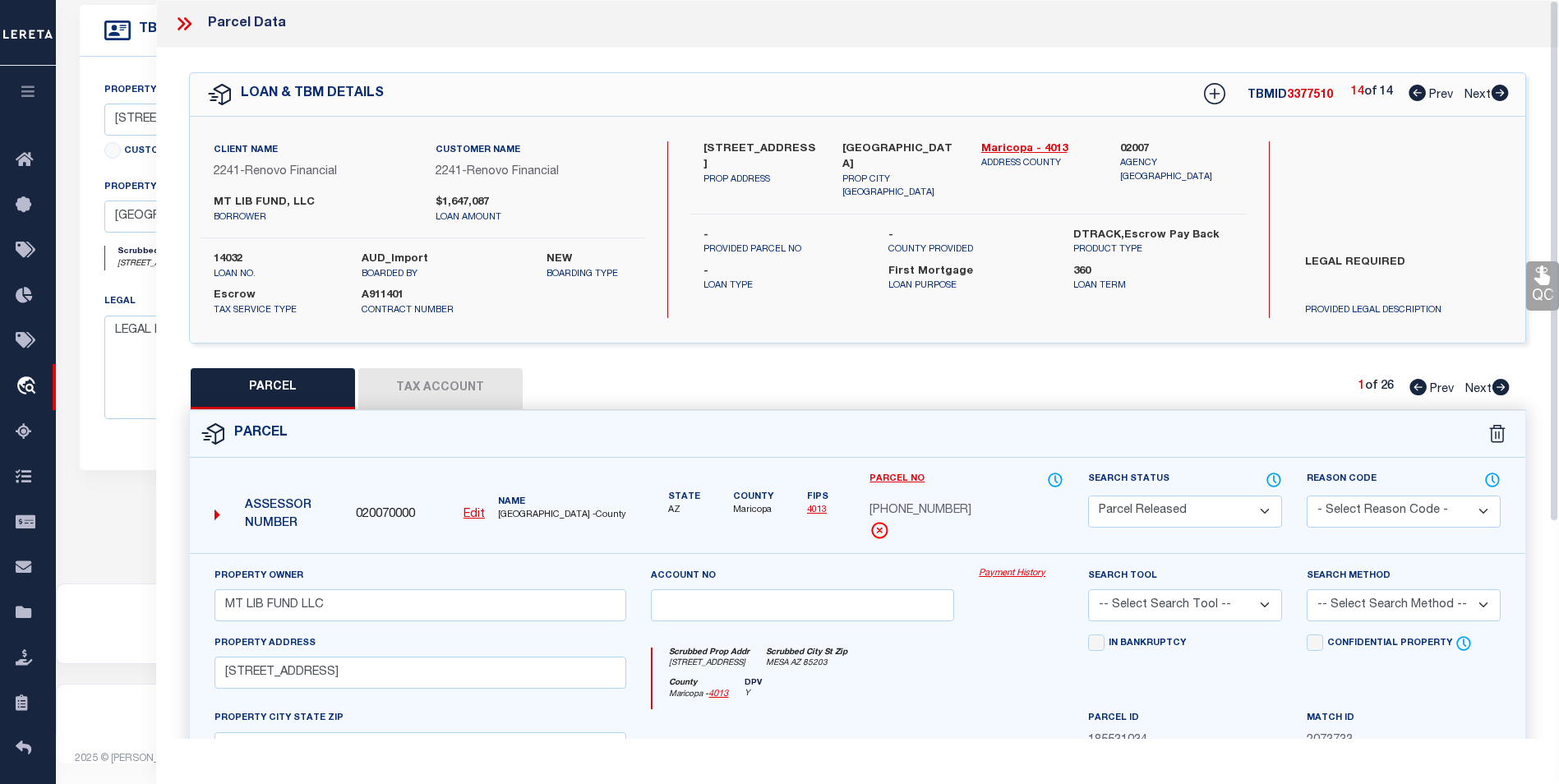
click at [191, 19] on icon at bounding box center [184, 24] width 21 height 21
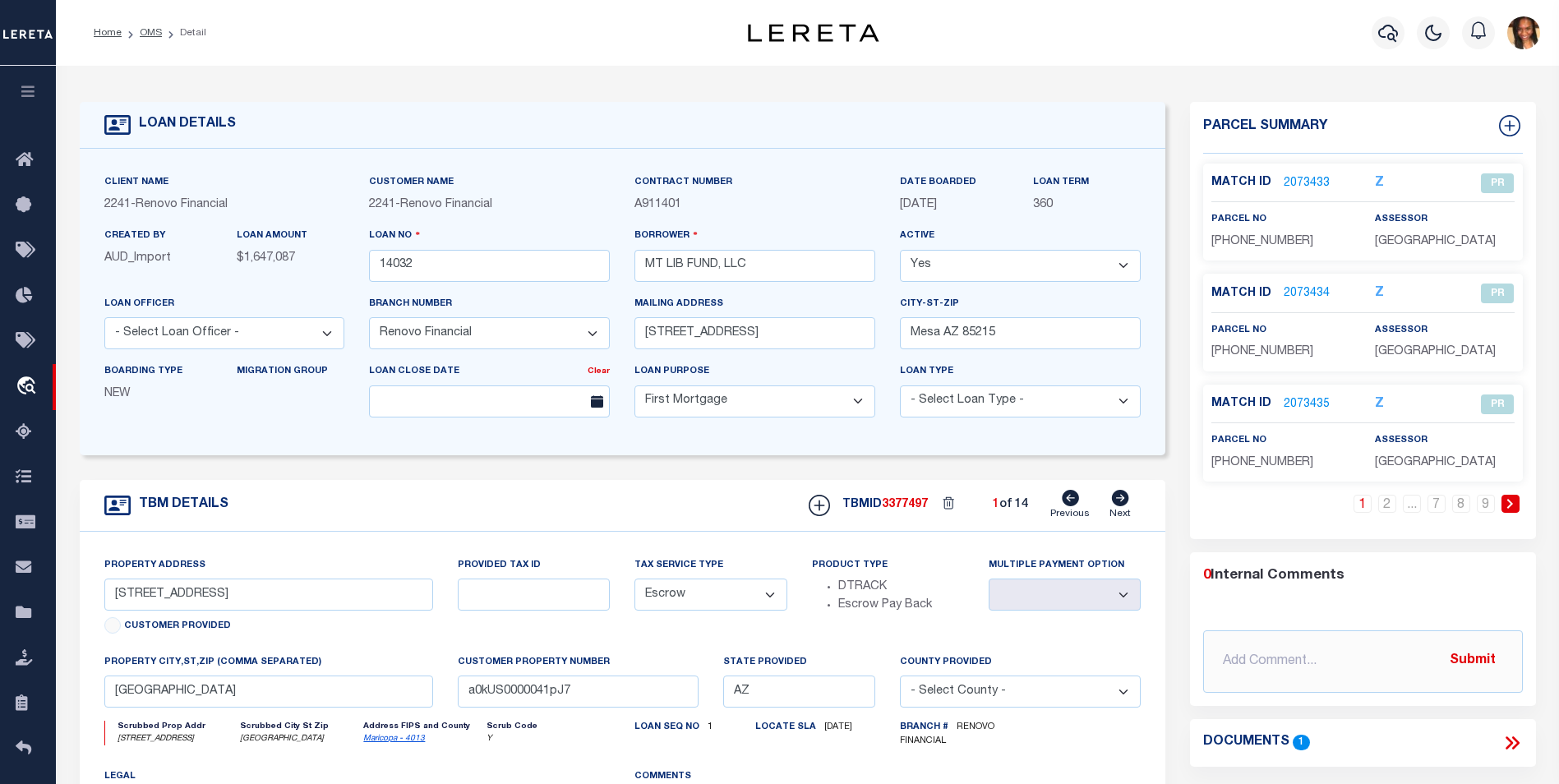
click at [1309, 175] on link "2073433" at bounding box center [1306, 184] width 46 height 17
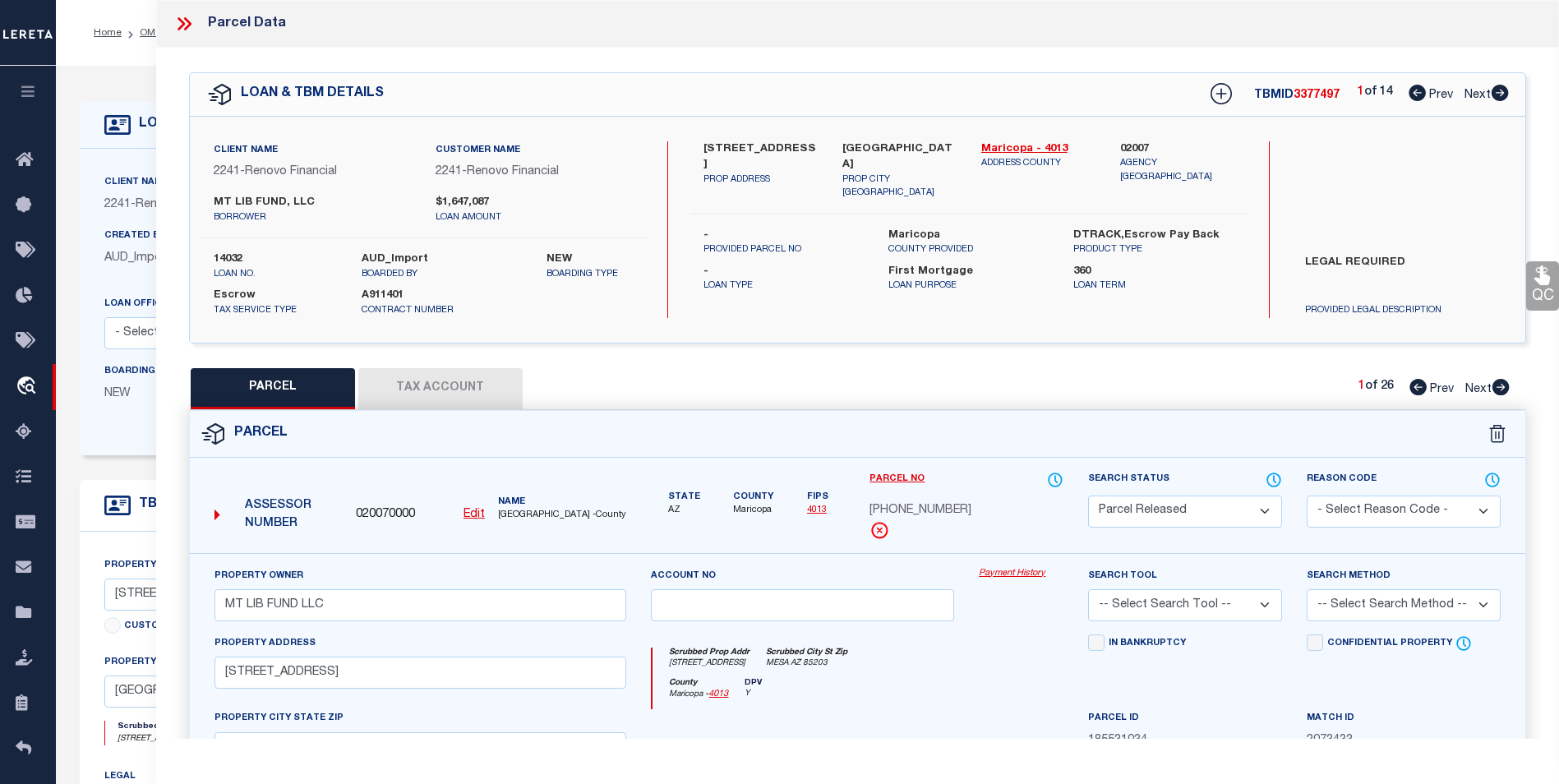
click at [1500, 382] on icon at bounding box center [1502, 387] width 17 height 17
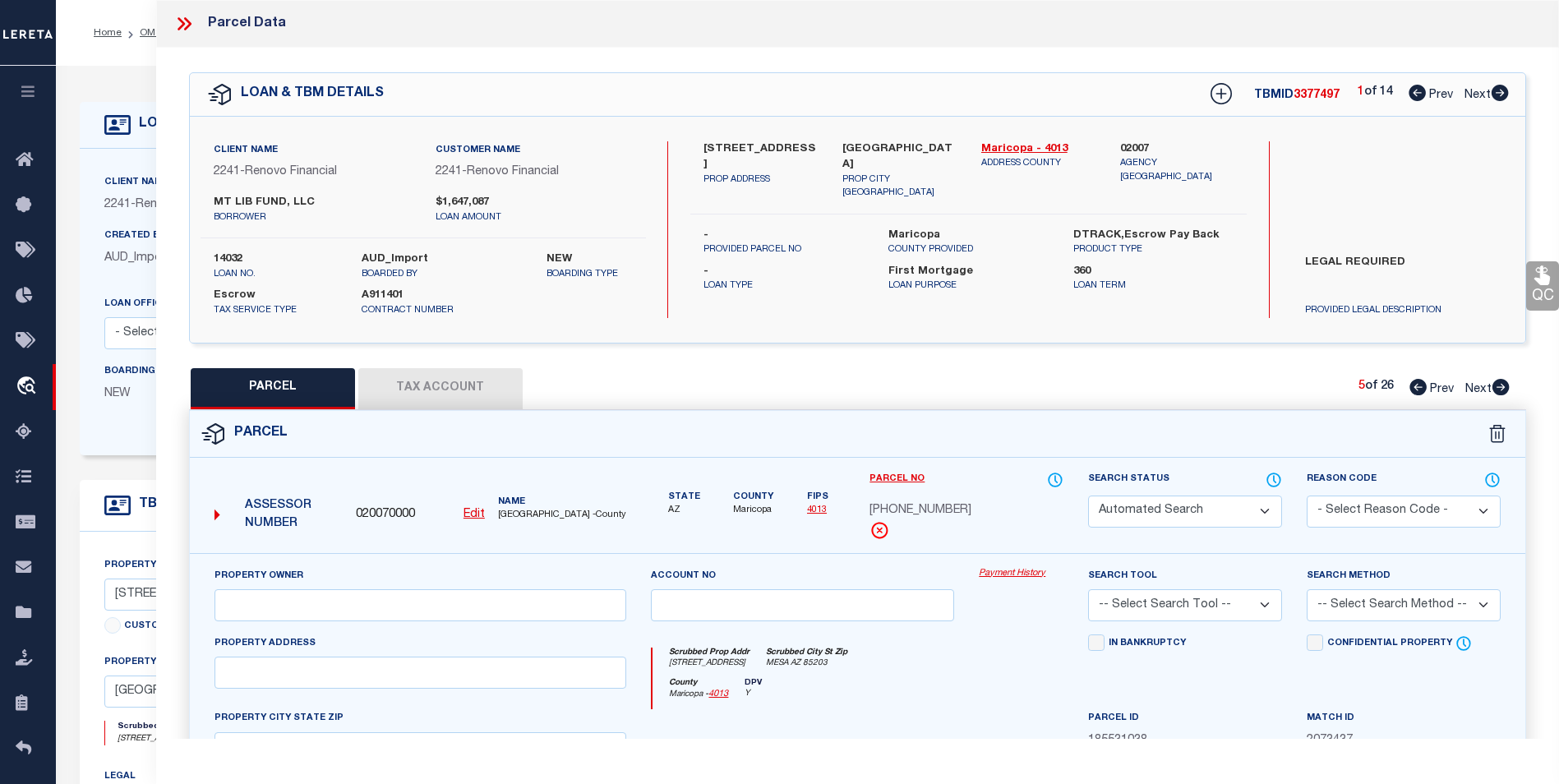
click at [1500, 382] on icon at bounding box center [1502, 387] width 17 height 17
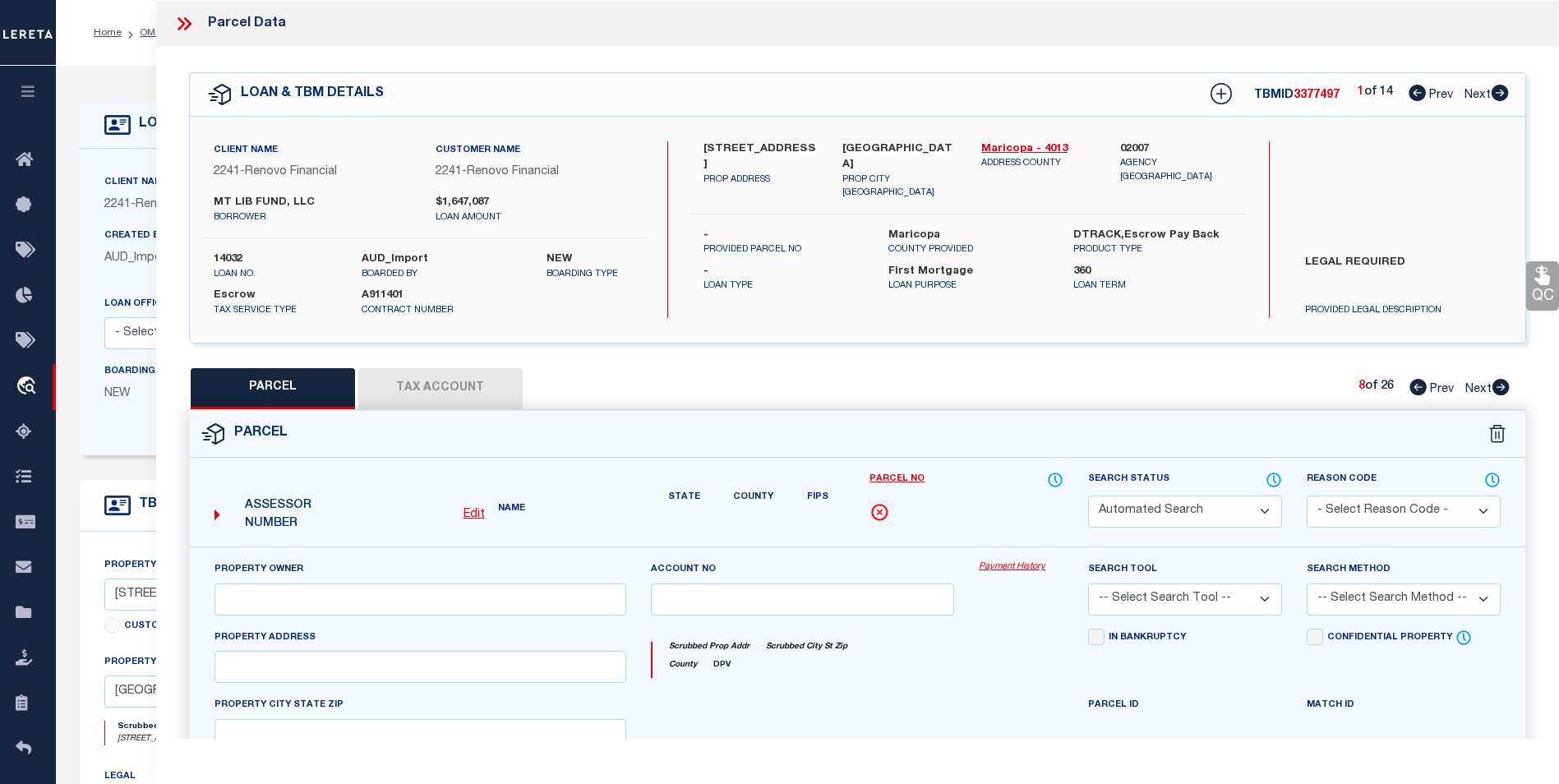
click at [1500, 382] on icon at bounding box center [1502, 387] width 17 height 17
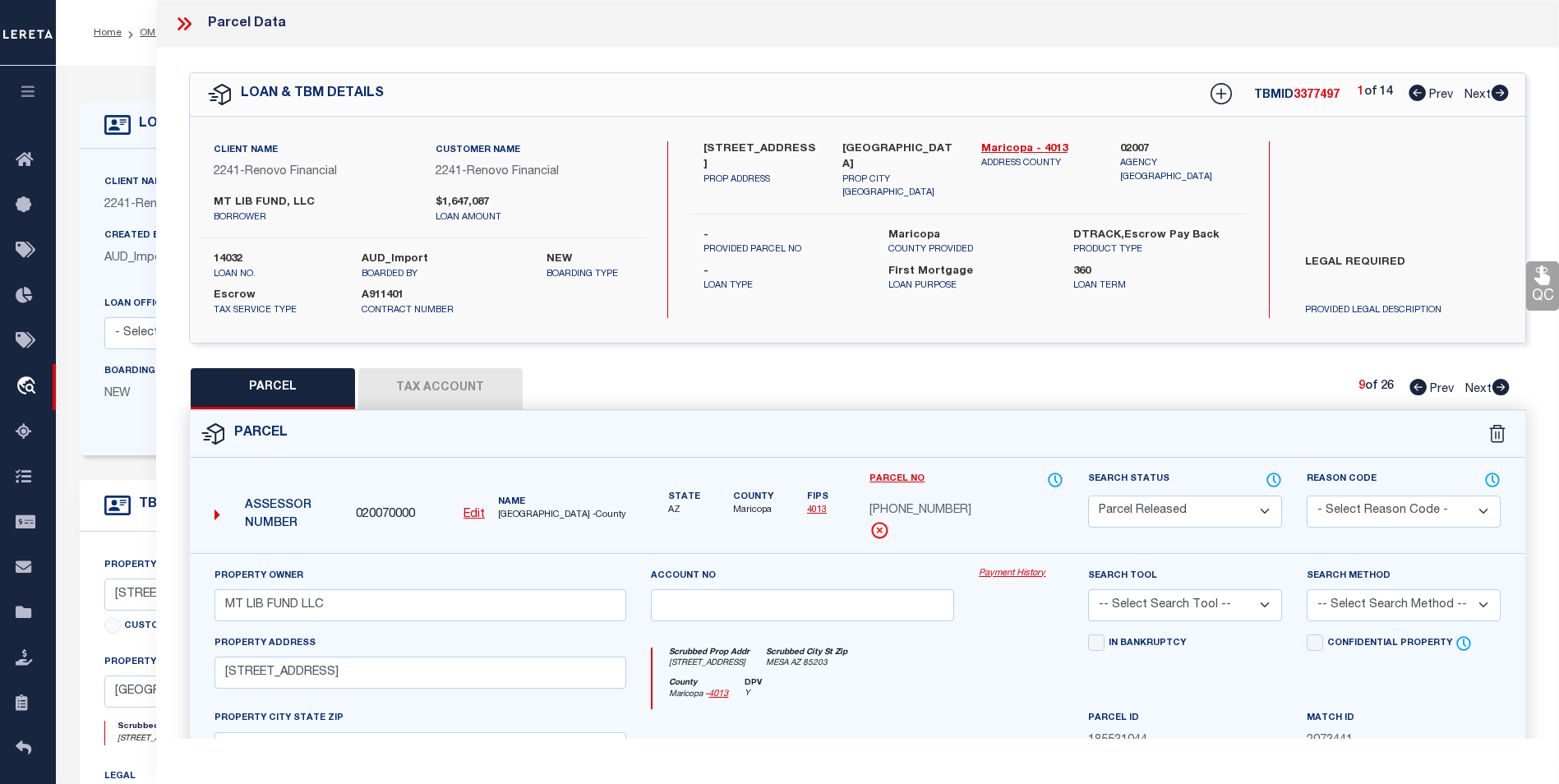
click at [1500, 382] on icon at bounding box center [1502, 387] width 17 height 17
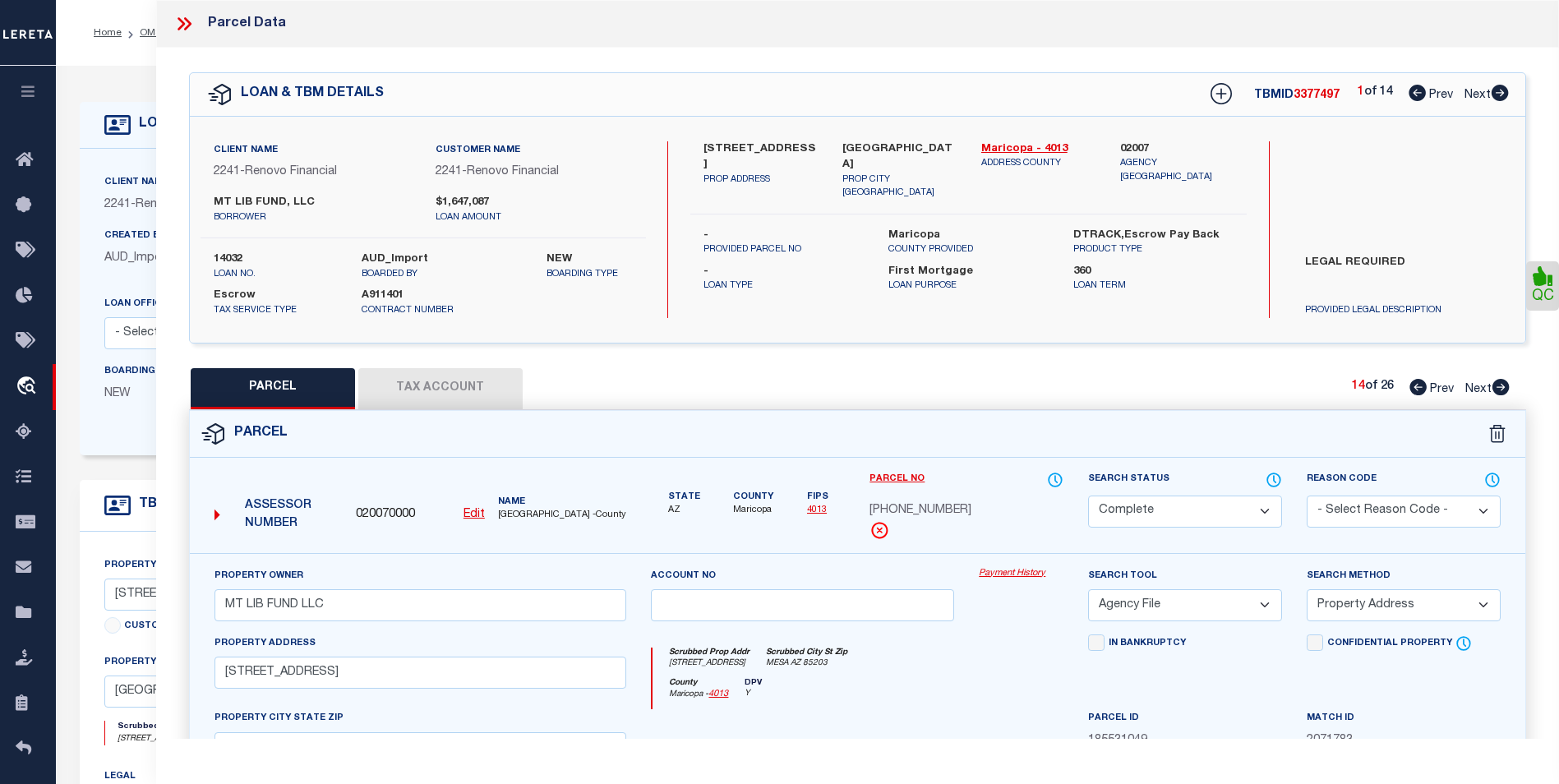
click at [1500, 382] on icon at bounding box center [1502, 387] width 17 height 17
click at [1494, 387] on icon at bounding box center [1502, 387] width 17 height 17
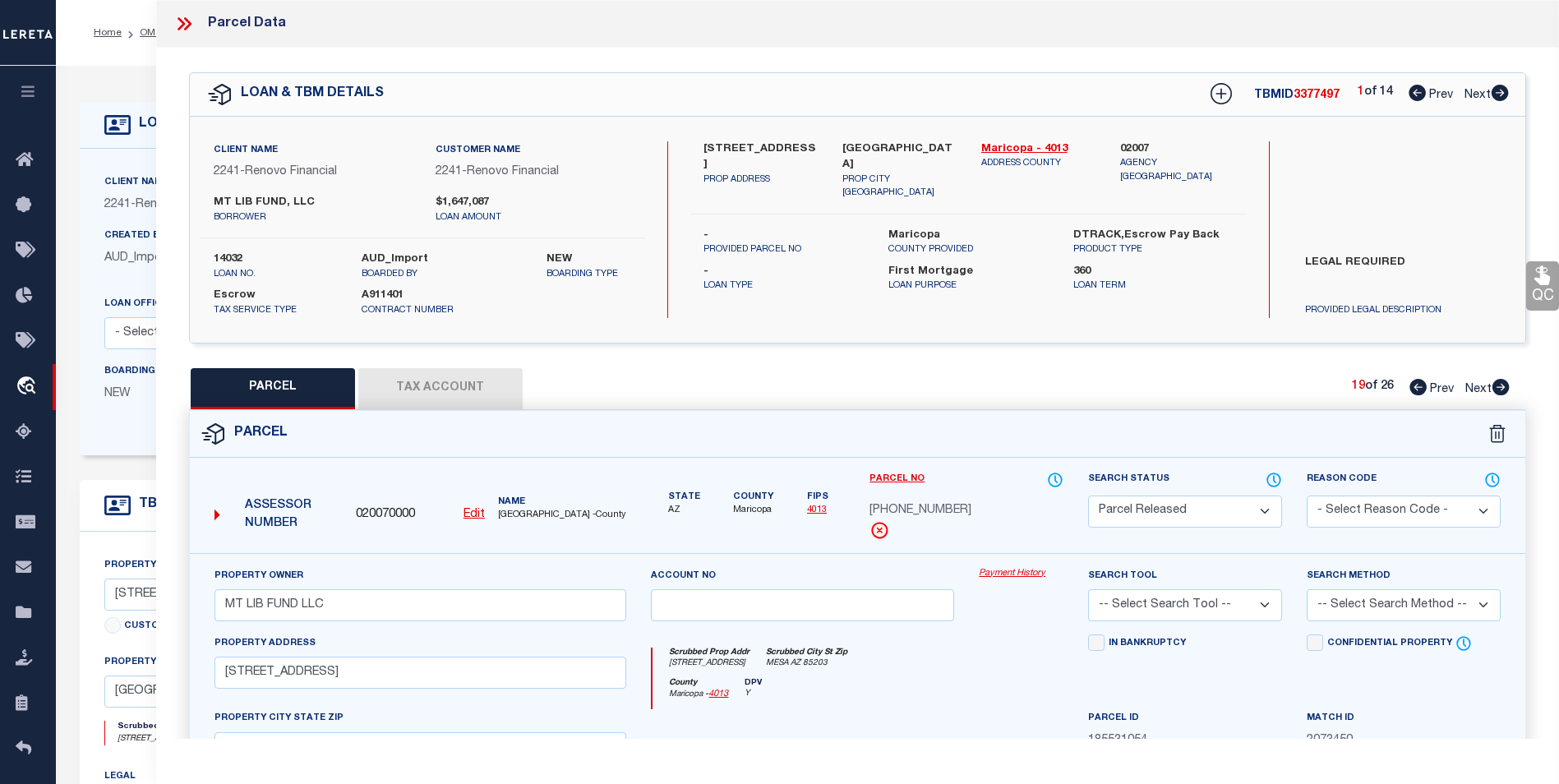
click at [191, 24] on icon at bounding box center [184, 24] width 21 height 21
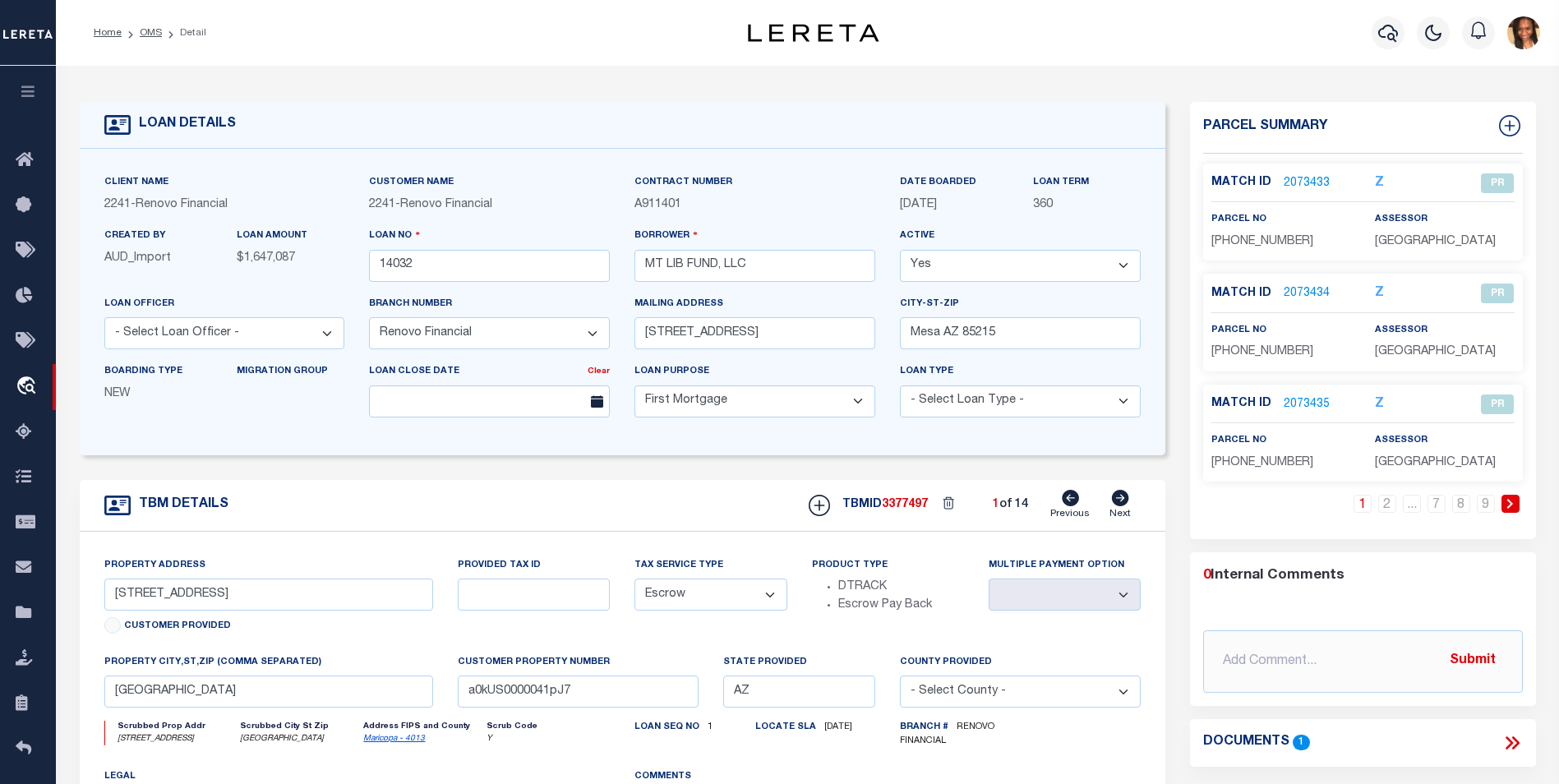
click at [138, 29] on li "OMS" at bounding box center [141, 32] width 40 height 15
click at [147, 32] on link "OMS" at bounding box center [151, 33] width 22 height 10
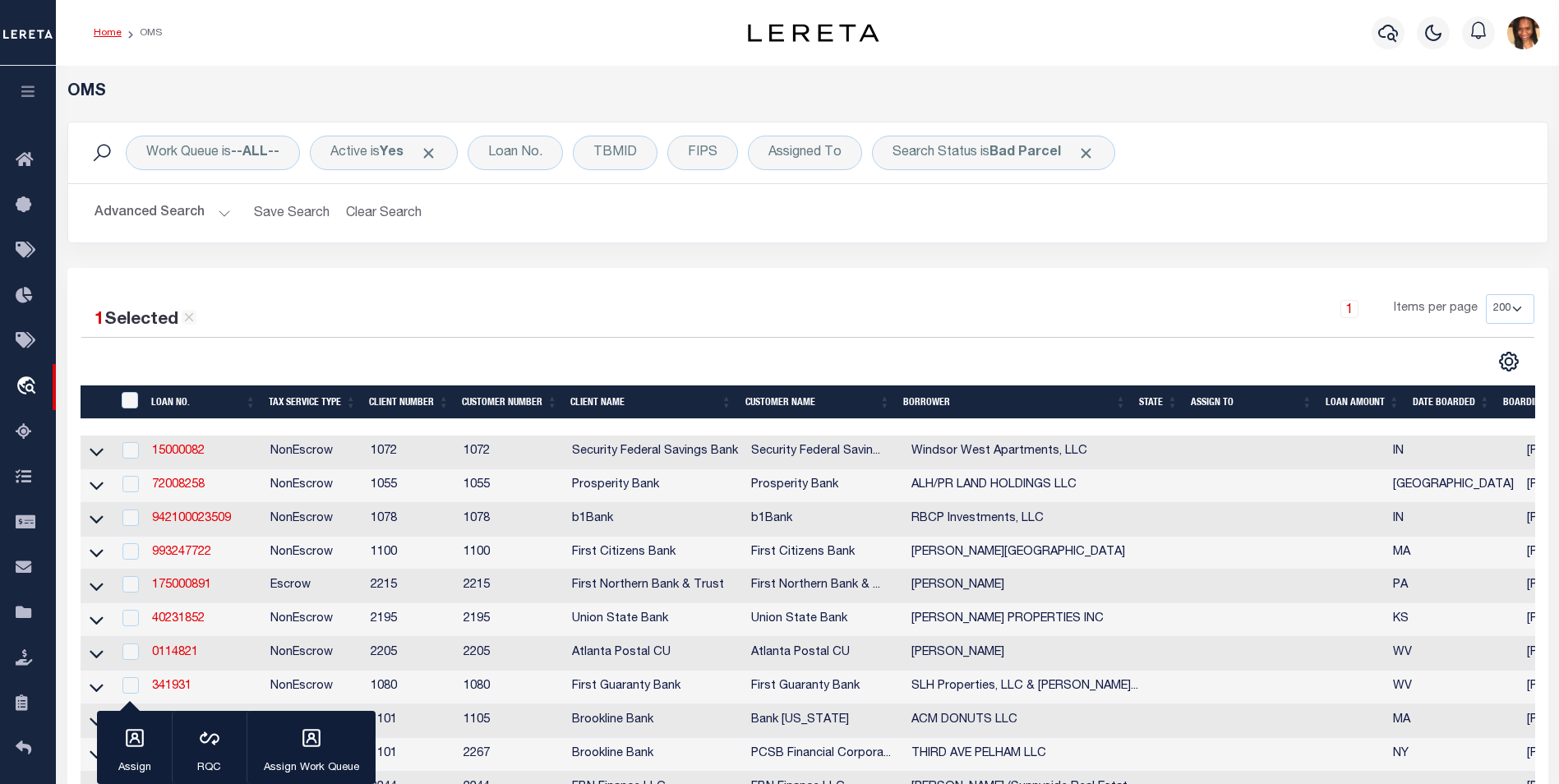
click at [116, 33] on link "Home" at bounding box center [107, 33] width 28 height 10
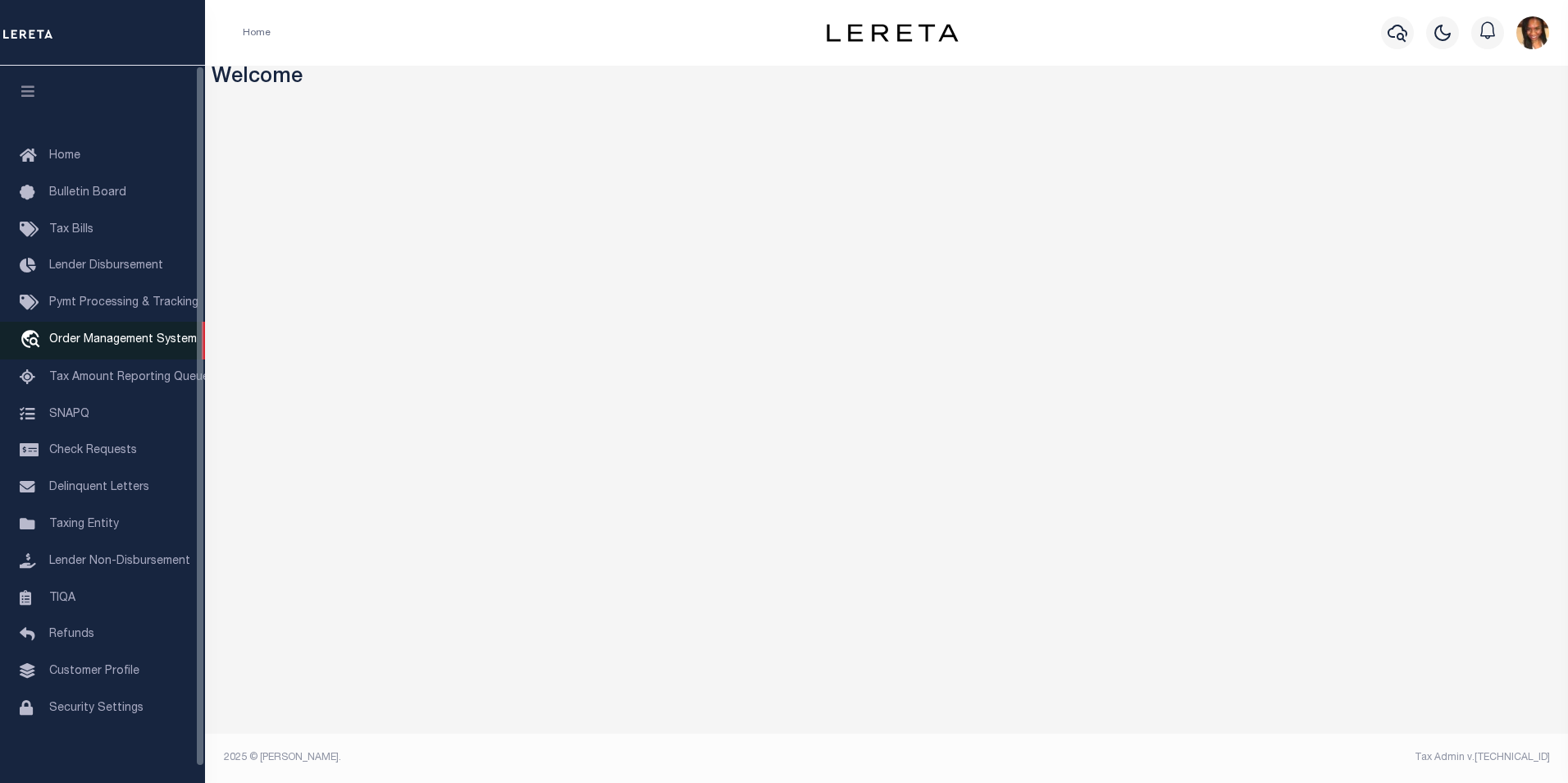
click at [115, 339] on span "Order Management System" at bounding box center [123, 340] width 147 height 12
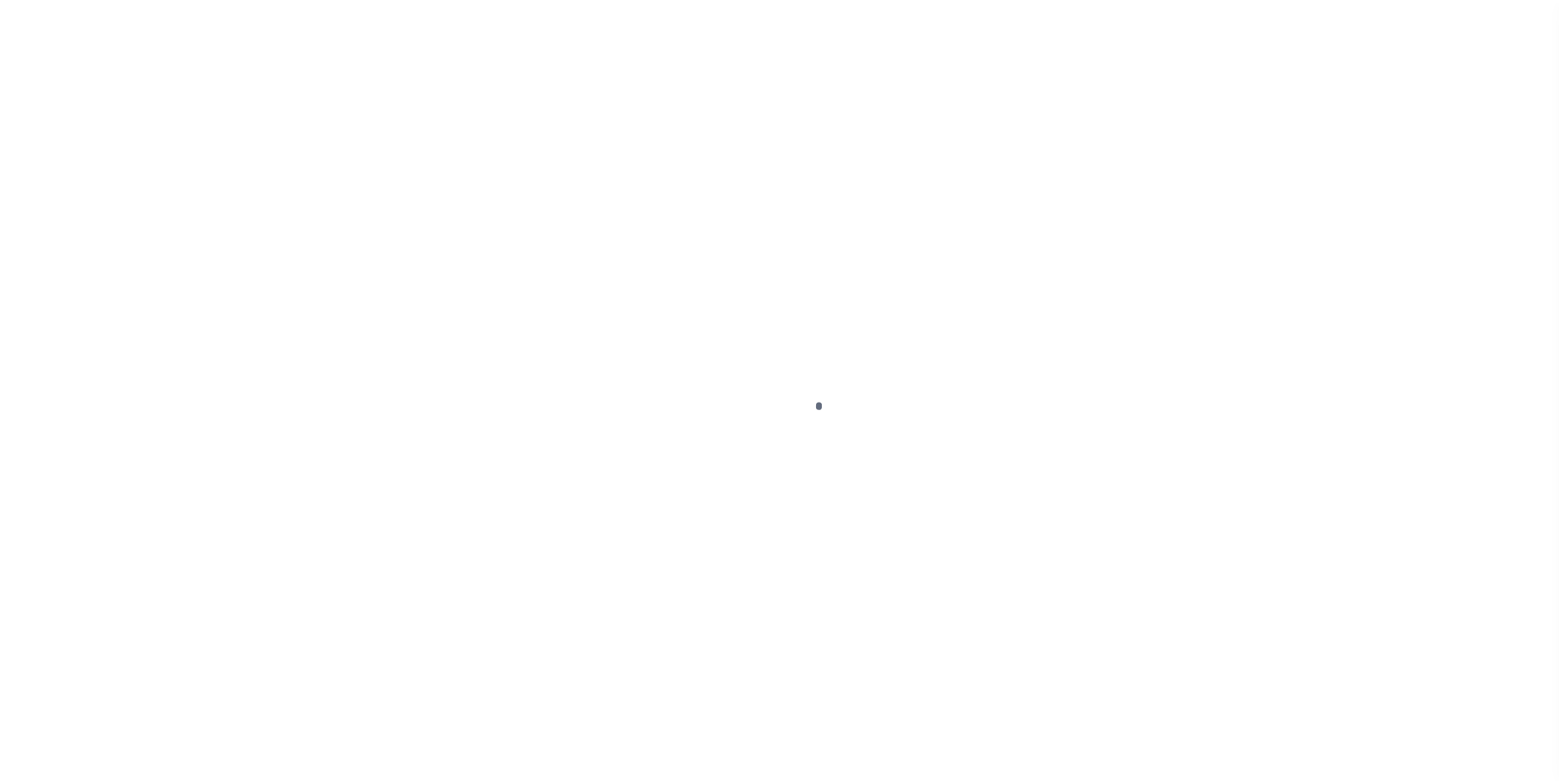
scroll to position [17, 0]
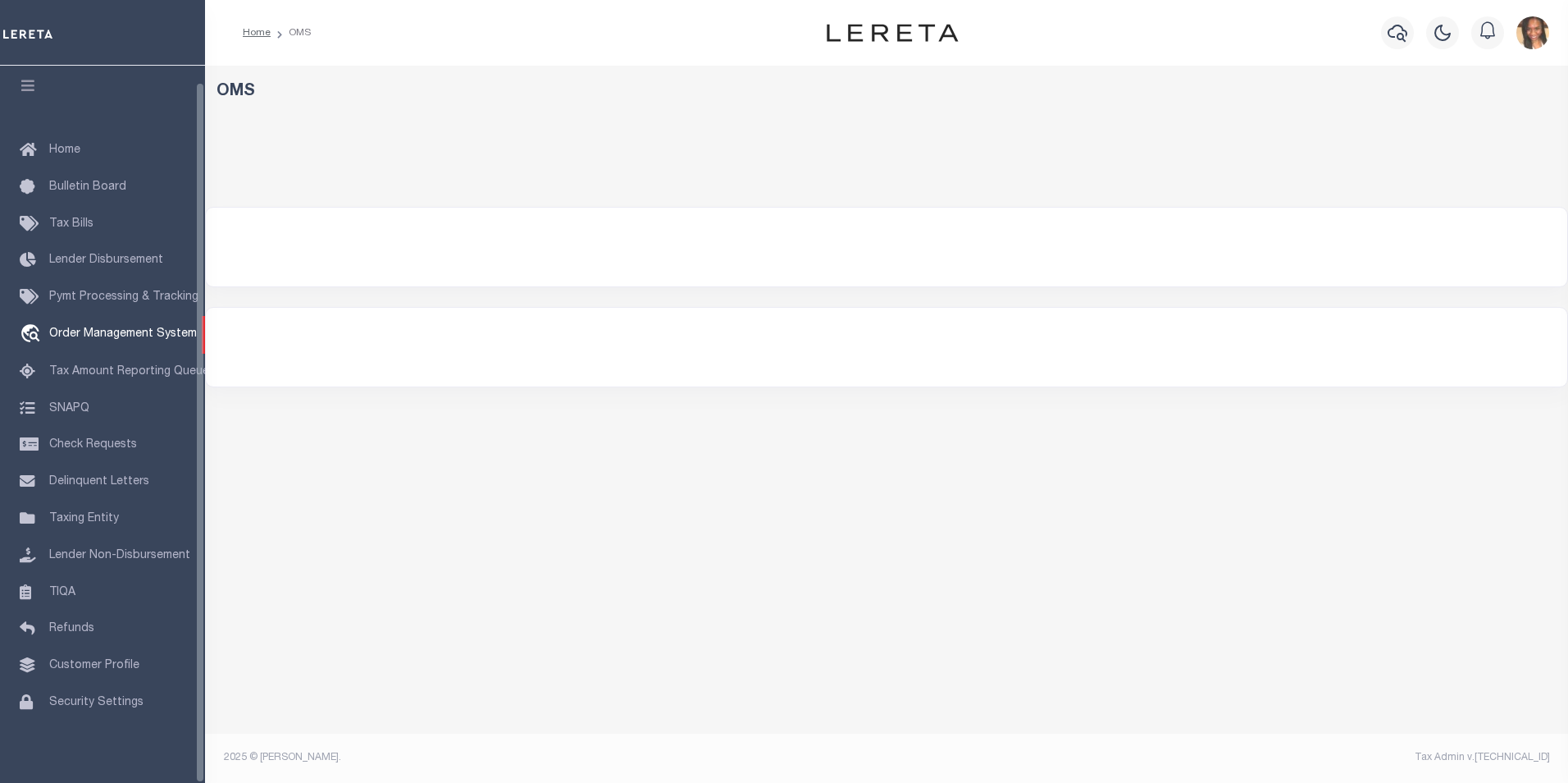
select select "200"
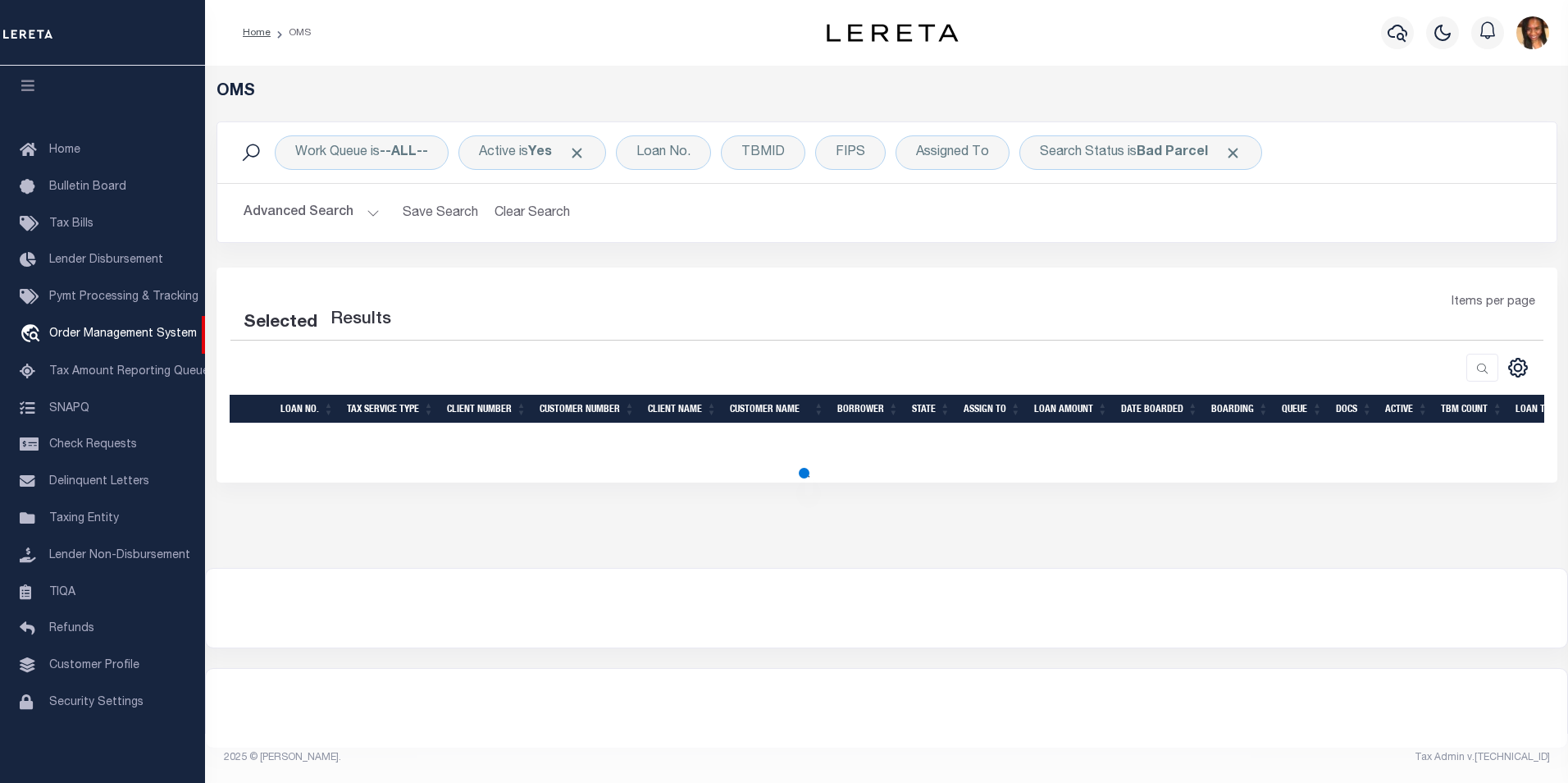
select select "200"
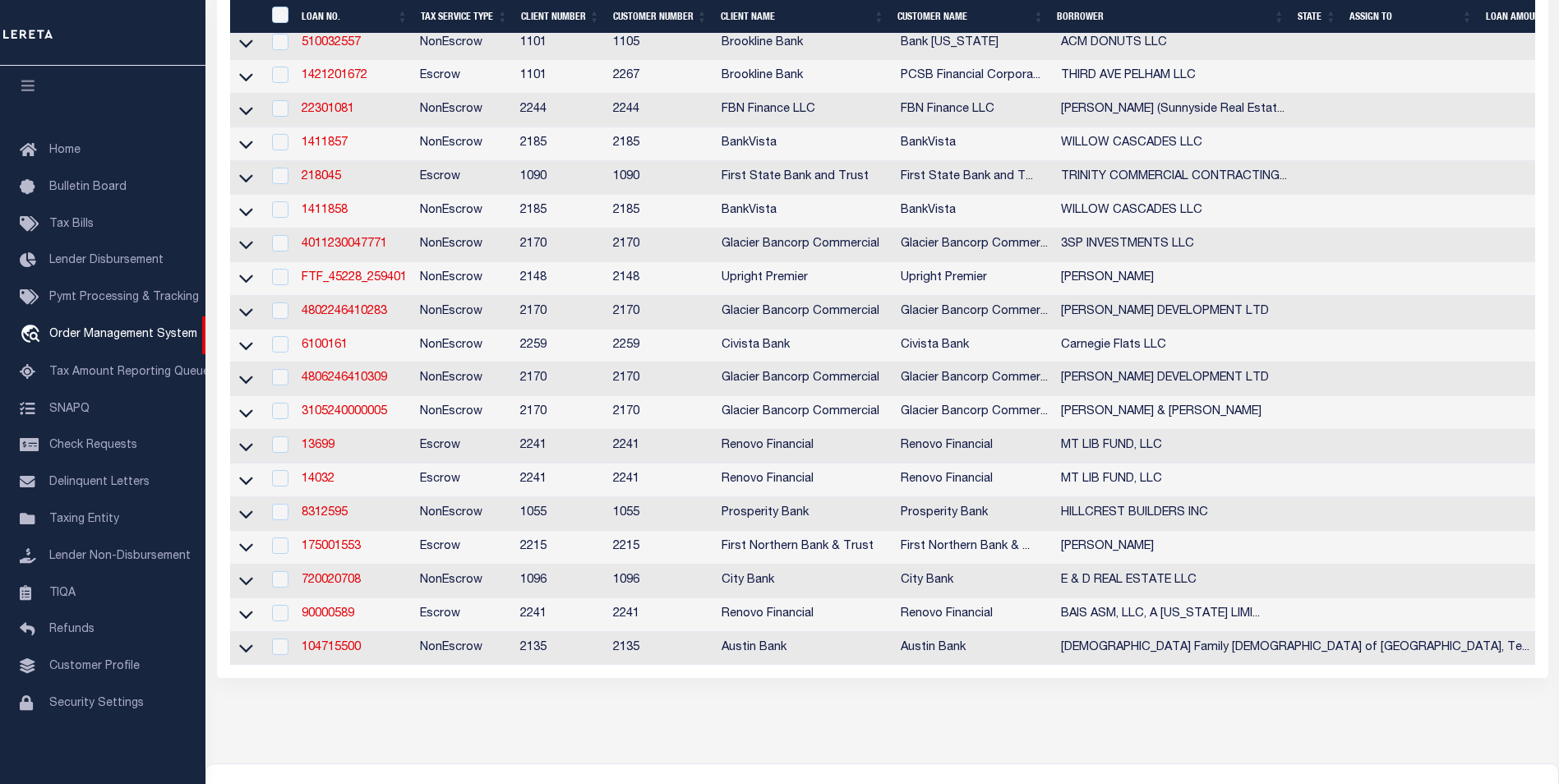
scroll to position [739, 0]
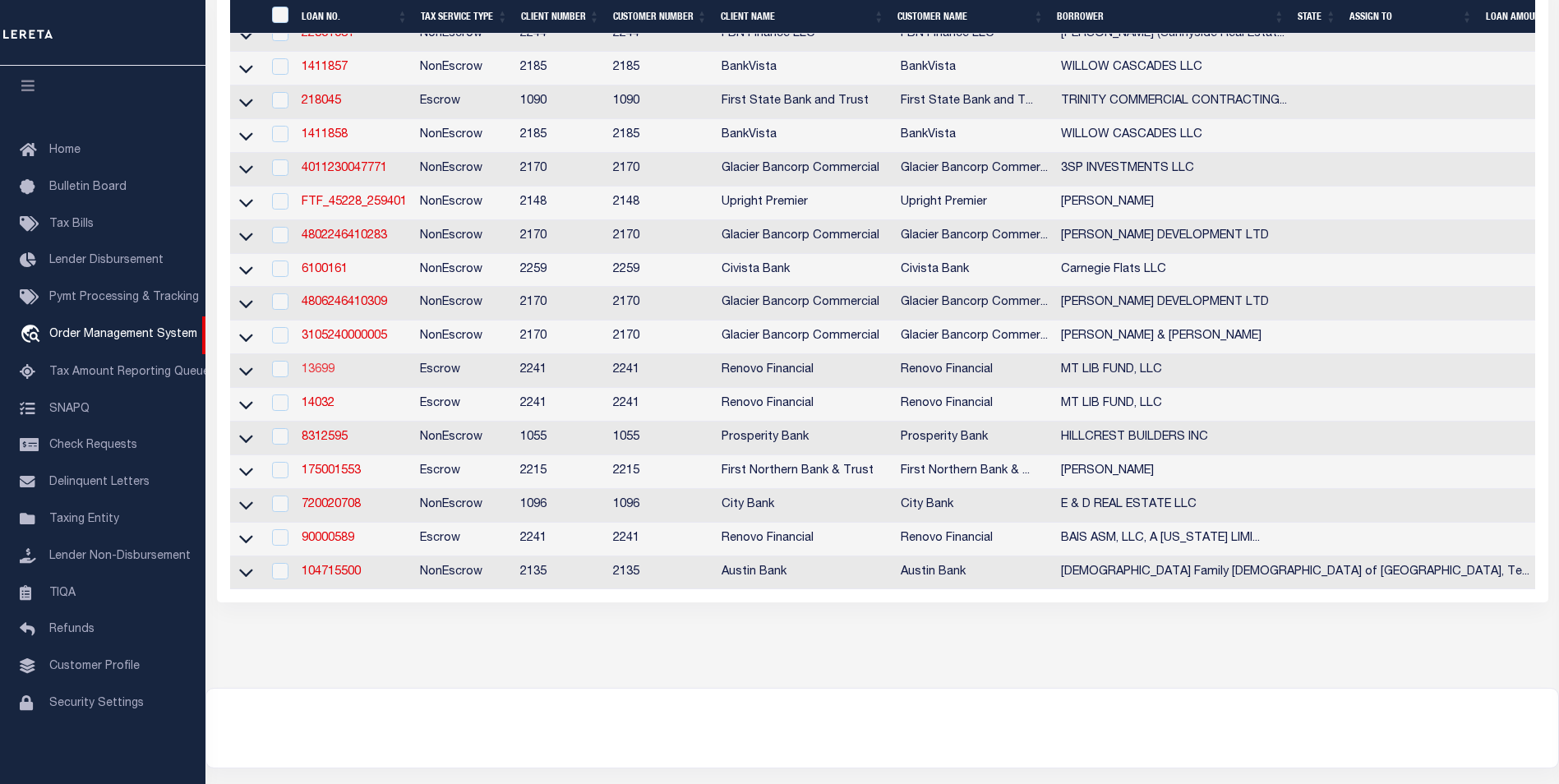
click at [329, 376] on link "13699" at bounding box center [318, 370] width 33 height 12
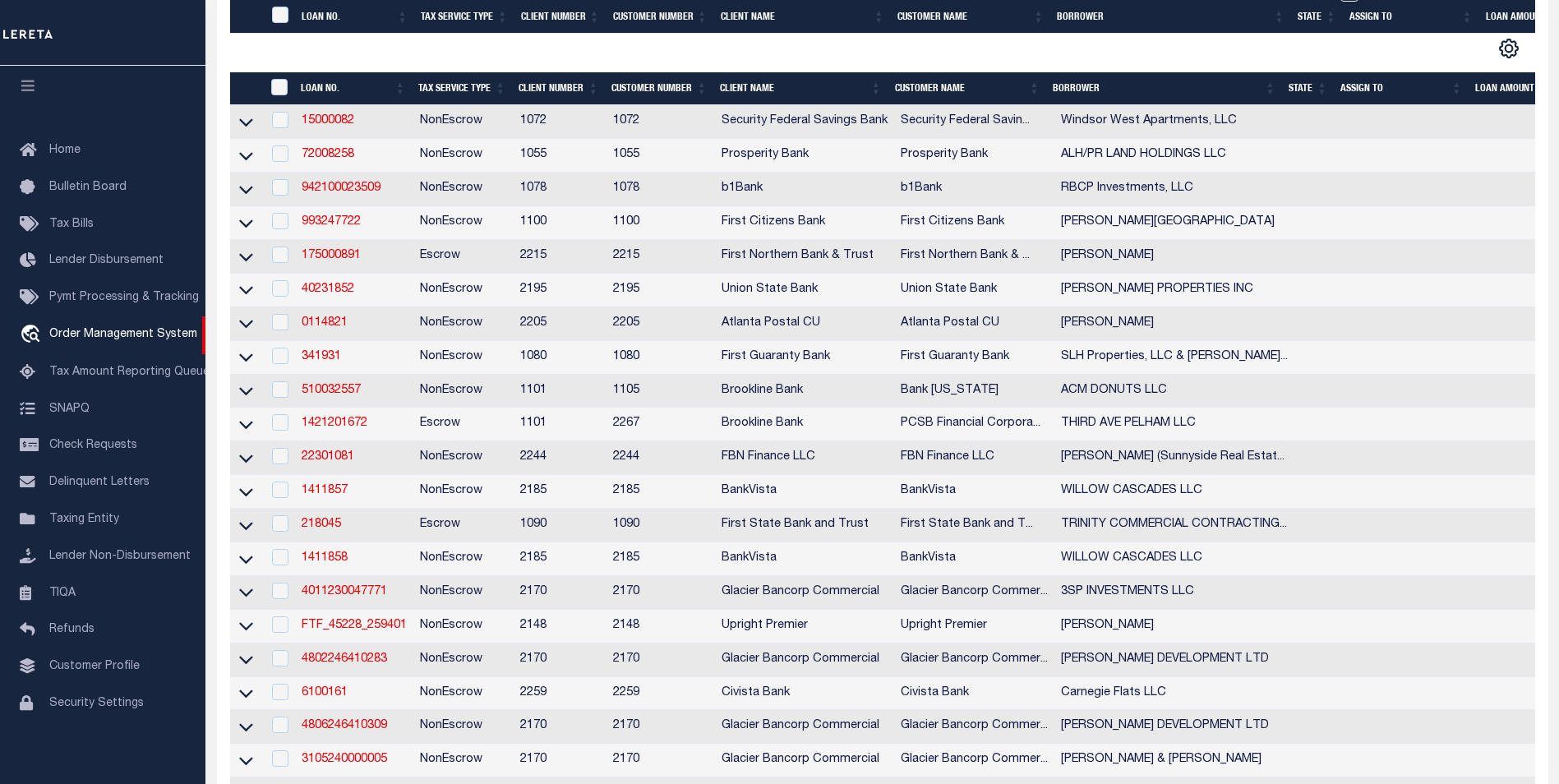
type input "13699"
type input "MT LIB FUND, LLC"
select select
type input "[STREET_ADDRESS]"
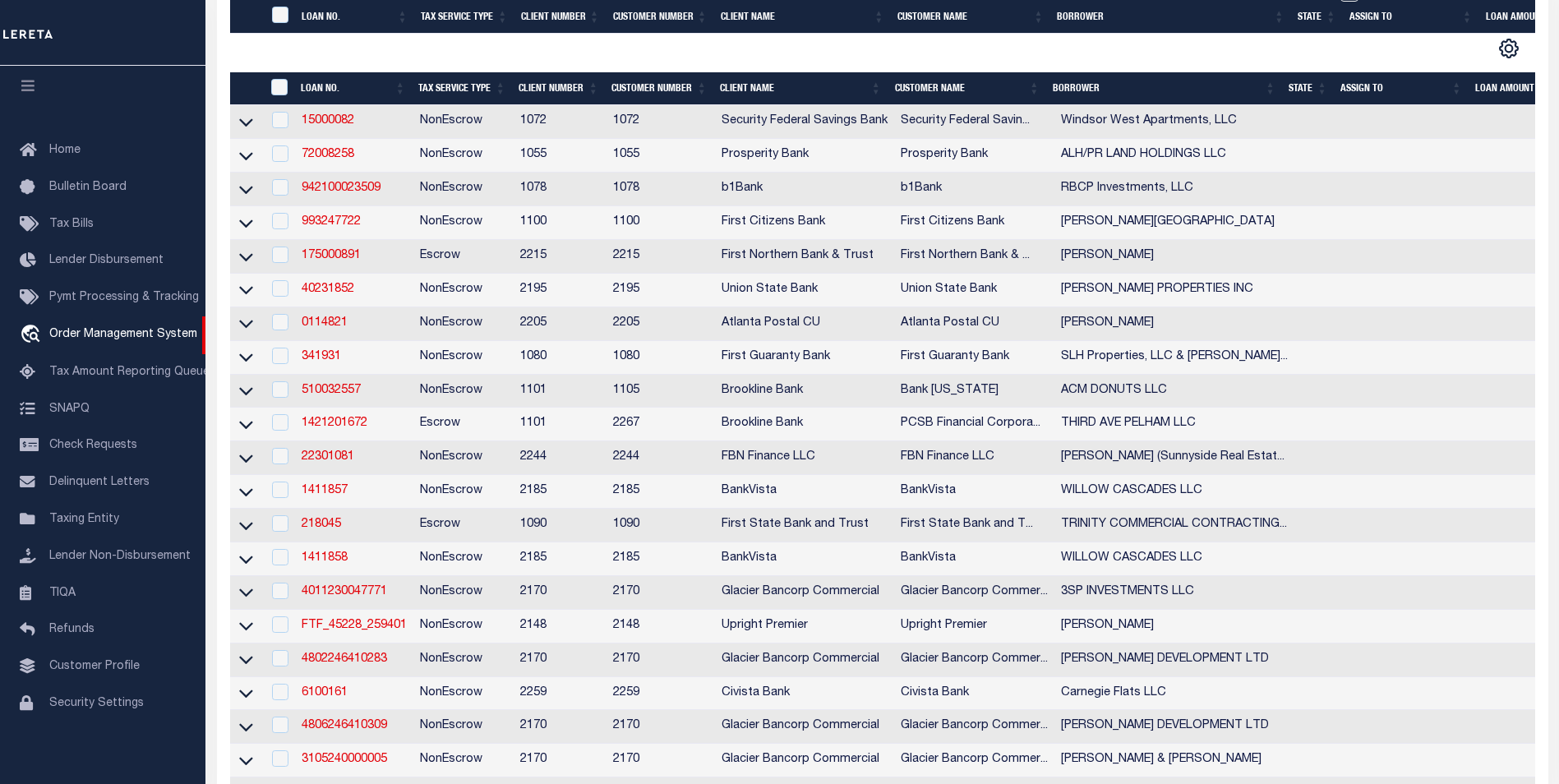
type input "Mesa AZ 85215"
select select "10"
select select "Escrow"
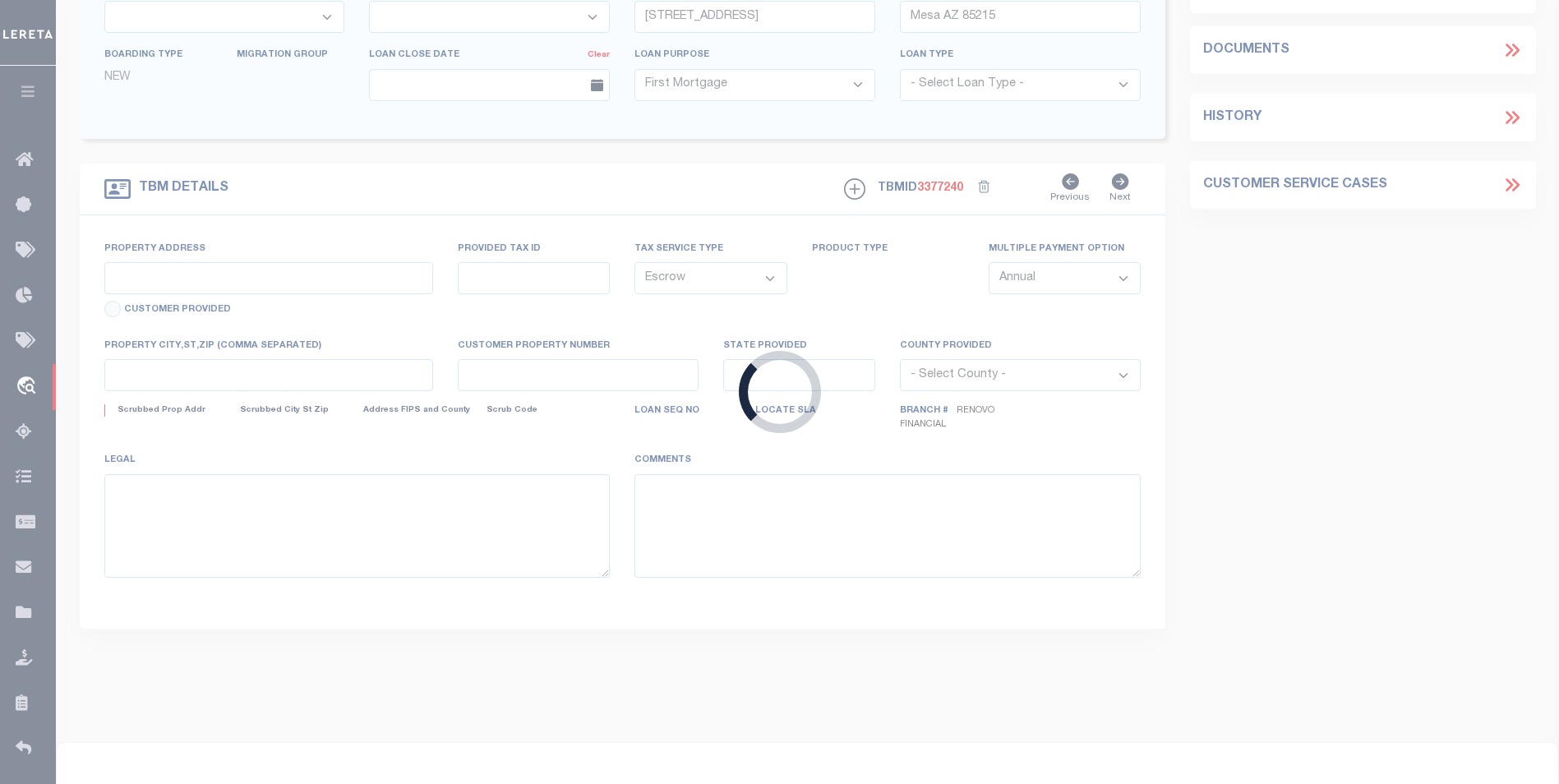
type input "[STREET_ADDRESS]"
select select
type input "[GEOGRAPHIC_DATA]"
type input "a0kUS0000041k9l"
type input "AZ"
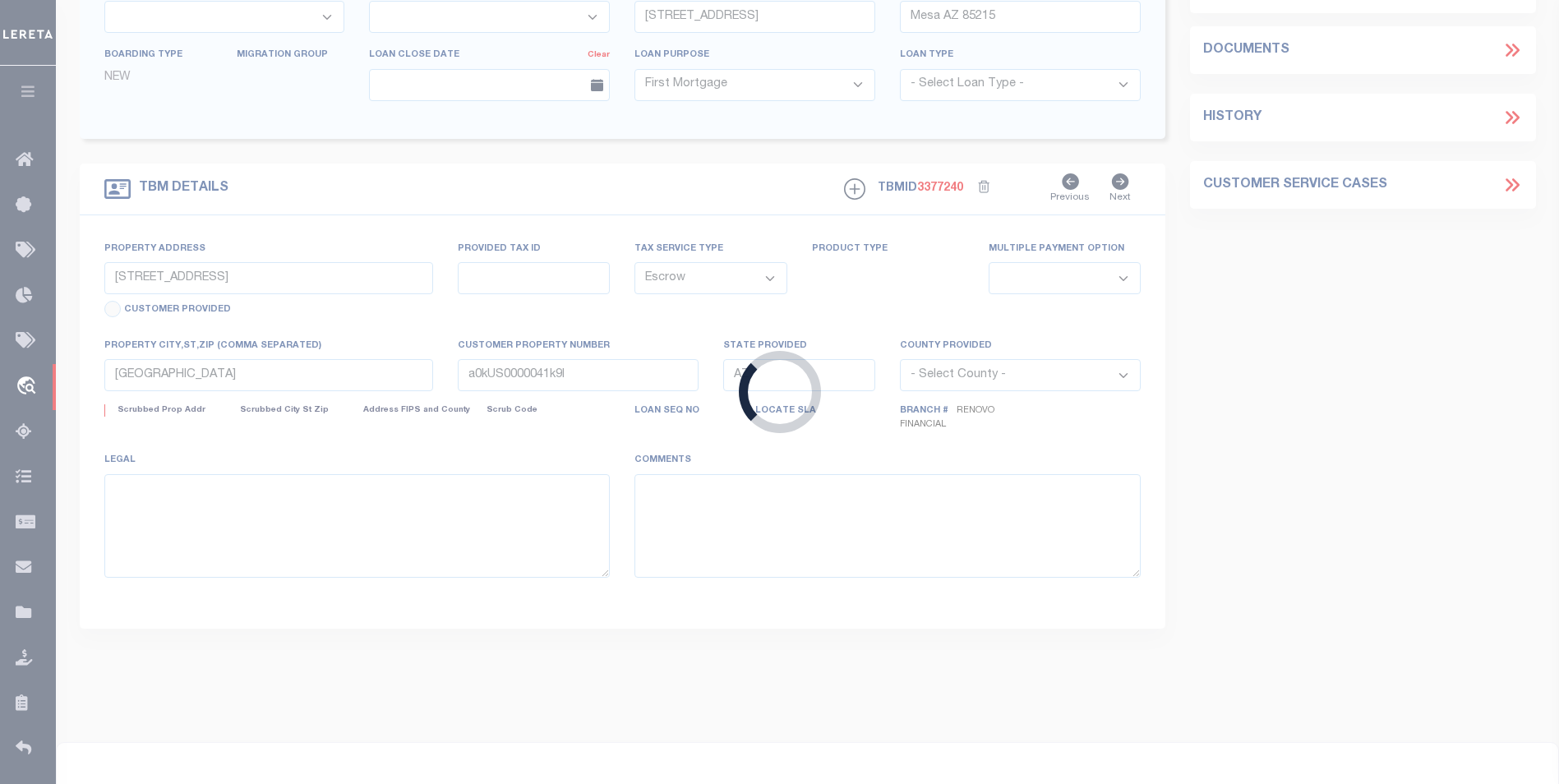
select select
type textarea "LEGAL REQUIRED"
type textarea "TAX ID Update last comment: Update tax id from 13703299 to 13703299 3. Renovo c…"
select select "25066"
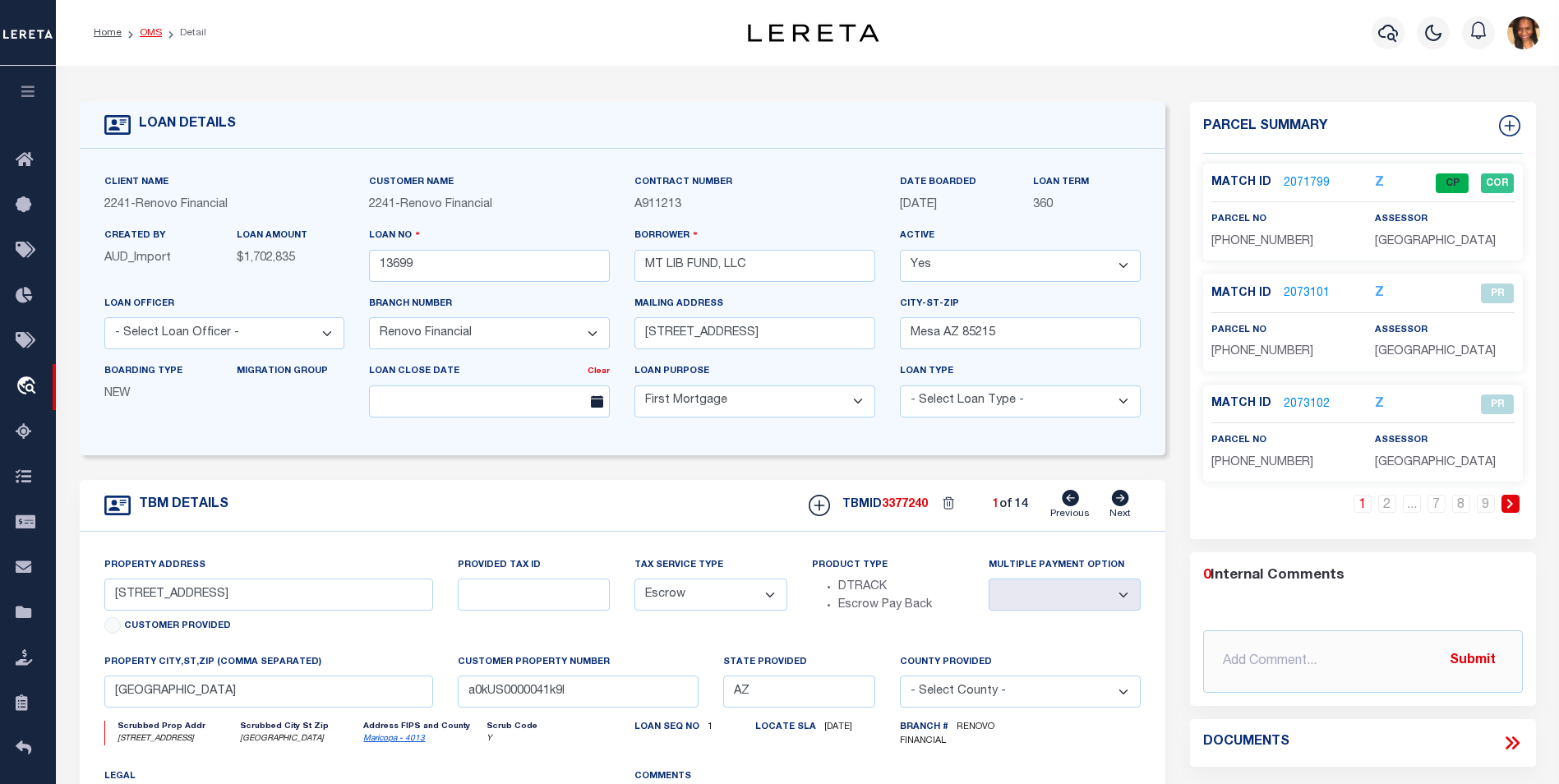
click at [157, 33] on link "OMS" at bounding box center [151, 33] width 22 height 10
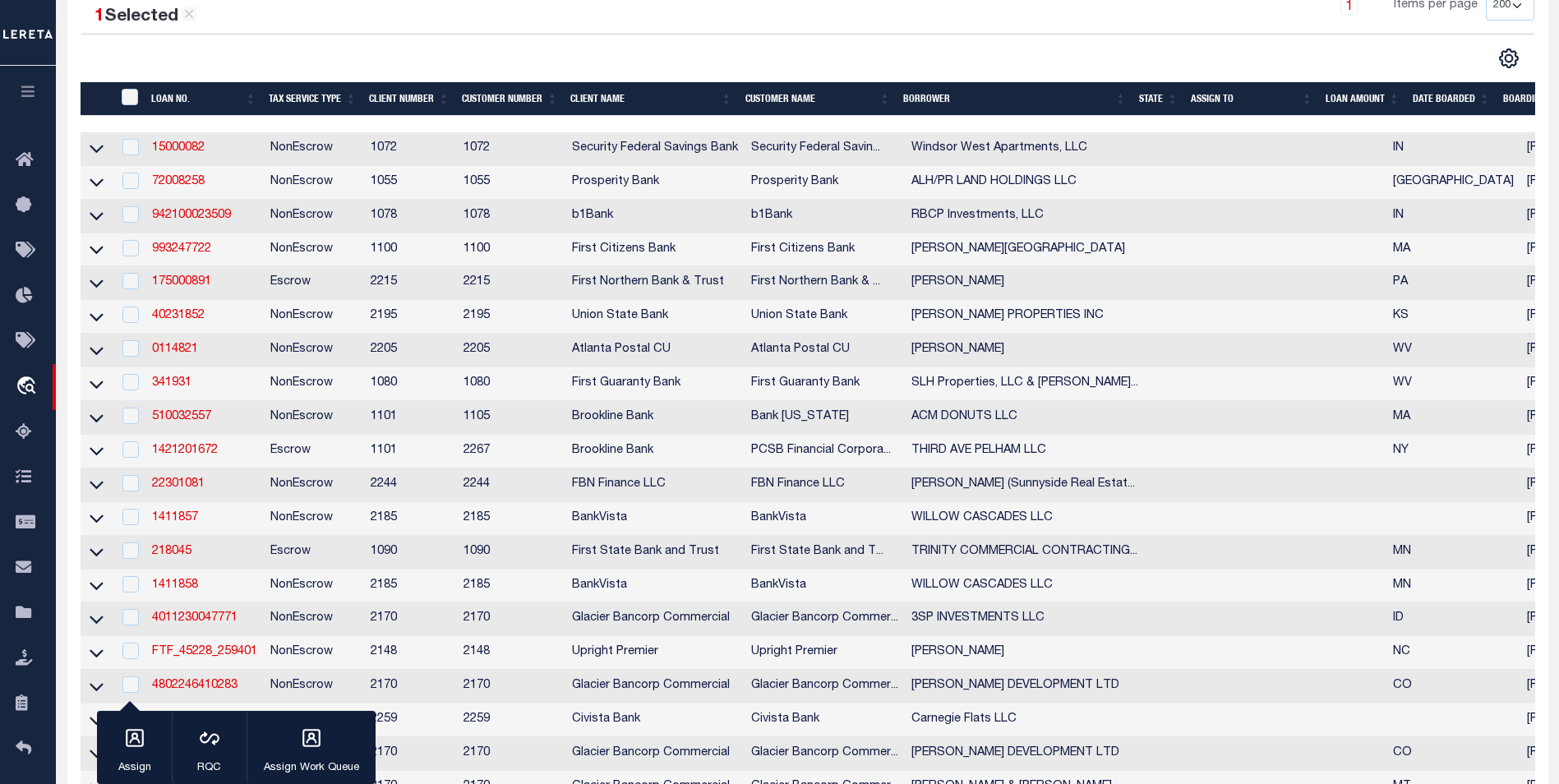
scroll to position [247, 0]
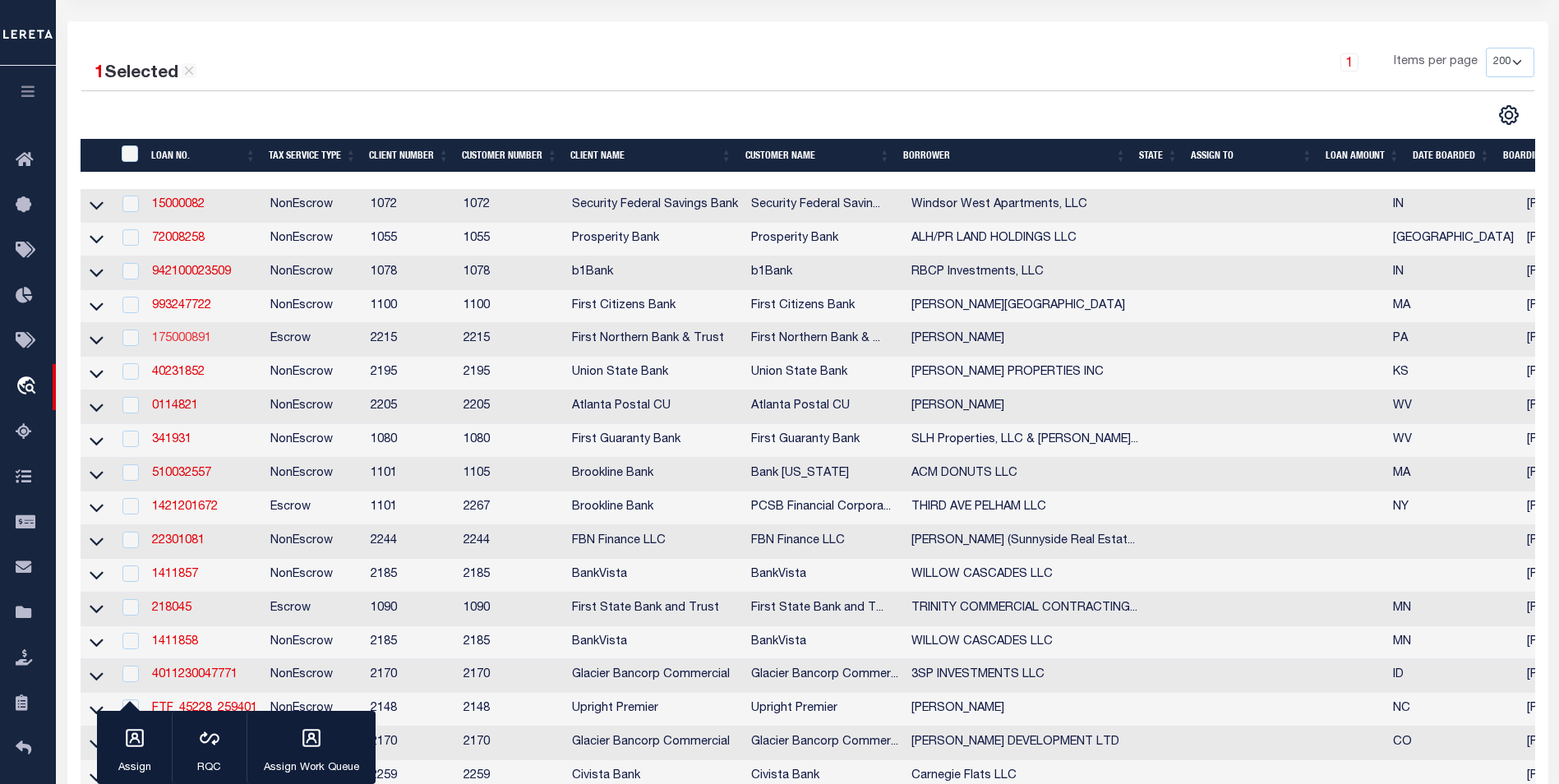
click at [193, 344] on link "175000891" at bounding box center [181, 339] width 59 height 12
type input "175000891"
type input "[PERSON_NAME]"
select select
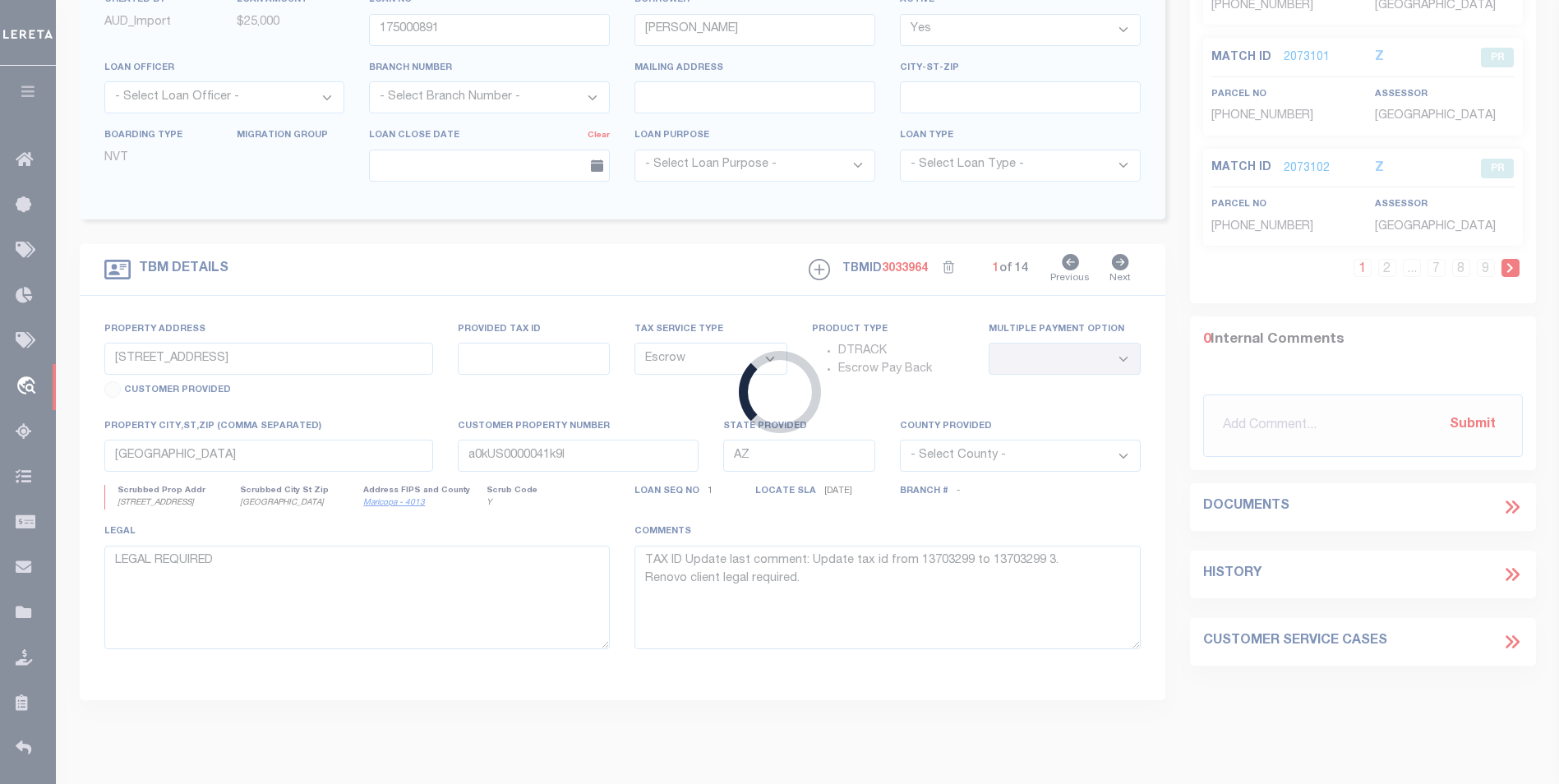
type input "[STREET_ADDRESS]"
type input "D9SE1D 2 9A-0128"
select select
type input "ROSETO PA 18013"
type input "PA"
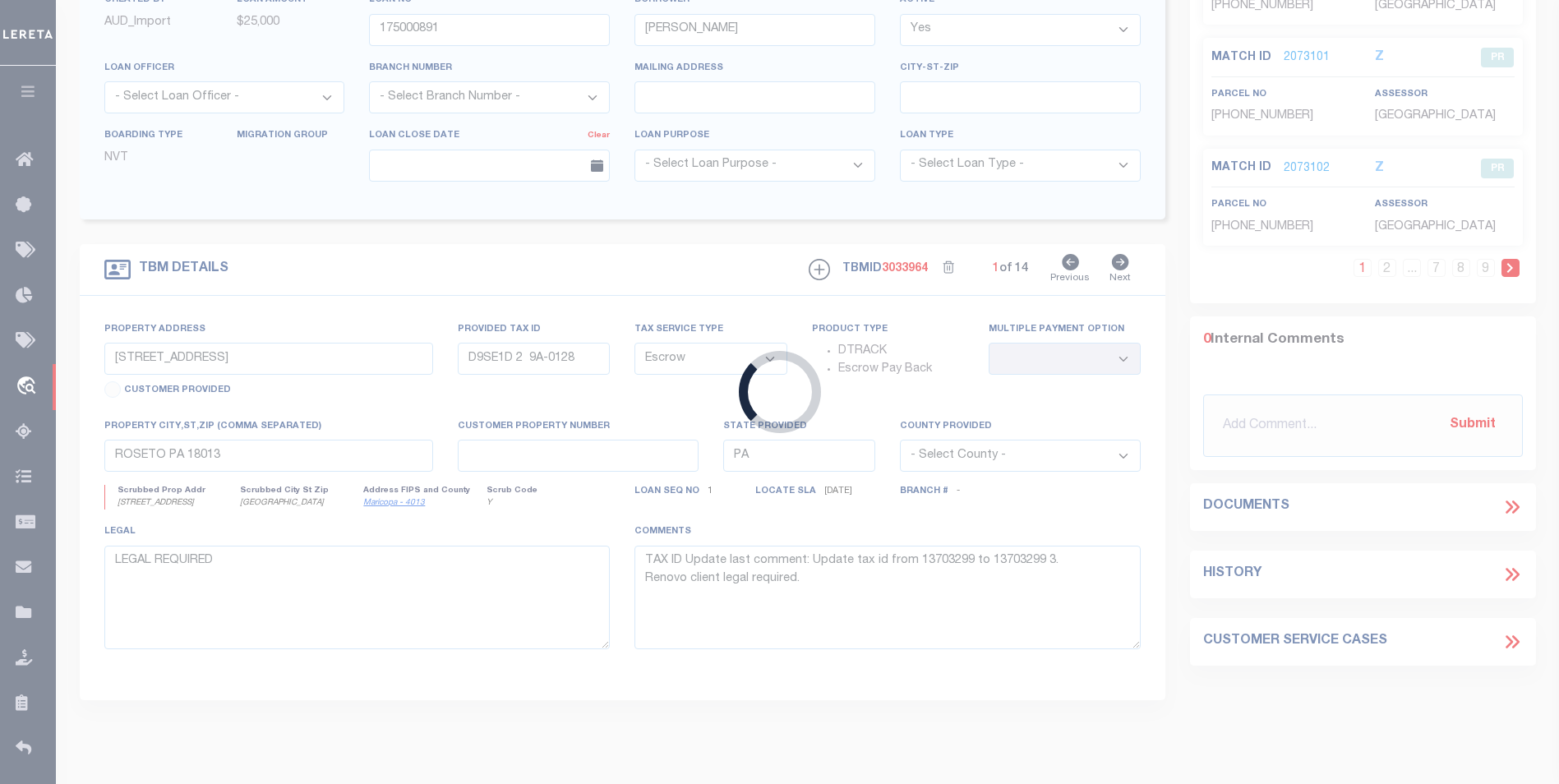
select select
type textarea "Liability subject to parcel provided"
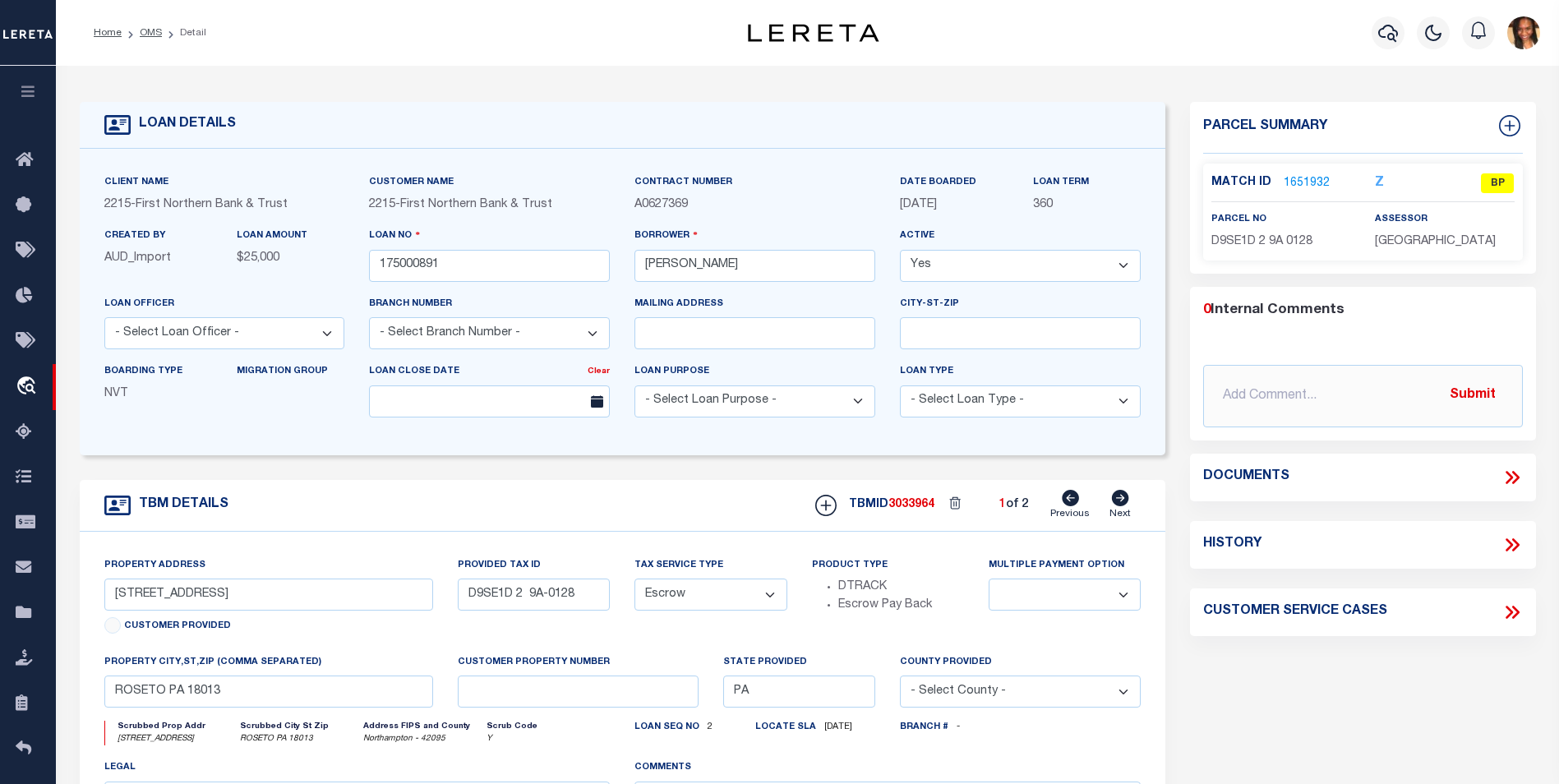
click at [1316, 178] on link "1651932" at bounding box center [1306, 184] width 46 height 17
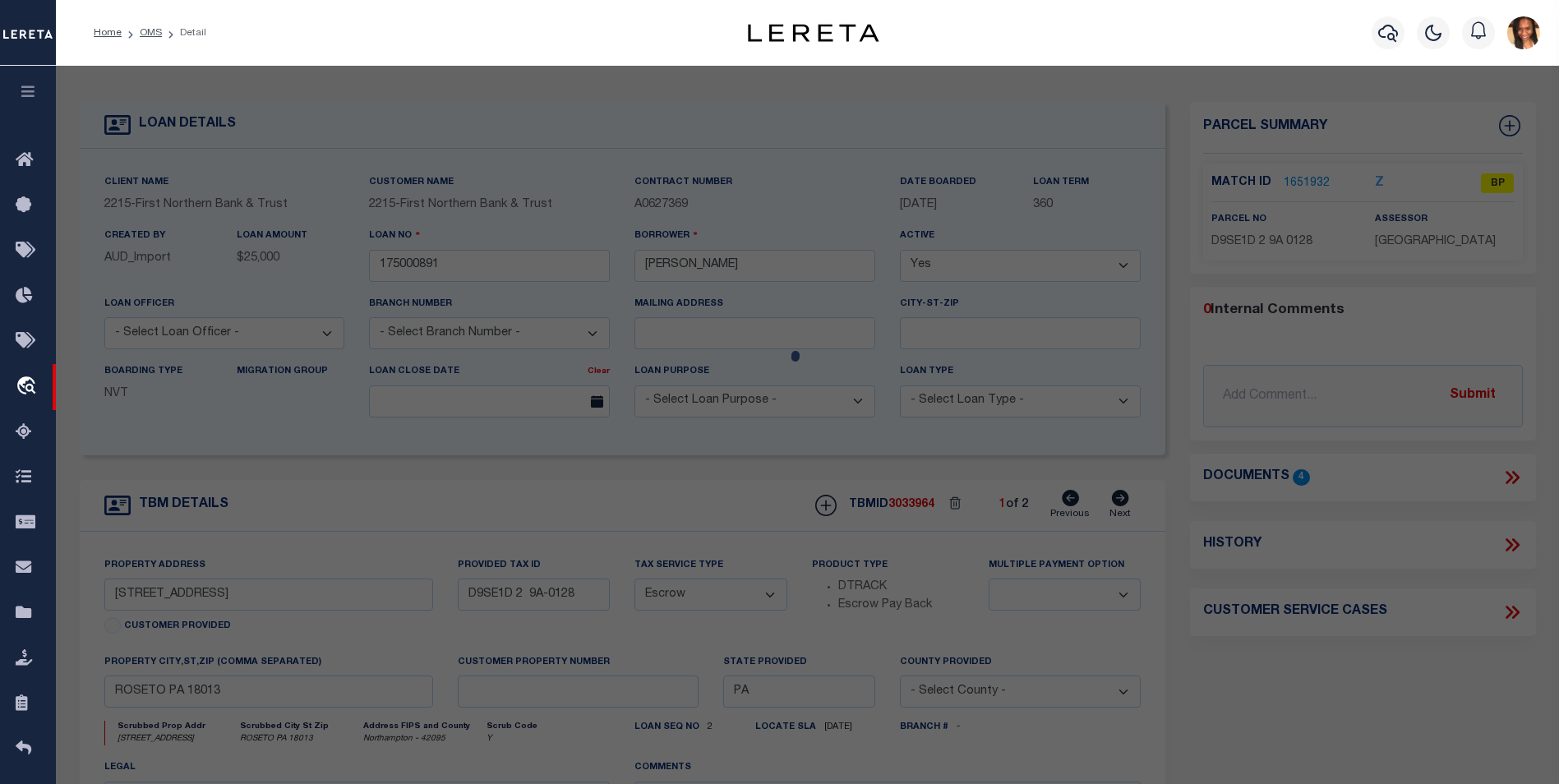
checkbox input "false"
select select "BP"
type input "[PERSON_NAME] & [PERSON_NAME] E"
select select "AGF"
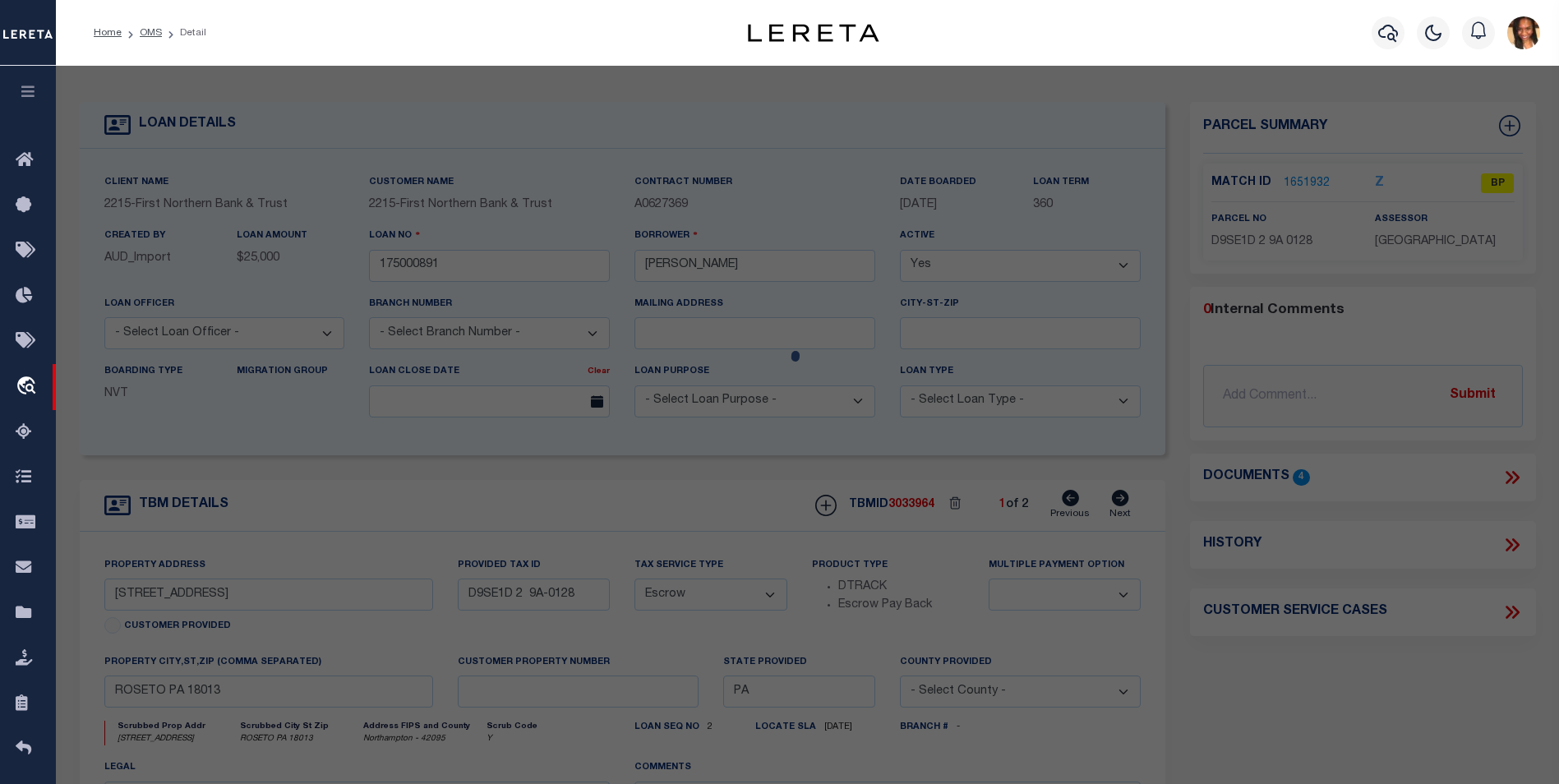
select select "ADD"
type input "[STREET_ADDRESS]"
type textarea "CAMA Acres .2221 [GEOGRAPHIC_DATA]"
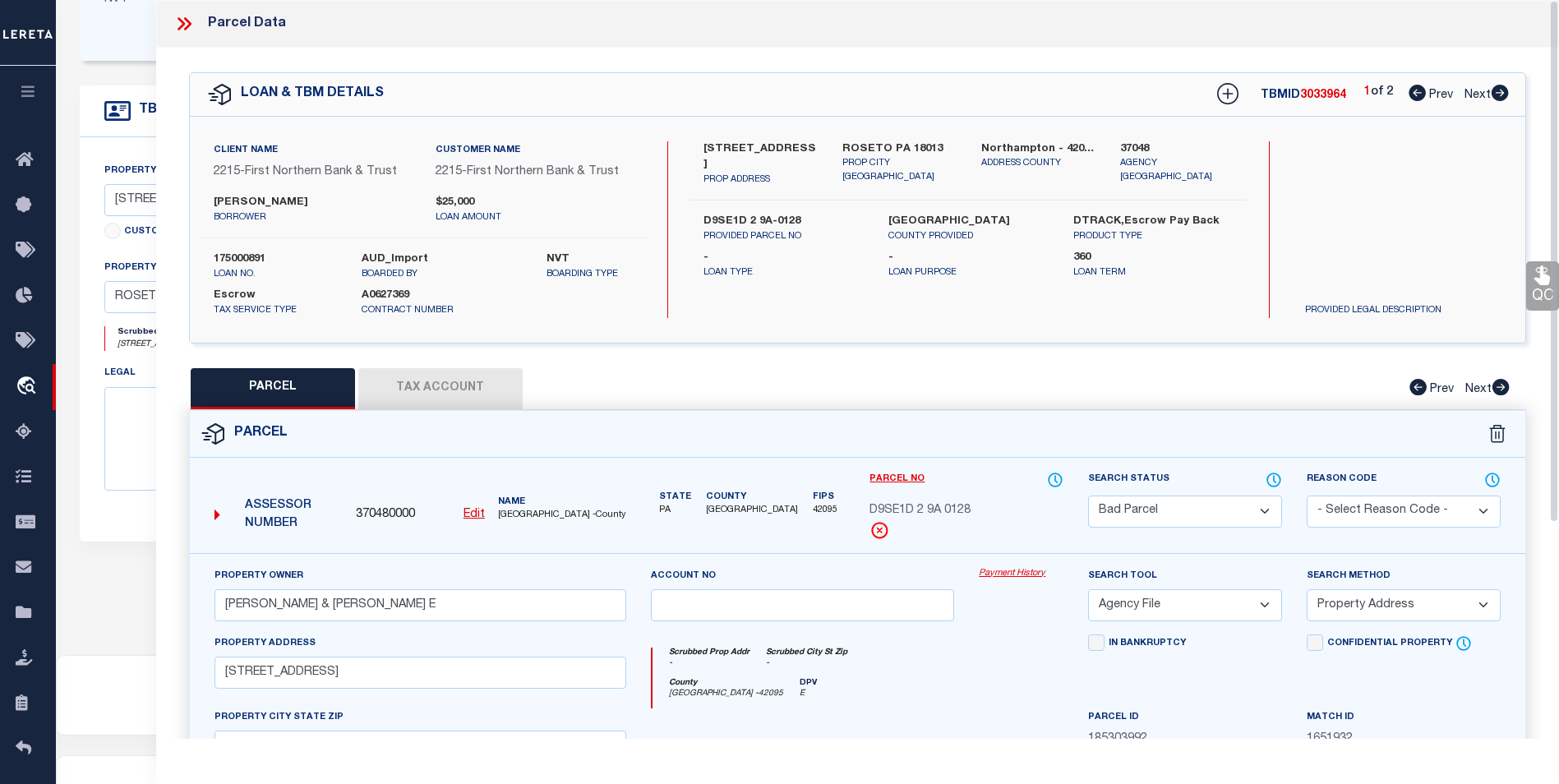
scroll to position [391, 0]
click at [1500, 98] on icon at bounding box center [1501, 92] width 17 height 17
select select "AS"
select select
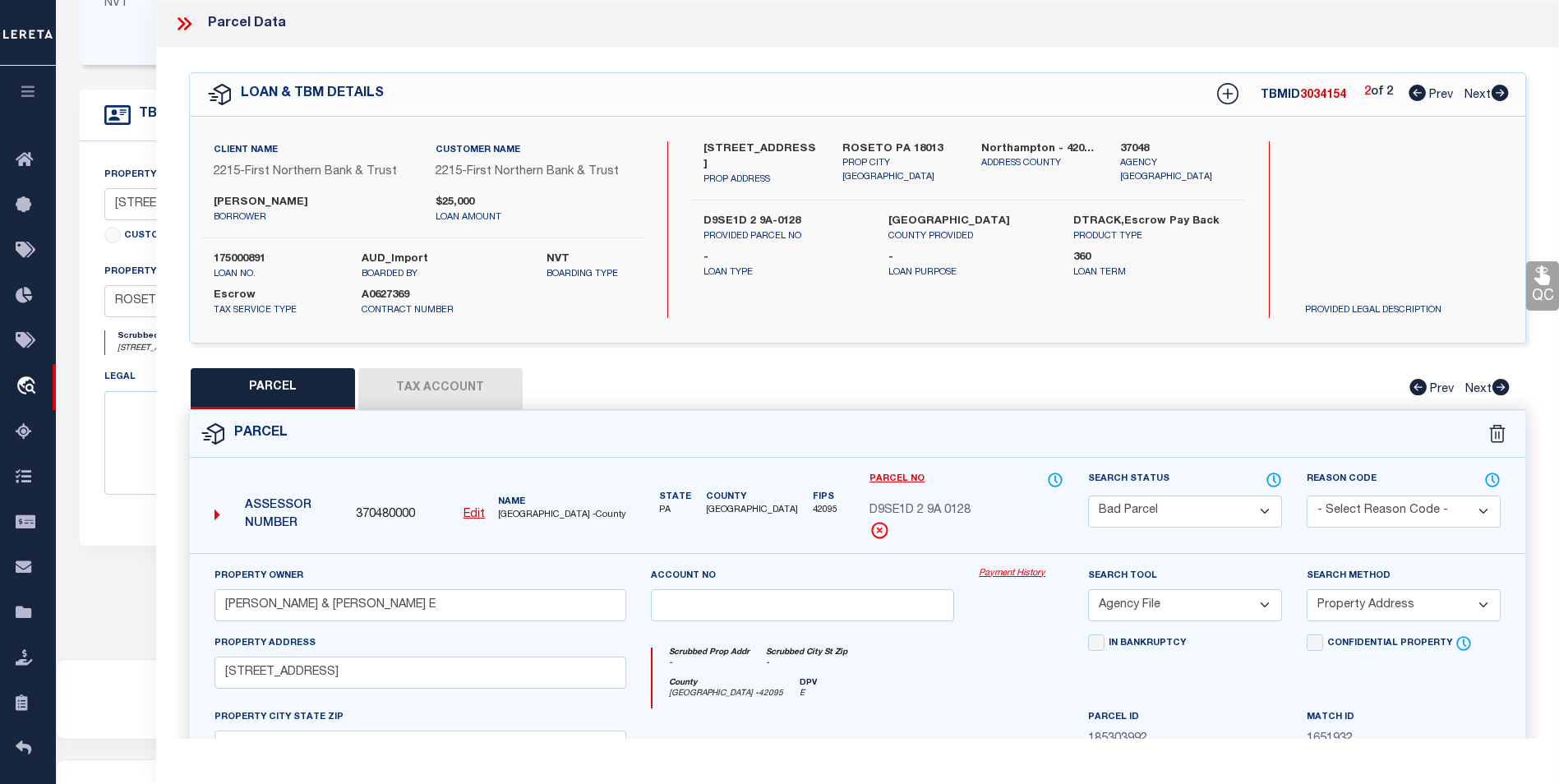
checkbox input "false"
select select "DP"
checkbox input "false"
type textarea "See TBMID 3033964"
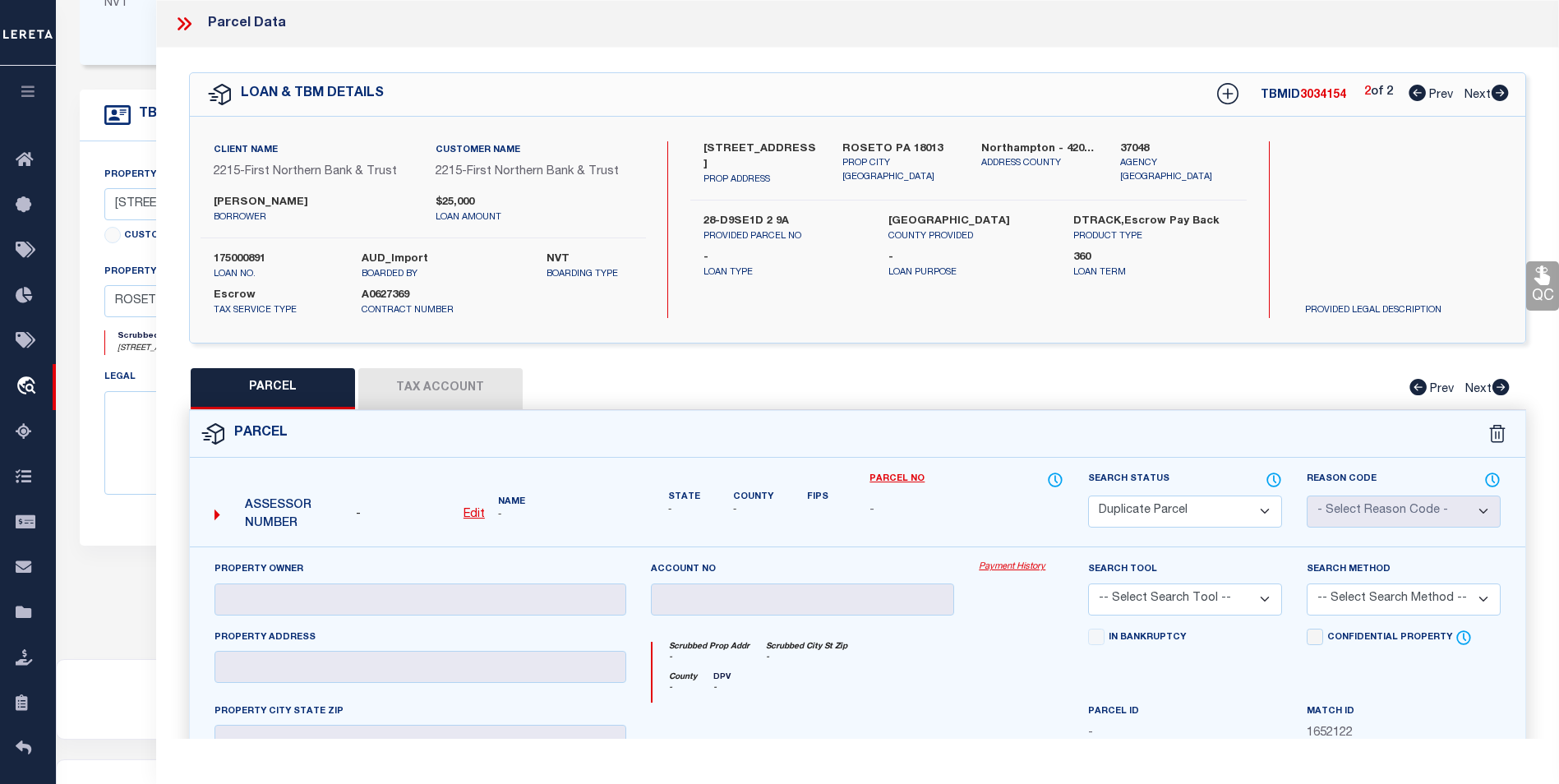
click at [1423, 97] on icon at bounding box center [1418, 92] width 17 height 17
select select "AS"
checkbox input "false"
select select "BP"
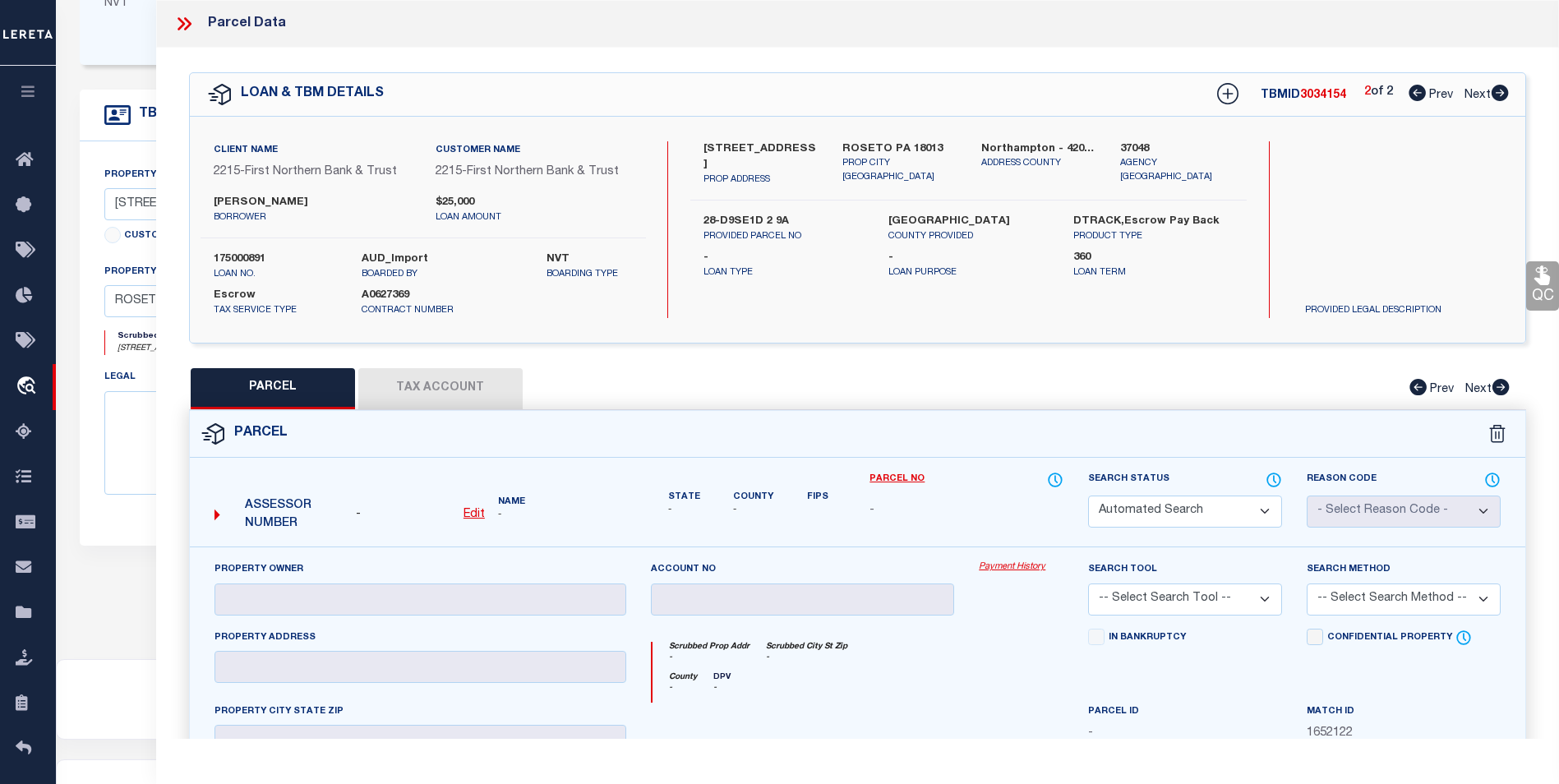
type input "[PERSON_NAME] & [PERSON_NAME] E"
select select "AGF"
select select "ADD"
type input "[STREET_ADDRESS]"
type textarea "CAMA Acres .2221 [GEOGRAPHIC_DATA]"
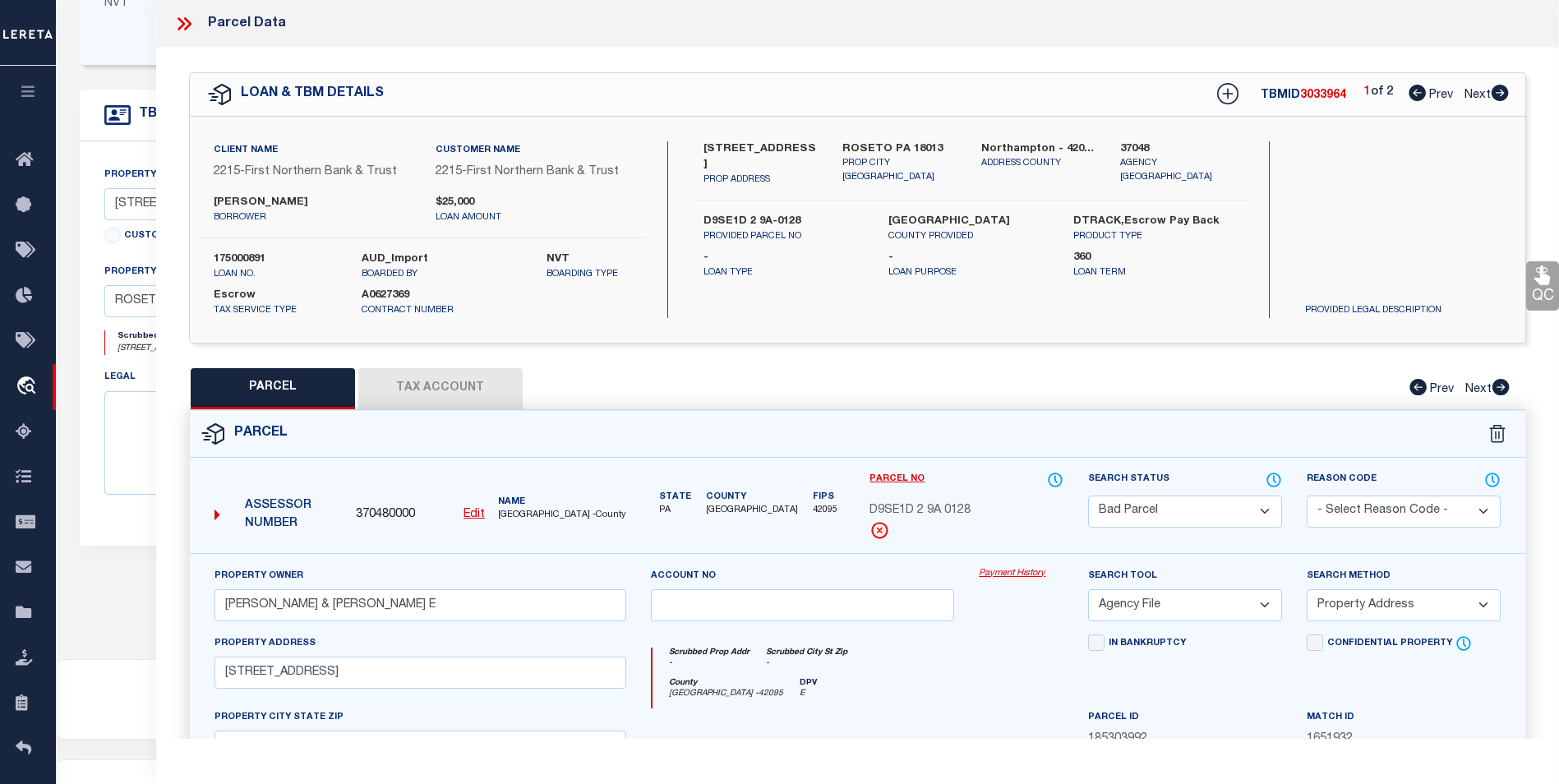
drag, startPoint x: 461, startPoint y: 391, endPoint x: 485, endPoint y: 395, distance: 24.3
click at [461, 391] on button "Tax Account" at bounding box center [440, 389] width 164 height 41
select select "100"
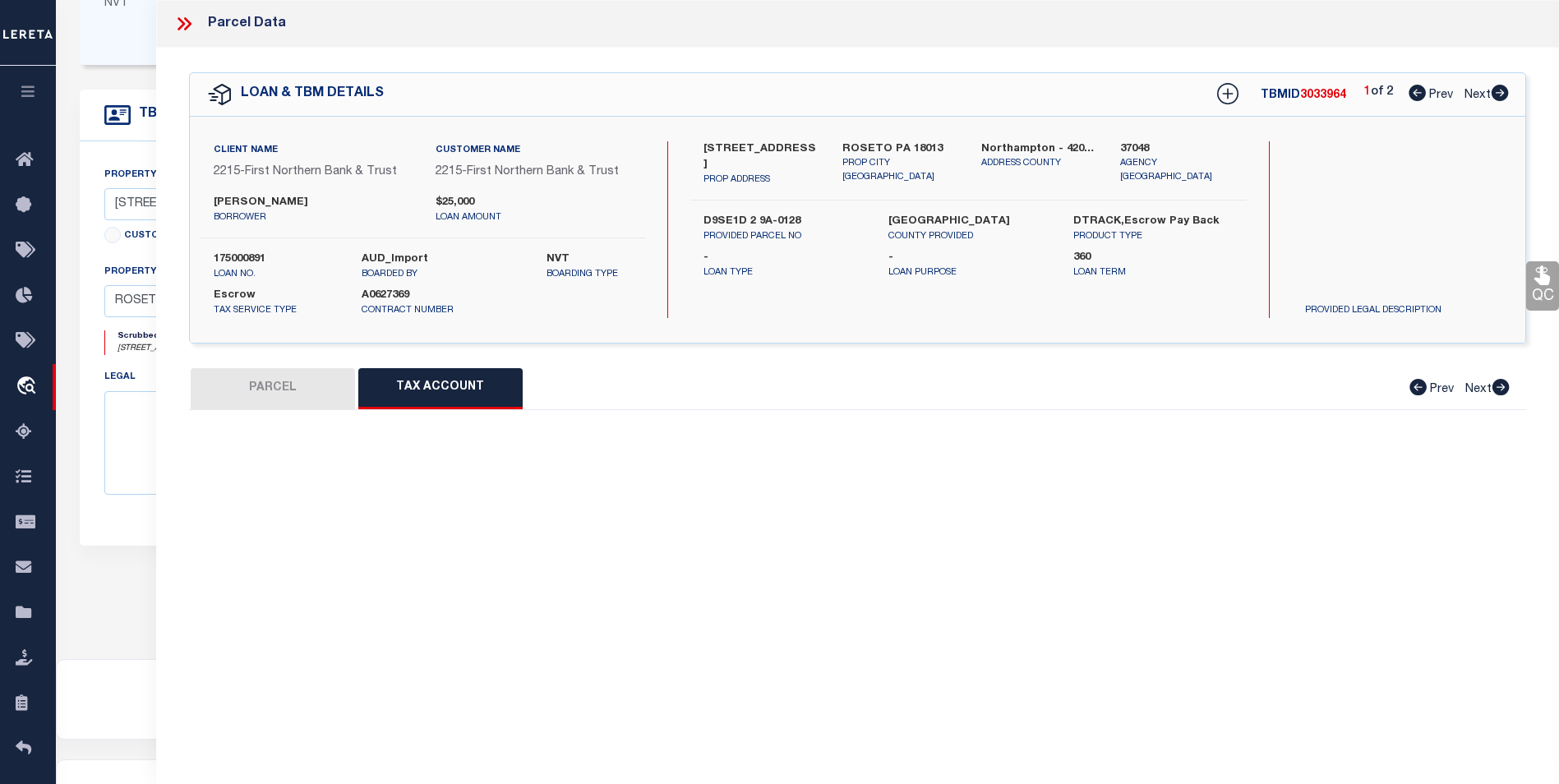
select select "100"
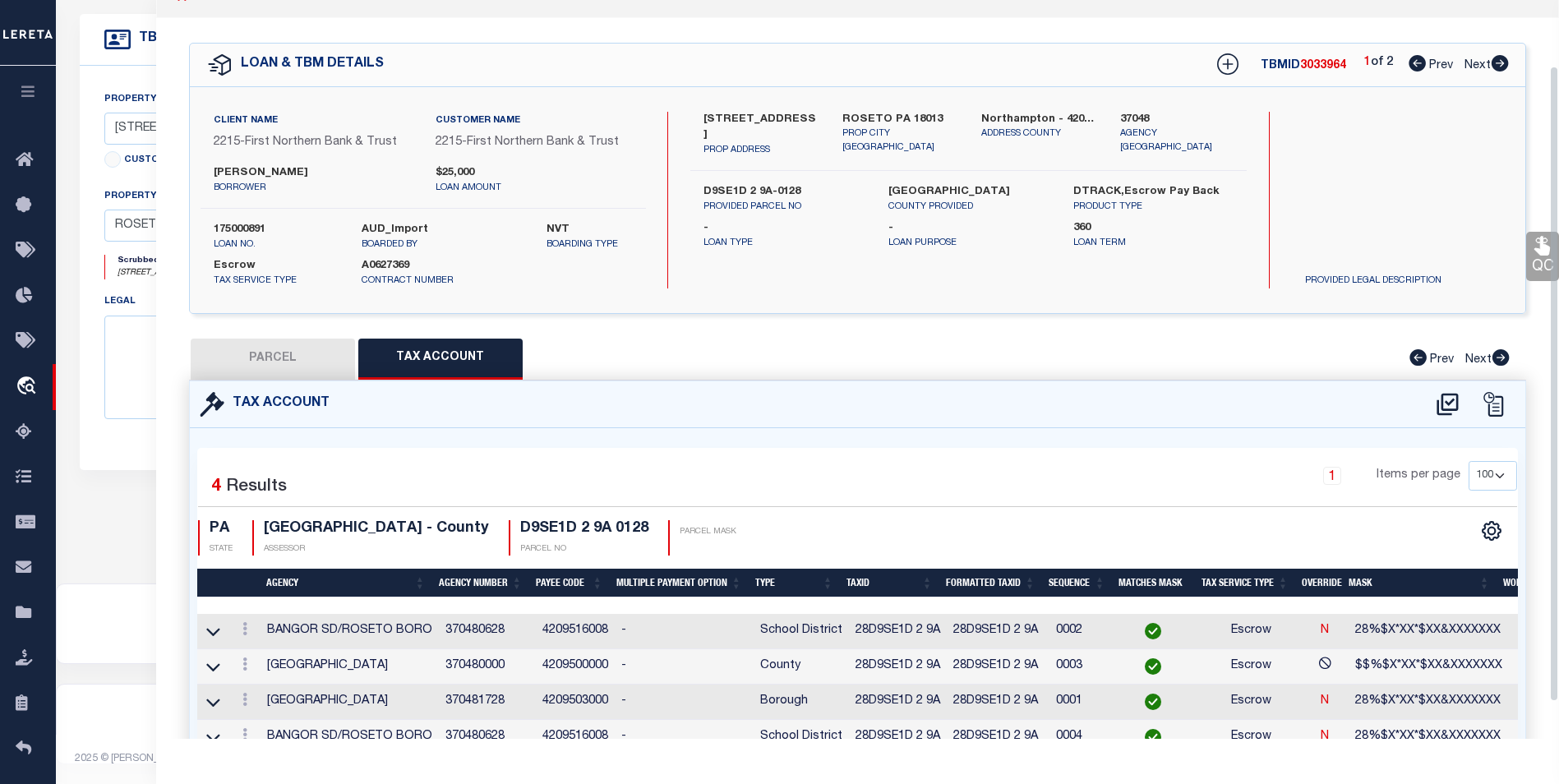
scroll to position [0, 0]
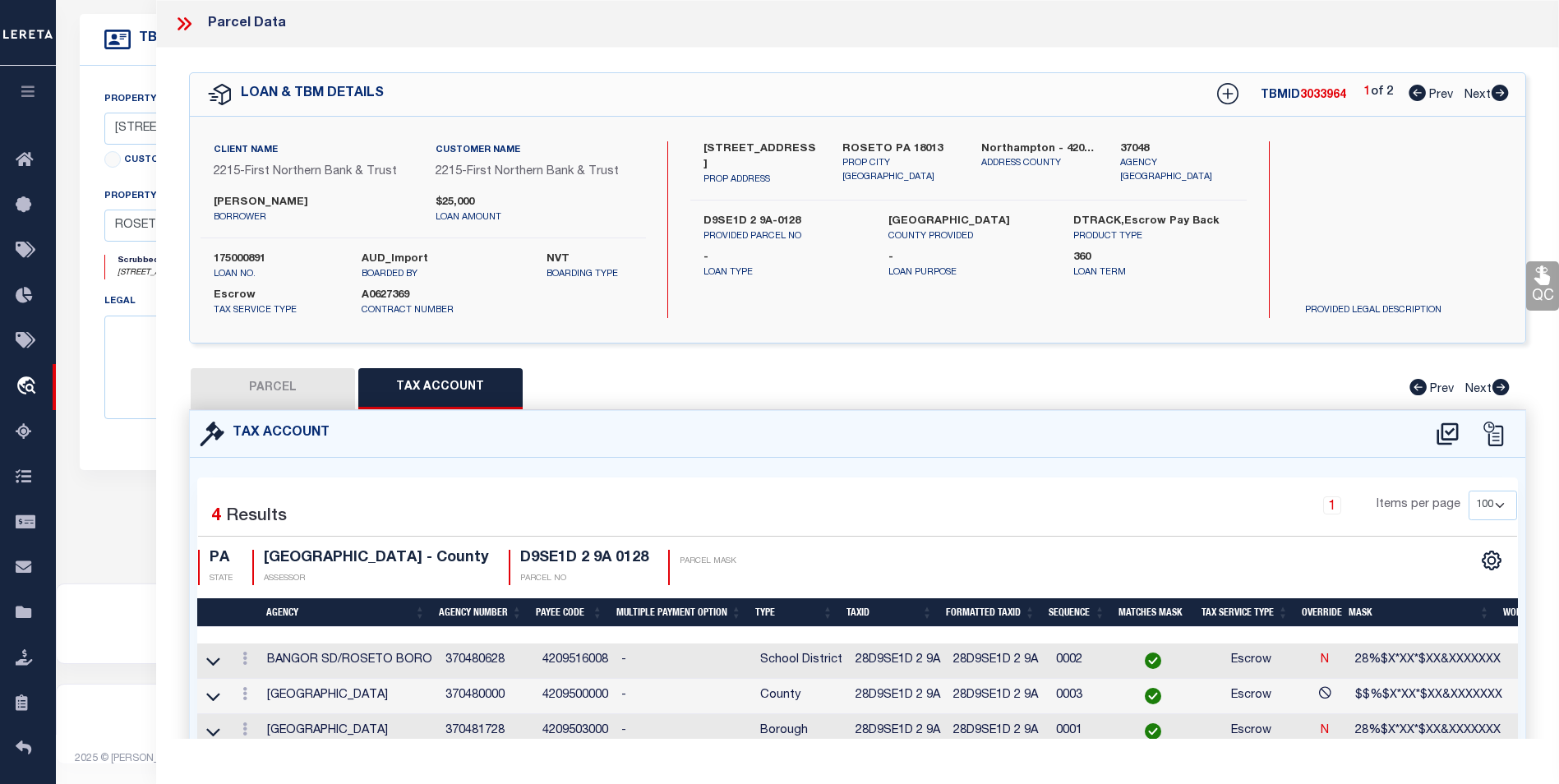
click at [1492, 91] on icon at bounding box center [1500, 92] width 18 height 17
select select "AS"
select select
checkbox input "false"
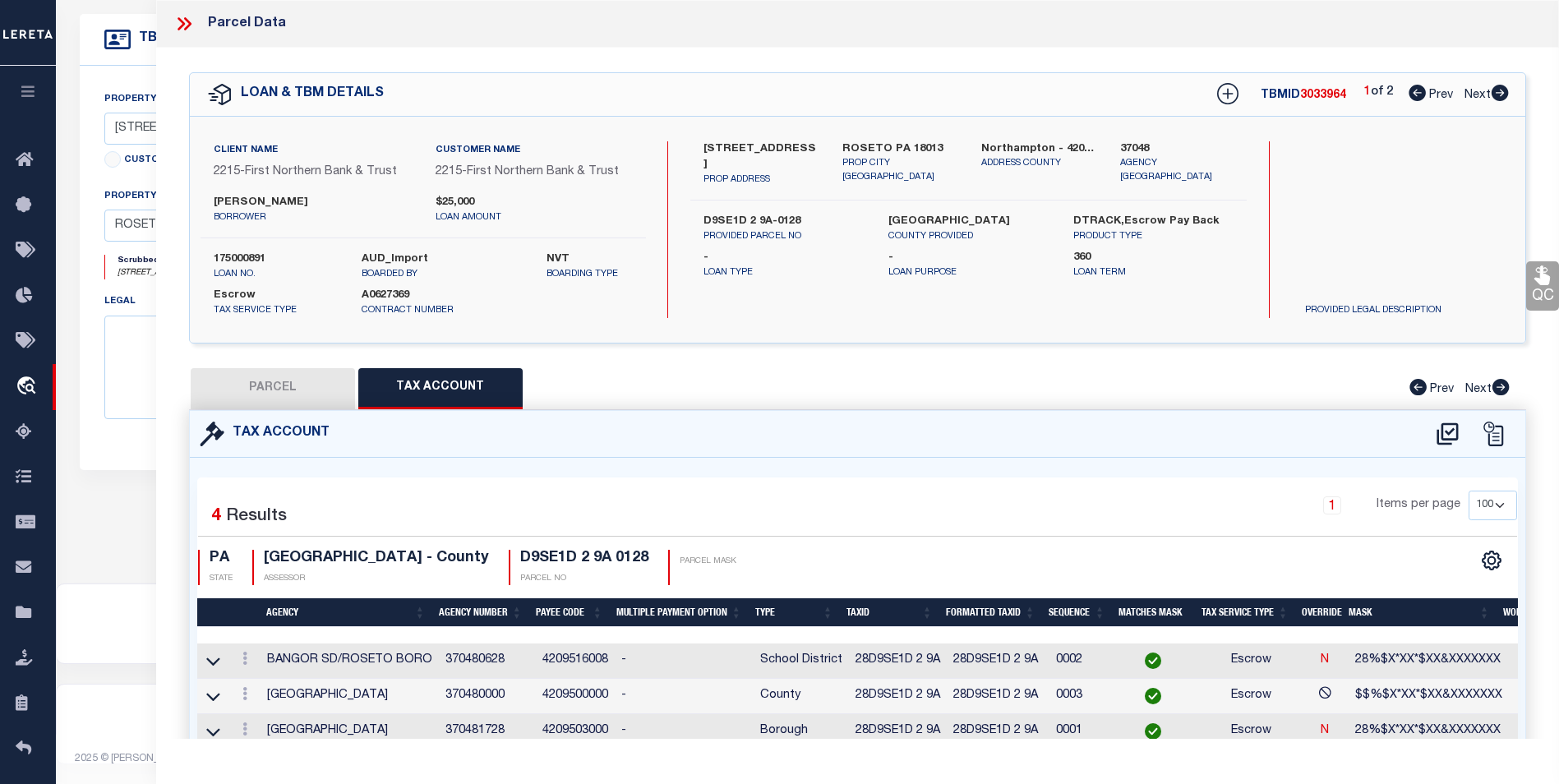
checkbox input "false"
select select "DP"
checkbox input "false"
type textarea "See TBMID 3033964"
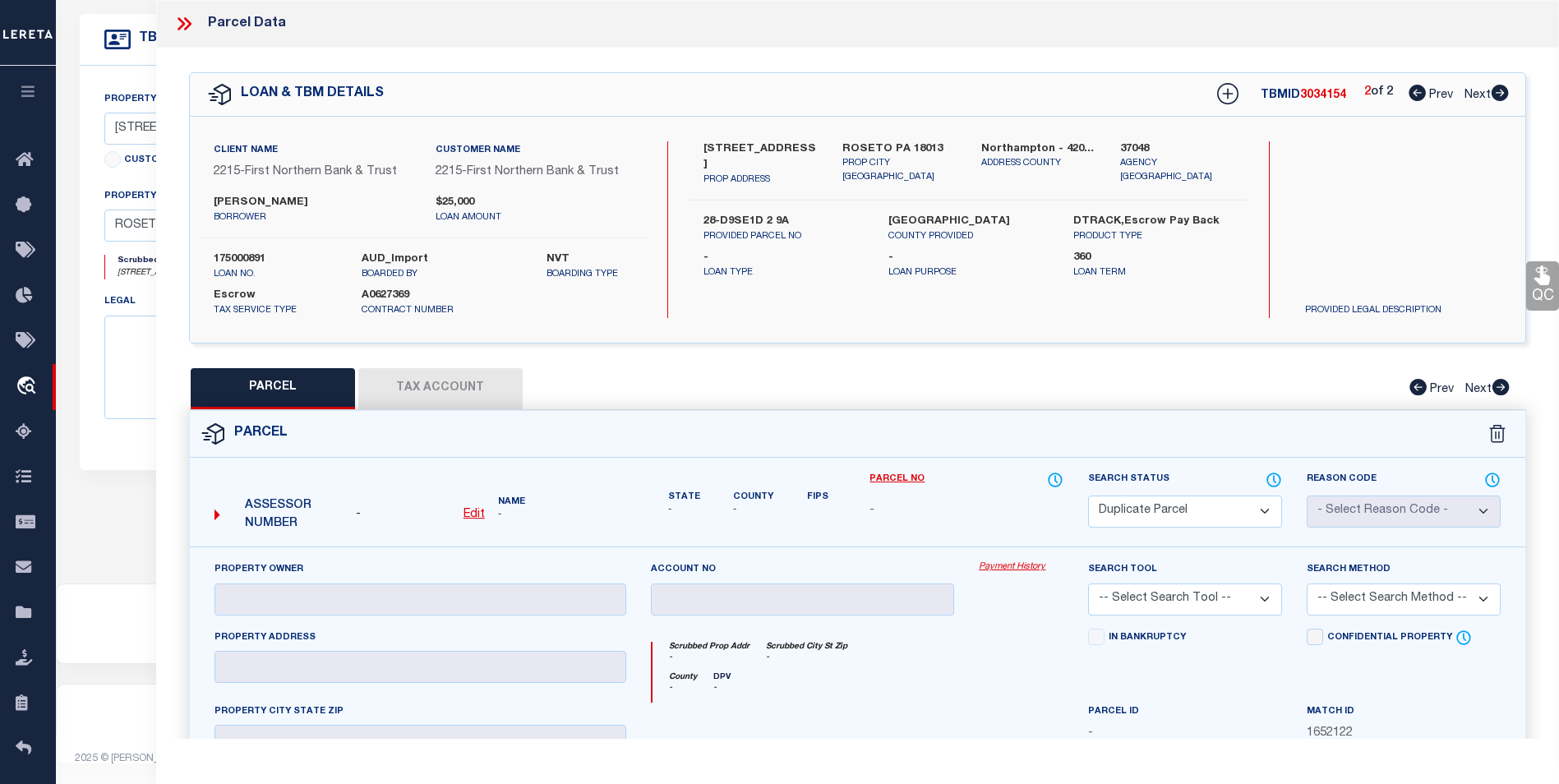
click at [1422, 92] on icon at bounding box center [1418, 92] width 17 height 17
select select "AS"
checkbox input "false"
select select "BP"
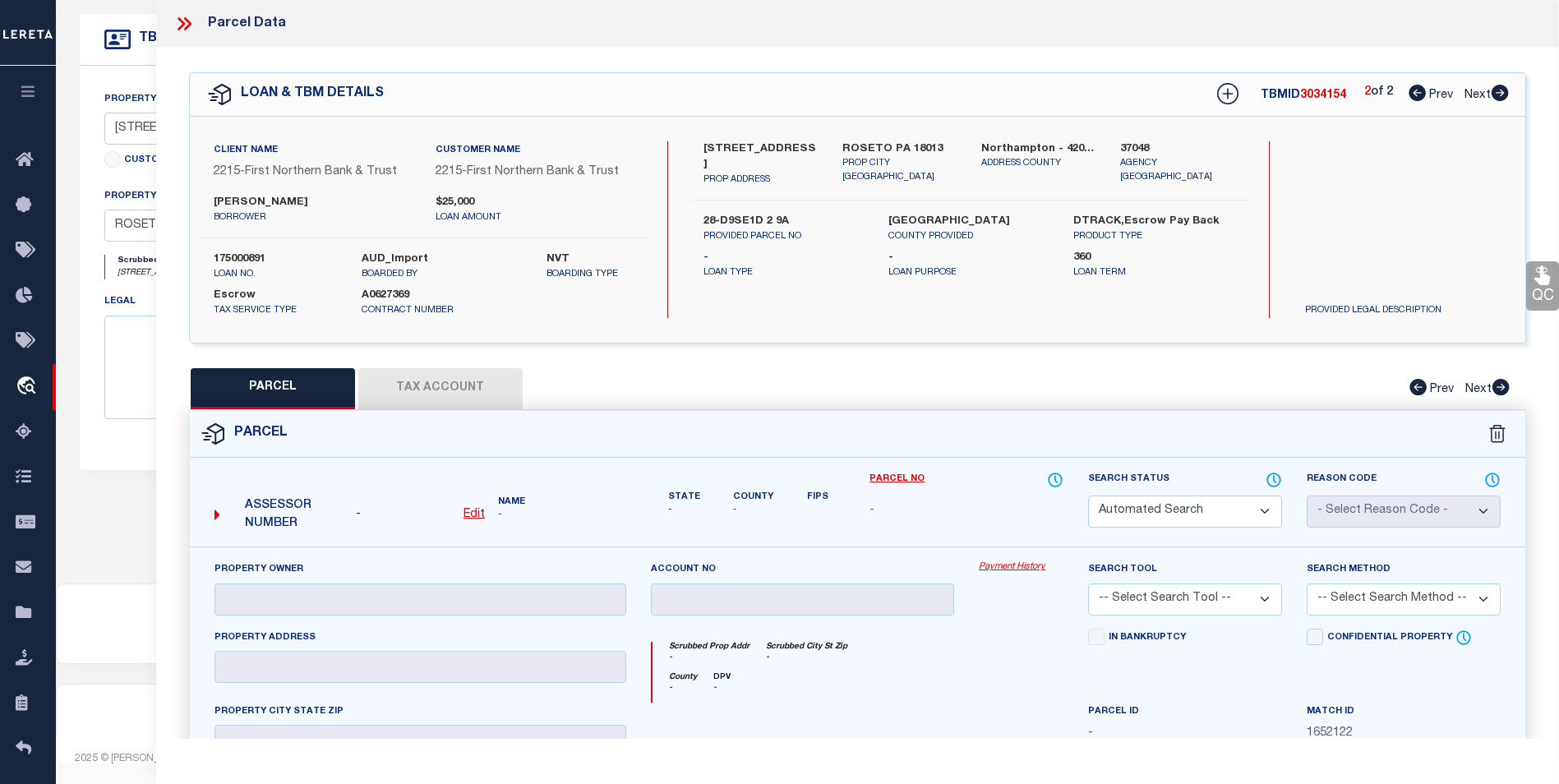
type input "[PERSON_NAME] & [PERSON_NAME] E"
select select "AGF"
select select "ADD"
type input "[STREET_ADDRESS]"
type textarea "CAMA Acres .2221 [GEOGRAPHIC_DATA]"
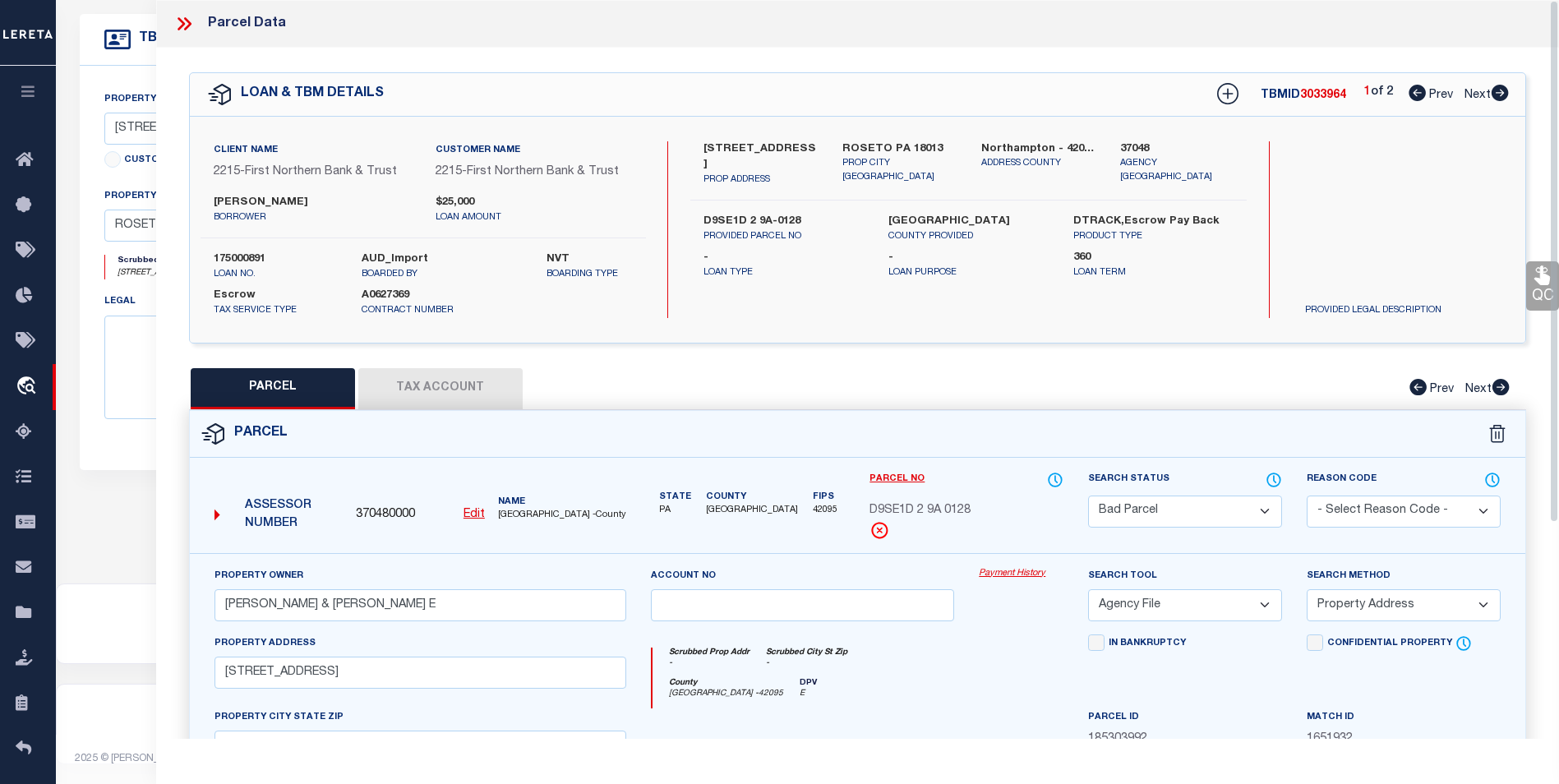
click at [443, 395] on button "Tax Account" at bounding box center [440, 389] width 164 height 41
select select "100"
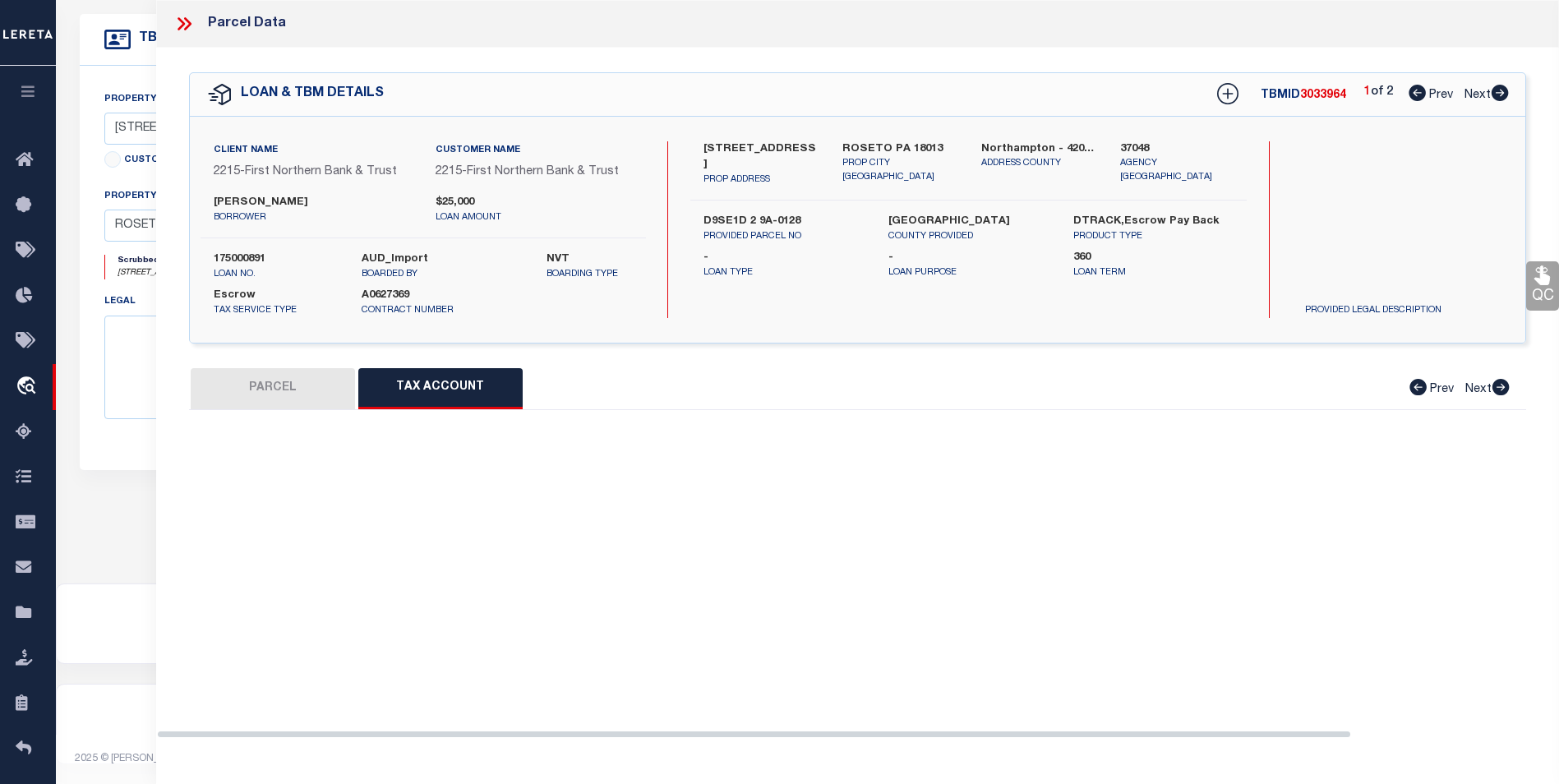
select select "100"
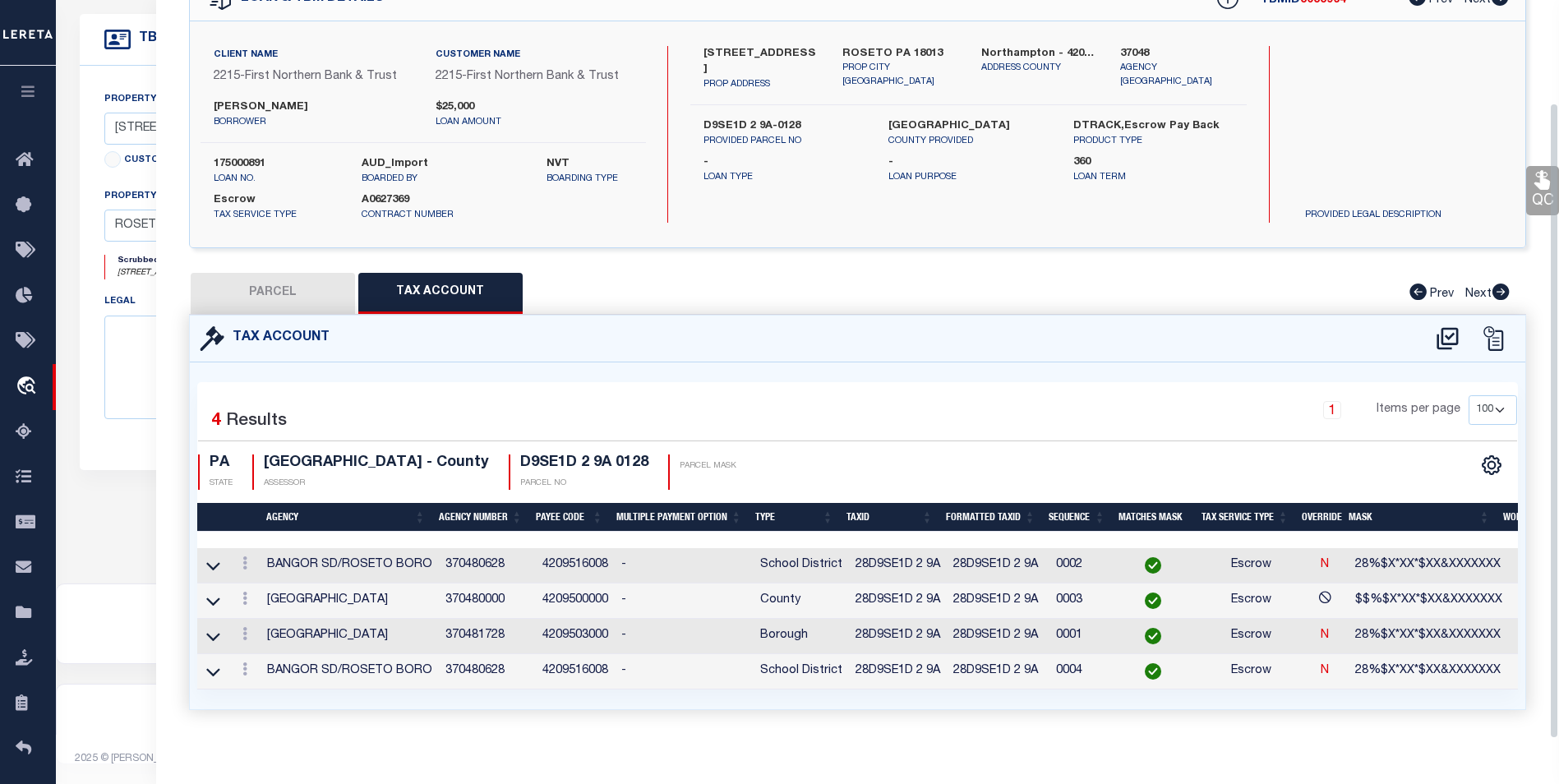
scroll to position [119, 0]
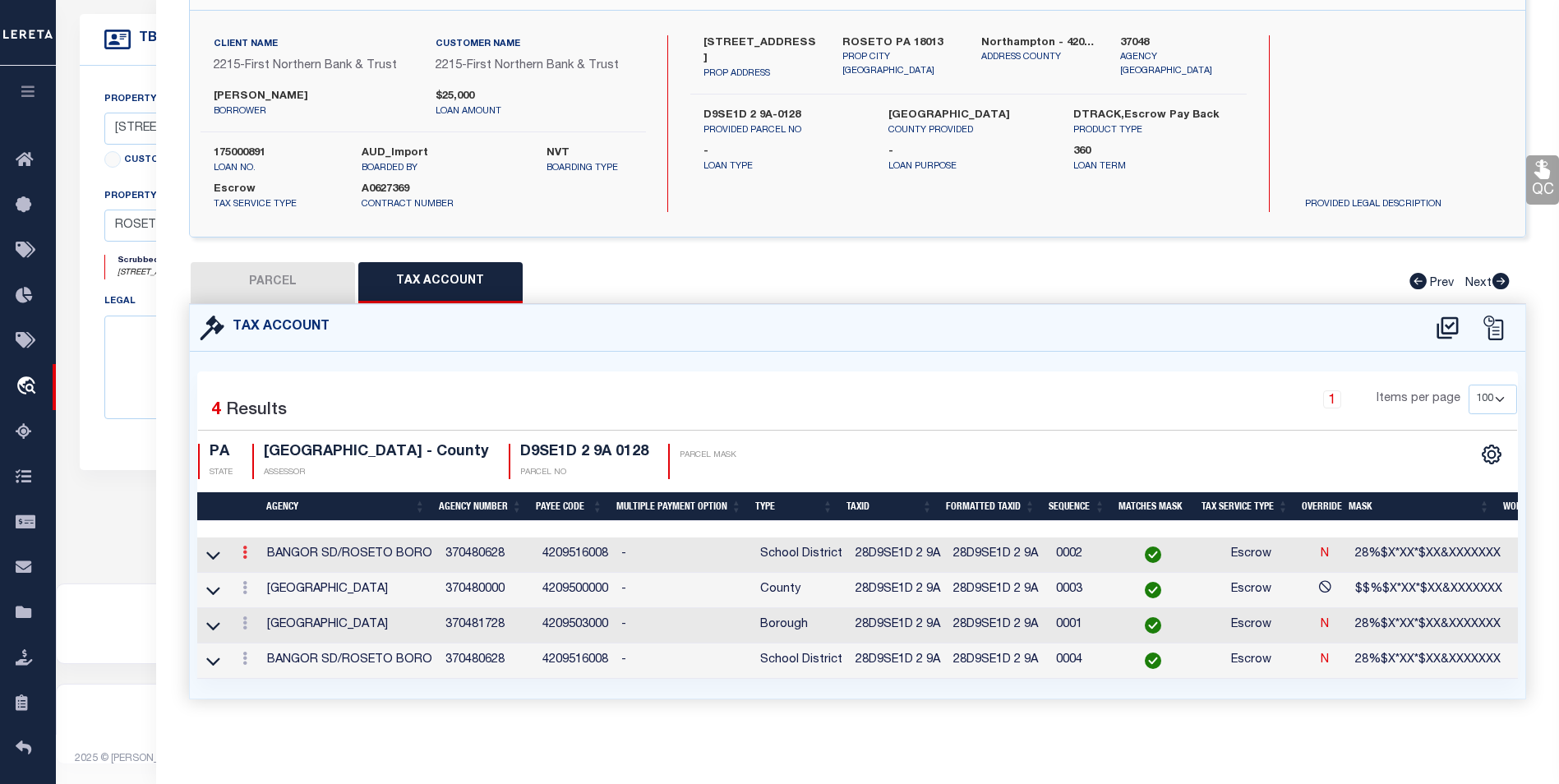
click at [244, 546] on icon at bounding box center [244, 553] width 5 height 14
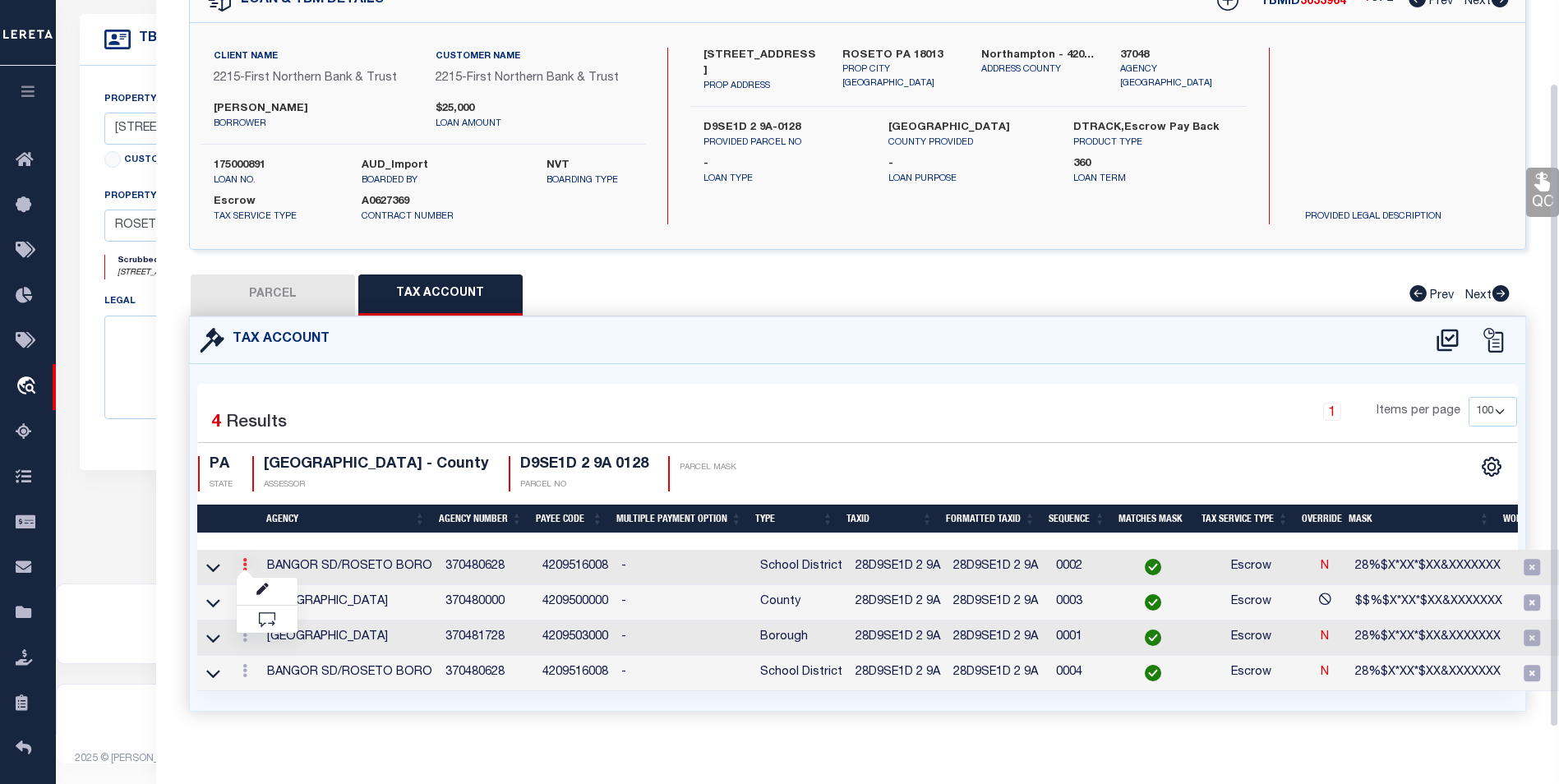
scroll to position [95, 0]
click at [255, 589] on link at bounding box center [267, 592] width 61 height 27
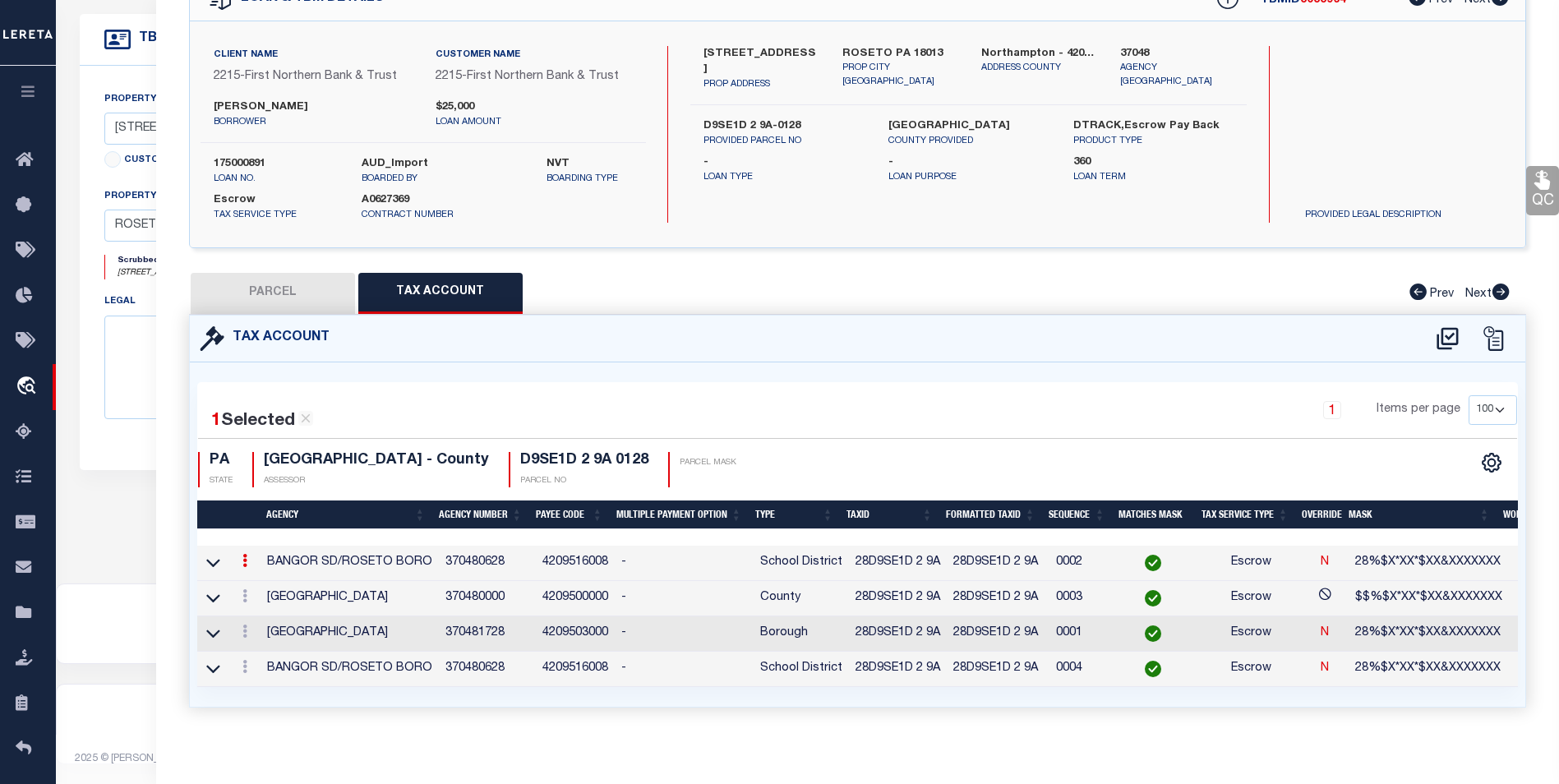
type input "28D9SE1D 2 9A"
type textarea "28%$X*XX*$XX&XXXXXXX"
checkbox input "true"
select select "ACT"
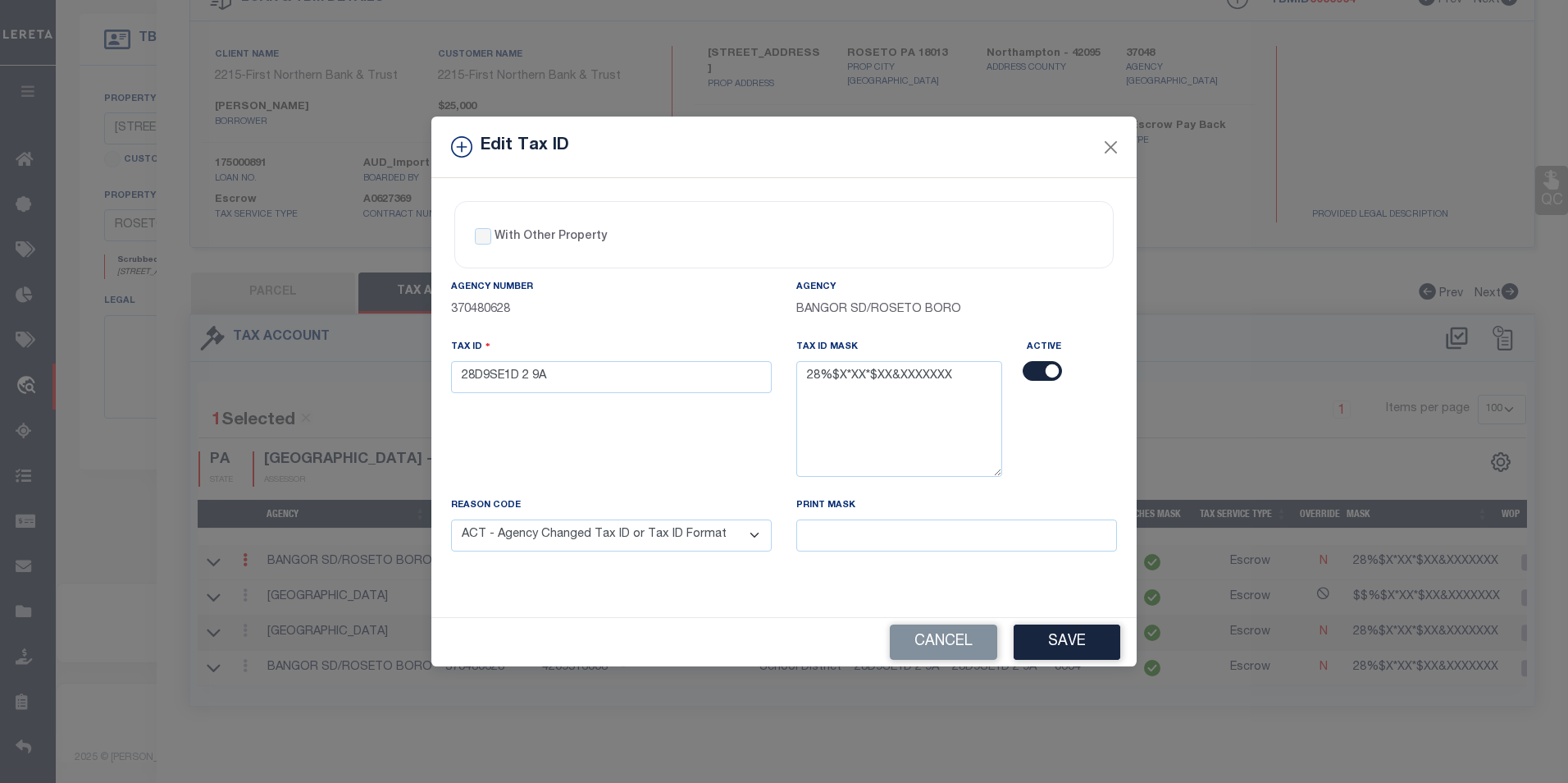
click at [1035, 375] on input "checkbox" at bounding box center [1042, 371] width 40 height 19
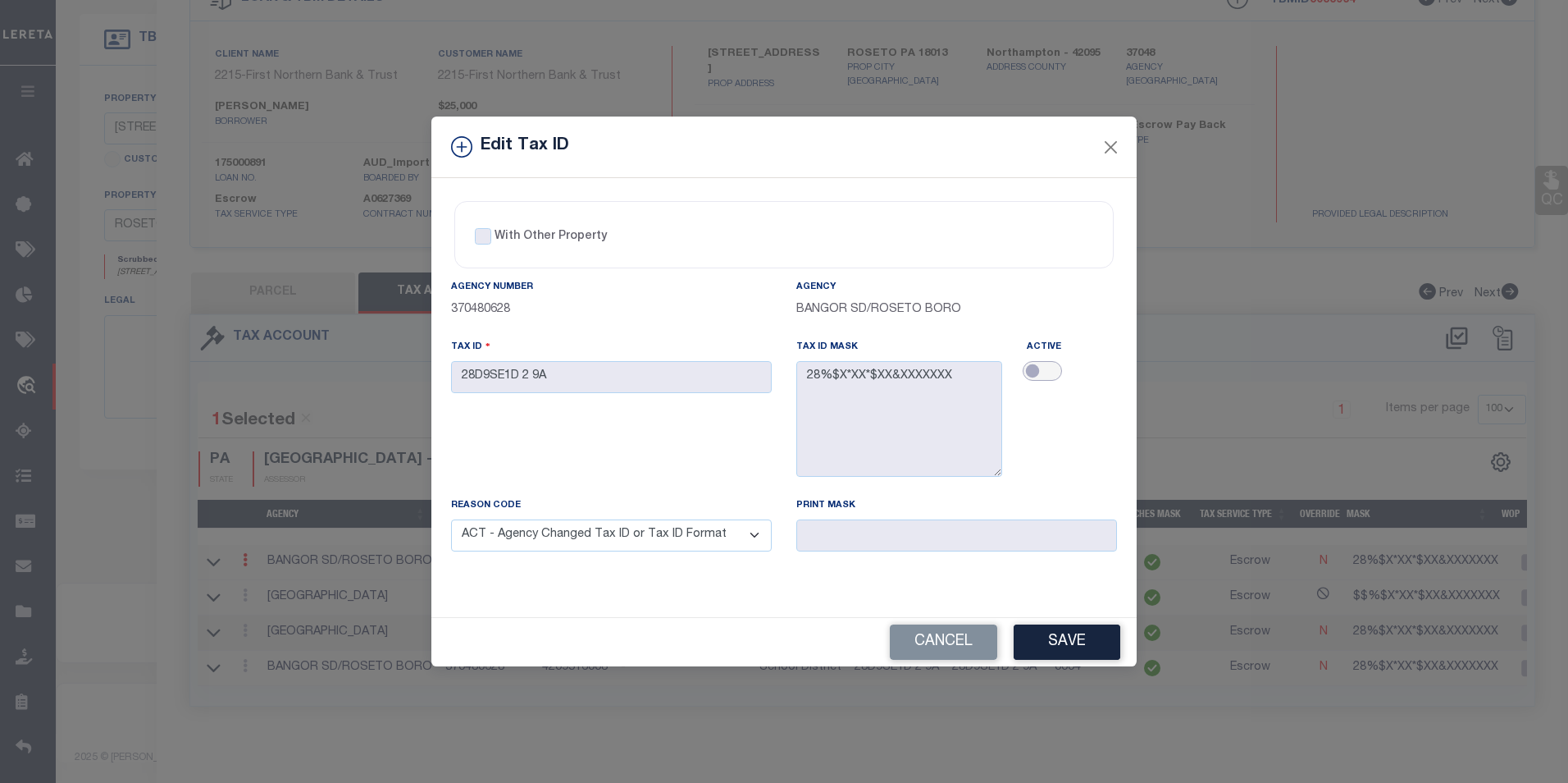
click at [1044, 369] on input "checkbox" at bounding box center [1042, 371] width 40 height 19
checkbox input "true"
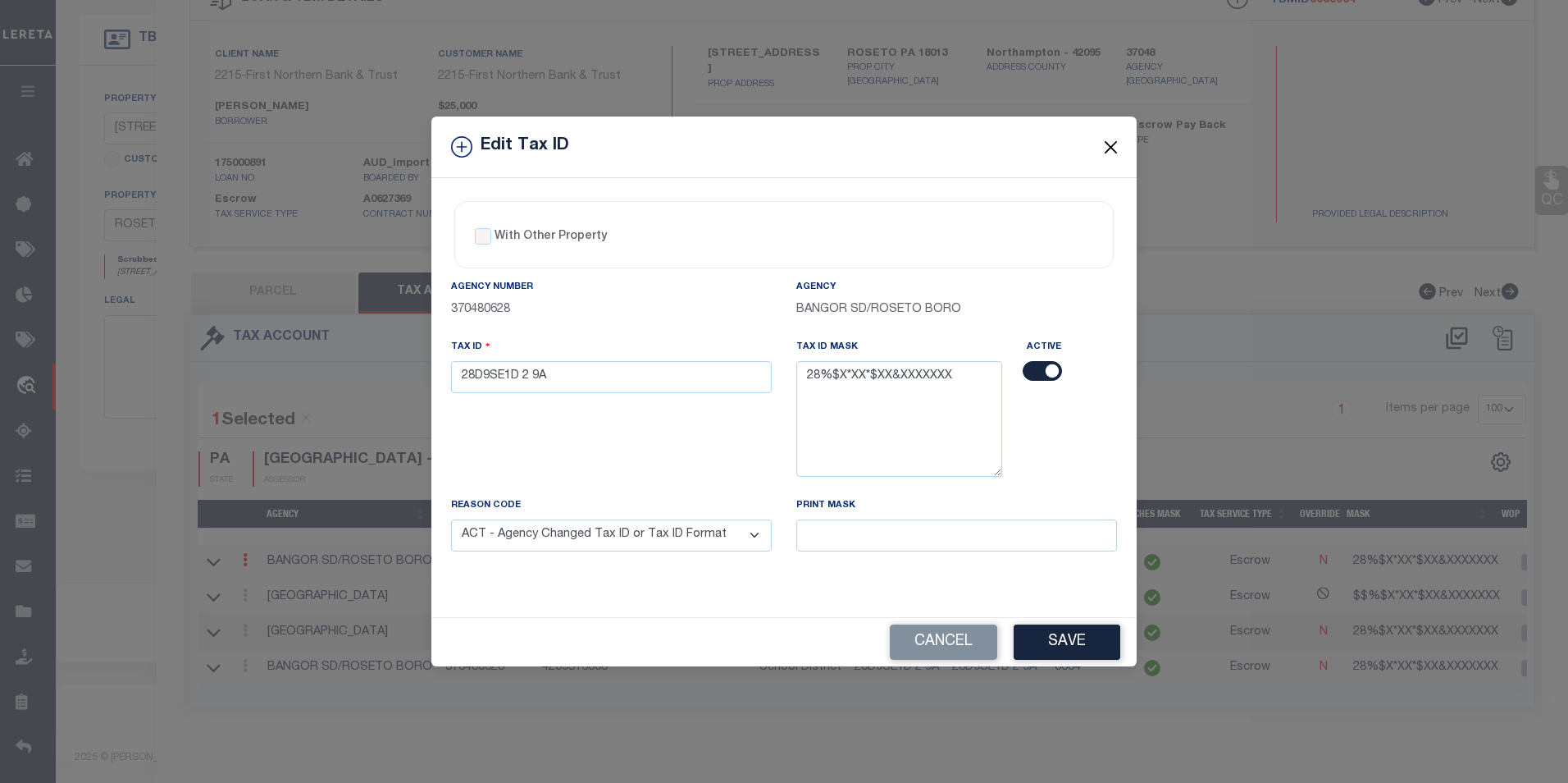
click at [1105, 140] on button "Close" at bounding box center [1111, 147] width 21 height 21
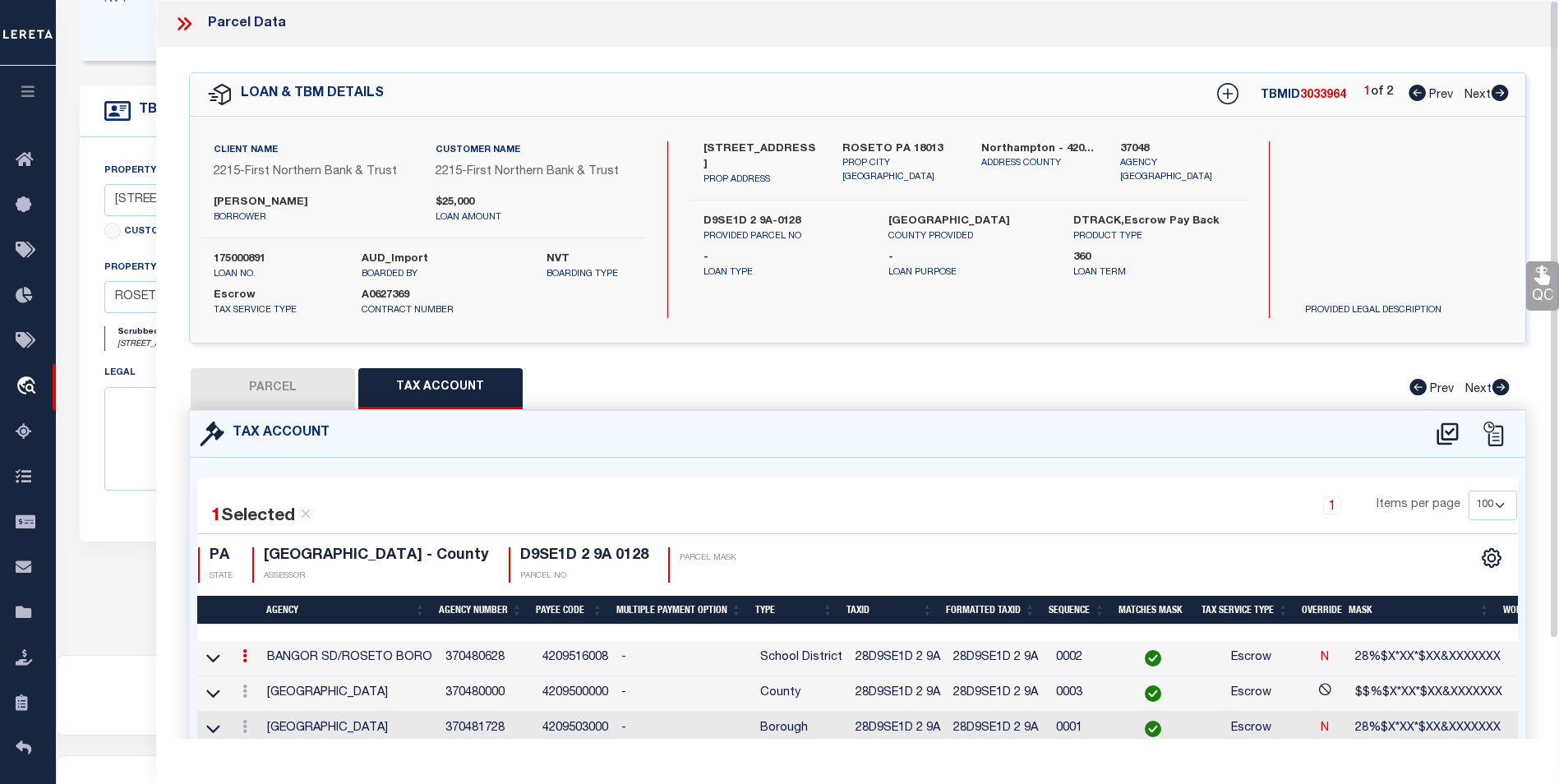
scroll to position [391, 0]
click at [179, 22] on icon at bounding box center [184, 24] width 21 height 21
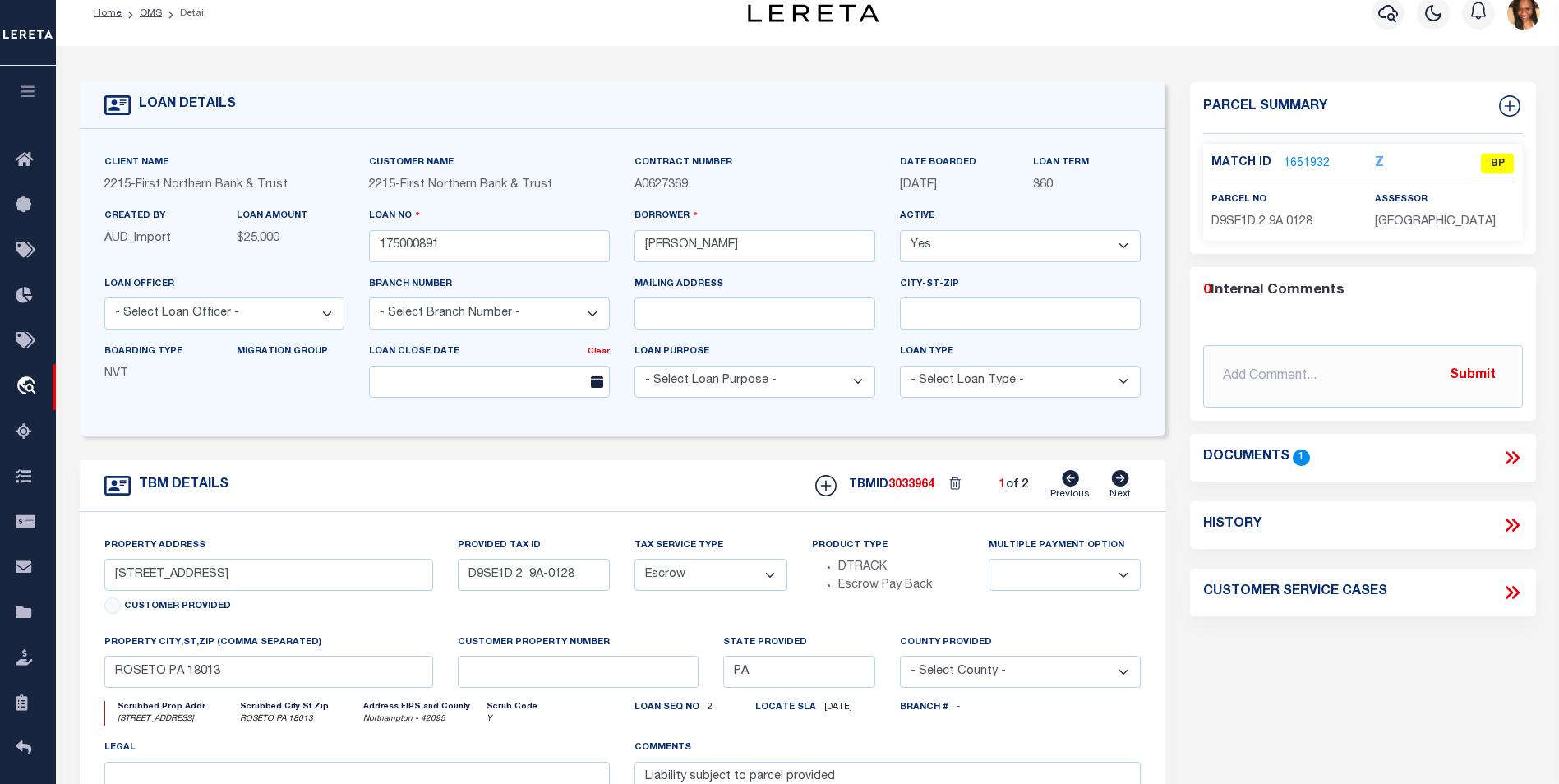
scroll to position [0, 0]
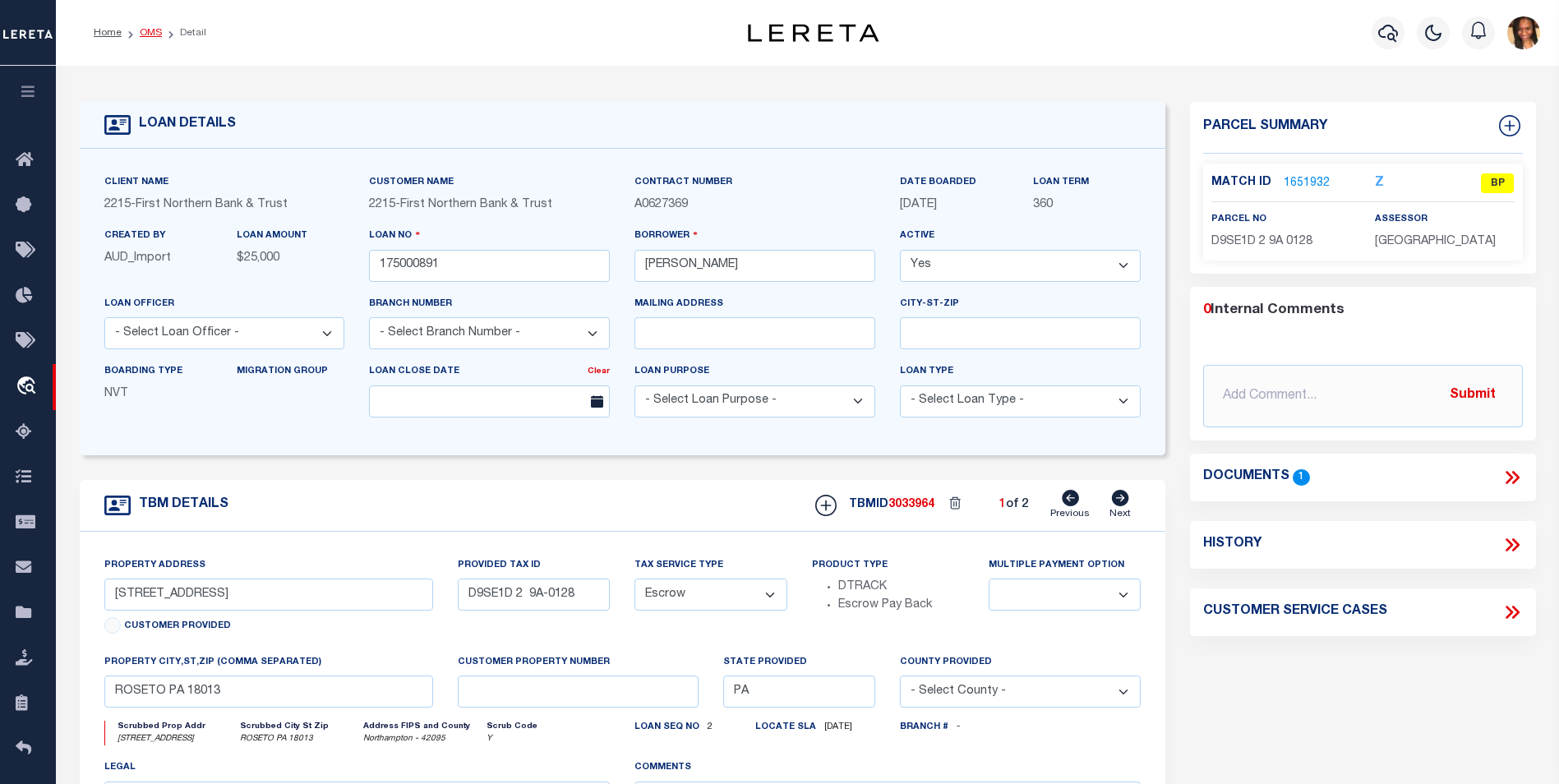
click at [145, 33] on link "OMS" at bounding box center [151, 33] width 22 height 10
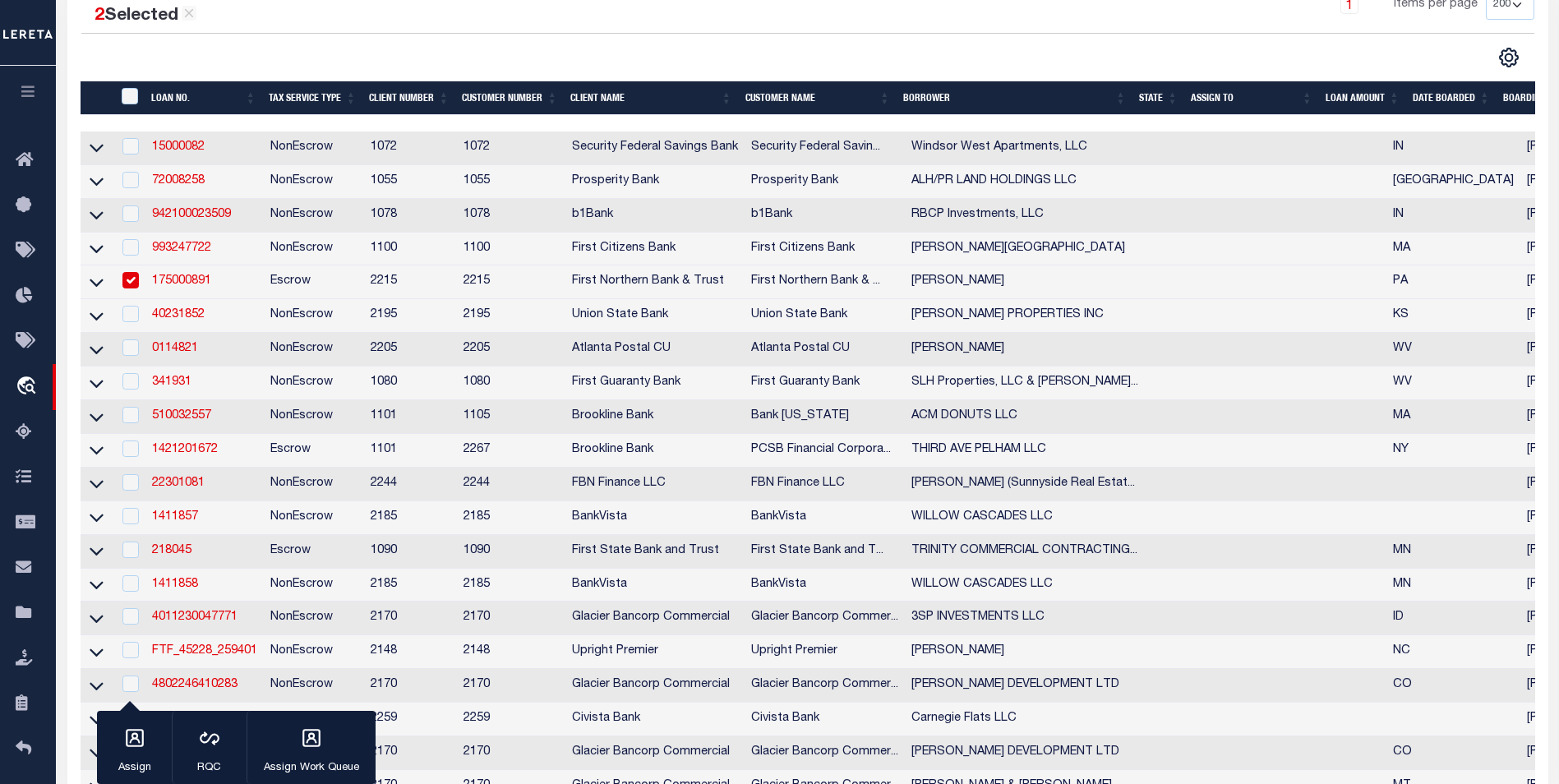
scroll to position [301, 0]
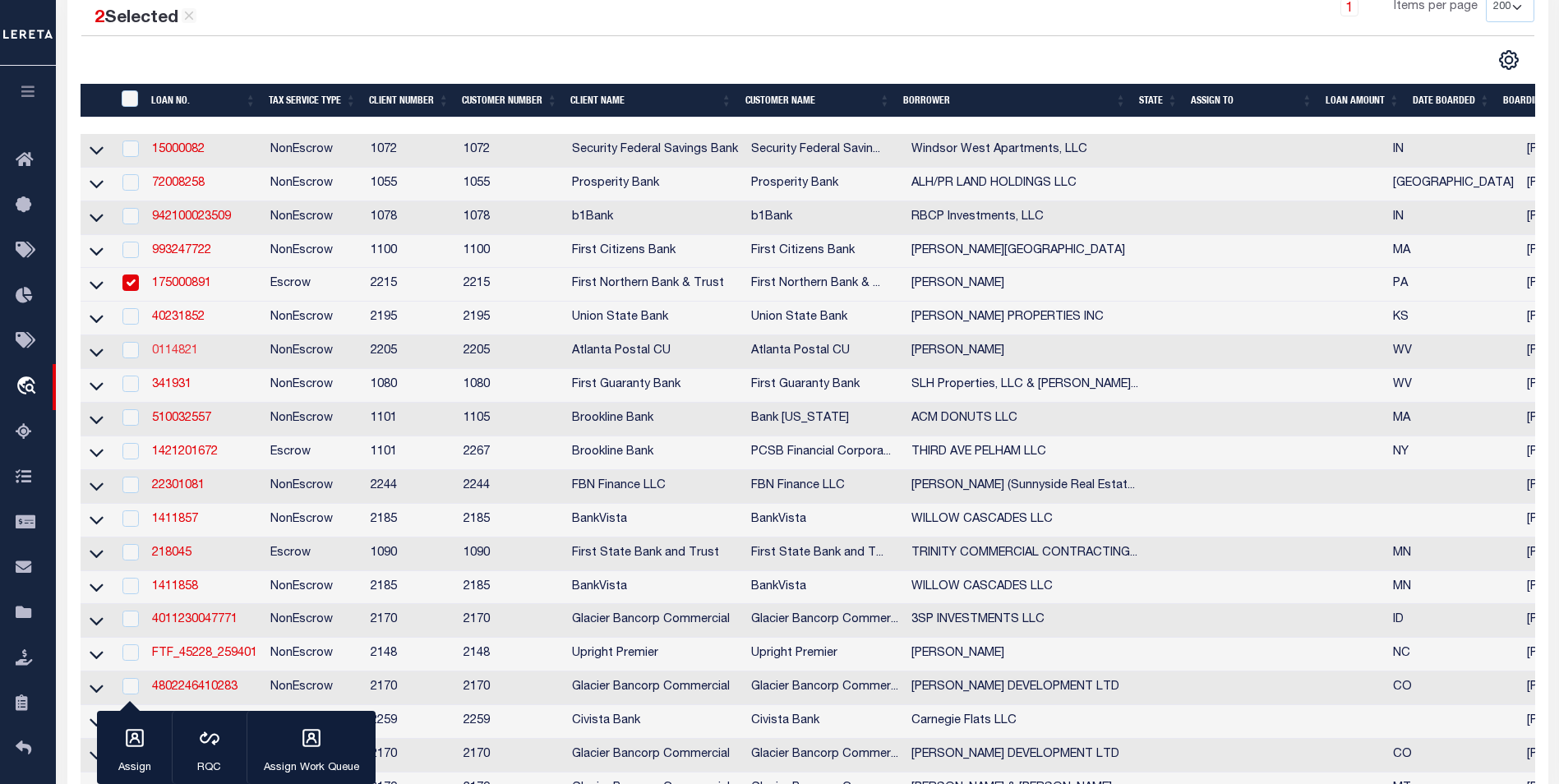
click at [186, 357] on link "0114821" at bounding box center [174, 351] width 46 height 12
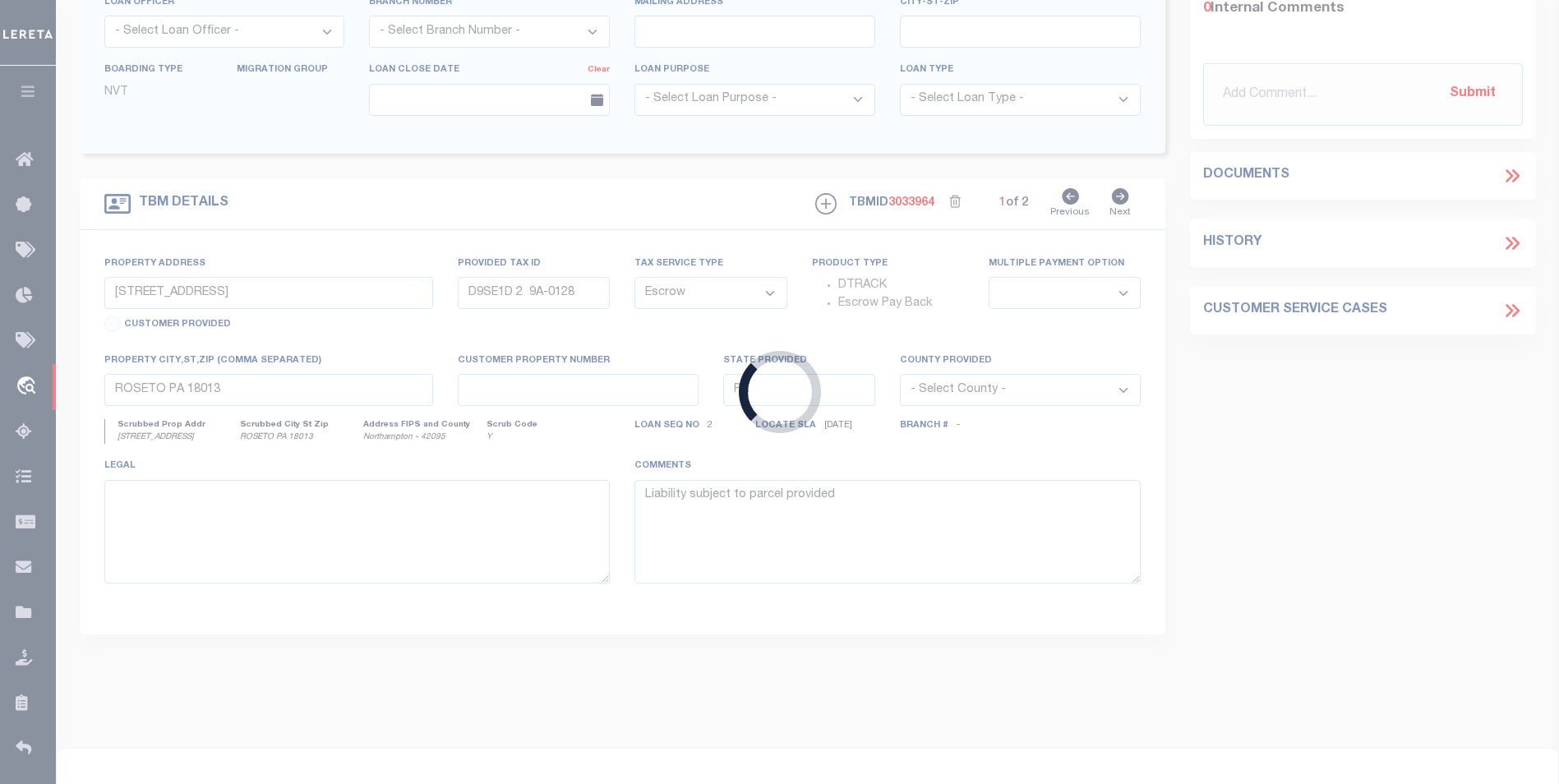
type input "0114821"
type input "[PERSON_NAME]"
select select "NonEscrow"
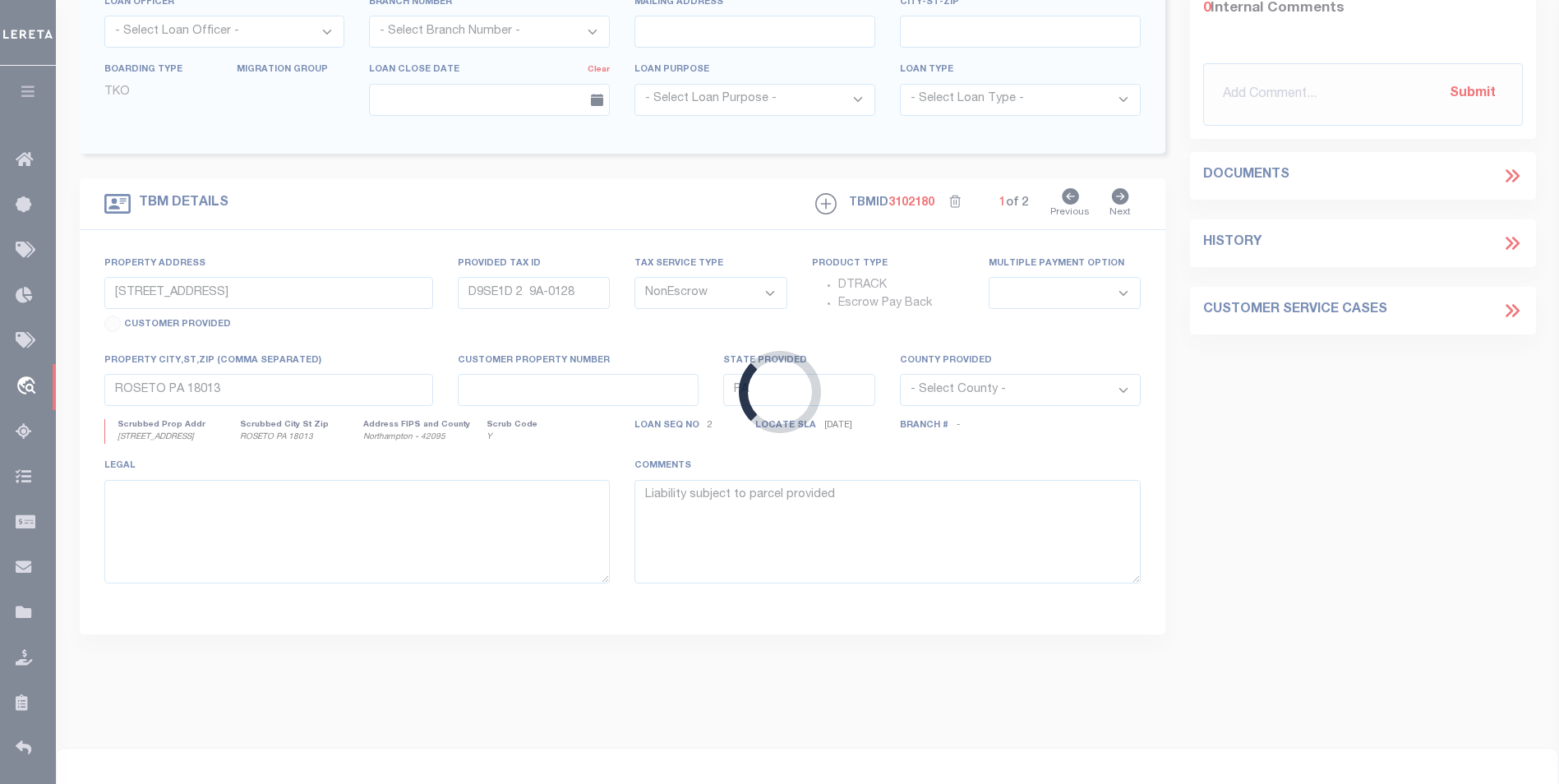
type input "HC 59 BOX 500 ([STREET_ADDRESS]"
type input "03 00300390000"
type input "CABINS WV 26855"
type input "WV"
select select
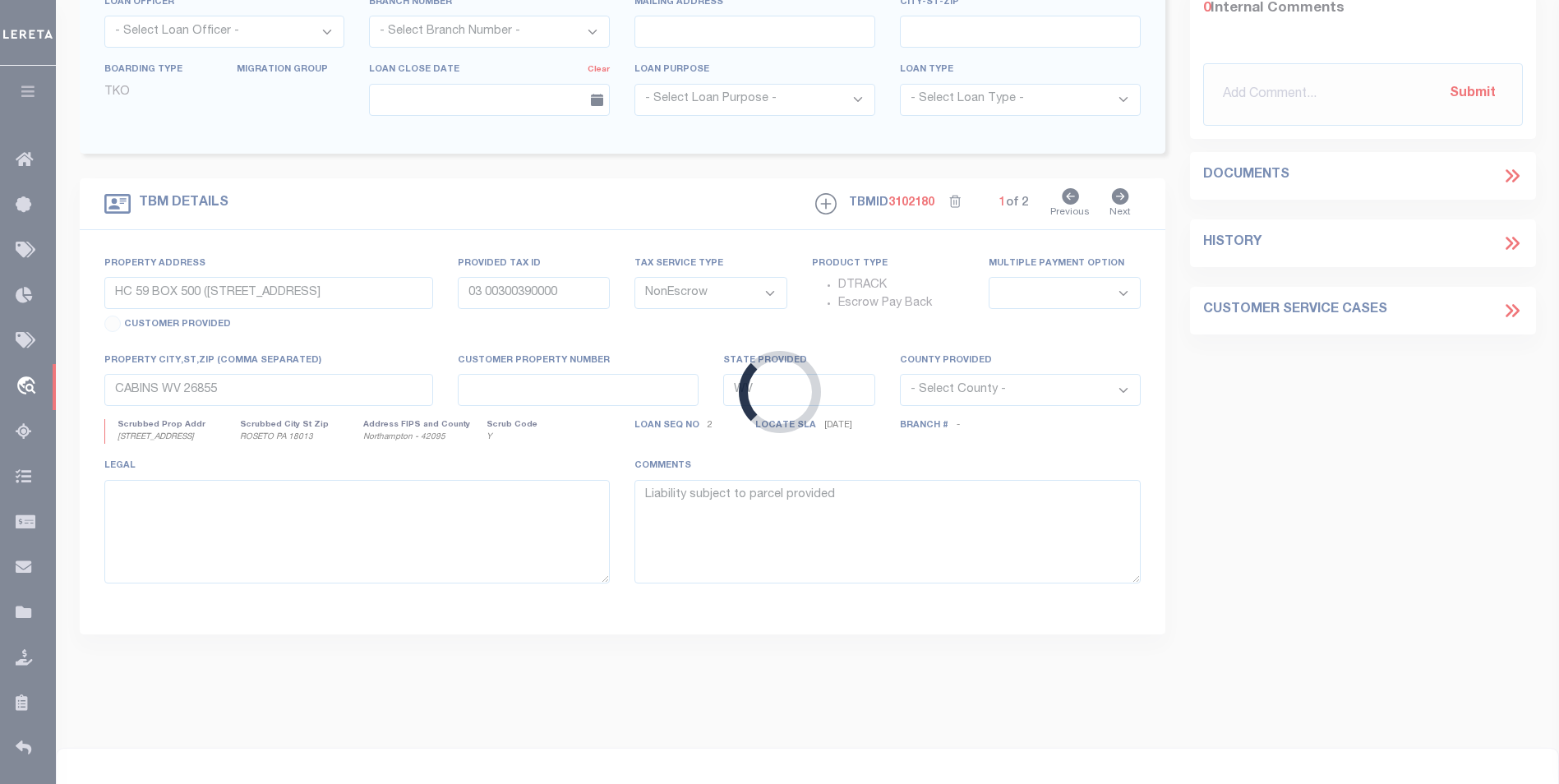
select select
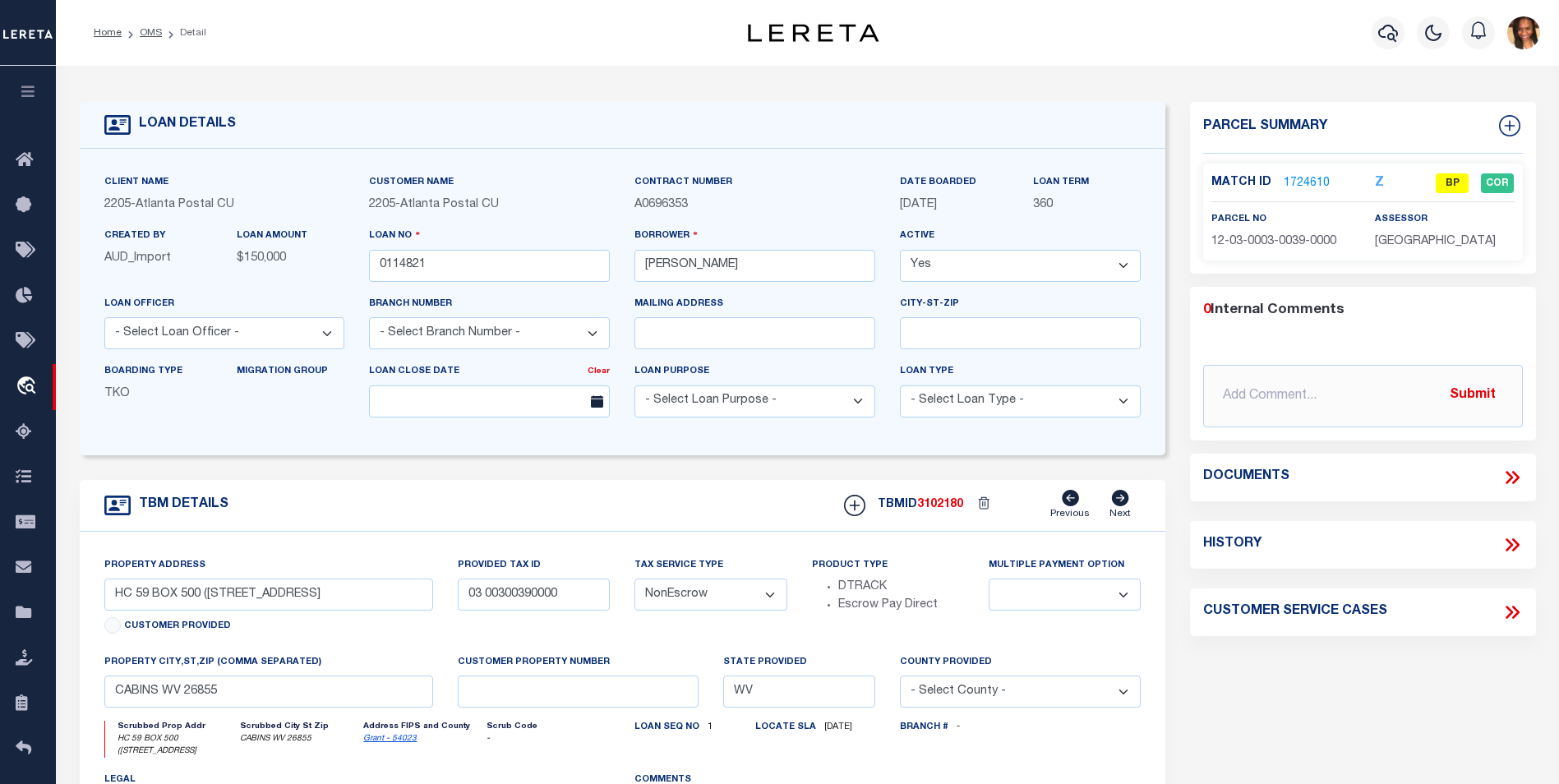
click at [1315, 179] on link "1724610" at bounding box center [1306, 184] width 46 height 17
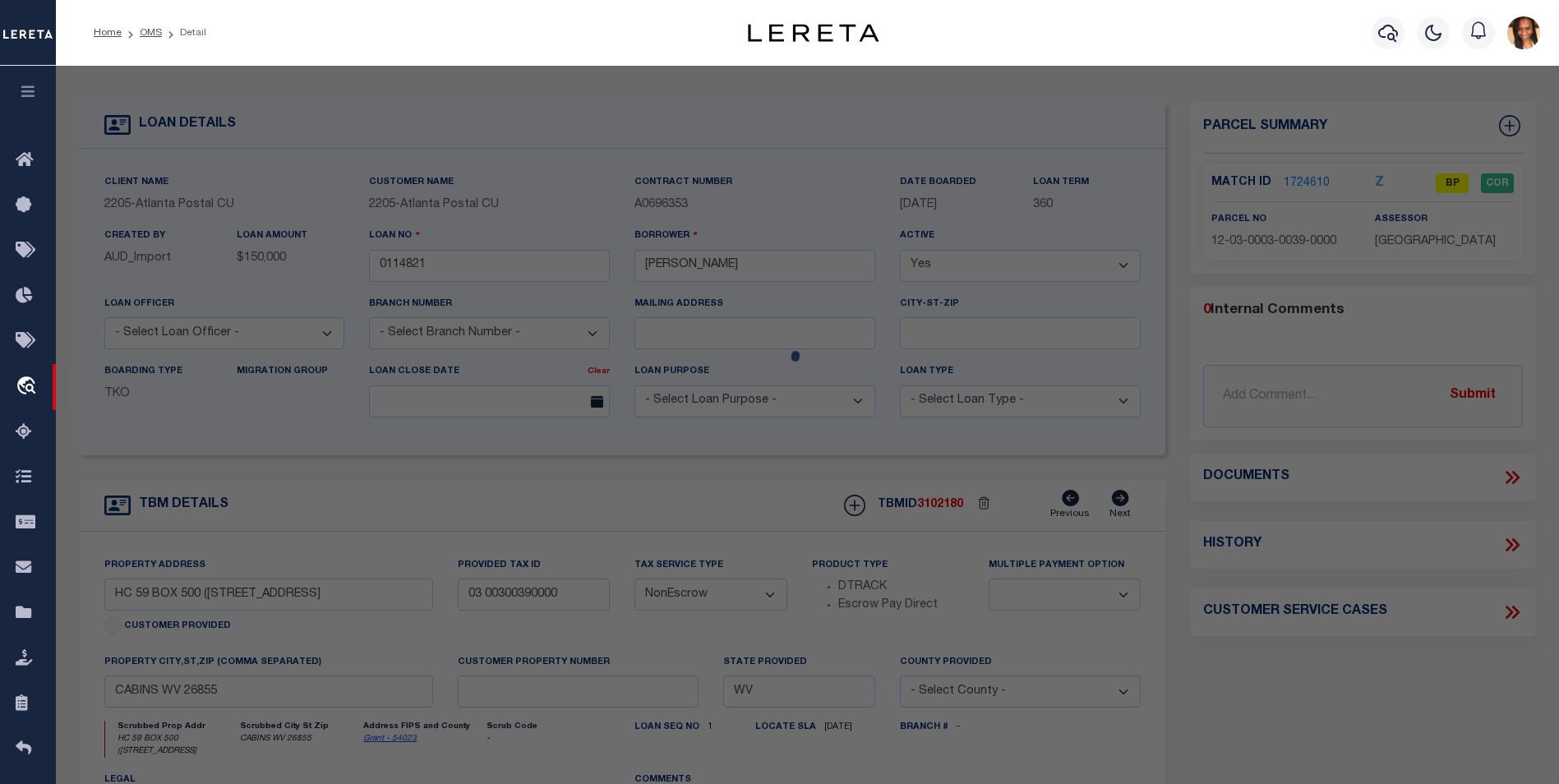
select select "AS"
select select
checkbox input "false"
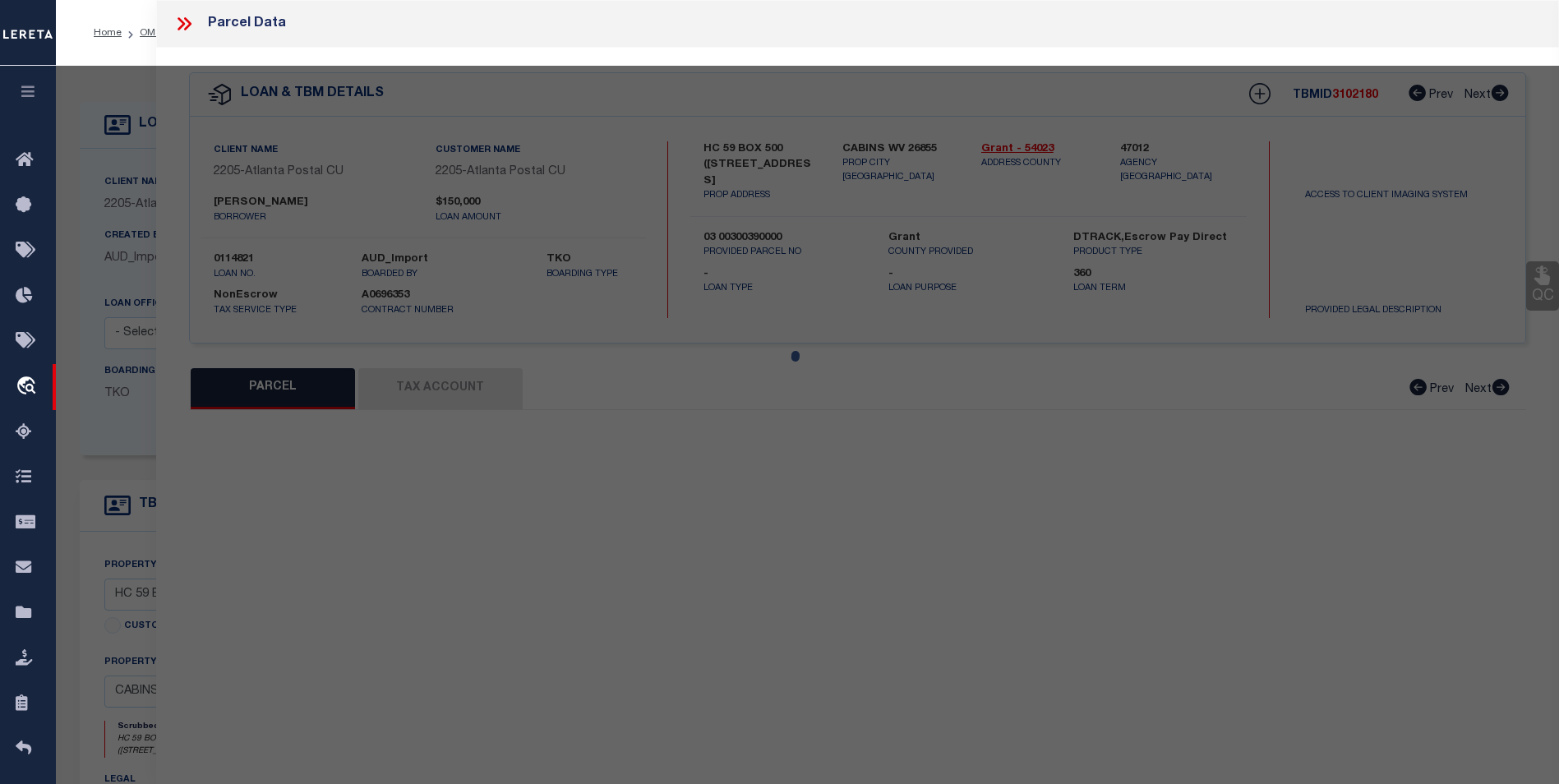
select select "BP"
type input "[PERSON_NAME]"
select select
type input "[STREET_ADDRESS]"
checkbox input "false"
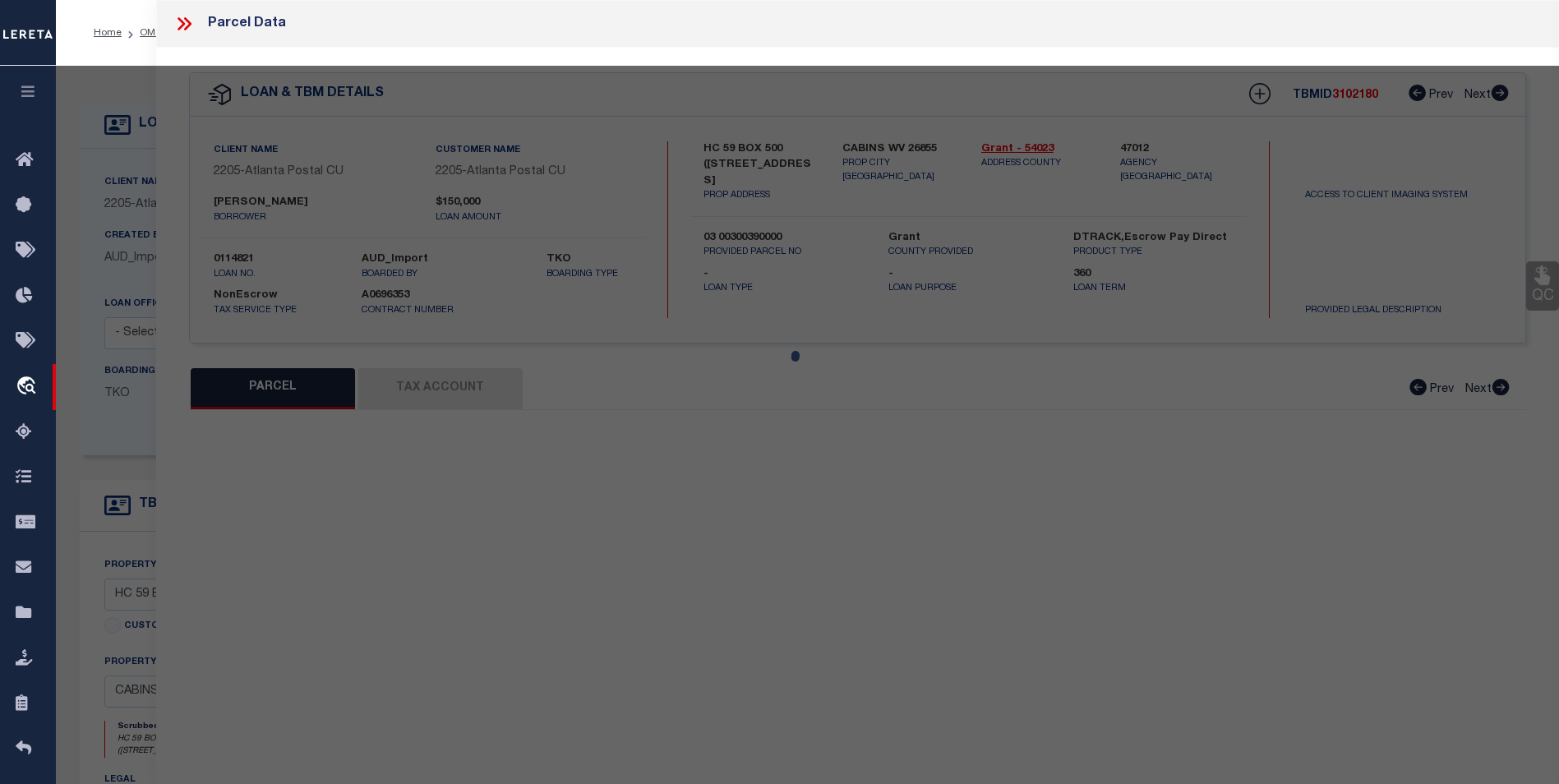
type input "CABINS WV 26855"
type textarea "3.29 AC; POOR FARM"
type textarea "parcel is inactive"
